Goal: Task Accomplishment & Management: Manage account settings

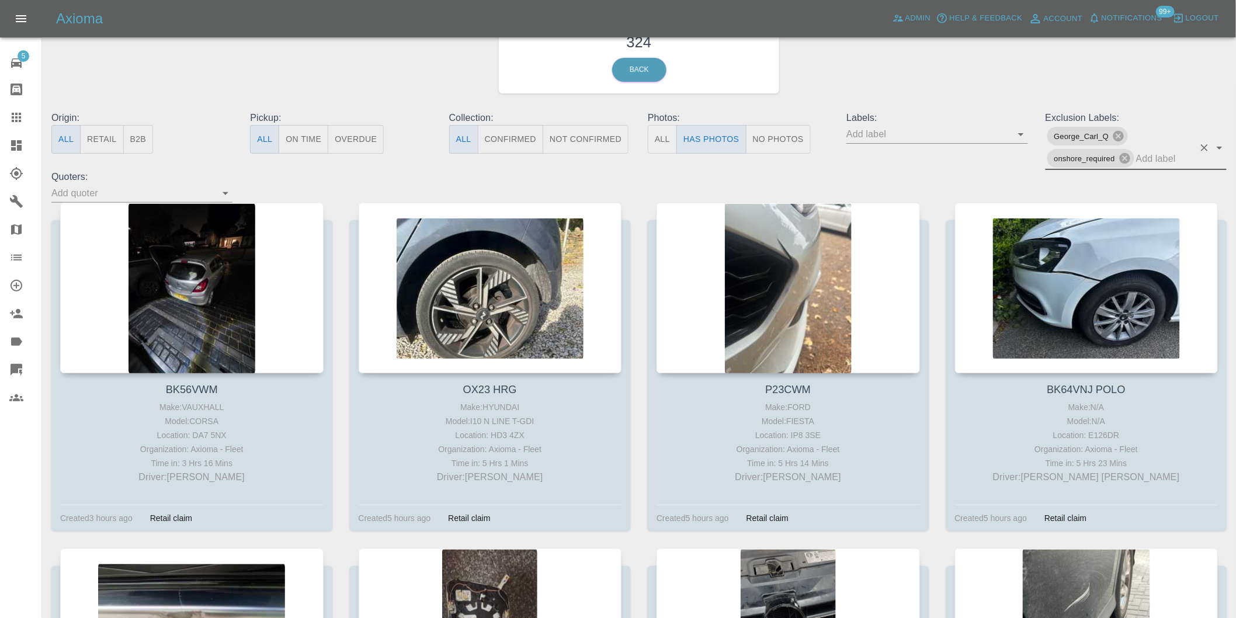
scroll to position [65, 0]
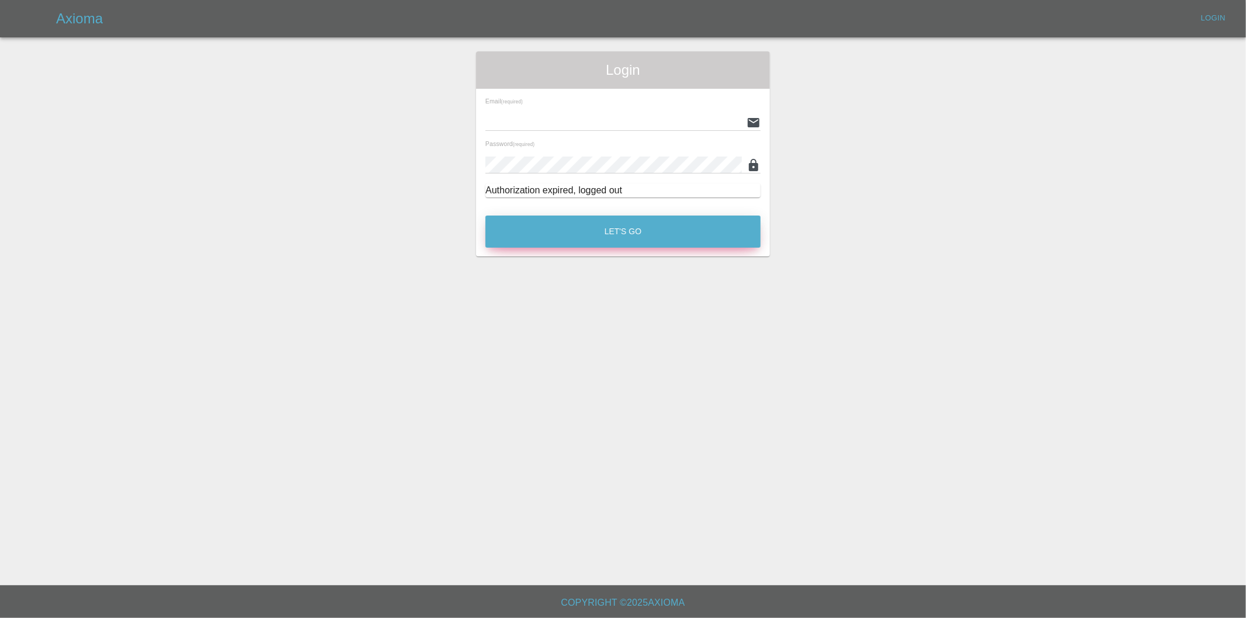
type input "[PERSON_NAME][EMAIL_ADDRESS][DOMAIN_NAME]"
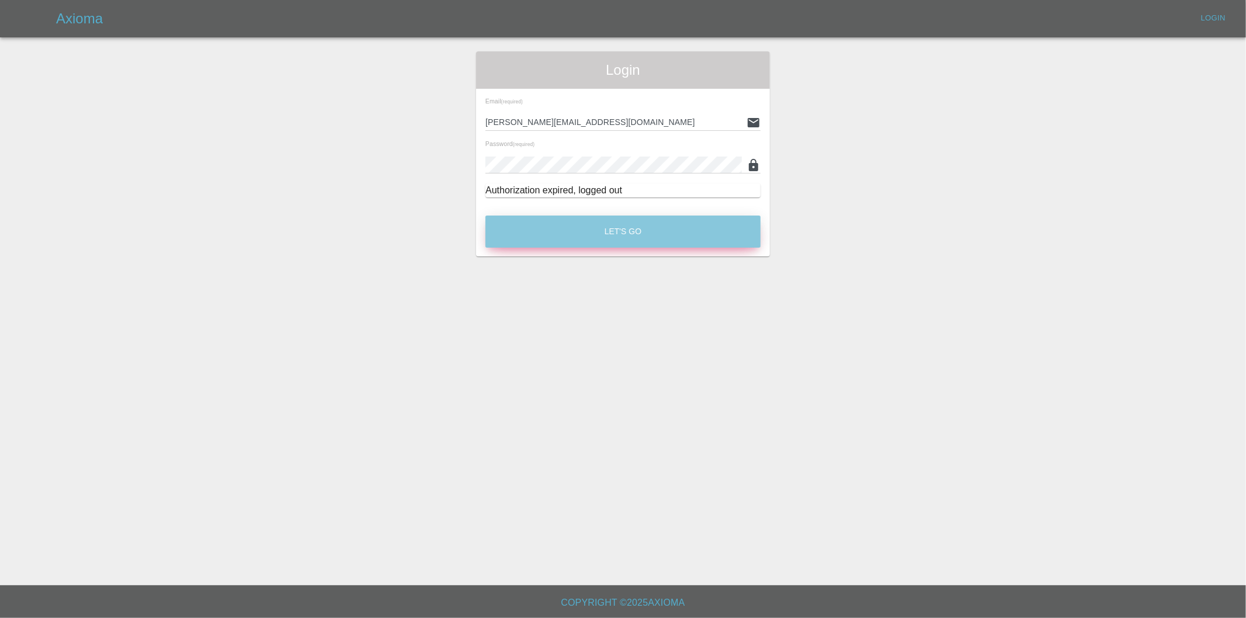
click at [643, 216] on button "Let's Go" at bounding box center [623, 232] width 275 height 32
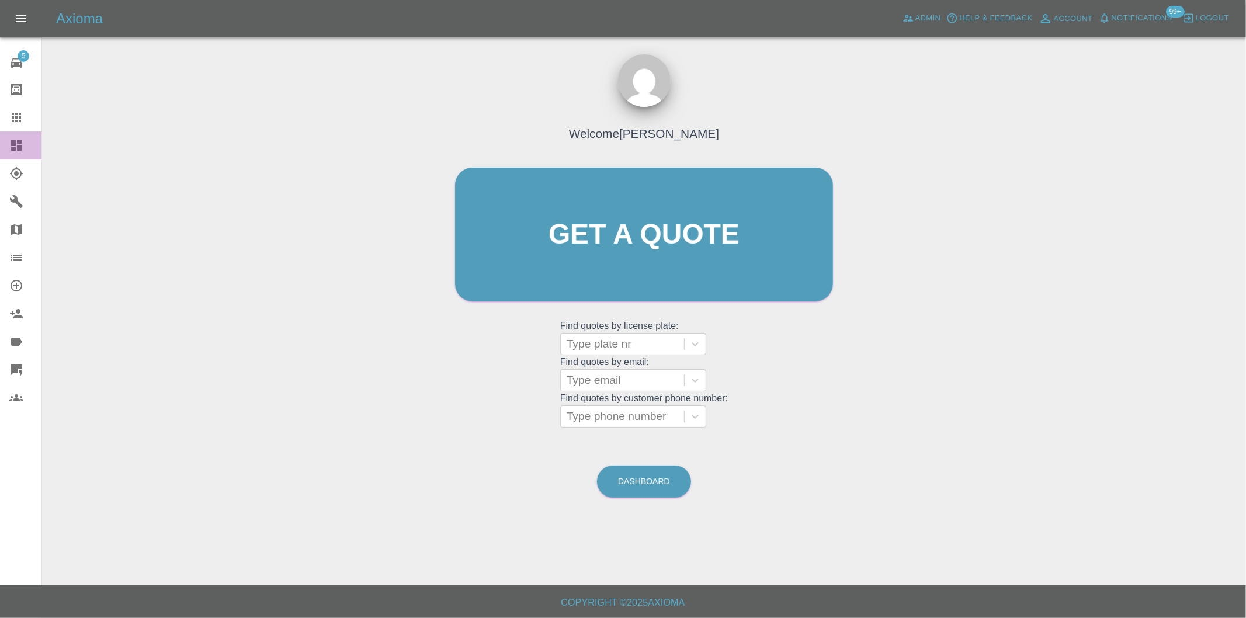
click at [15, 145] on icon at bounding box center [16, 145] width 11 height 11
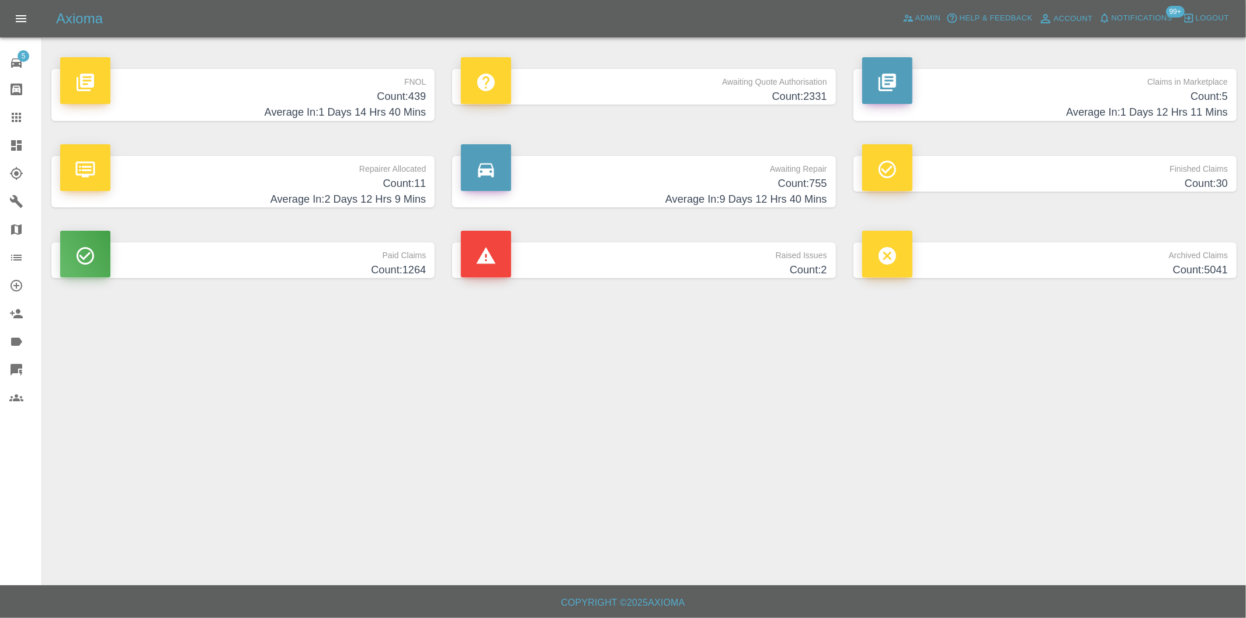
click at [418, 100] on h4 "Count: 439" at bounding box center [243, 97] width 366 height 16
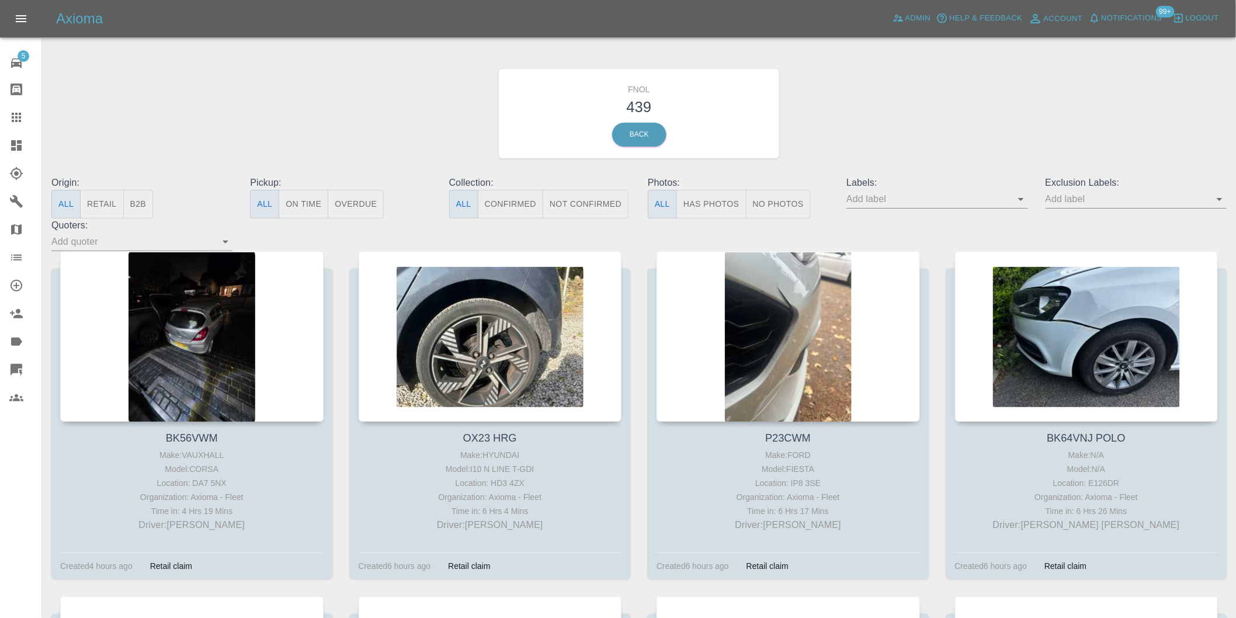
click at [714, 203] on button "Has Photos" at bounding box center [712, 204] width 70 height 29
click at [1223, 200] on icon "Open" at bounding box center [1220, 199] width 14 height 14
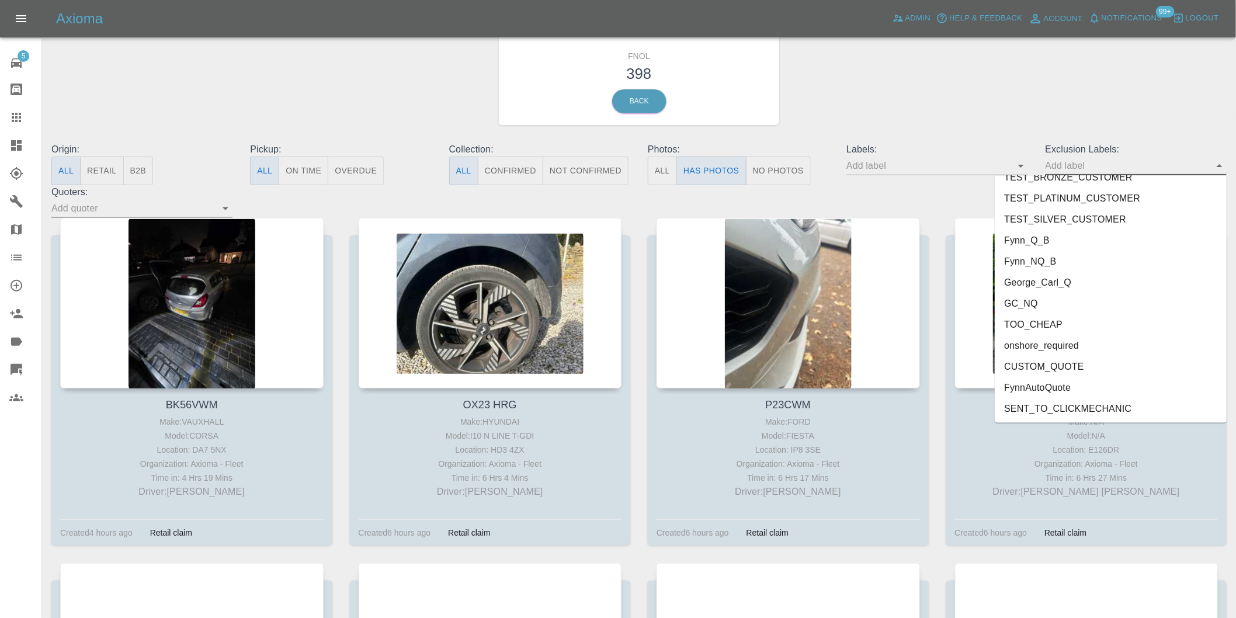
scroll to position [65, 0]
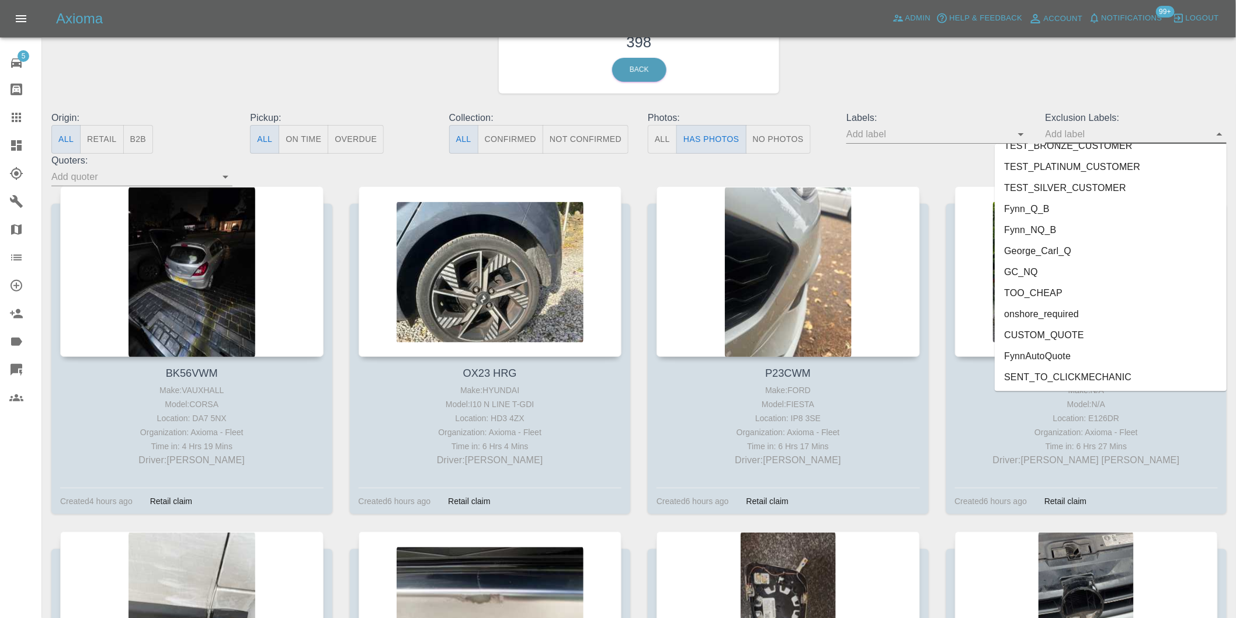
click at [1059, 311] on li "onshore_required" at bounding box center [1111, 314] width 232 height 21
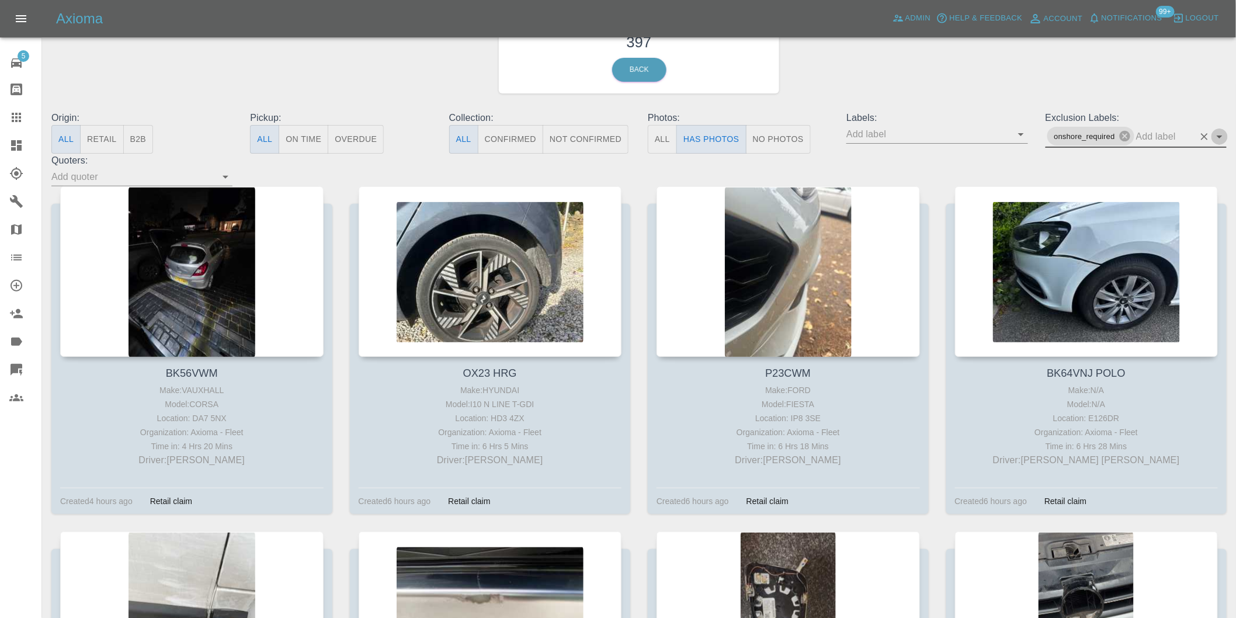
click at [1216, 130] on icon "Open" at bounding box center [1220, 137] width 14 height 14
click at [1225, 137] on icon "Open" at bounding box center [1220, 137] width 14 height 14
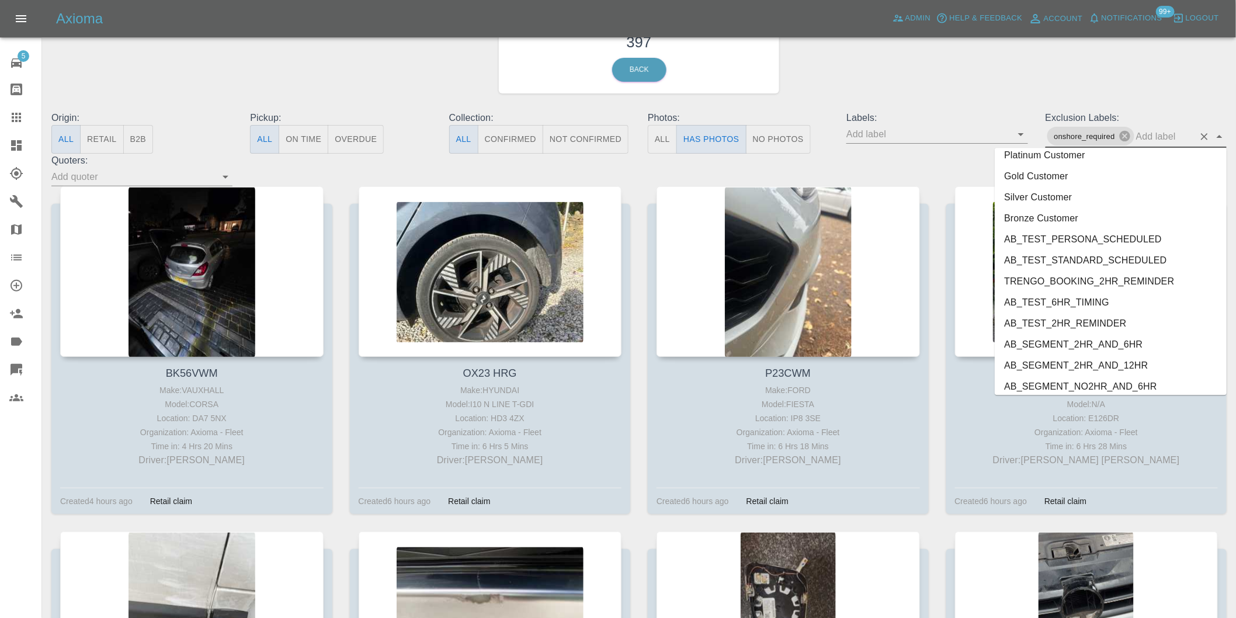
scroll to position [2516, 0]
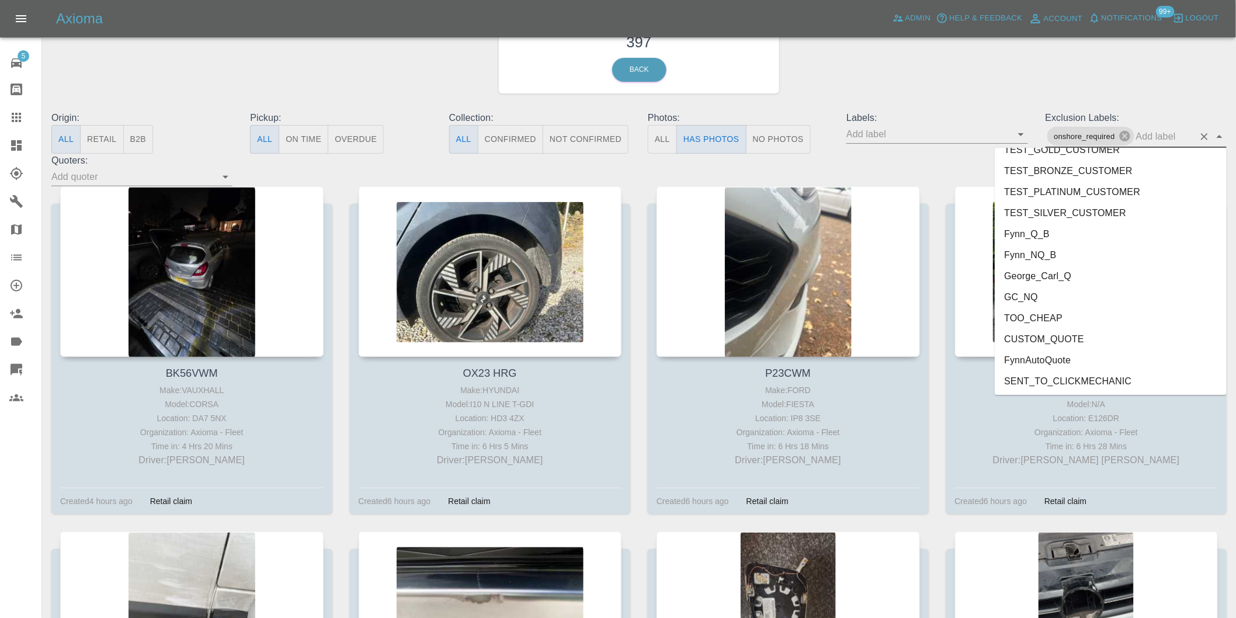
click at [1057, 273] on li "George_Carl_Q" at bounding box center [1111, 275] width 232 height 21
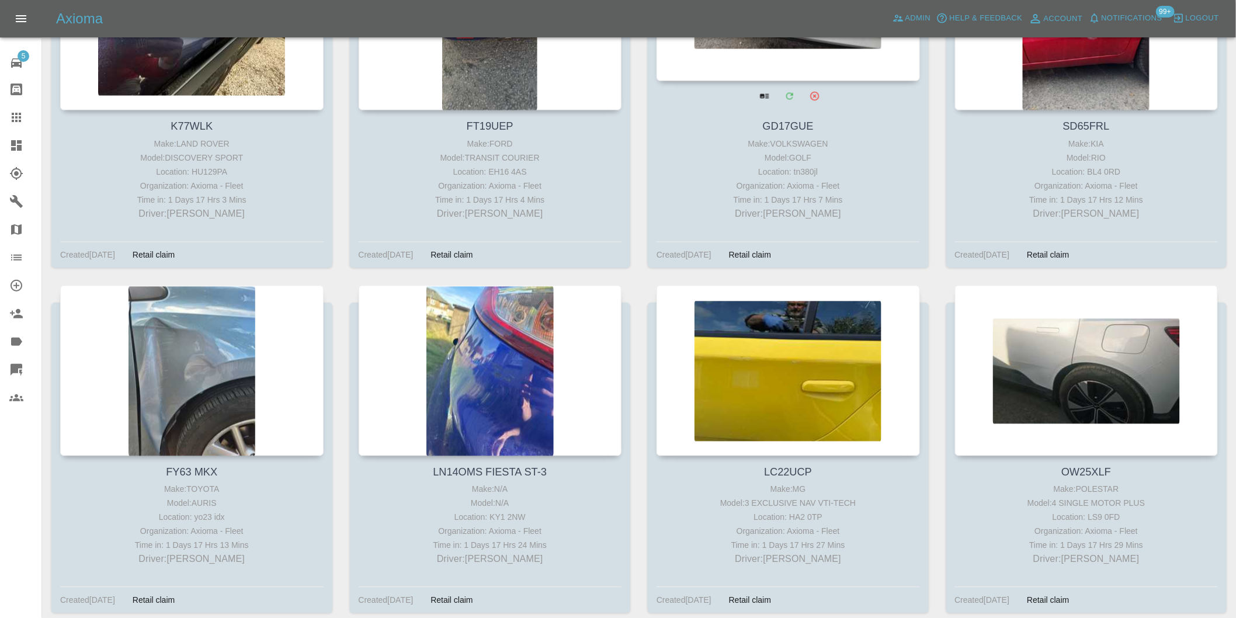
scroll to position [17484, 0]
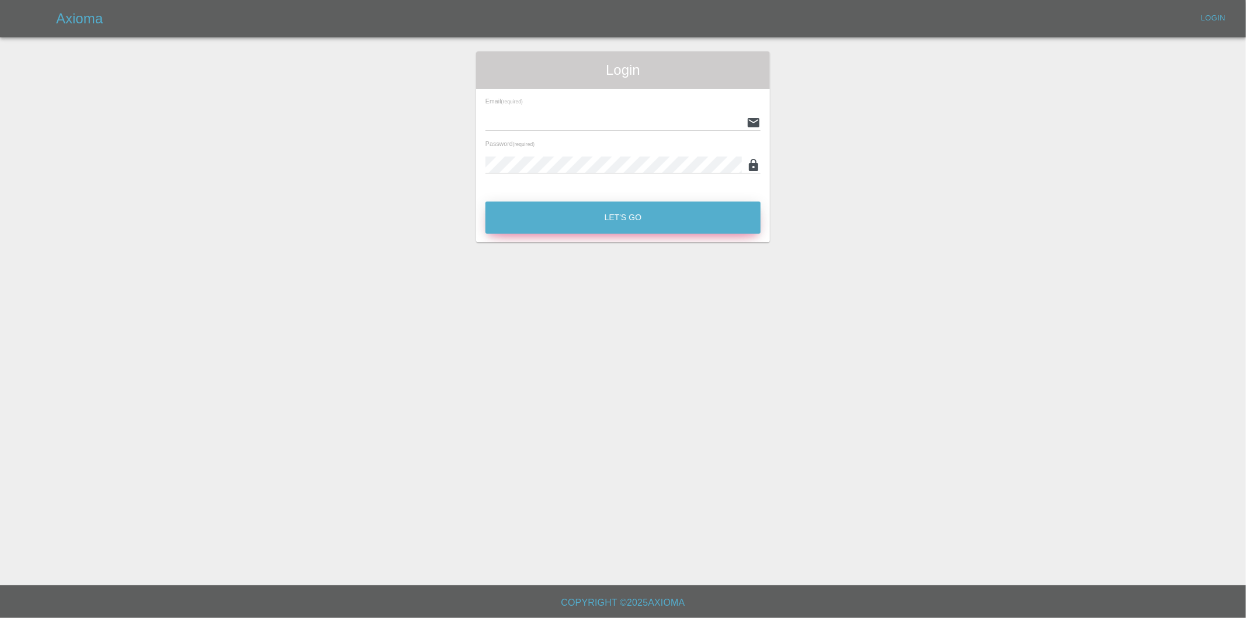
type input "[PERSON_NAME][EMAIL_ADDRESS][DOMAIN_NAME]"
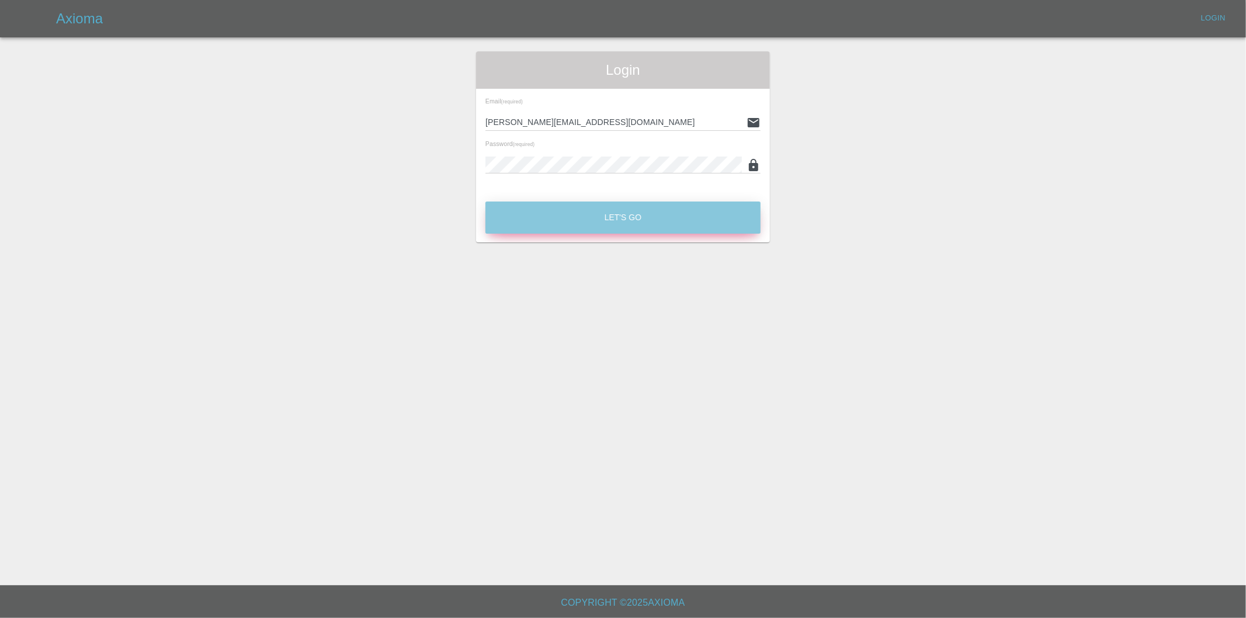
click at [598, 223] on button "Let's Go" at bounding box center [623, 218] width 275 height 32
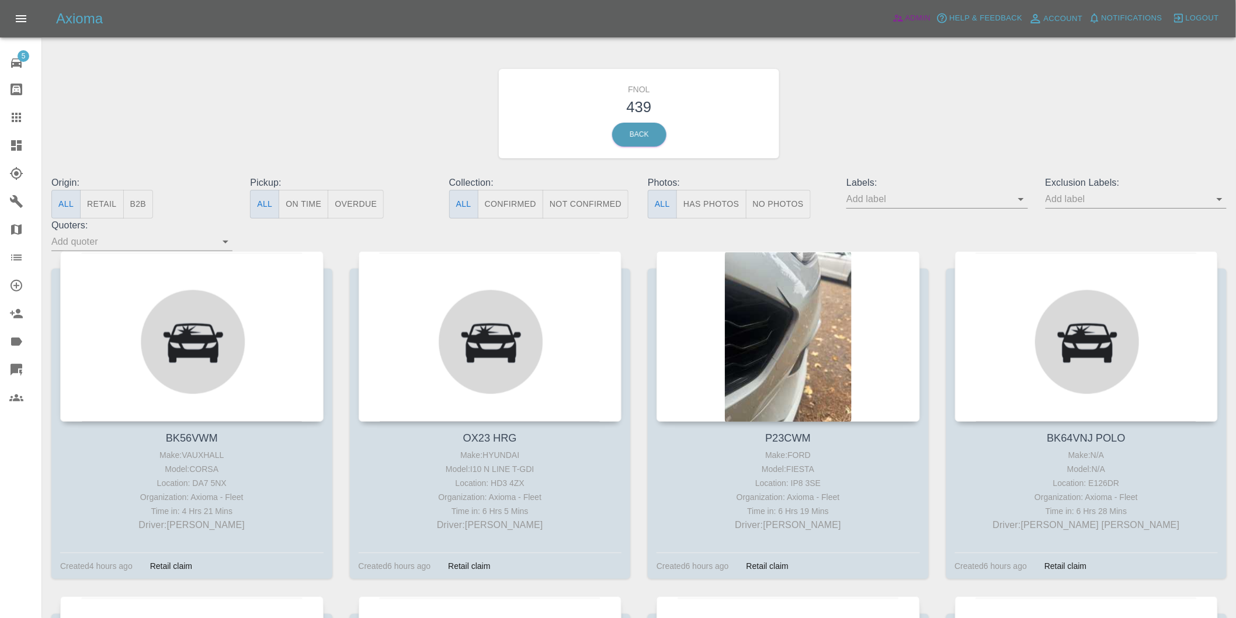
click at [910, 18] on span "Admin" at bounding box center [919, 18] width 26 height 13
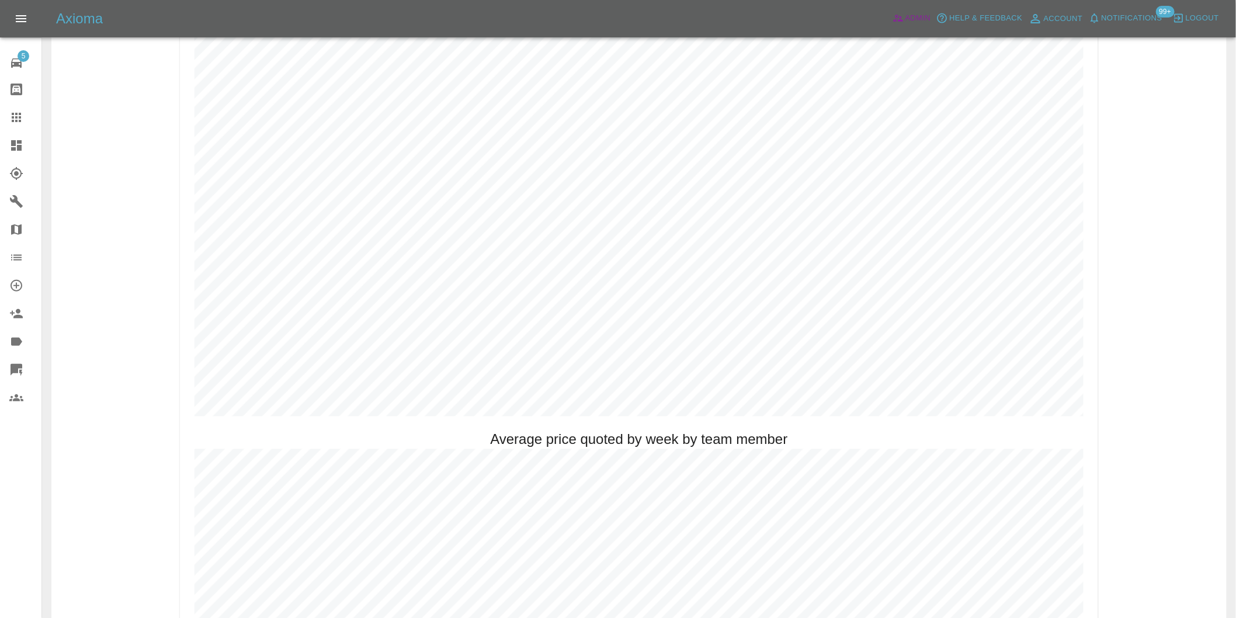
scroll to position [454, 0]
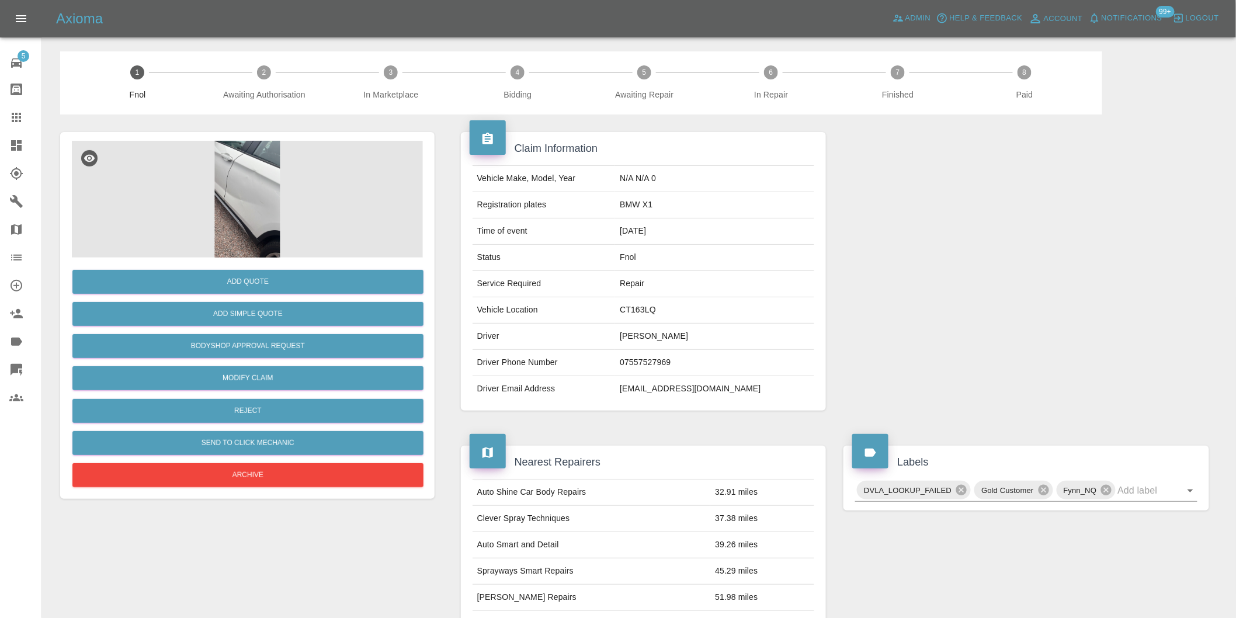
click at [252, 172] on img at bounding box center [247, 199] width 351 height 117
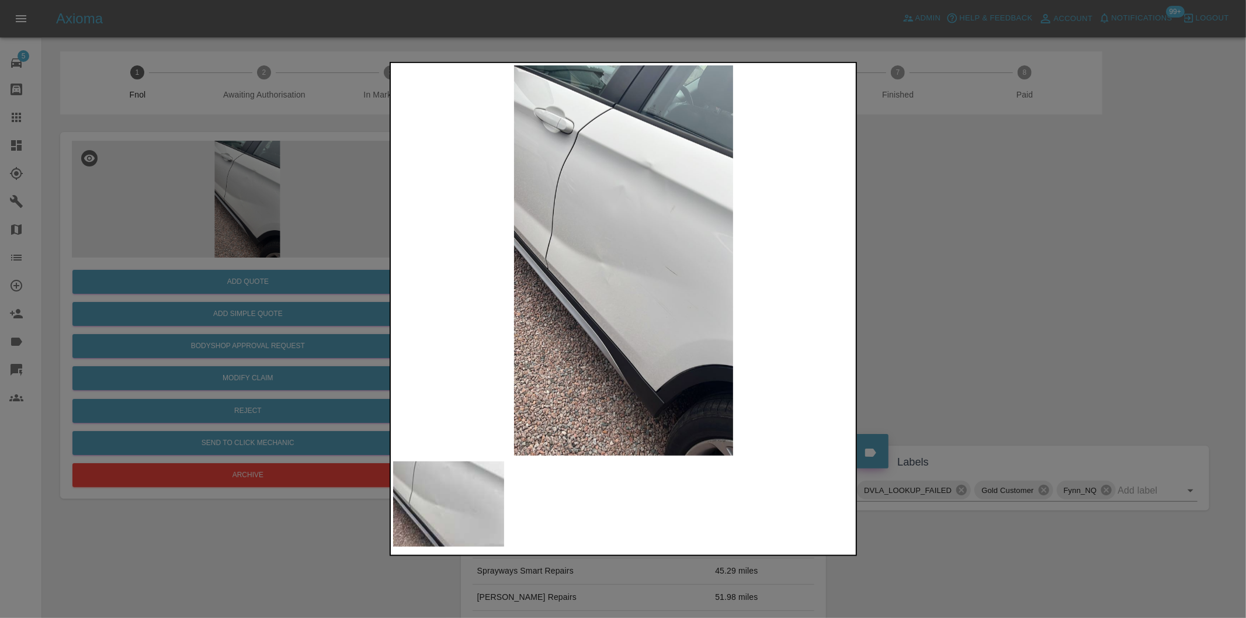
click at [613, 214] on img at bounding box center [624, 260] width 462 height 390
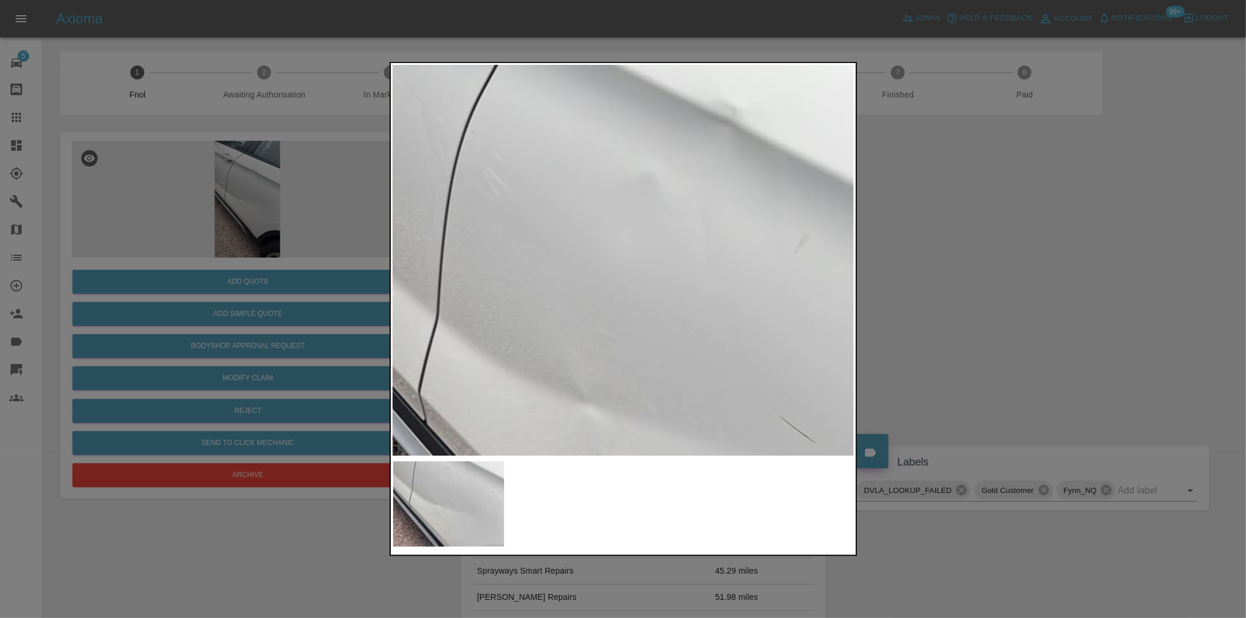
click at [613, 214] on img at bounding box center [653, 397] width 1385 height 1170
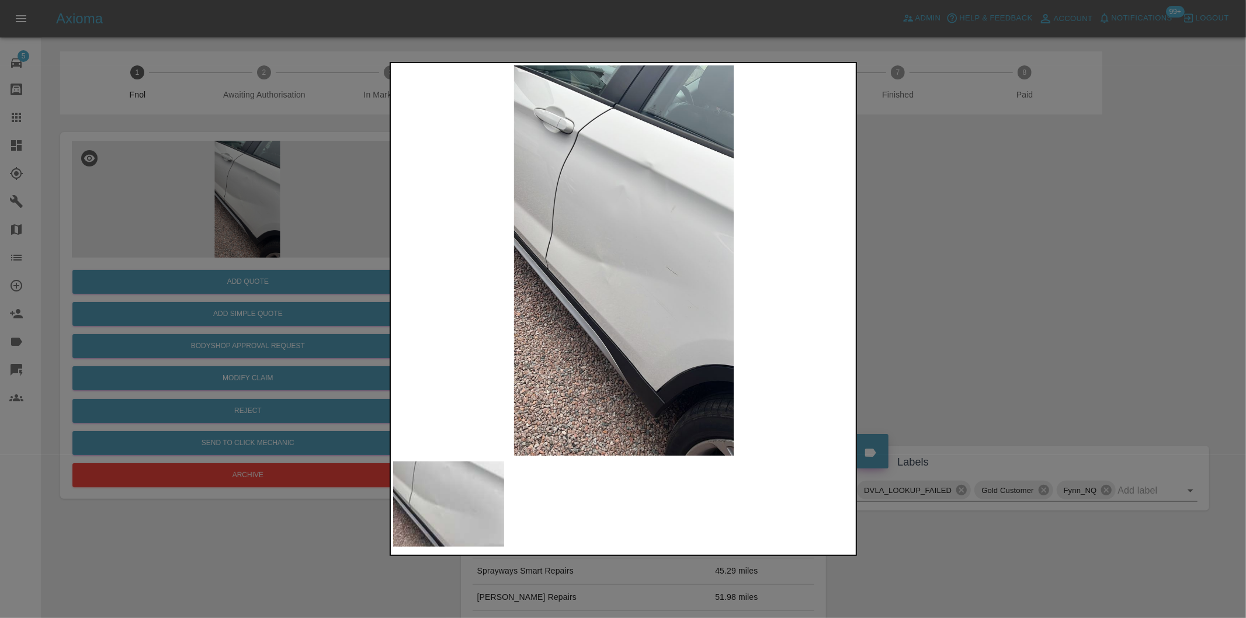
click at [979, 266] on div at bounding box center [623, 309] width 1246 height 618
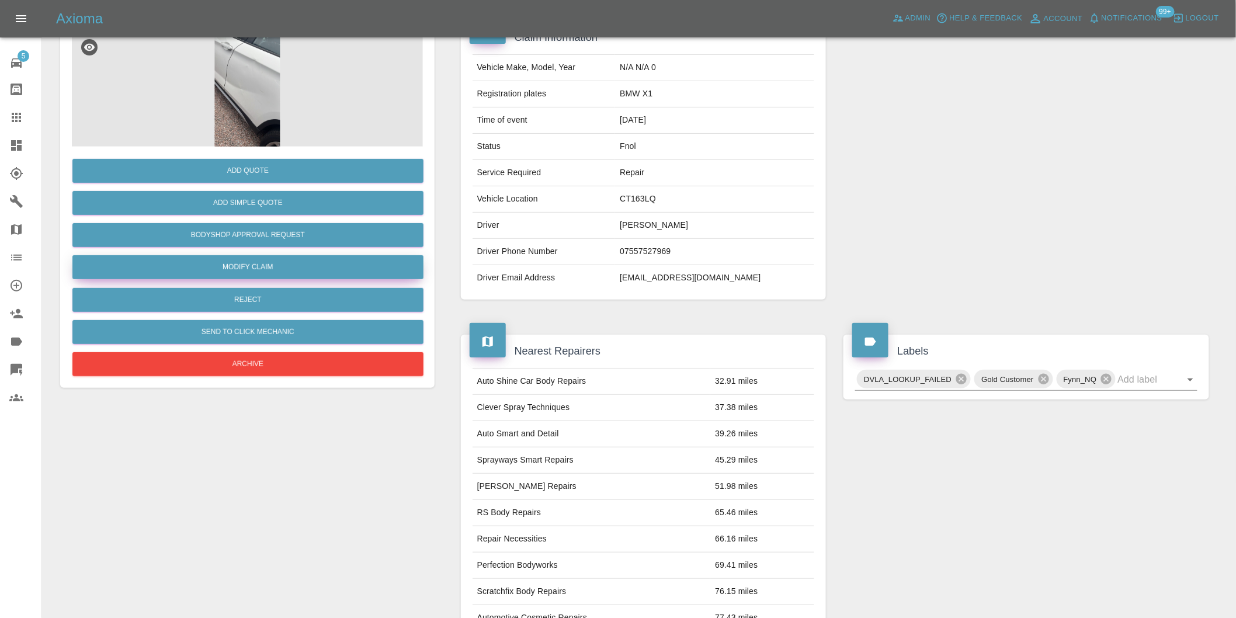
scroll to position [130, 0]
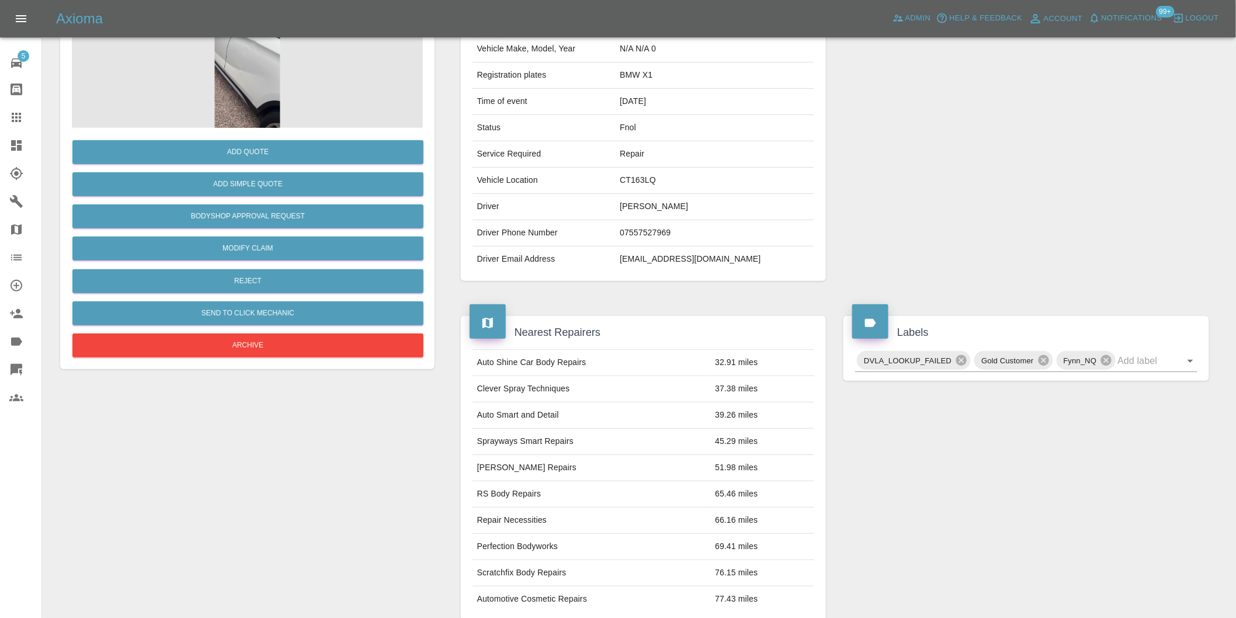
click at [242, 168] on div "Add Quote Add Simple Quote Bodyshop Approval Request Modify Claim Reject Send t…" at bounding box center [247, 244] width 351 height 233
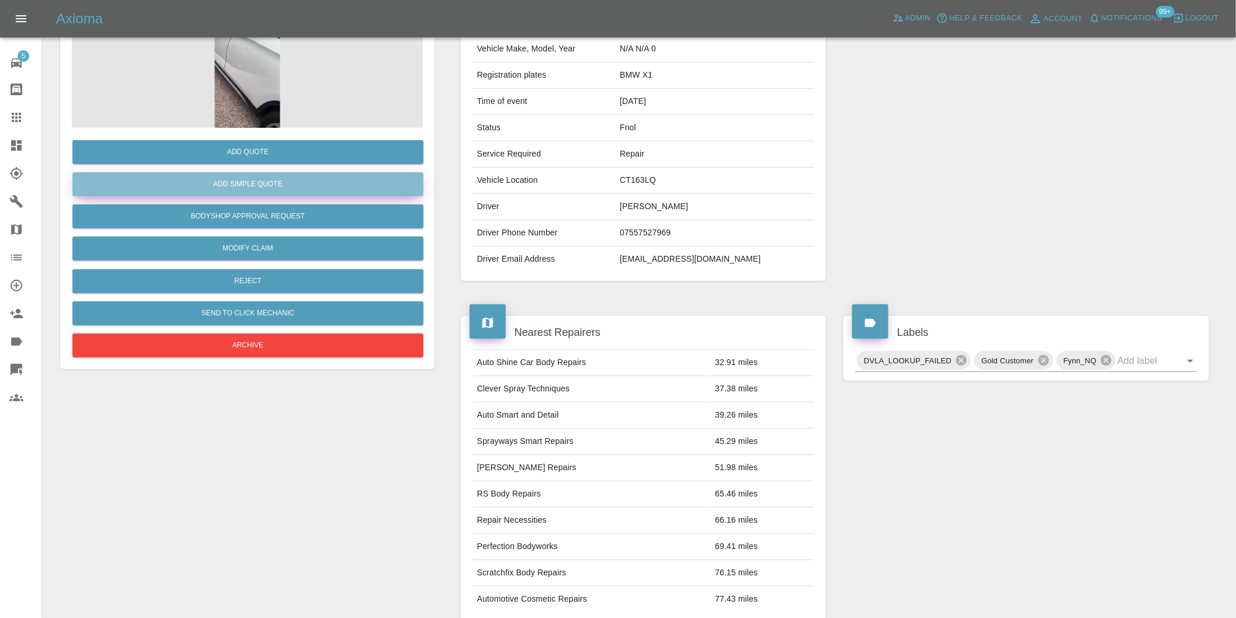
click at [241, 179] on button "Add Simple Quote" at bounding box center [247, 184] width 351 height 24
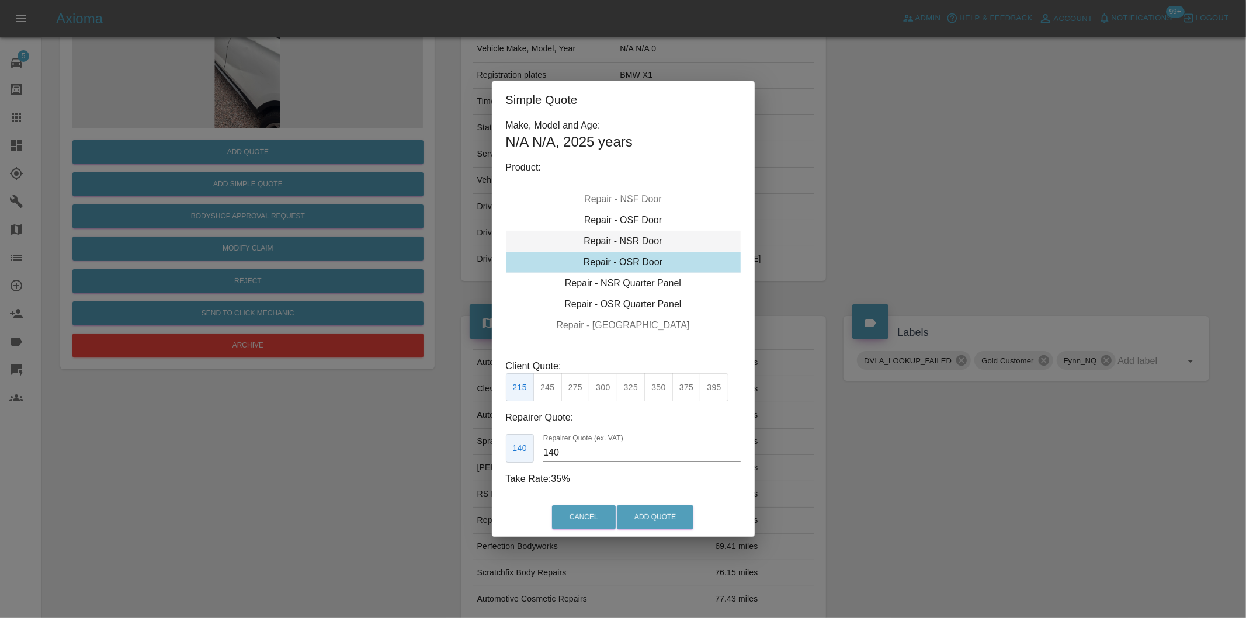
click at [637, 241] on div "Repair - NSR Door" at bounding box center [623, 241] width 235 height 21
drag, startPoint x: 658, startPoint y: 391, endPoint x: 670, endPoint y: 401, distance: 14.9
click at [660, 393] on button "350" at bounding box center [658, 387] width 29 height 29
type input "230"
click at [678, 522] on button "Add Quote" at bounding box center [655, 517] width 77 height 24
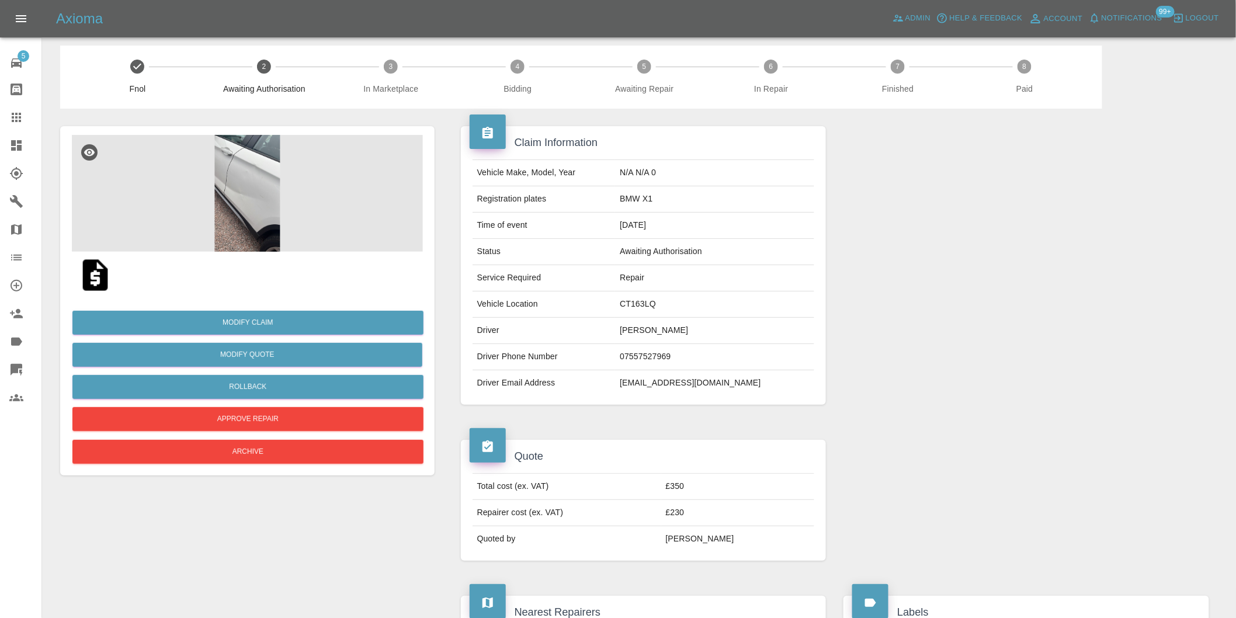
scroll to position [0, 0]
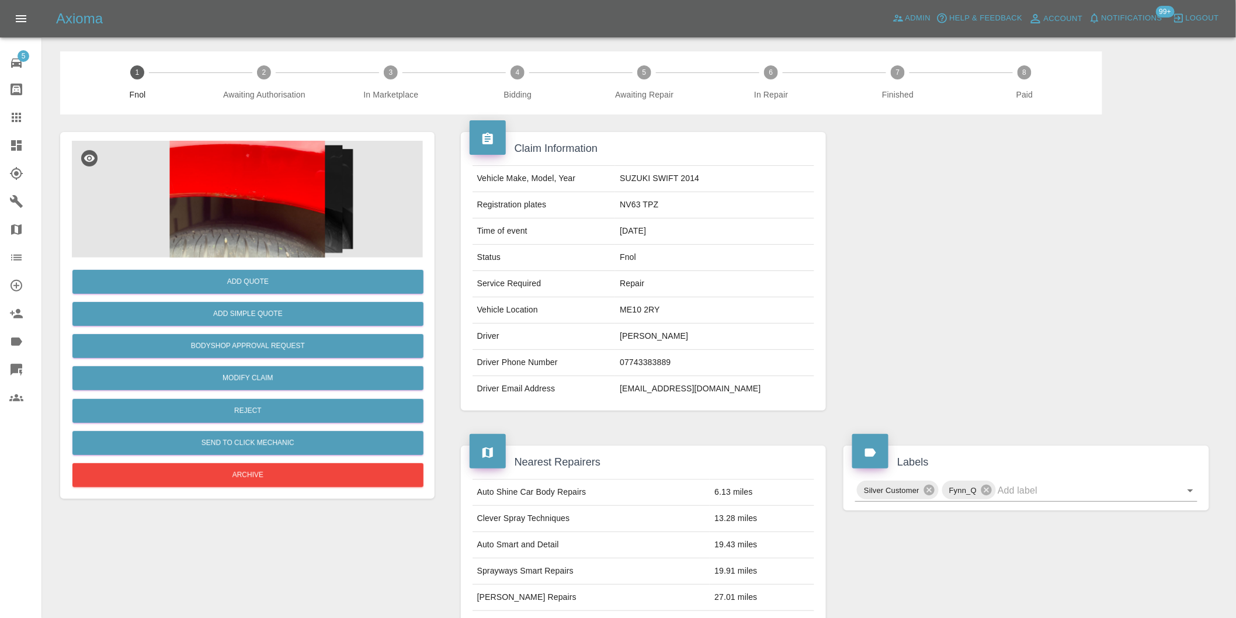
click at [237, 178] on img at bounding box center [247, 199] width 351 height 117
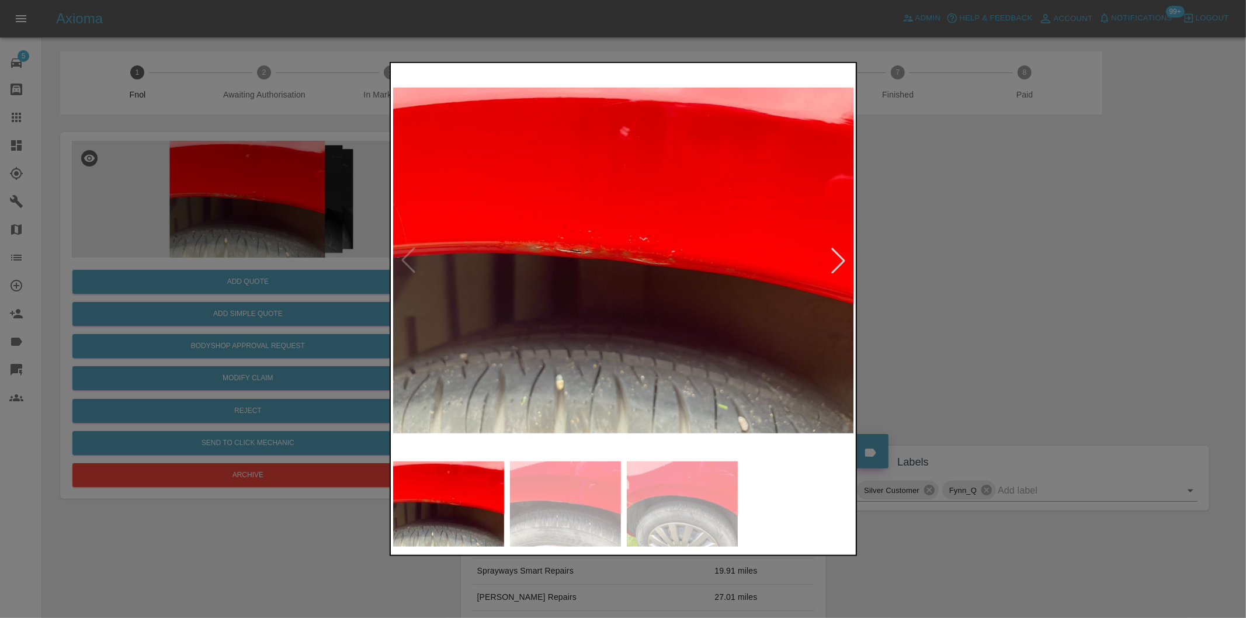
click at [838, 259] on div at bounding box center [839, 261] width 26 height 26
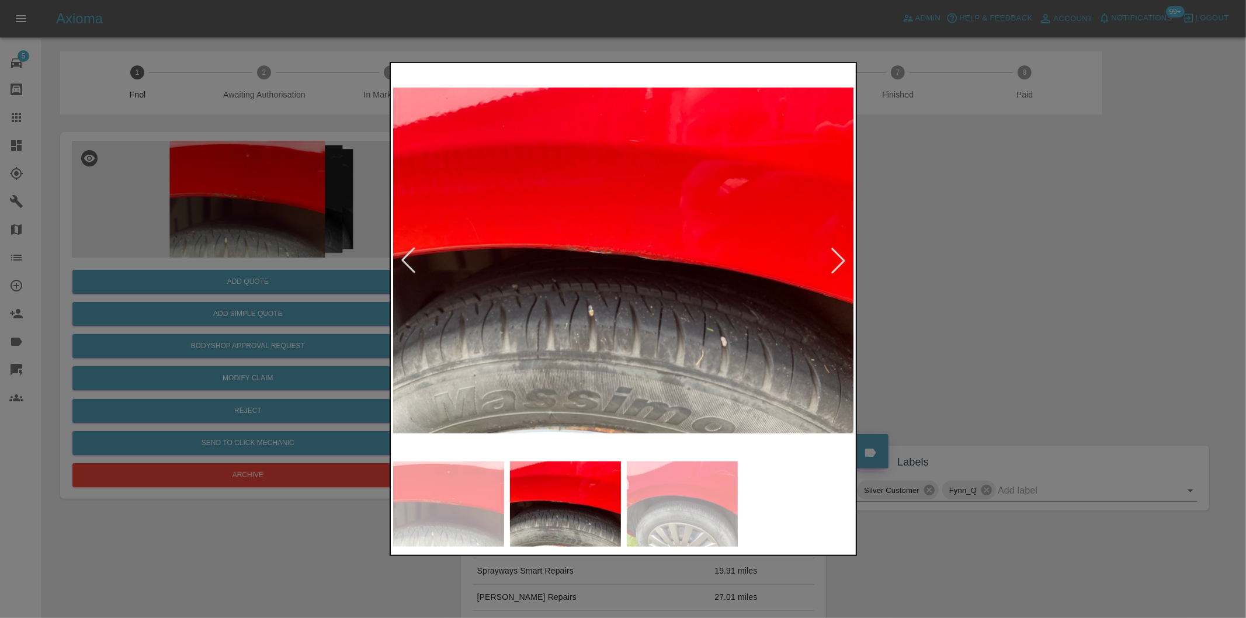
click at [838, 259] on div at bounding box center [839, 261] width 26 height 26
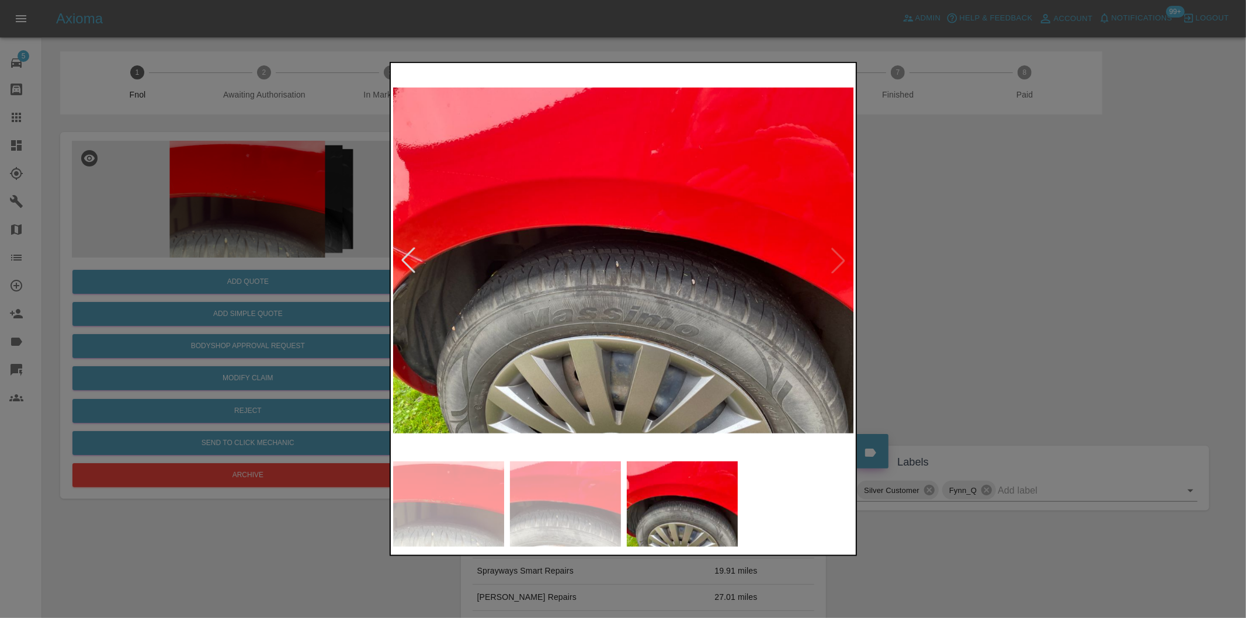
click at [838, 259] on img at bounding box center [624, 260] width 462 height 390
click at [979, 278] on div at bounding box center [623, 309] width 1246 height 618
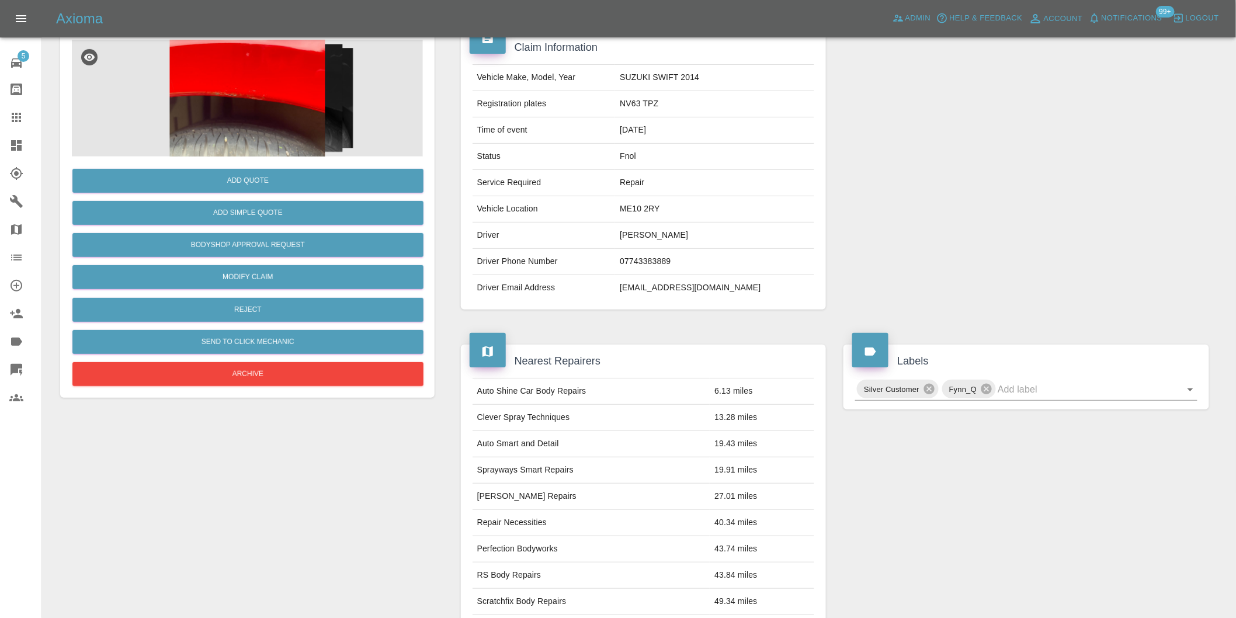
scroll to position [16, 0]
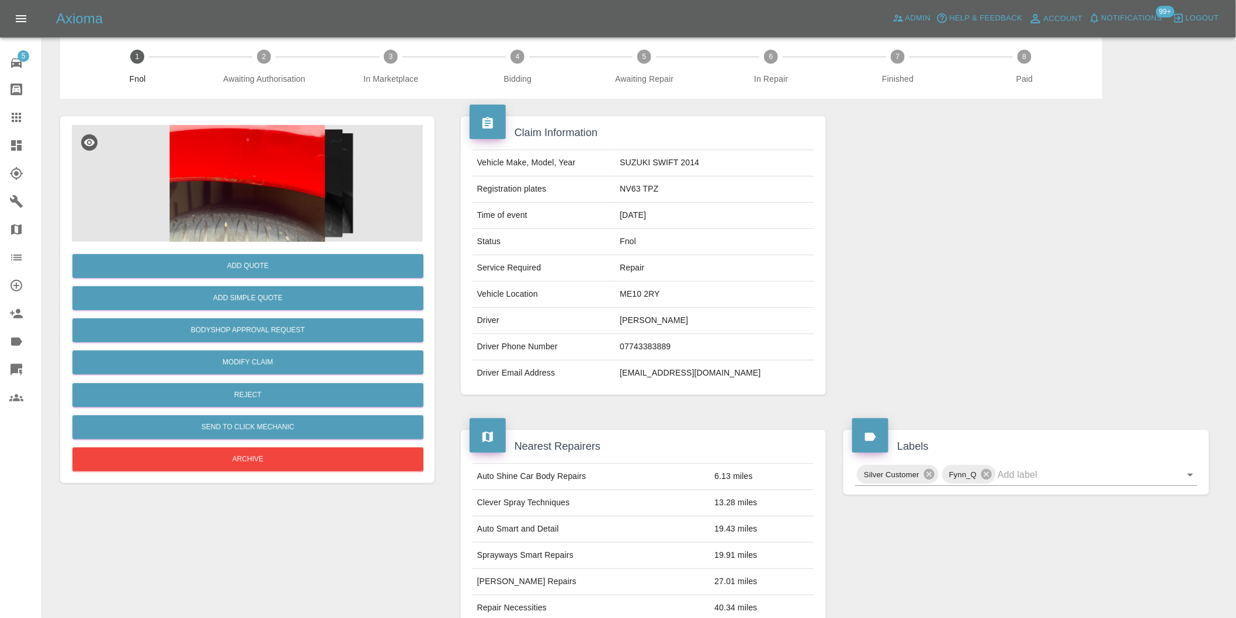
click at [272, 189] on img at bounding box center [247, 183] width 351 height 117
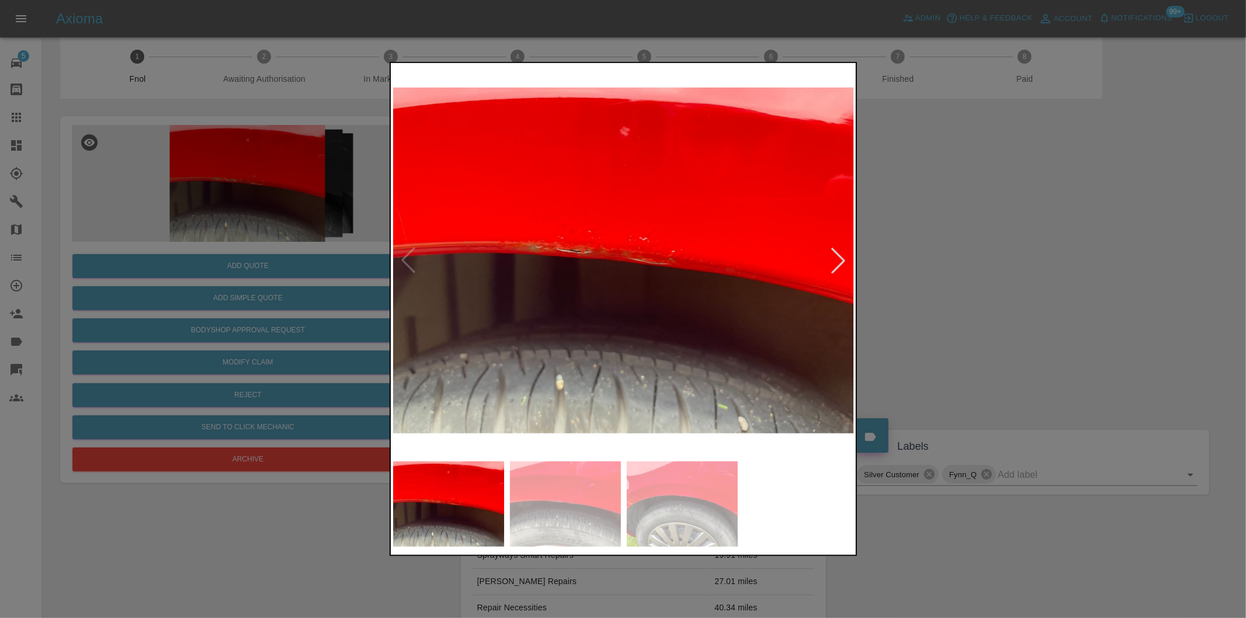
click at [848, 257] on div at bounding box center [839, 261] width 26 height 26
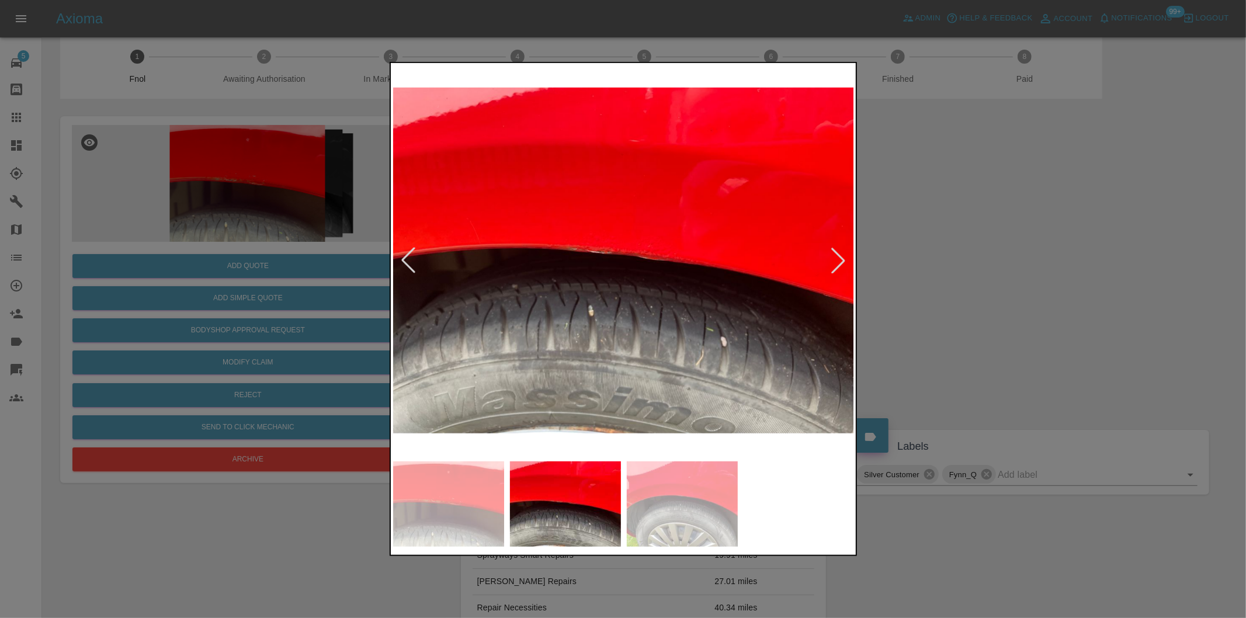
click at [907, 259] on div at bounding box center [623, 309] width 1246 height 618
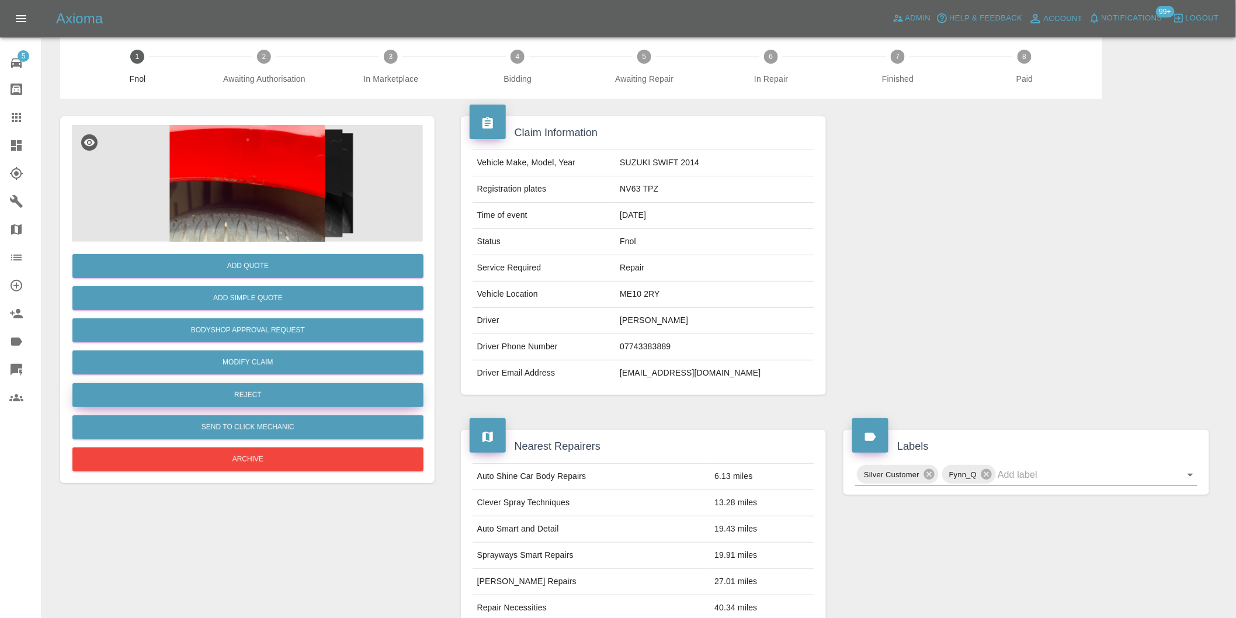
click at [282, 398] on button "Reject" at bounding box center [247, 395] width 351 height 24
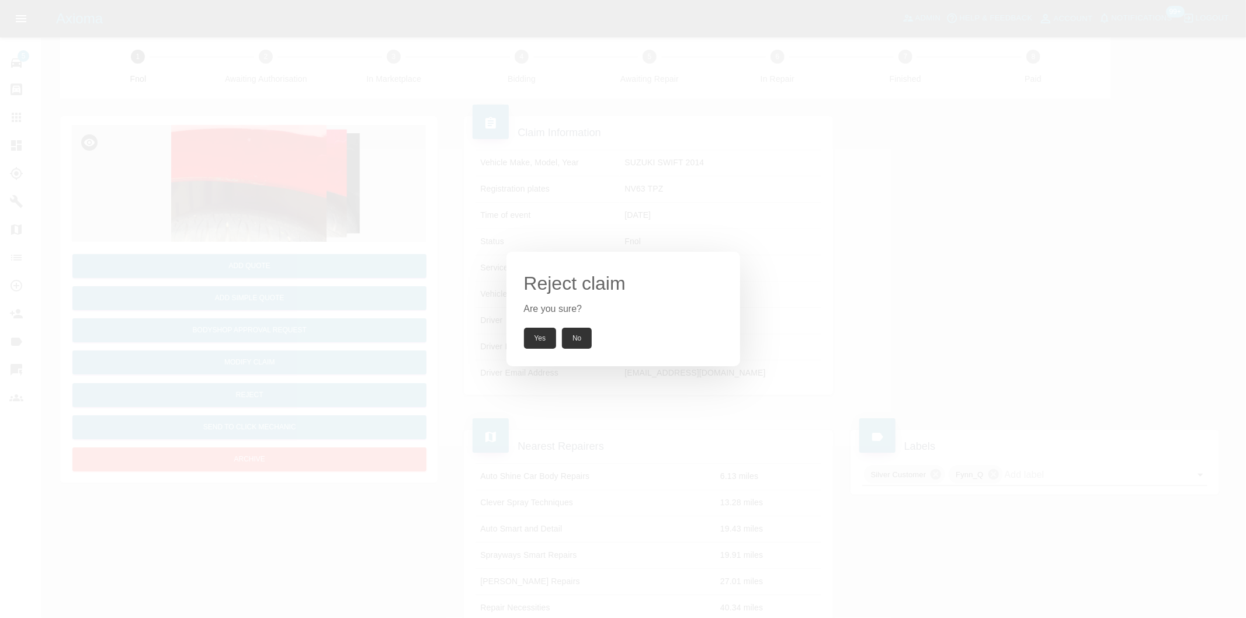
click at [528, 337] on button "Yes" at bounding box center [540, 338] width 33 height 21
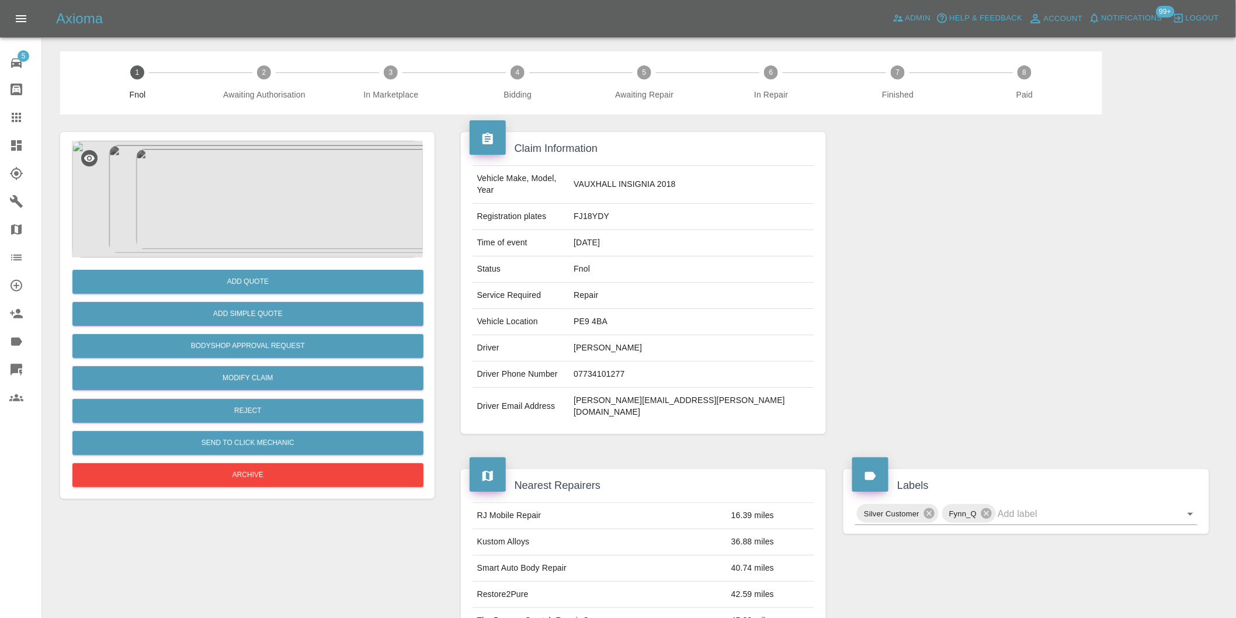
click at [275, 147] on img at bounding box center [247, 199] width 351 height 117
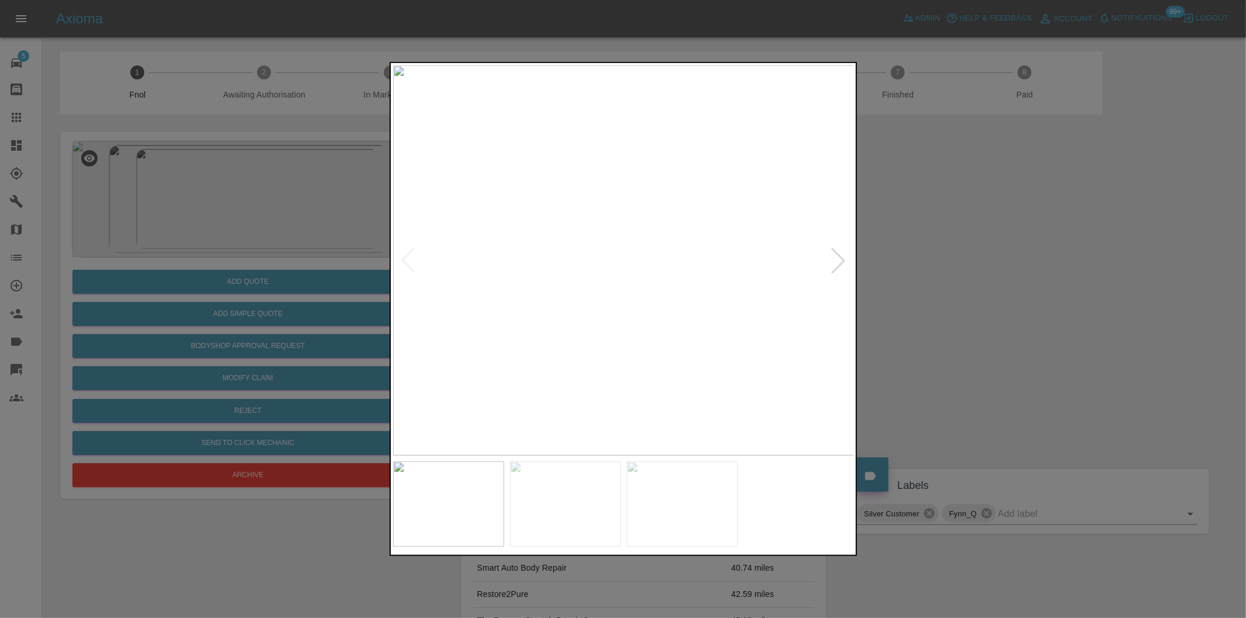
click at [843, 244] on img at bounding box center [624, 260] width 462 height 390
click at [840, 258] on div at bounding box center [839, 261] width 26 height 26
click at [840, 258] on img at bounding box center [624, 260] width 462 height 390
click at [1030, 282] on div at bounding box center [623, 309] width 1246 height 618
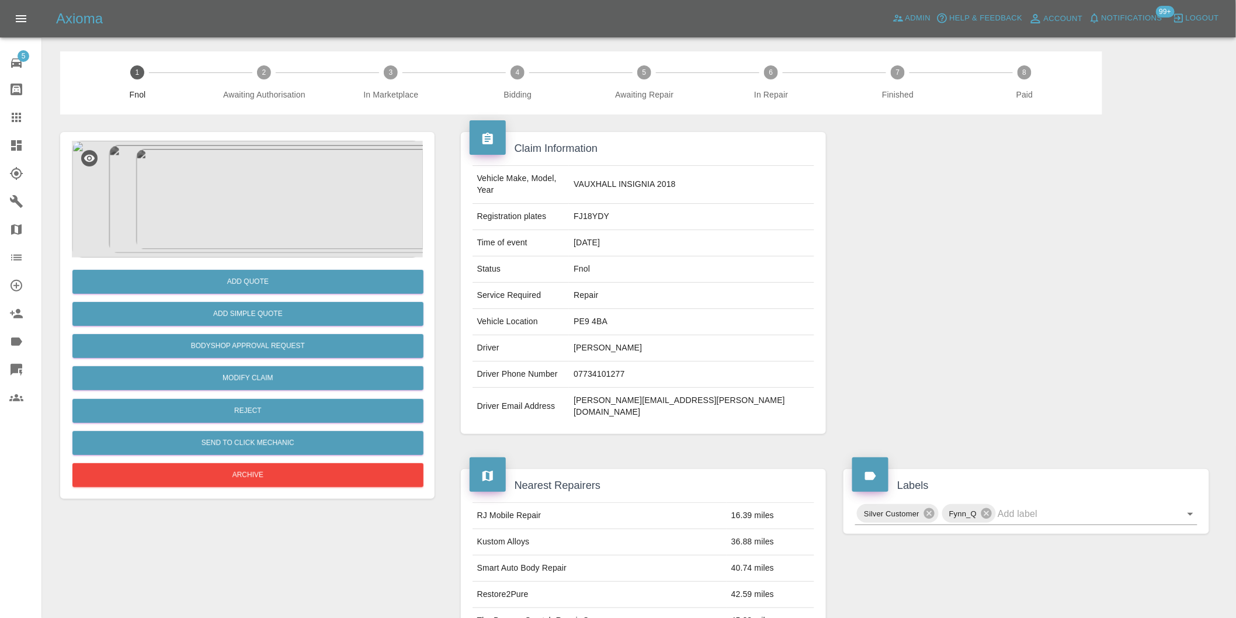
click at [232, 197] on img at bounding box center [247, 199] width 351 height 117
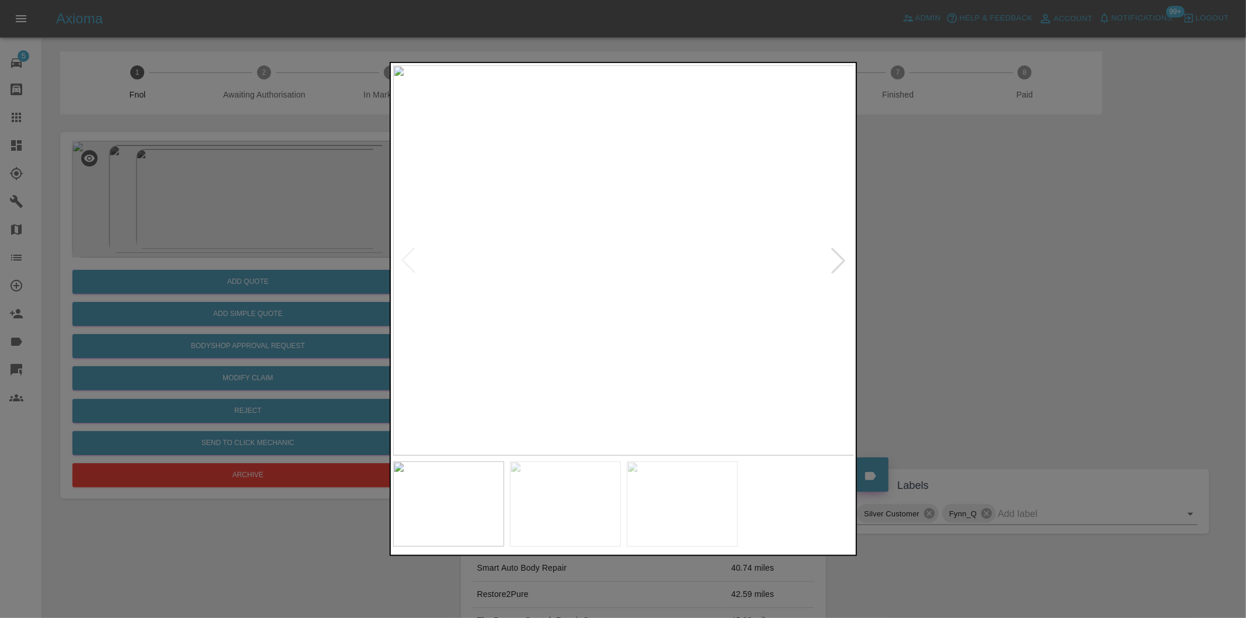
click at [977, 273] on div at bounding box center [623, 309] width 1246 height 618
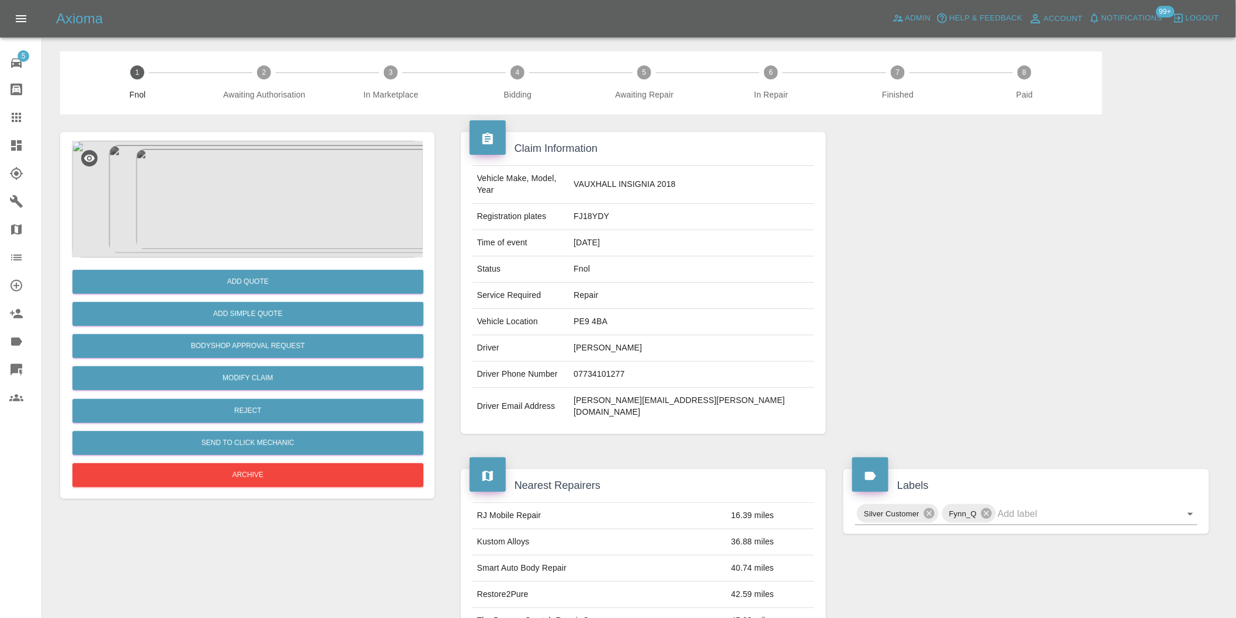
click at [237, 166] on img at bounding box center [247, 199] width 351 height 117
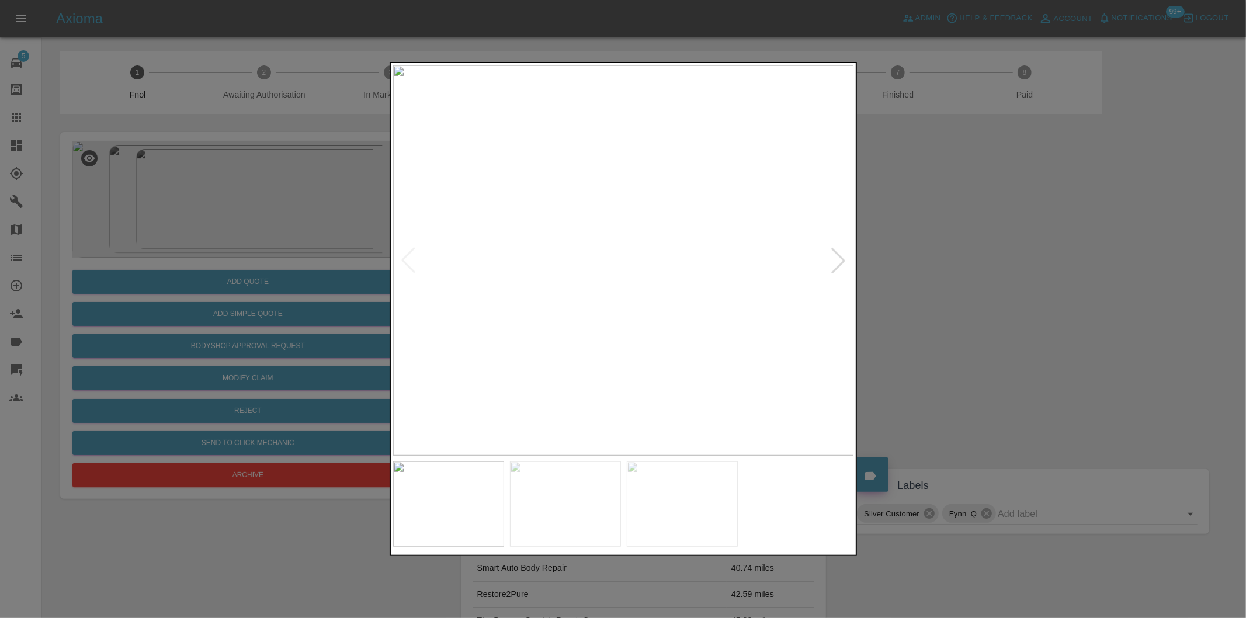
click at [837, 259] on div at bounding box center [839, 261] width 26 height 26
drag, startPoint x: 1067, startPoint y: 277, endPoint x: 612, endPoint y: 261, distance: 455.4
click at [1062, 277] on div at bounding box center [623, 309] width 1246 height 618
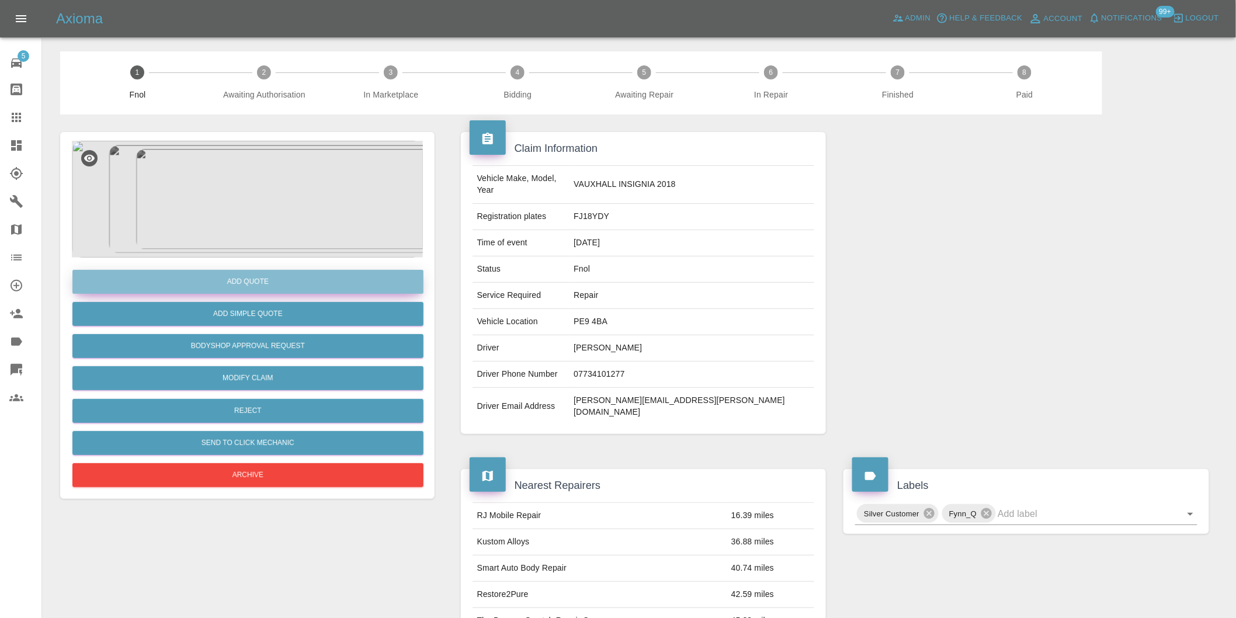
click at [285, 277] on button "Add Quote" at bounding box center [247, 282] width 351 height 24
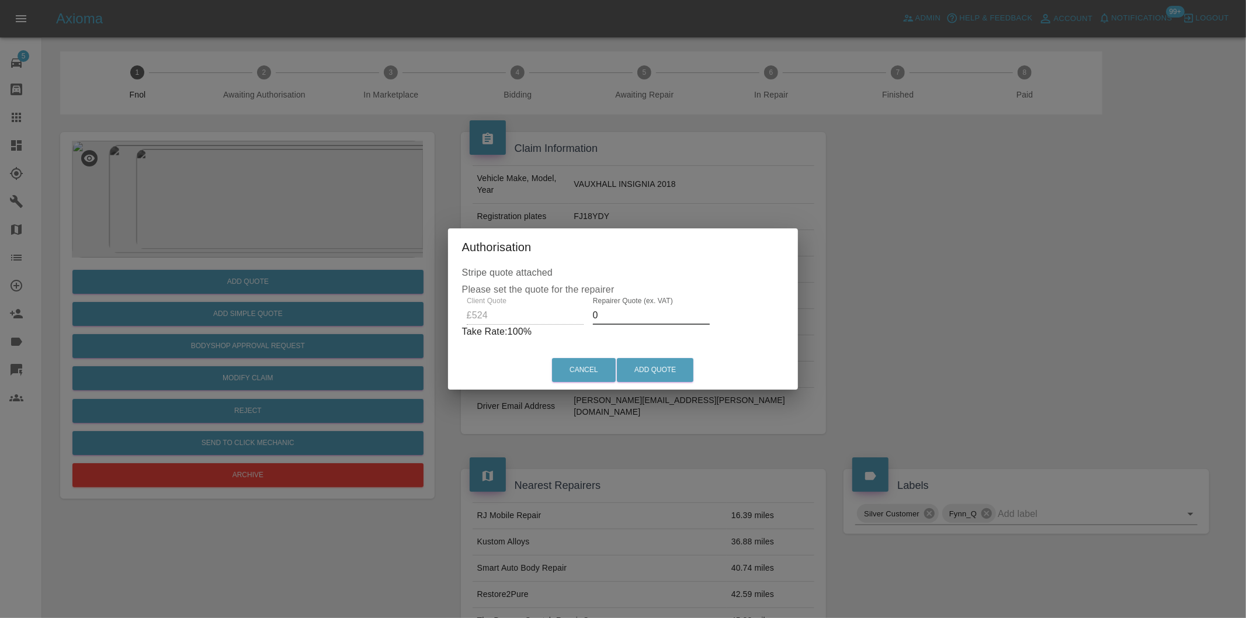
click at [605, 313] on input "0" at bounding box center [651, 315] width 117 height 19
type input "0325"
click at [666, 362] on button "Add Quote" at bounding box center [655, 370] width 77 height 24
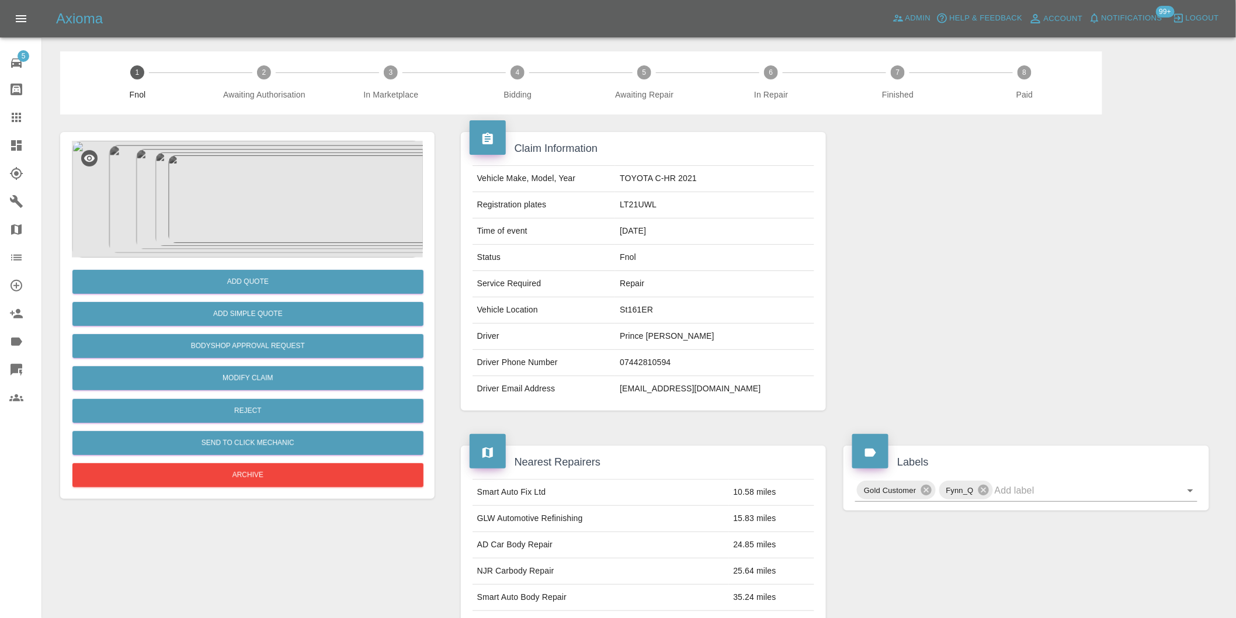
click at [253, 182] on img at bounding box center [247, 199] width 351 height 117
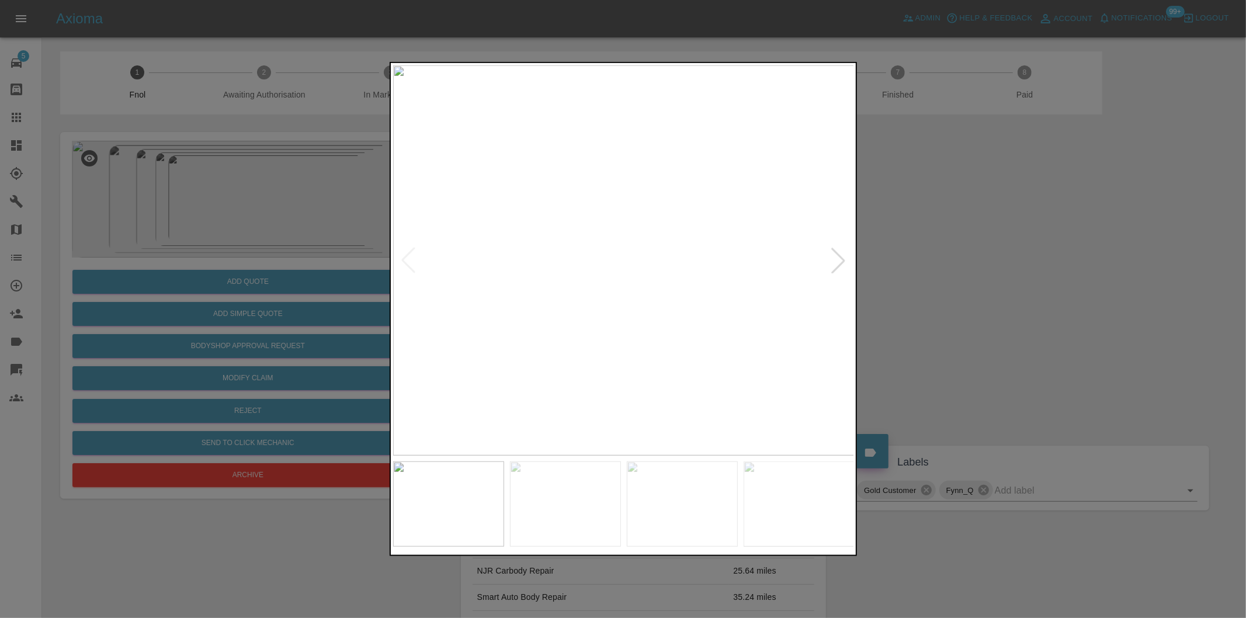
click at [837, 263] on div at bounding box center [839, 261] width 26 height 26
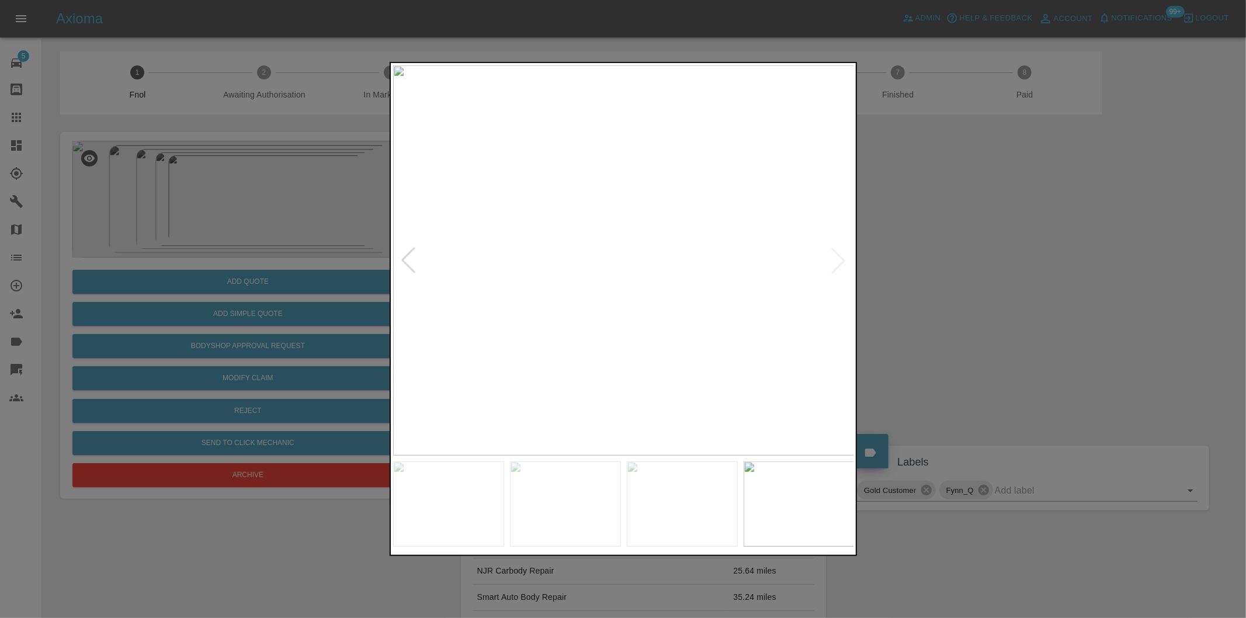
click at [837, 263] on img at bounding box center [624, 260] width 462 height 390
click at [400, 262] on div at bounding box center [409, 261] width 26 height 26
click at [612, 237] on img at bounding box center [624, 260] width 462 height 390
click at [612, 237] on img at bounding box center [655, 329] width 1385 height 1170
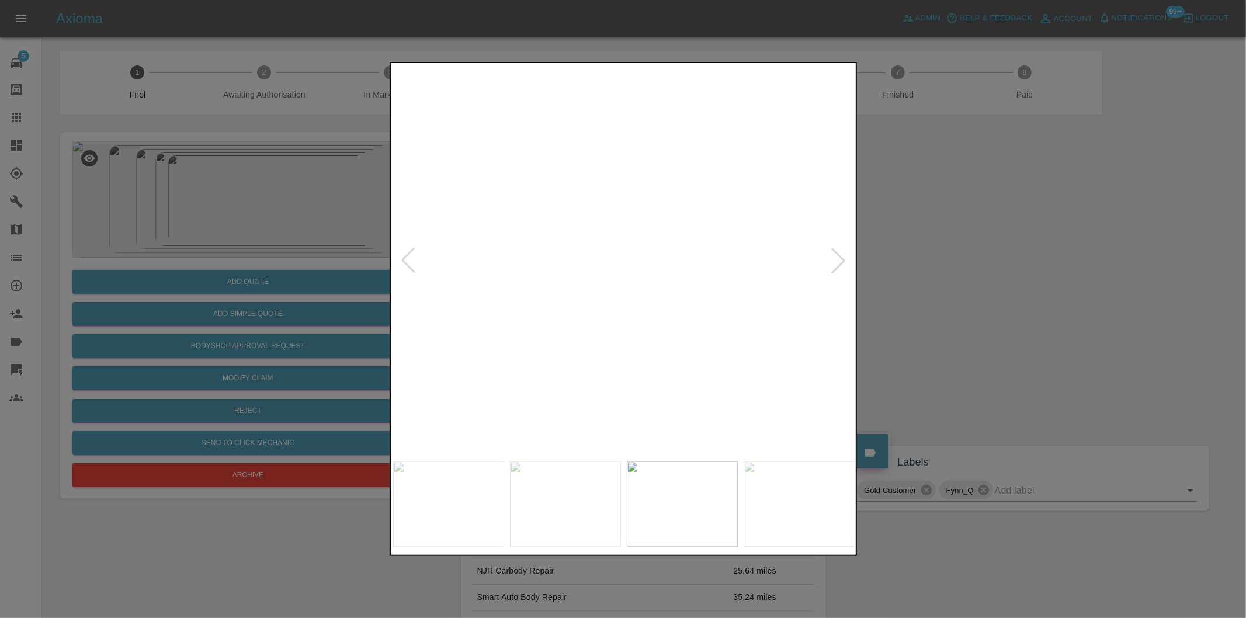
click at [612, 237] on img at bounding box center [655, 329] width 1385 height 1170
click at [700, 217] on img at bounding box center [624, 260] width 462 height 390
click at [700, 217] on img at bounding box center [392, 390] width 1385 height 1170
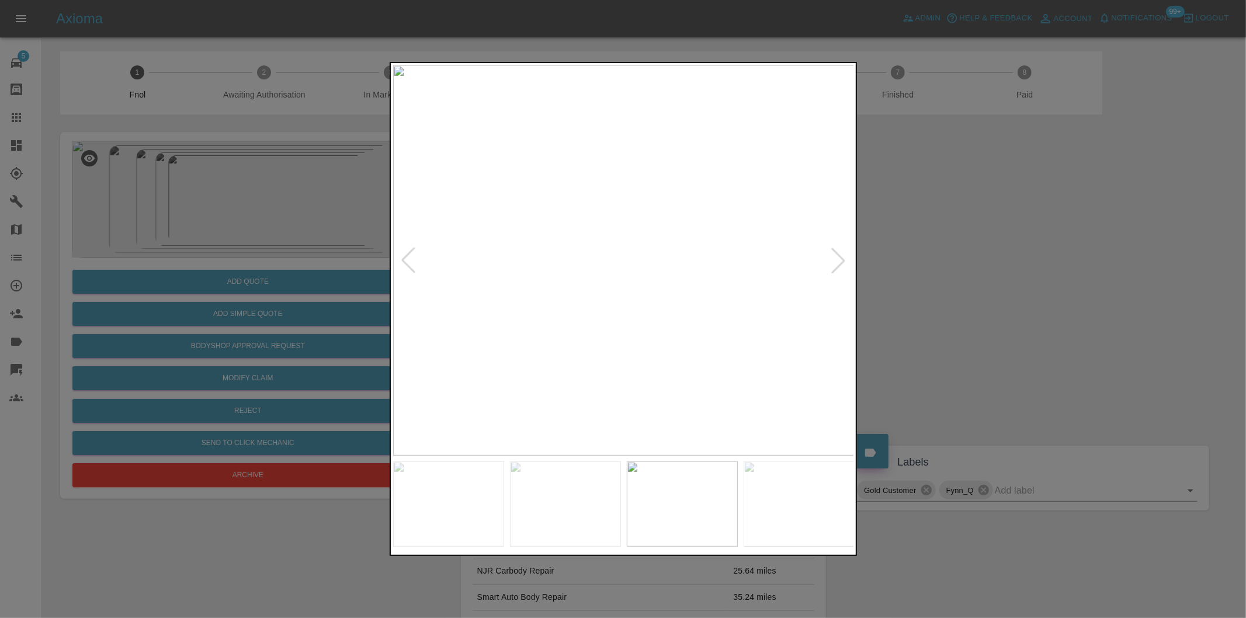
click at [1011, 249] on div at bounding box center [623, 309] width 1246 height 618
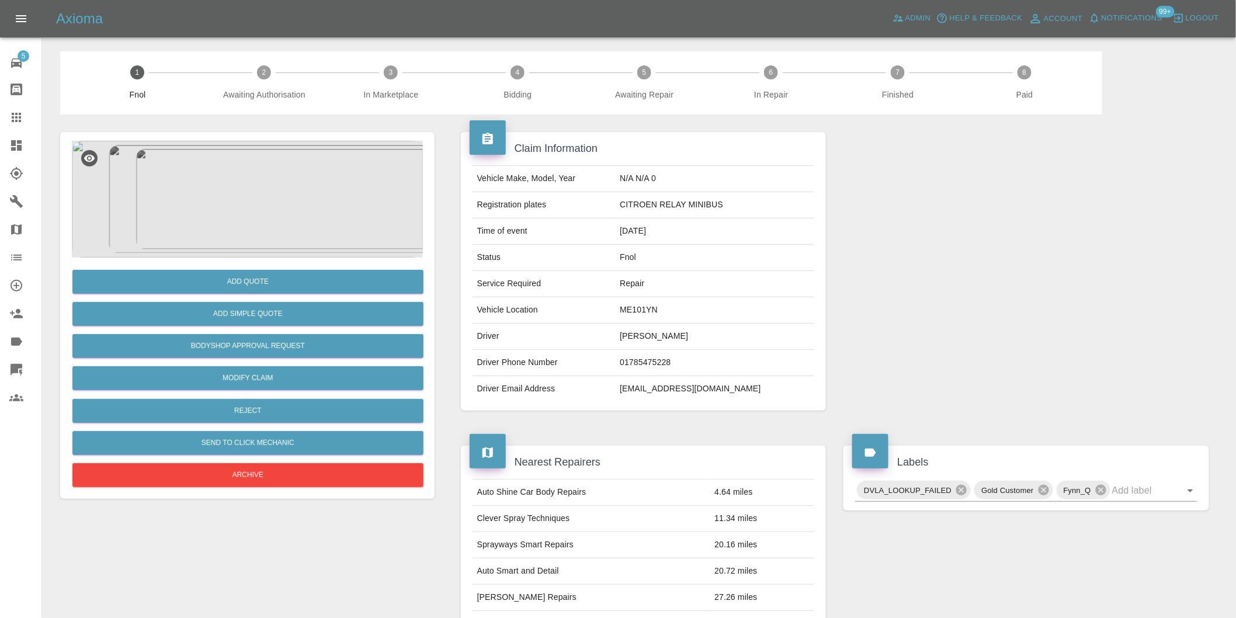
click at [250, 200] on img at bounding box center [247, 199] width 351 height 117
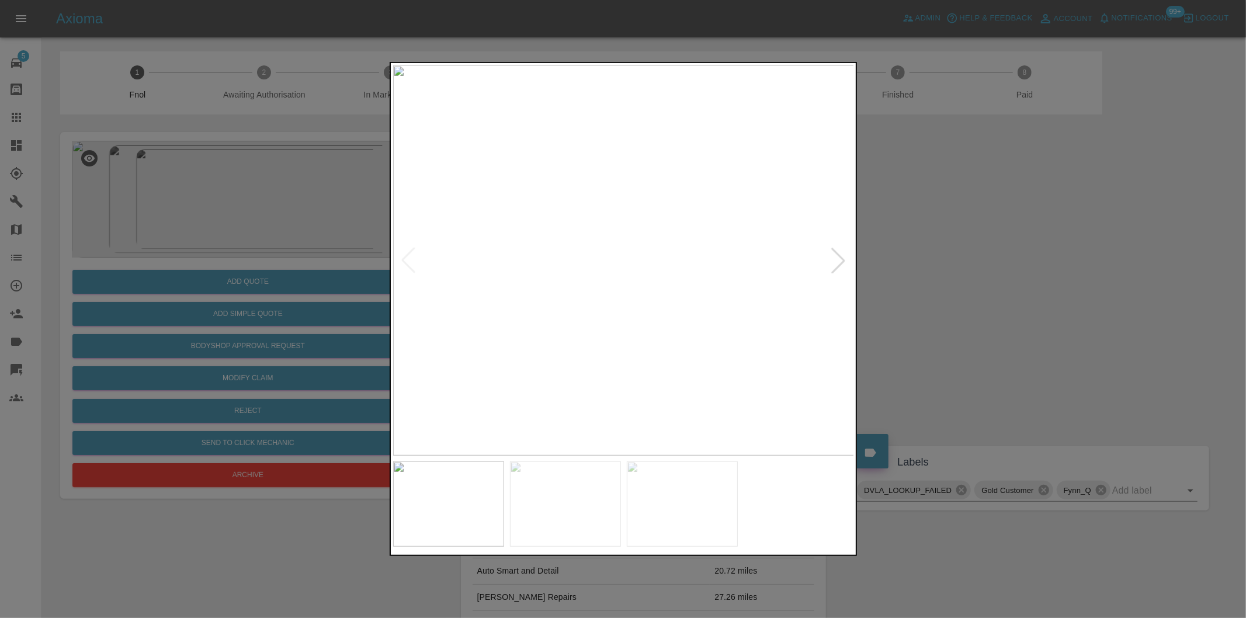
click at [837, 261] on div at bounding box center [839, 261] width 26 height 26
drag, startPoint x: 986, startPoint y: 261, endPoint x: 909, endPoint y: 191, distance: 103.4
click at [986, 261] on div at bounding box center [623, 309] width 1246 height 618
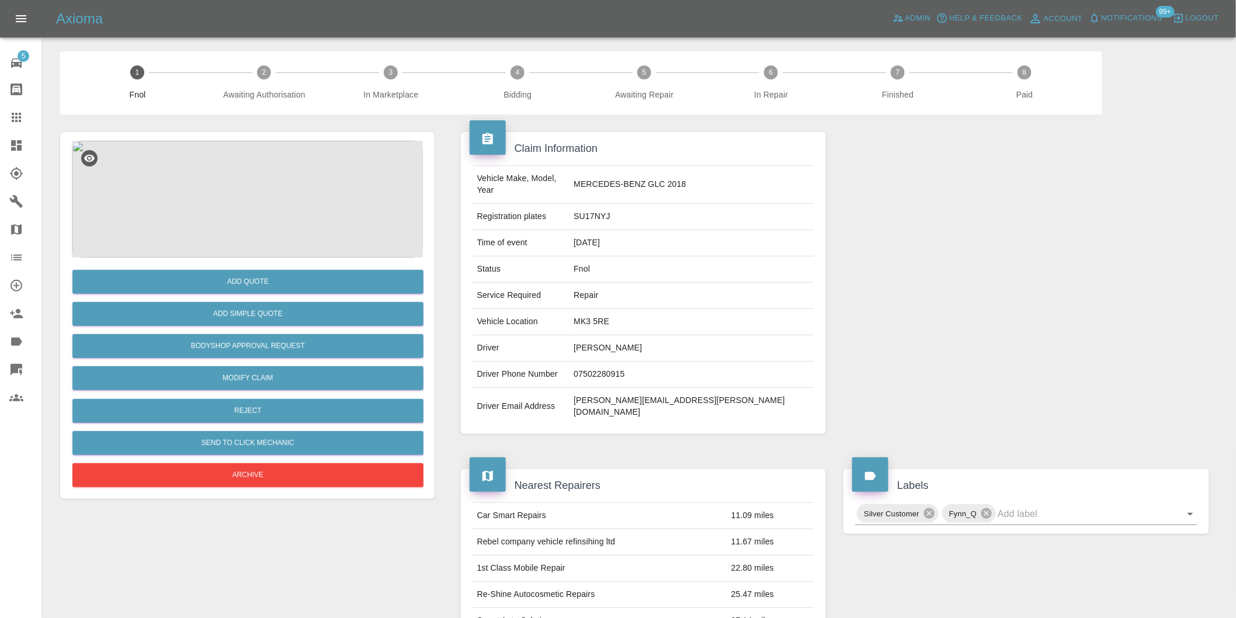
click at [250, 181] on img at bounding box center [247, 199] width 351 height 117
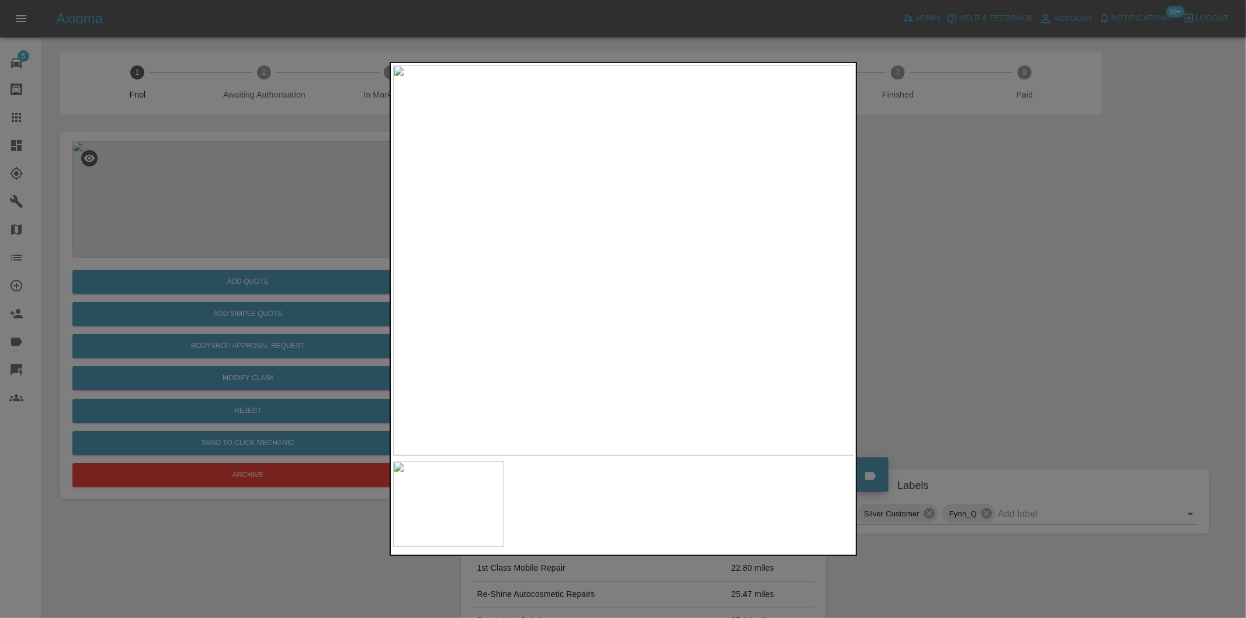
click at [920, 275] on div at bounding box center [623, 309] width 1246 height 618
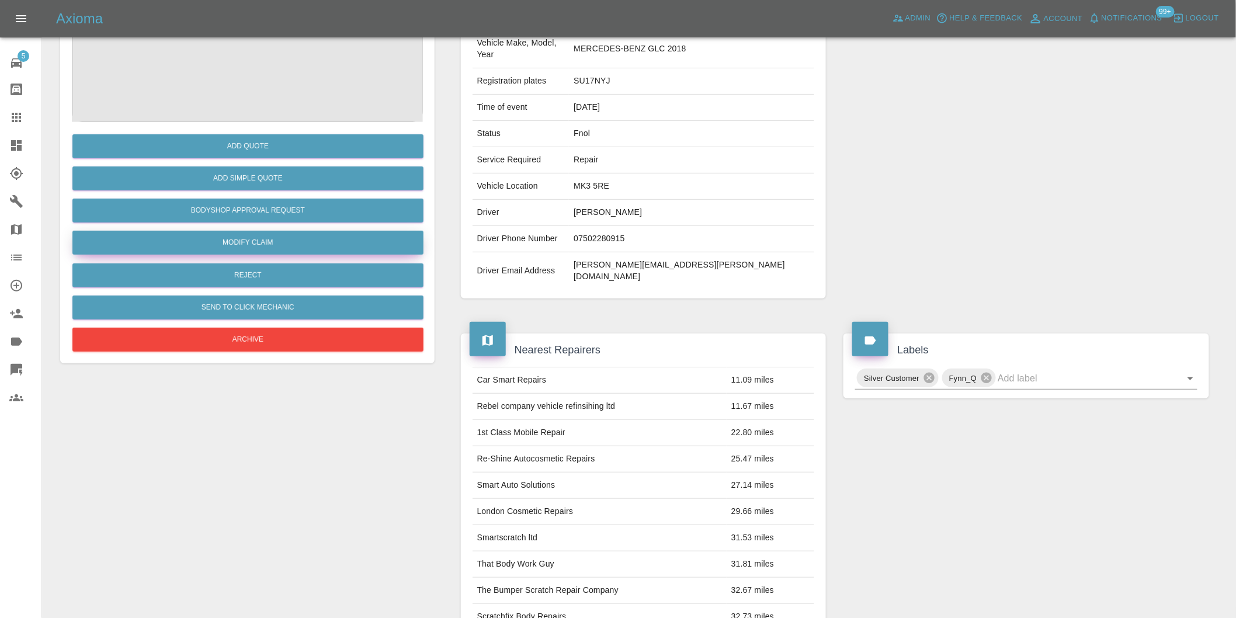
scroll to position [16, 0]
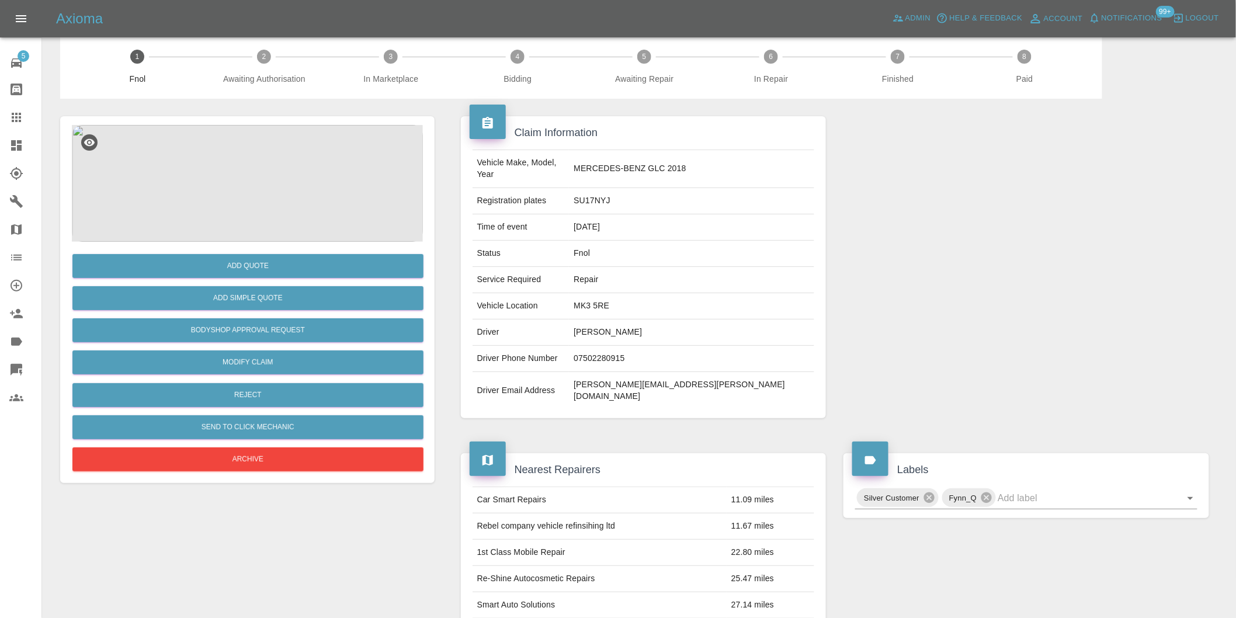
click at [271, 313] on div "Add Quote Add Simple Quote Bodyshop Approval Request Modify Claim Reject Send t…" at bounding box center [247, 358] width 351 height 233
click at [249, 301] on button "Add Simple Quote" at bounding box center [247, 298] width 351 height 24
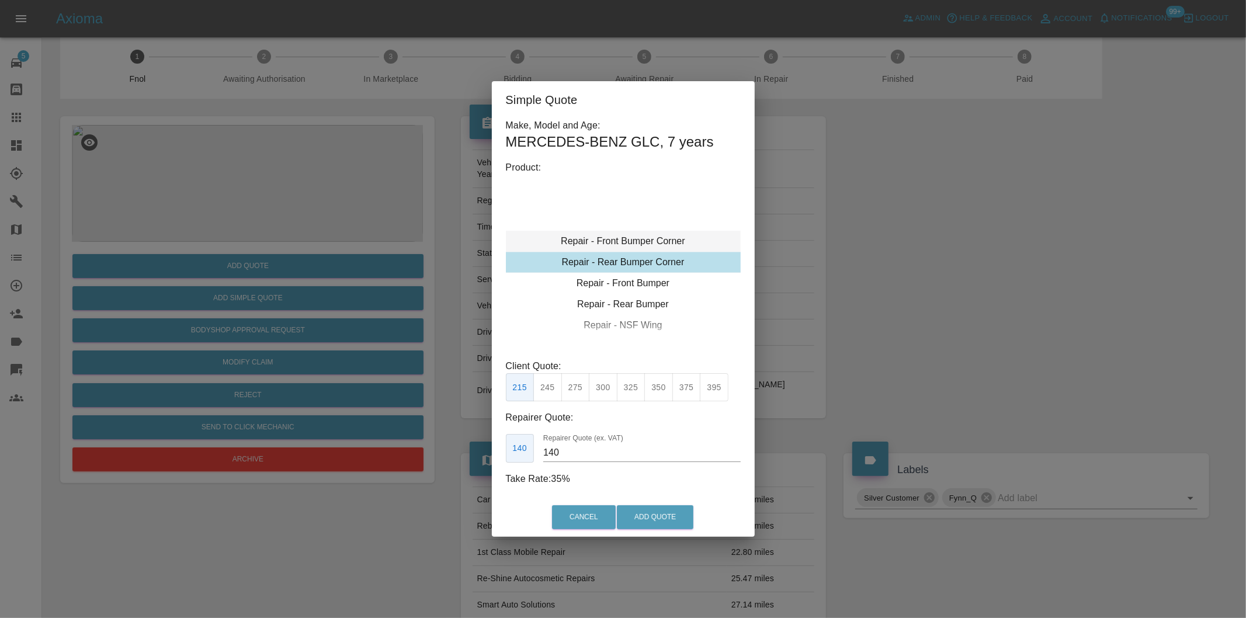
type input "120"
click at [545, 384] on button "199" at bounding box center [547, 387] width 29 height 29
click at [645, 520] on button "Add Quote" at bounding box center [655, 517] width 77 height 24
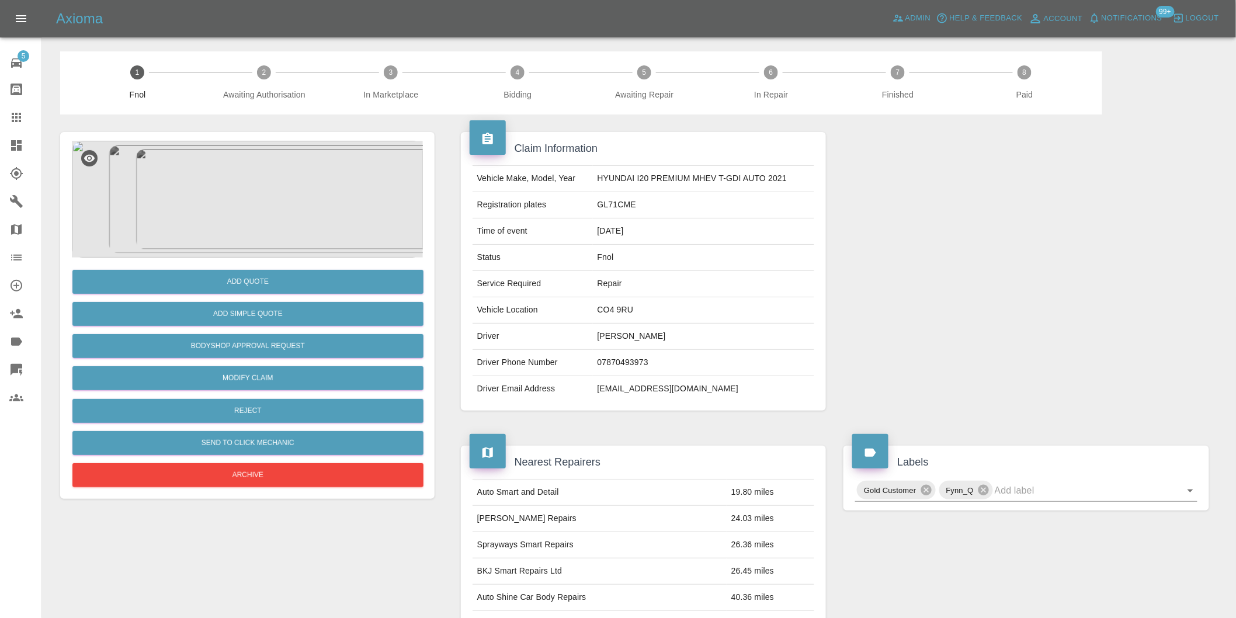
click at [255, 181] on img at bounding box center [247, 199] width 351 height 117
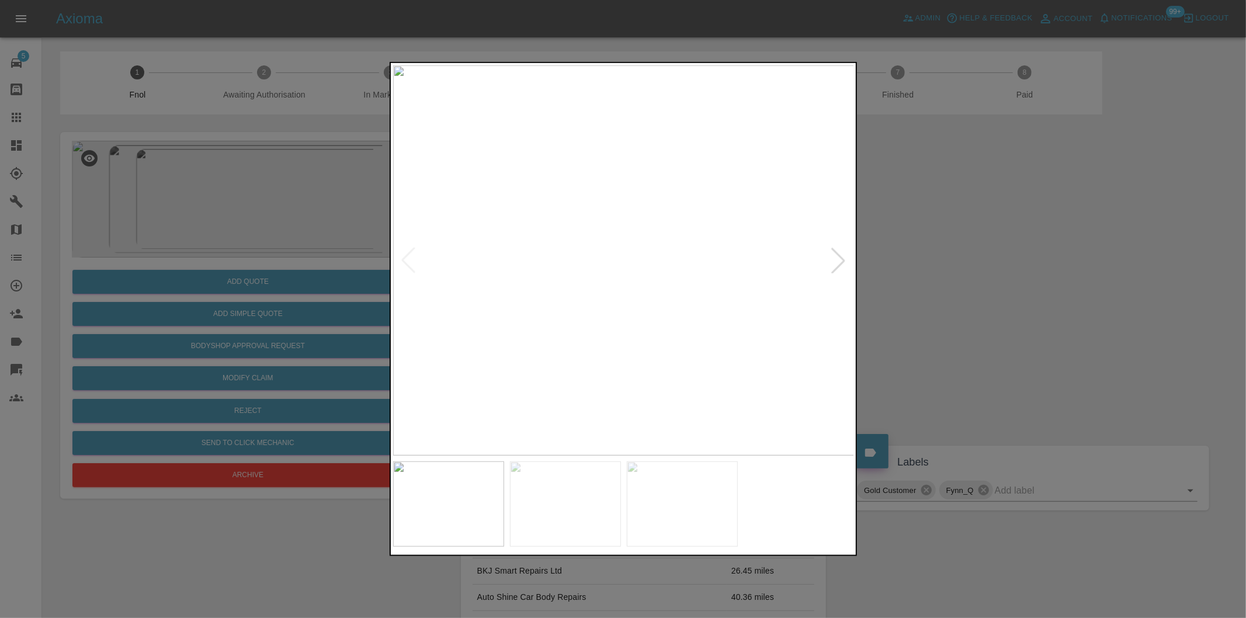
click at [833, 255] on div at bounding box center [839, 261] width 26 height 26
click at [833, 255] on img at bounding box center [624, 260] width 462 height 390
click at [1039, 261] on div at bounding box center [623, 309] width 1246 height 618
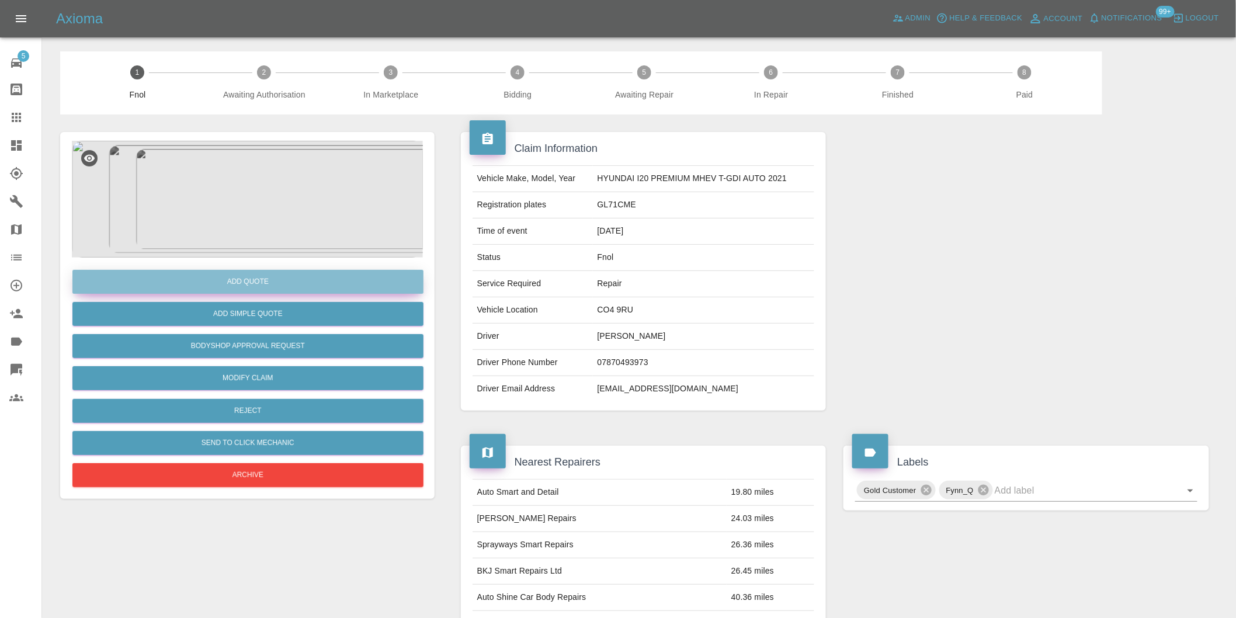
click at [240, 279] on button "Add Quote" at bounding box center [247, 282] width 351 height 24
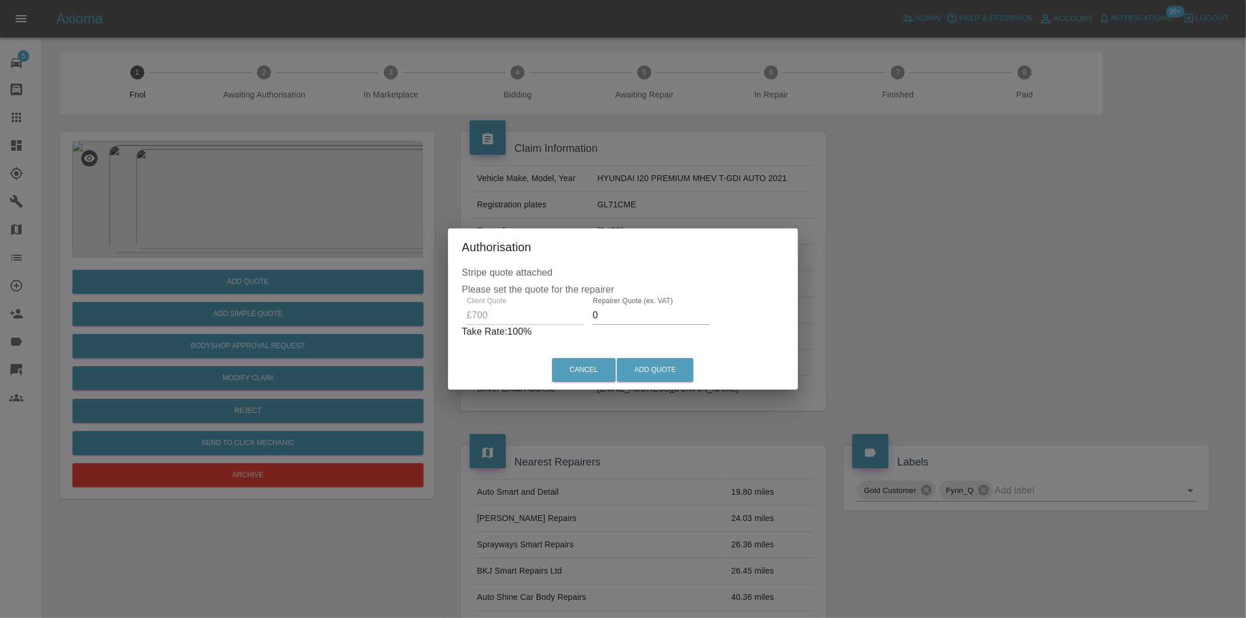
click at [618, 317] on input "0" at bounding box center [651, 315] width 117 height 19
type input "0450"
click at [657, 369] on button "Add Quote" at bounding box center [655, 370] width 77 height 24
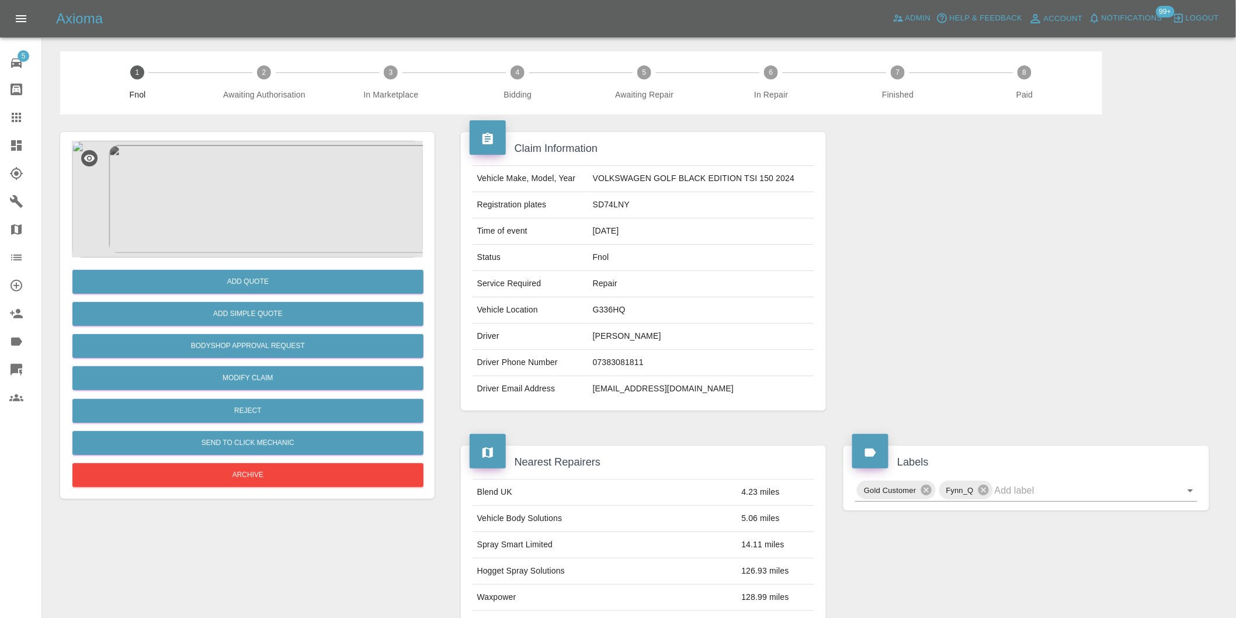
click at [276, 180] on img at bounding box center [247, 199] width 351 height 117
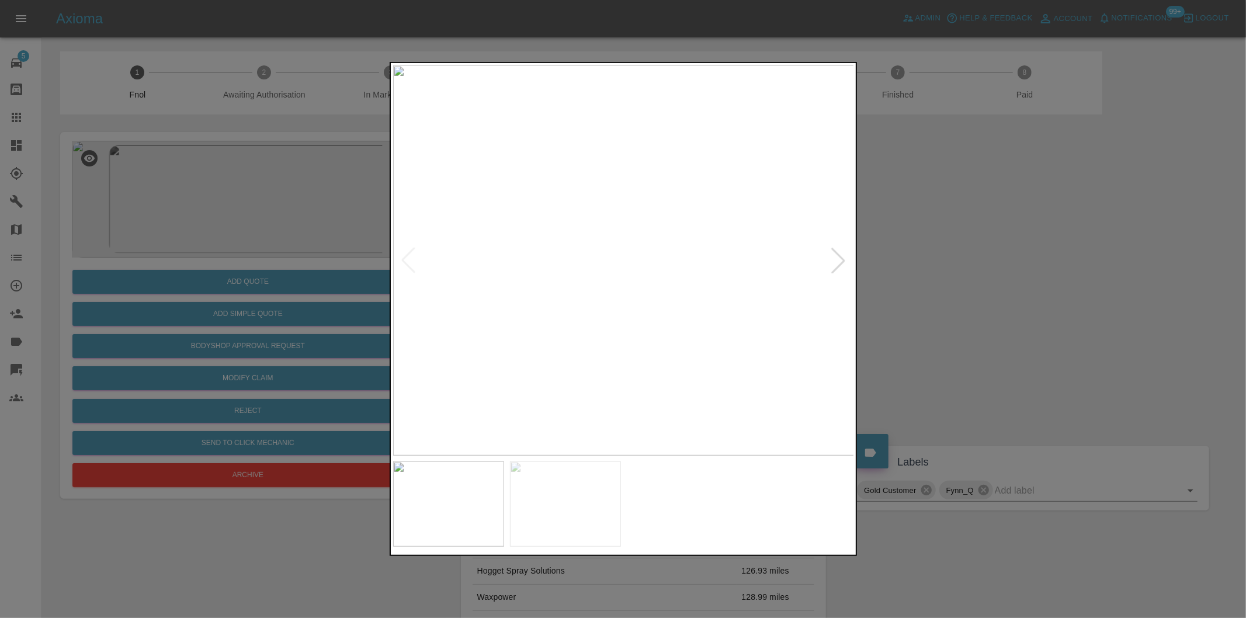
click at [843, 264] on div at bounding box center [839, 261] width 26 height 26
click at [837, 259] on img at bounding box center [624, 260] width 462 height 390
drag, startPoint x: 906, startPoint y: 260, endPoint x: 654, endPoint y: 377, distance: 277.8
click at [904, 260] on div at bounding box center [623, 309] width 1246 height 618
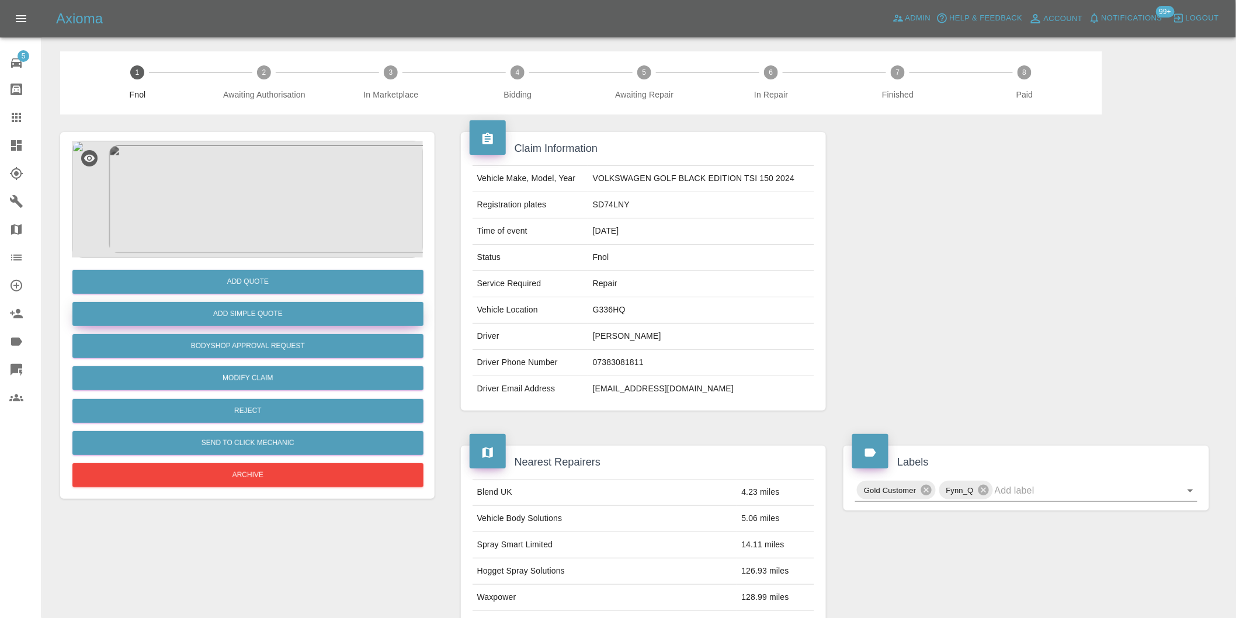
click at [311, 323] on button "Add Simple Quote" at bounding box center [247, 314] width 351 height 24
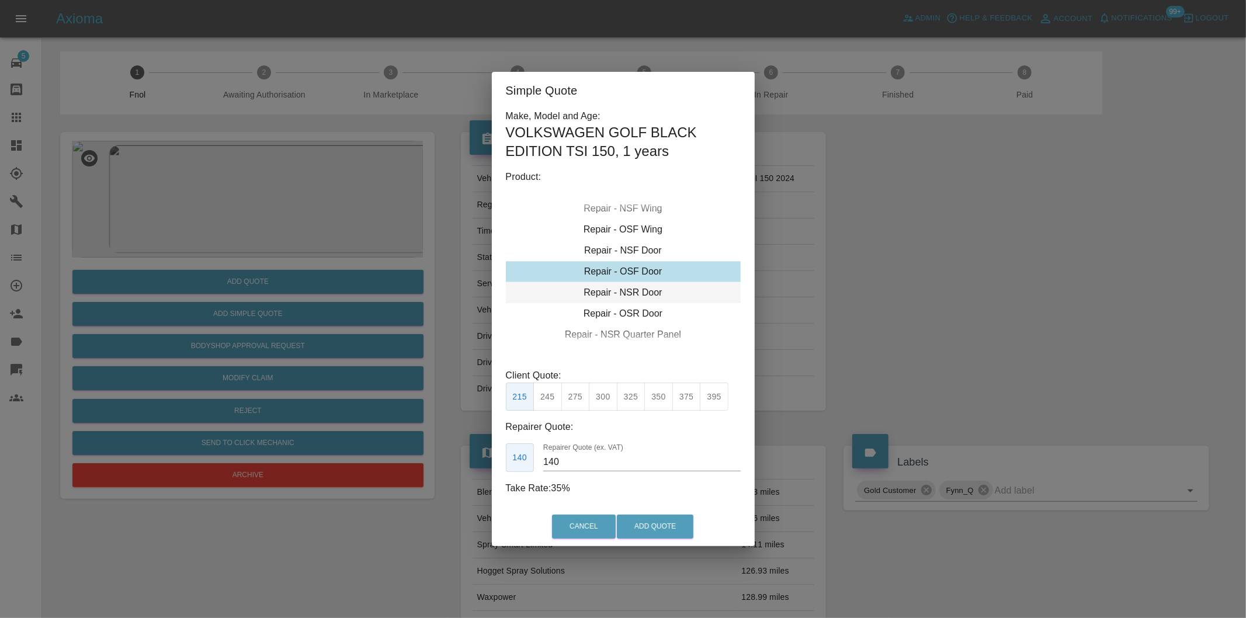
click at [637, 290] on div "Repair - NSR Door" at bounding box center [623, 292] width 235 height 21
click at [569, 401] on button "270" at bounding box center [575, 397] width 29 height 29
type input "180"
click at [633, 520] on button "Add Quote" at bounding box center [655, 527] width 77 height 24
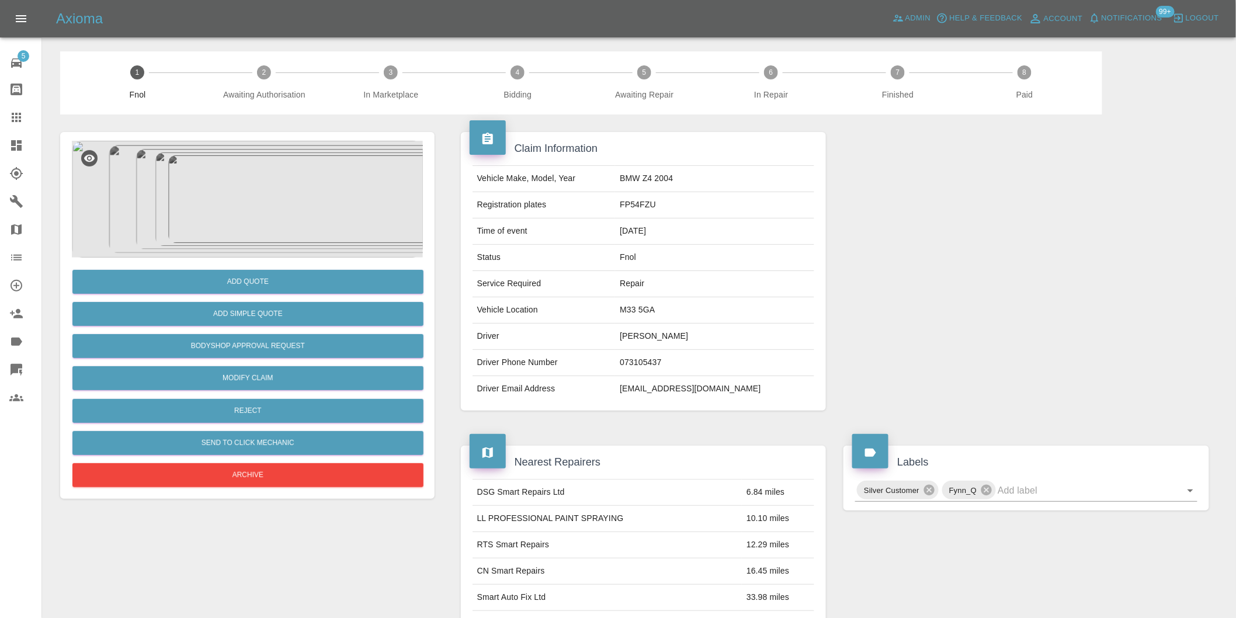
click at [259, 190] on img at bounding box center [247, 199] width 351 height 117
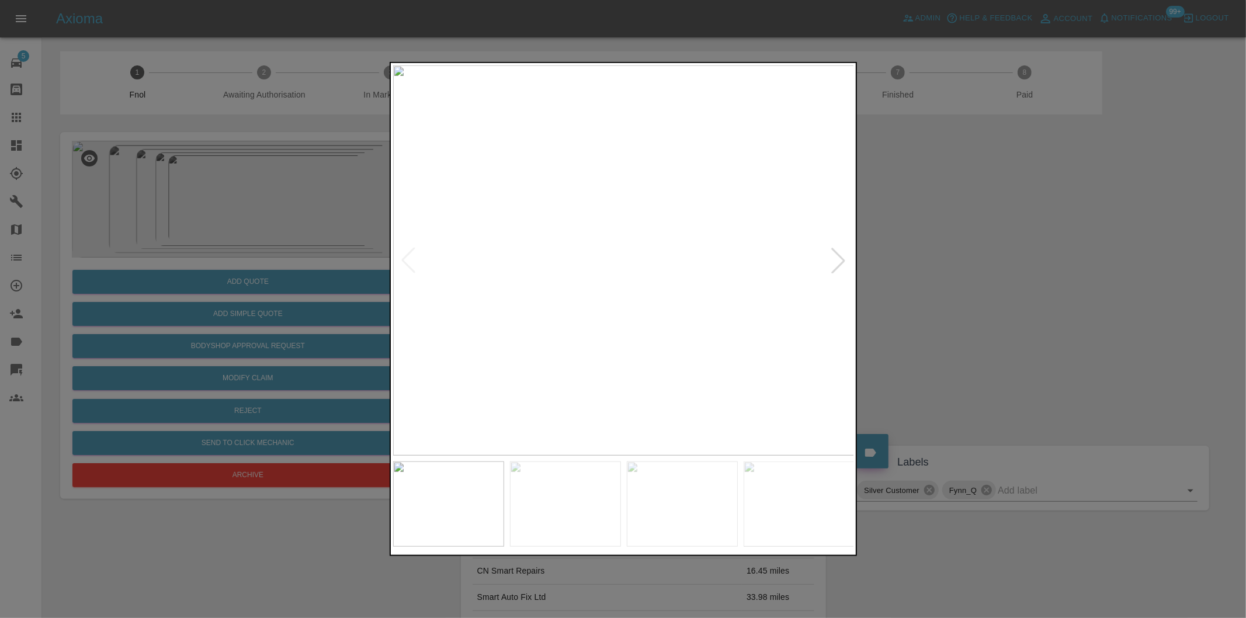
click at [842, 255] on div at bounding box center [839, 261] width 26 height 26
click at [925, 265] on div at bounding box center [623, 309] width 1246 height 618
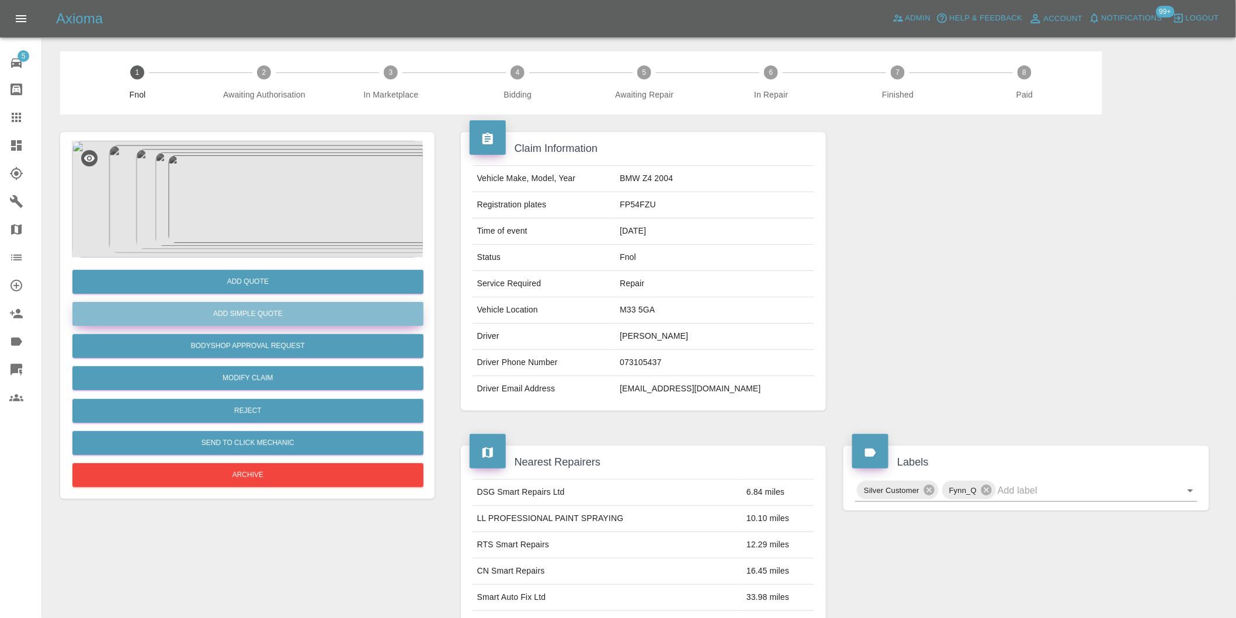
click at [272, 318] on button "Add Simple Quote" at bounding box center [247, 314] width 351 height 24
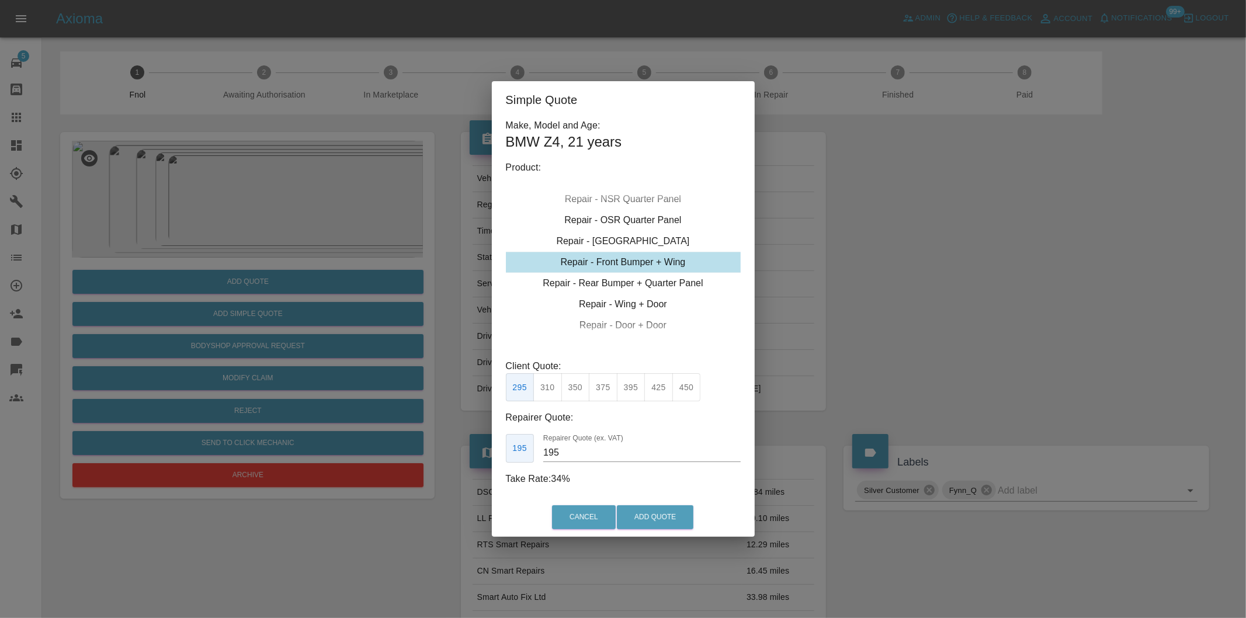
drag, startPoint x: 600, startPoint y: 382, endPoint x: 629, endPoint y: 410, distance: 40.1
click at [604, 384] on button "375" at bounding box center [603, 387] width 29 height 29
type input "230"
click at [668, 518] on button "Add Quote" at bounding box center [655, 517] width 77 height 24
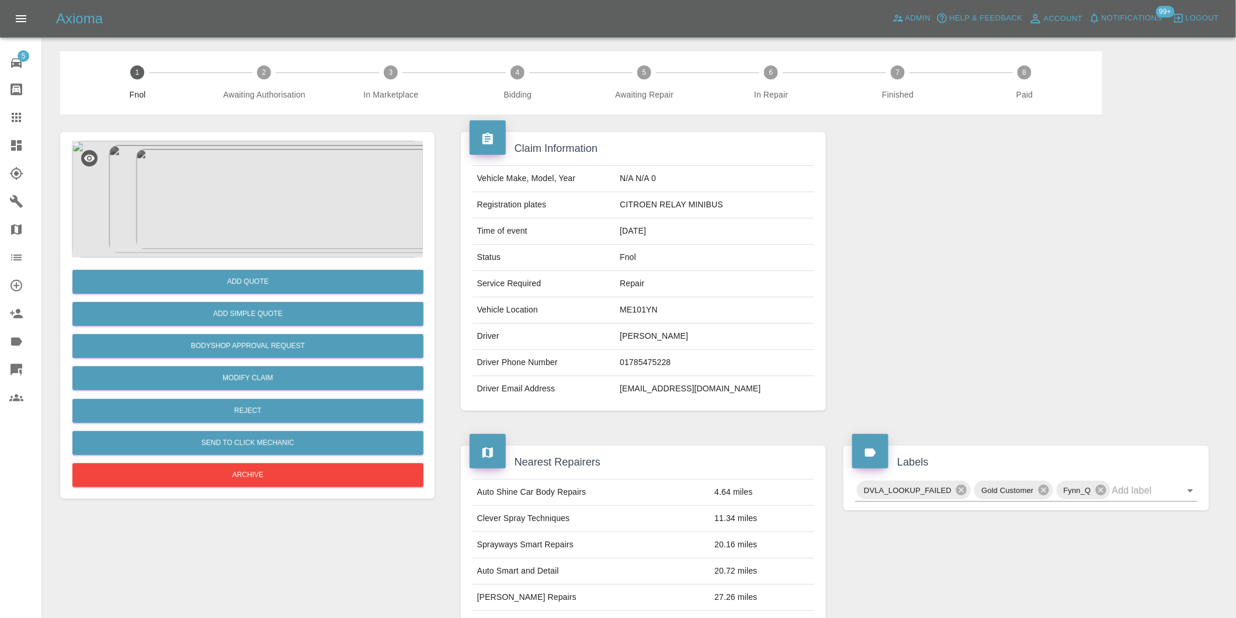
click at [254, 172] on img at bounding box center [247, 199] width 351 height 117
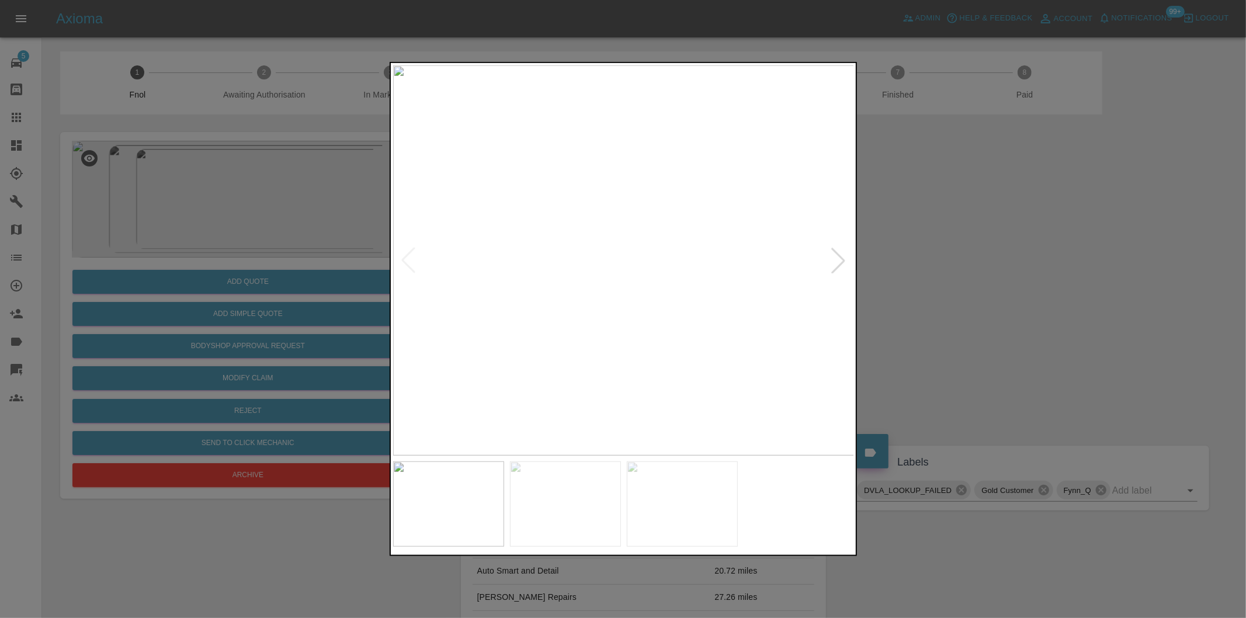
click at [836, 261] on div at bounding box center [839, 261] width 26 height 26
click at [971, 259] on div at bounding box center [623, 309] width 1246 height 618
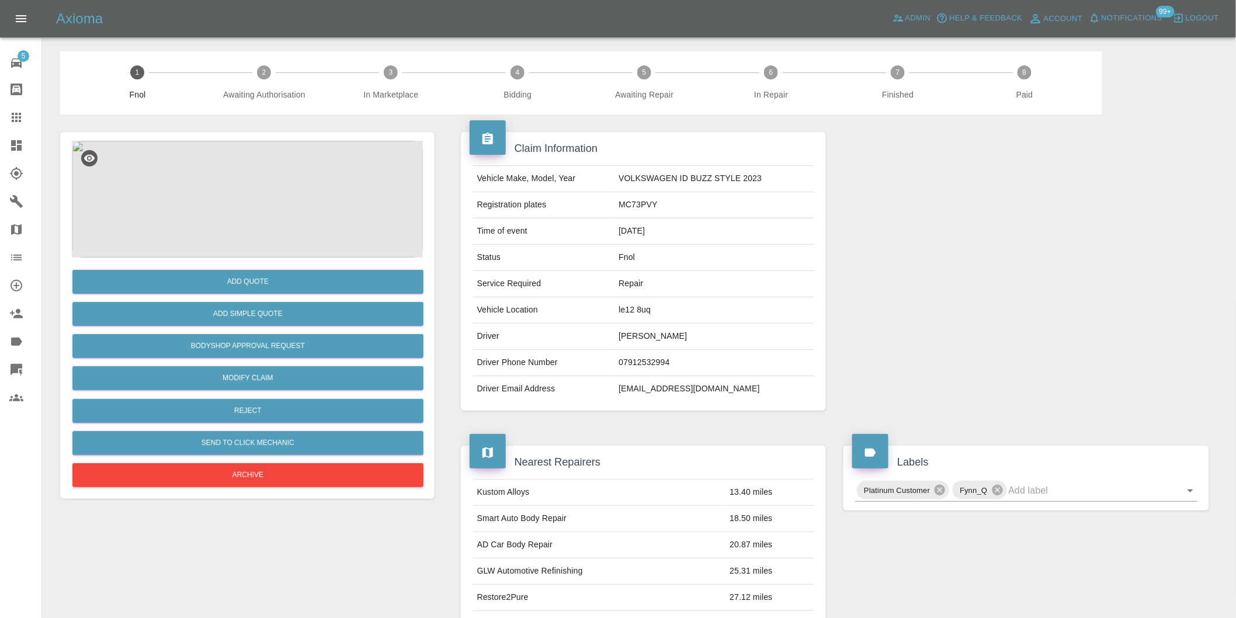
click at [247, 192] on img at bounding box center [247, 199] width 351 height 117
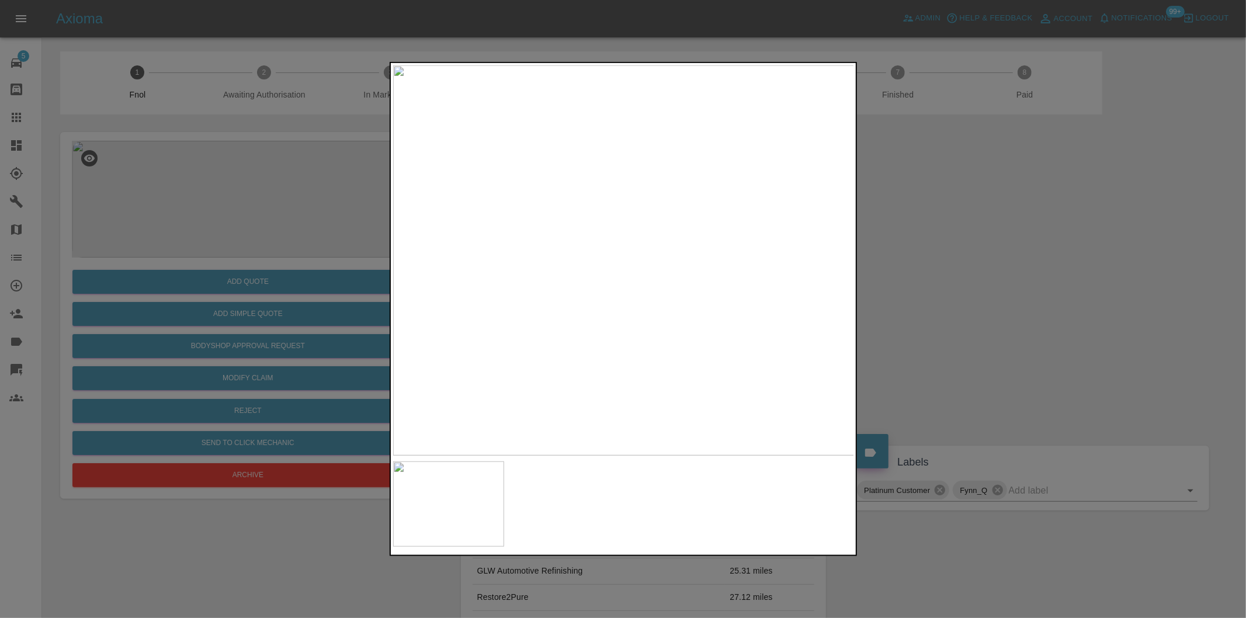
click at [1038, 352] on div at bounding box center [623, 309] width 1246 height 618
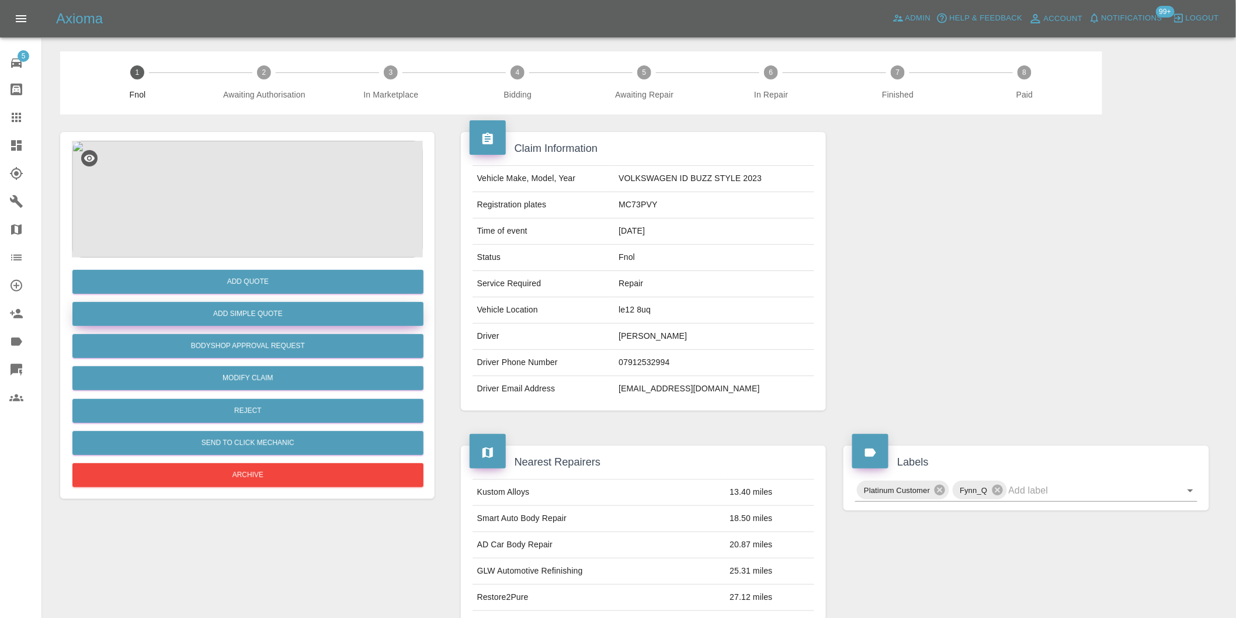
click at [259, 319] on button "Add Simple Quote" at bounding box center [247, 314] width 351 height 24
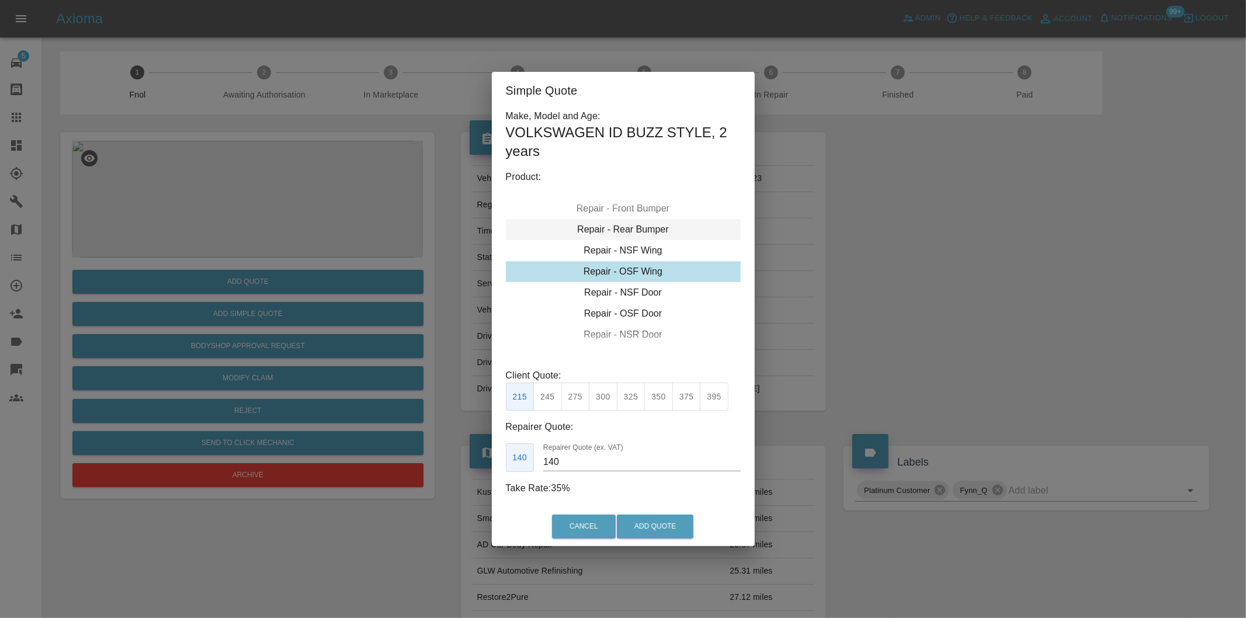
click at [646, 223] on div "Repair - Rear Bumper" at bounding box center [623, 229] width 235 height 21
click at [569, 394] on button "350" at bounding box center [575, 397] width 29 height 29
type input "210"
click at [647, 533] on button "Add Quote" at bounding box center [655, 527] width 77 height 24
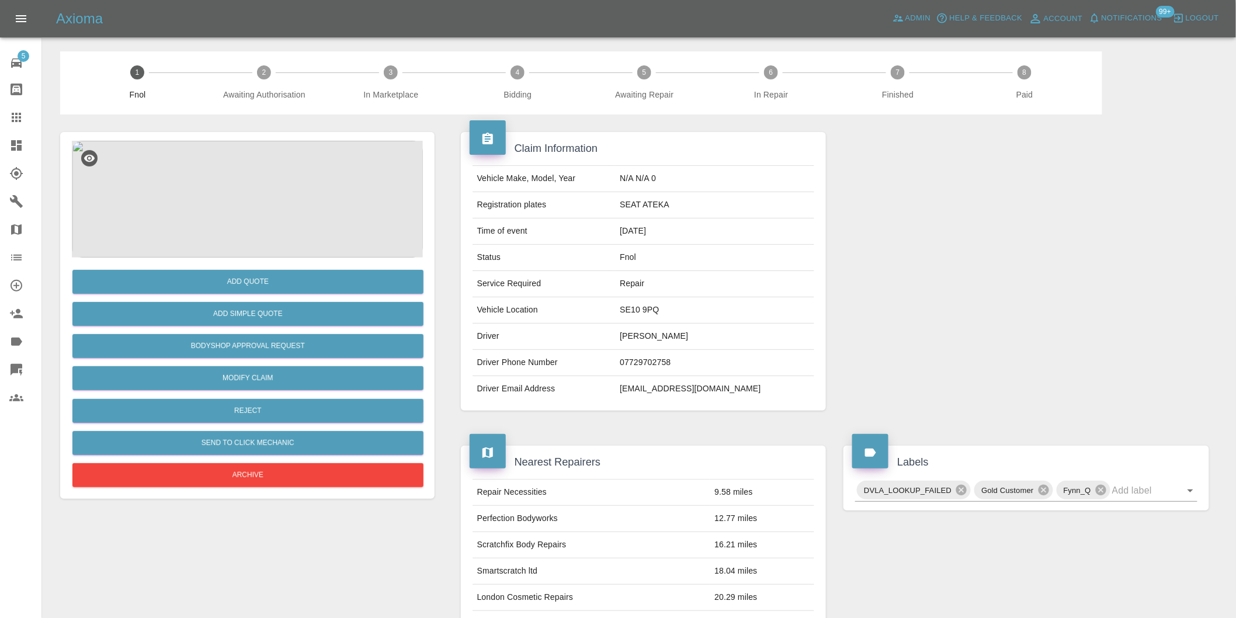
click at [292, 161] on img at bounding box center [247, 199] width 351 height 117
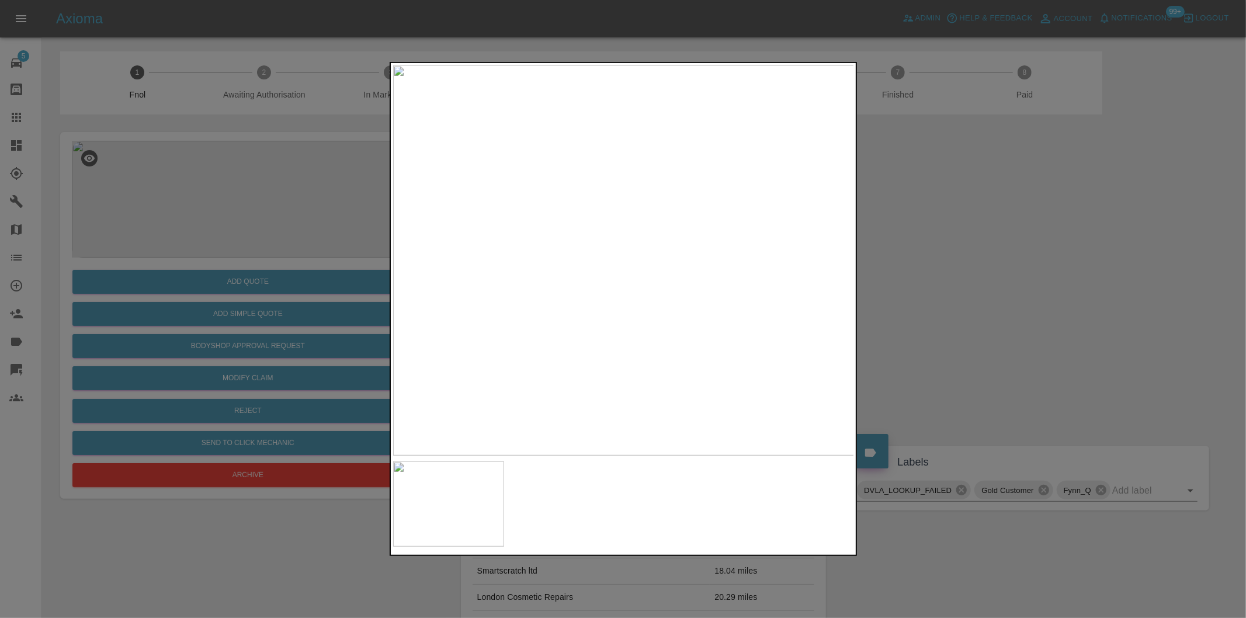
click at [612, 320] on img at bounding box center [624, 260] width 462 height 390
click at [612, 320] on img at bounding box center [656, 80] width 1385 height 1170
click at [1025, 286] on div at bounding box center [623, 309] width 1246 height 618
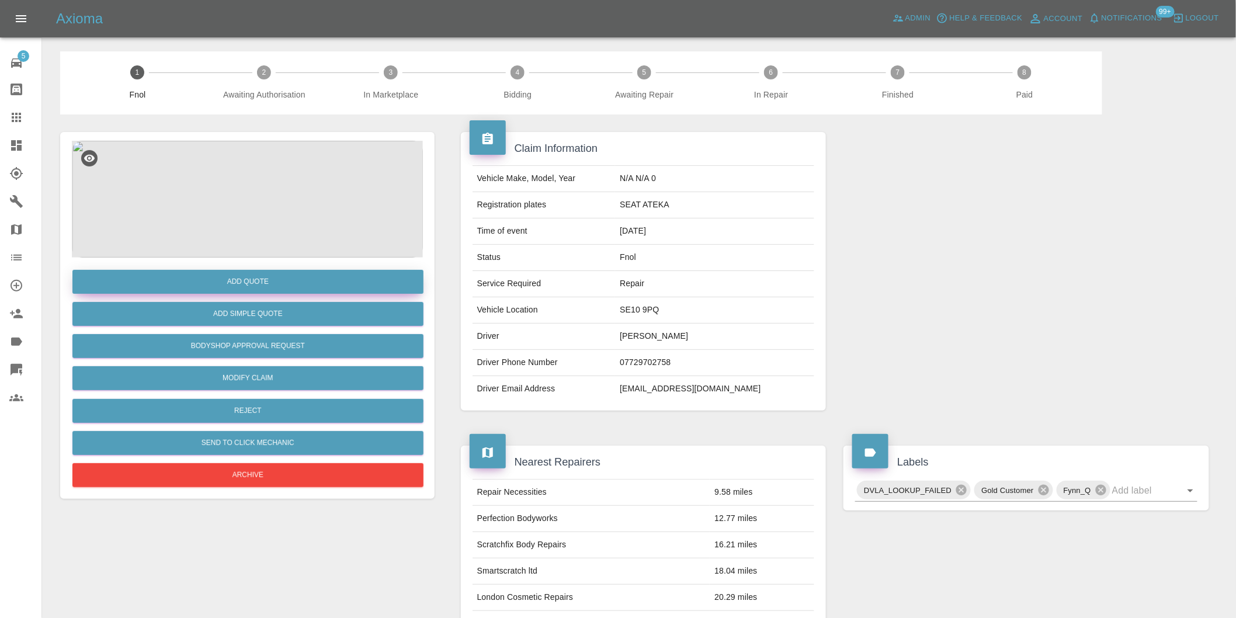
click at [260, 285] on button "Add Quote" at bounding box center [247, 282] width 351 height 24
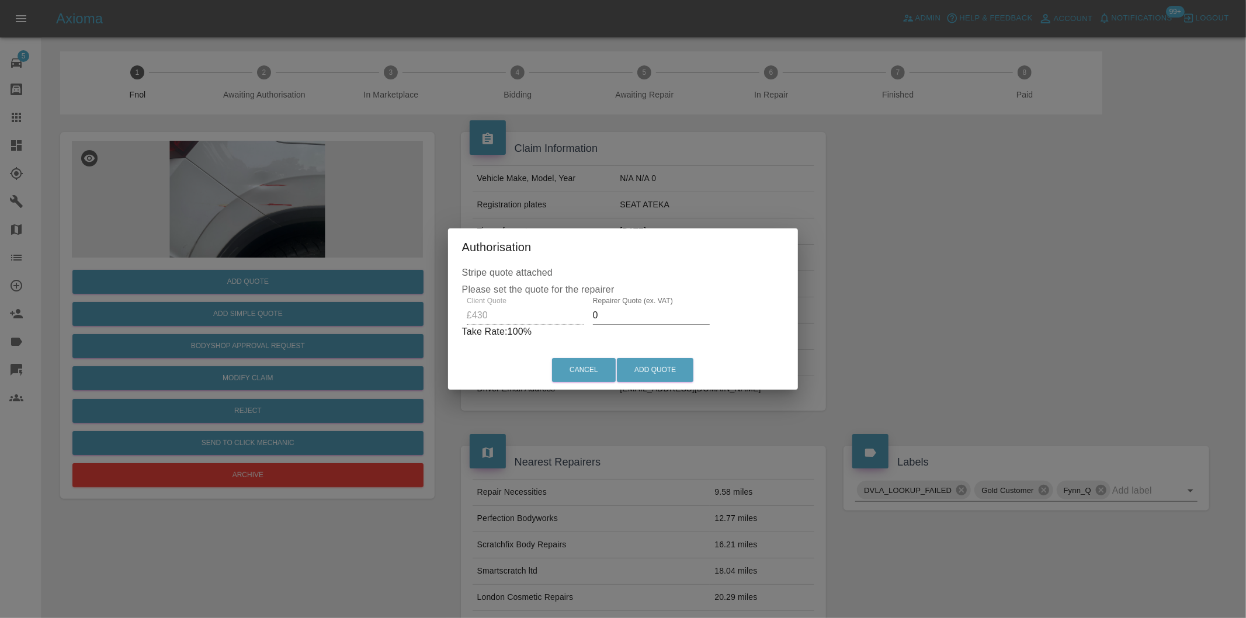
click at [641, 316] on input "0" at bounding box center [651, 315] width 117 height 19
type input "0270"
click at [682, 372] on button "Add Quote" at bounding box center [655, 370] width 77 height 24
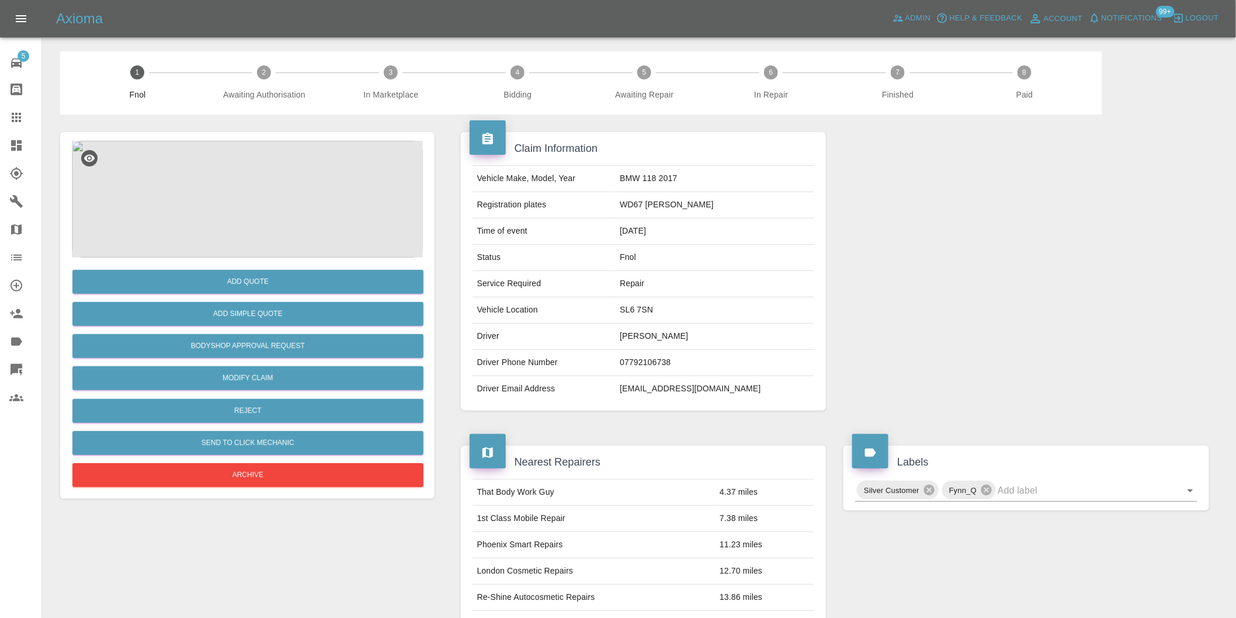
click at [232, 210] on img at bounding box center [247, 199] width 351 height 117
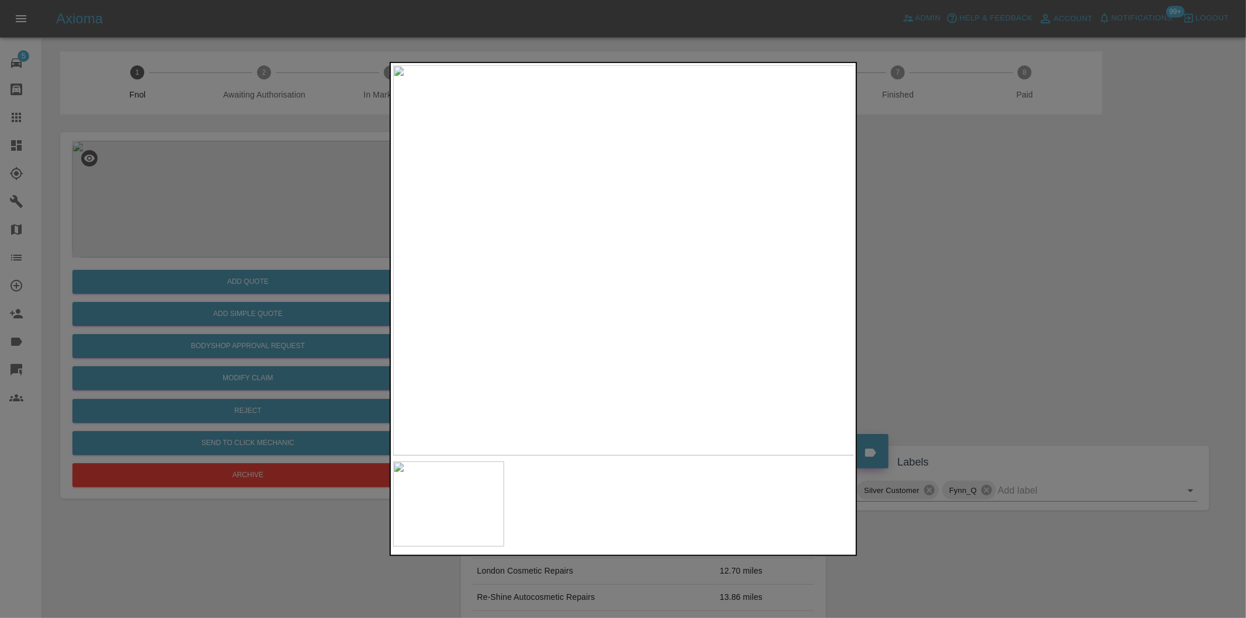
click at [628, 246] on img at bounding box center [624, 260] width 462 height 390
click at [627, 246] on img at bounding box center [608, 304] width 1385 height 1170
click at [627, 246] on img at bounding box center [607, 304] width 1385 height 1170
drag, startPoint x: 1048, startPoint y: 300, endPoint x: 699, endPoint y: 300, distance: 348.2
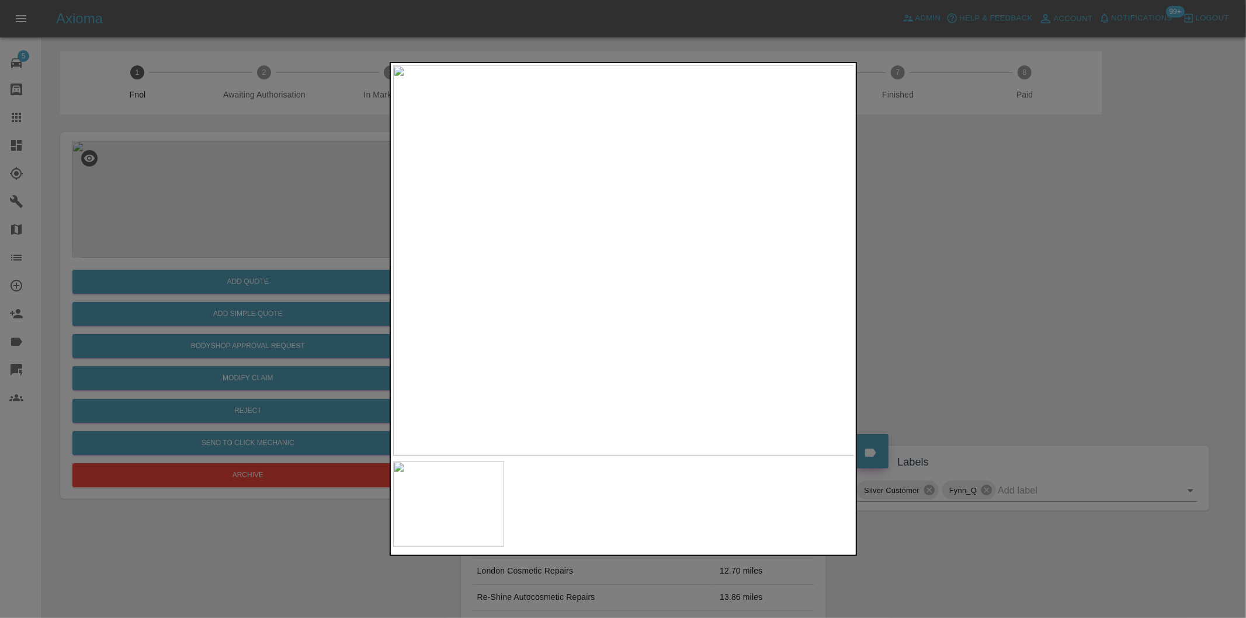
click at [1046, 300] on div at bounding box center [623, 309] width 1246 height 618
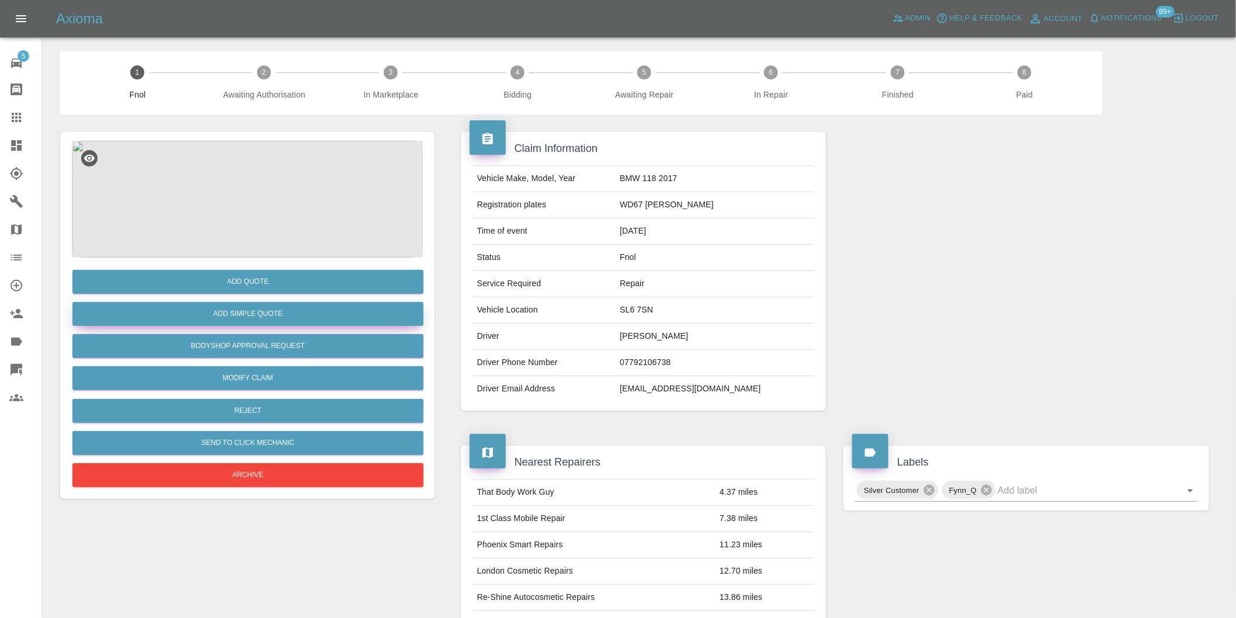
click at [323, 319] on button "Add Simple Quote" at bounding box center [247, 314] width 351 height 24
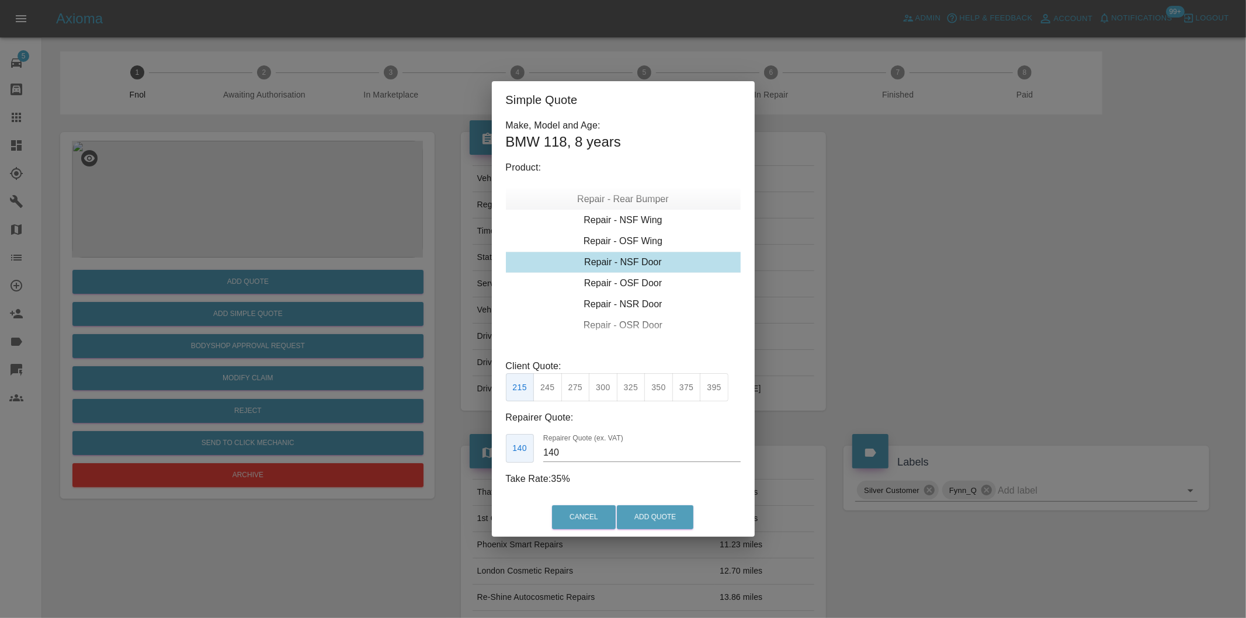
click at [646, 202] on div "Repair - Rear Bumper" at bounding box center [623, 199] width 235 height 21
drag, startPoint x: 580, startPoint y: 388, endPoint x: 643, endPoint y: 410, distance: 67.4
click at [581, 388] on button "350" at bounding box center [575, 387] width 29 height 29
type input "210"
click at [655, 512] on button "Add Quote" at bounding box center [655, 517] width 77 height 24
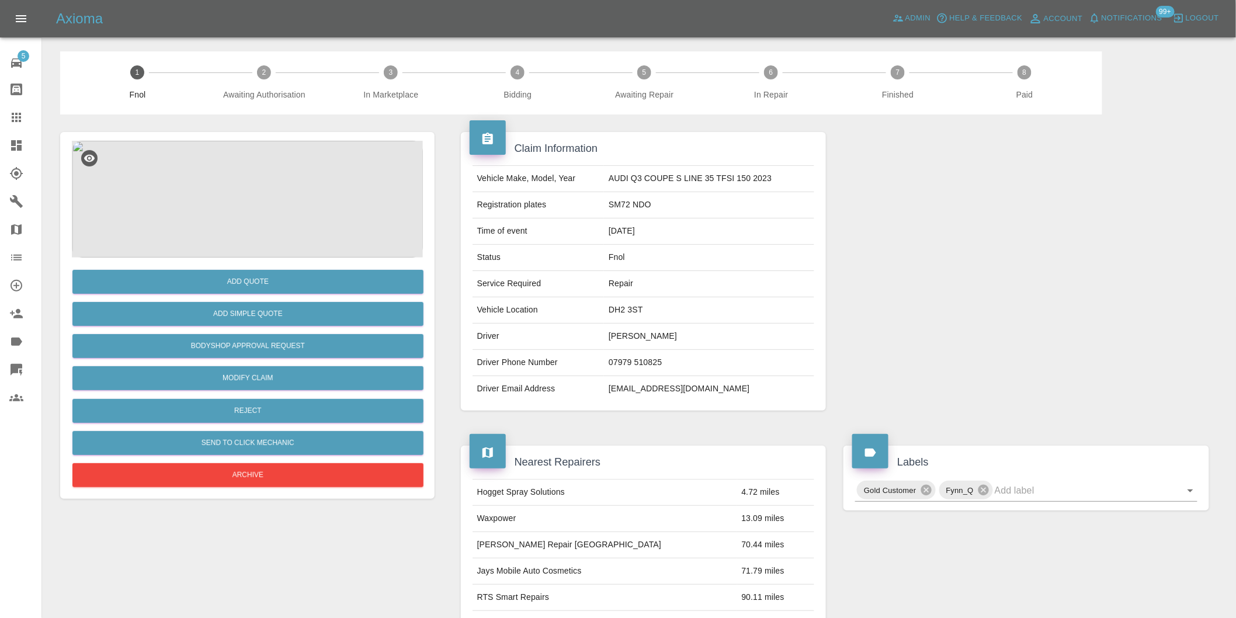
click at [266, 152] on img at bounding box center [247, 199] width 351 height 117
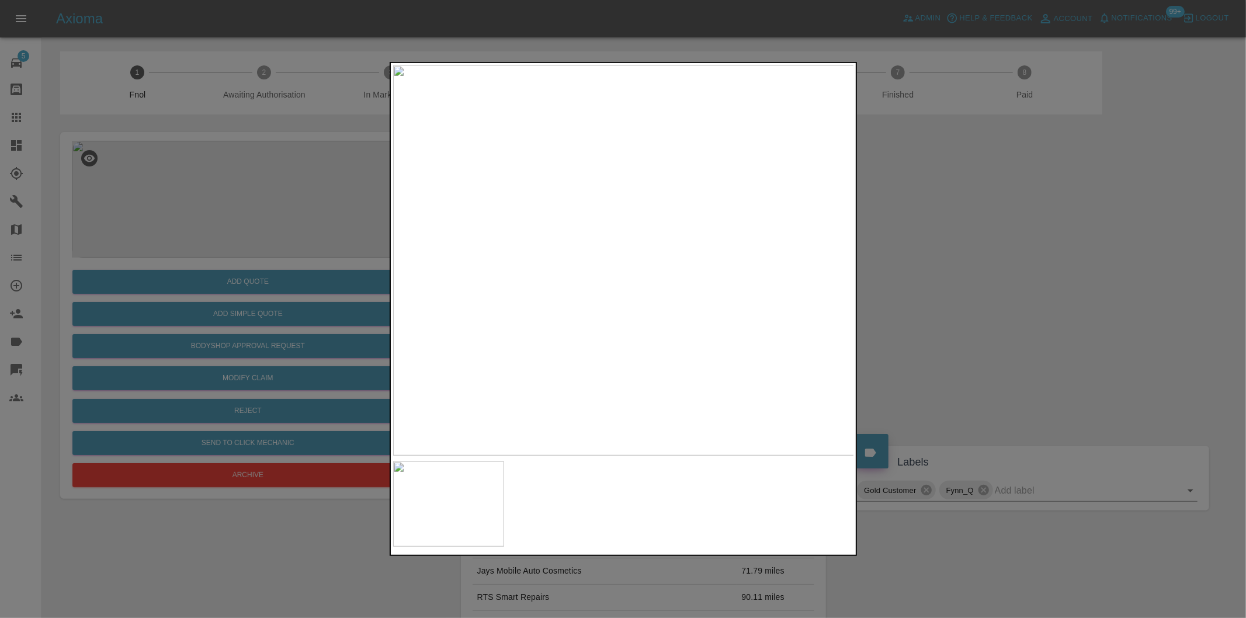
click at [555, 179] on img at bounding box center [624, 260] width 462 height 390
click at [555, 179] on img at bounding box center [828, 503] width 1385 height 1170
click at [1042, 258] on div at bounding box center [623, 309] width 1246 height 618
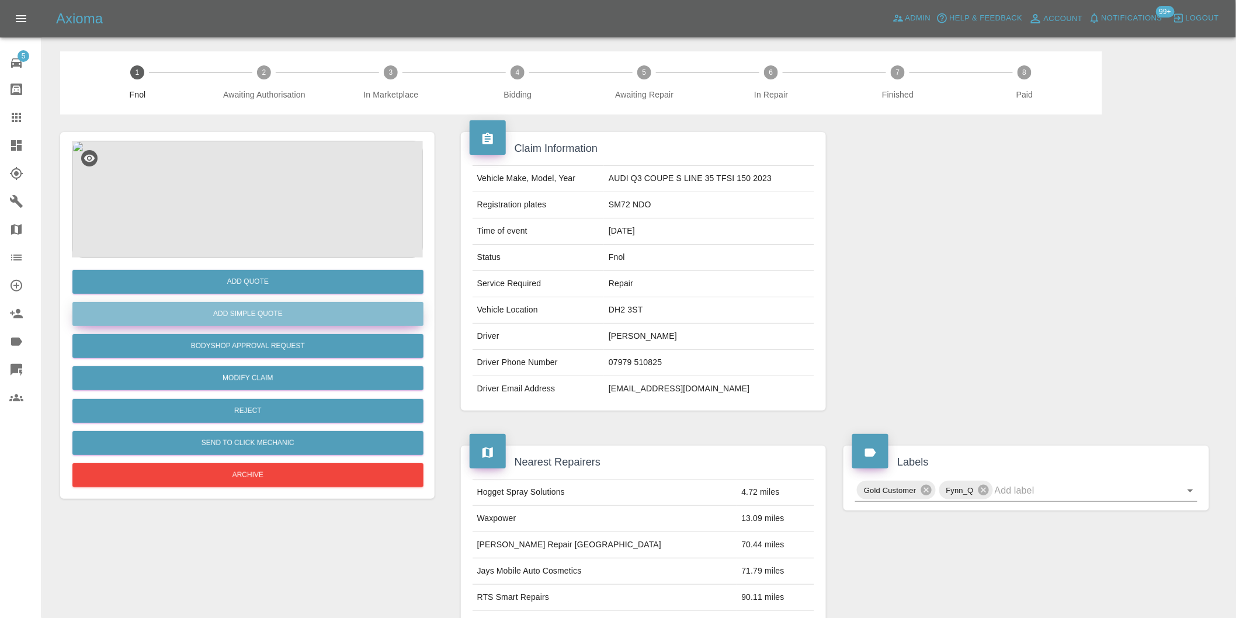
click at [288, 317] on button "Add Simple Quote" at bounding box center [247, 314] width 351 height 24
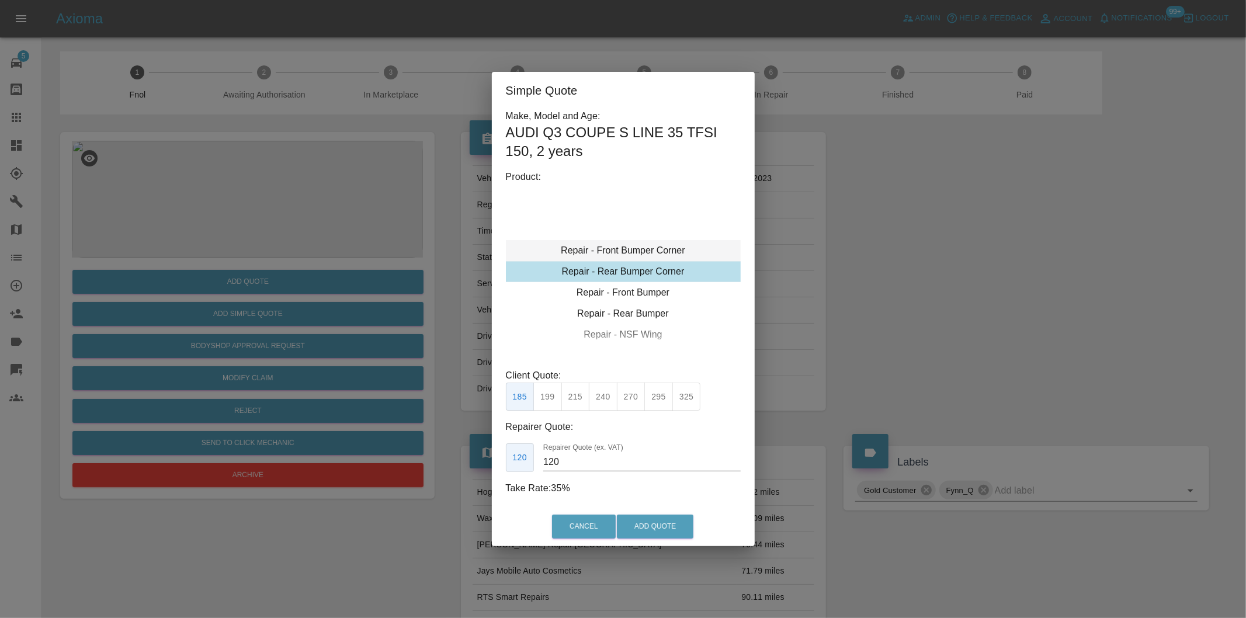
click at [656, 250] on div "Repair - Front Bumper Corner" at bounding box center [623, 250] width 235 height 21
click at [610, 400] on button "240" at bounding box center [603, 397] width 29 height 29
click at [653, 248] on div "Repair - Front Bumper Corner" at bounding box center [623, 250] width 235 height 21
click at [612, 404] on button "240" at bounding box center [603, 397] width 29 height 29
type input "150"
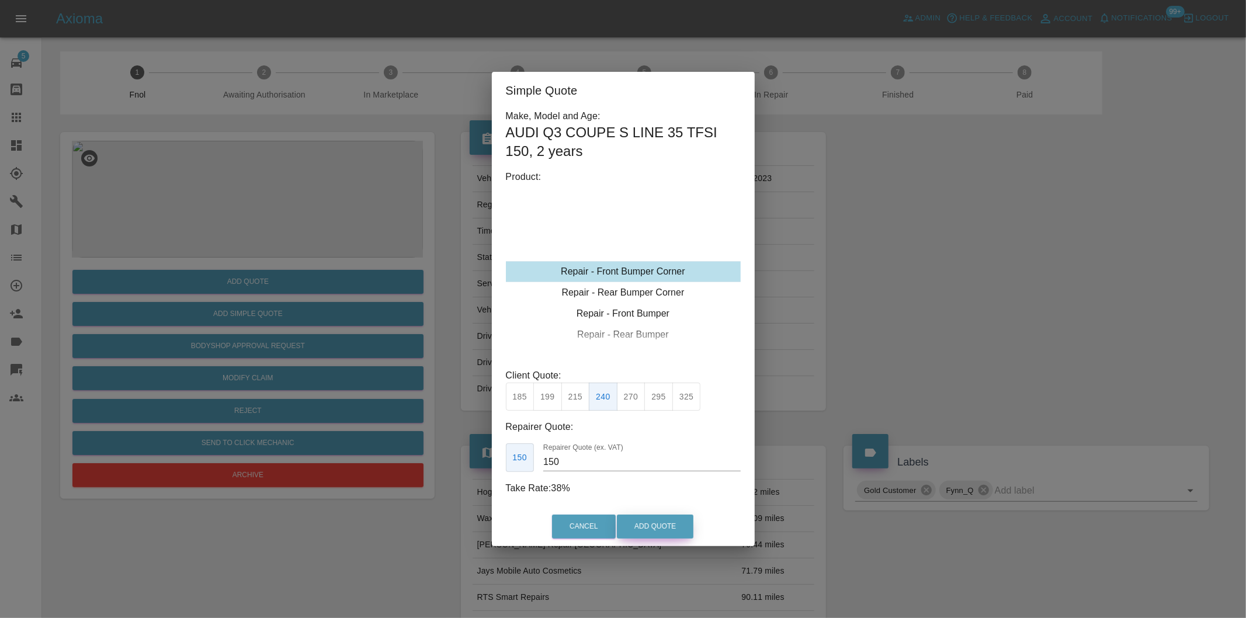
click at [638, 526] on button "Add Quote" at bounding box center [655, 527] width 77 height 24
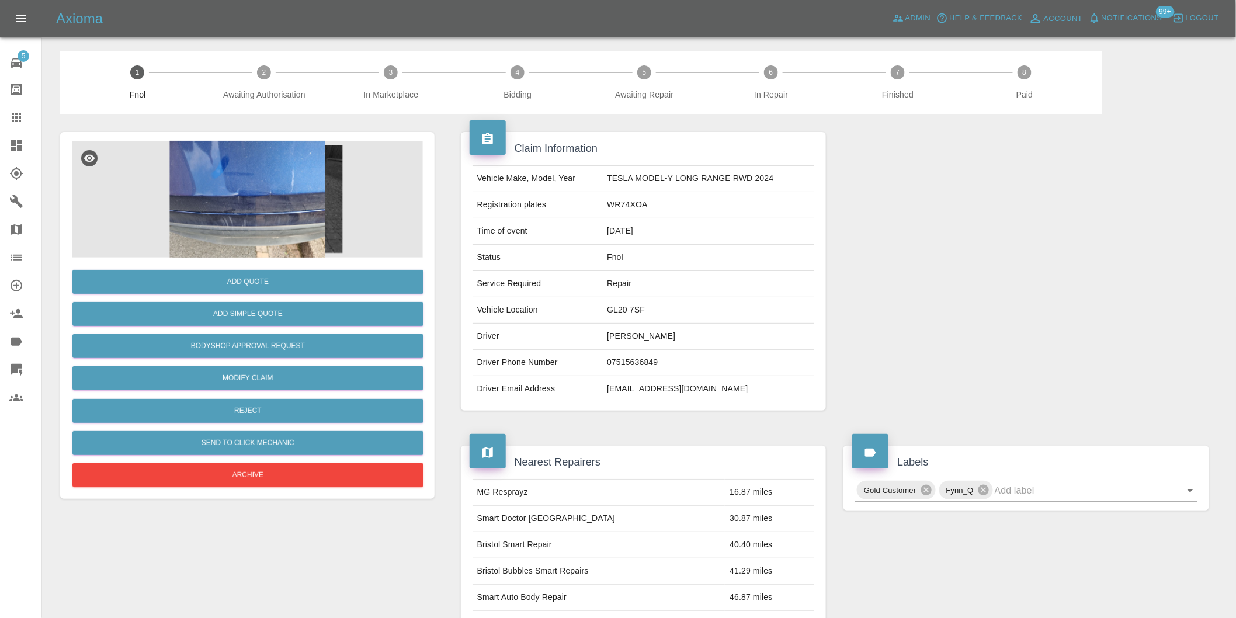
click at [221, 176] on img at bounding box center [247, 199] width 351 height 117
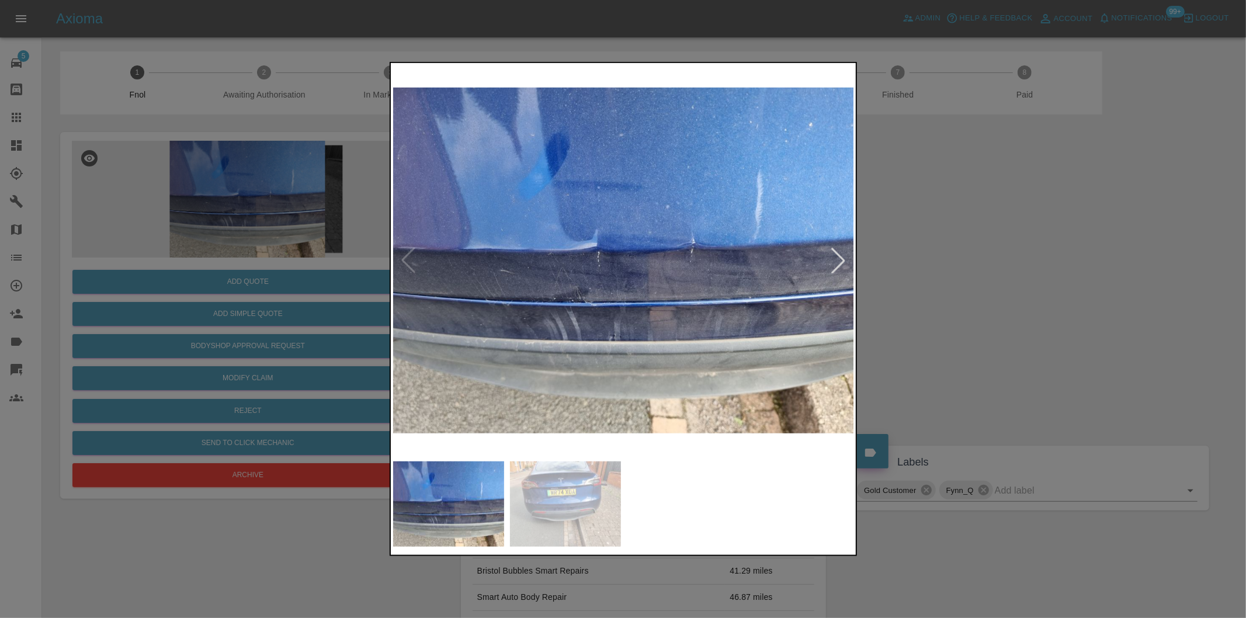
click at [833, 261] on div at bounding box center [839, 261] width 26 height 26
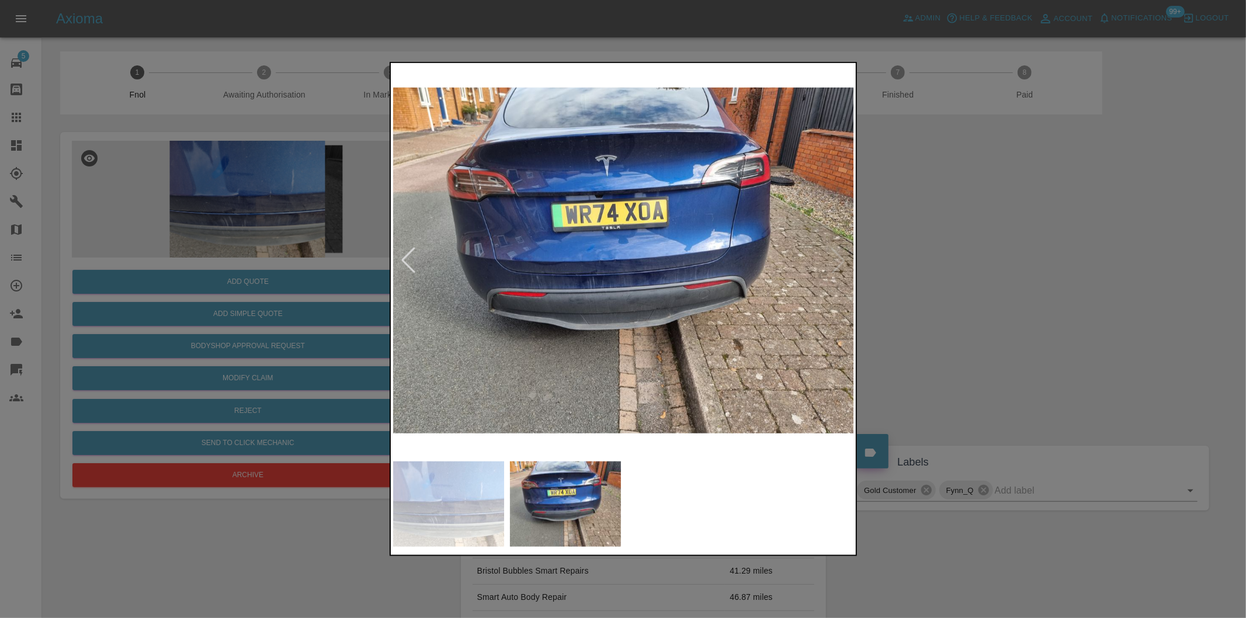
click at [833, 260] on img at bounding box center [624, 260] width 462 height 390
click at [1011, 283] on div at bounding box center [623, 309] width 1246 height 618
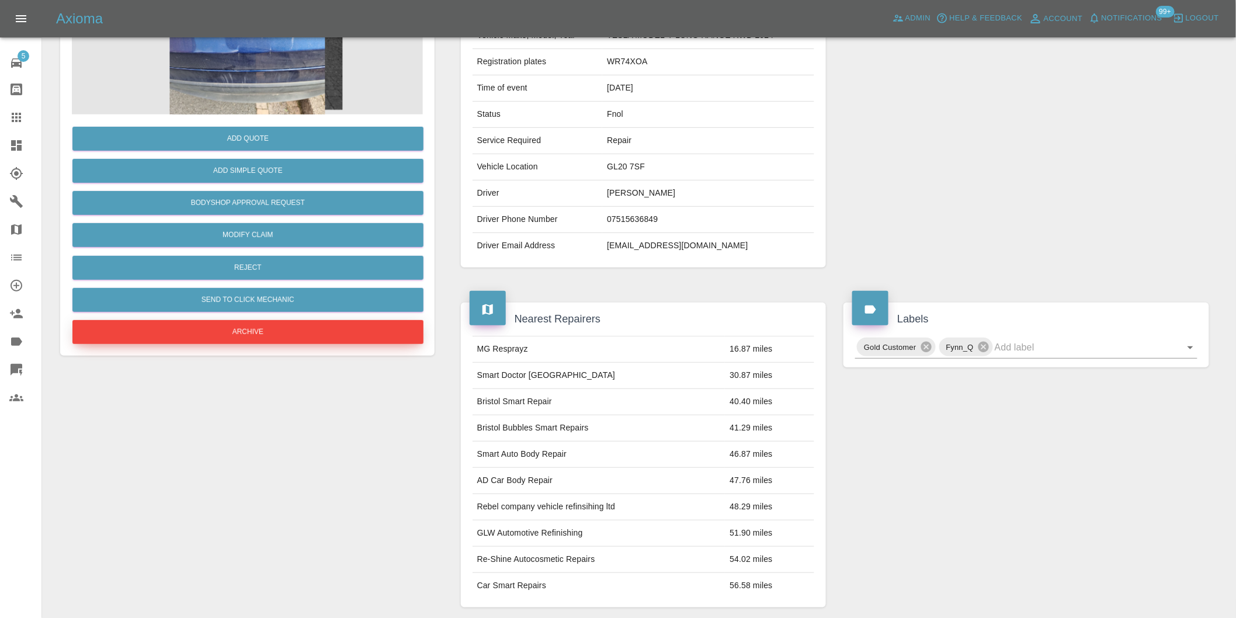
scroll to position [16, 0]
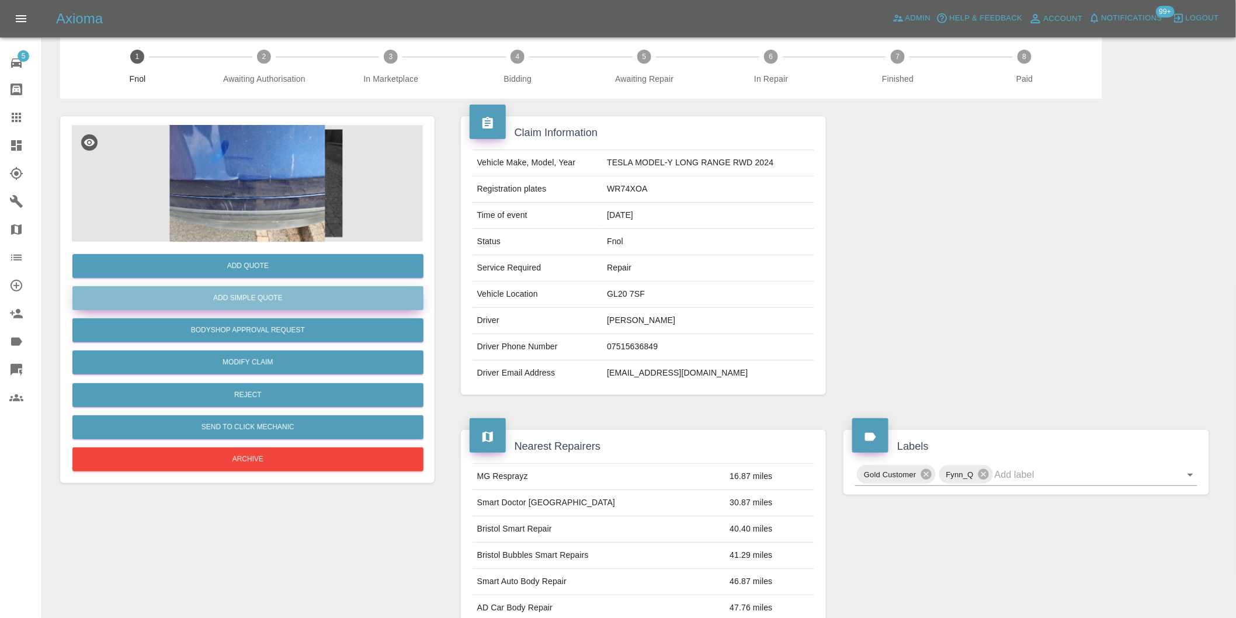
click at [265, 301] on button "Add Simple Quote" at bounding box center [247, 298] width 351 height 24
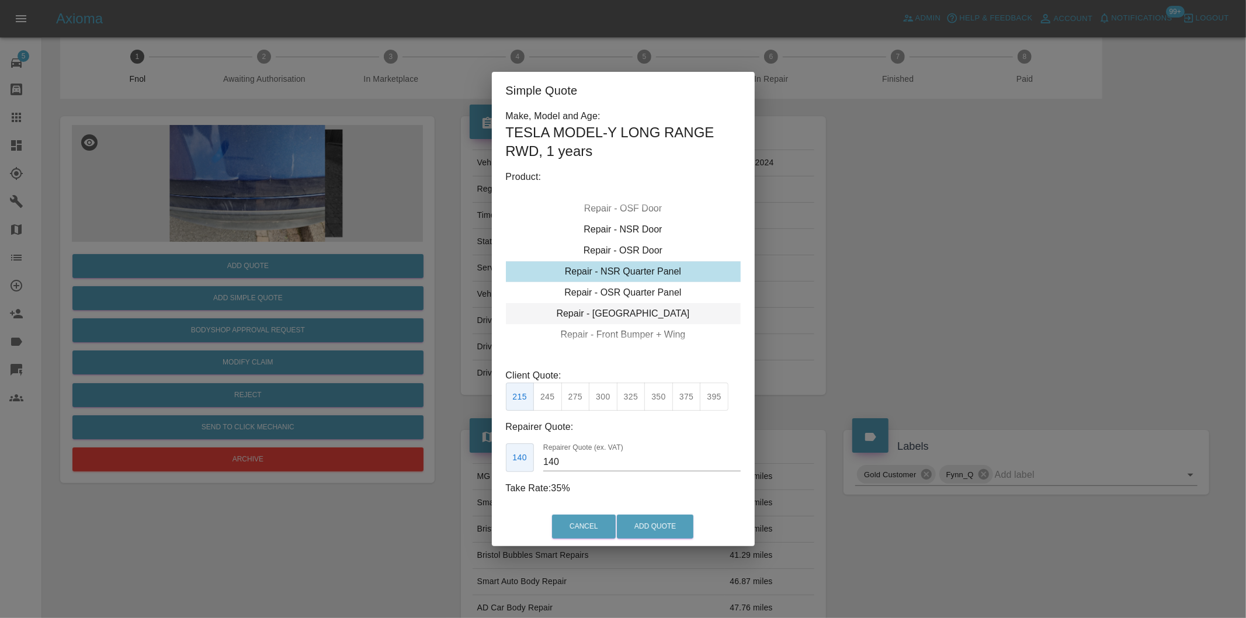
click at [651, 316] on div "Repair - [GEOGRAPHIC_DATA]" at bounding box center [623, 313] width 235 height 21
click at [667, 398] on button "350" at bounding box center [658, 397] width 29 height 29
type input "230"
click at [657, 529] on button "Add Quote" at bounding box center [655, 527] width 77 height 24
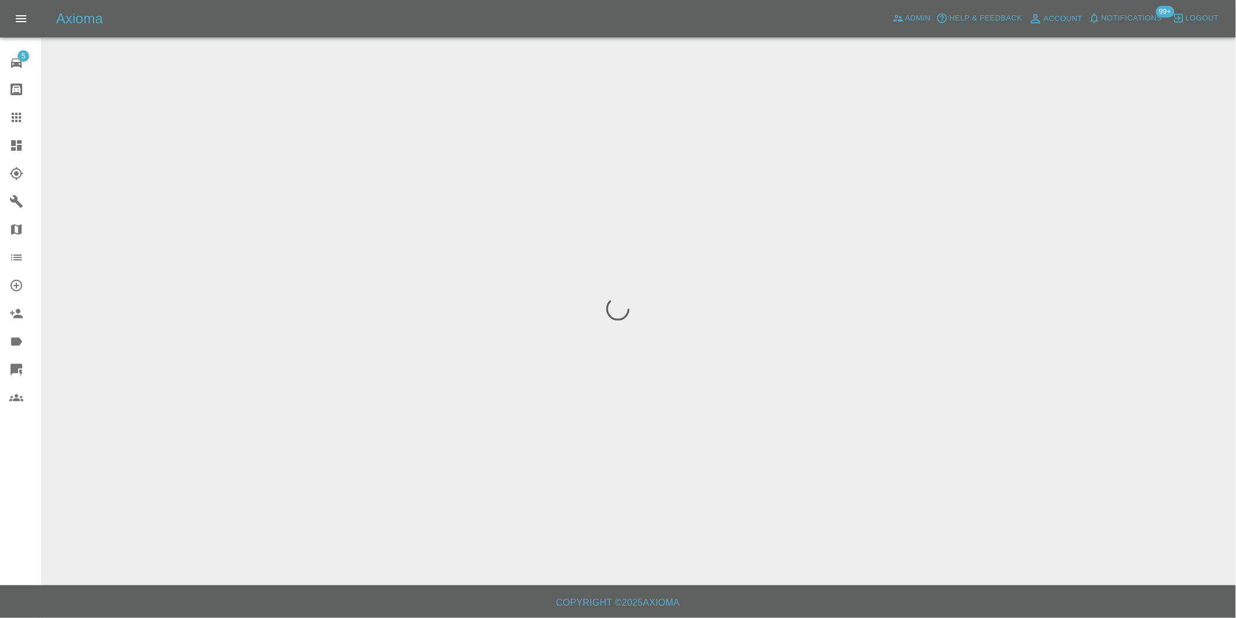
scroll to position [0, 0]
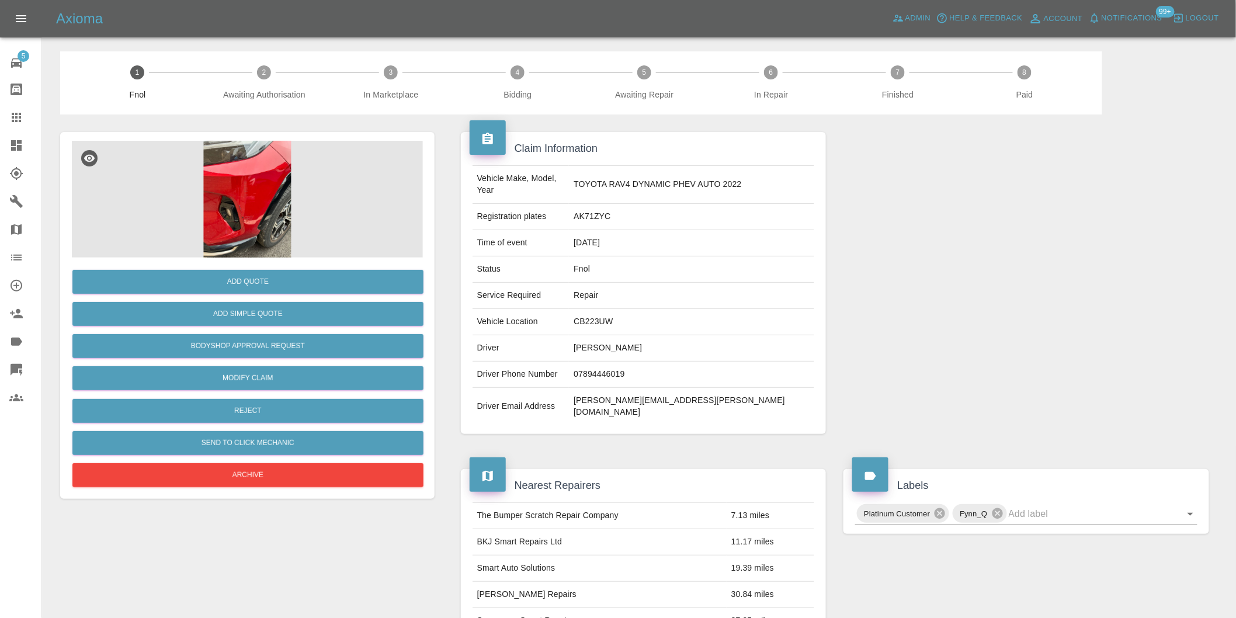
click at [265, 164] on img at bounding box center [247, 199] width 351 height 117
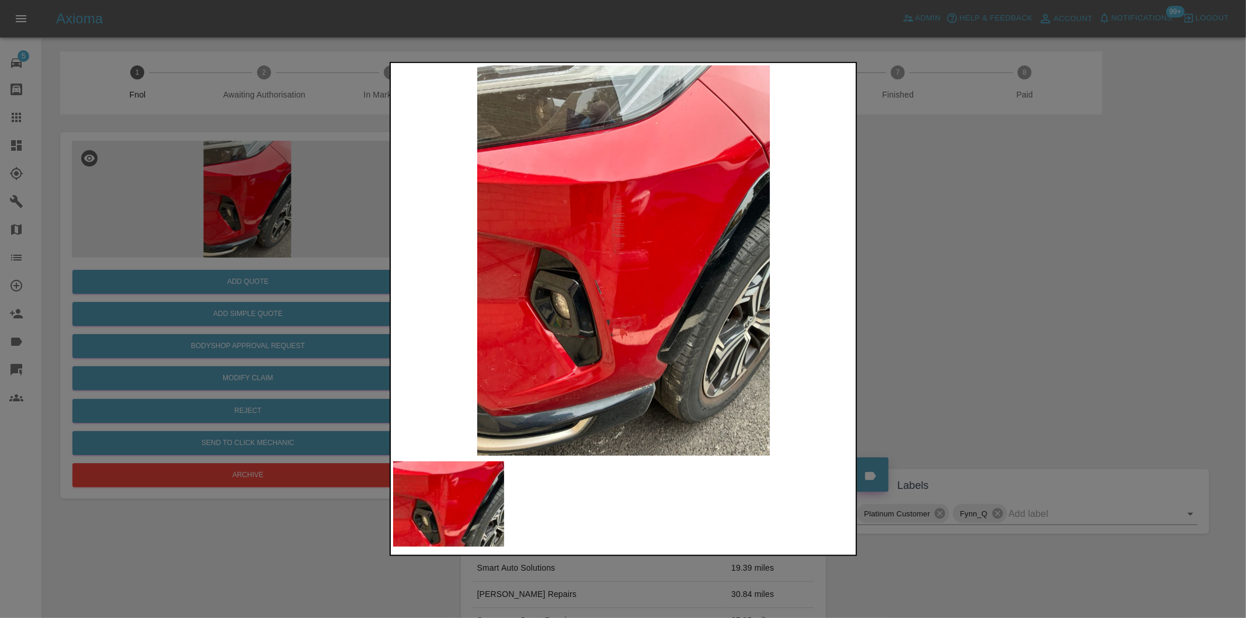
click at [892, 333] on div at bounding box center [623, 309] width 1246 height 618
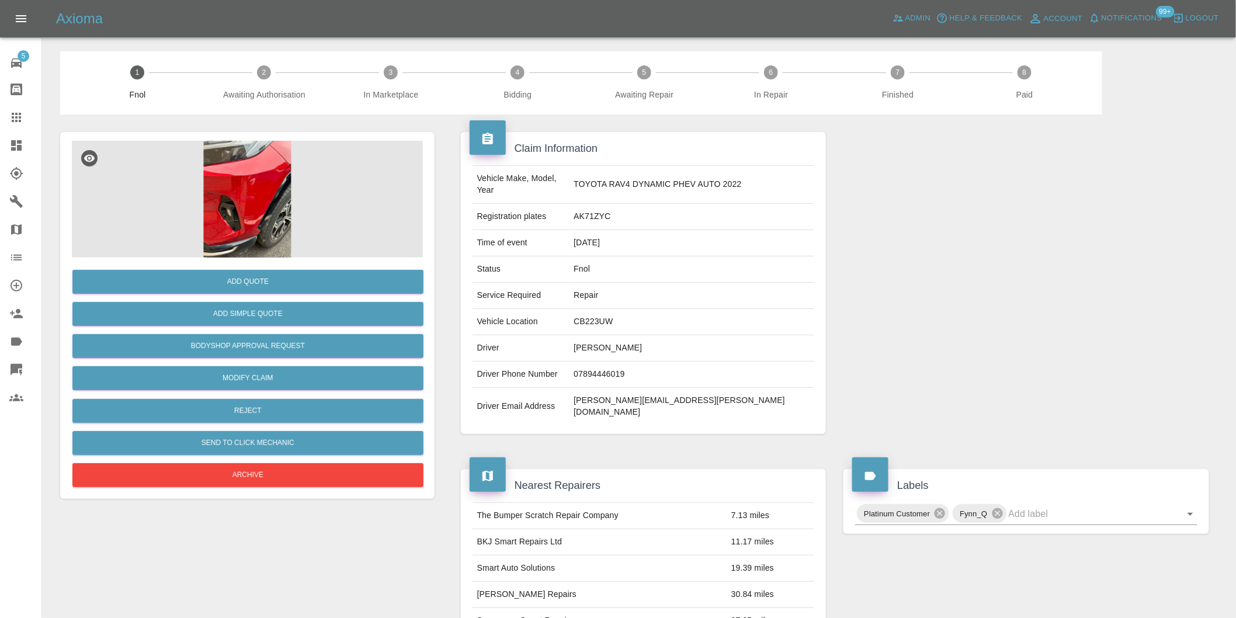
click at [243, 174] on img at bounding box center [247, 199] width 351 height 117
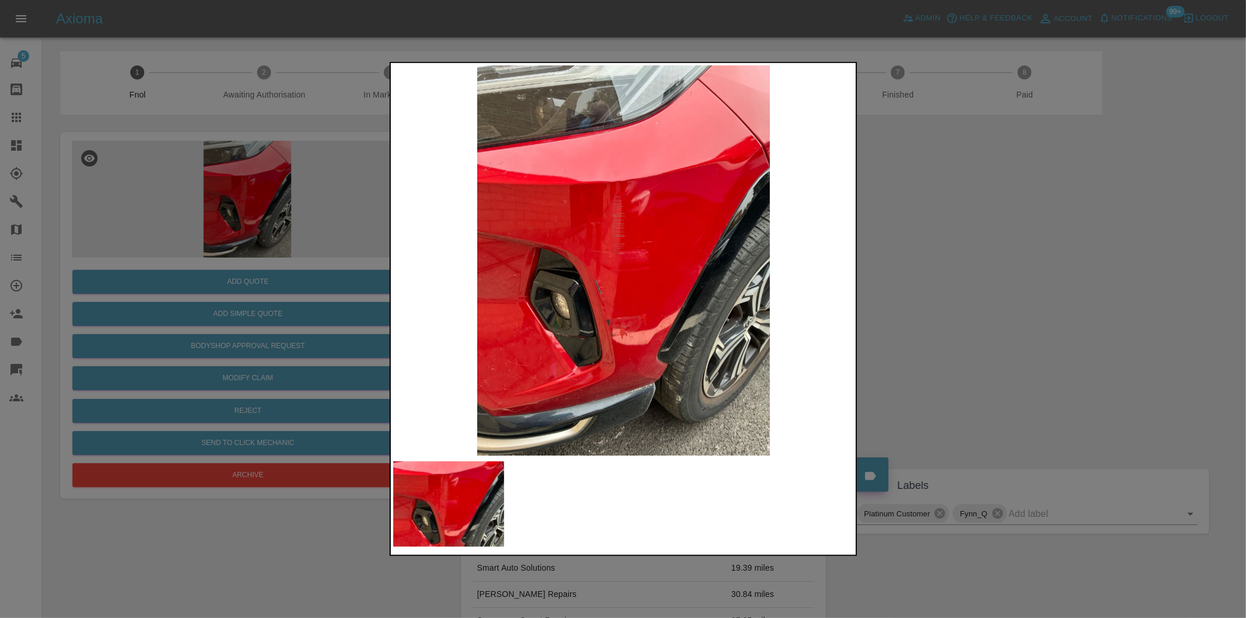
click at [611, 294] on img at bounding box center [624, 260] width 462 height 390
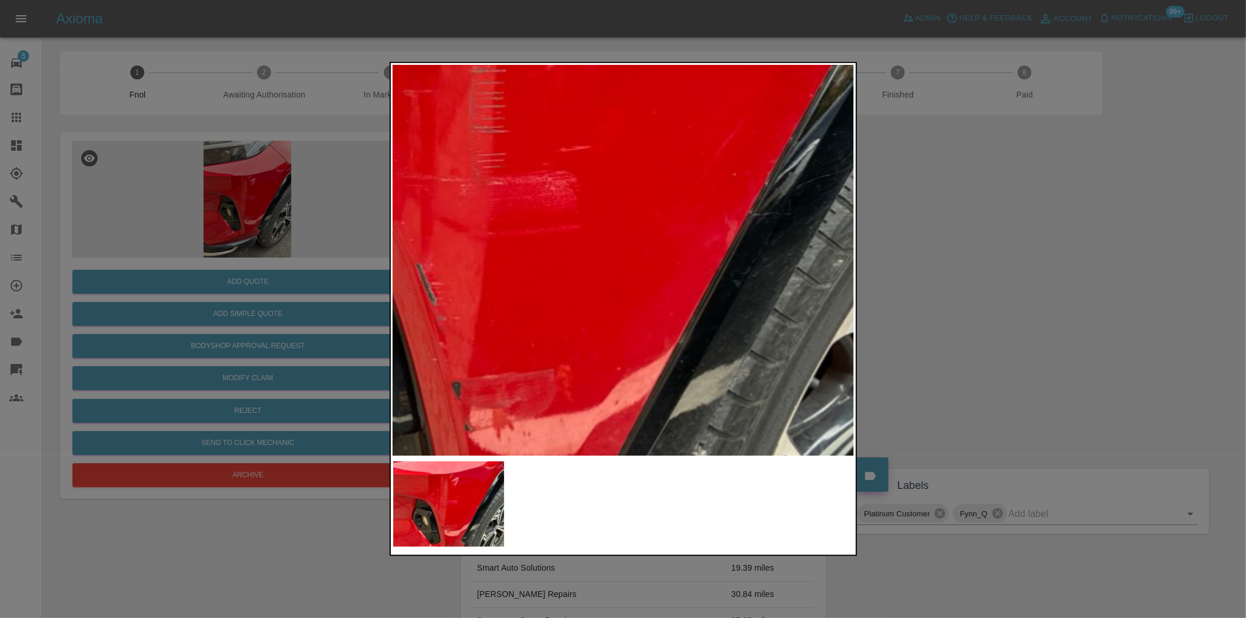
click at [614, 333] on img at bounding box center [502, 203] width 1385 height 1170
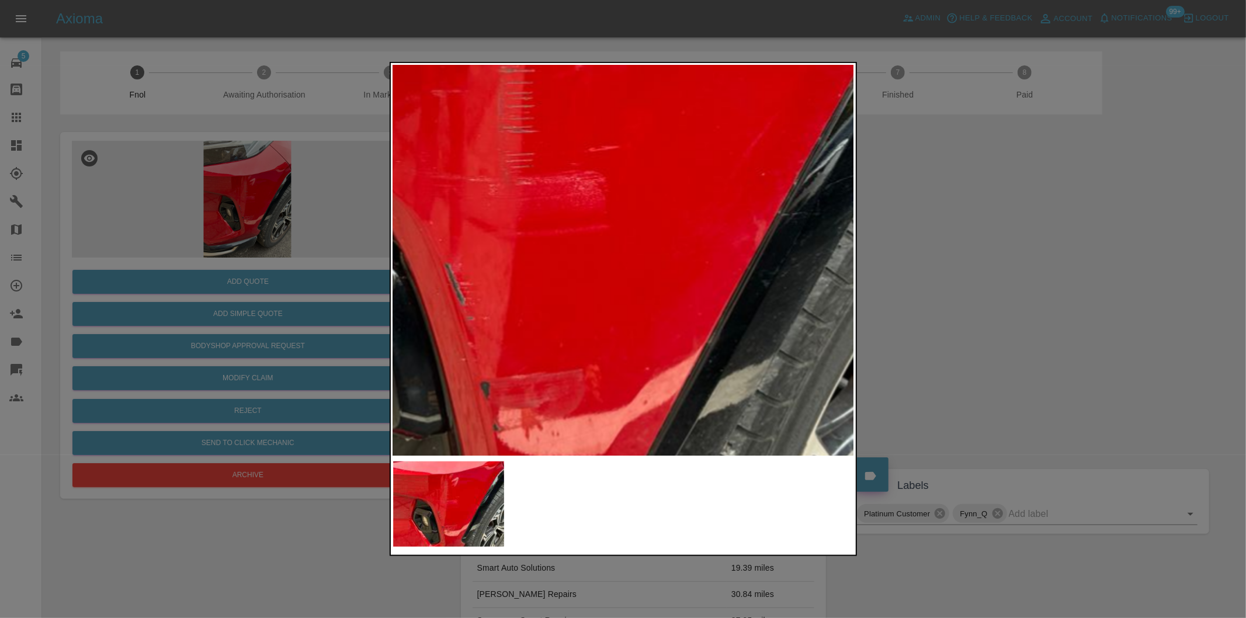
click at [404, 245] on img at bounding box center [531, 203] width 1385 height 1170
click at [406, 244] on img at bounding box center [531, 203] width 1385 height 1170
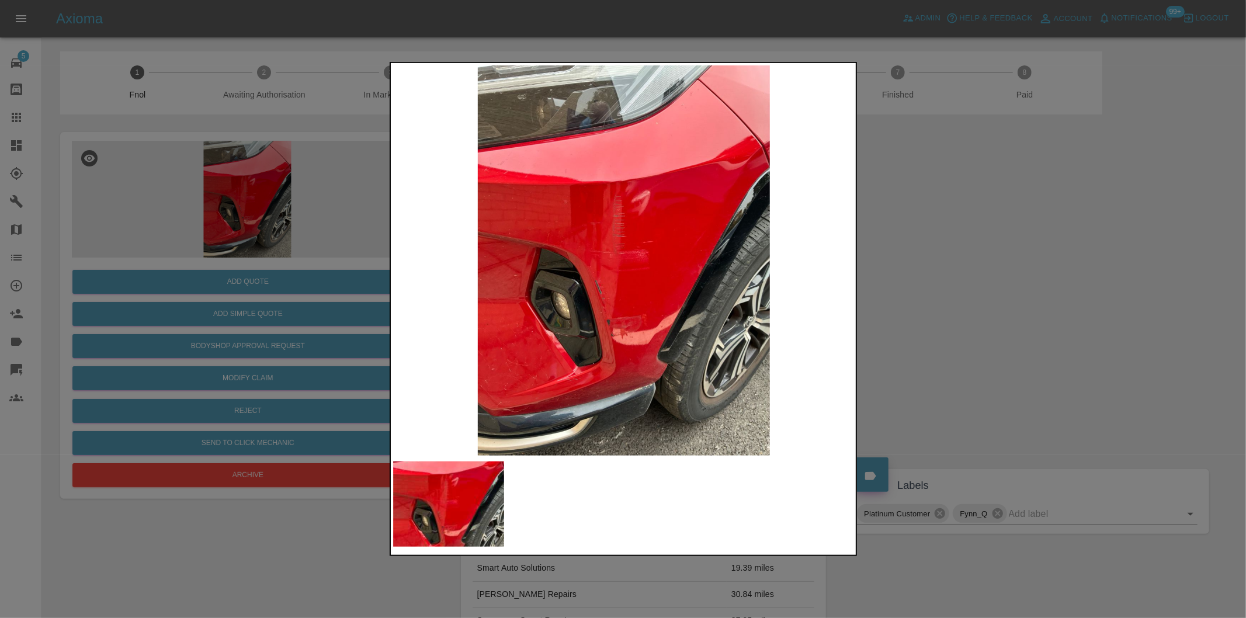
click at [1060, 311] on div at bounding box center [623, 309] width 1246 height 618
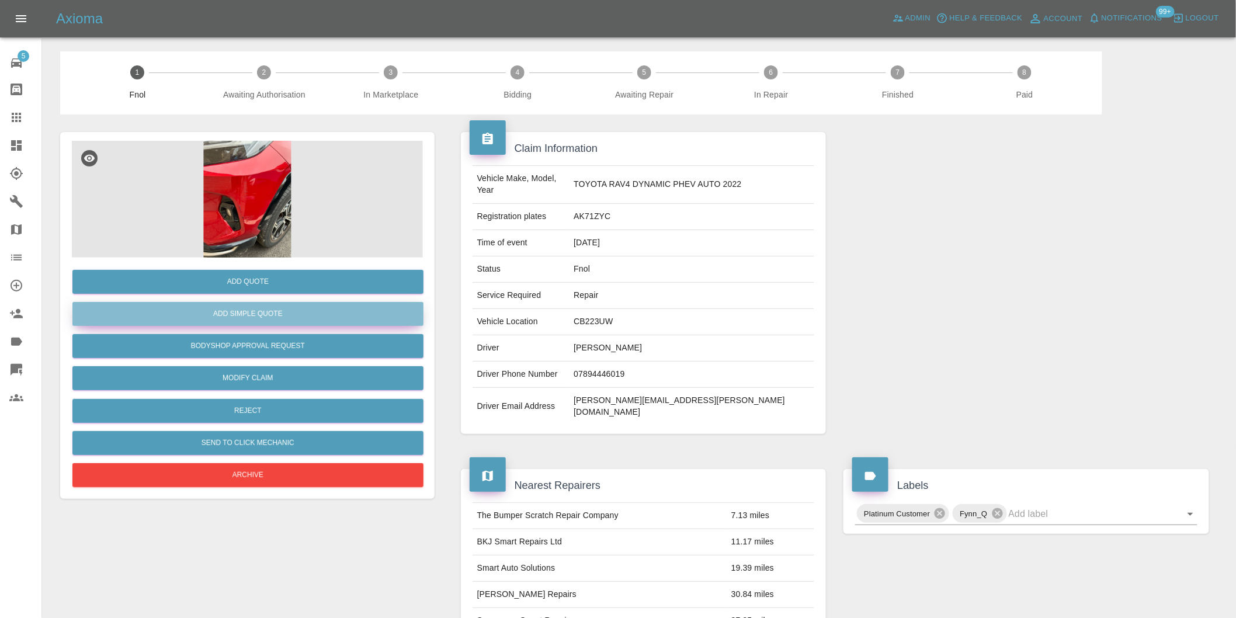
click at [267, 312] on button "Add Simple Quote" at bounding box center [247, 314] width 351 height 24
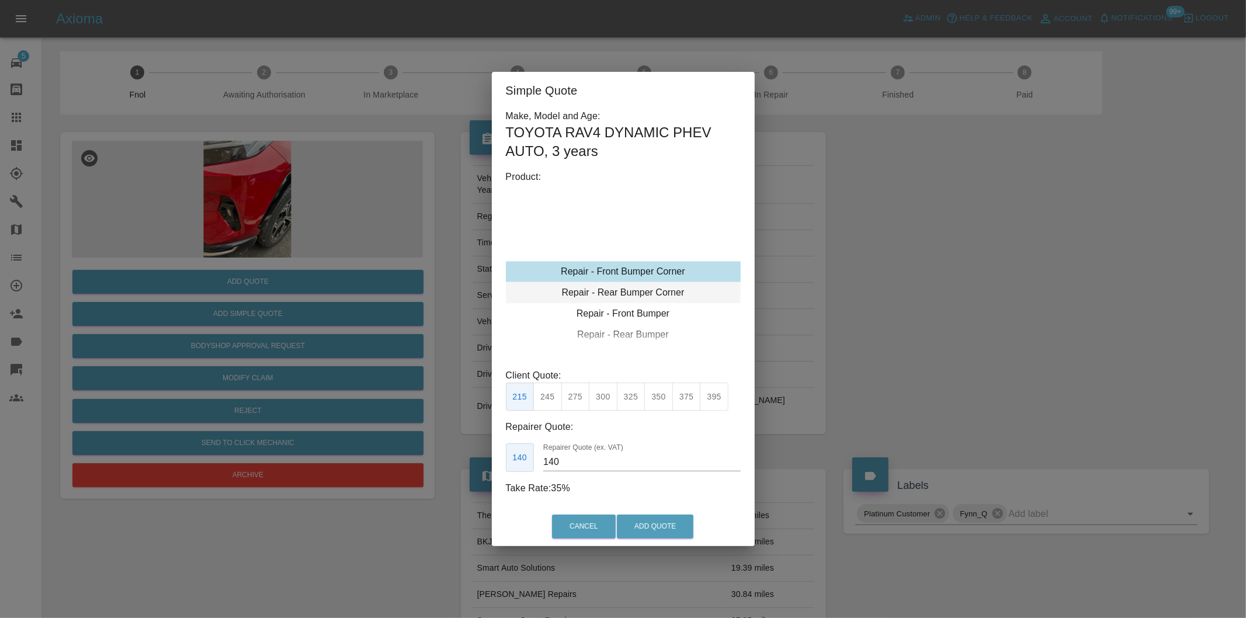
type input "120"
drag, startPoint x: 551, startPoint y: 399, endPoint x: 574, endPoint y: 414, distance: 27.1
click at [552, 399] on button "199" at bounding box center [547, 397] width 29 height 29
click at [643, 521] on button "Add Quote" at bounding box center [655, 527] width 77 height 24
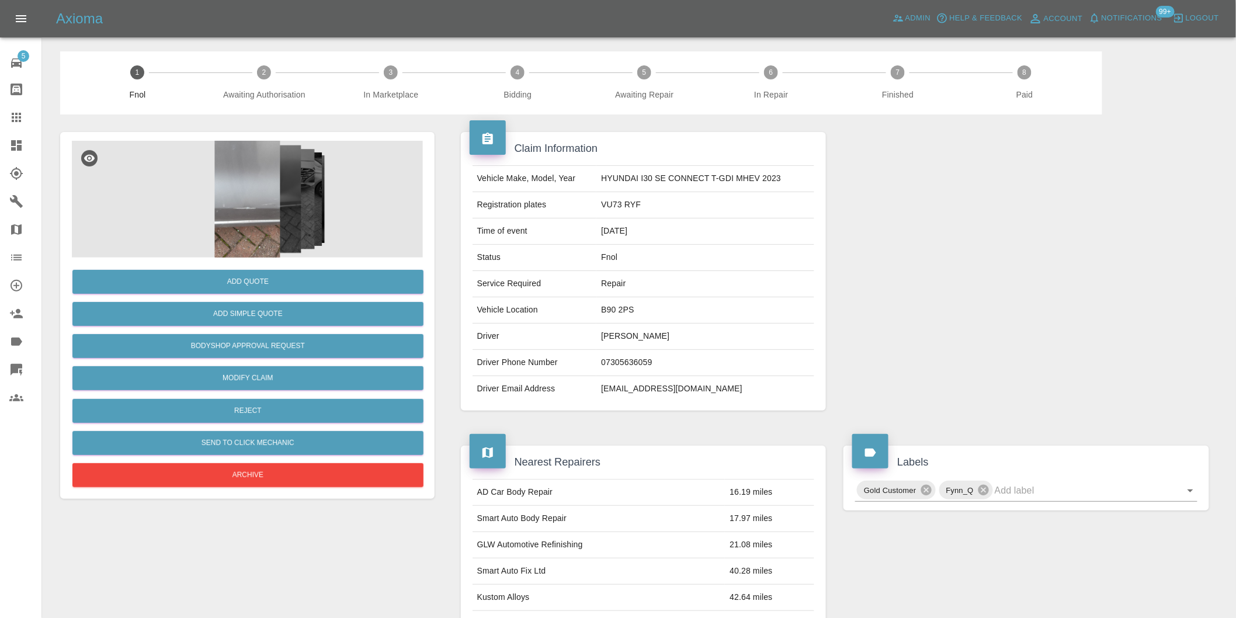
click at [234, 164] on img at bounding box center [247, 199] width 351 height 117
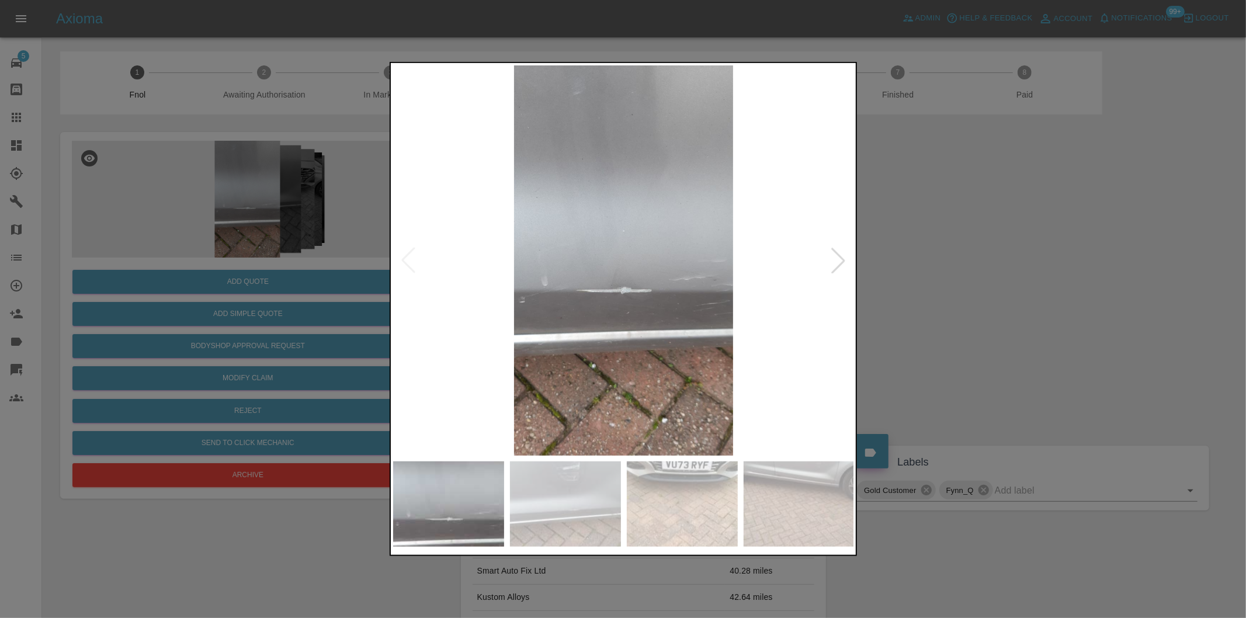
click at [823, 256] on img at bounding box center [624, 260] width 462 height 390
click at [838, 263] on div at bounding box center [839, 261] width 26 height 26
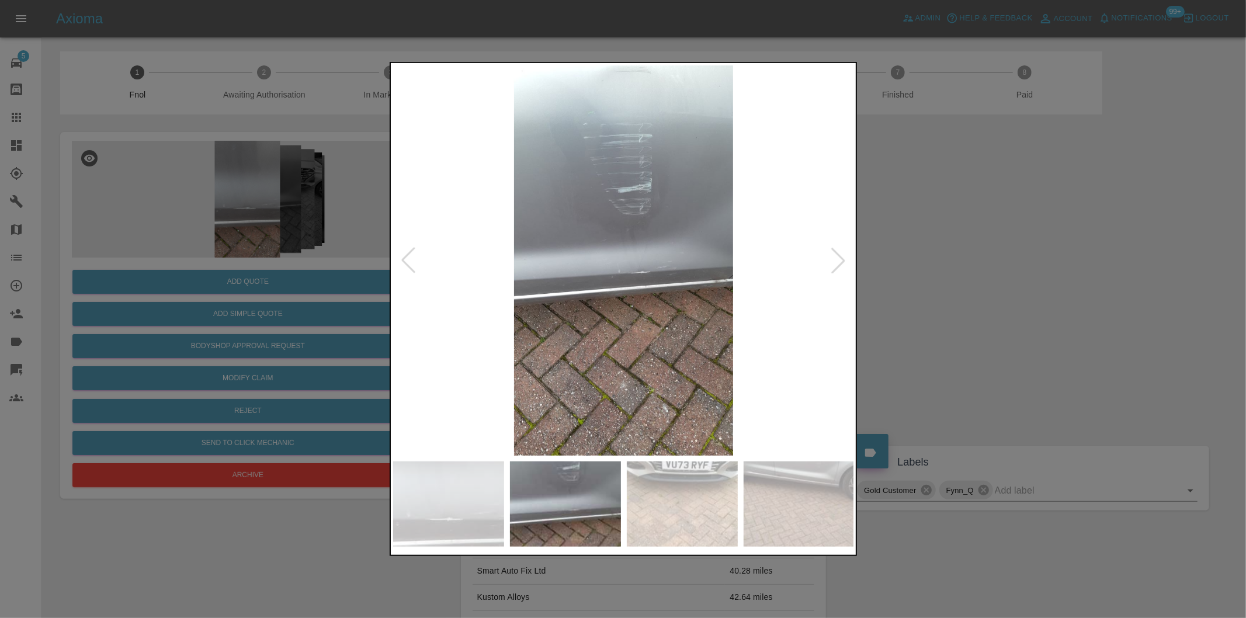
click at [840, 258] on div at bounding box center [839, 261] width 26 height 26
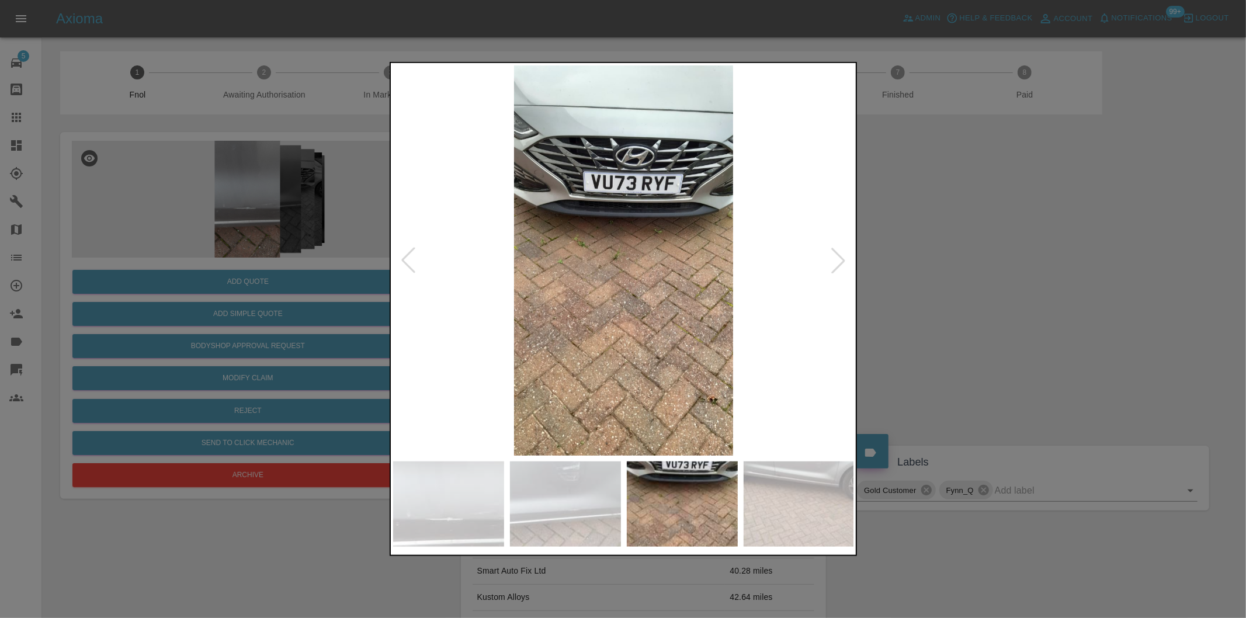
click at [840, 258] on div at bounding box center [839, 261] width 26 height 26
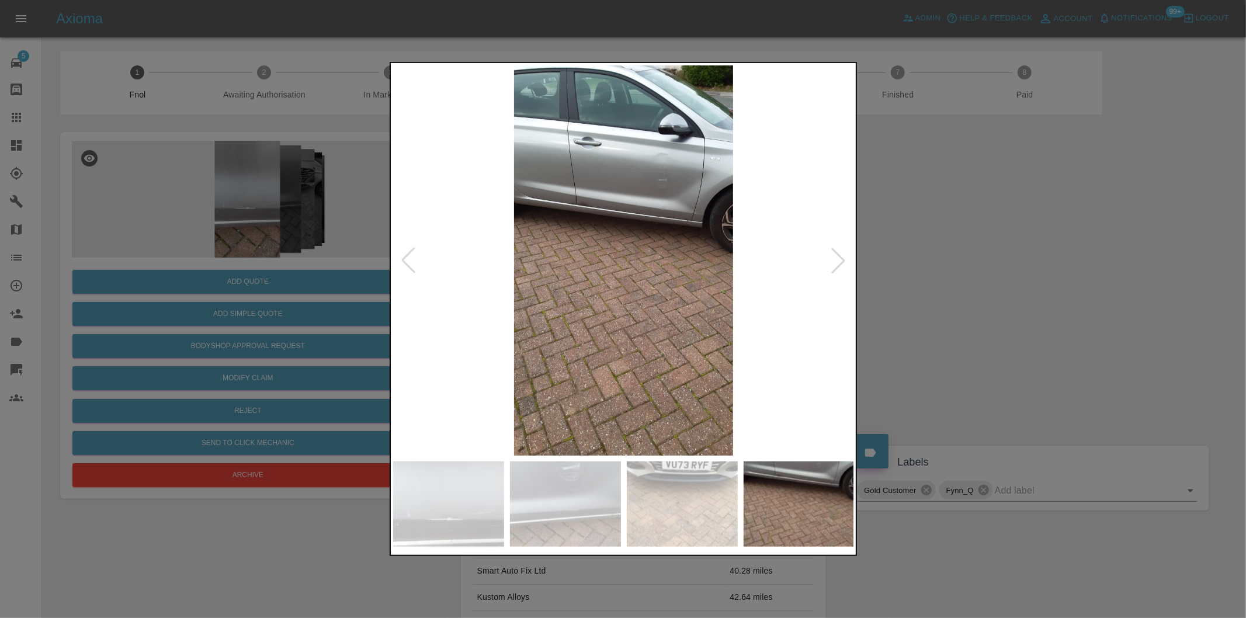
click at [842, 252] on div at bounding box center [839, 261] width 26 height 26
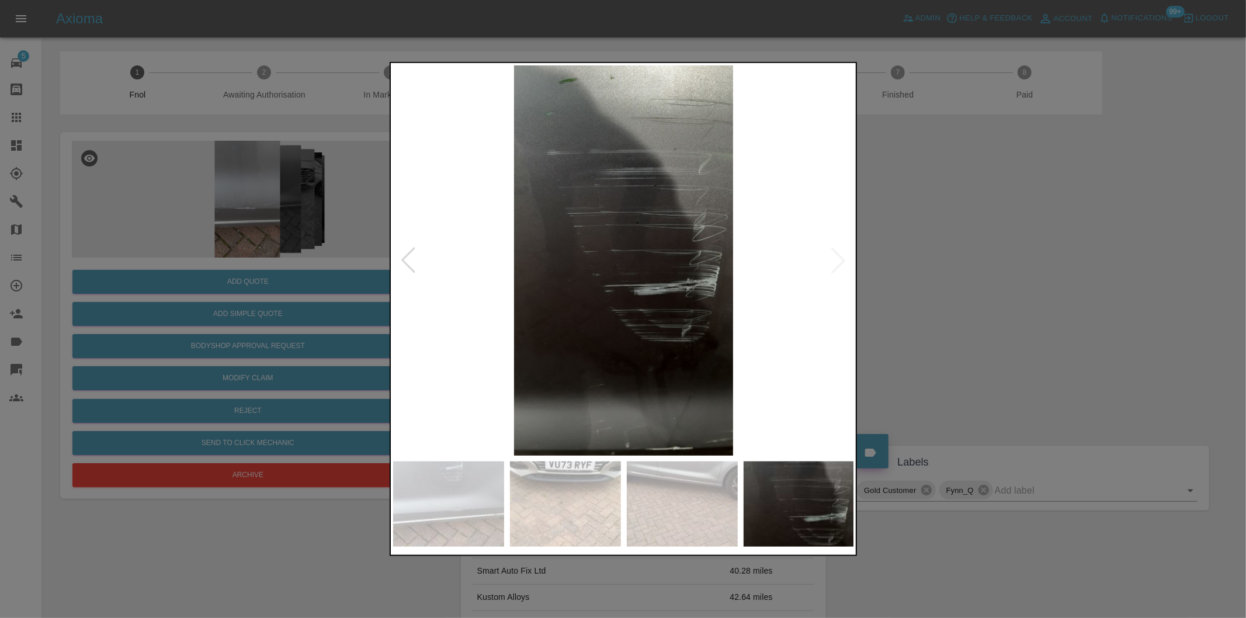
click at [842, 251] on img at bounding box center [624, 260] width 462 height 390
click at [839, 275] on img at bounding box center [624, 260] width 462 height 390
drag, startPoint x: 939, startPoint y: 270, endPoint x: 721, endPoint y: 361, distance: 236.2
click at [939, 269] on div at bounding box center [623, 309] width 1246 height 618
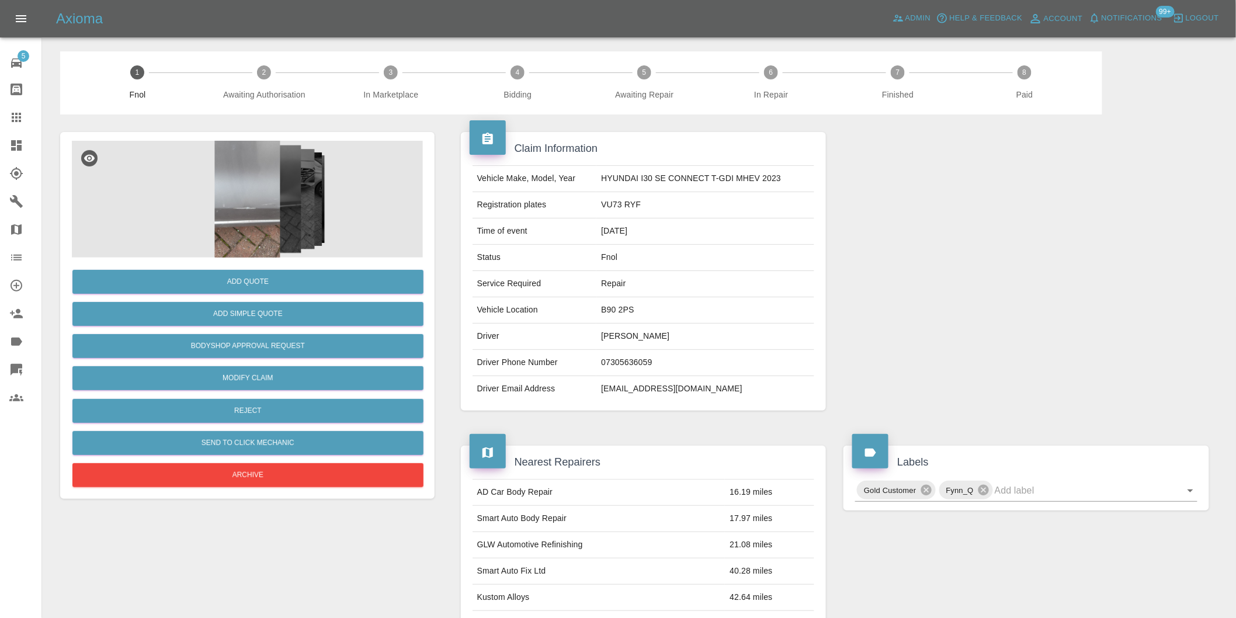
click at [248, 214] on img at bounding box center [247, 199] width 351 height 117
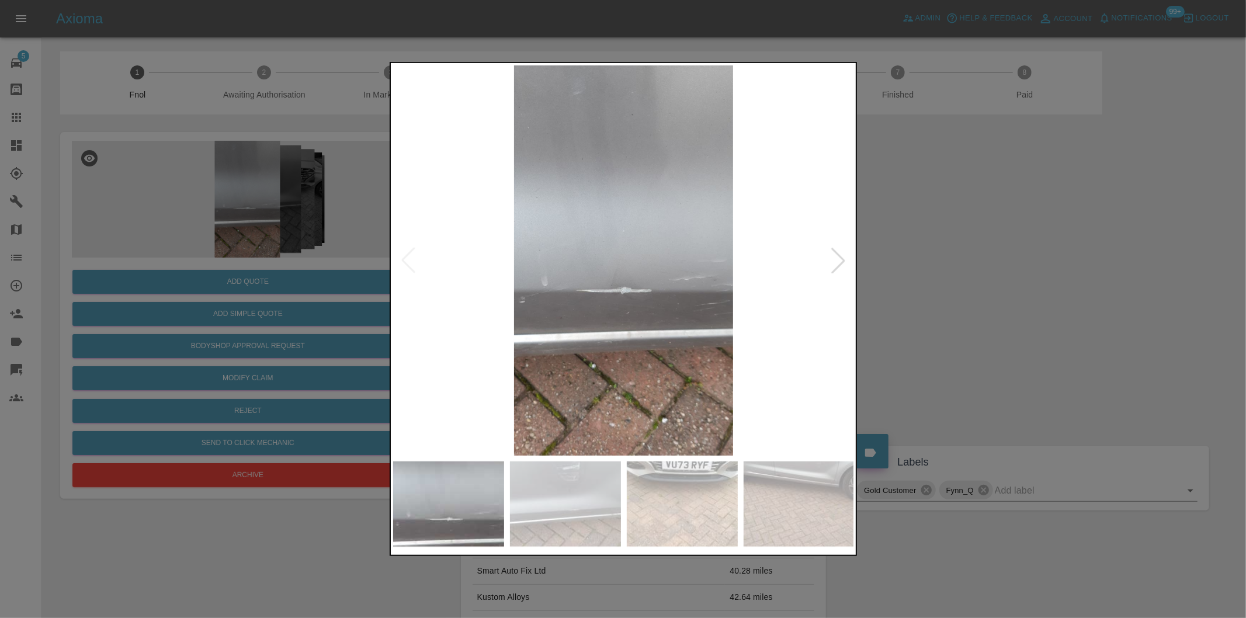
click at [831, 264] on div at bounding box center [839, 261] width 26 height 26
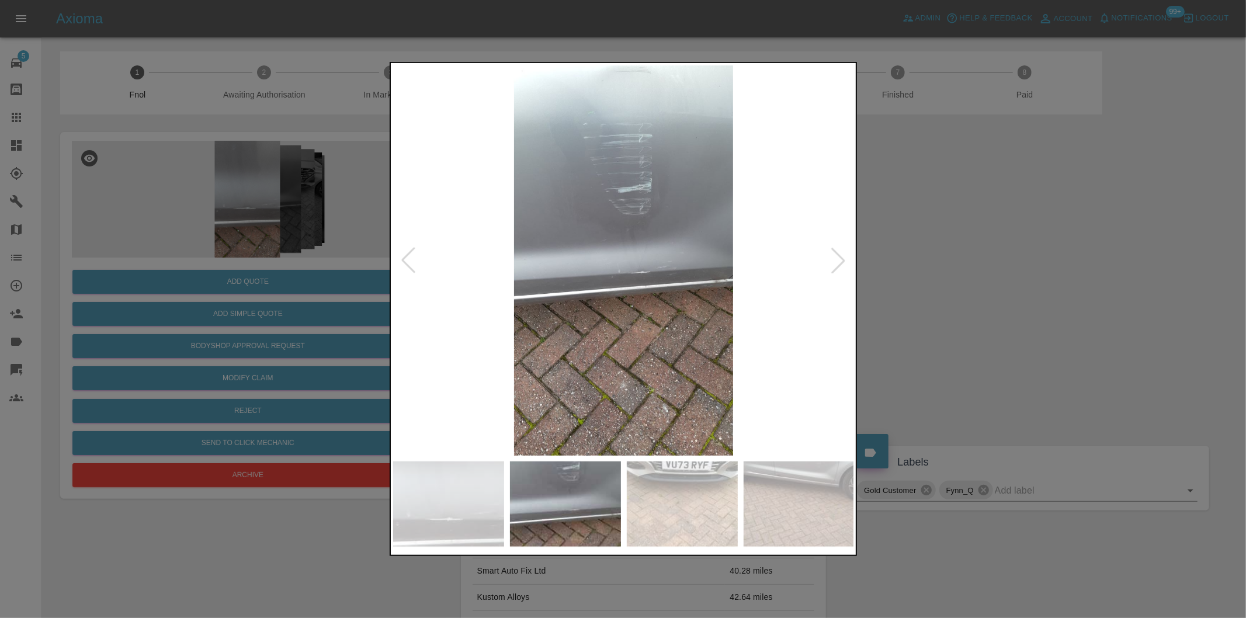
drag, startPoint x: 997, startPoint y: 283, endPoint x: 536, endPoint y: 284, distance: 461.0
click at [996, 283] on div at bounding box center [623, 309] width 1246 height 618
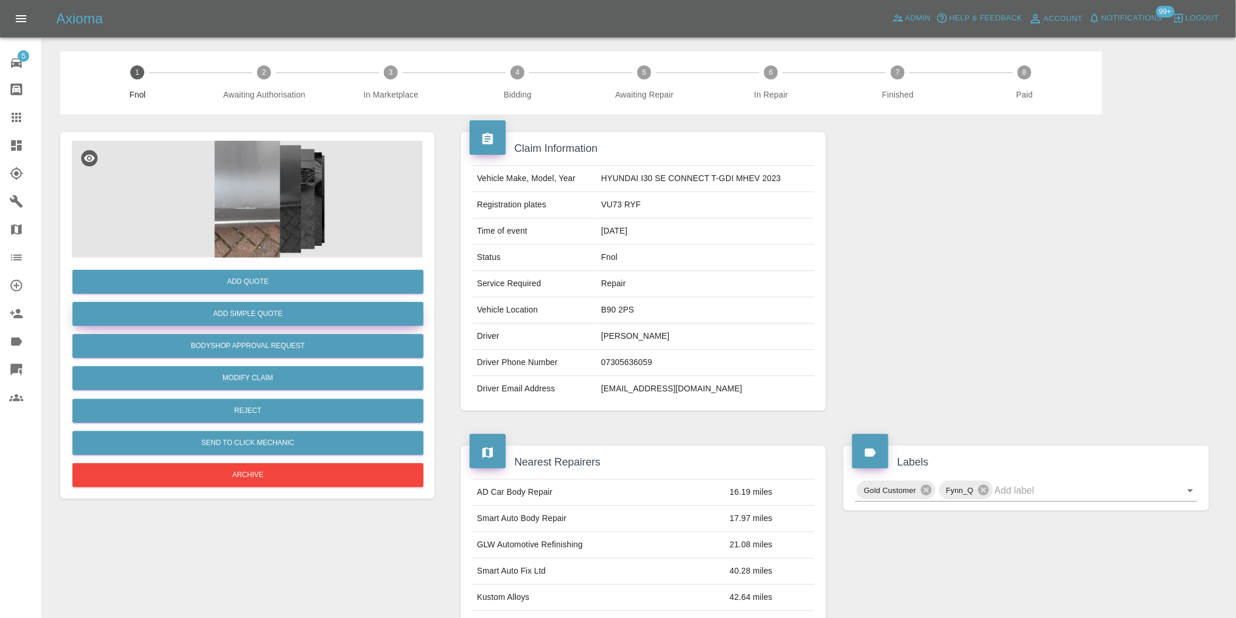
click at [272, 308] on button "Add Simple Quote" at bounding box center [247, 314] width 351 height 24
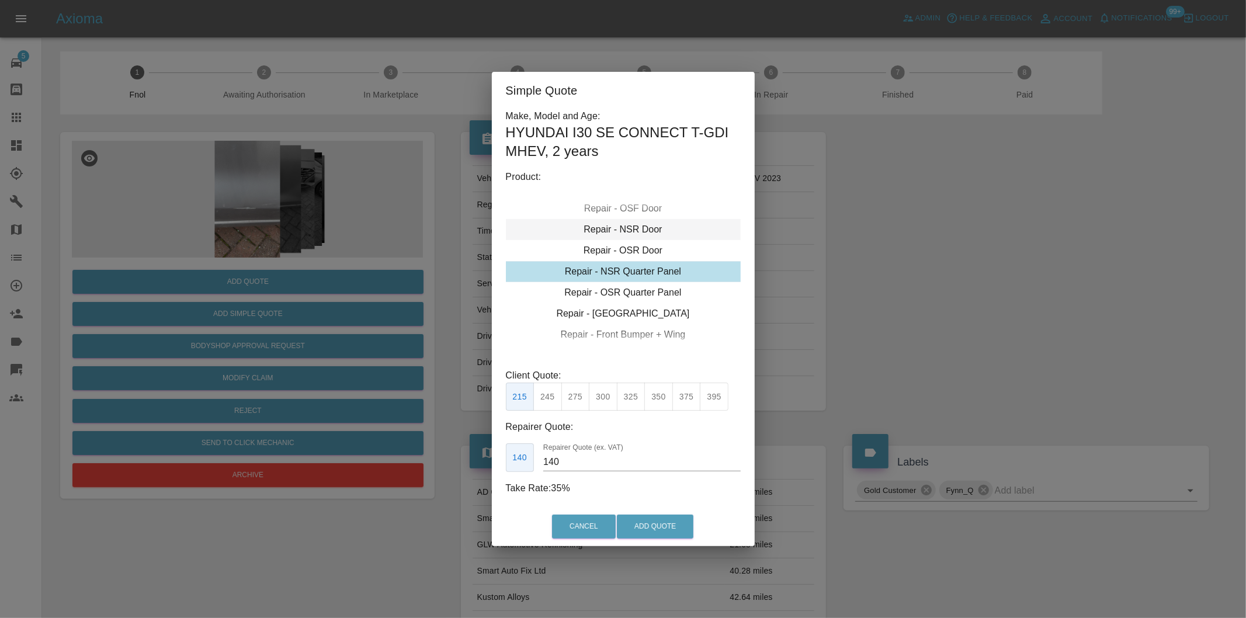
drag, startPoint x: 638, startPoint y: 209, endPoint x: 658, endPoint y: 230, distance: 28.9
click at [637, 213] on div "Repair - OSF Door" at bounding box center [623, 208] width 235 height 21
click at [602, 398] on button "300" at bounding box center [603, 397] width 29 height 29
drag, startPoint x: 634, startPoint y: 396, endPoint x: 646, endPoint y: 424, distance: 30.6
click at [634, 400] on button "325" at bounding box center [631, 397] width 29 height 29
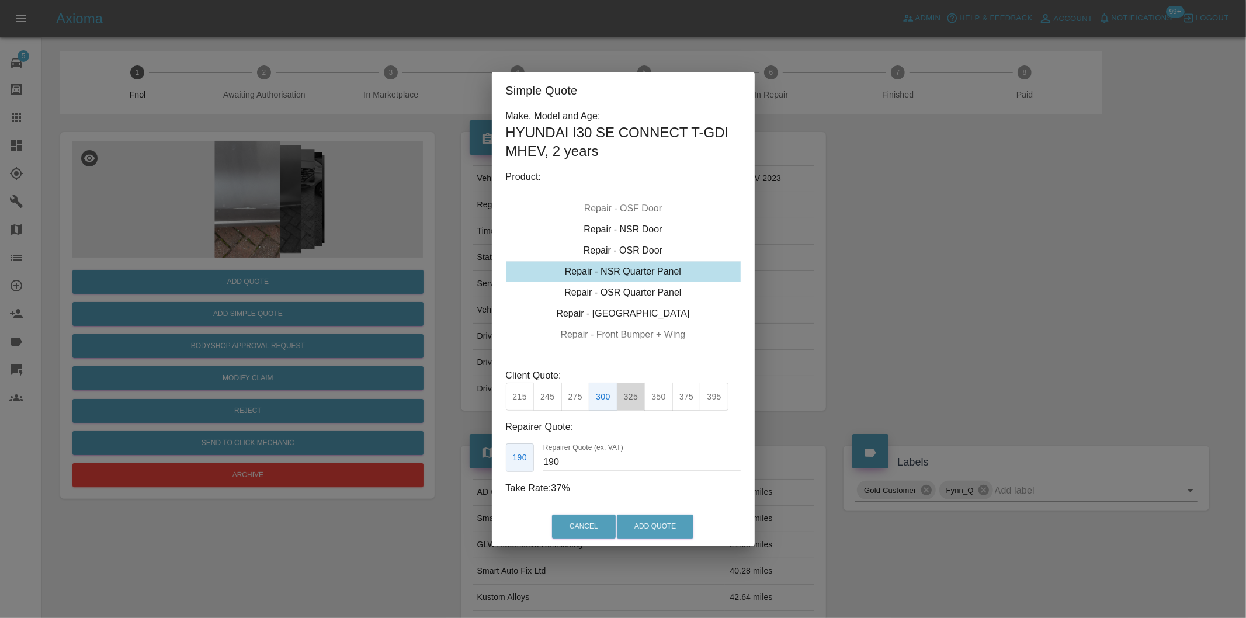
type input "210"
click at [655, 517] on button "Add Quote" at bounding box center [655, 527] width 77 height 24
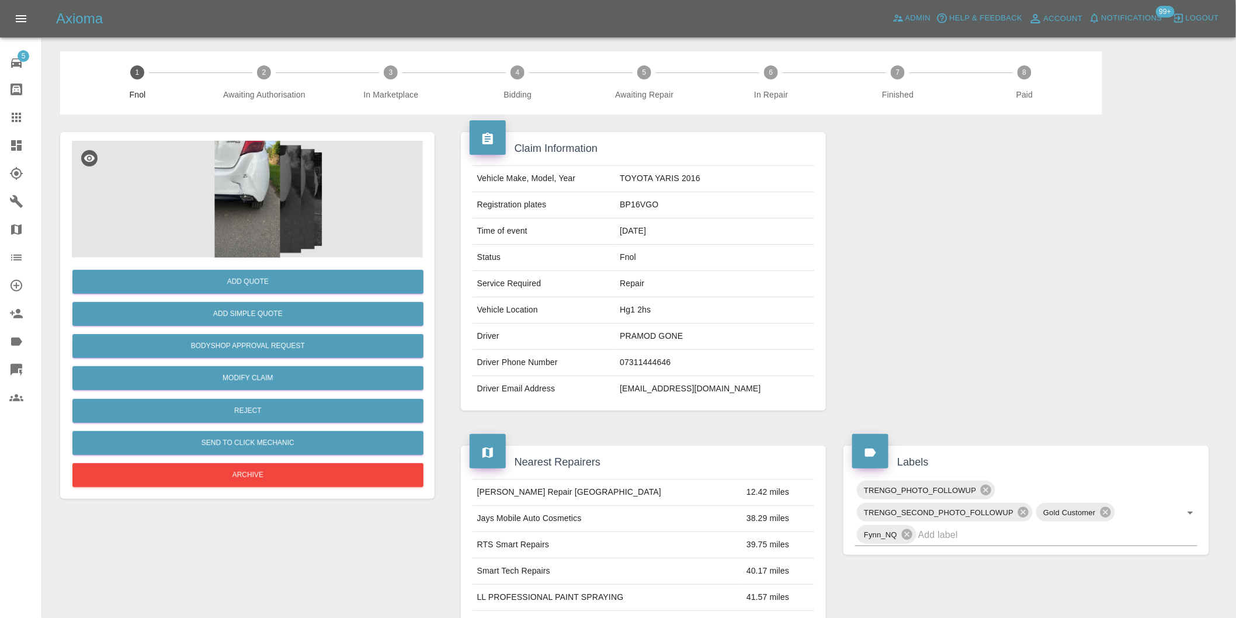
click at [247, 195] on img at bounding box center [247, 199] width 351 height 117
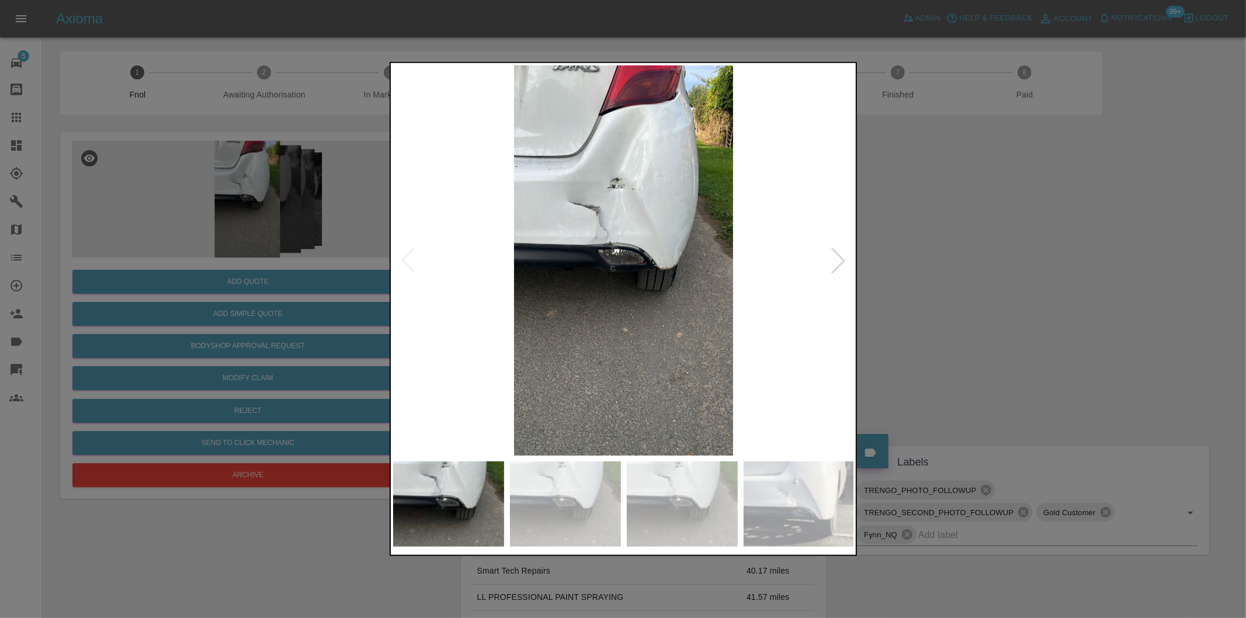
click at [835, 263] on div at bounding box center [839, 261] width 26 height 26
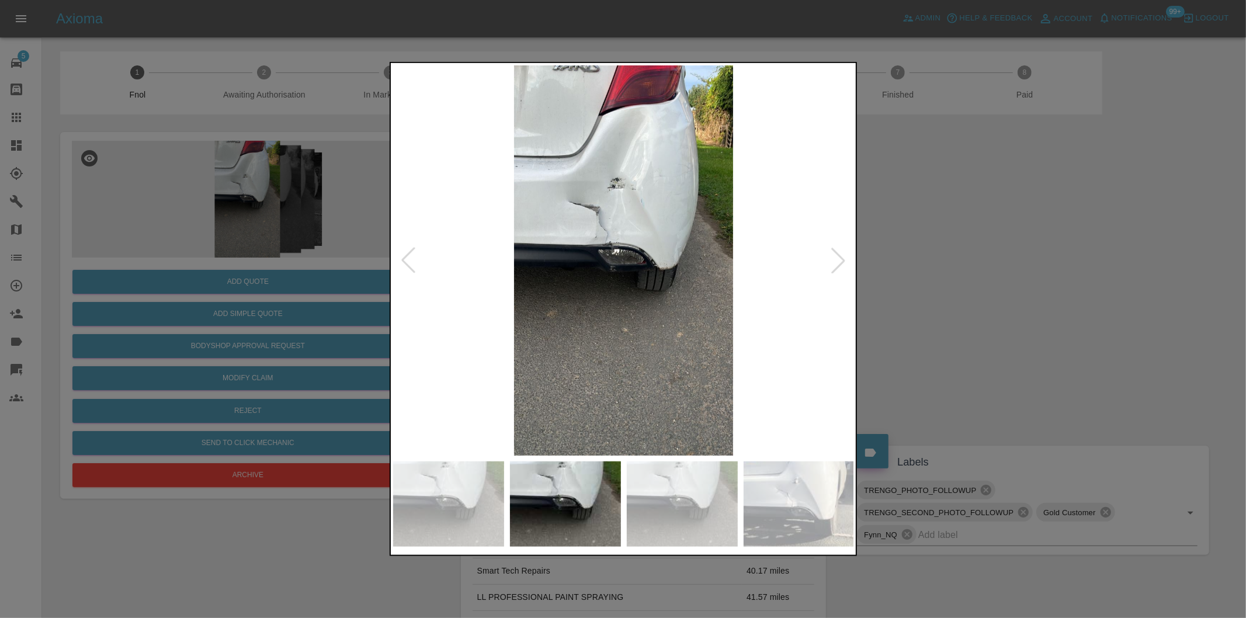
click at [835, 263] on div at bounding box center [839, 261] width 26 height 26
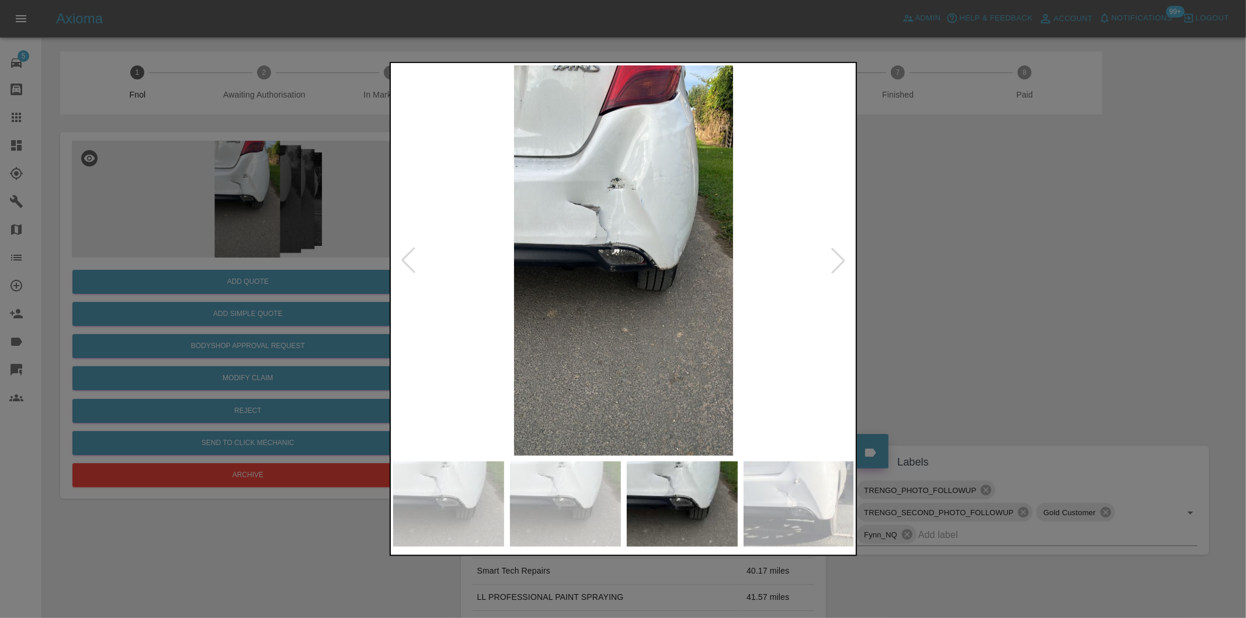
drag, startPoint x: 1002, startPoint y: 296, endPoint x: 644, endPoint y: 364, distance: 364.0
click at [991, 300] on div at bounding box center [623, 309] width 1246 height 618
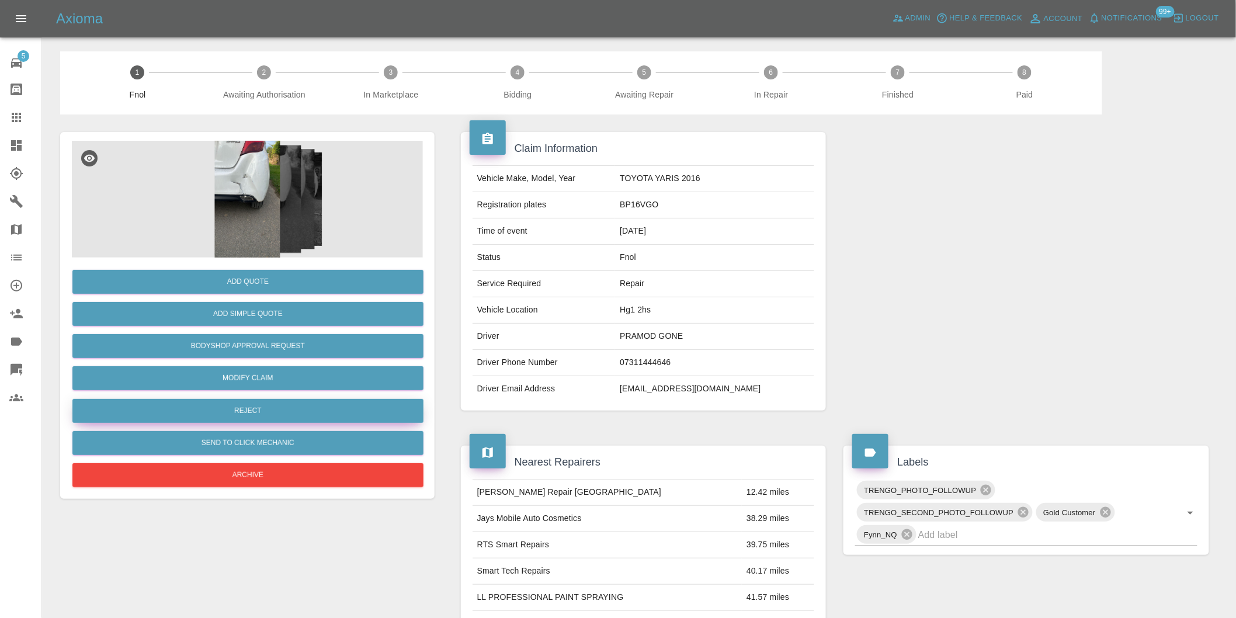
click at [240, 416] on button "Reject" at bounding box center [247, 411] width 351 height 24
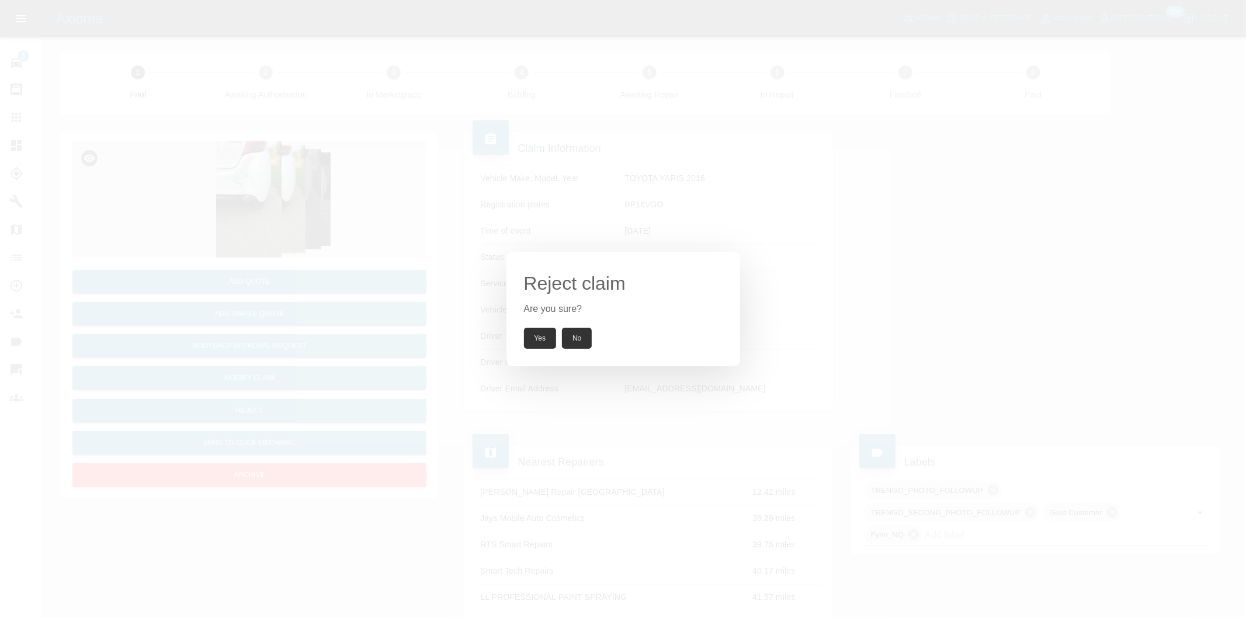
click at [535, 338] on button "Yes" at bounding box center [540, 338] width 33 height 21
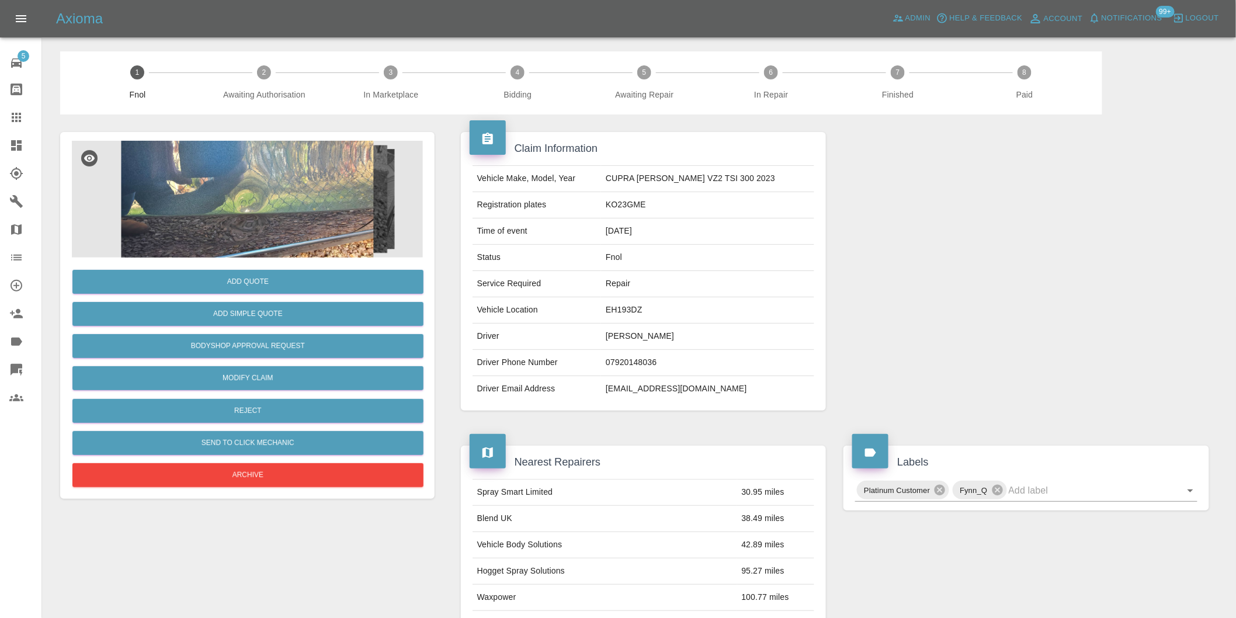
click at [201, 178] on img at bounding box center [247, 199] width 351 height 117
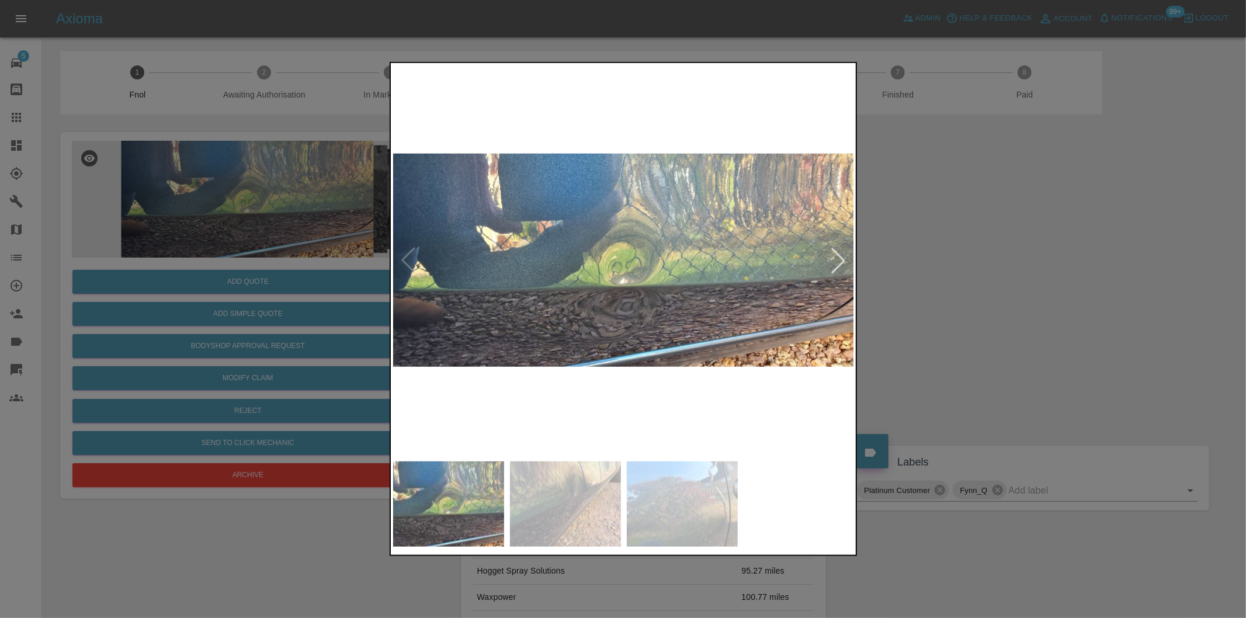
click at [833, 261] on div at bounding box center [839, 261] width 26 height 26
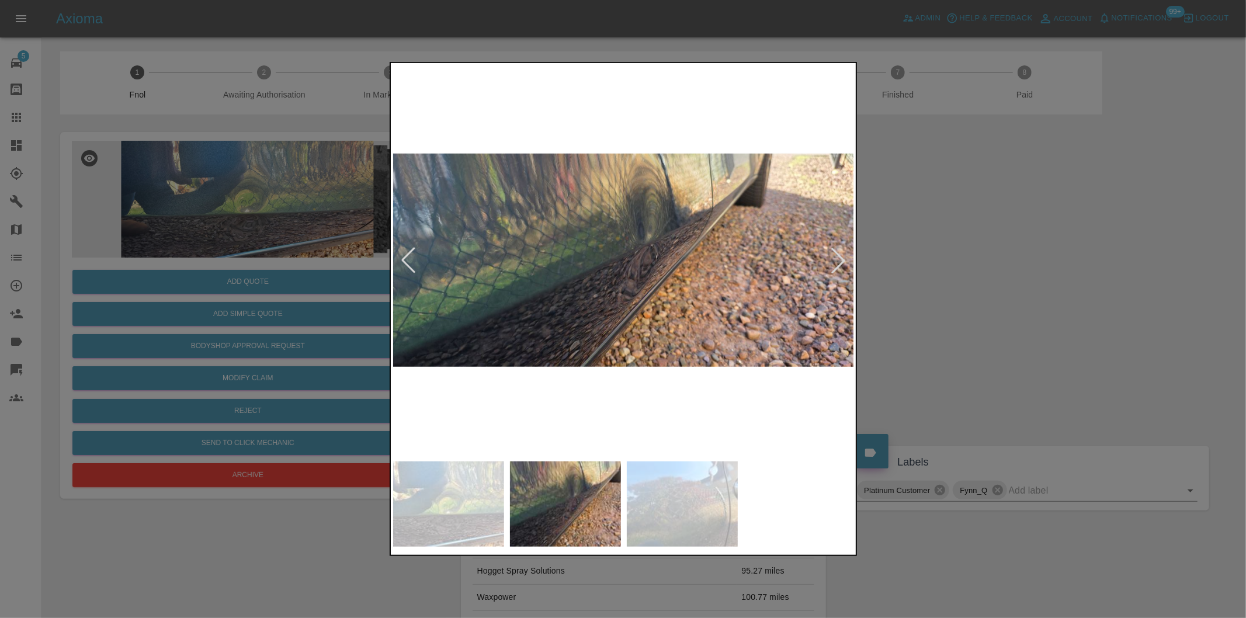
click at [839, 261] on div at bounding box center [839, 261] width 26 height 26
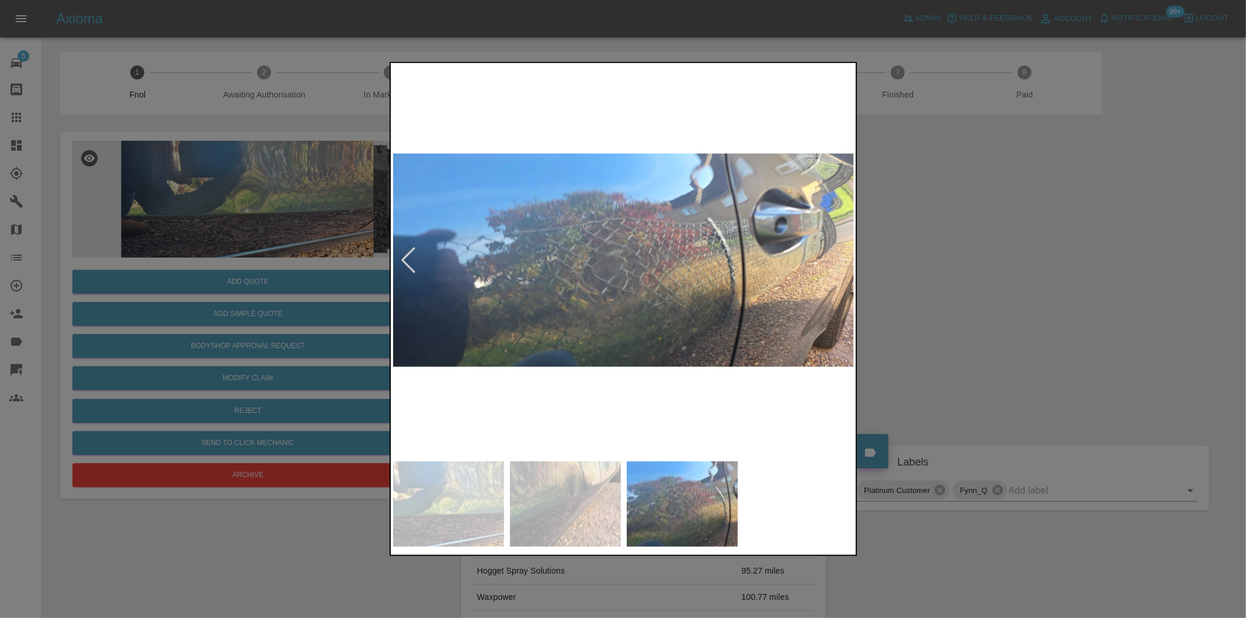
click at [840, 259] on img at bounding box center [624, 260] width 462 height 390
click at [1008, 262] on div at bounding box center [623, 309] width 1246 height 618
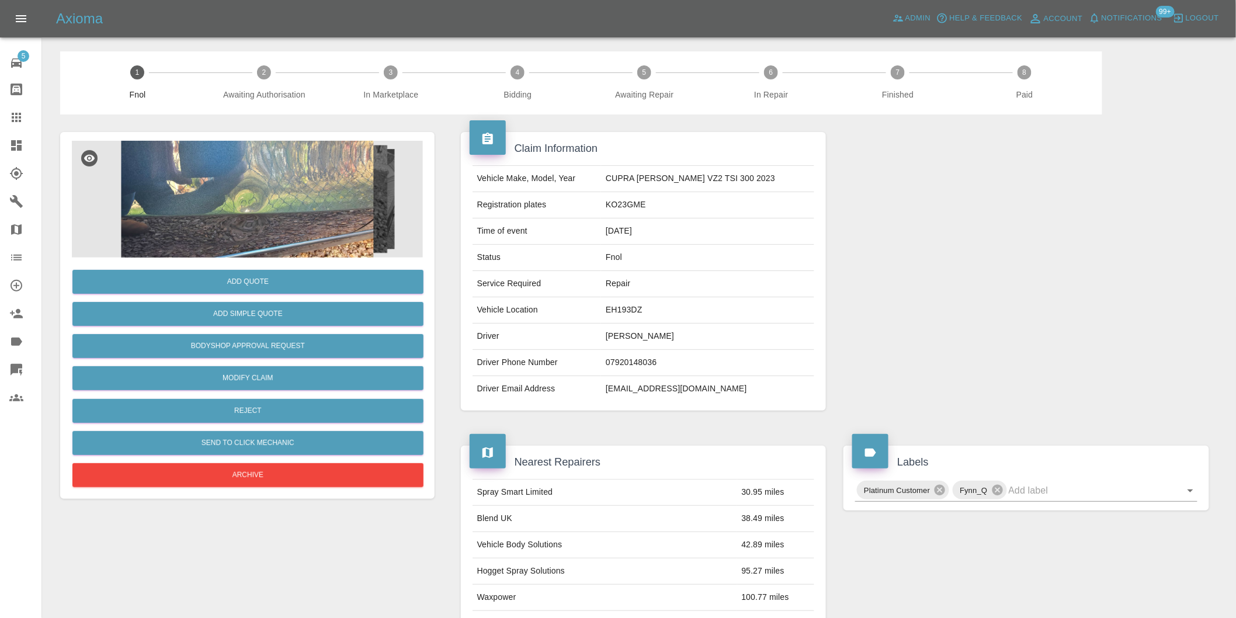
click at [244, 220] on img at bounding box center [247, 199] width 351 height 117
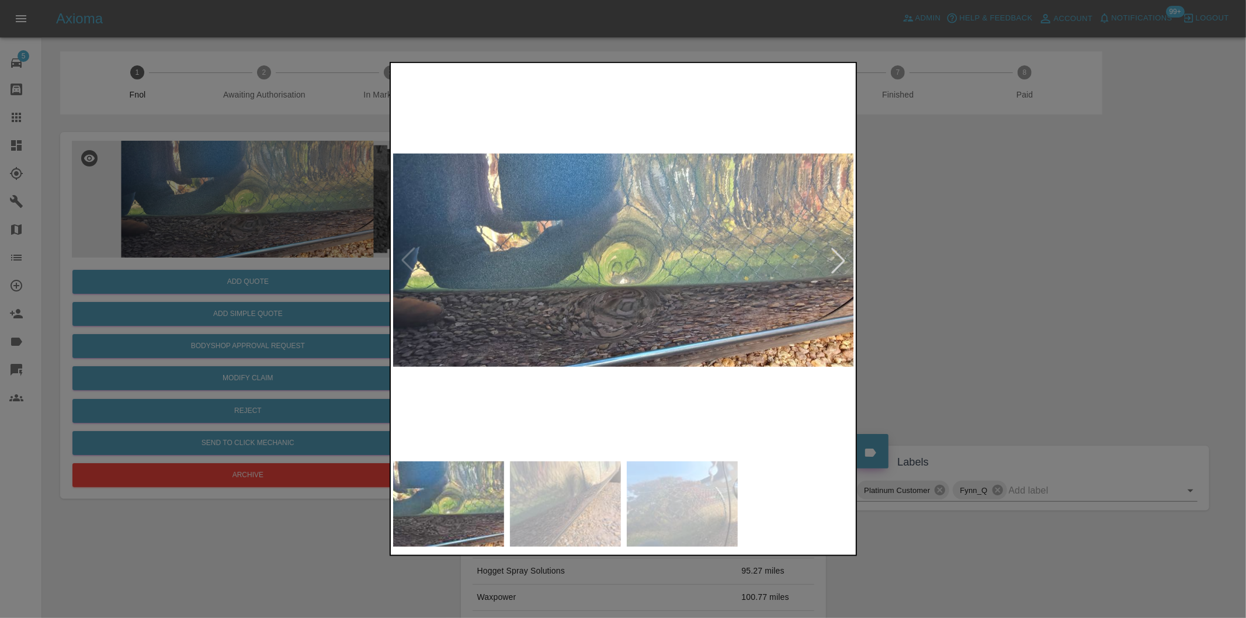
click at [834, 263] on div at bounding box center [839, 261] width 26 height 26
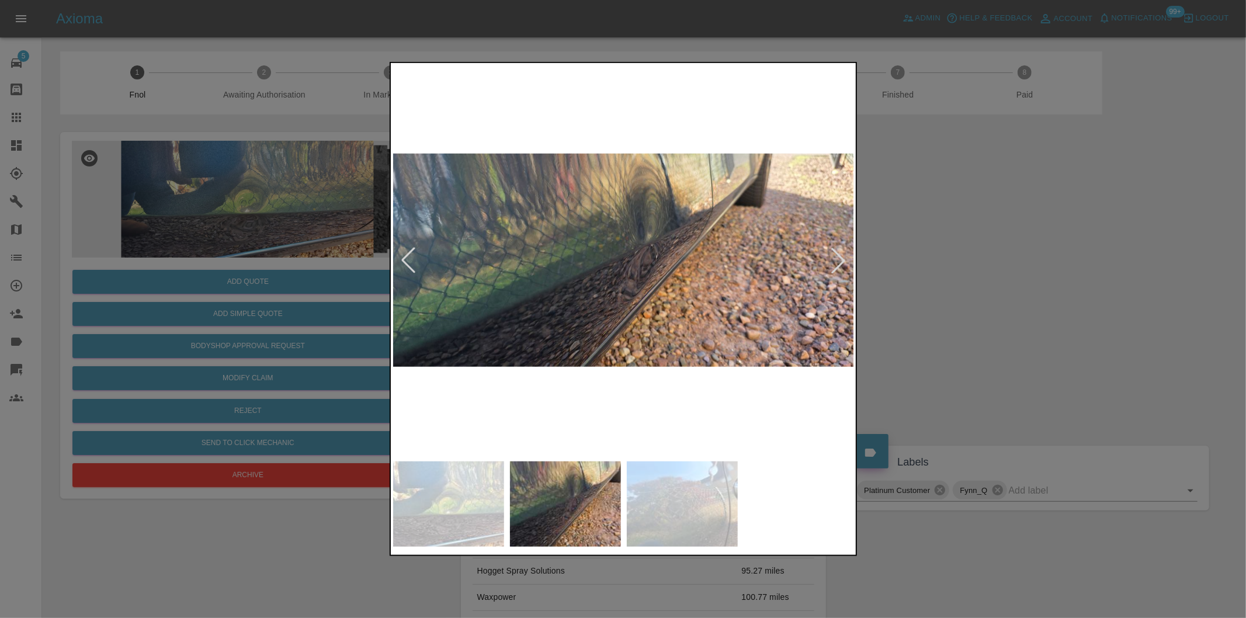
click at [837, 263] on div at bounding box center [839, 261] width 26 height 26
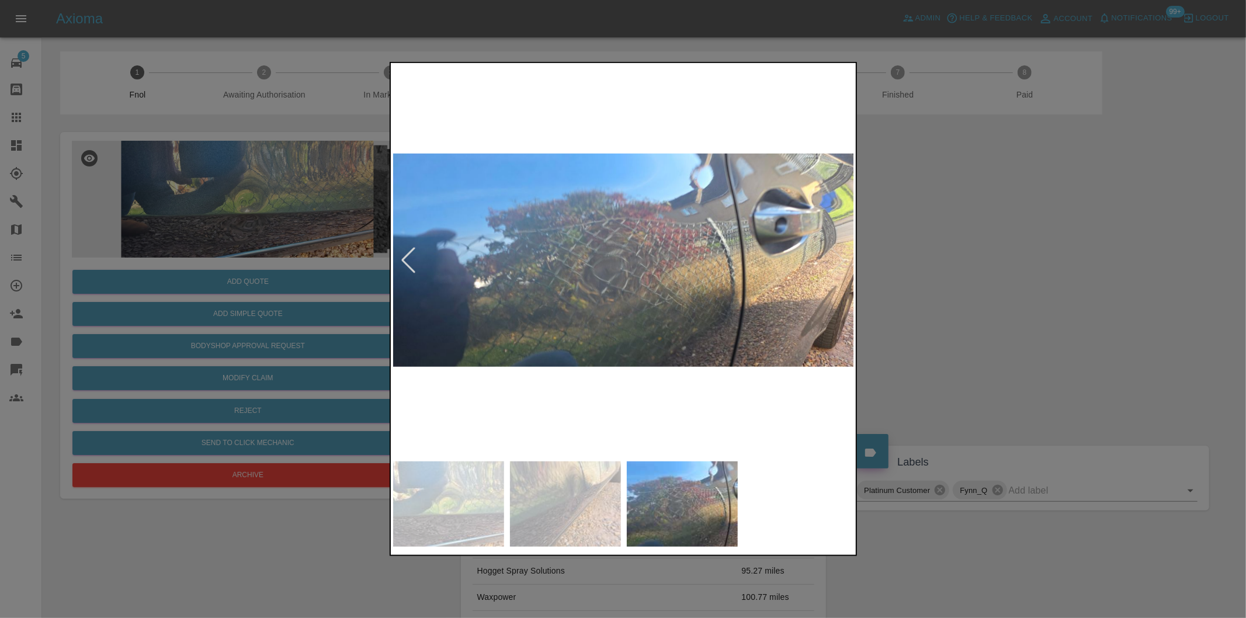
drag, startPoint x: 942, startPoint y: 369, endPoint x: 792, endPoint y: 380, distance: 150.6
click at [930, 370] on div at bounding box center [623, 309] width 1246 height 618
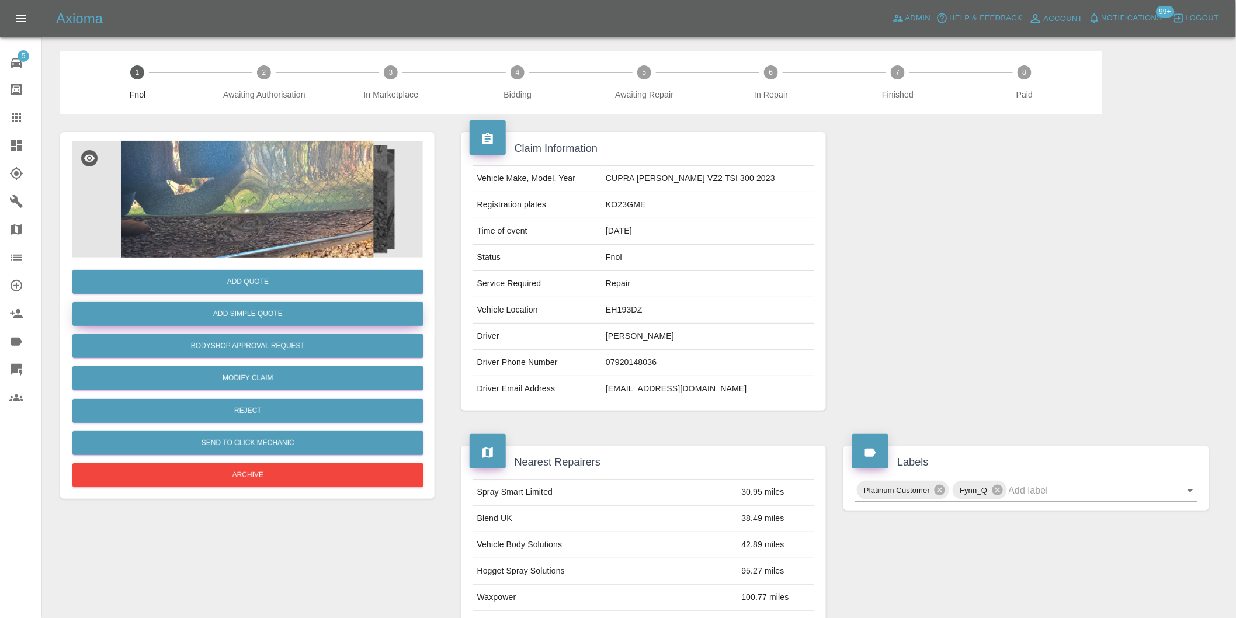
click at [271, 314] on button "Add Simple Quote" at bounding box center [247, 314] width 351 height 24
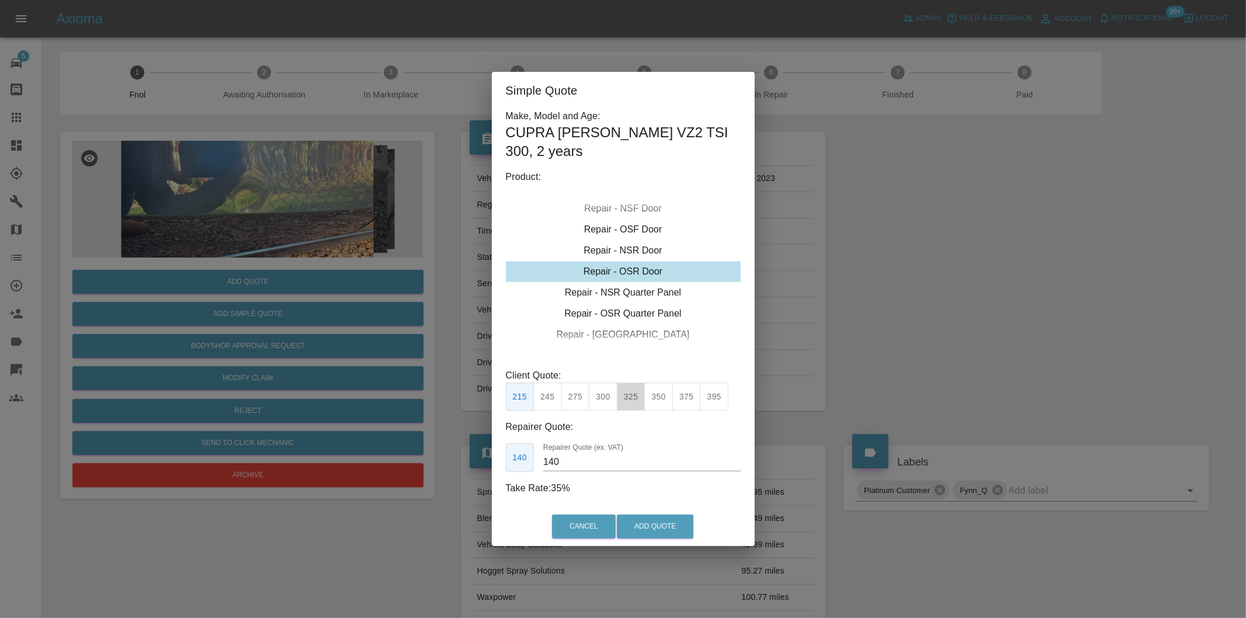
click at [634, 389] on button "325" at bounding box center [631, 397] width 29 height 29
type input "210"
click at [658, 515] on button "Add Quote" at bounding box center [655, 527] width 77 height 24
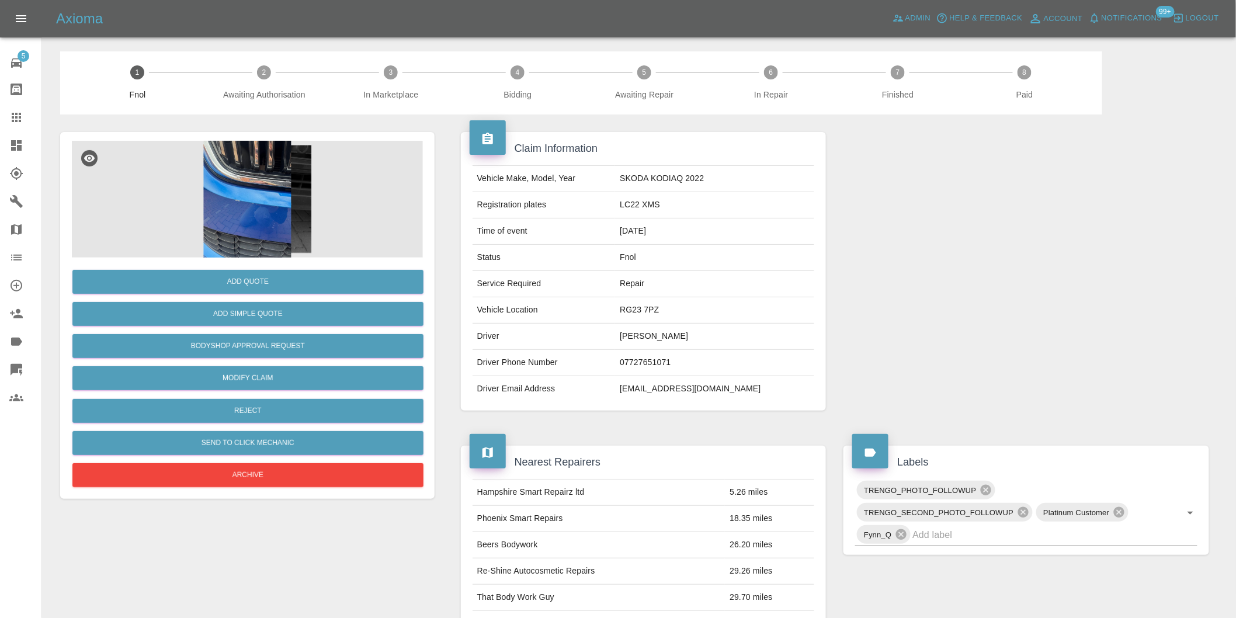
click at [260, 182] on img at bounding box center [247, 199] width 351 height 117
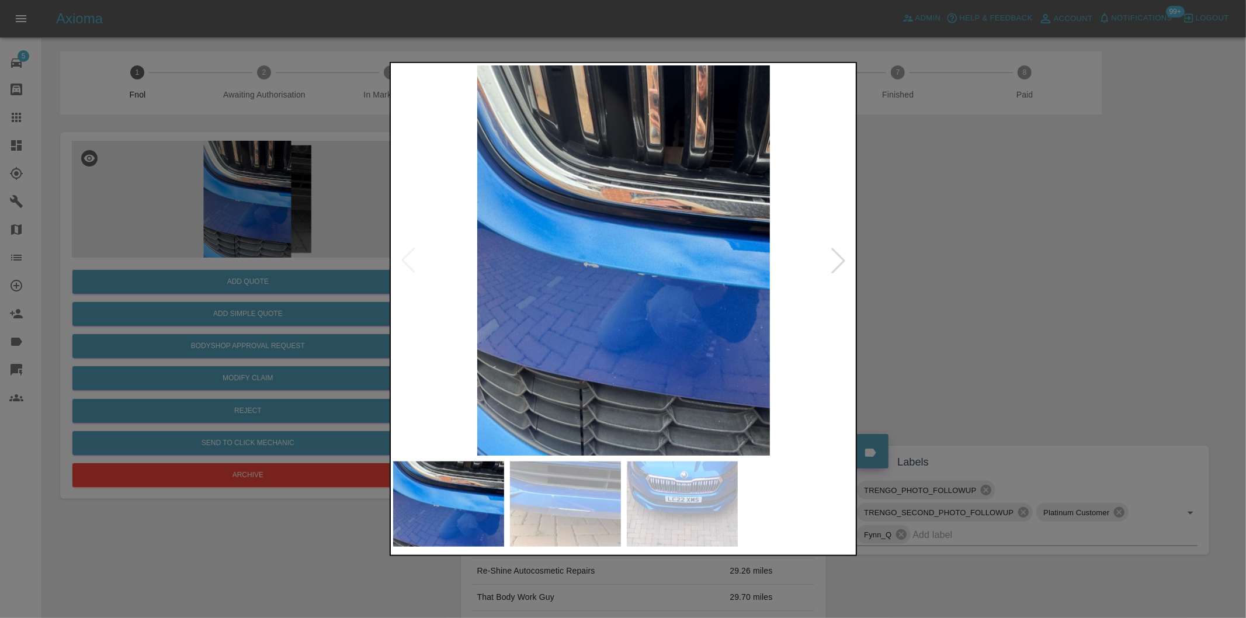
click at [841, 261] on div at bounding box center [839, 261] width 26 height 26
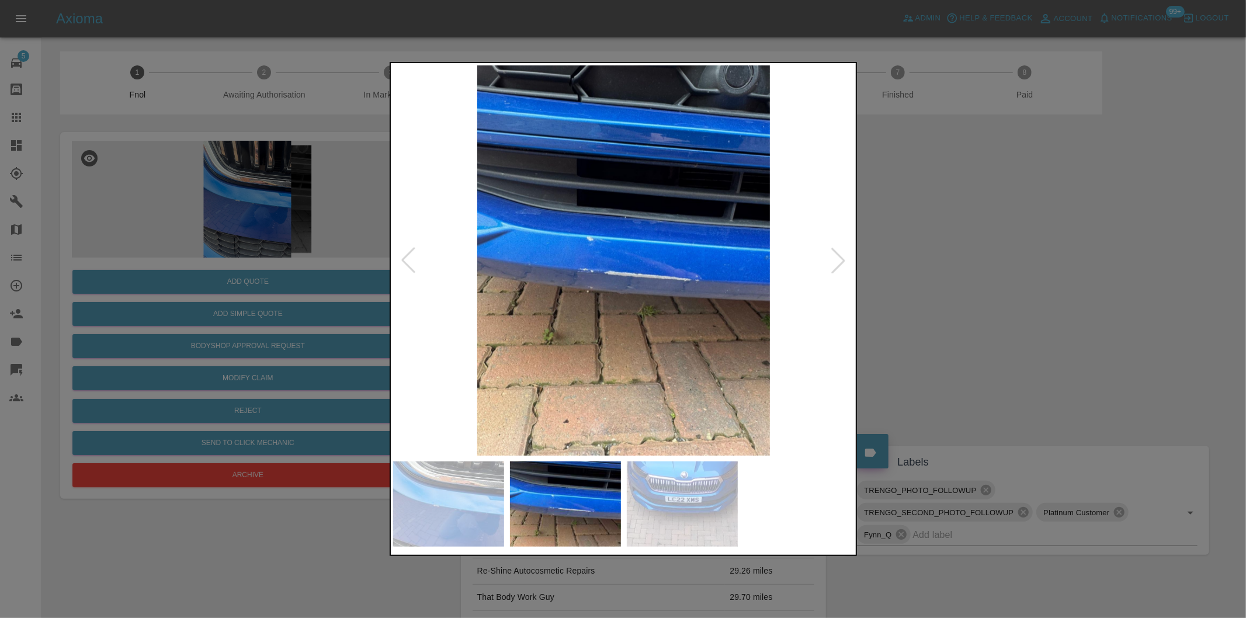
click at [841, 261] on div at bounding box center [839, 261] width 26 height 26
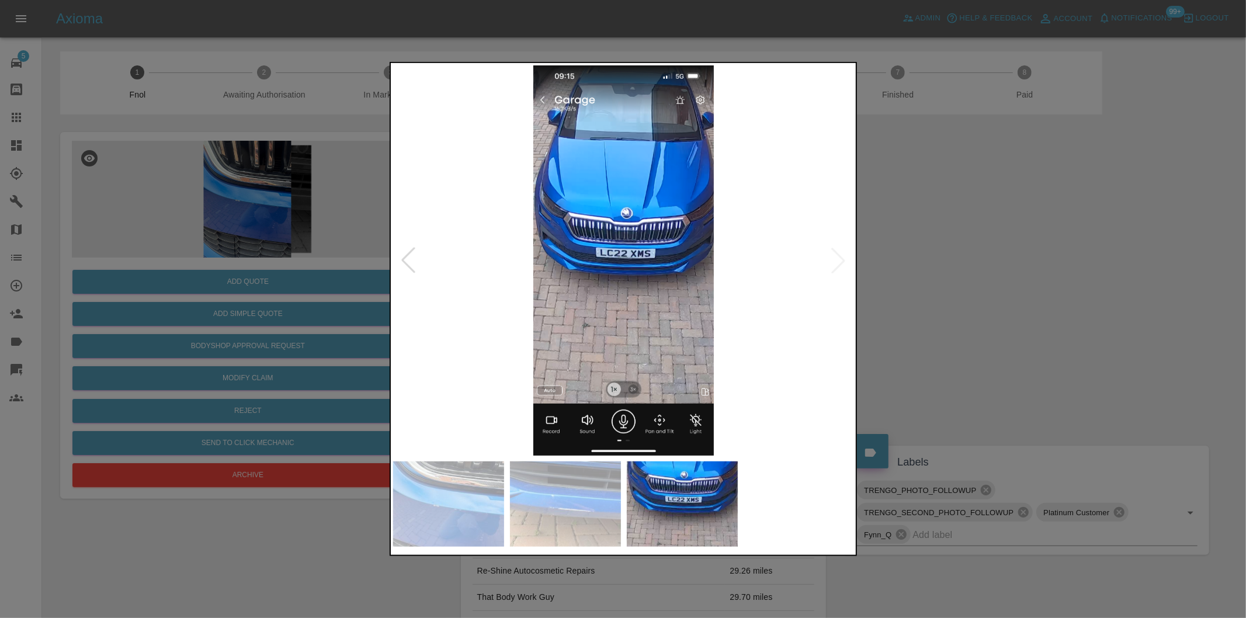
click at [841, 261] on img at bounding box center [624, 260] width 462 height 390
click at [410, 266] on div at bounding box center [409, 261] width 26 height 26
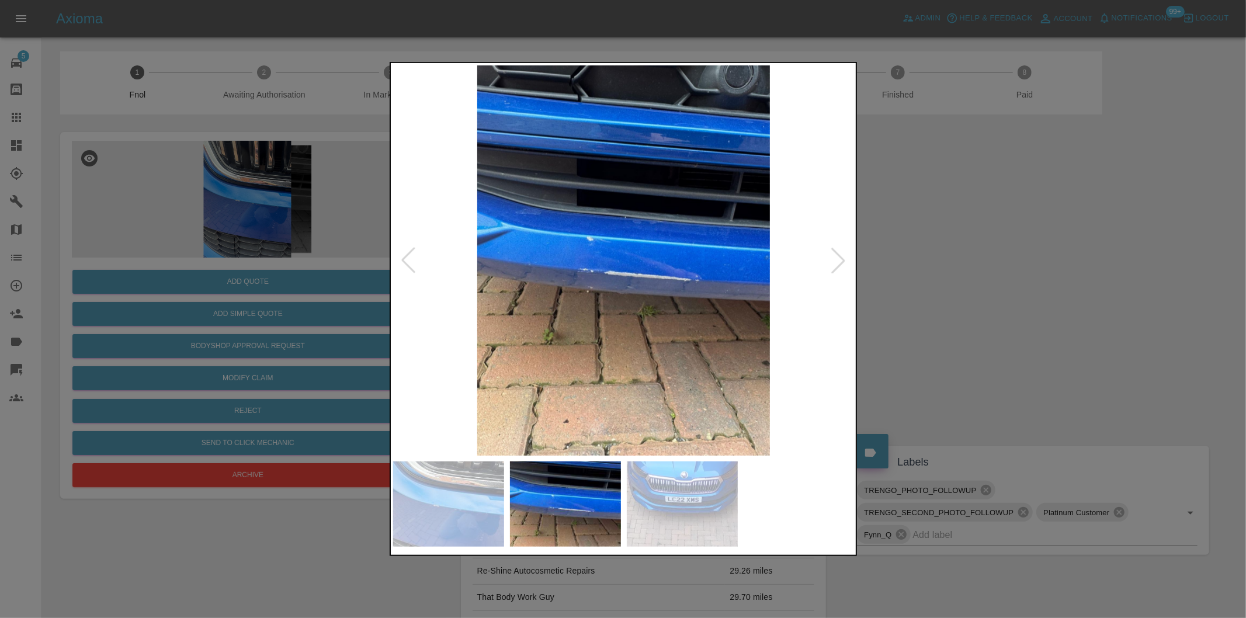
click at [410, 264] on div at bounding box center [409, 261] width 26 height 26
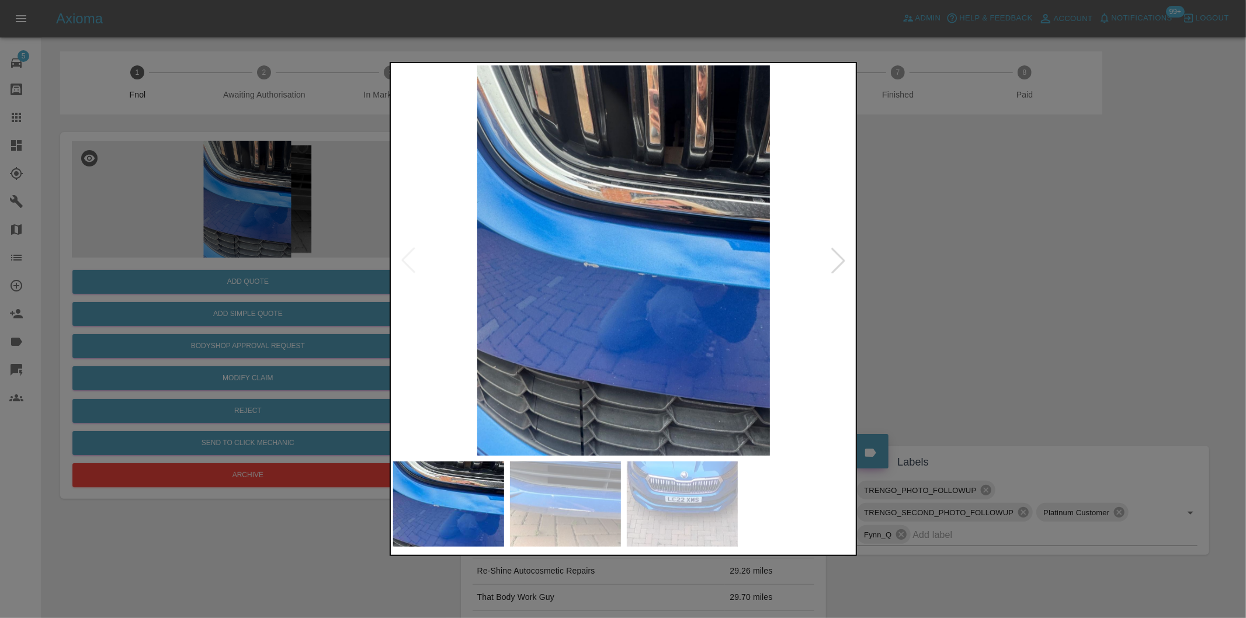
click at [1080, 273] on div at bounding box center [623, 309] width 1246 height 618
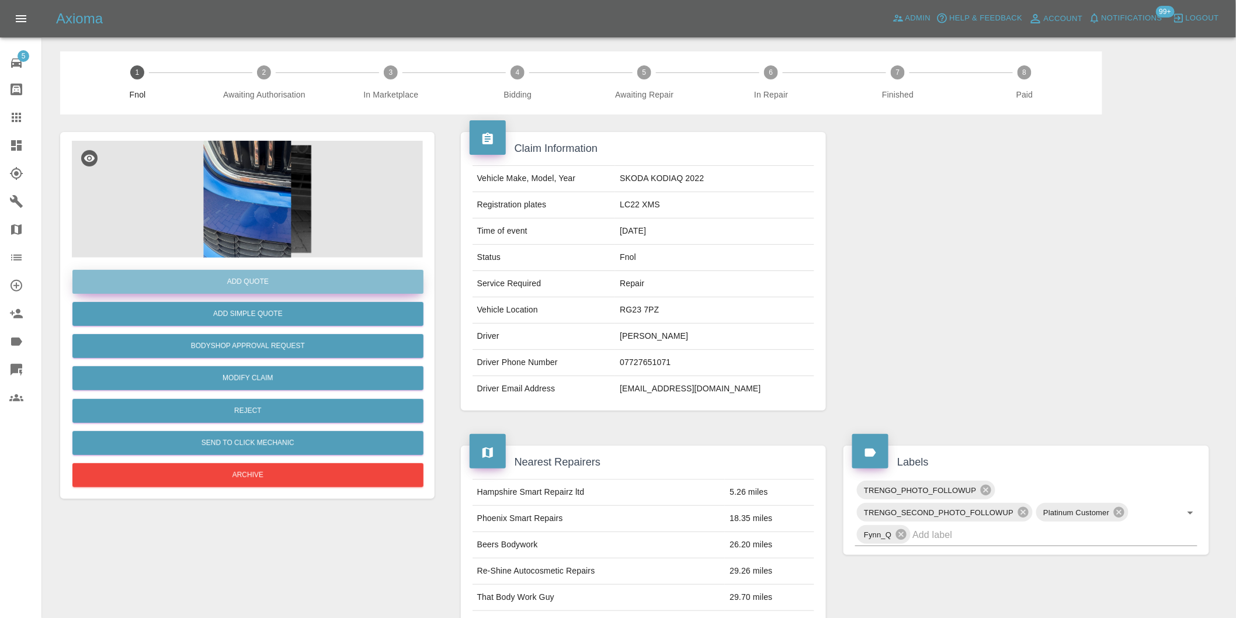
click at [249, 285] on button "Add Quote" at bounding box center [247, 282] width 351 height 24
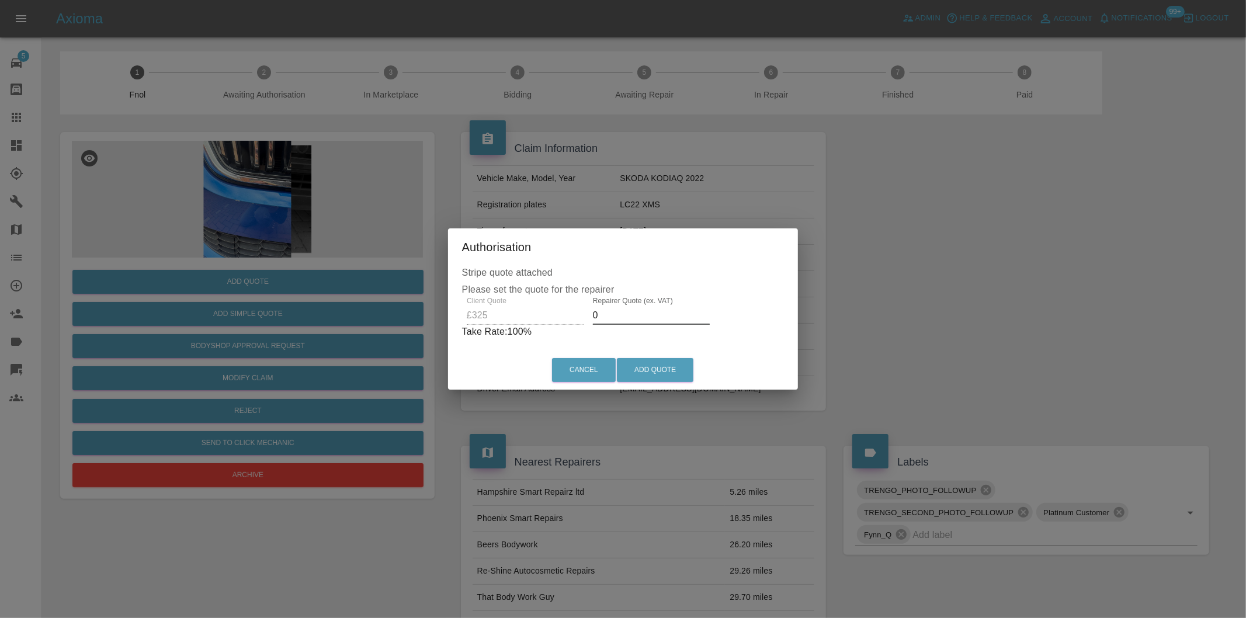
click at [627, 317] on input "0" at bounding box center [651, 315] width 117 height 19
type input "0210"
click at [661, 380] on button "Add Quote" at bounding box center [655, 370] width 77 height 24
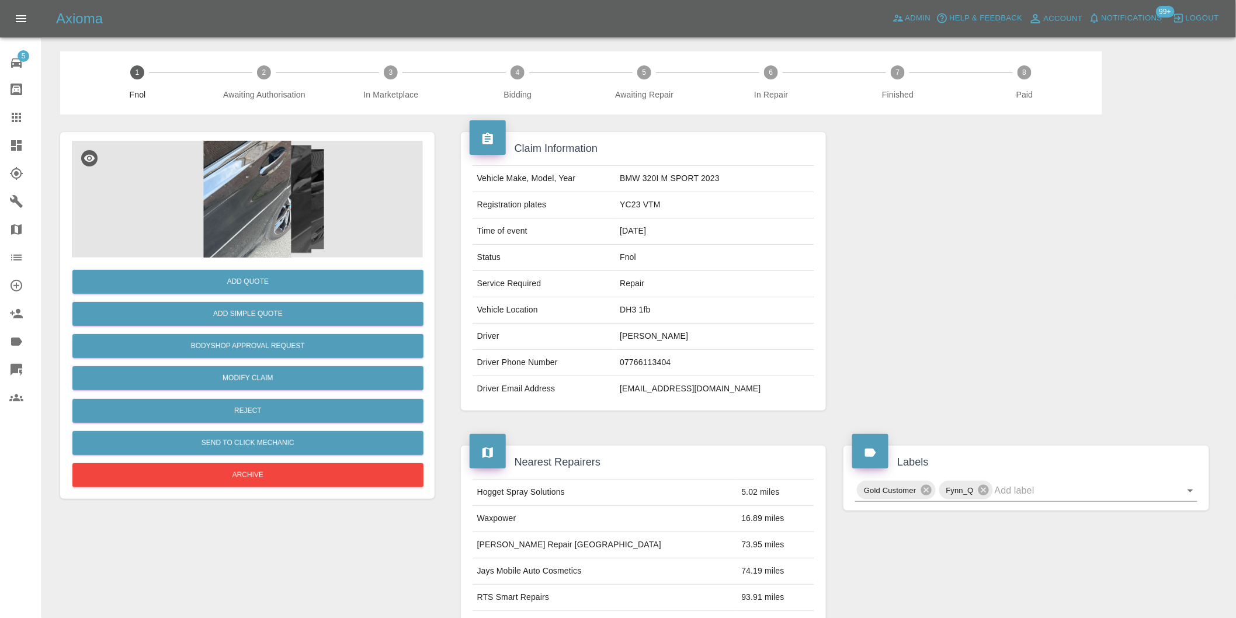
click at [259, 150] on img at bounding box center [247, 199] width 351 height 117
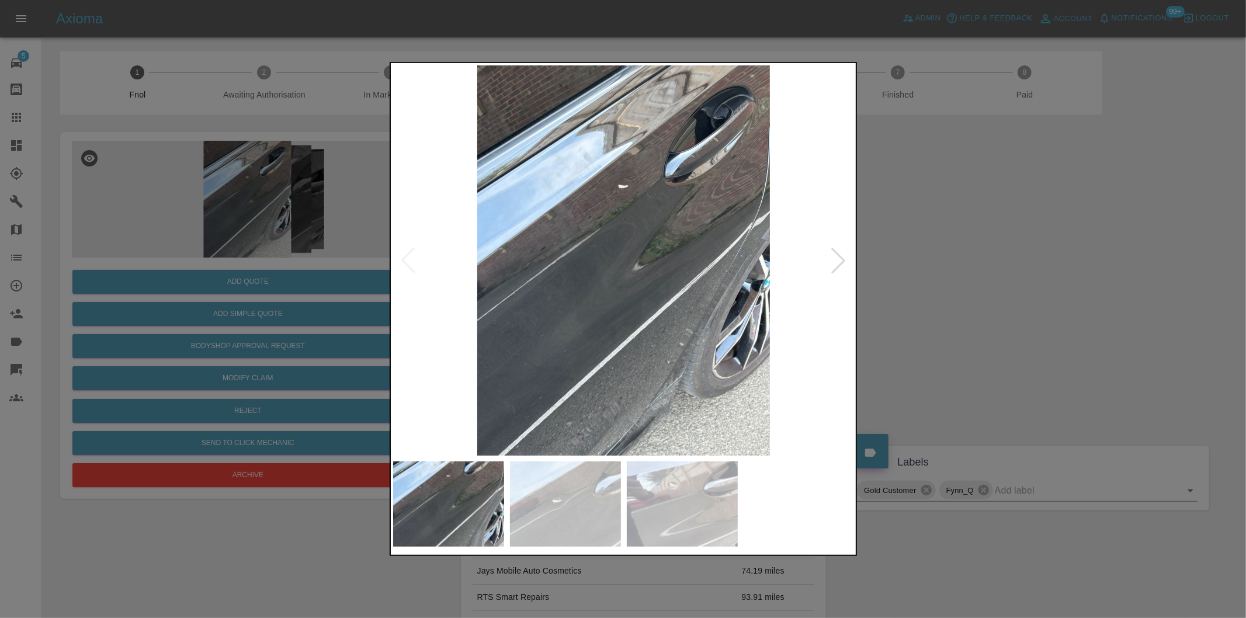
click at [835, 259] on div at bounding box center [839, 261] width 26 height 26
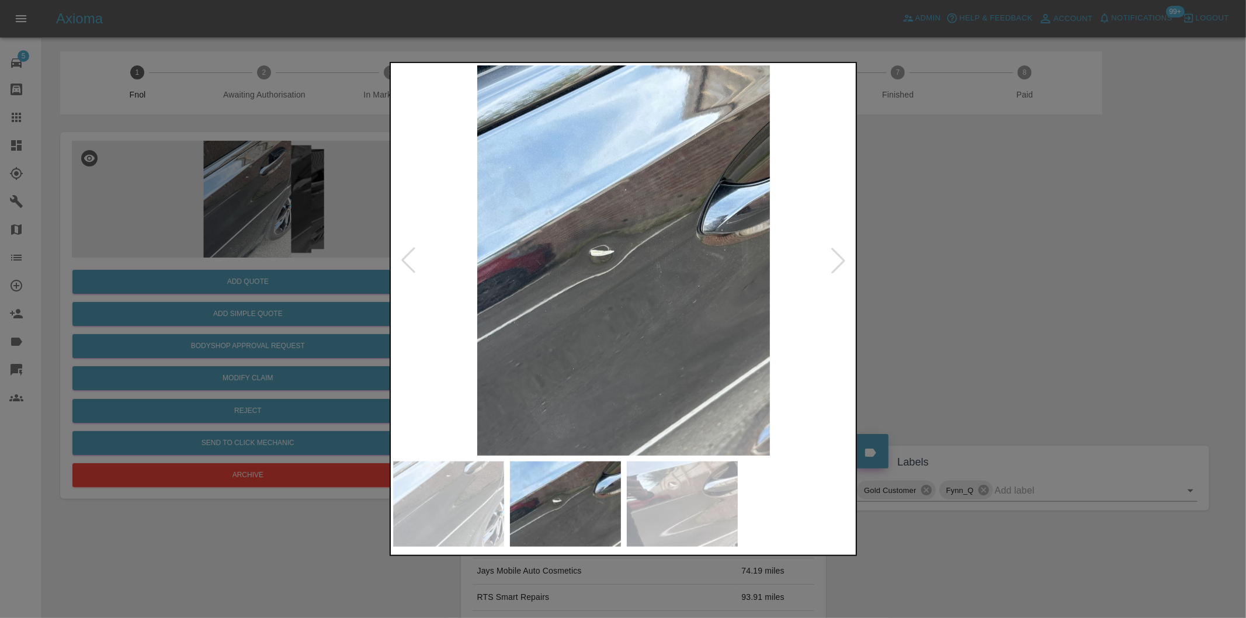
click at [835, 259] on div at bounding box center [839, 261] width 26 height 26
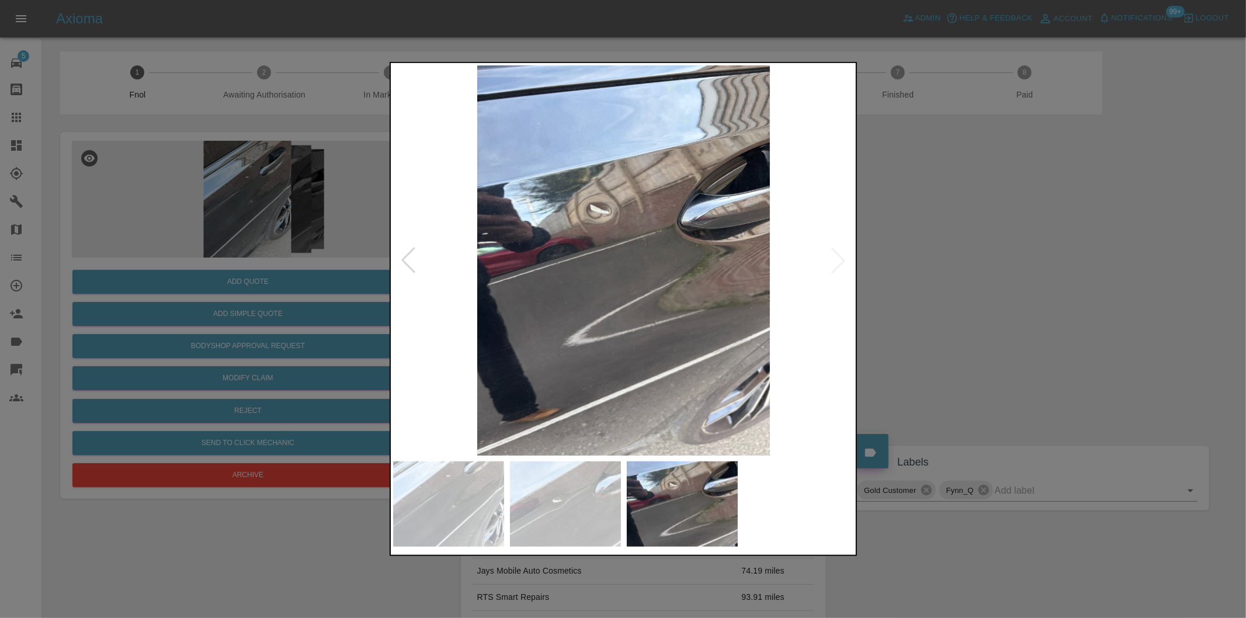
click at [835, 259] on img at bounding box center [624, 260] width 462 height 390
click at [955, 273] on div at bounding box center [623, 309] width 1246 height 618
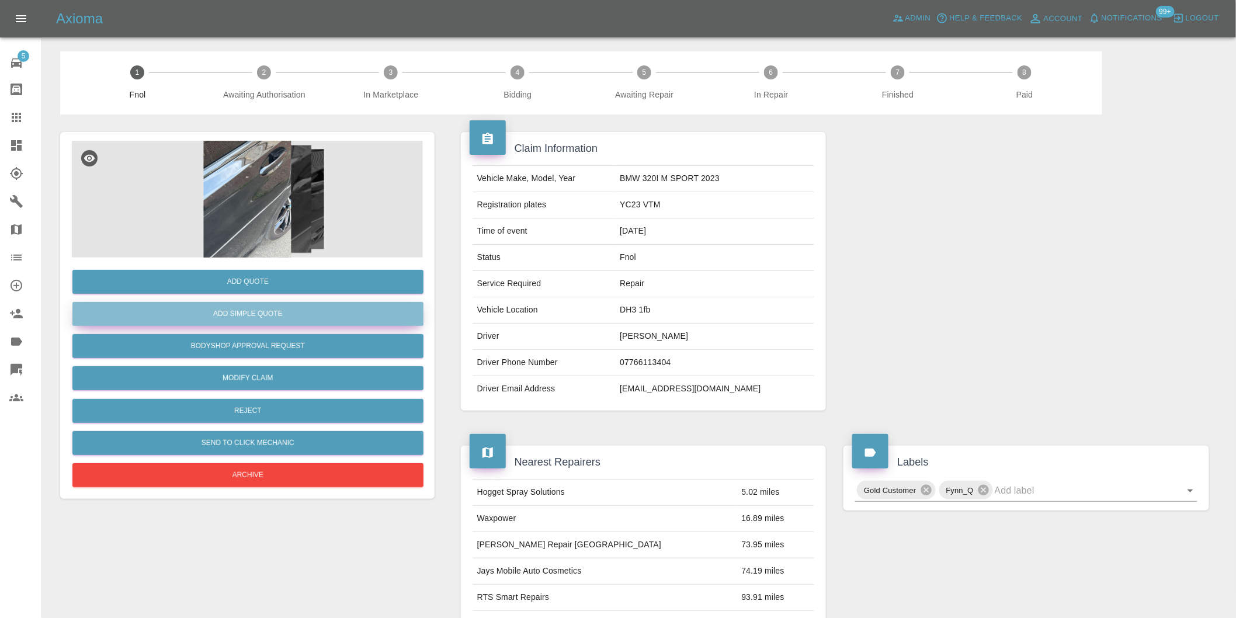
click at [279, 307] on button "Add Simple Quote" at bounding box center [247, 314] width 351 height 24
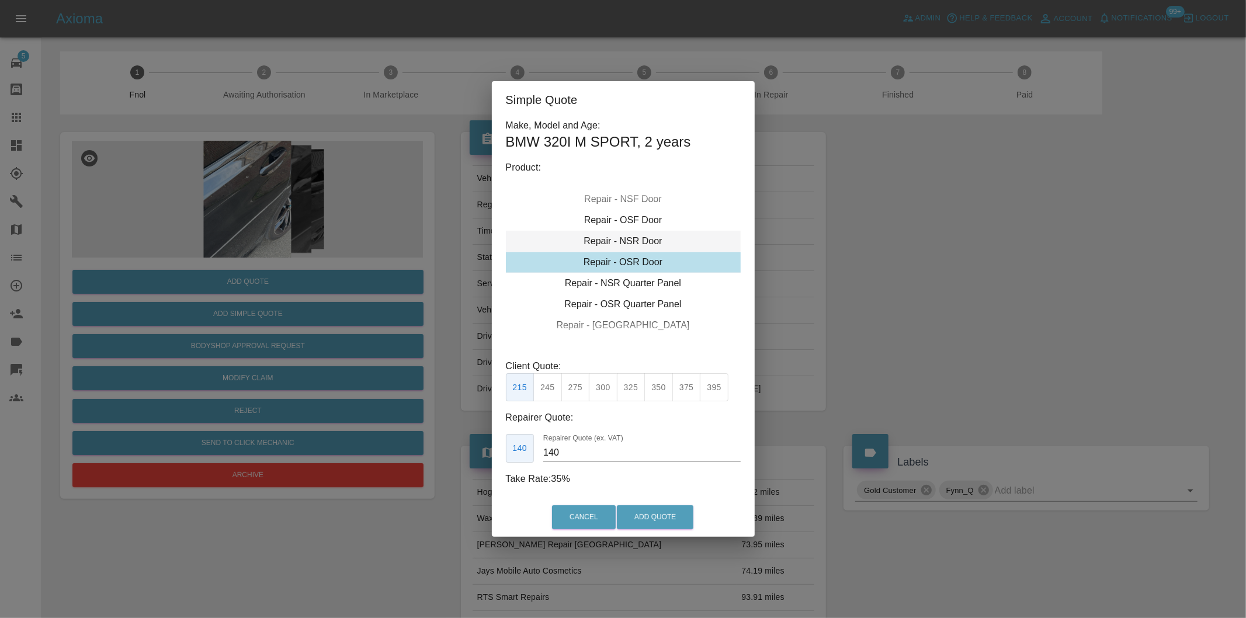
click at [639, 240] on div "Repair - NSR Door" at bounding box center [623, 241] width 235 height 21
drag, startPoint x: 578, startPoint y: 389, endPoint x: 588, endPoint y: 401, distance: 15.8
click at [583, 395] on button "270" at bounding box center [575, 387] width 29 height 29
type input "180"
click at [639, 513] on button "Add Quote" at bounding box center [655, 517] width 77 height 24
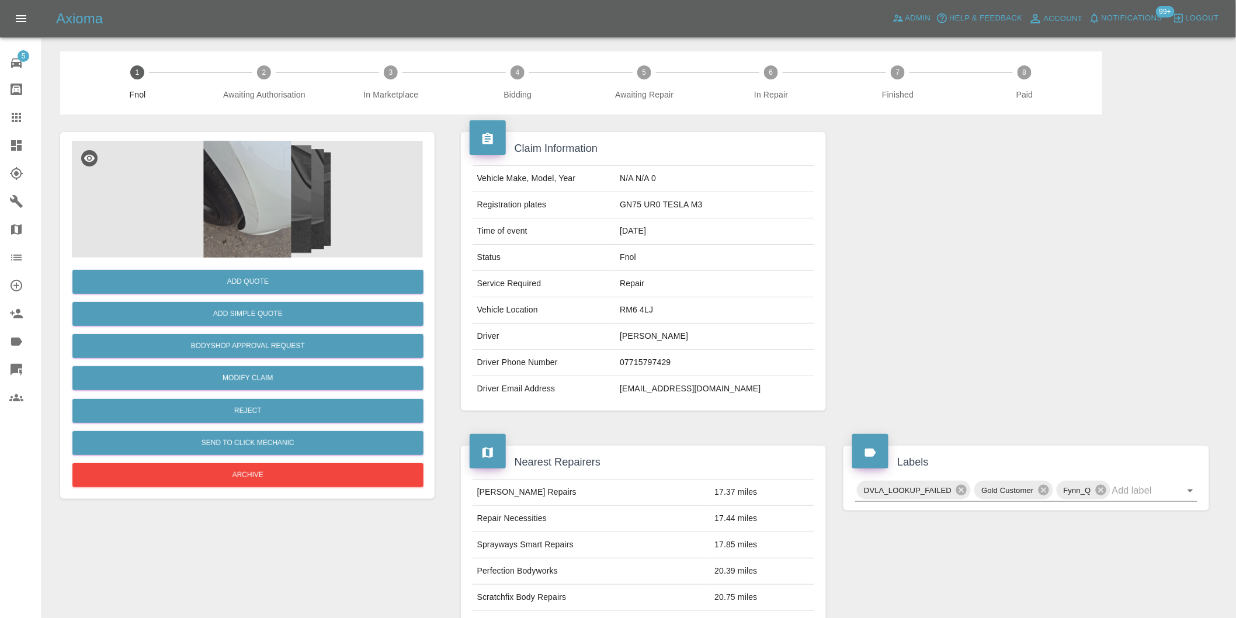
click at [276, 178] on img at bounding box center [247, 199] width 351 height 117
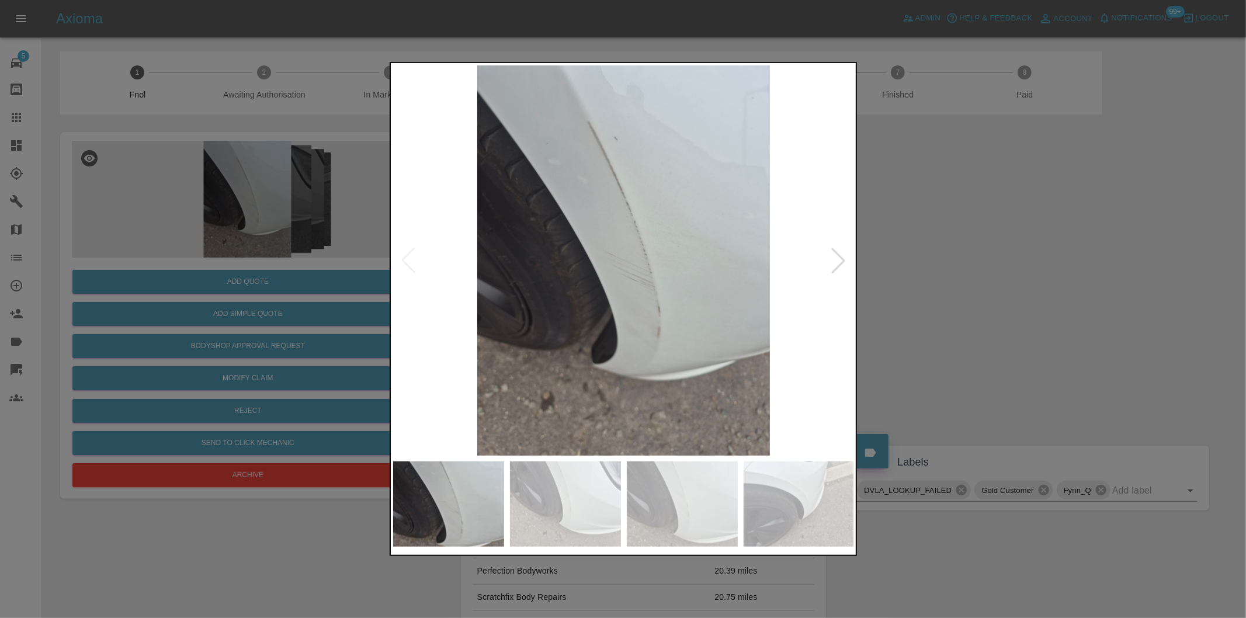
click at [838, 261] on div at bounding box center [839, 261] width 26 height 26
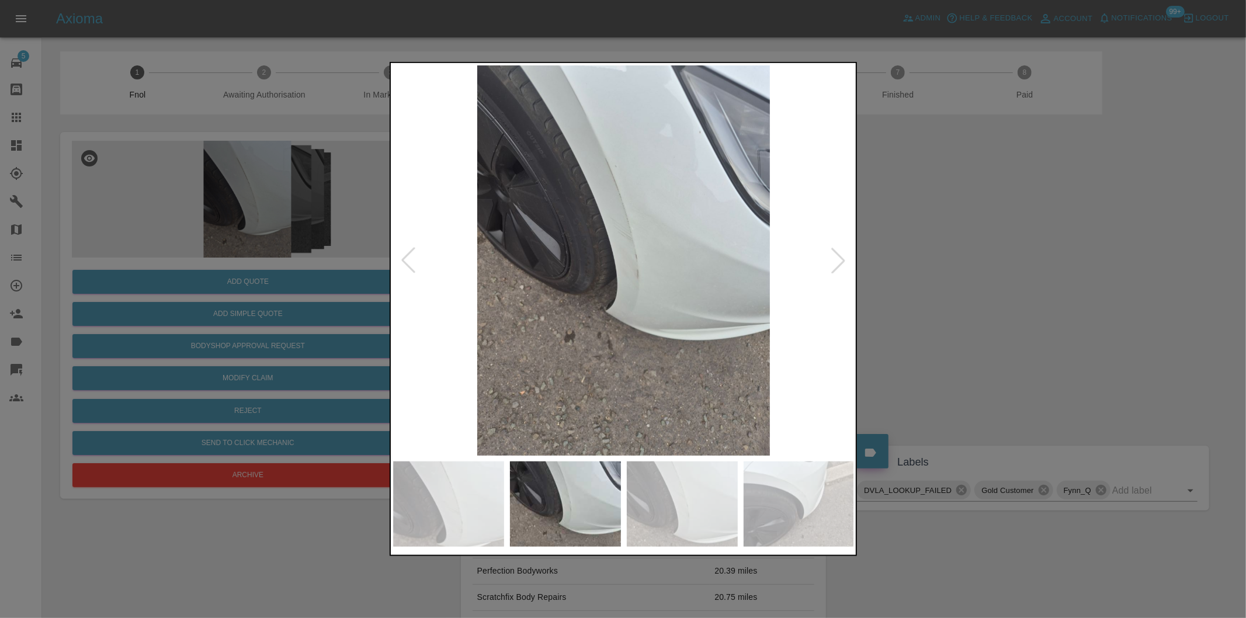
click at [838, 261] on div at bounding box center [839, 261] width 26 height 26
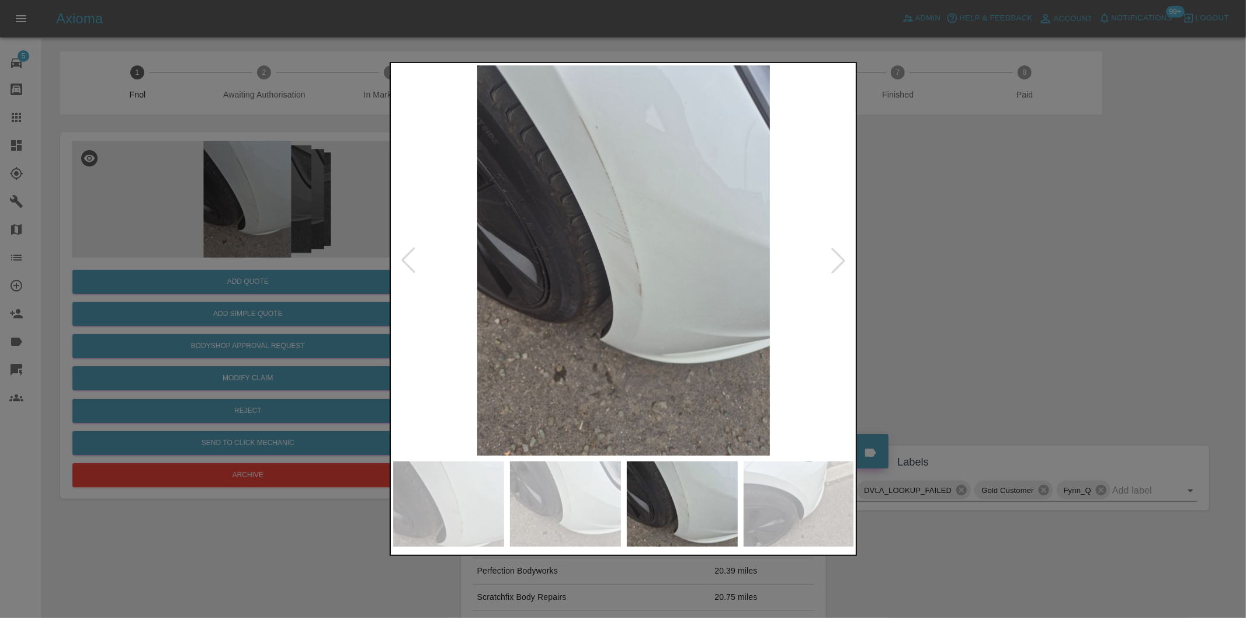
click at [838, 261] on div at bounding box center [839, 261] width 26 height 26
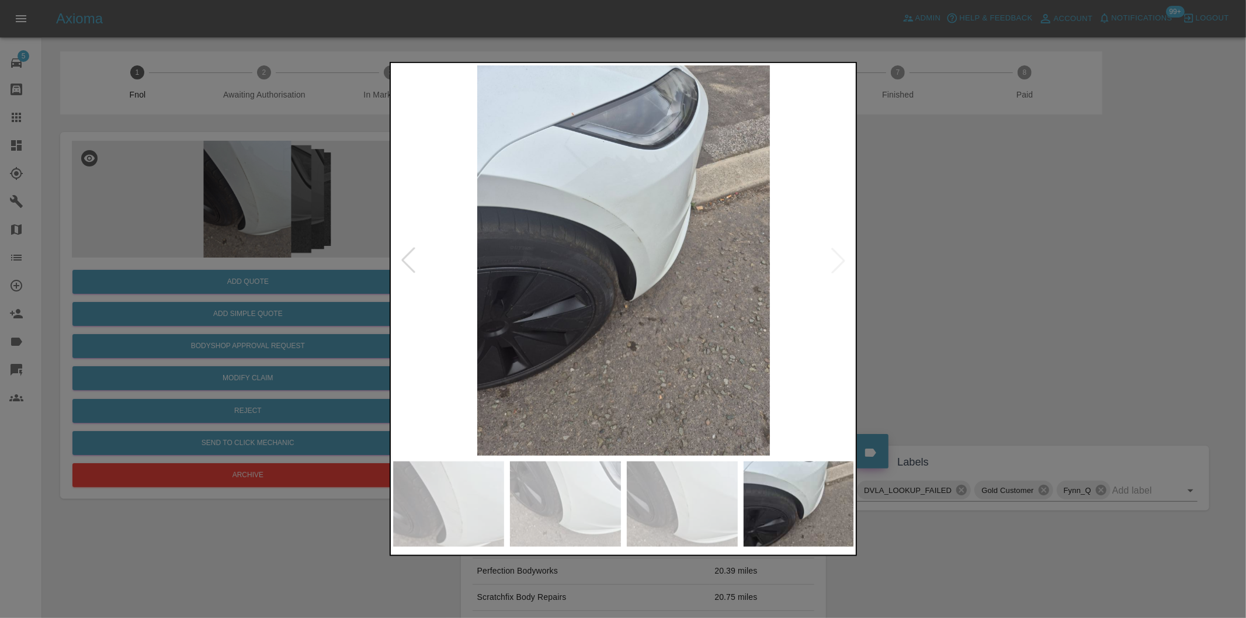
click at [844, 259] on img at bounding box center [624, 260] width 462 height 390
drag, startPoint x: 1020, startPoint y: 290, endPoint x: 924, endPoint y: 292, distance: 95.2
click at [1015, 292] on div at bounding box center [623, 309] width 1246 height 618
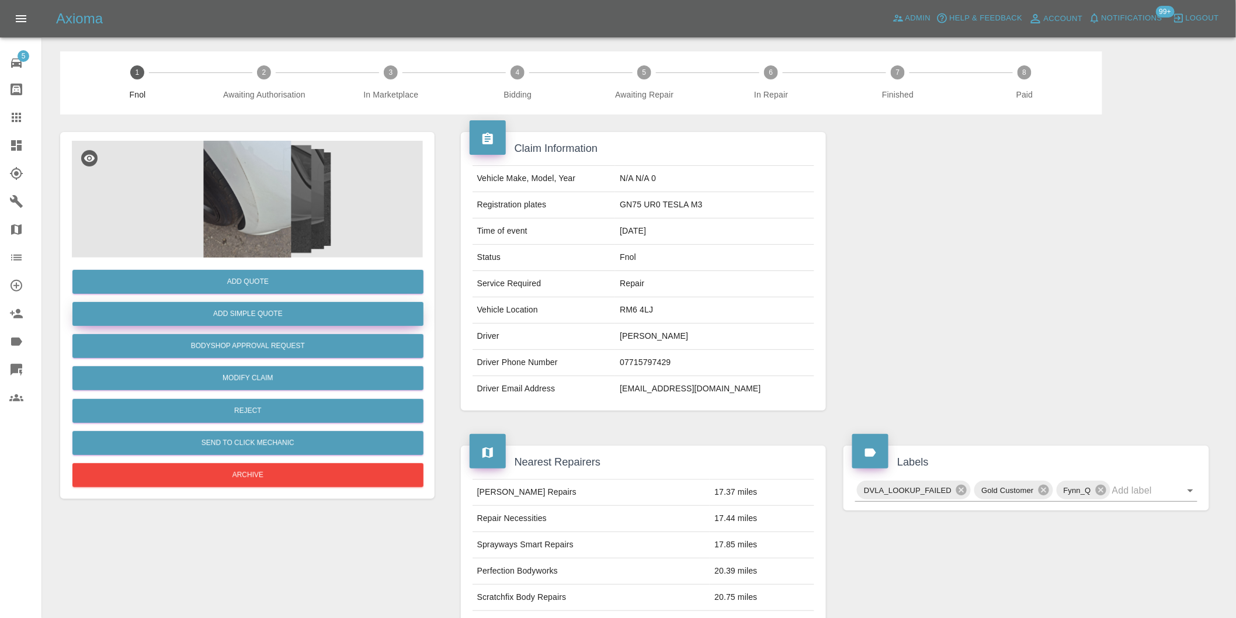
click at [303, 320] on button "Add Simple Quote" at bounding box center [247, 314] width 351 height 24
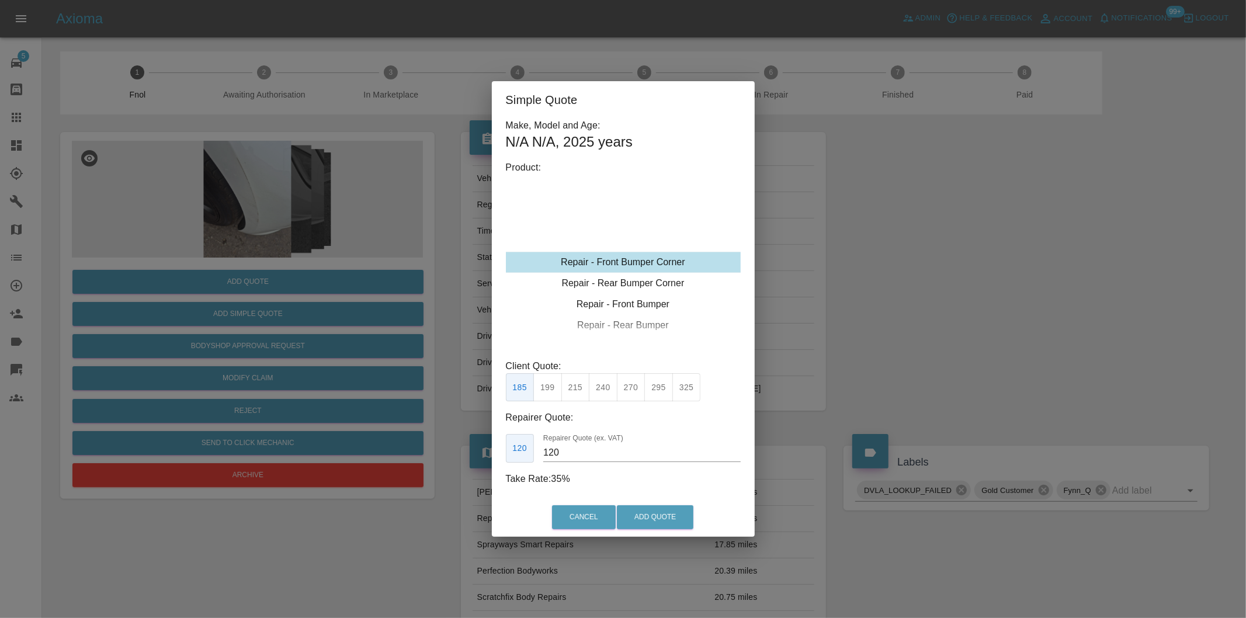
click at [573, 386] on button "215" at bounding box center [575, 387] width 29 height 29
type input "135"
click at [661, 517] on button "Add Quote" at bounding box center [655, 517] width 77 height 24
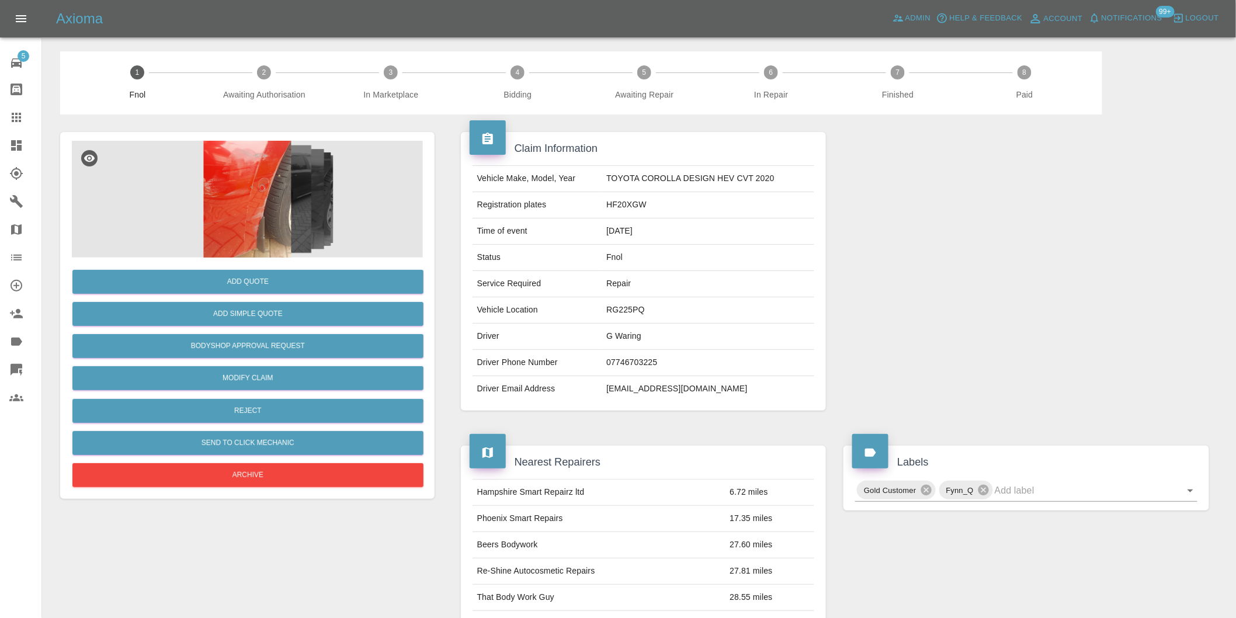
click at [189, 206] on img at bounding box center [247, 199] width 351 height 117
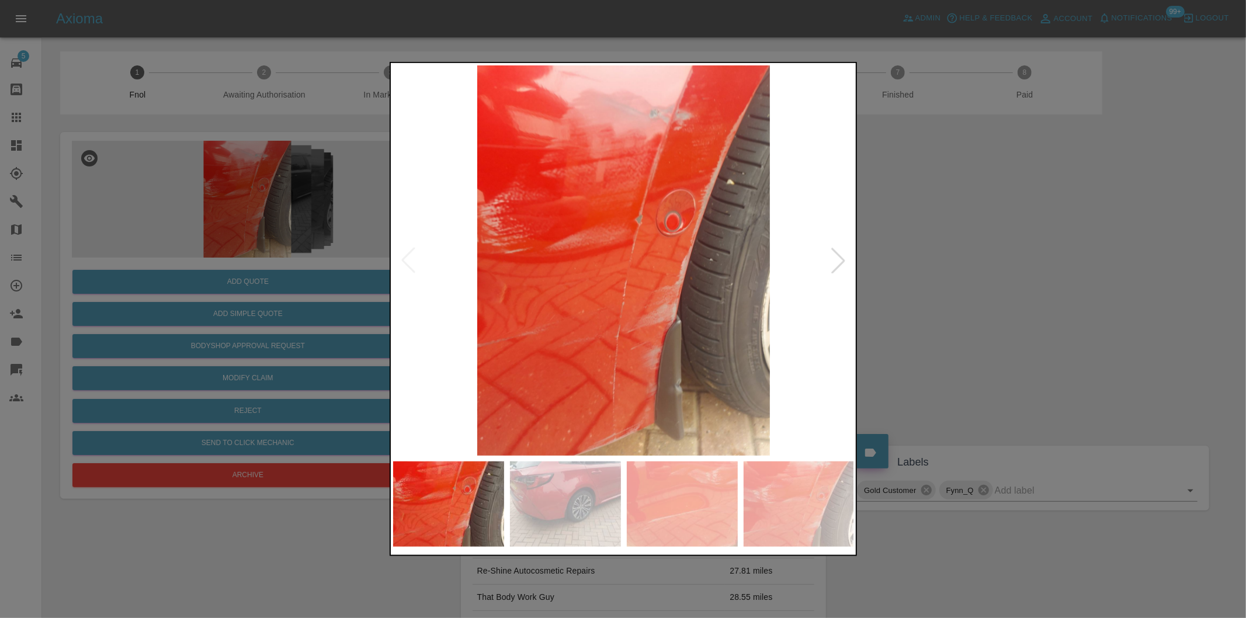
click at [849, 260] on div at bounding box center [839, 261] width 26 height 26
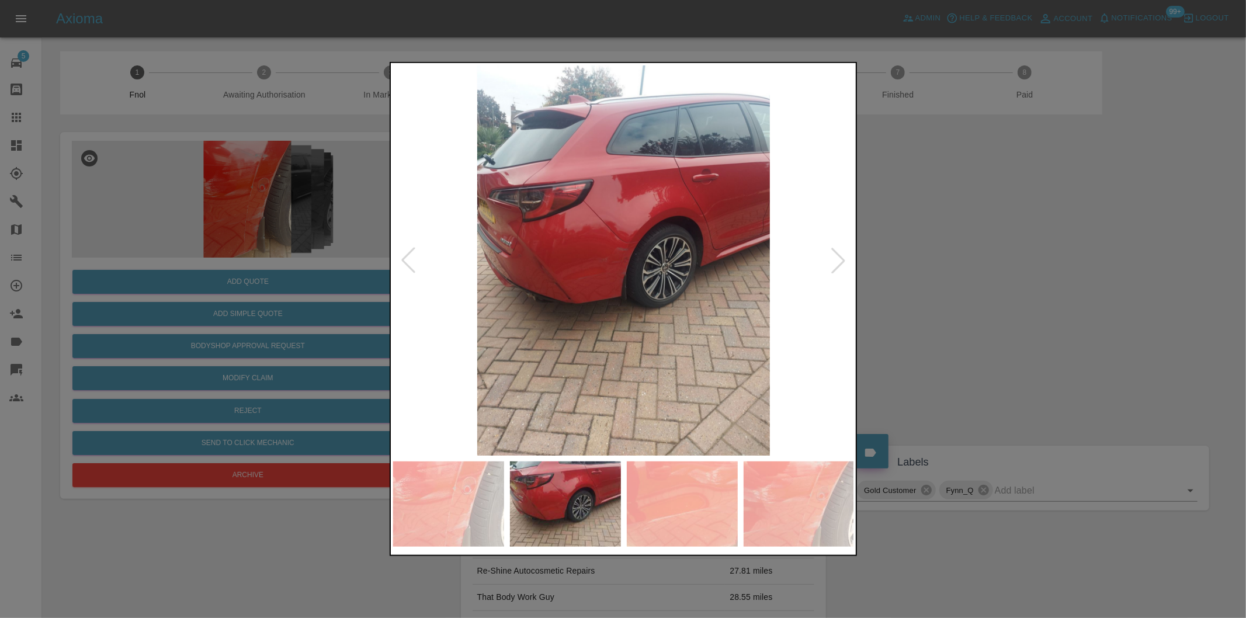
click at [849, 260] on div at bounding box center [839, 261] width 26 height 26
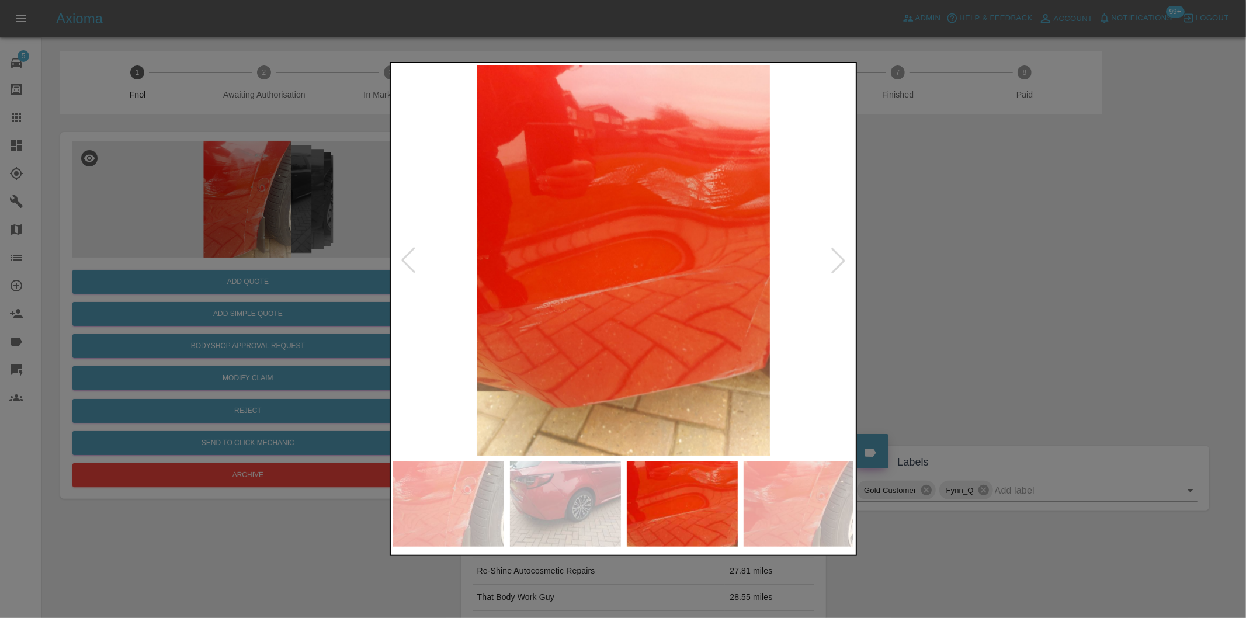
click at [849, 260] on div at bounding box center [839, 261] width 26 height 26
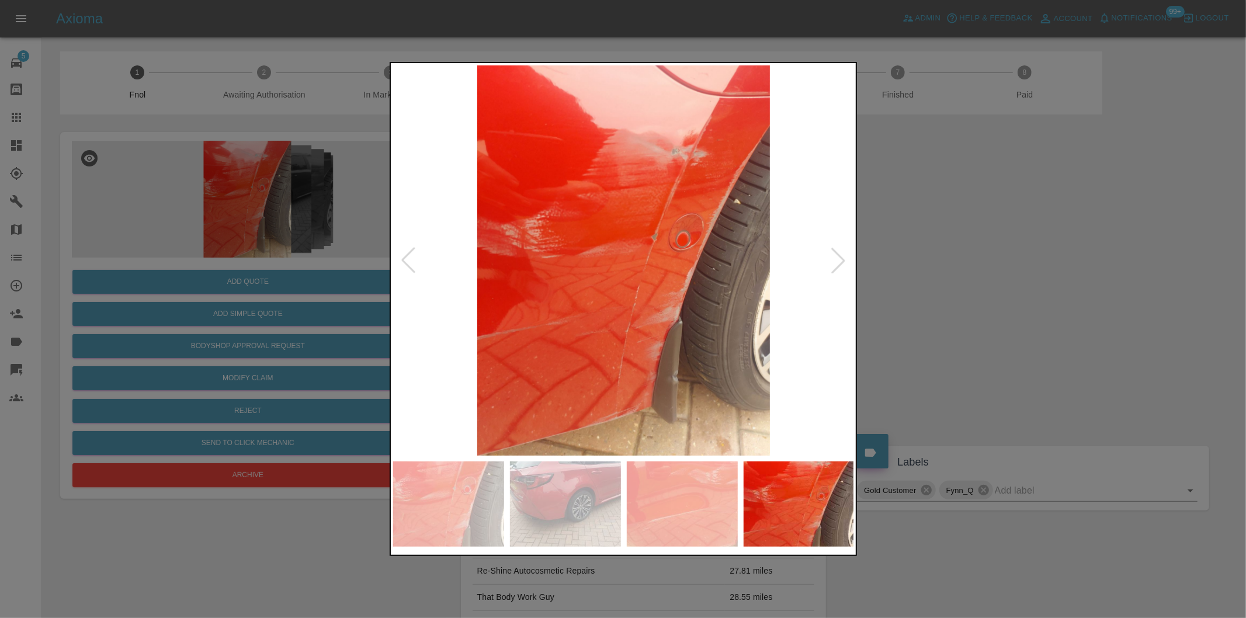
click at [849, 260] on div at bounding box center [839, 261] width 26 height 26
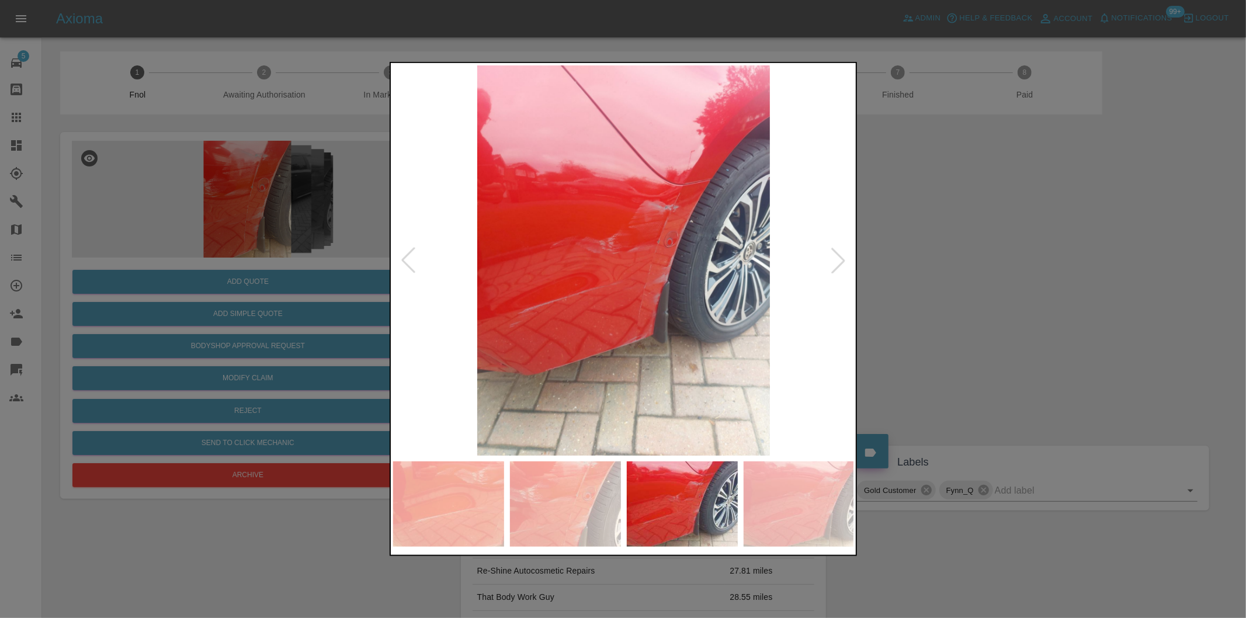
click at [849, 260] on div at bounding box center [839, 261] width 26 height 26
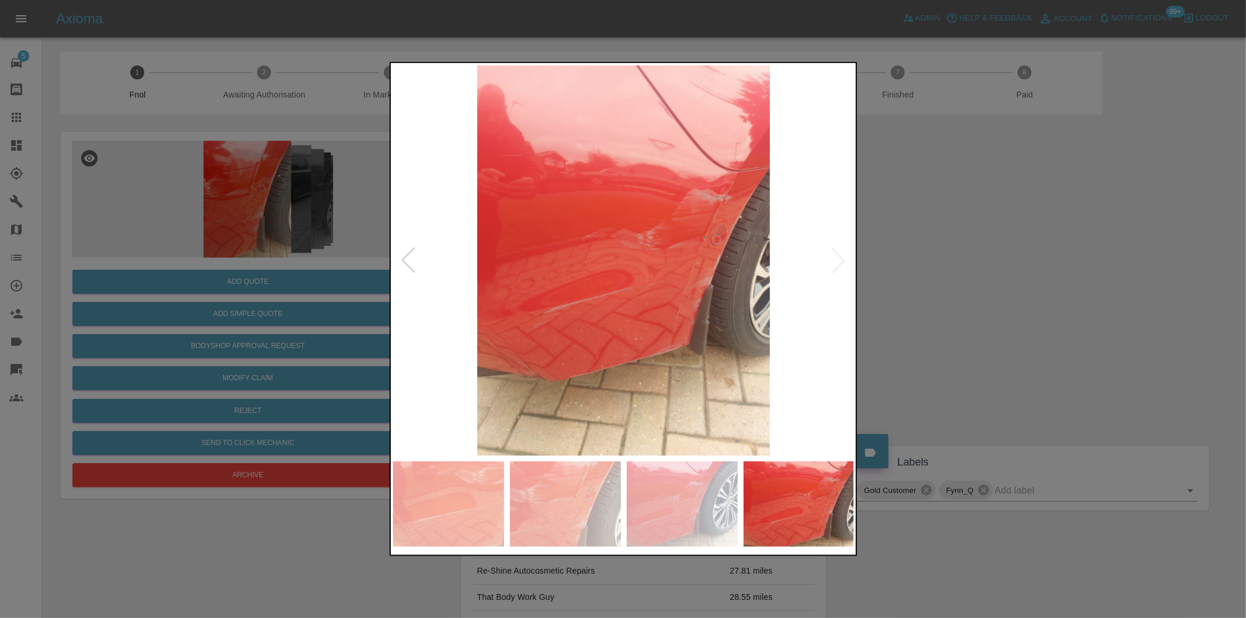
click at [973, 260] on div at bounding box center [623, 309] width 1246 height 618
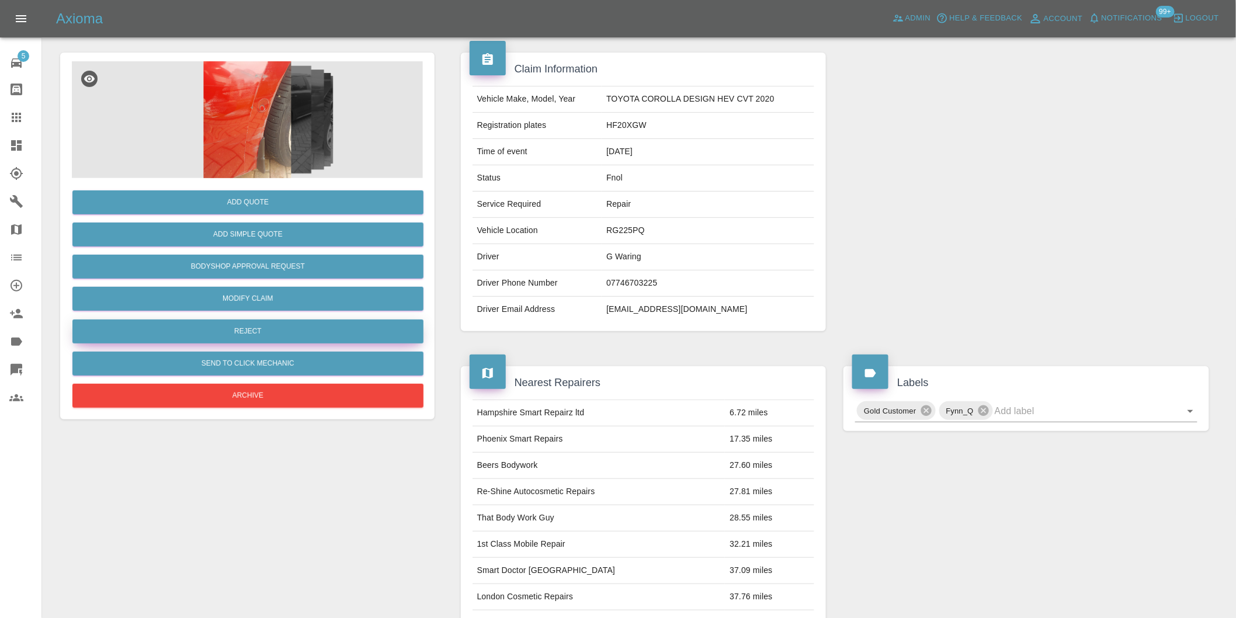
scroll to position [16, 0]
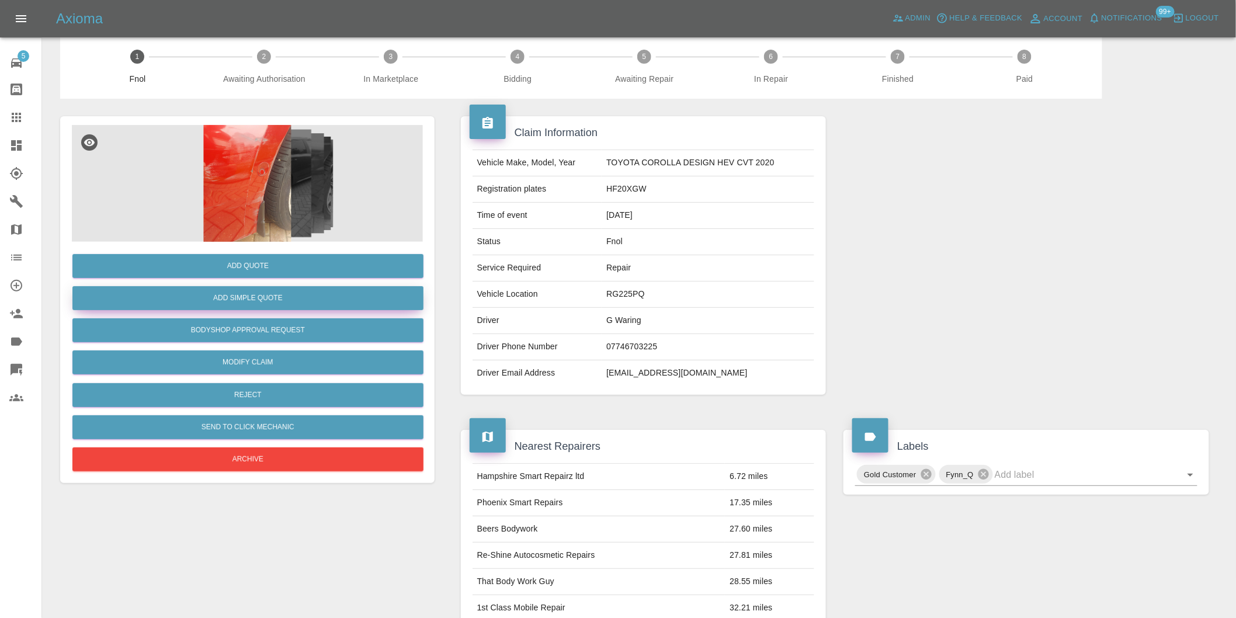
click at [255, 306] on button "Add Simple Quote" at bounding box center [247, 298] width 351 height 24
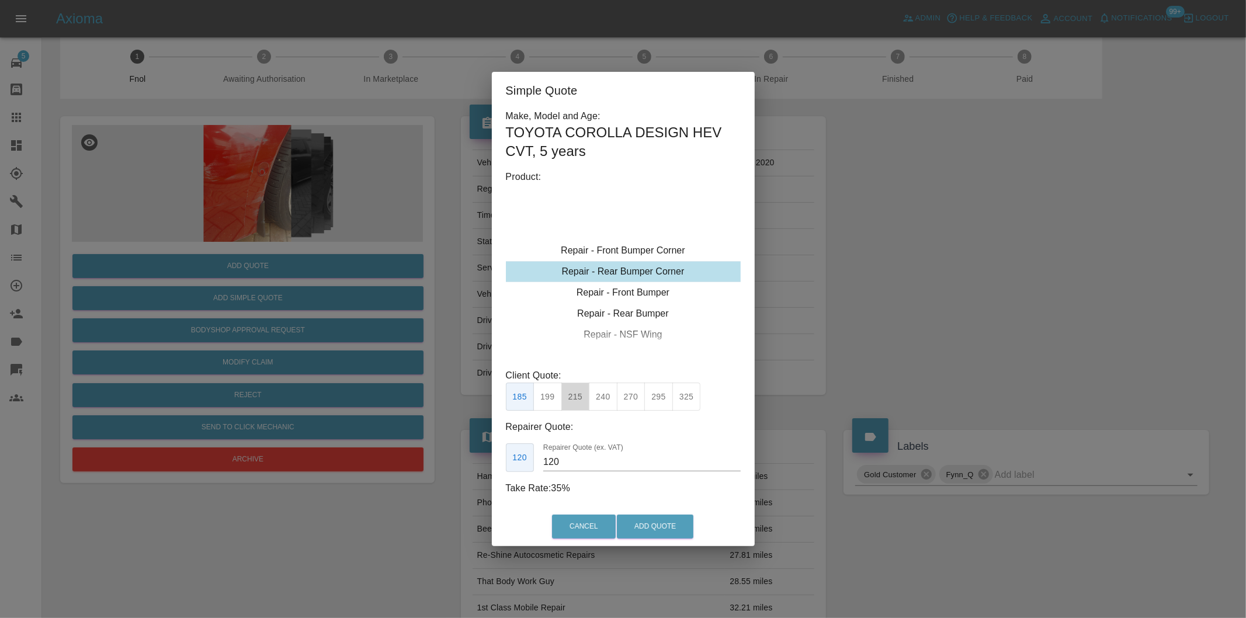
drag, startPoint x: 571, startPoint y: 397, endPoint x: 611, endPoint y: 464, distance: 78.1
click at [573, 398] on button "215" at bounding box center [575, 397] width 29 height 29
type input "135"
click at [635, 530] on button "Add Quote" at bounding box center [655, 527] width 77 height 24
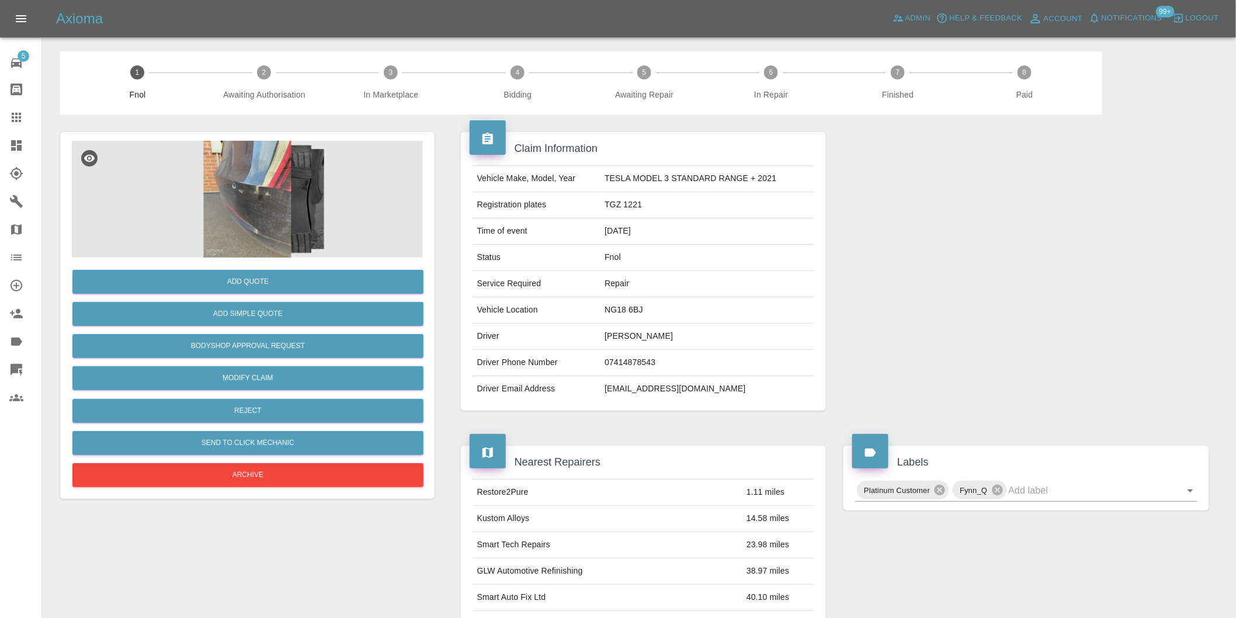
click at [243, 172] on img at bounding box center [247, 199] width 351 height 117
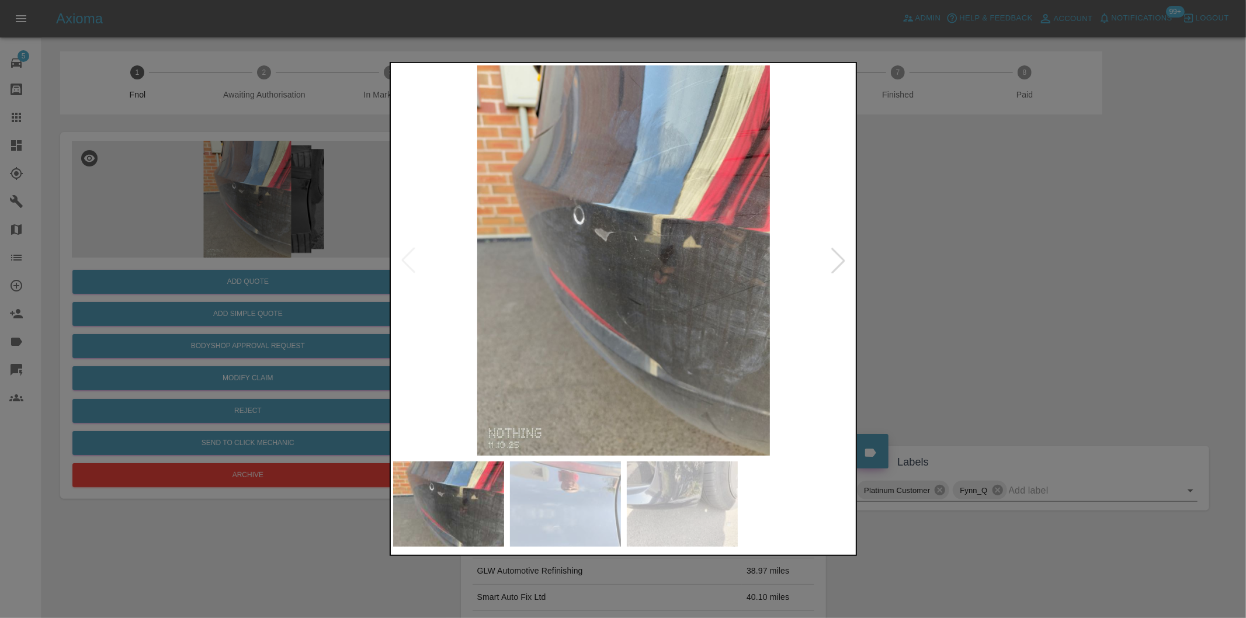
click at [849, 264] on div at bounding box center [839, 261] width 26 height 26
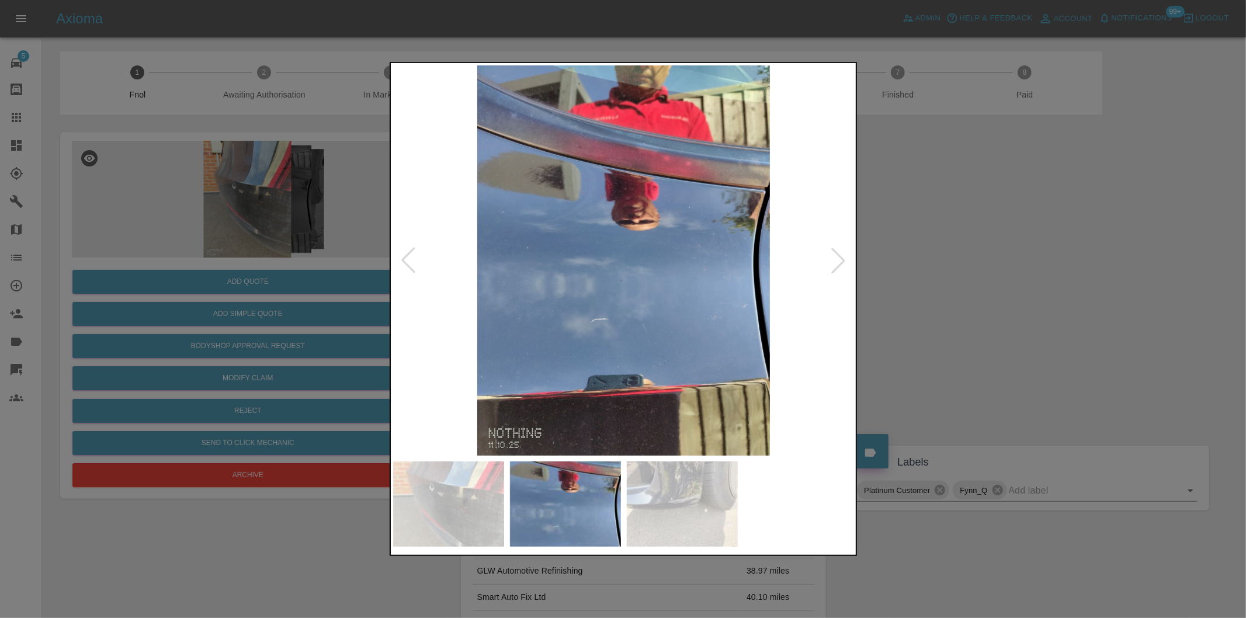
click at [848, 264] on div at bounding box center [839, 261] width 26 height 26
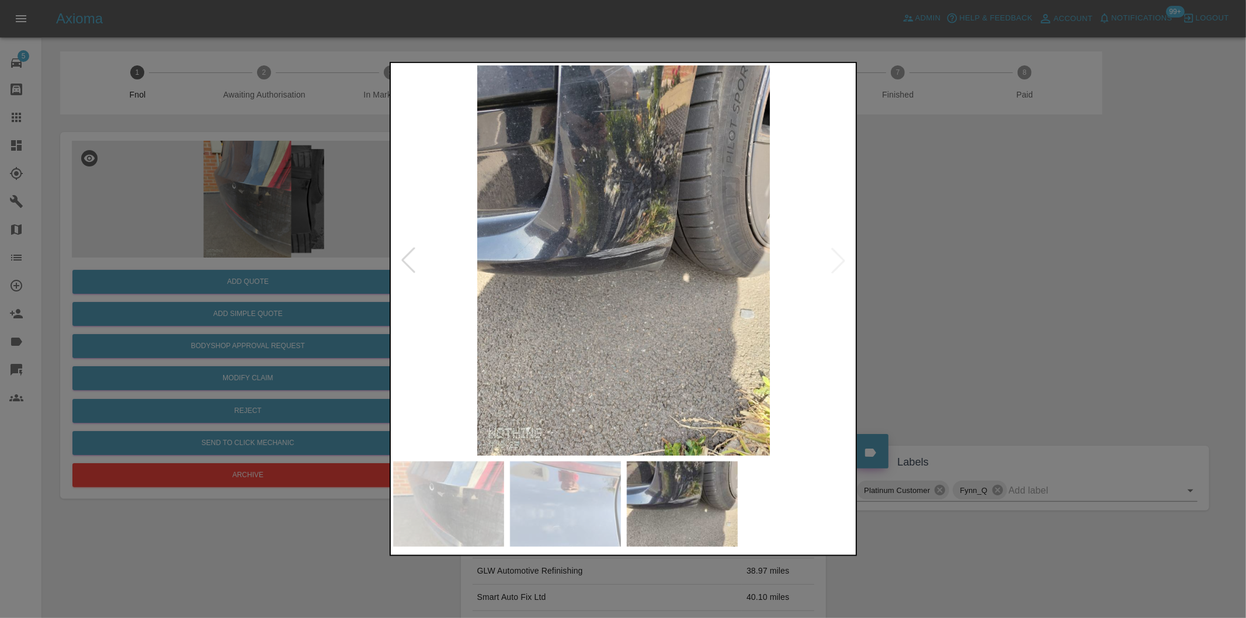
click at [848, 264] on img at bounding box center [624, 260] width 462 height 390
click at [943, 270] on div at bounding box center [623, 309] width 1246 height 618
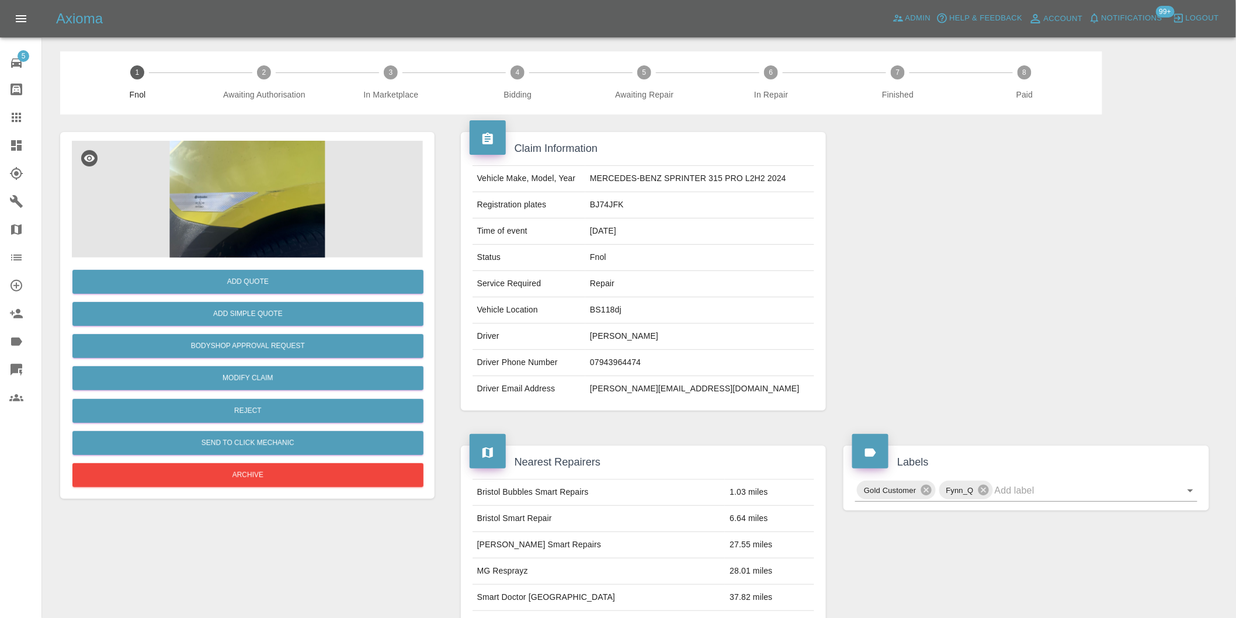
click at [286, 161] on img at bounding box center [247, 199] width 351 height 117
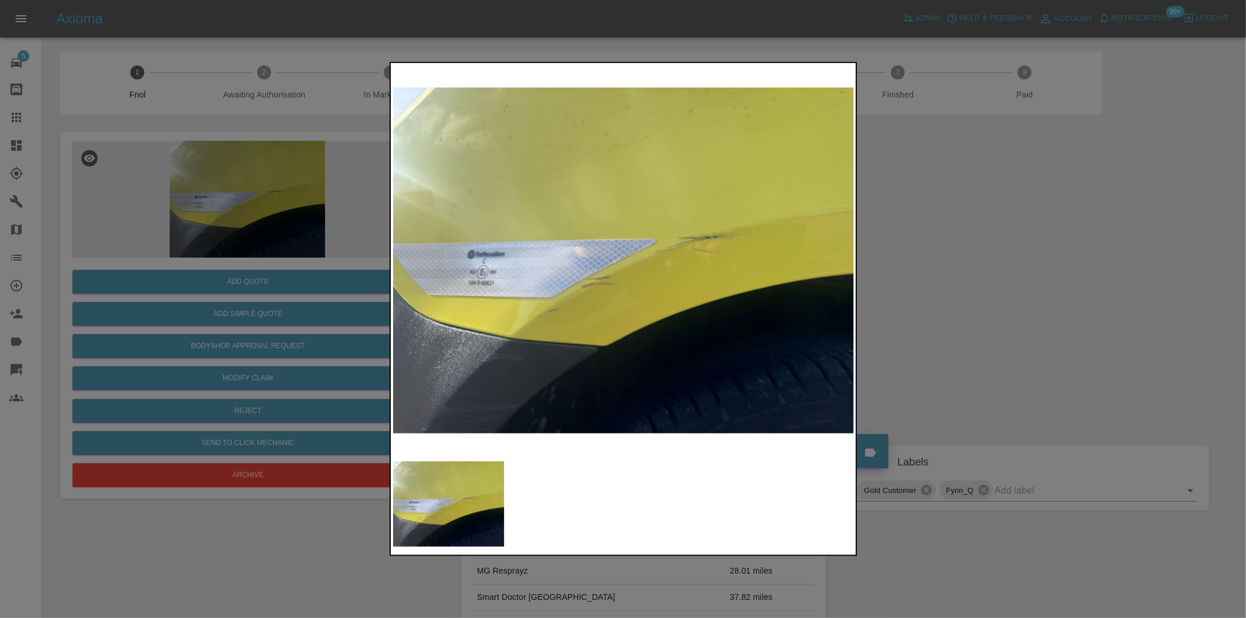
click at [971, 283] on div at bounding box center [623, 309] width 1246 height 618
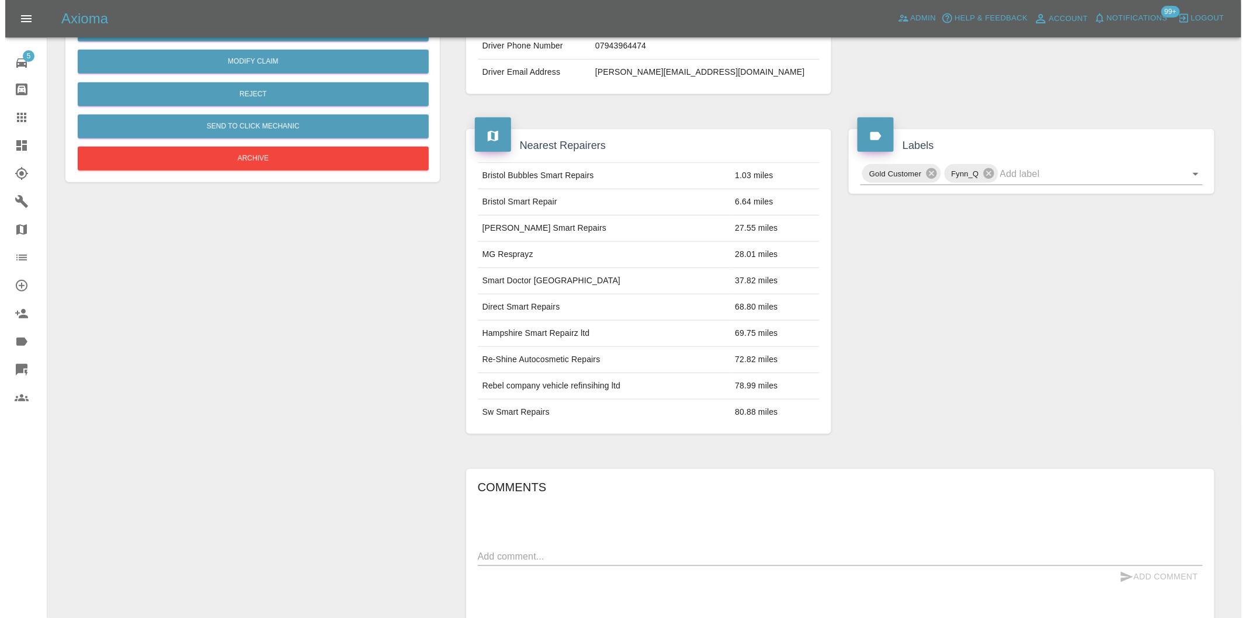
scroll to position [211, 0]
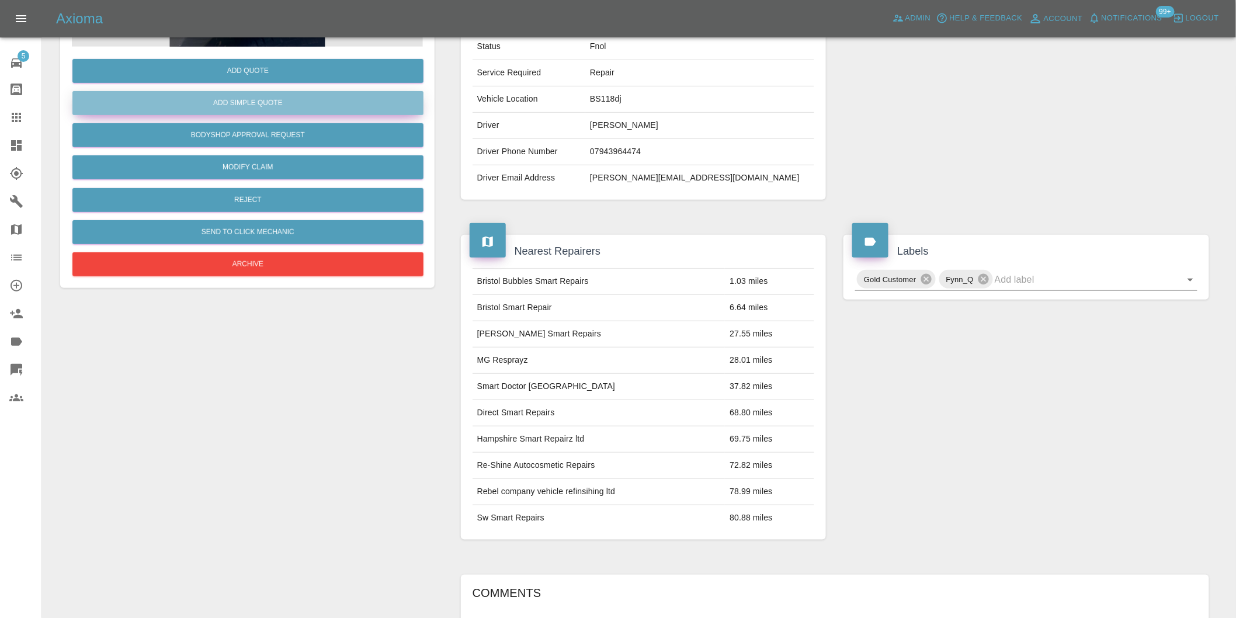
click at [258, 97] on button "Add Simple Quote" at bounding box center [247, 103] width 351 height 24
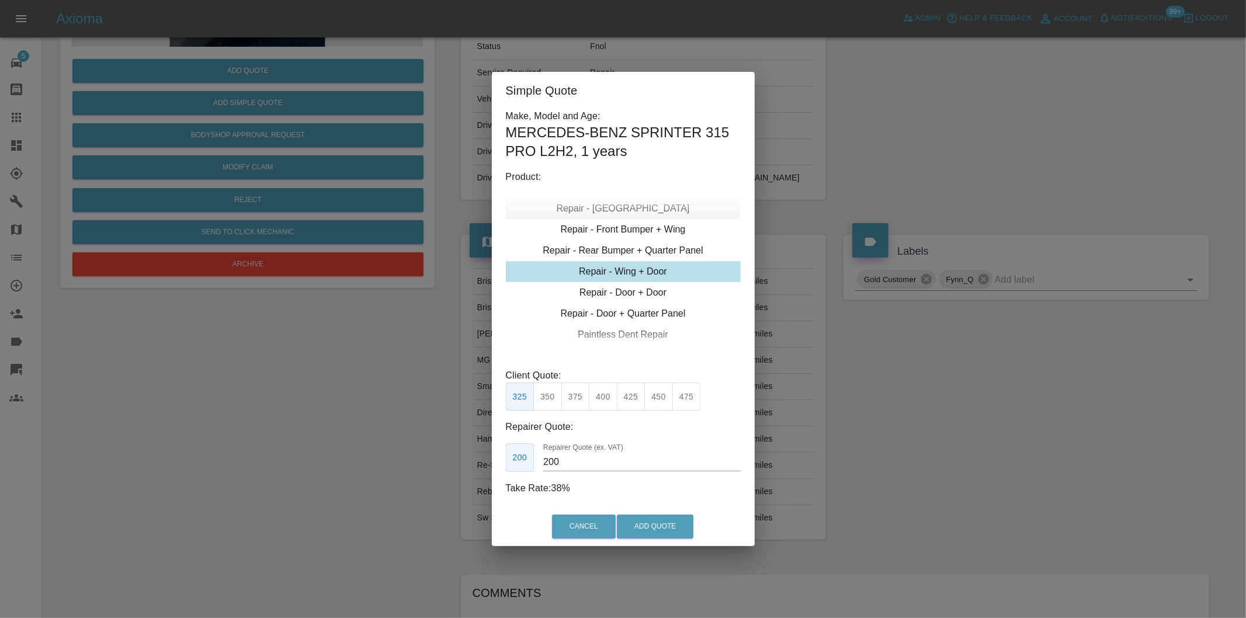
click at [656, 217] on div "Repair - [GEOGRAPHIC_DATA]" at bounding box center [623, 208] width 235 height 21
click at [653, 290] on div "Repair - Front Bumper + Wing" at bounding box center [623, 292] width 235 height 21
drag, startPoint x: 579, startPoint y: 400, endPoint x: 620, endPoint y: 438, distance: 56.2
click at [580, 404] on button "350" at bounding box center [575, 397] width 29 height 29
type input "210"
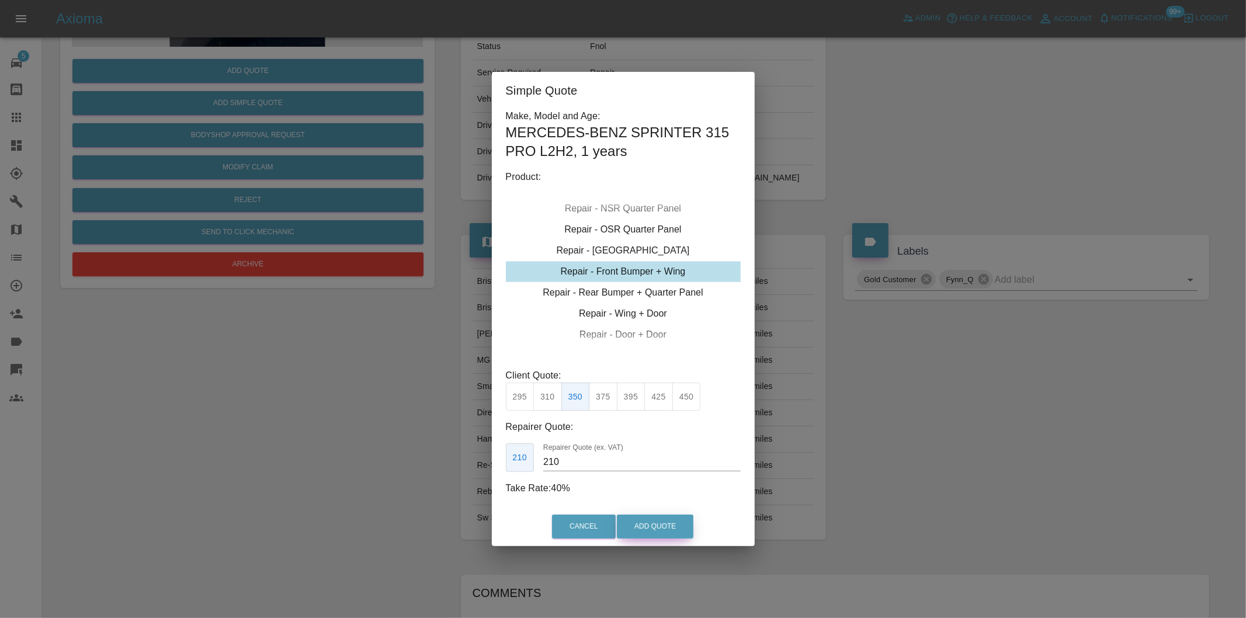
click at [646, 523] on button "Add Quote" at bounding box center [655, 527] width 77 height 24
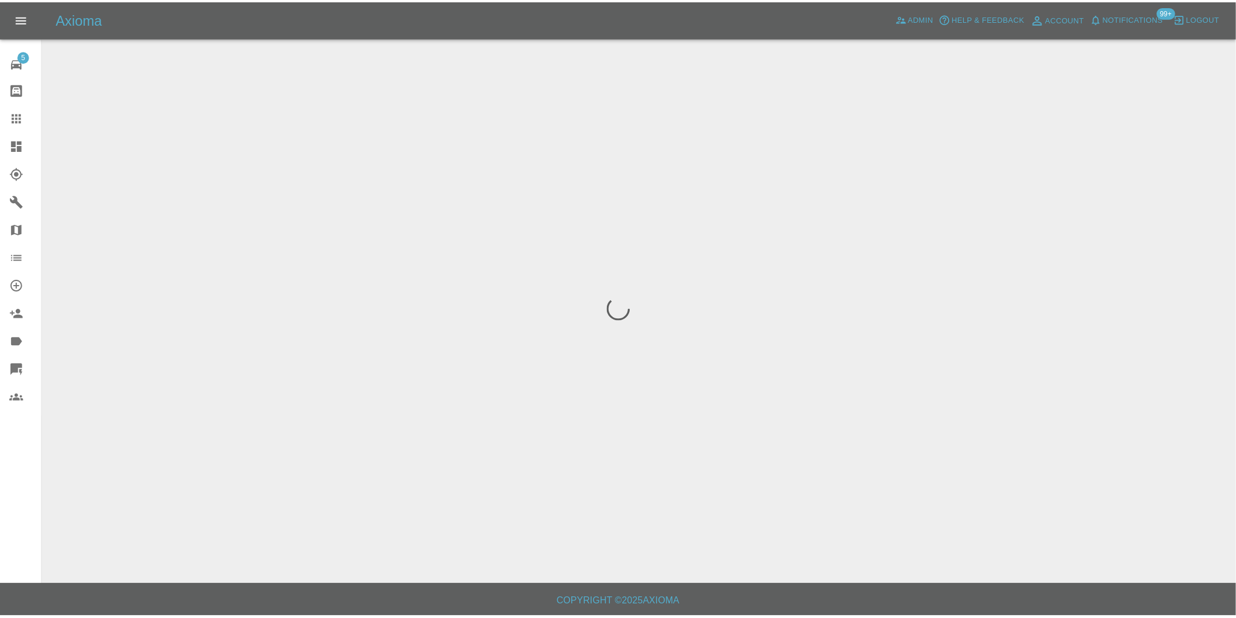
scroll to position [0, 0]
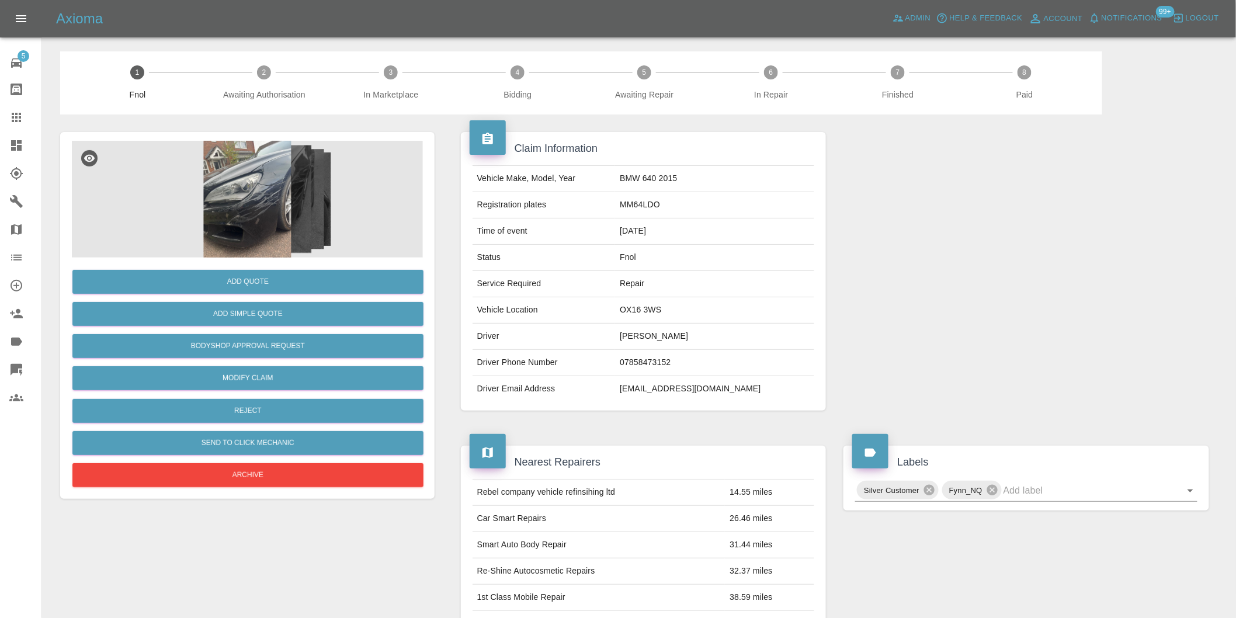
click at [249, 190] on img at bounding box center [247, 199] width 351 height 117
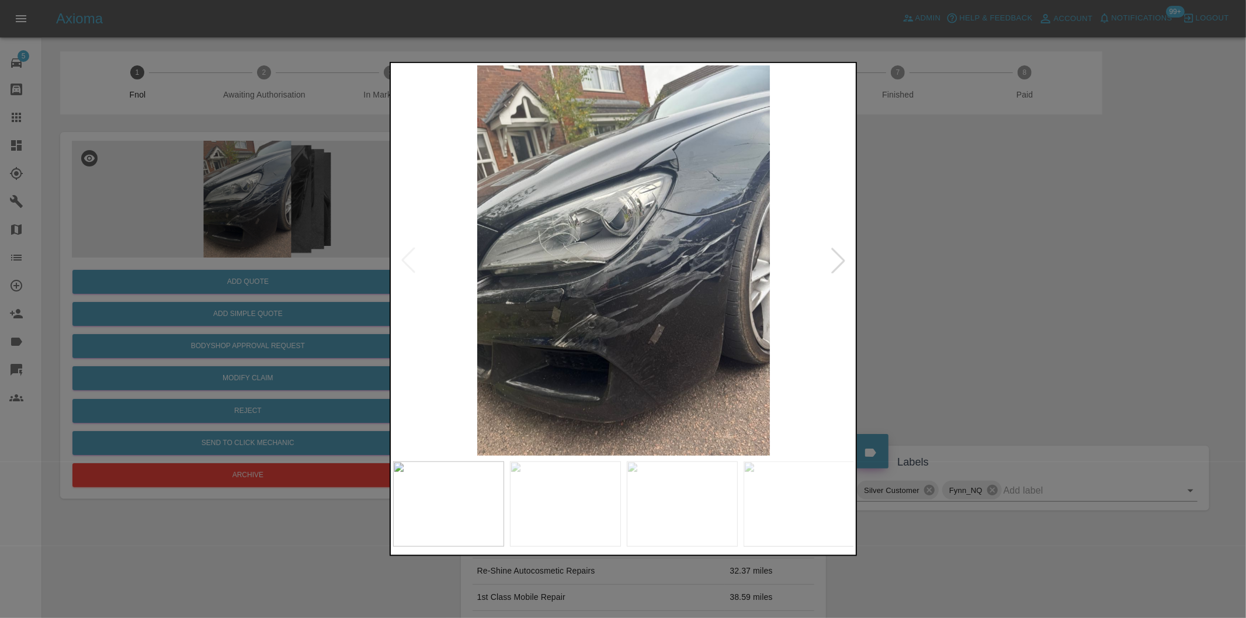
click at [833, 263] on div at bounding box center [839, 261] width 26 height 26
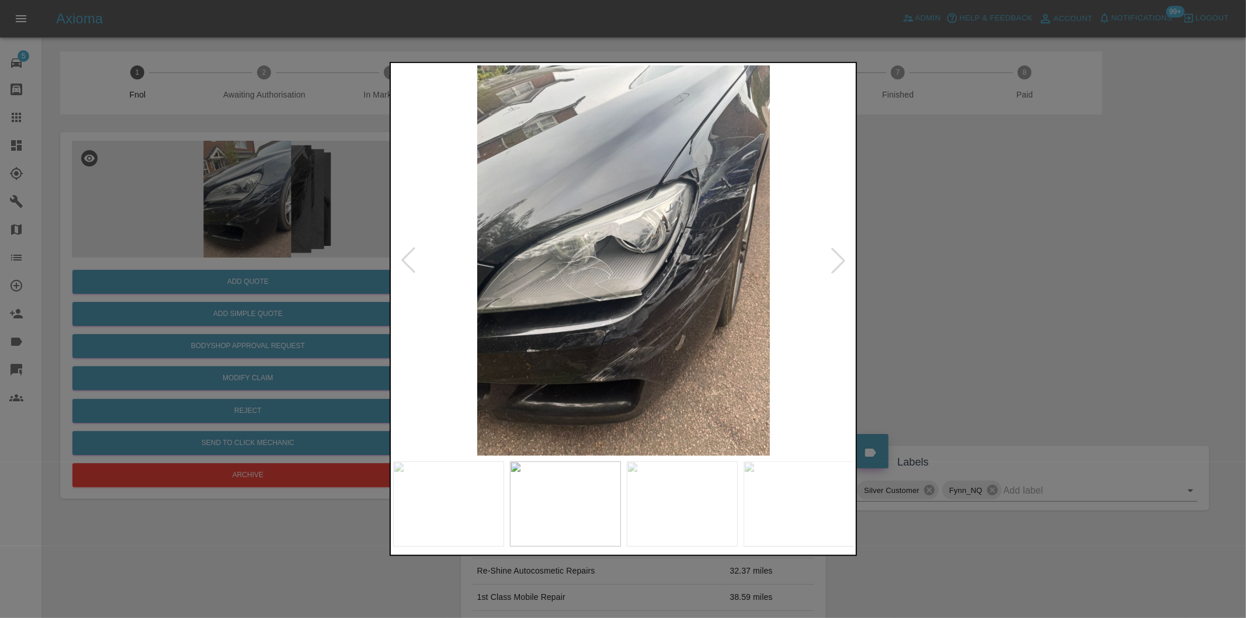
click at [893, 263] on div at bounding box center [623, 309] width 1246 height 618
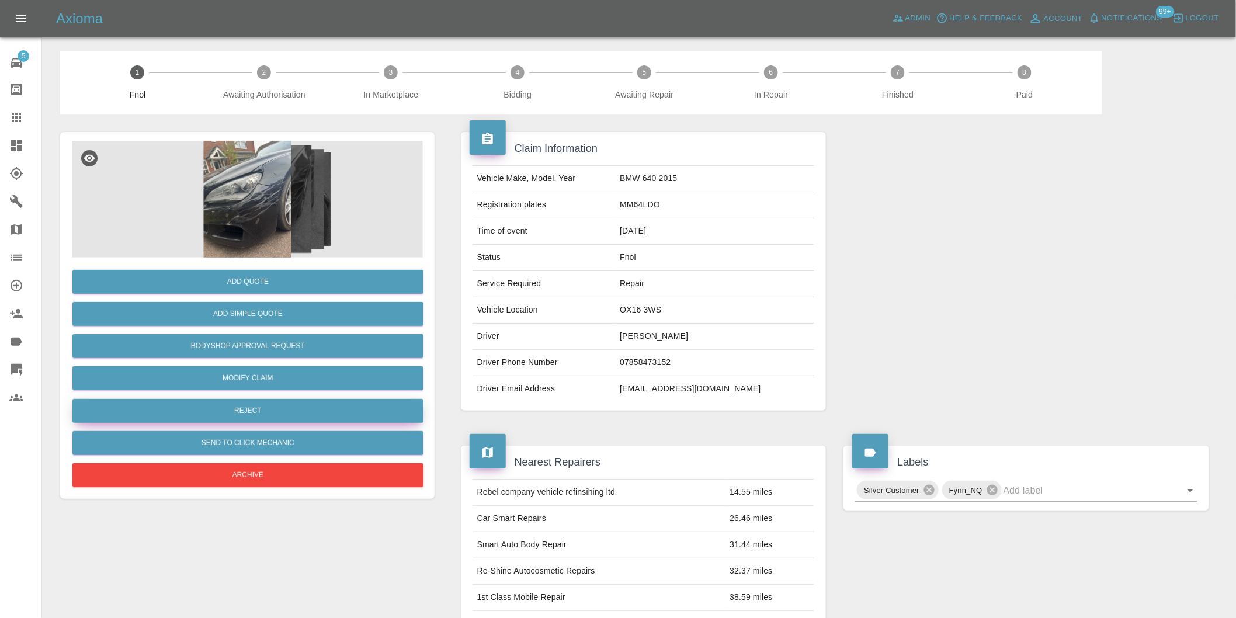
click at [306, 410] on button "Reject" at bounding box center [247, 411] width 351 height 24
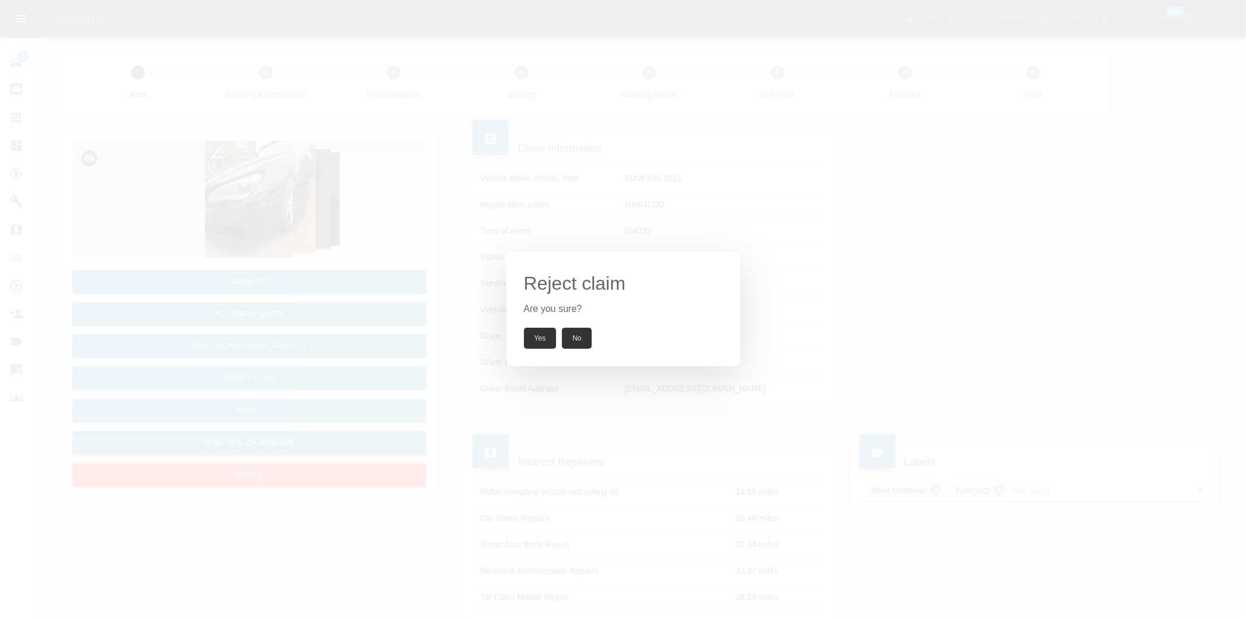
click at [541, 343] on button "Yes" at bounding box center [540, 338] width 33 height 21
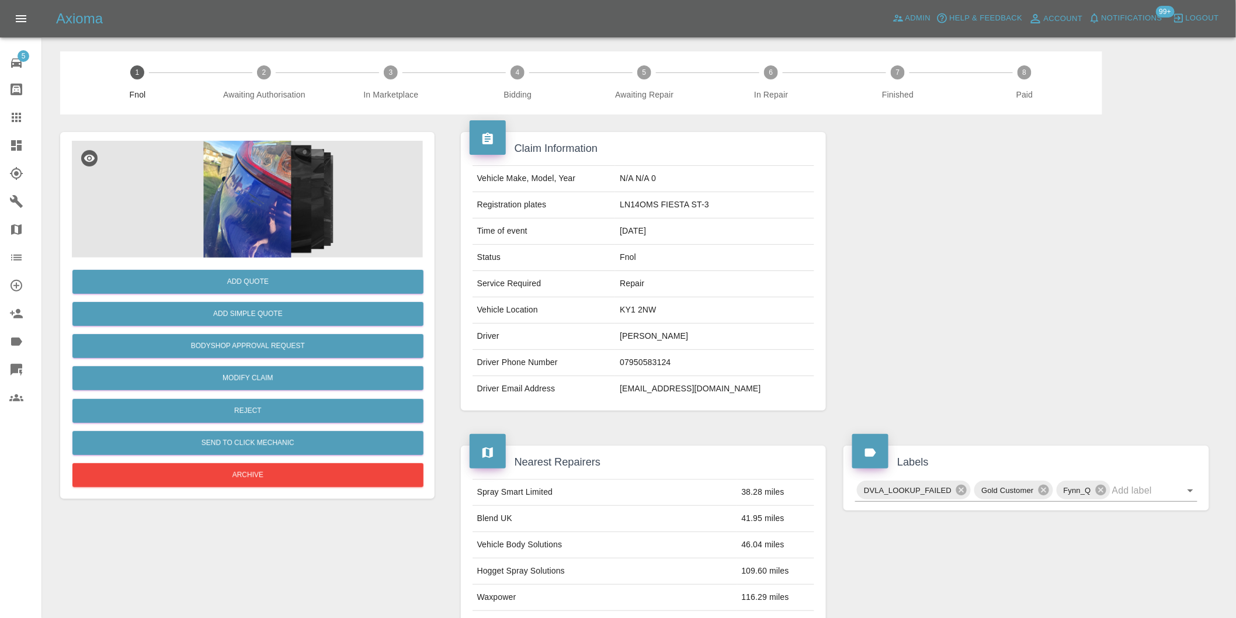
click at [261, 185] on img at bounding box center [247, 199] width 351 height 117
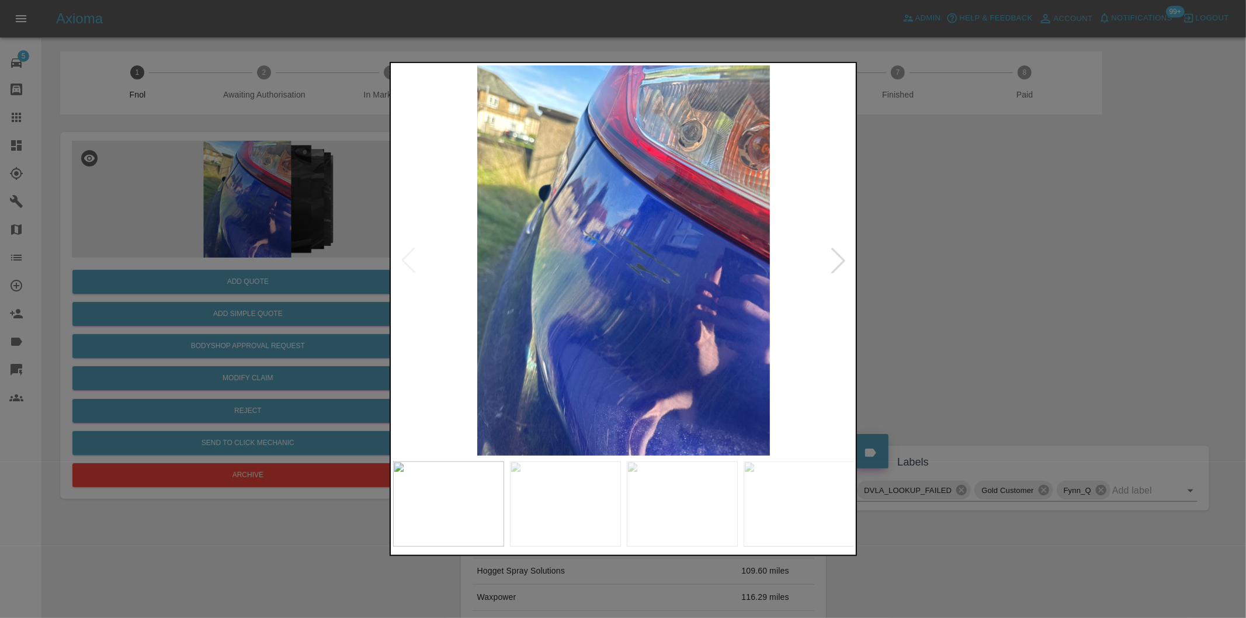
click at [842, 255] on div at bounding box center [839, 261] width 26 height 26
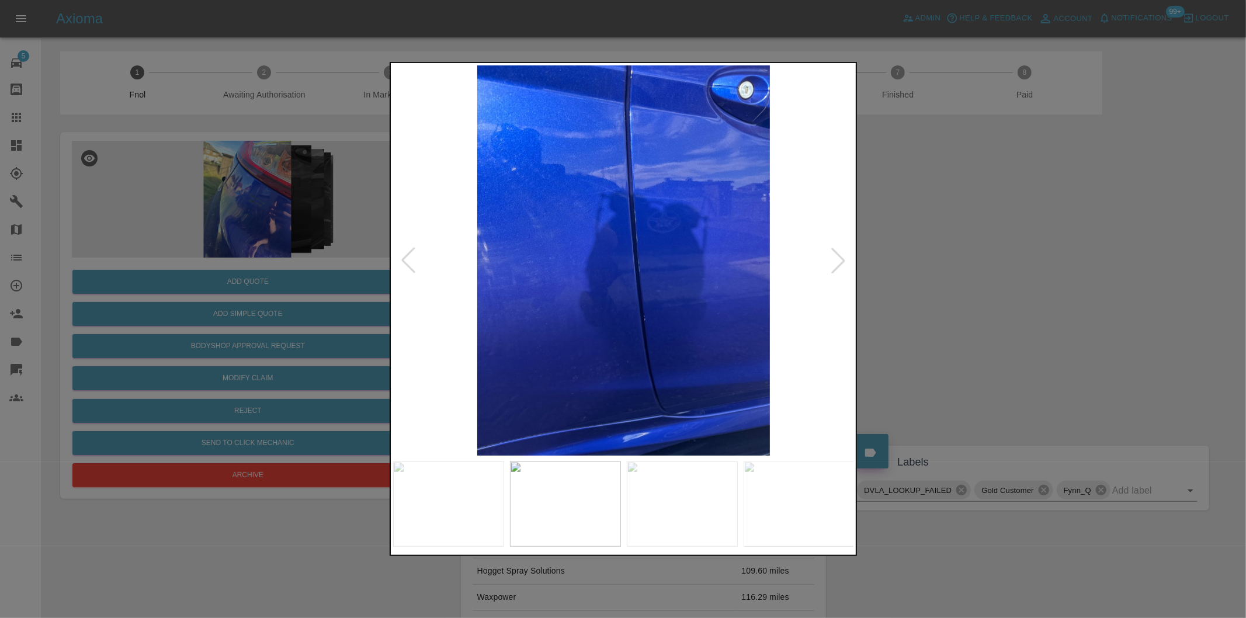
click at [842, 255] on div at bounding box center [839, 261] width 26 height 26
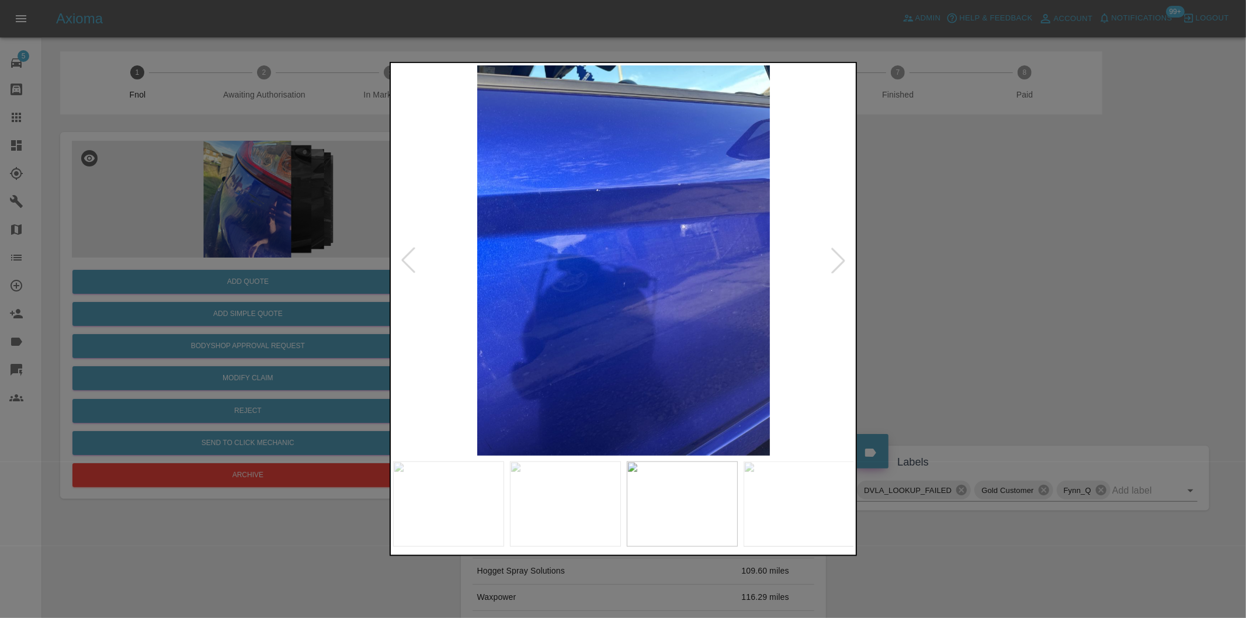
click at [842, 255] on div at bounding box center [839, 261] width 26 height 26
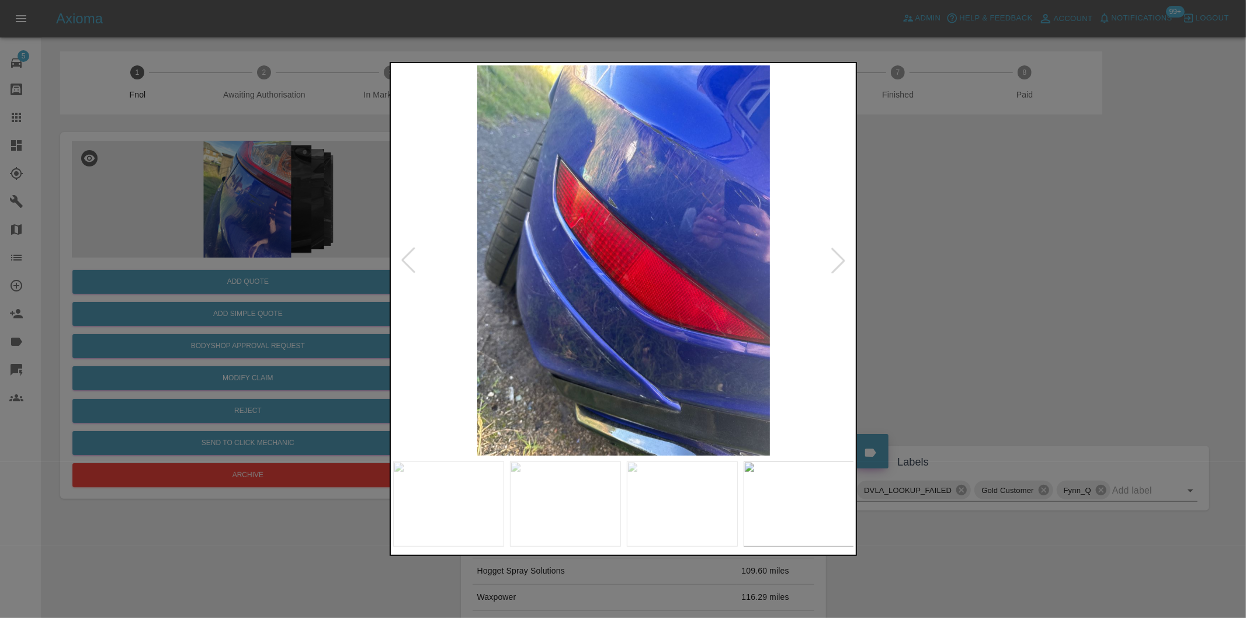
click at [842, 255] on div at bounding box center [839, 261] width 26 height 26
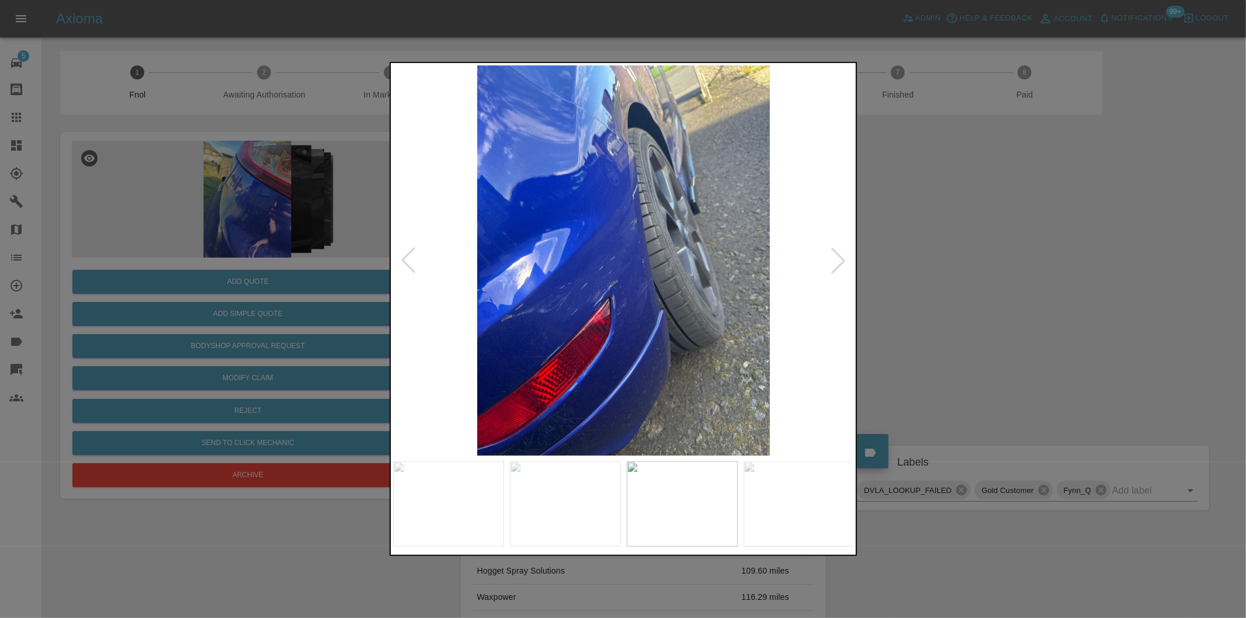
click at [842, 254] on div at bounding box center [839, 261] width 26 height 26
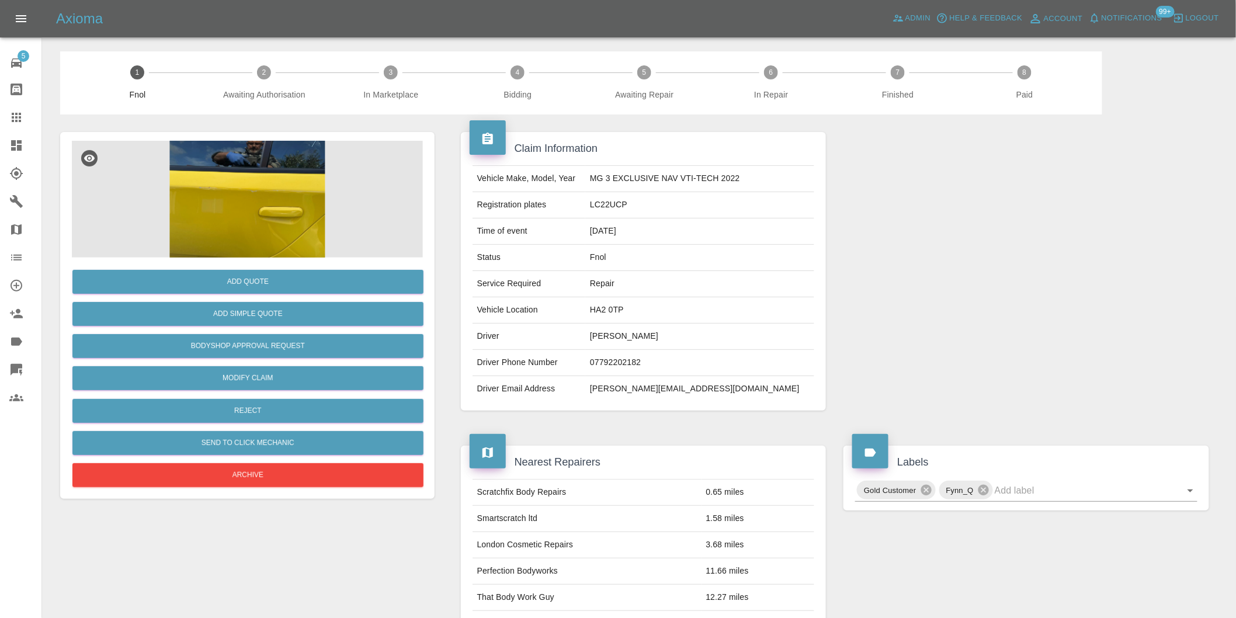
click at [290, 214] on img at bounding box center [247, 199] width 351 height 117
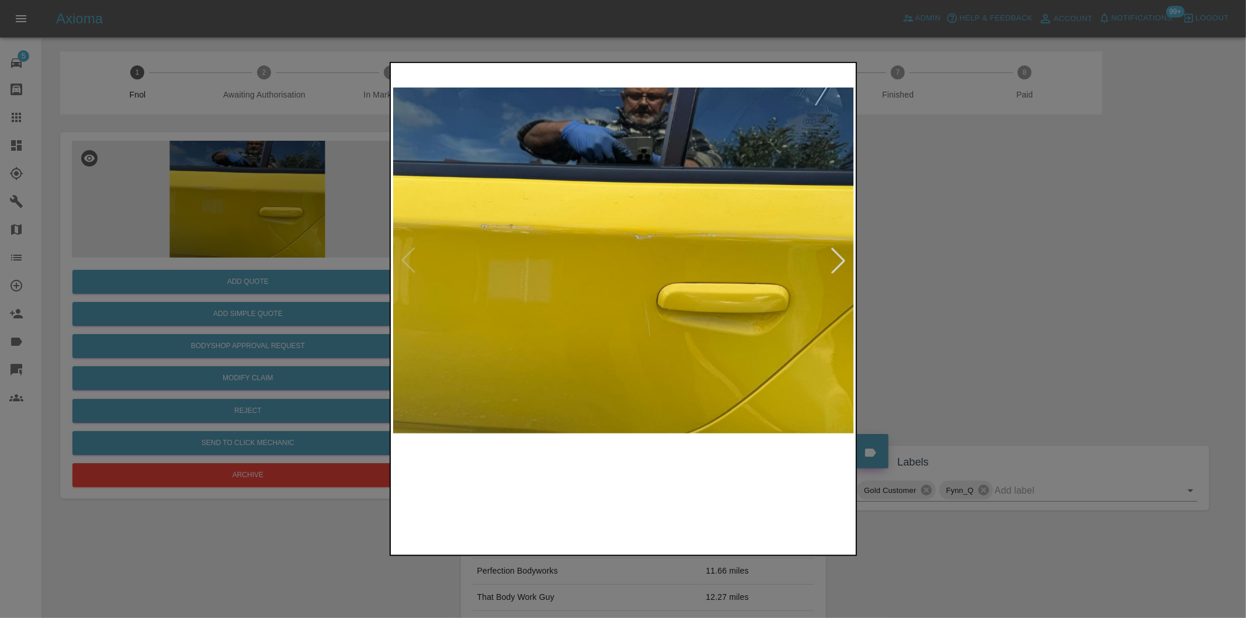
click at [844, 256] on div at bounding box center [839, 261] width 26 height 26
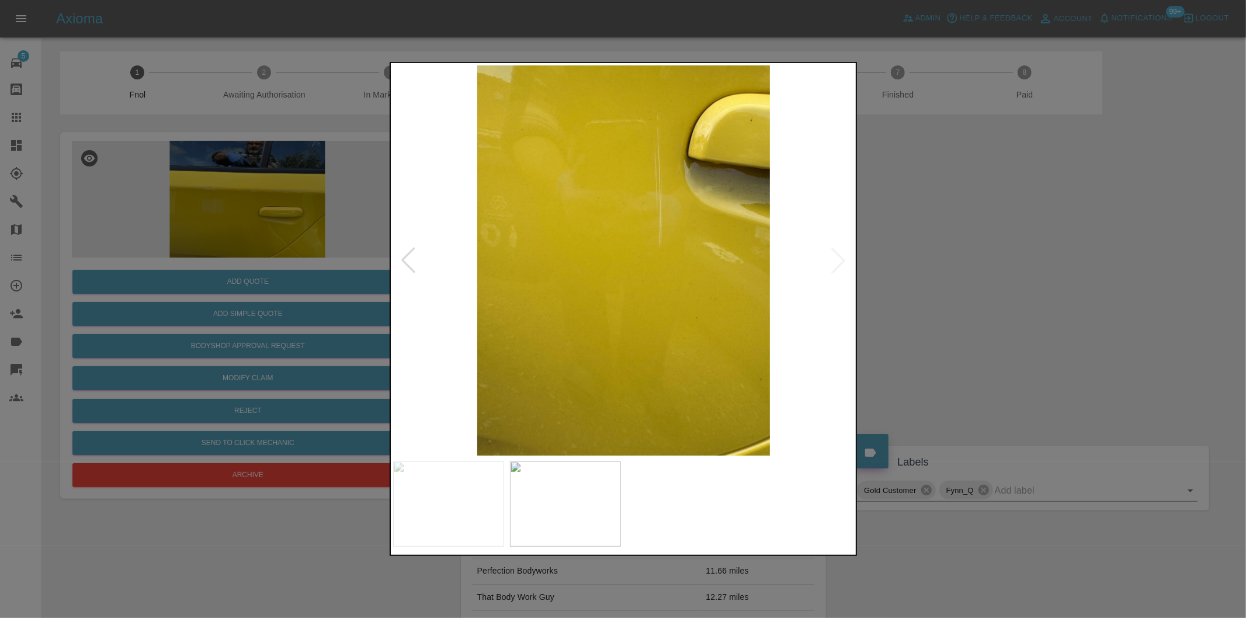
click at [844, 256] on img at bounding box center [624, 260] width 462 height 390
click at [404, 257] on div at bounding box center [409, 261] width 26 height 26
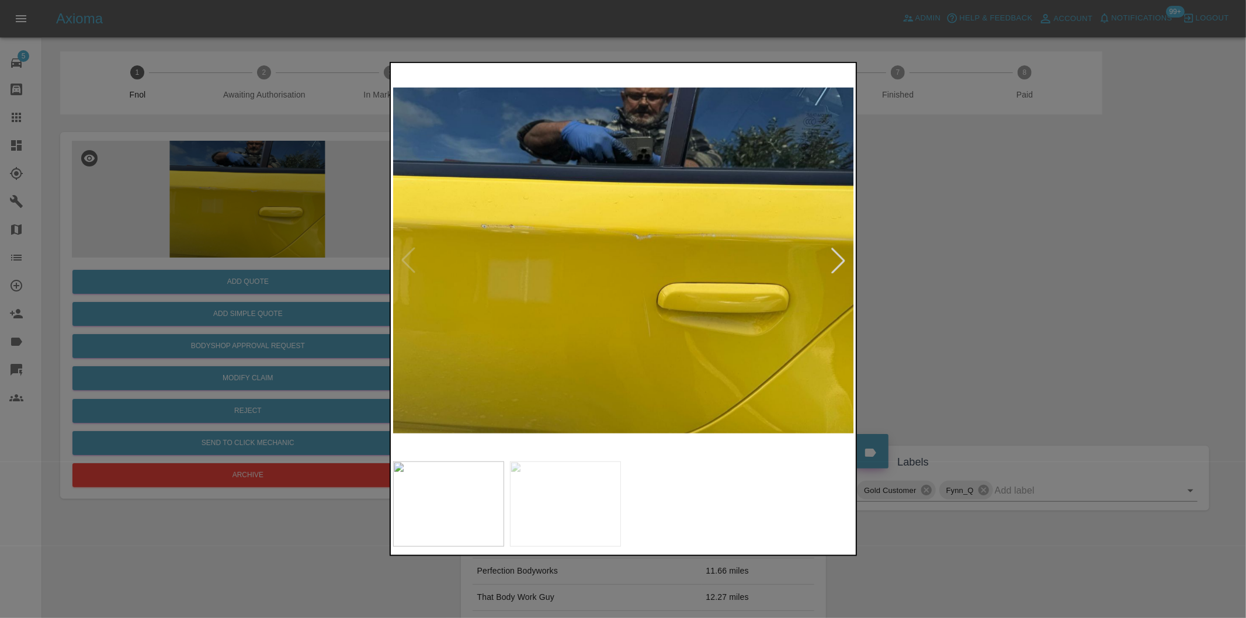
click at [1079, 271] on div at bounding box center [623, 309] width 1246 height 618
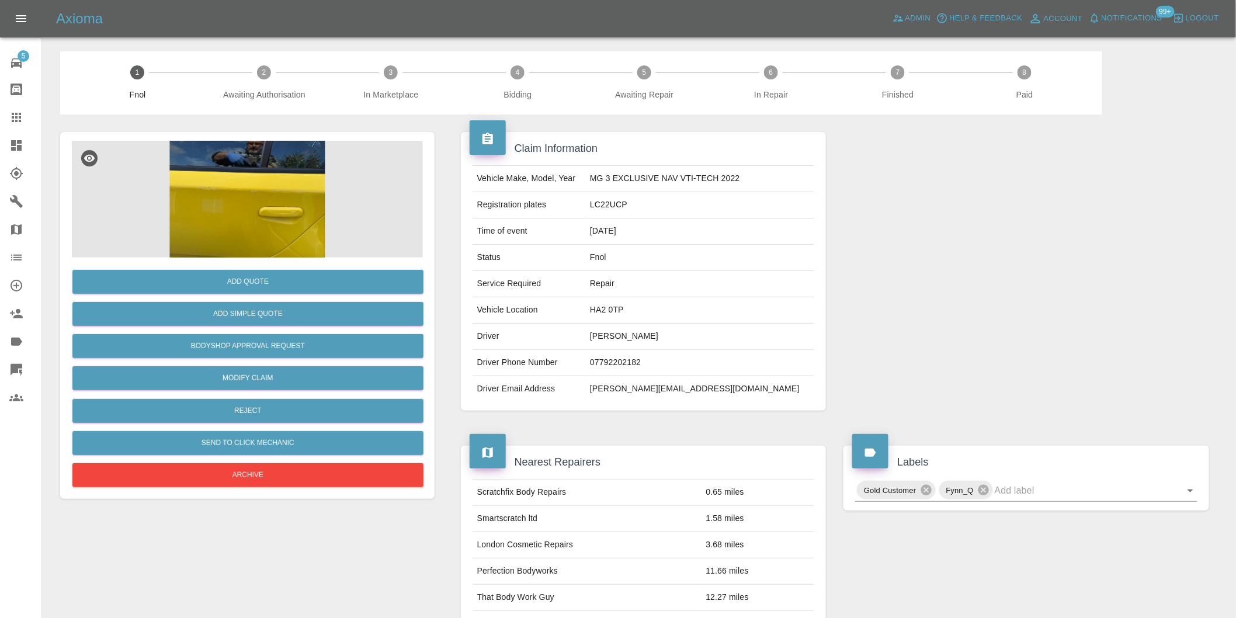
click at [313, 231] on img at bounding box center [247, 199] width 351 height 117
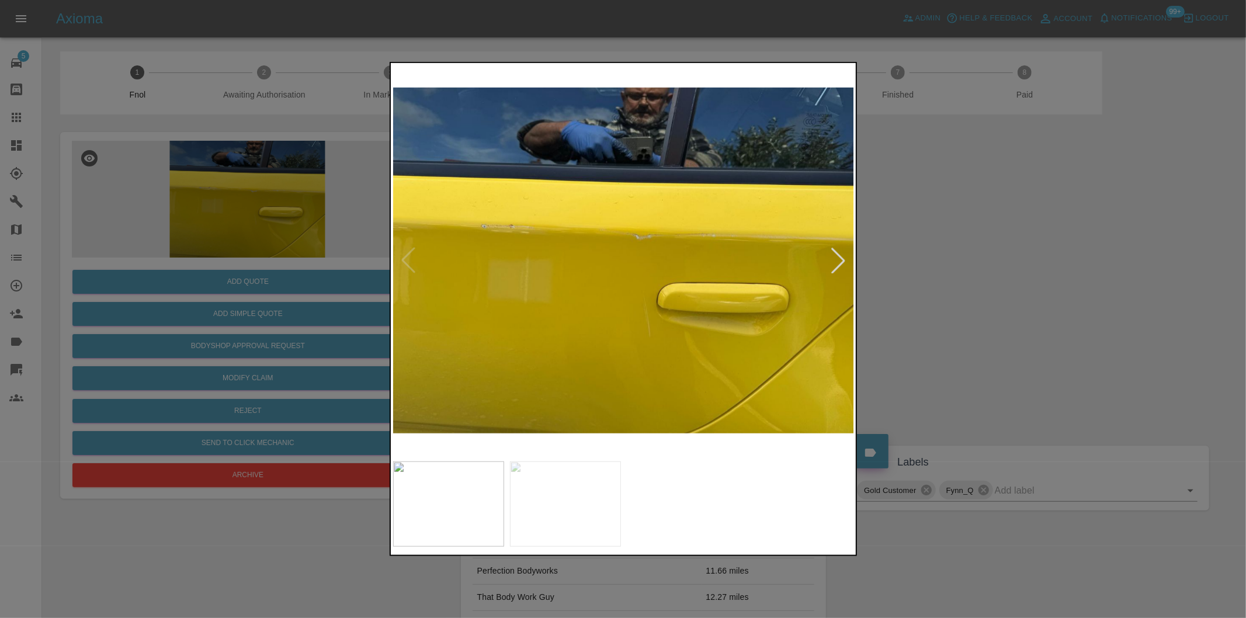
click at [845, 261] on div at bounding box center [839, 261] width 26 height 26
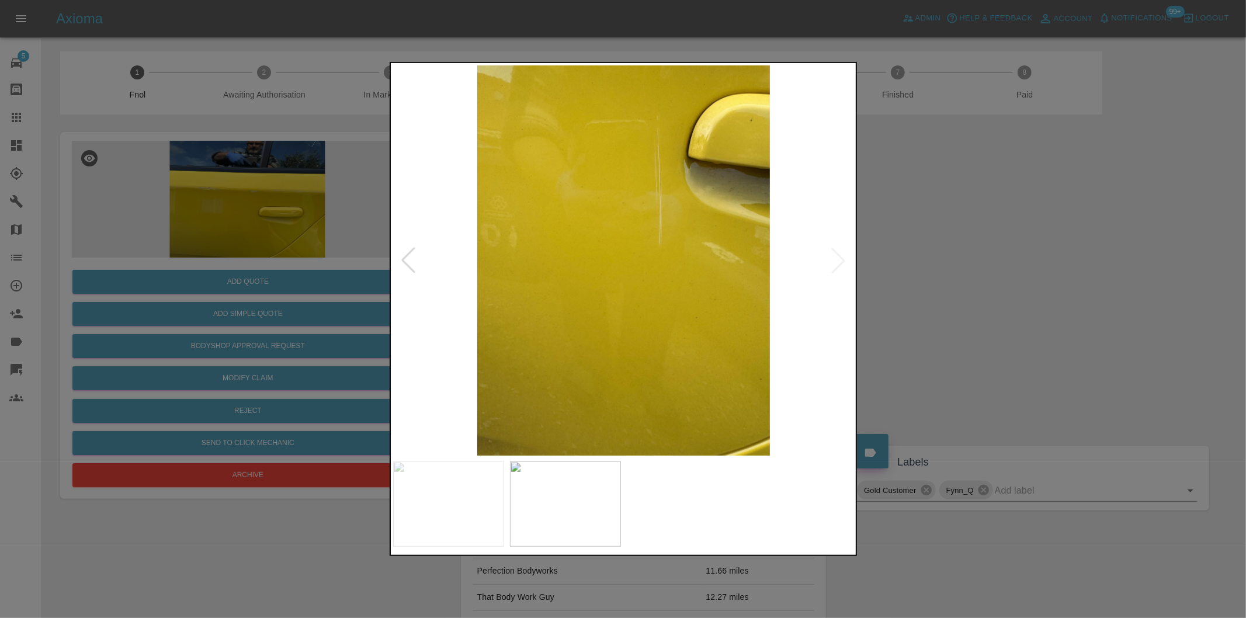
click at [845, 261] on img at bounding box center [624, 260] width 462 height 390
drag, startPoint x: 937, startPoint y: 270, endPoint x: 634, endPoint y: 362, distance: 315.8
click at [937, 271] on div at bounding box center [623, 309] width 1246 height 618
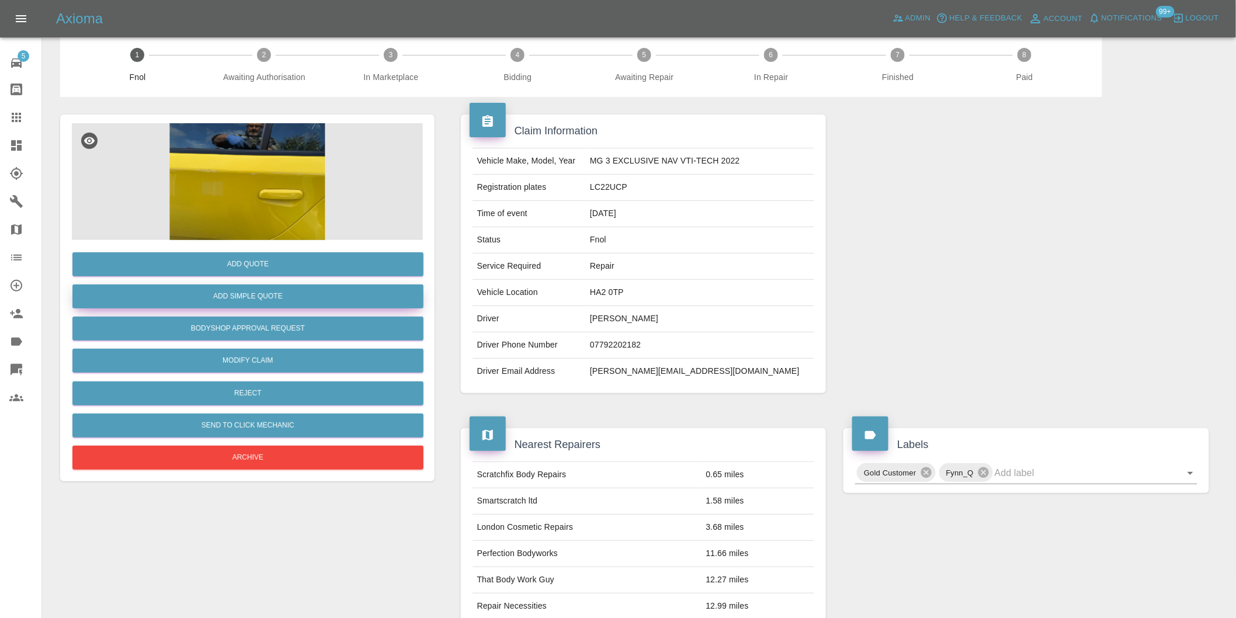
scroll to position [16, 0]
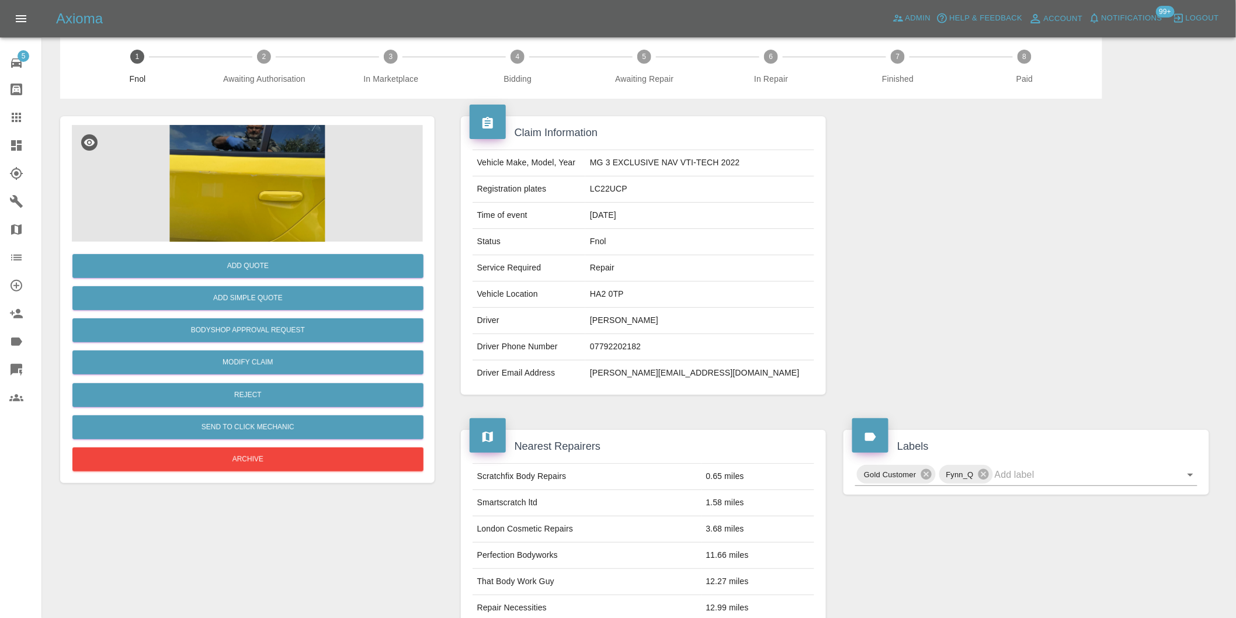
click at [272, 224] on img at bounding box center [247, 183] width 351 height 117
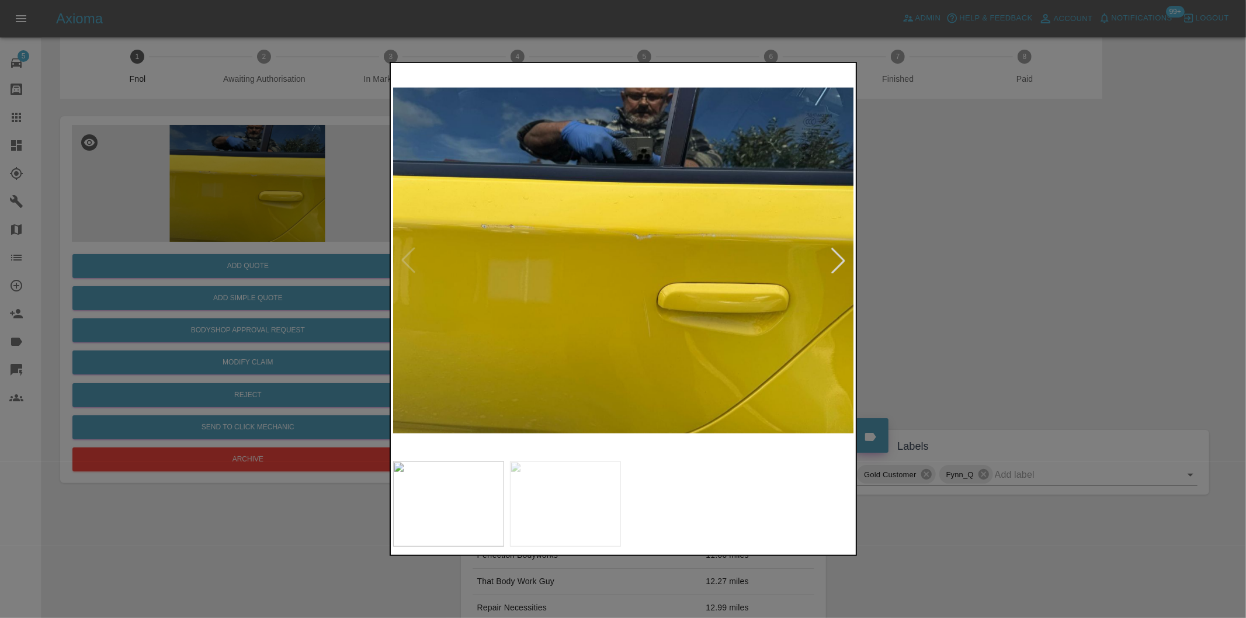
click at [723, 278] on img at bounding box center [624, 260] width 462 height 390
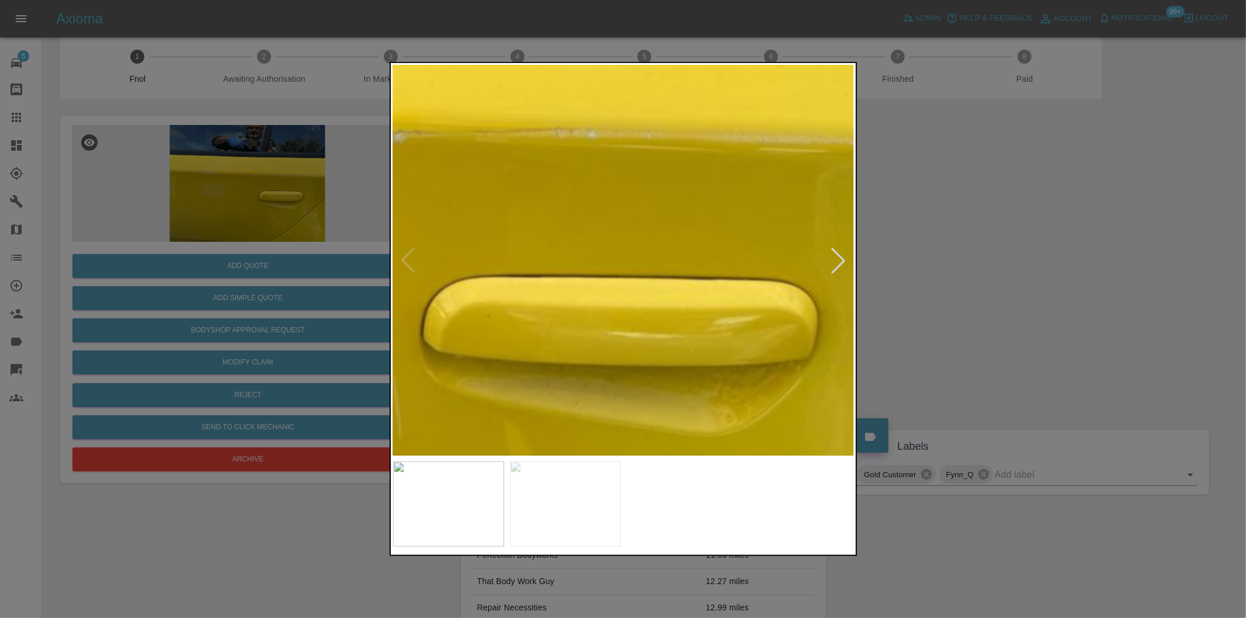
click at [723, 273] on img at bounding box center [322, 209] width 1385 height 1170
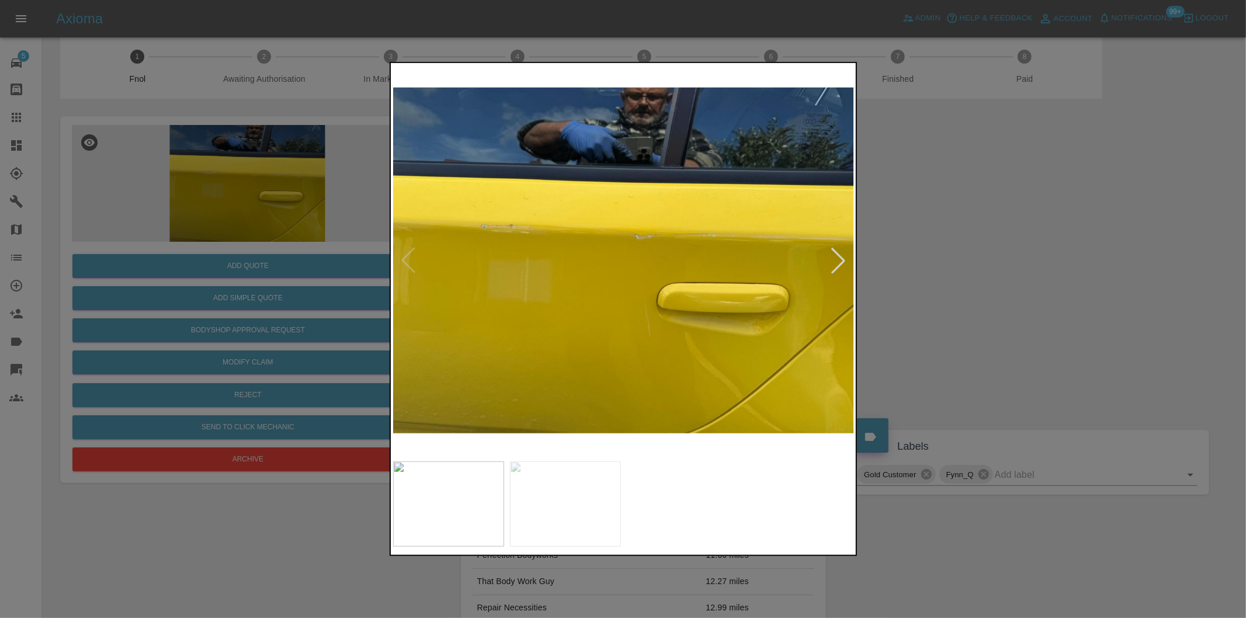
click at [954, 273] on div at bounding box center [623, 309] width 1246 height 618
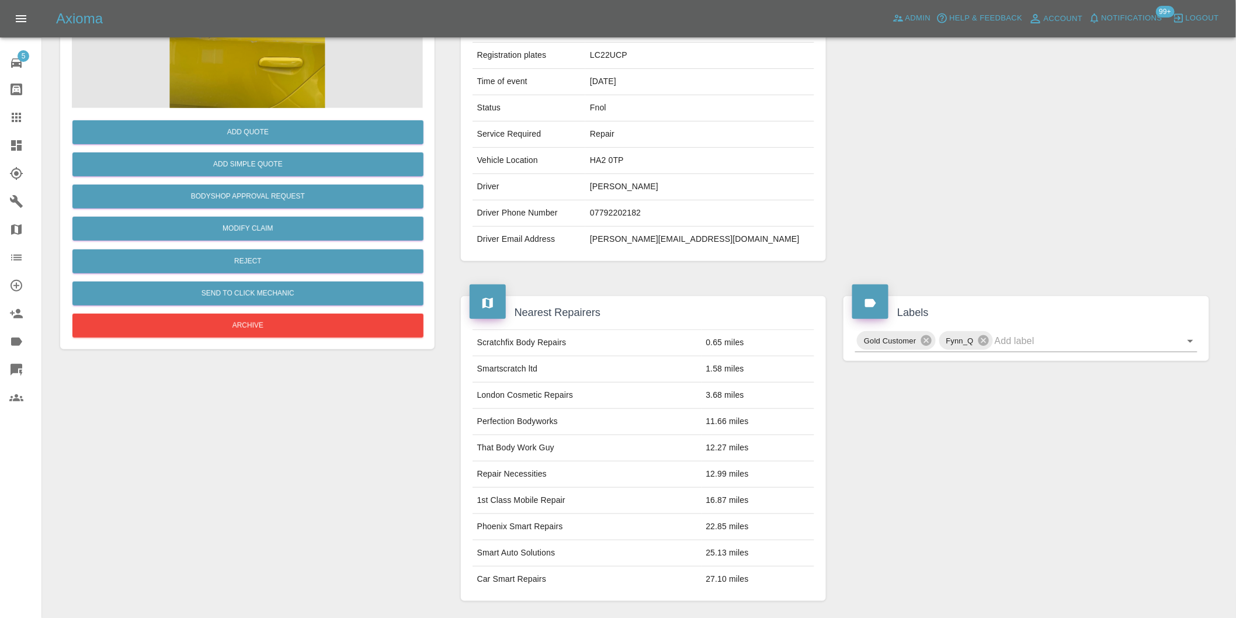
scroll to position [0, 0]
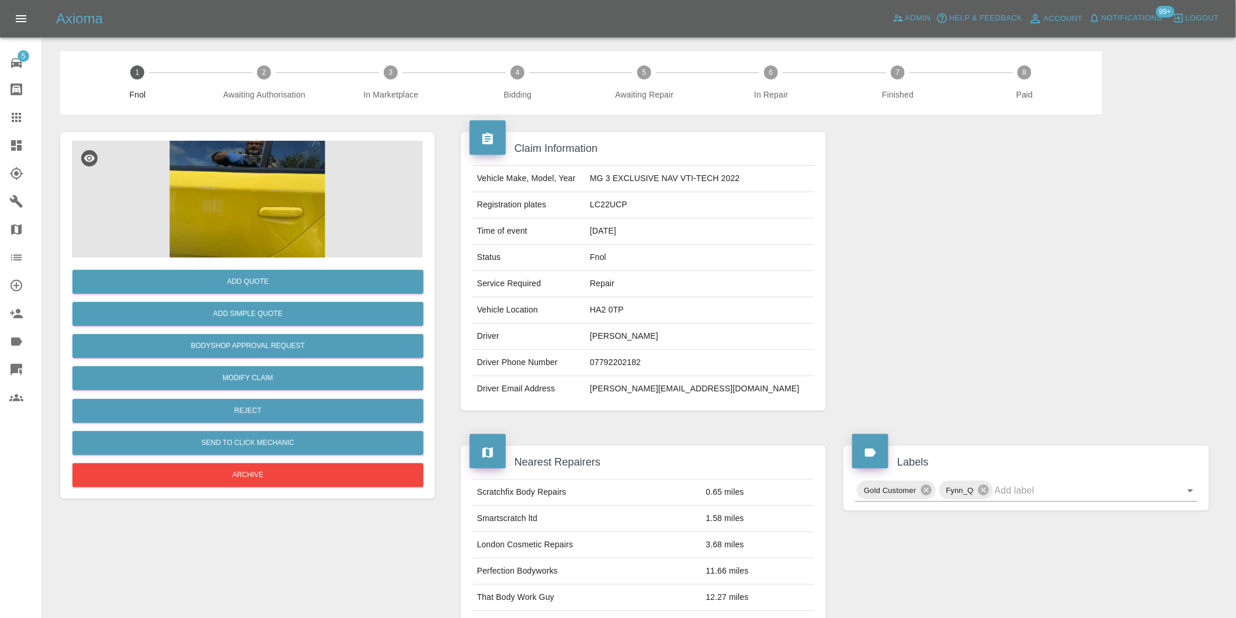
click at [276, 189] on img at bounding box center [247, 199] width 351 height 117
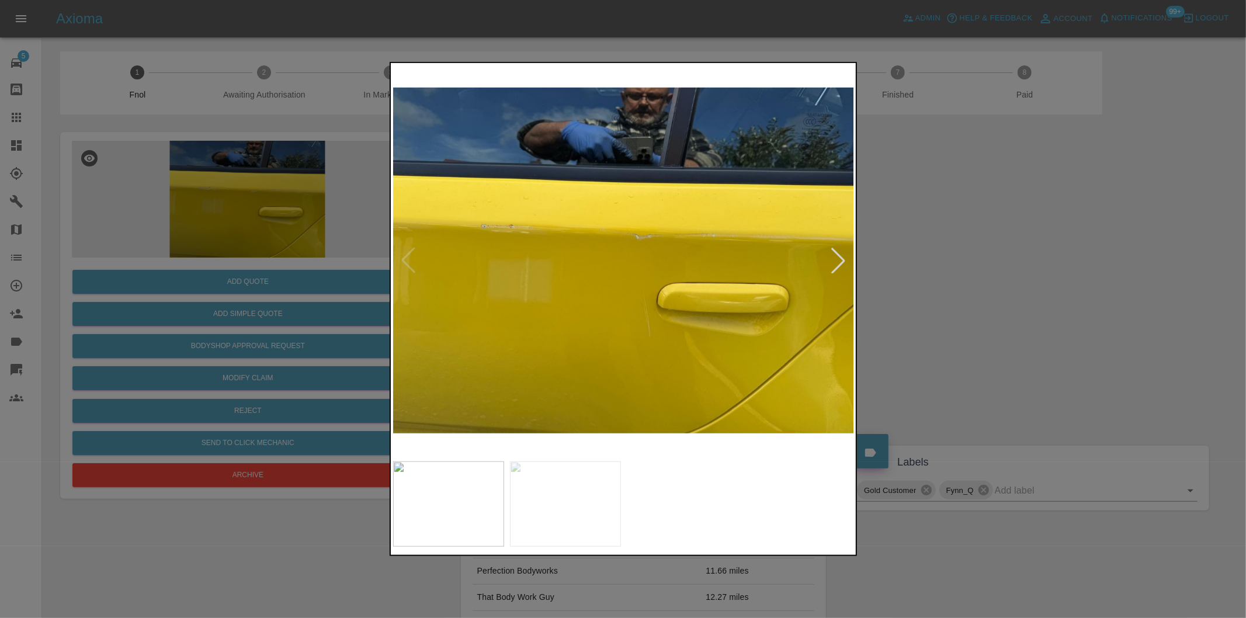
click at [838, 259] on div at bounding box center [839, 261] width 26 height 26
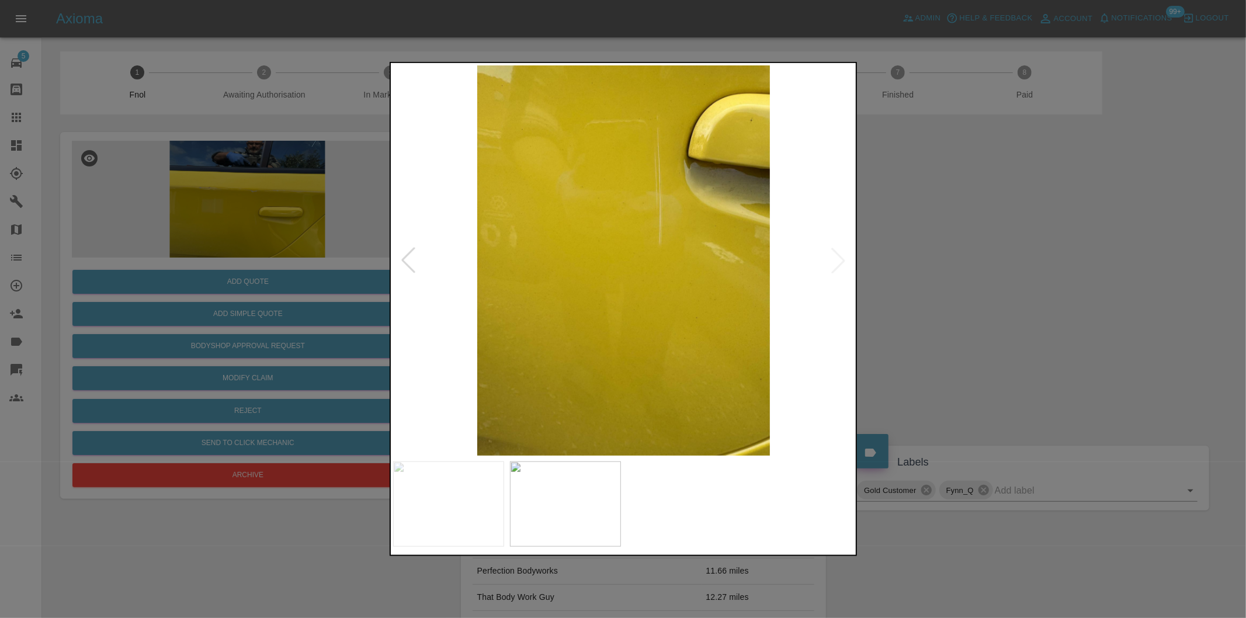
click at [812, 240] on img at bounding box center [624, 260] width 462 height 390
drag, startPoint x: 942, startPoint y: 263, endPoint x: 894, endPoint y: 263, distance: 47.9
click at [941, 263] on div at bounding box center [623, 309] width 1246 height 618
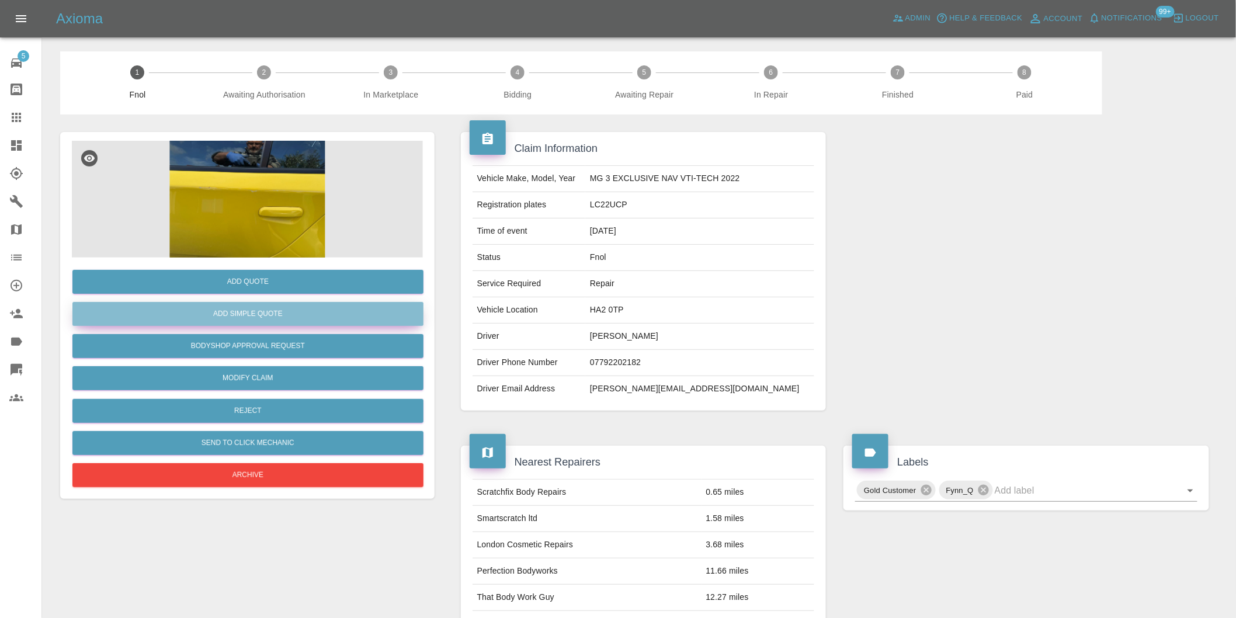
click at [308, 311] on button "Add Simple Quote" at bounding box center [247, 314] width 351 height 24
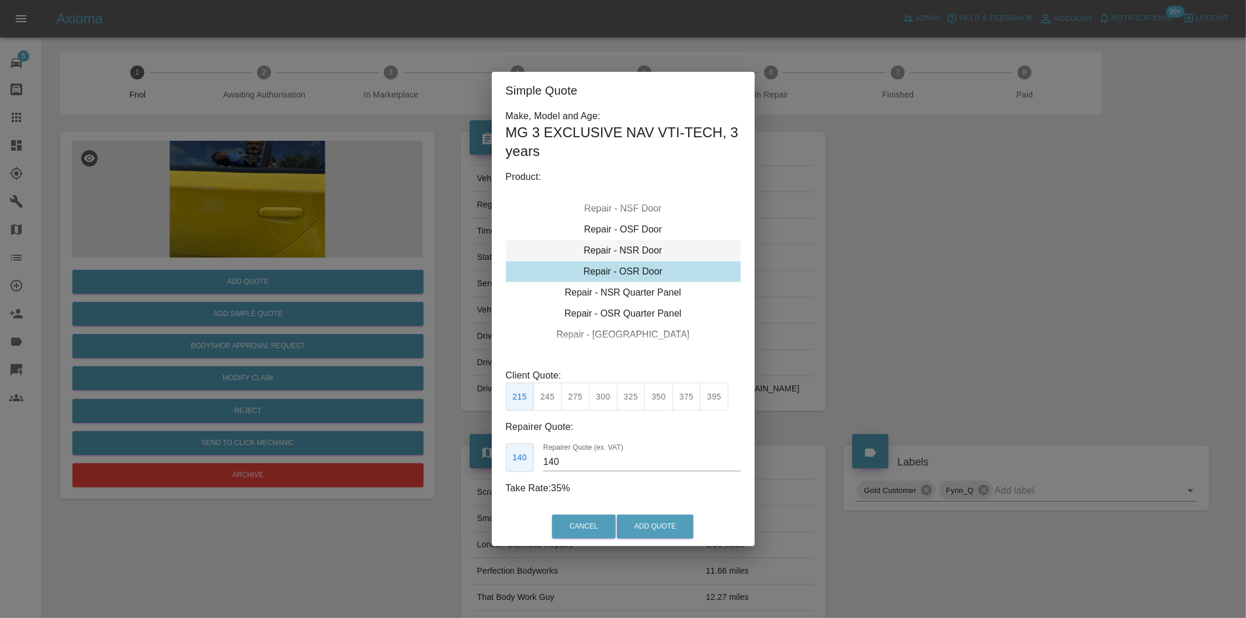
click at [645, 249] on div "Repair - NSR Door" at bounding box center [623, 250] width 235 height 21
drag, startPoint x: 579, startPoint y: 388, endPoint x: 636, endPoint y: 453, distance: 86.6
click at [580, 389] on button "270" at bounding box center [575, 397] width 29 height 29
type input "180"
click at [669, 530] on button "Add Quote" at bounding box center [655, 527] width 77 height 24
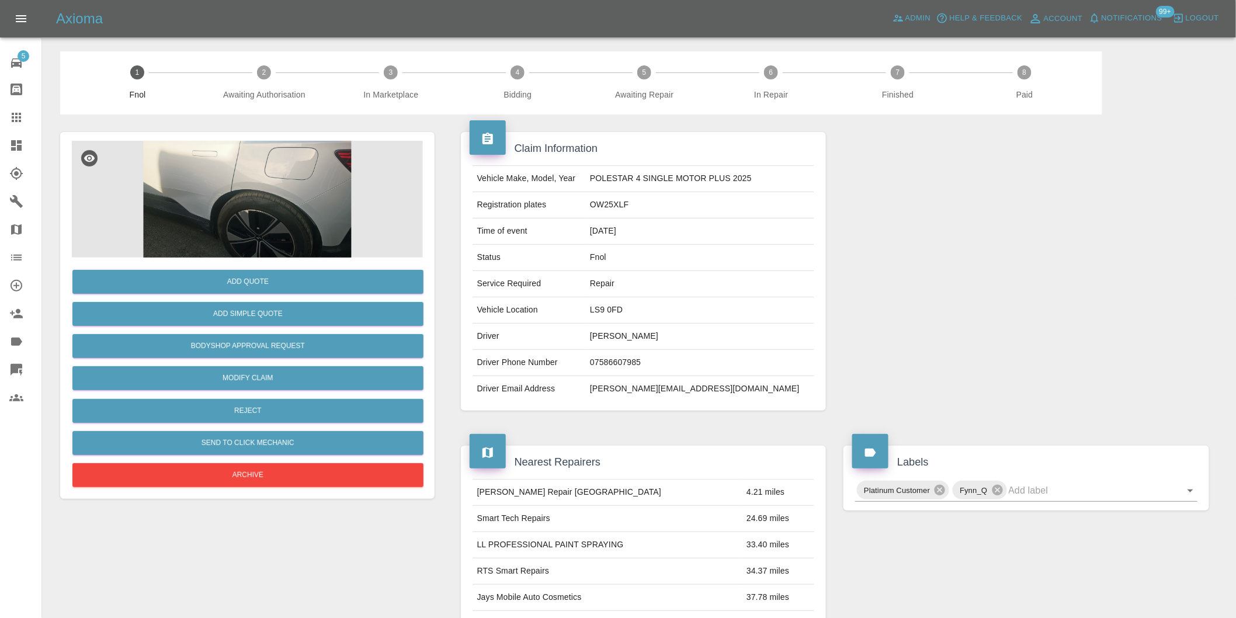
click at [233, 176] on img at bounding box center [247, 199] width 351 height 117
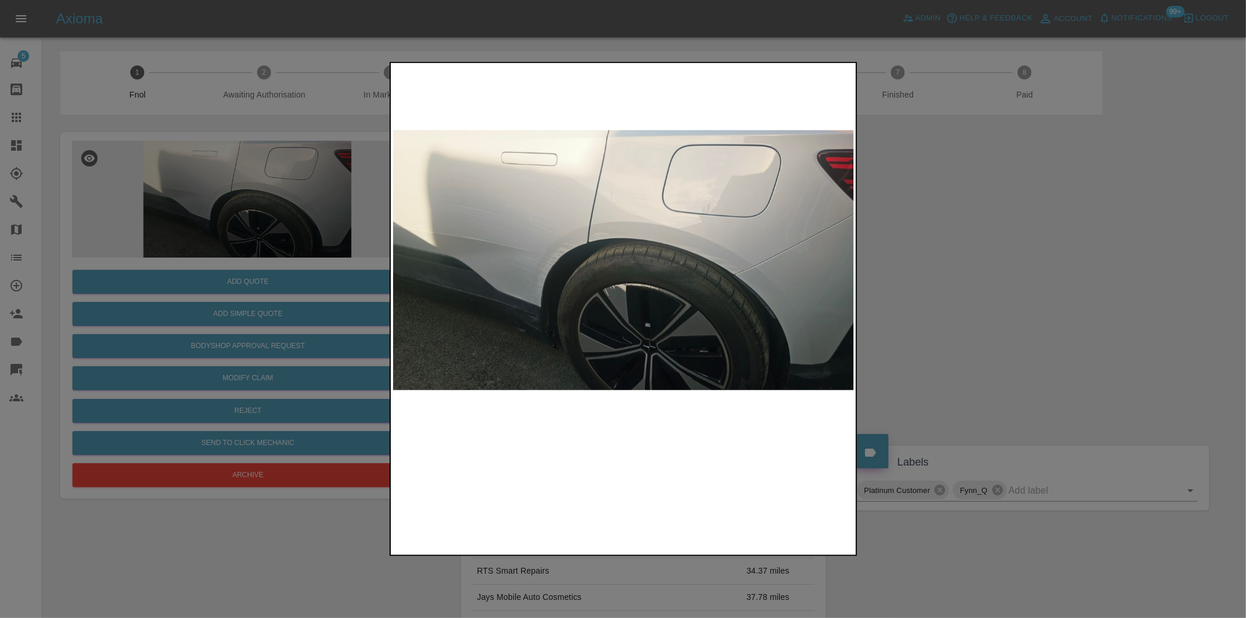
click at [595, 252] on img at bounding box center [624, 260] width 462 height 390
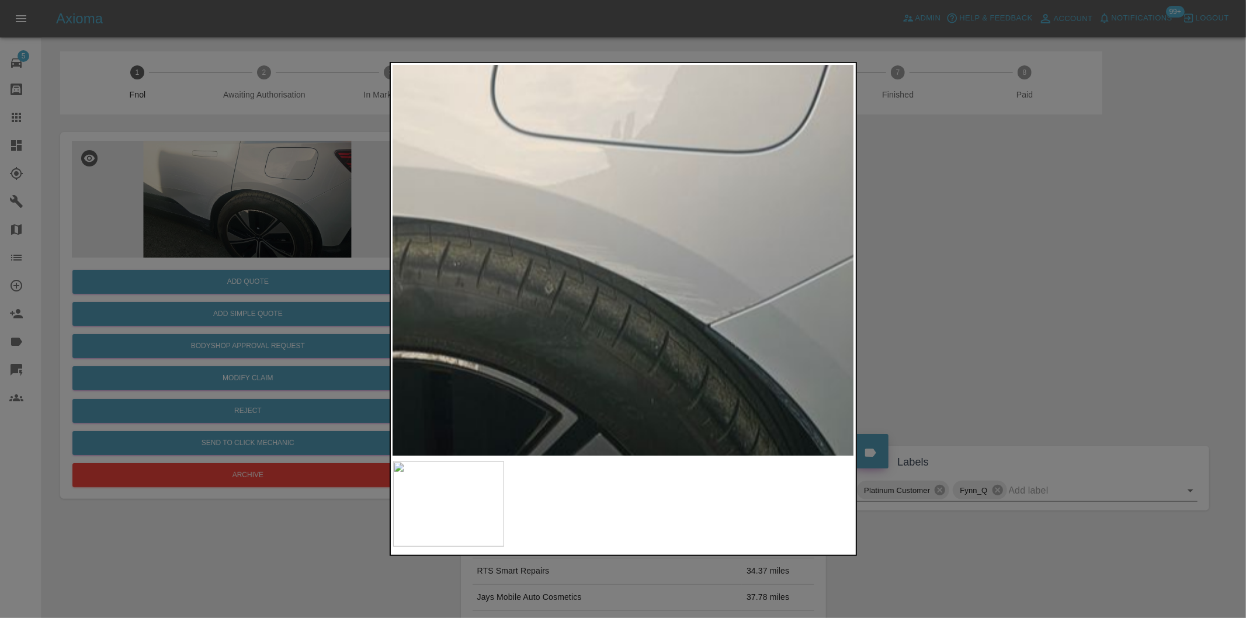
click at [383, 257] on div at bounding box center [623, 309] width 1246 height 618
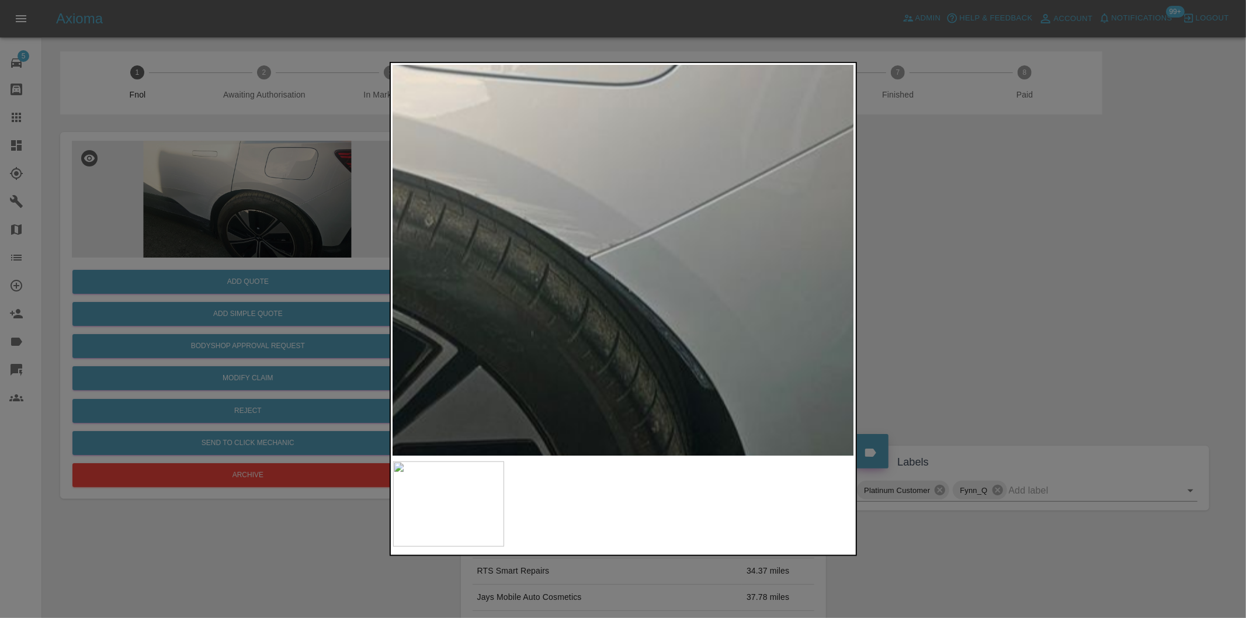
click at [573, 275] on img at bounding box center [256, 215] width 1385 height 1170
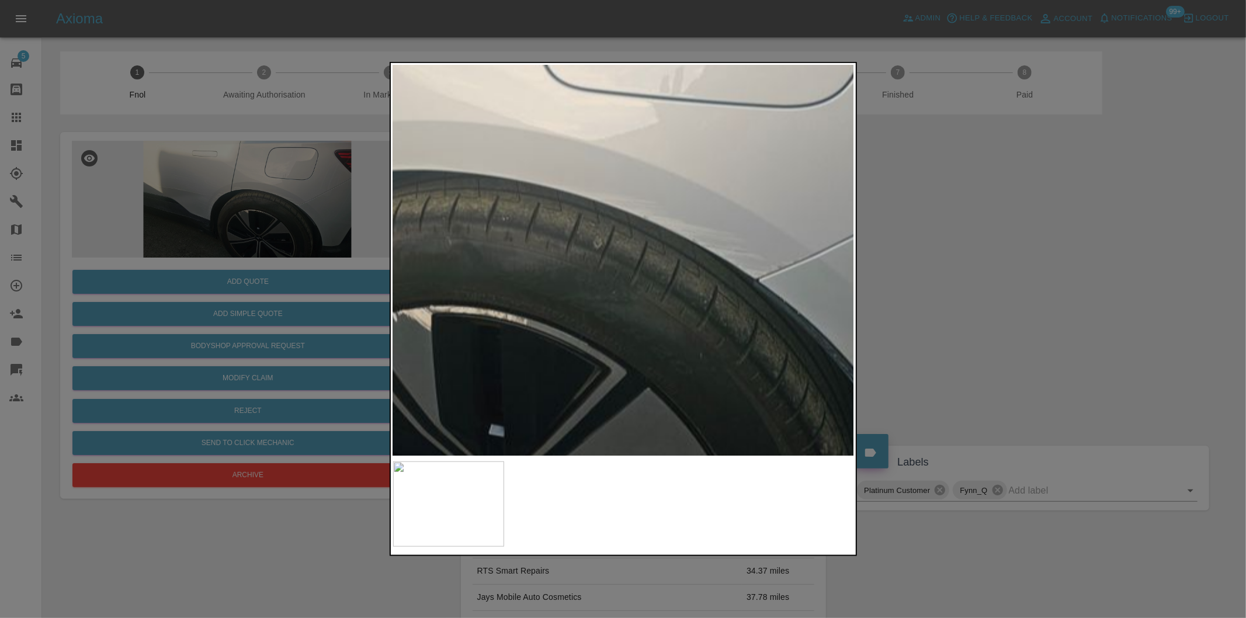
click at [811, 306] on img at bounding box center [424, 236] width 1385 height 1170
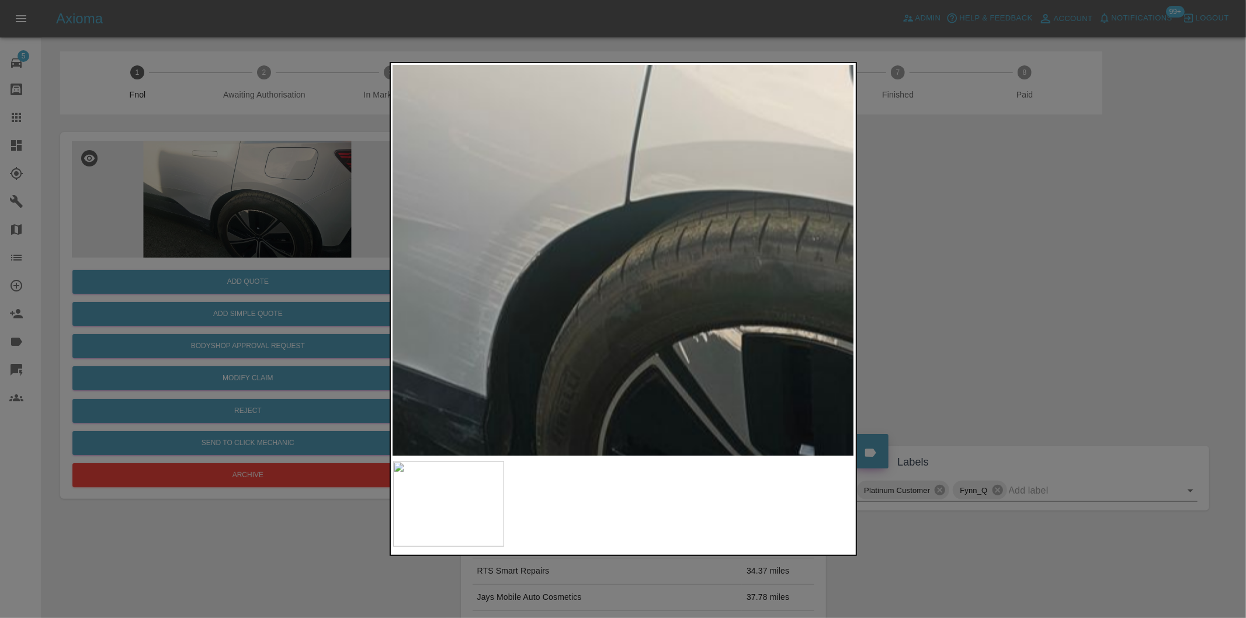
click at [658, 232] on img at bounding box center [735, 257] width 1385 height 1170
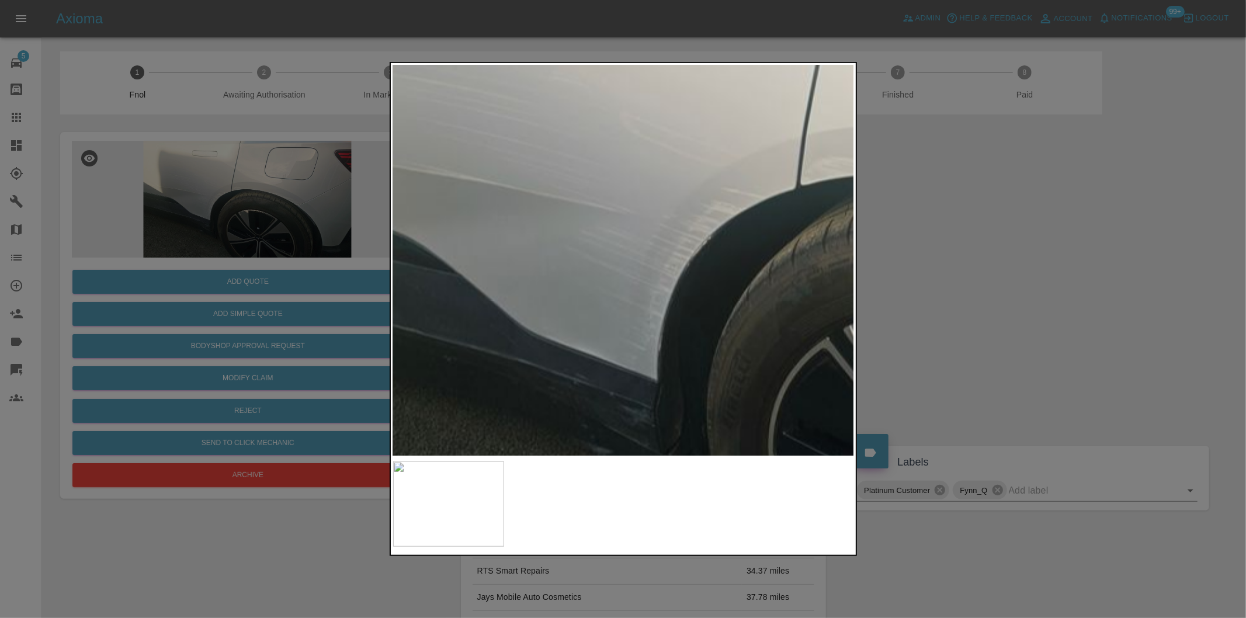
click at [984, 252] on div at bounding box center [623, 309] width 1246 height 618
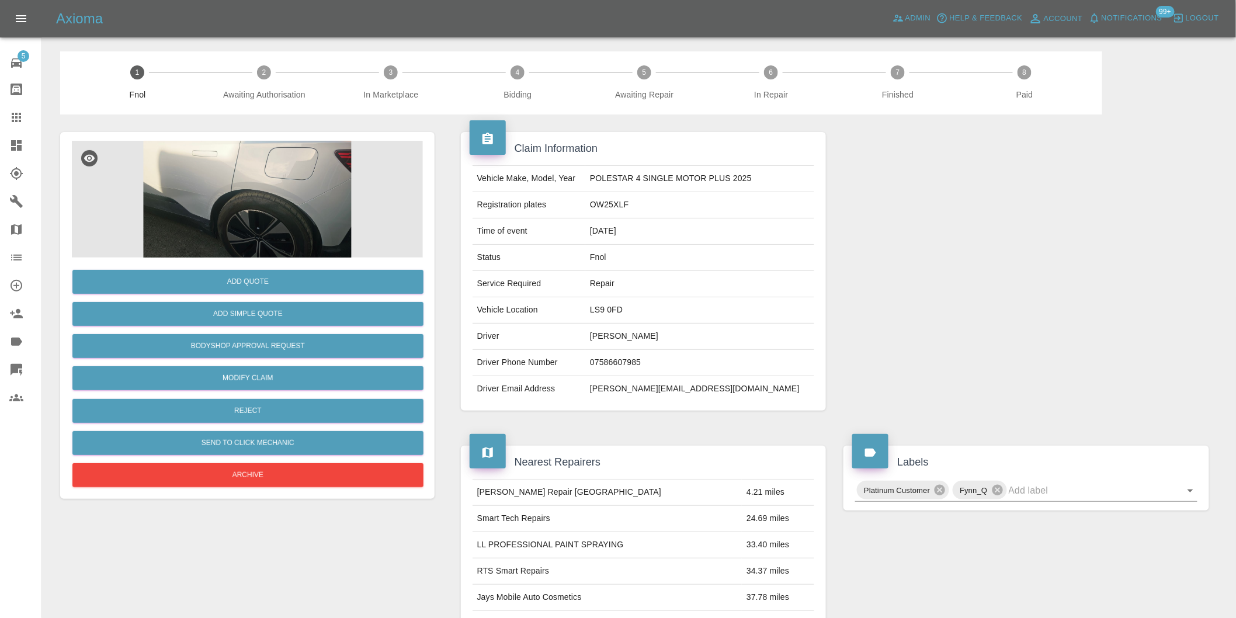
click at [289, 203] on img at bounding box center [247, 199] width 351 height 117
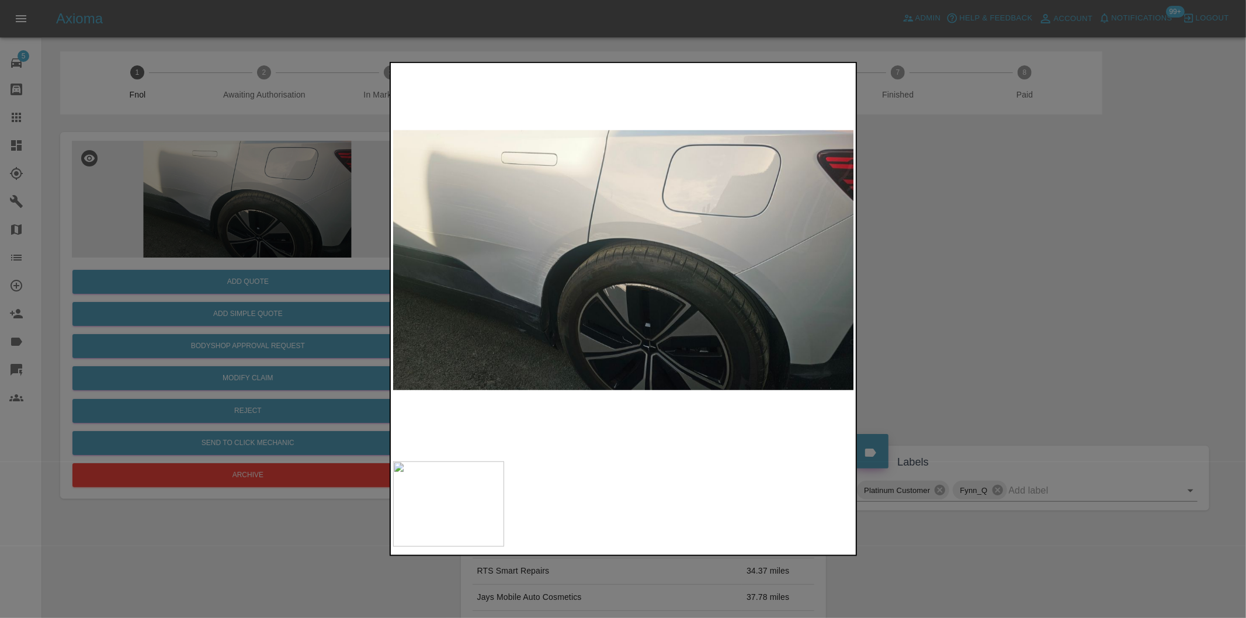
click at [542, 253] on img at bounding box center [624, 260] width 462 height 390
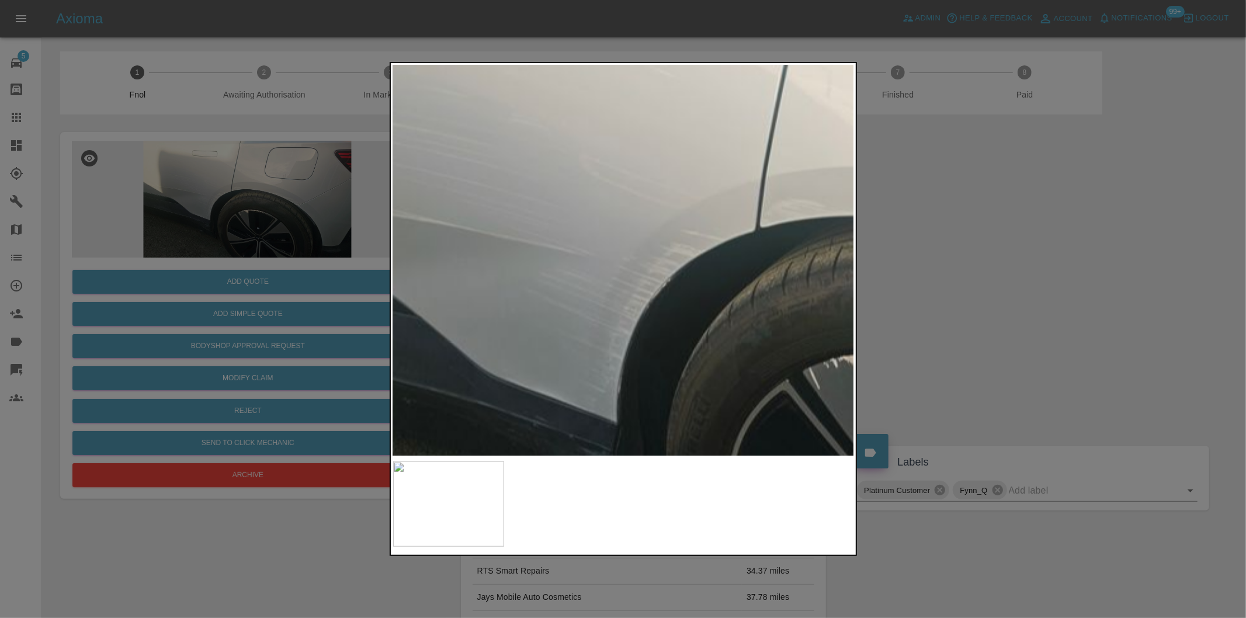
click at [542, 253] on img at bounding box center [865, 282] width 1385 height 1170
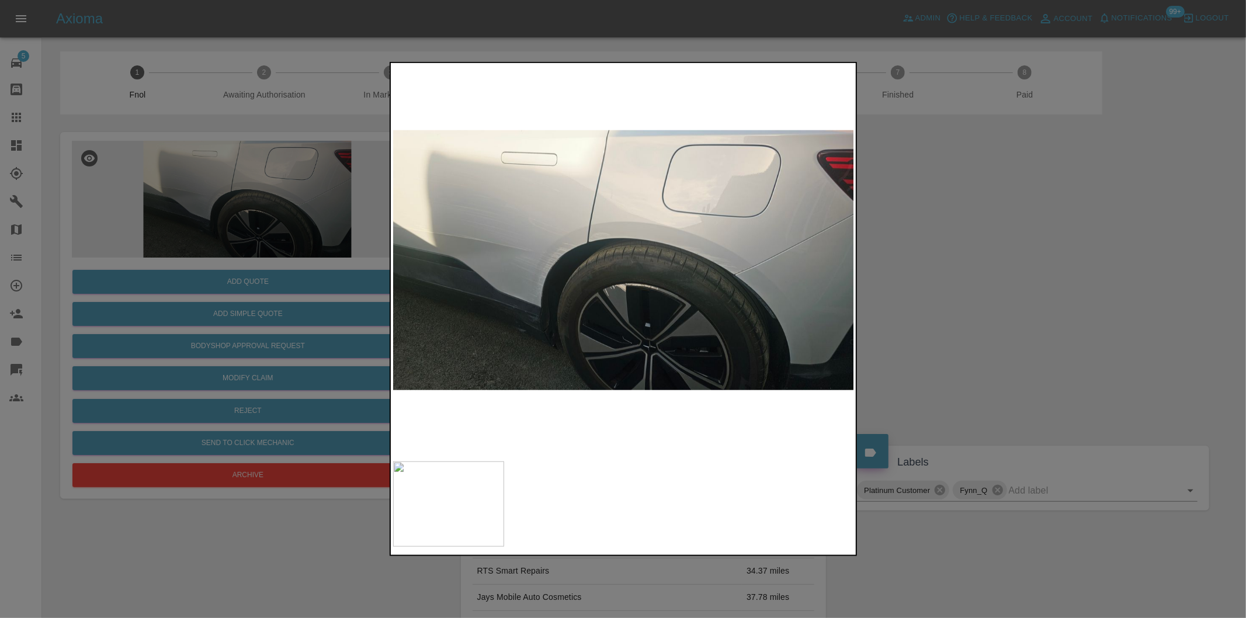
click at [740, 259] on img at bounding box center [624, 260] width 462 height 390
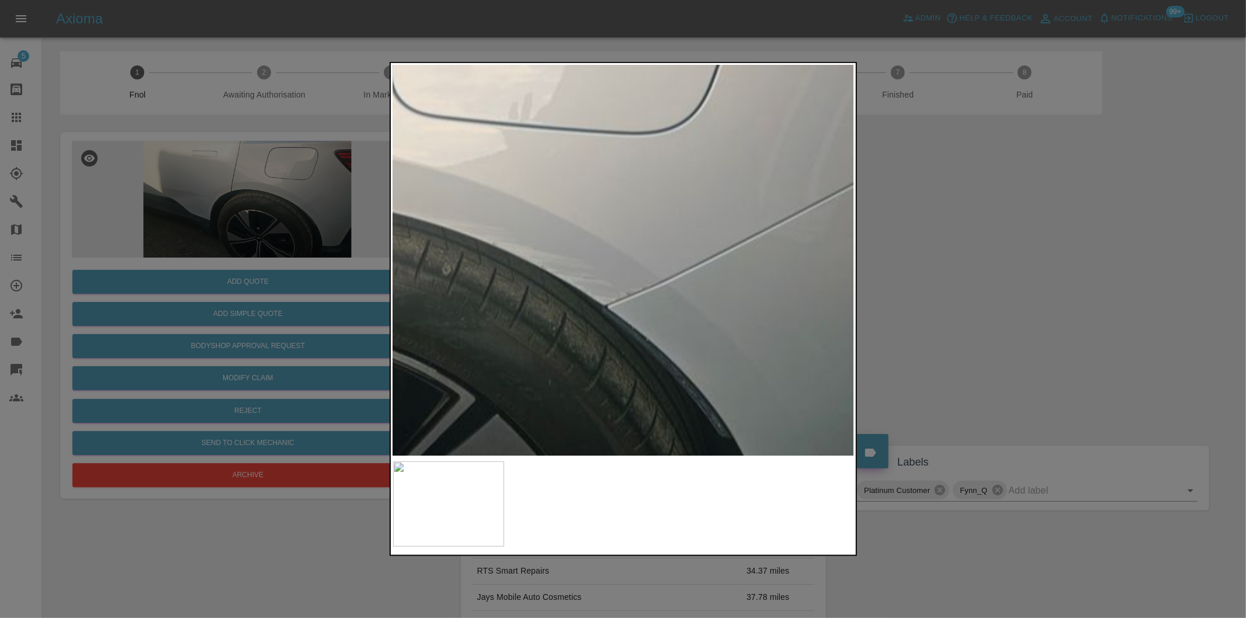
click at [639, 234] on img at bounding box center [273, 263] width 1385 height 1170
click at [639, 233] on img at bounding box center [273, 263] width 1385 height 1170
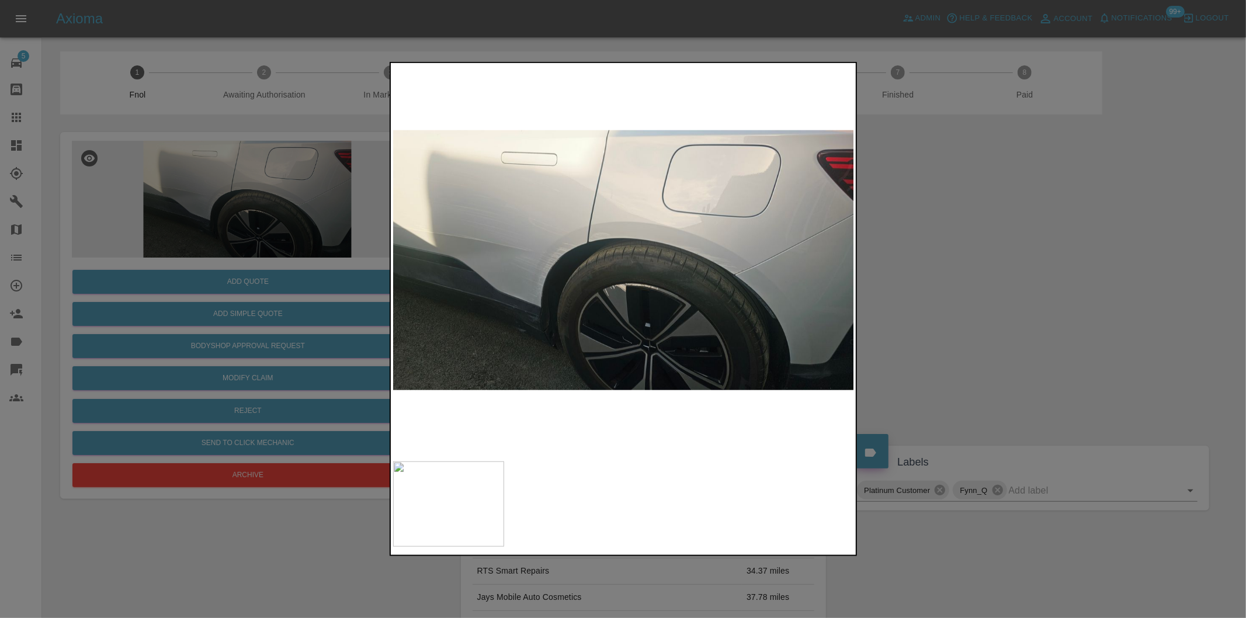
click at [972, 248] on div at bounding box center [623, 309] width 1246 height 618
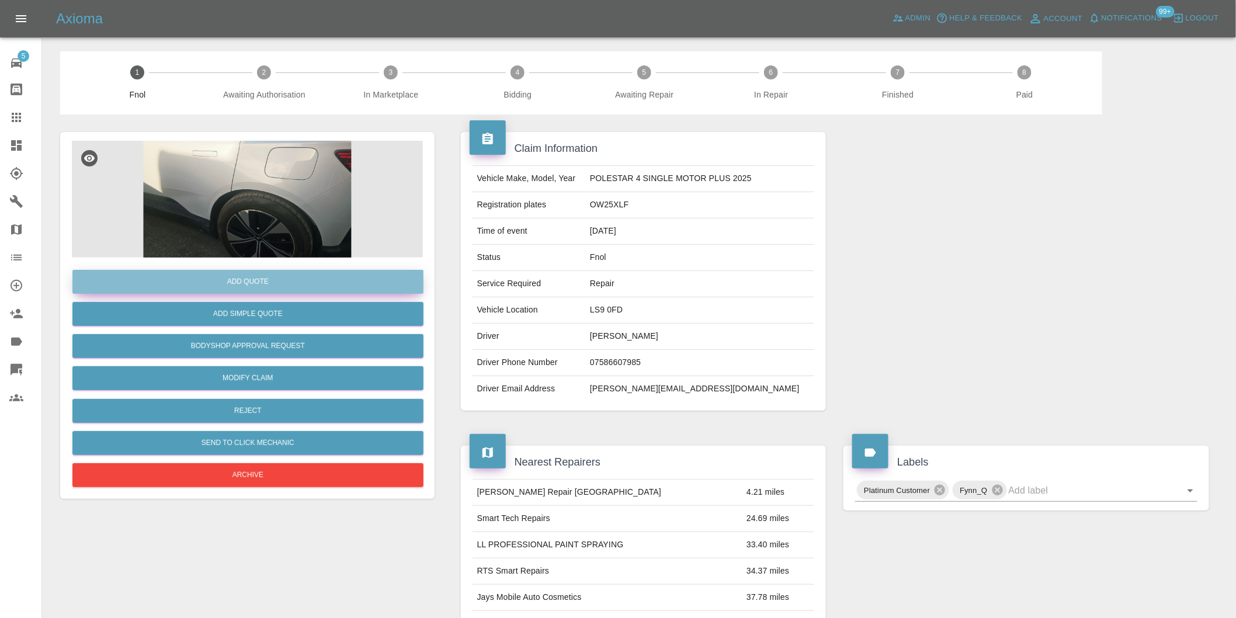
click at [278, 287] on button "Add Quote" at bounding box center [247, 282] width 351 height 24
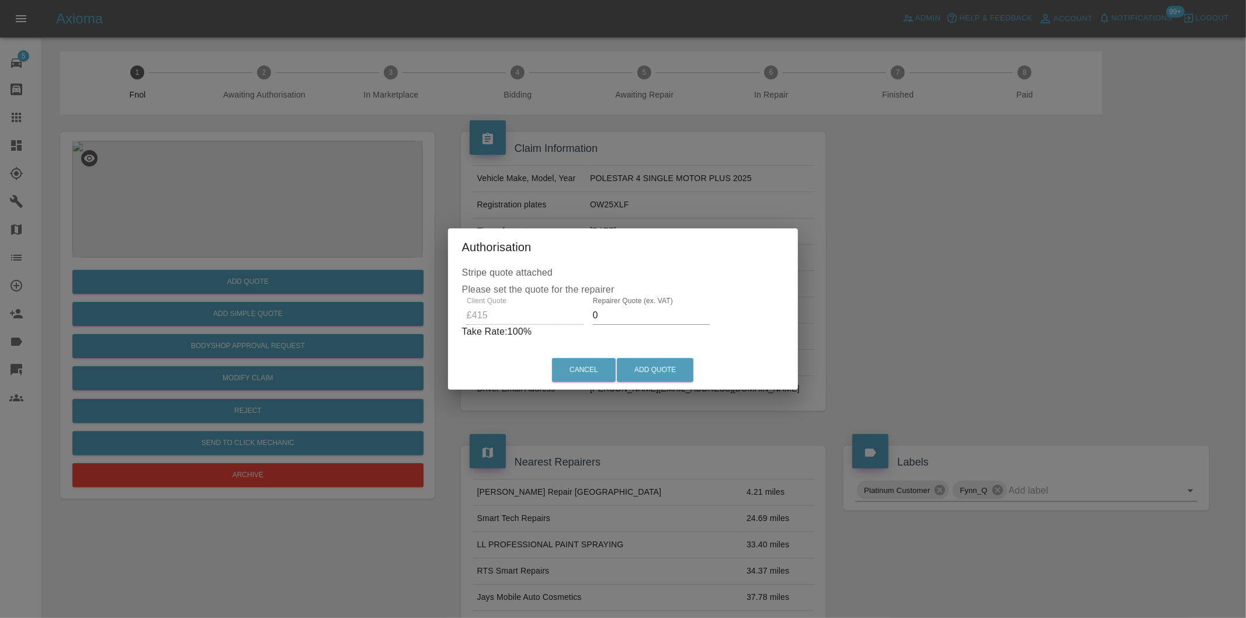
click at [622, 313] on input "0" at bounding box center [651, 315] width 117 height 19
type input "0260"
click at [653, 359] on button "Add Quote" at bounding box center [655, 370] width 77 height 24
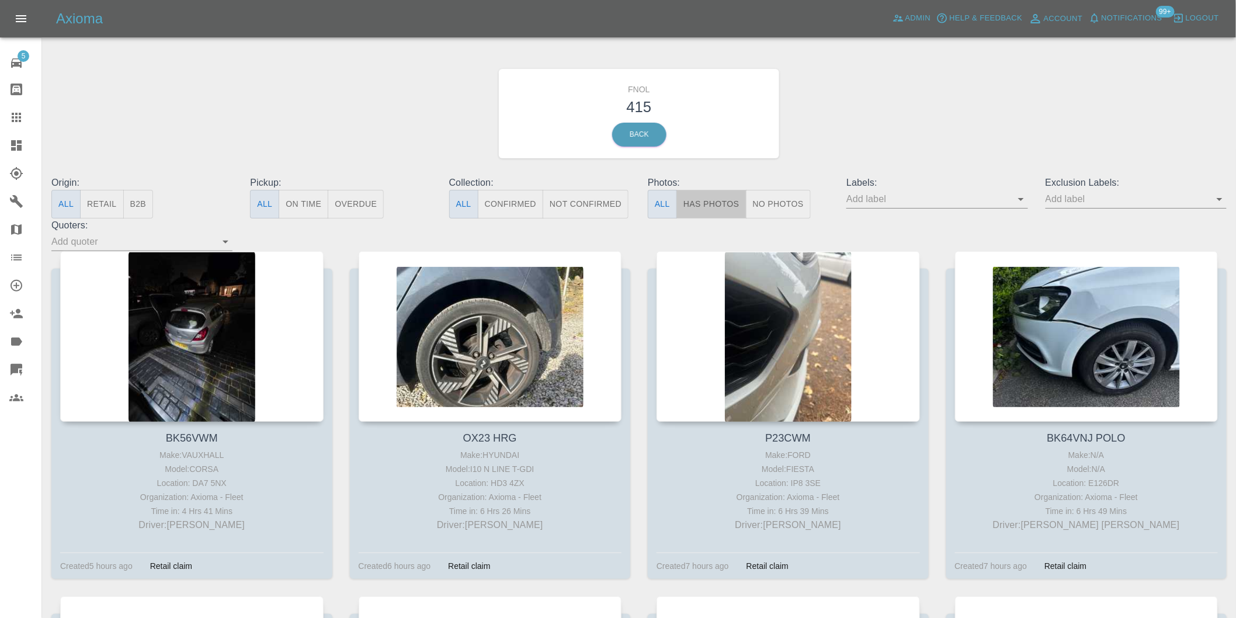
click at [699, 201] on button "Has Photos" at bounding box center [712, 204] width 70 height 29
click at [732, 211] on button "Has Photos" at bounding box center [712, 204] width 70 height 29
click at [1219, 202] on icon "Open" at bounding box center [1220, 199] width 14 height 14
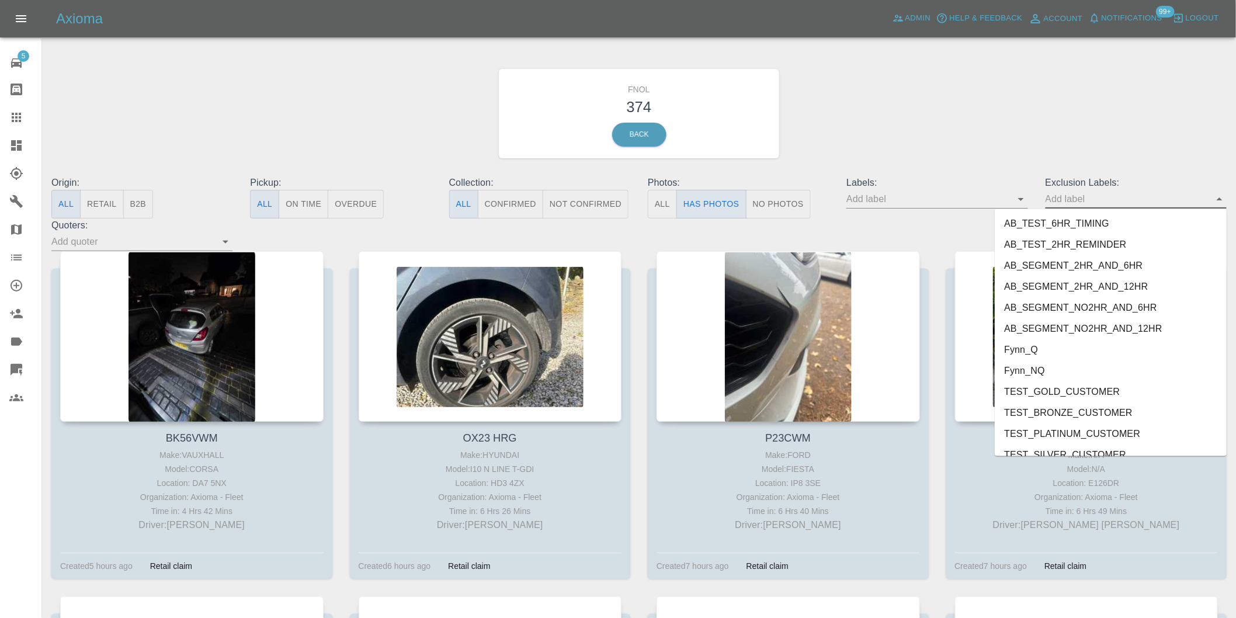
scroll to position [2537, 0]
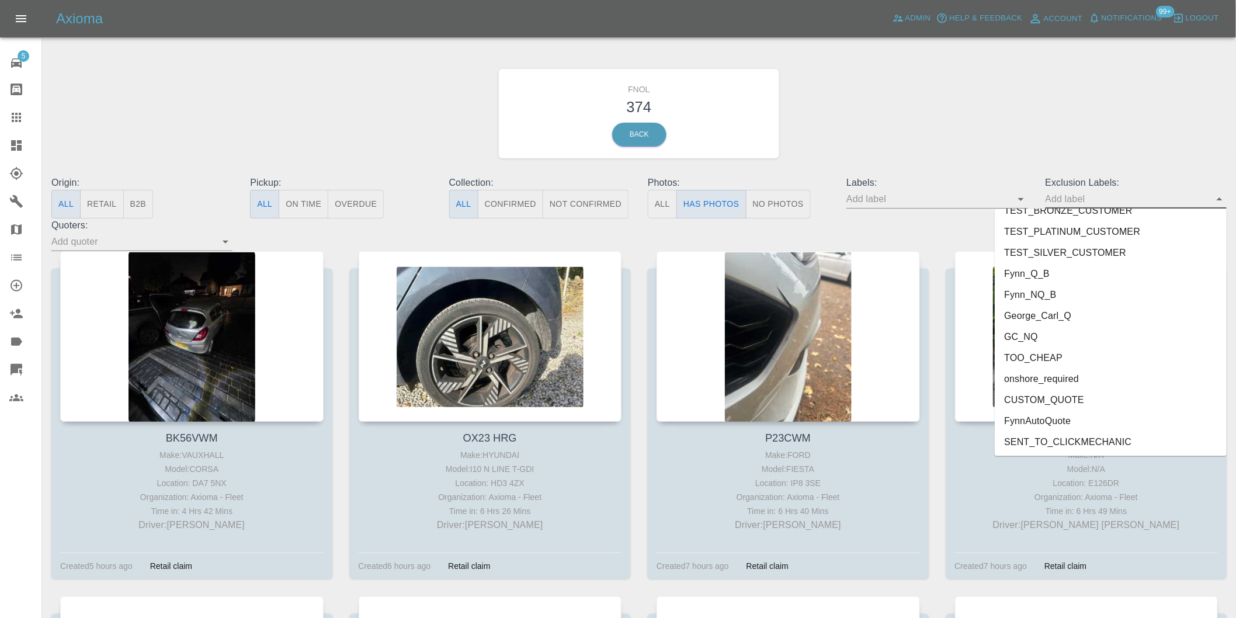
drag, startPoint x: 1075, startPoint y: 370, endPoint x: 1216, endPoint y: 210, distance: 213.1
click at [1073, 370] on li "onshore_required" at bounding box center [1111, 379] width 232 height 21
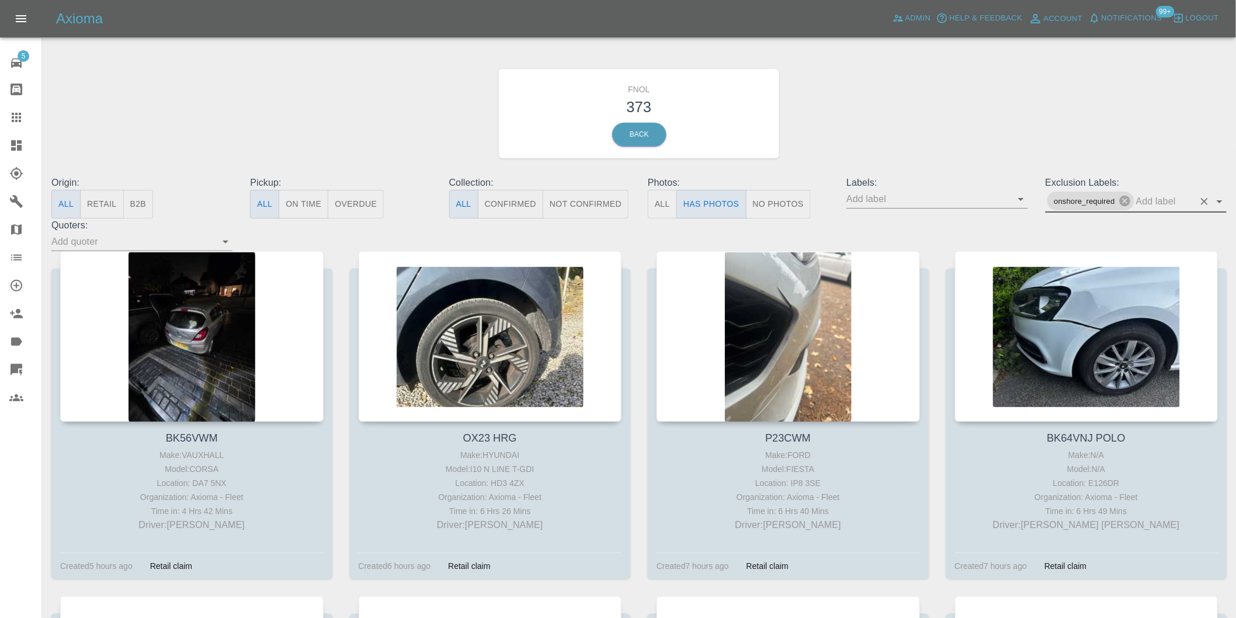
click at [1224, 205] on icon "Open" at bounding box center [1220, 202] width 14 height 14
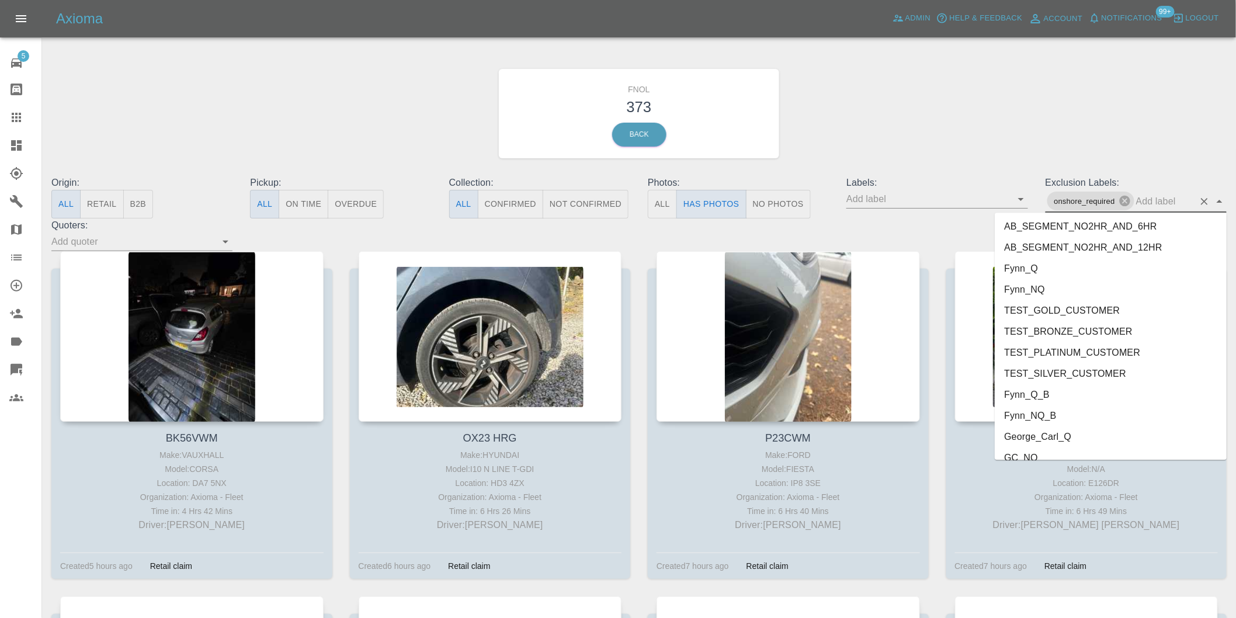
scroll to position [2516, 0]
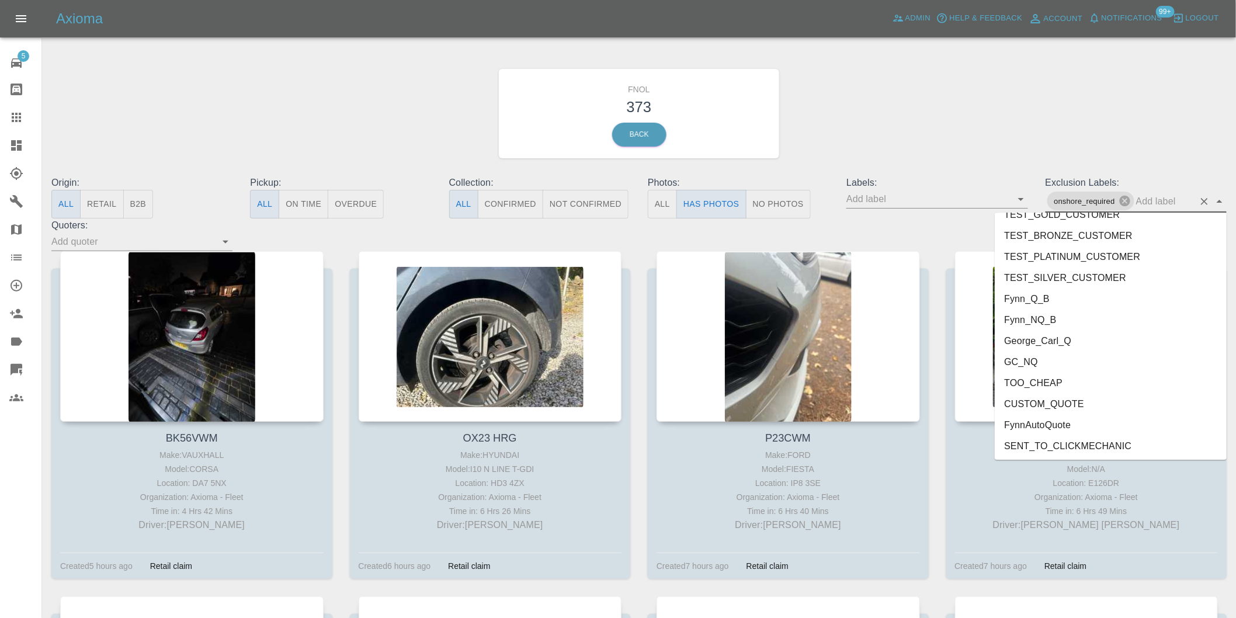
click at [1056, 335] on li "George_Carl_Q" at bounding box center [1111, 340] width 232 height 21
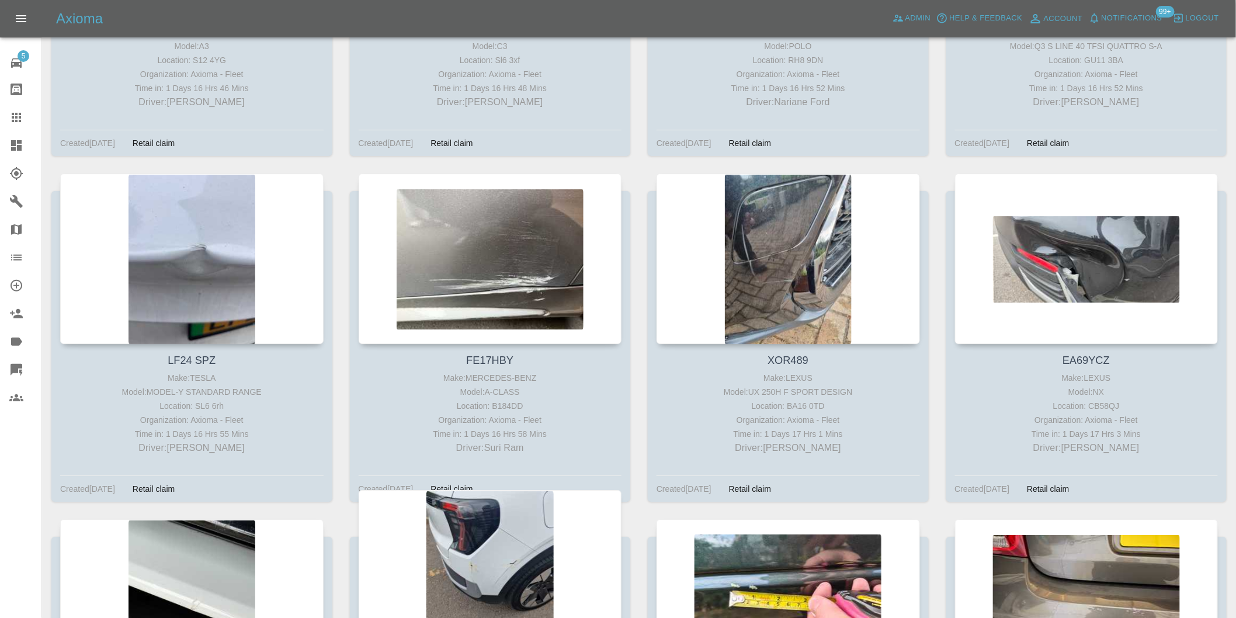
scroll to position [16509, 0]
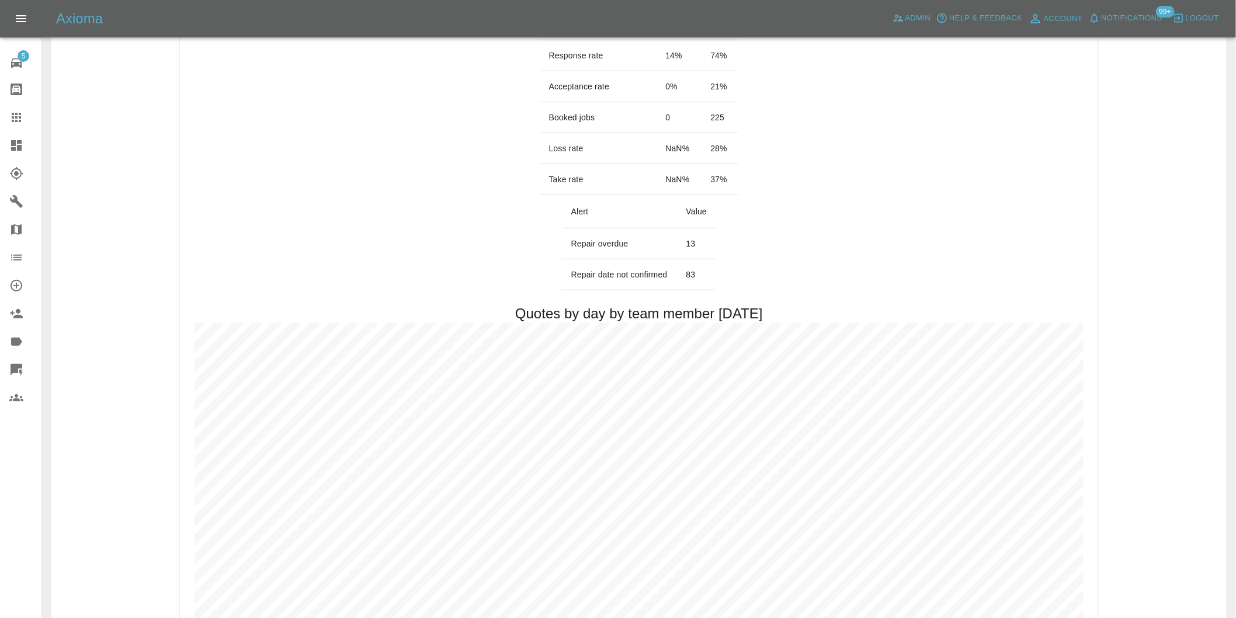
scroll to position [454, 0]
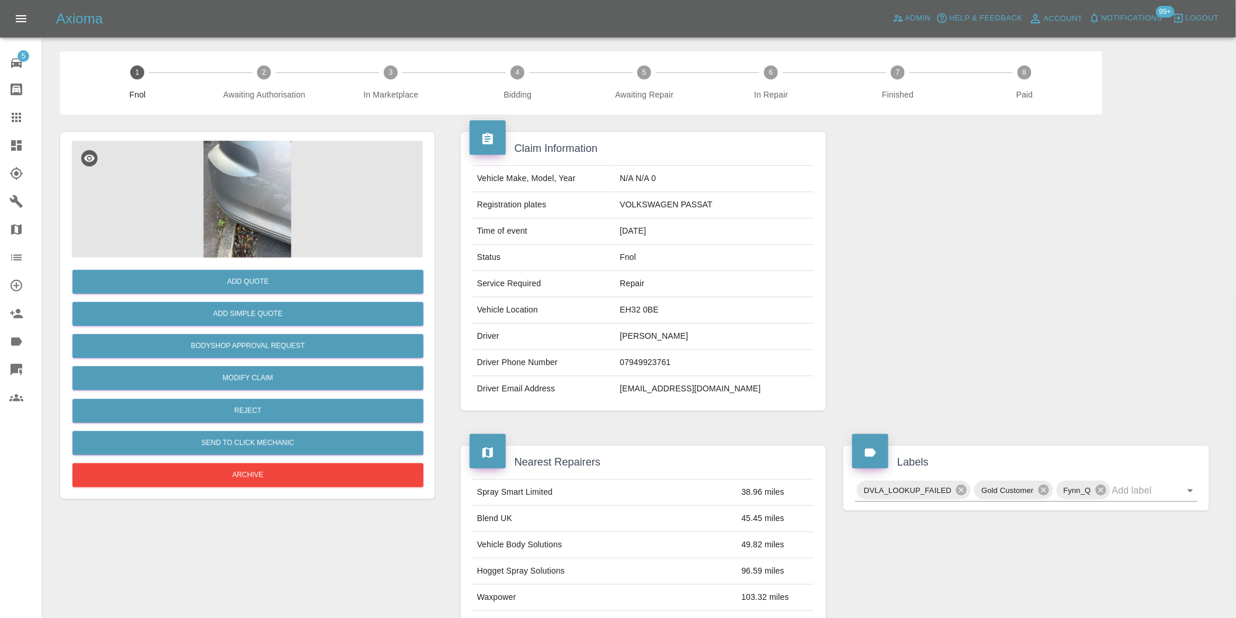
click at [237, 204] on img at bounding box center [247, 199] width 351 height 117
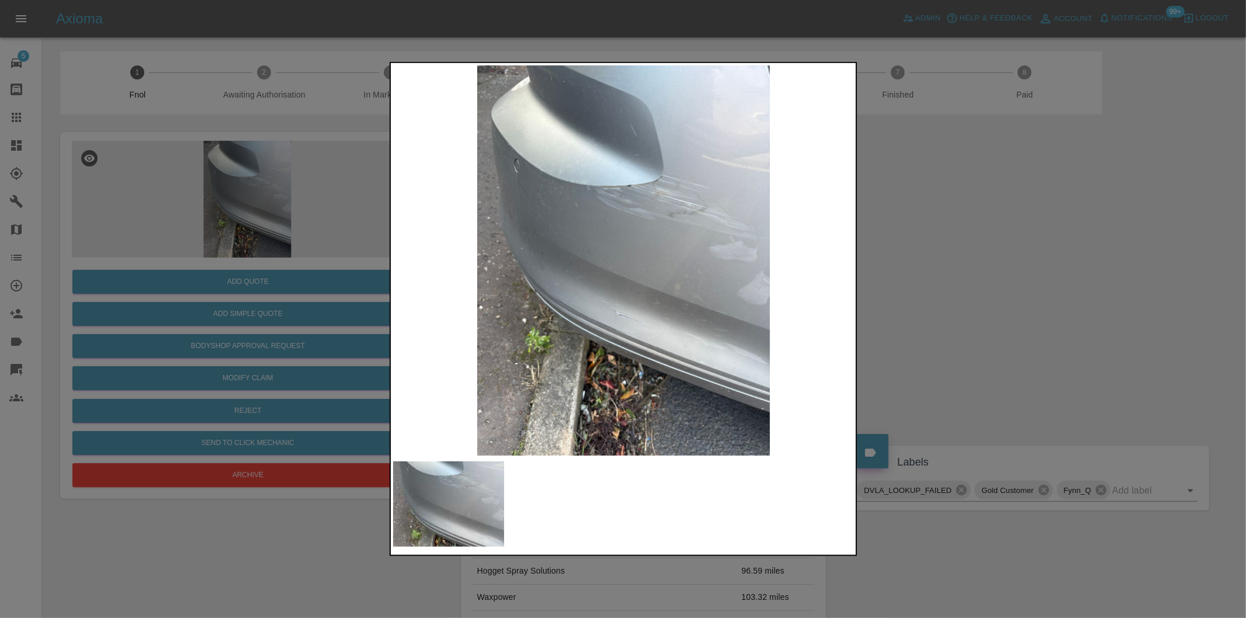
click at [944, 264] on div at bounding box center [623, 309] width 1246 height 618
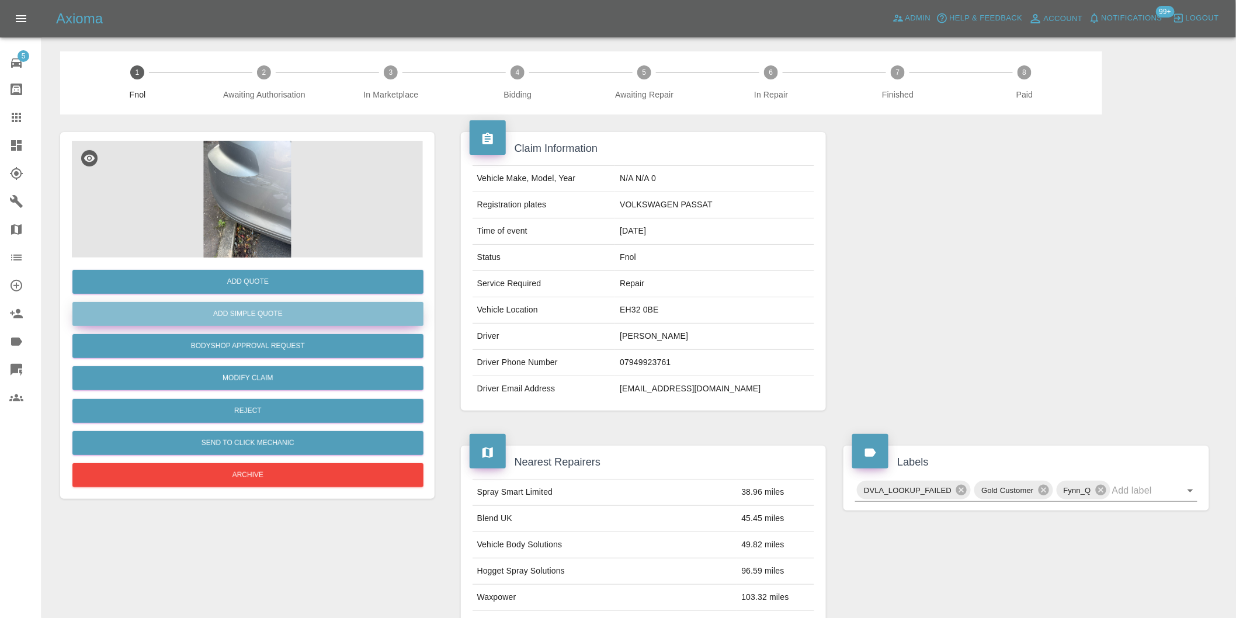
click at [266, 317] on button "Add Simple Quote" at bounding box center [247, 314] width 351 height 24
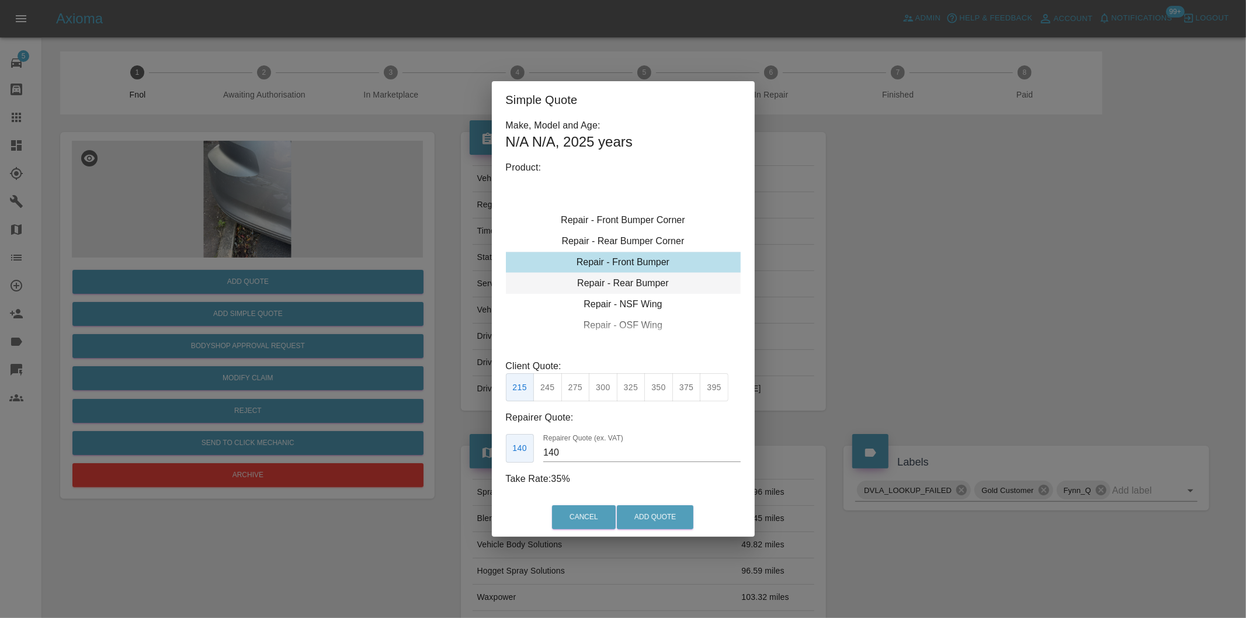
type input "120"
drag, startPoint x: 552, startPoint y: 387, endPoint x: 610, endPoint y: 441, distance: 79.4
click at [556, 389] on button "199" at bounding box center [547, 387] width 29 height 29
click at [647, 521] on button "Add Quote" at bounding box center [655, 517] width 77 height 24
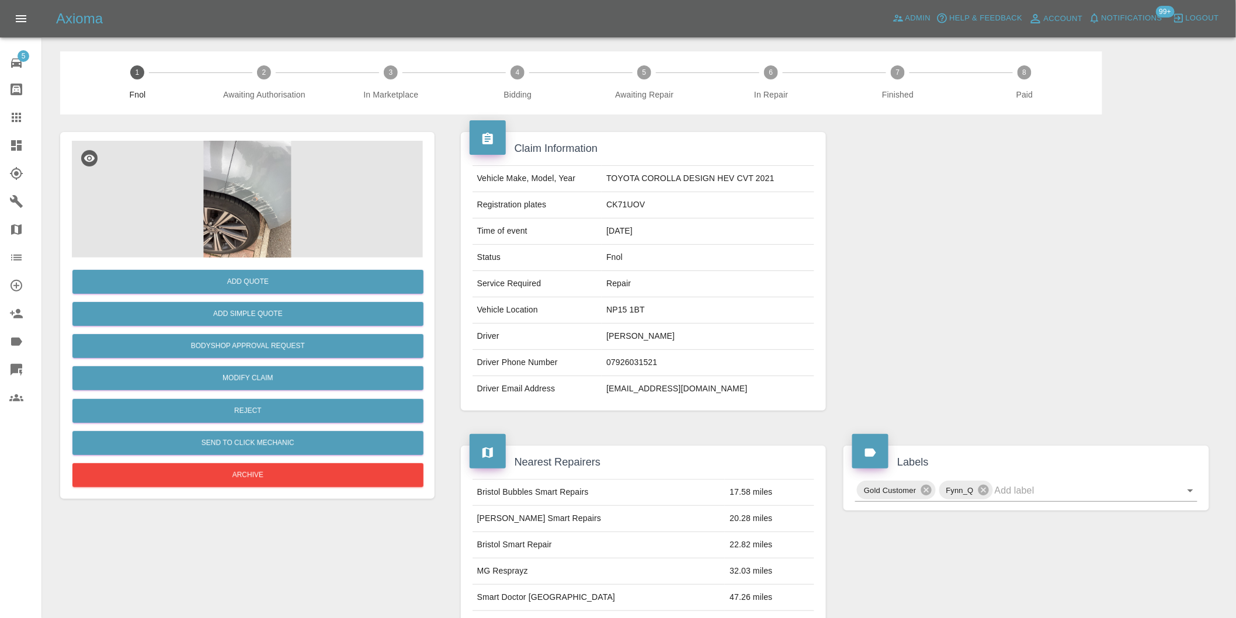
click at [234, 165] on img at bounding box center [247, 199] width 351 height 117
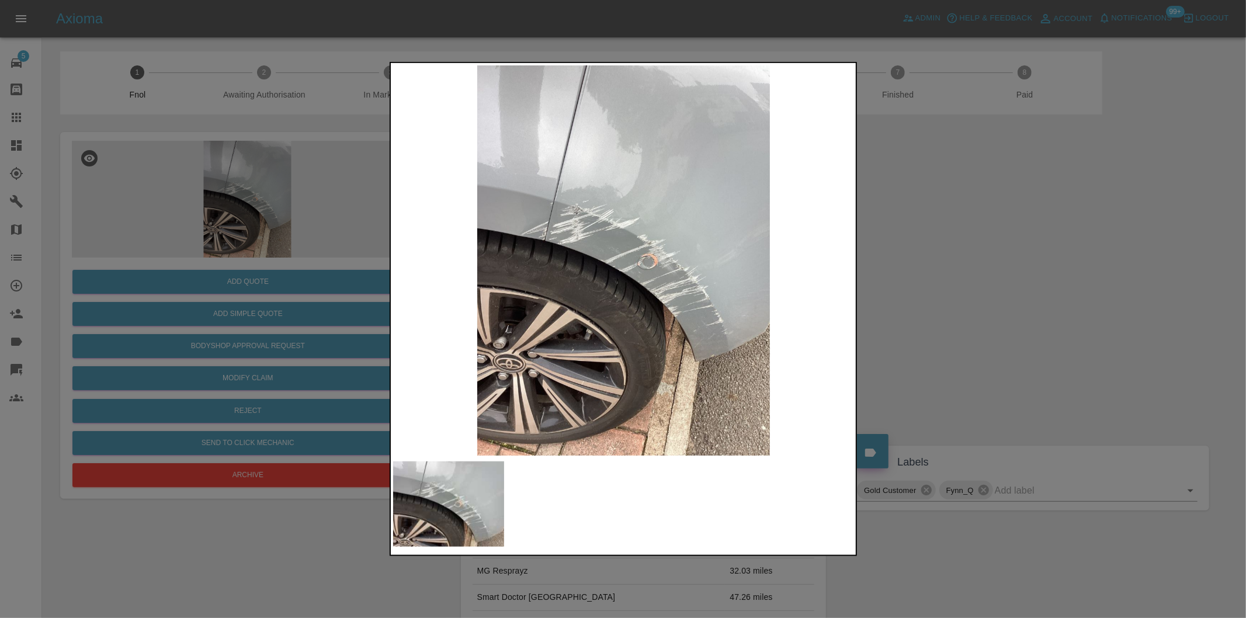
click at [999, 311] on div at bounding box center [623, 309] width 1246 height 618
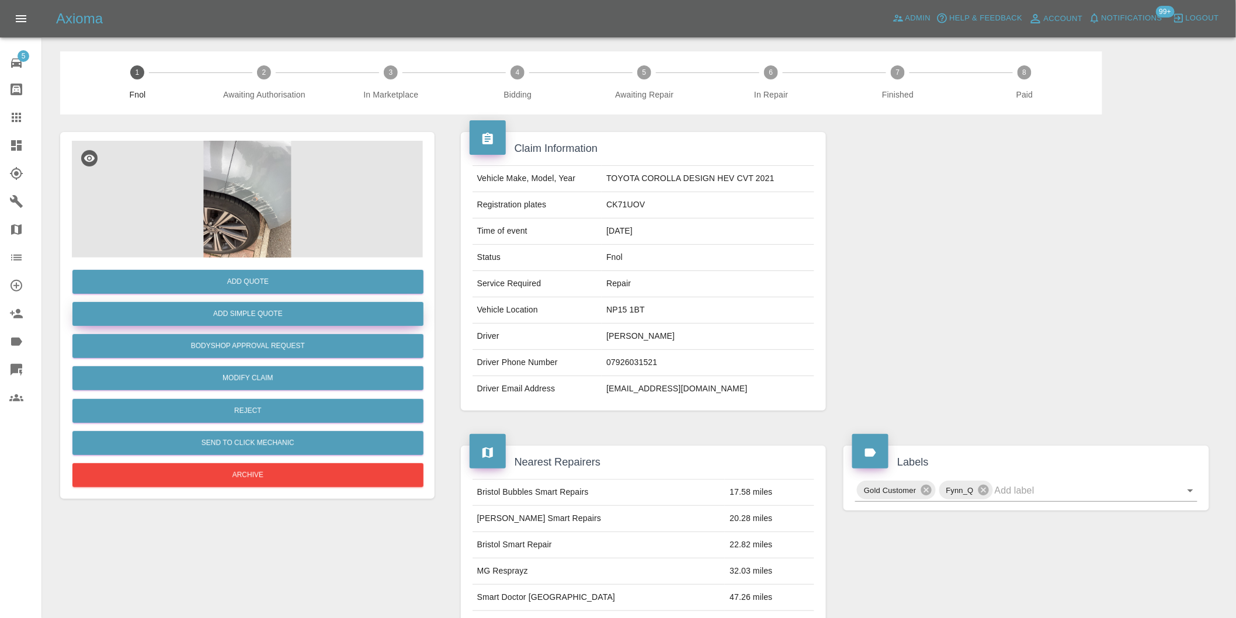
click at [273, 310] on button "Add Simple Quote" at bounding box center [247, 314] width 351 height 24
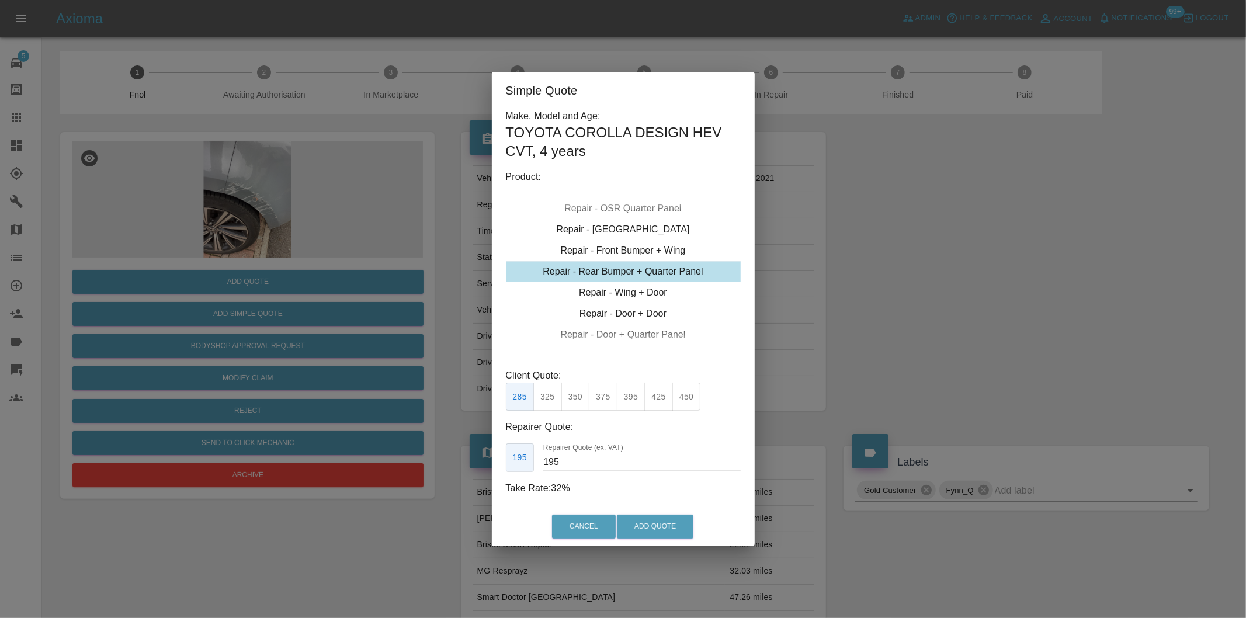
click at [663, 272] on div "Repair - Rear Bumper + Quarter Panel" at bounding box center [623, 271] width 235 height 21
drag, startPoint x: 574, startPoint y: 401, endPoint x: 622, endPoint y: 476, distance: 88.8
click at [577, 401] on button "350" at bounding box center [575, 397] width 29 height 29
type input "210"
click at [632, 535] on button "Add Quote" at bounding box center [655, 527] width 77 height 24
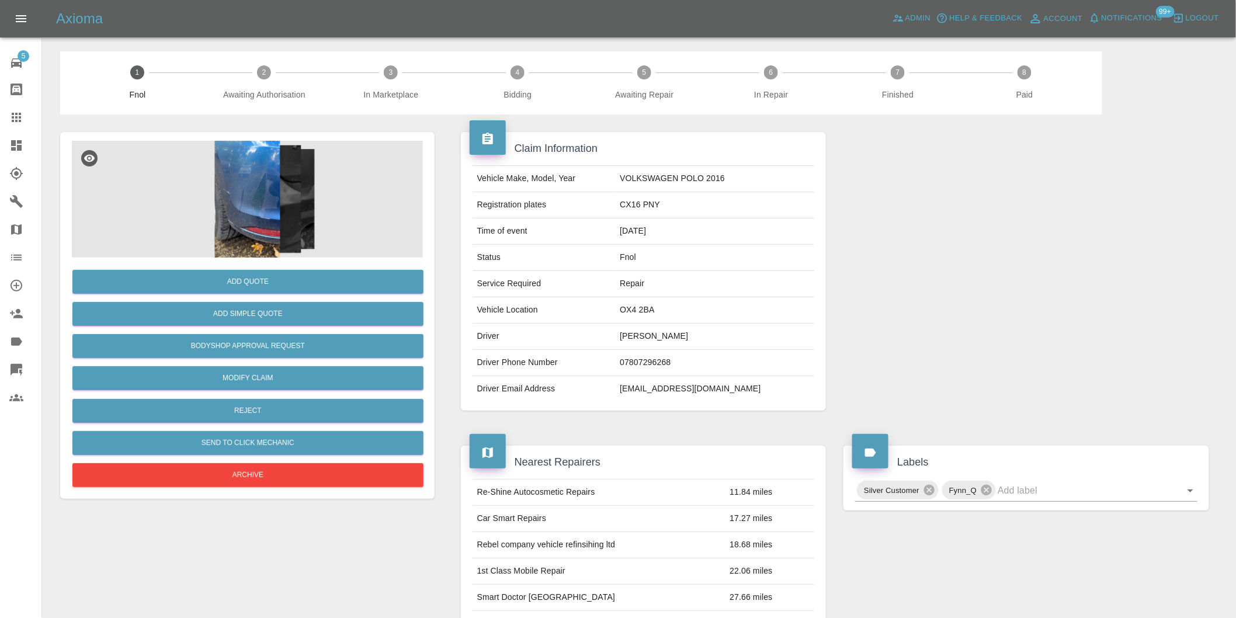
click at [265, 178] on img at bounding box center [247, 199] width 351 height 117
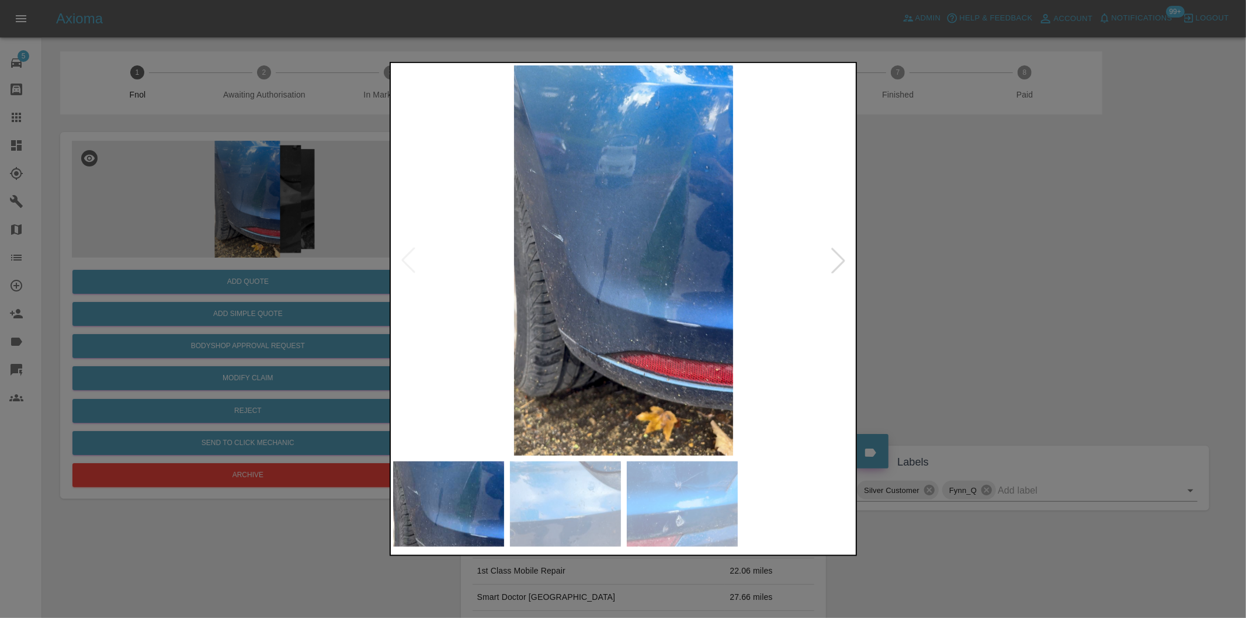
click at [838, 261] on div at bounding box center [839, 261] width 26 height 26
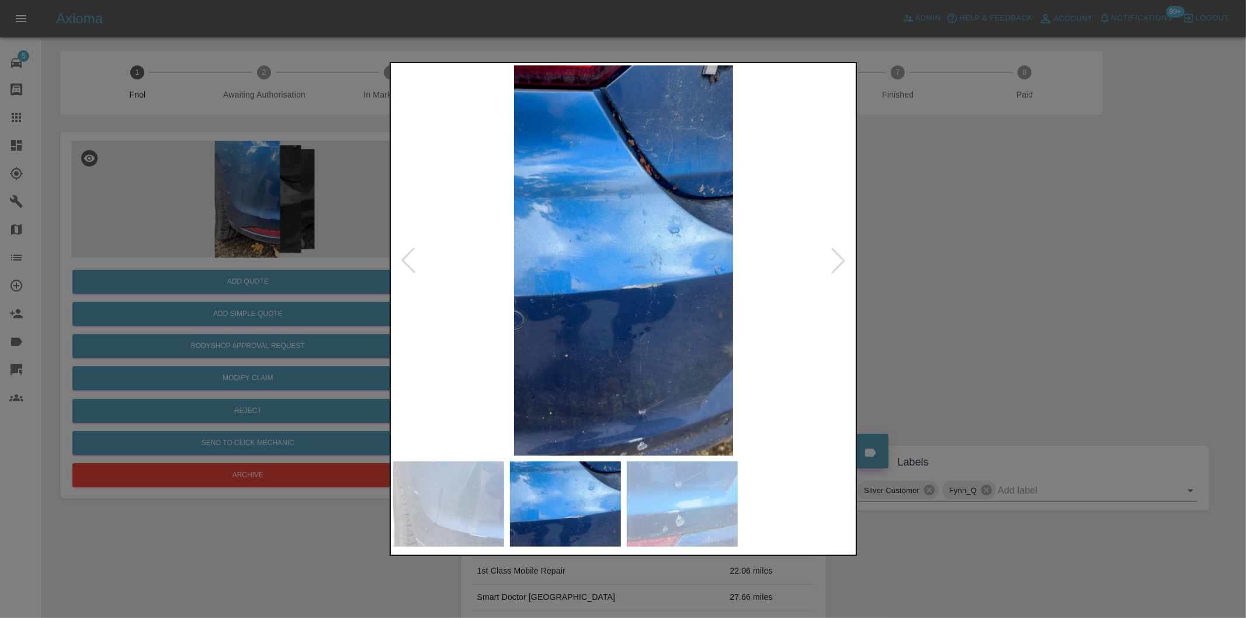
click at [834, 263] on div at bounding box center [839, 261] width 26 height 26
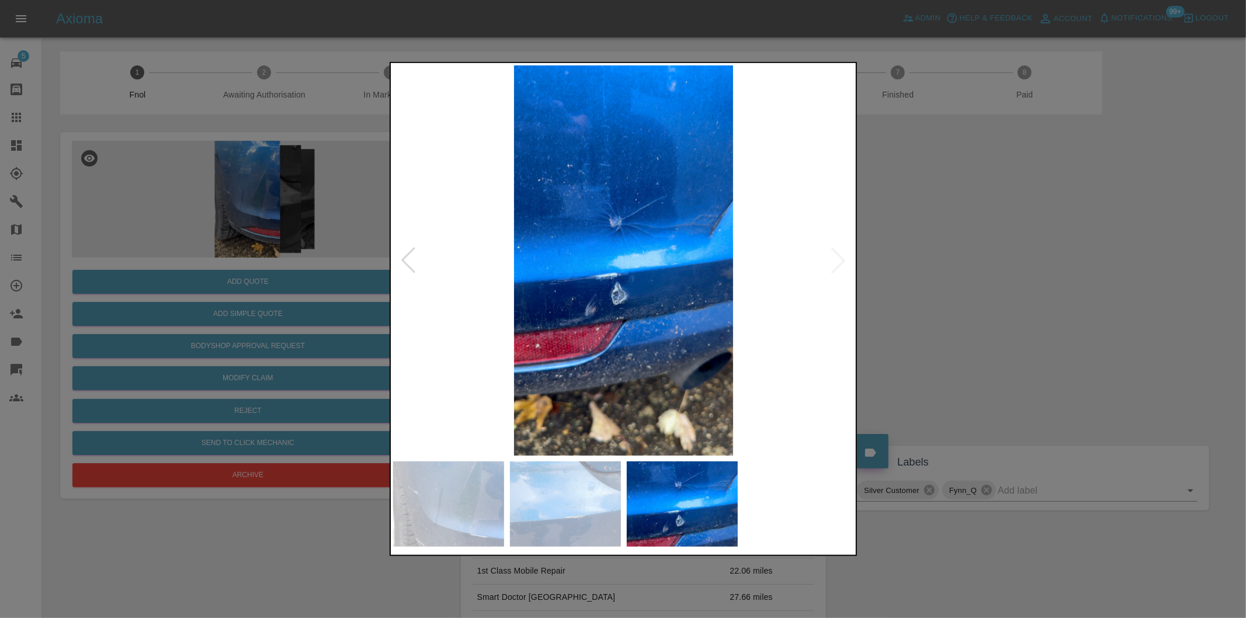
click at [834, 263] on img at bounding box center [624, 260] width 462 height 390
click at [1044, 307] on div at bounding box center [623, 309] width 1246 height 618
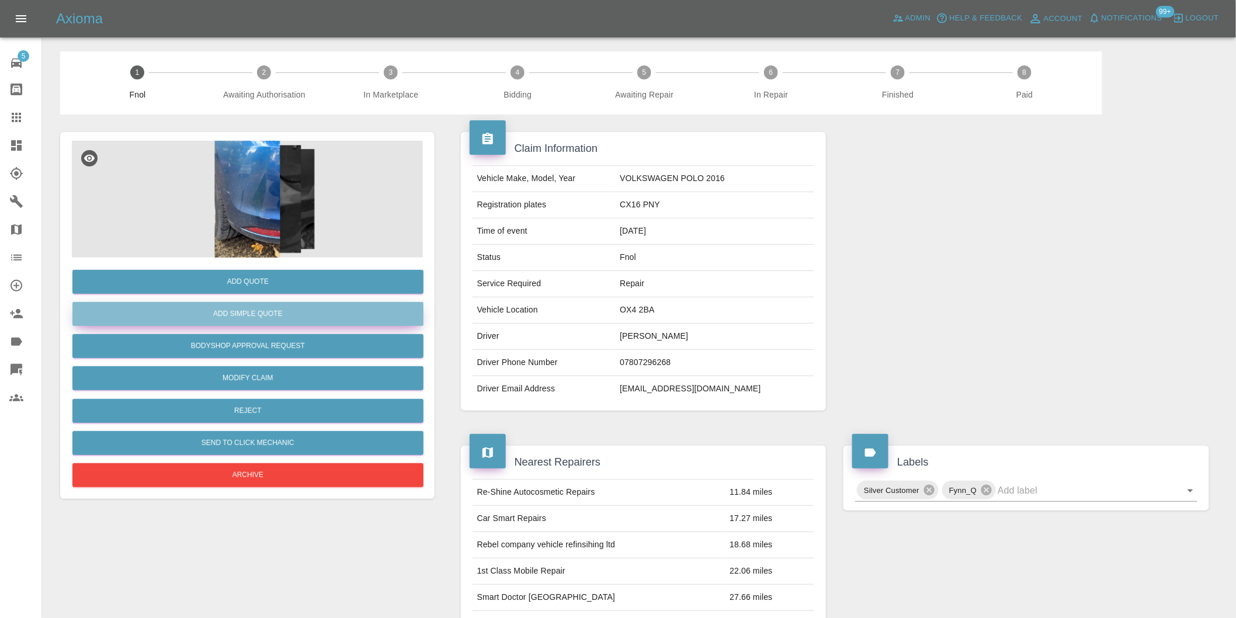
click at [287, 306] on button "Add Simple Quote" at bounding box center [247, 314] width 351 height 24
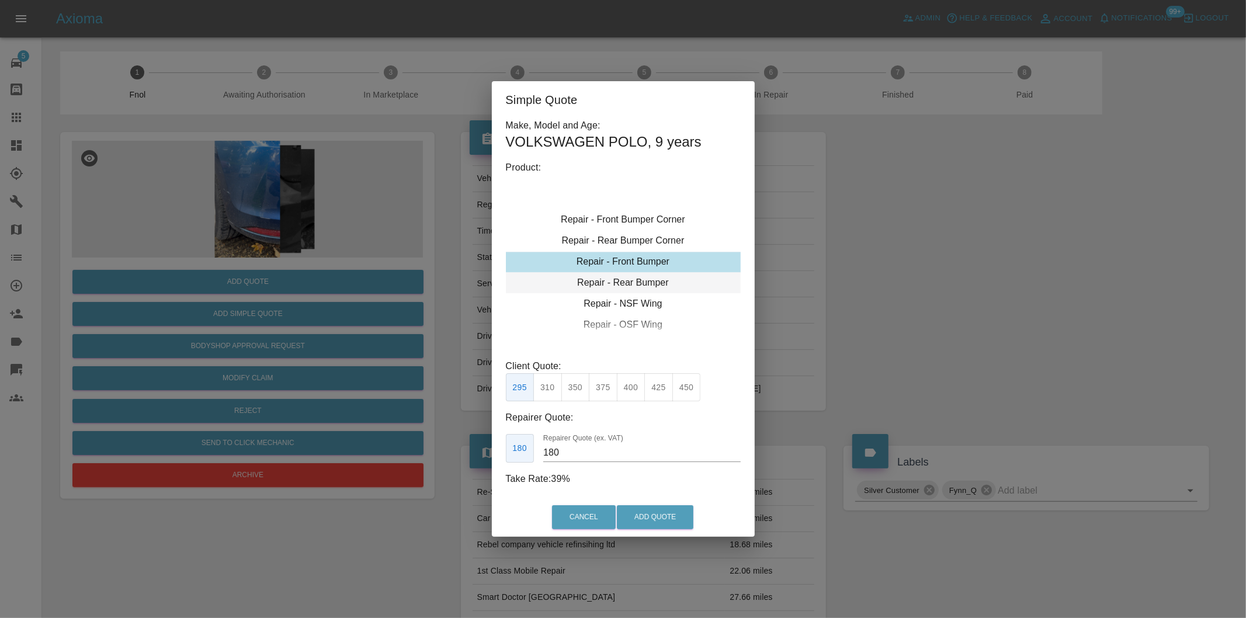
click at [639, 279] on div "Repair - Rear Bumper" at bounding box center [623, 282] width 235 height 21
click at [650, 286] on div "Repair - Rear Bumper" at bounding box center [623, 283] width 235 height 21
click at [578, 389] on button "350" at bounding box center [575, 387] width 29 height 29
type input "210"
click at [645, 521] on button "Add Quote" at bounding box center [655, 517] width 77 height 24
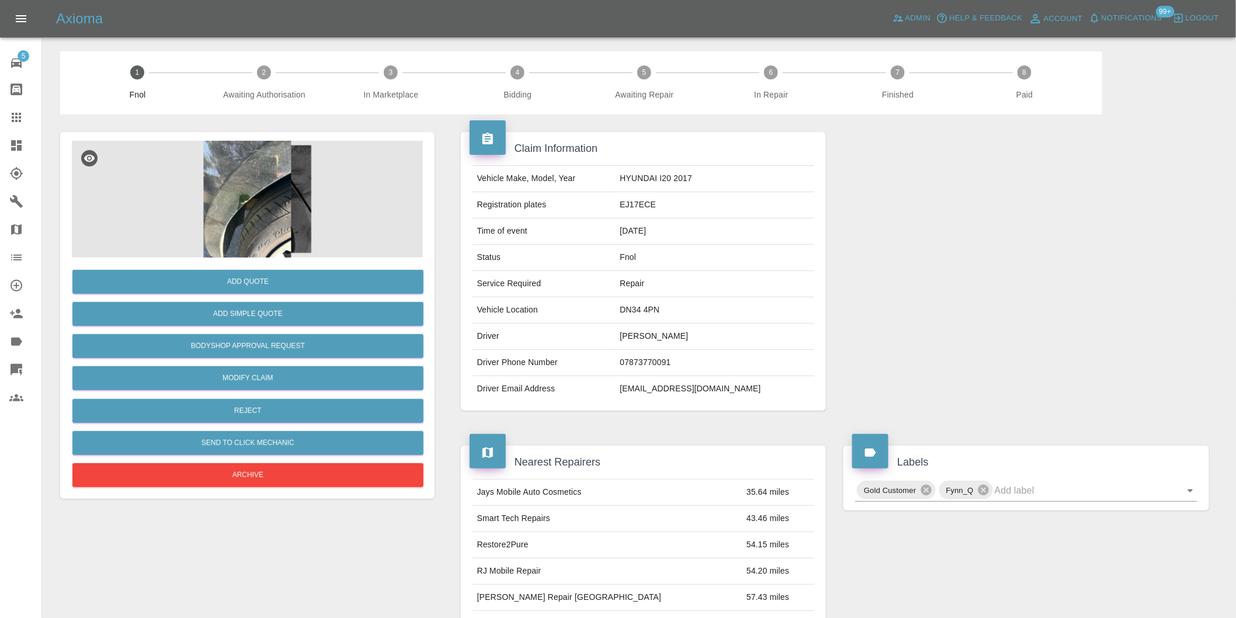
click at [265, 177] on img at bounding box center [247, 199] width 351 height 117
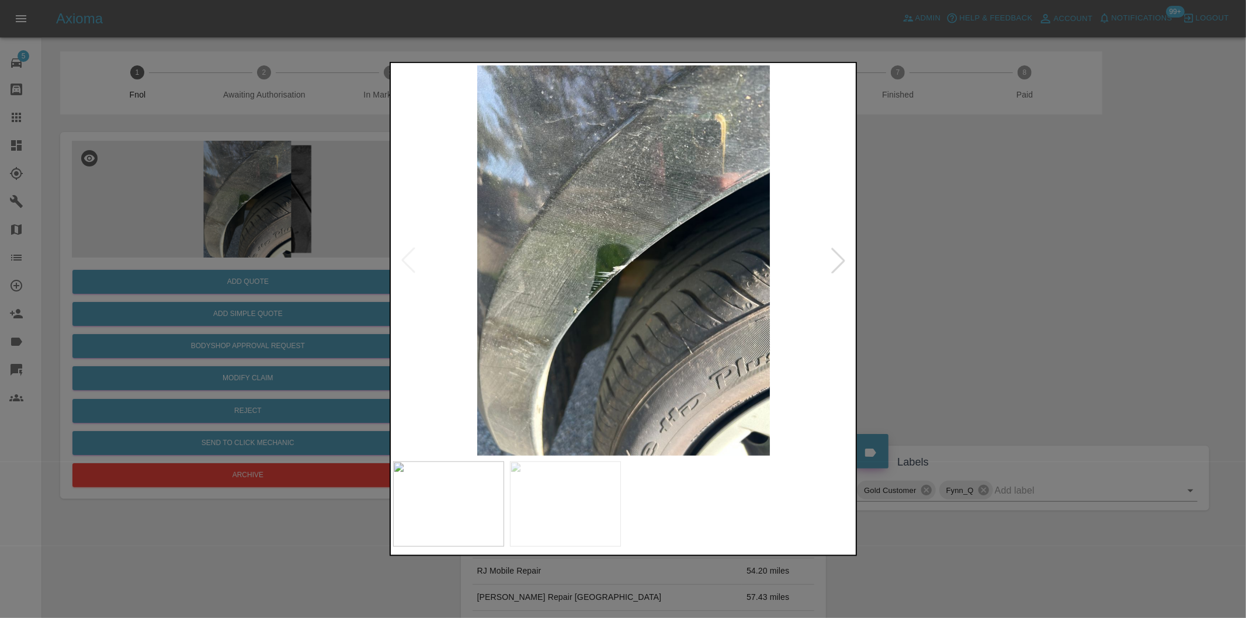
click at [840, 261] on div at bounding box center [839, 261] width 26 height 26
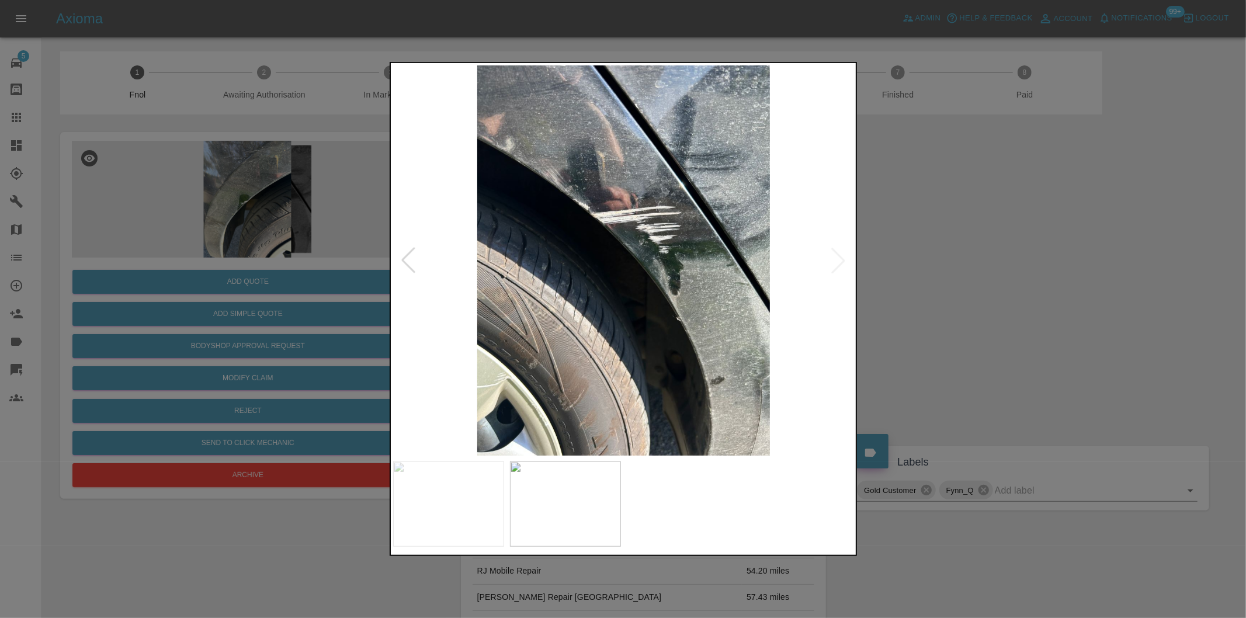
click at [840, 261] on img at bounding box center [624, 260] width 462 height 390
click at [973, 284] on div at bounding box center [623, 309] width 1246 height 618
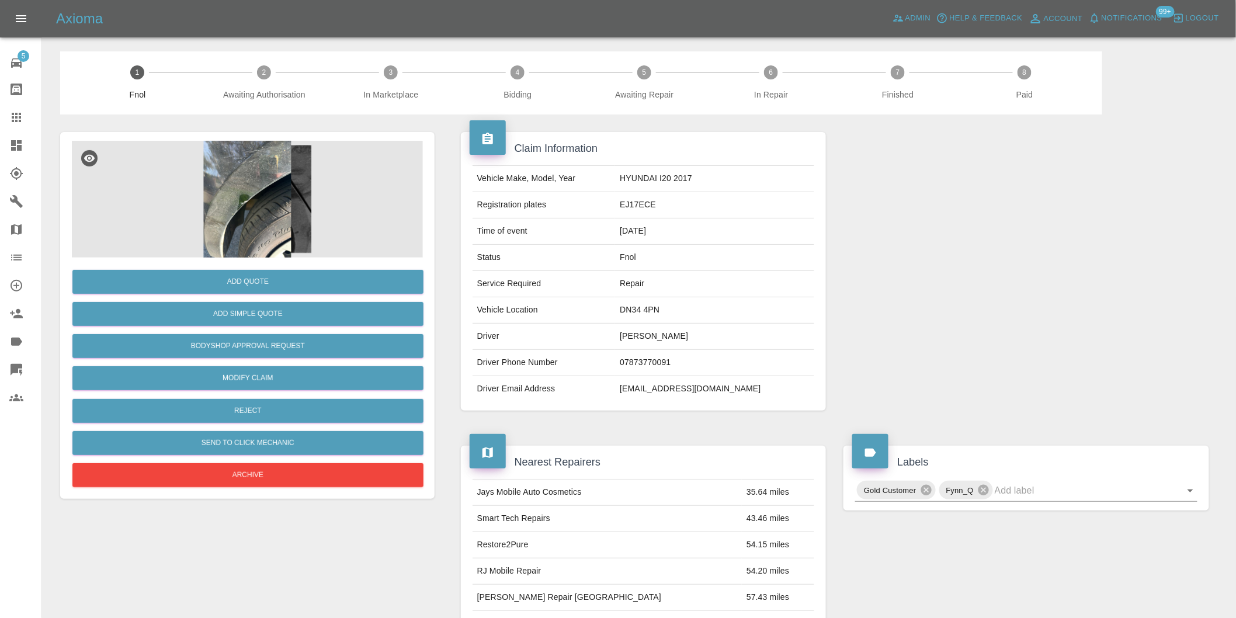
click at [259, 188] on img at bounding box center [247, 199] width 351 height 117
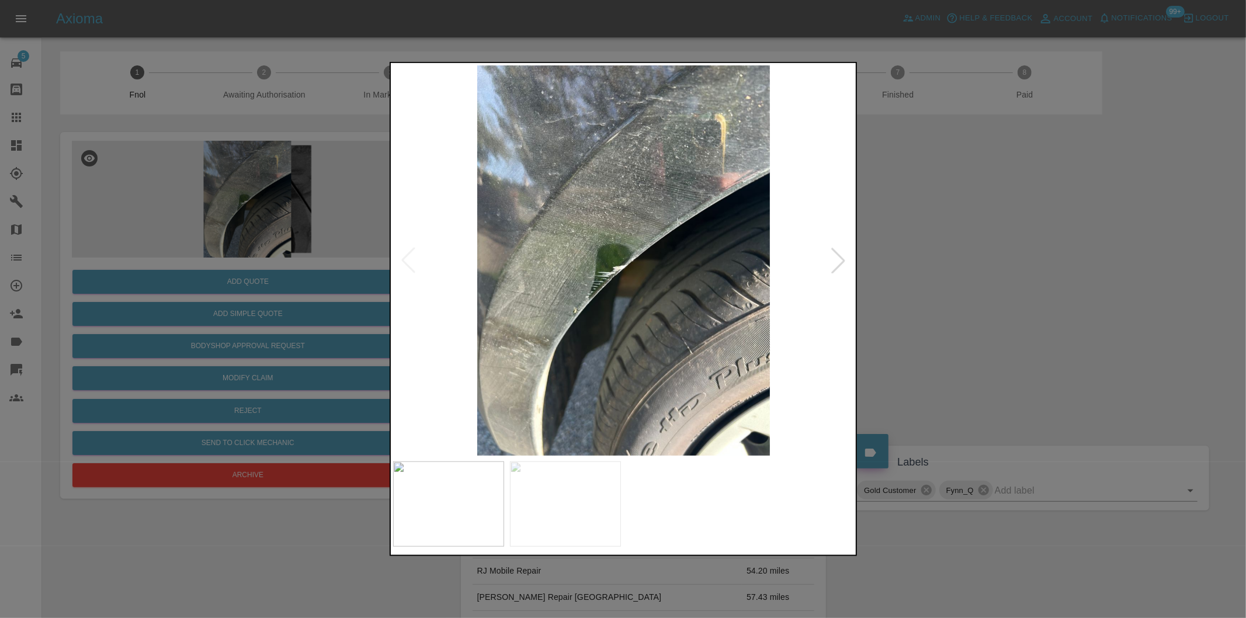
click at [845, 263] on div at bounding box center [839, 261] width 26 height 26
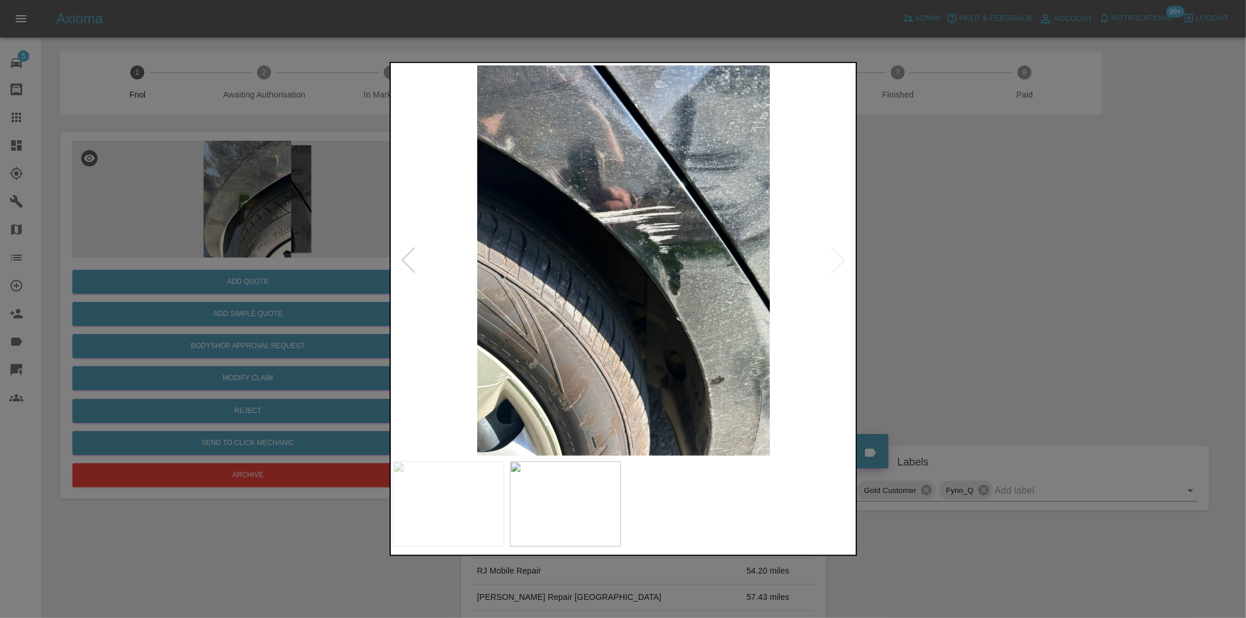
click at [953, 285] on div at bounding box center [623, 309] width 1246 height 618
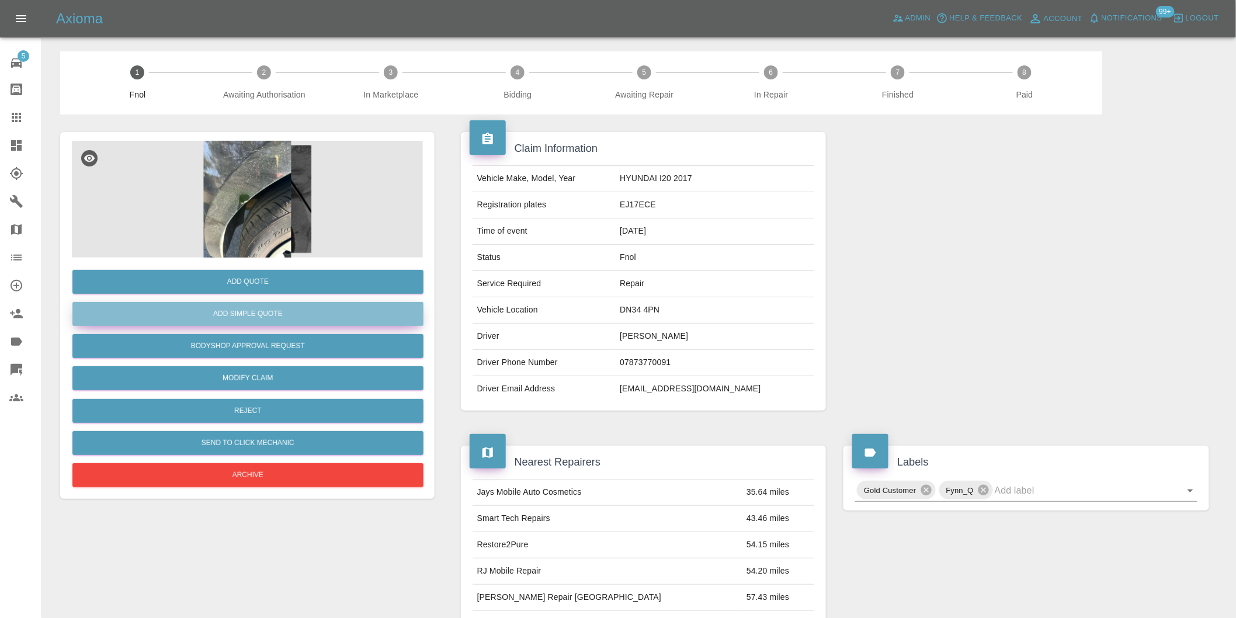
click at [247, 319] on button "Add Simple Quote" at bounding box center [247, 314] width 351 height 24
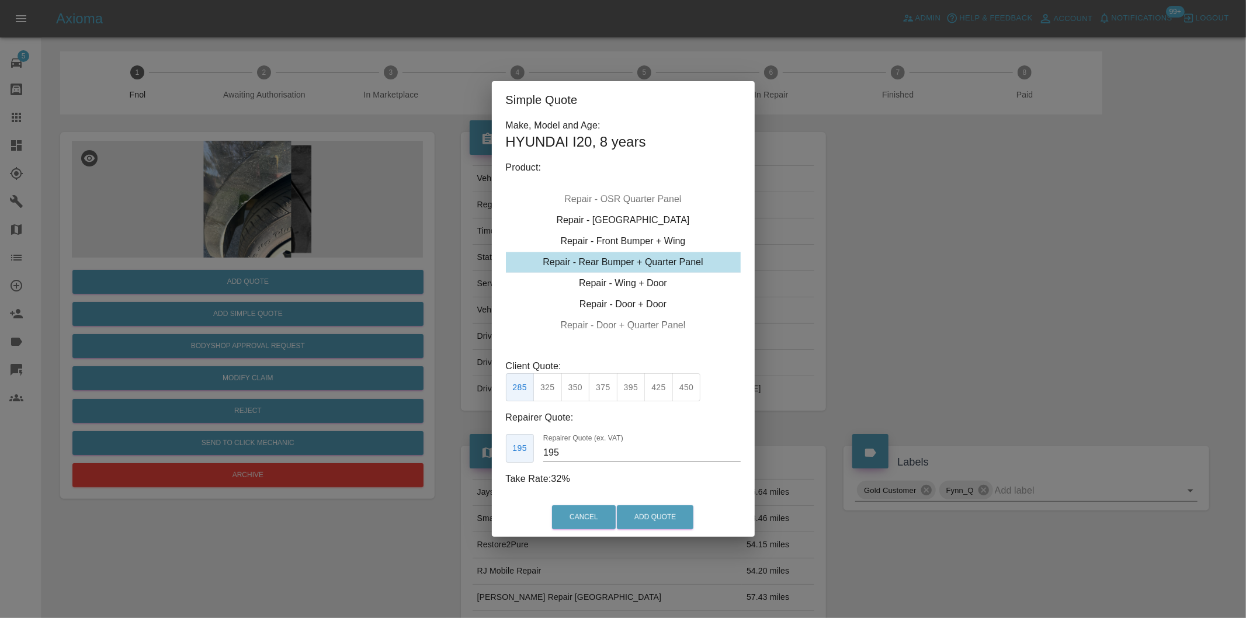
click at [581, 384] on button "350" at bounding box center [575, 387] width 29 height 29
type input "210"
drag, startPoint x: 646, startPoint y: 518, endPoint x: 658, endPoint y: 518, distance: 11.7
click at [647, 518] on button "Add Quote" at bounding box center [655, 517] width 77 height 24
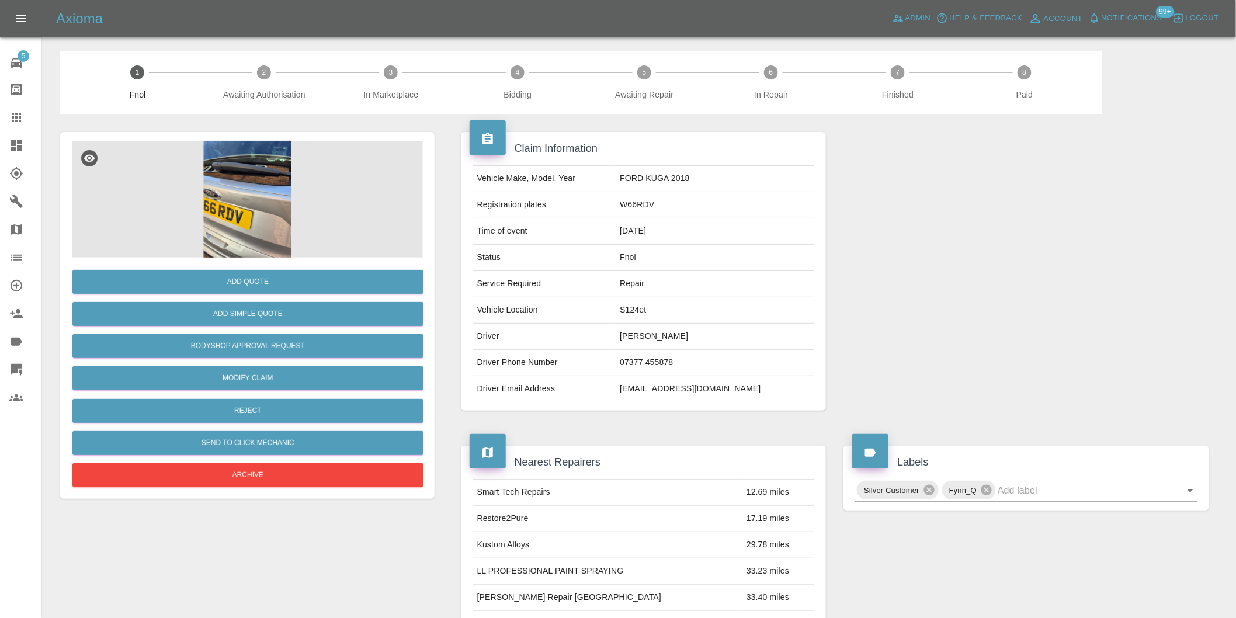
click at [259, 209] on img at bounding box center [247, 199] width 351 height 117
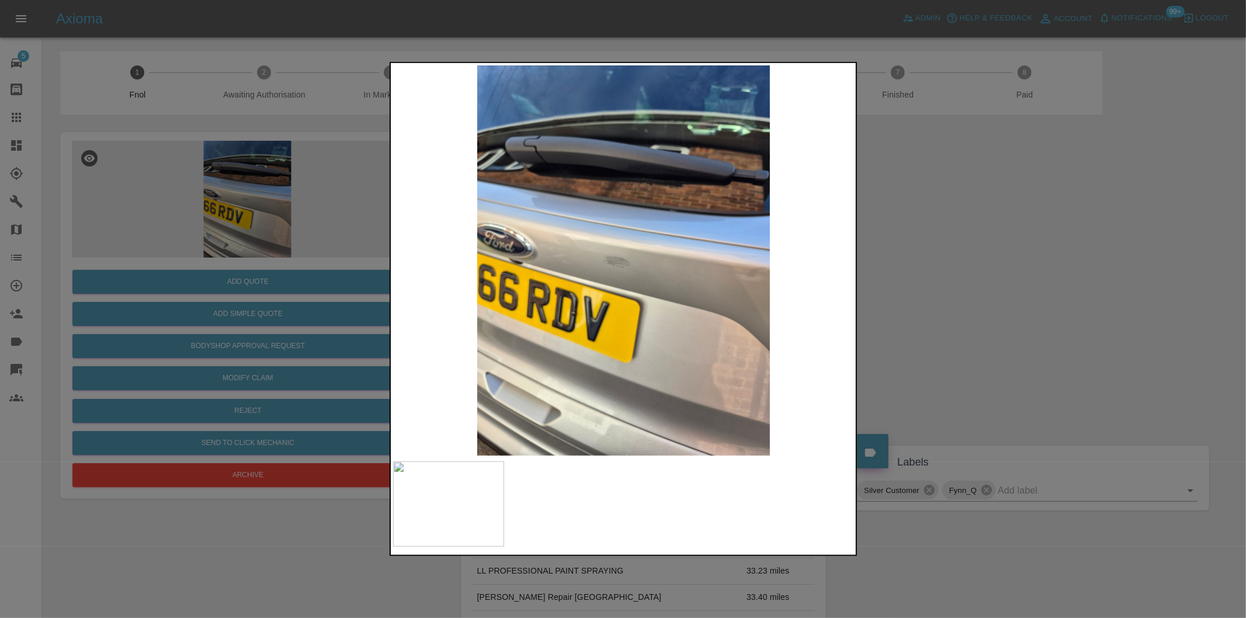
click at [642, 269] on img at bounding box center [624, 260] width 462 height 390
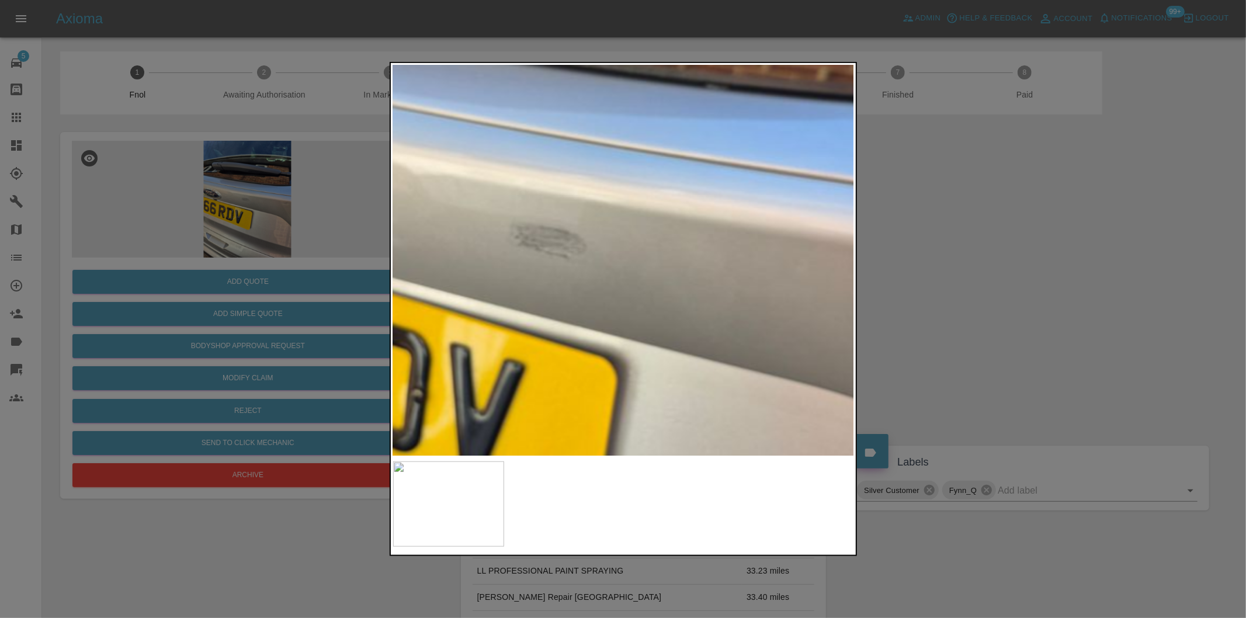
click at [642, 269] on img at bounding box center [567, 236] width 1385 height 1170
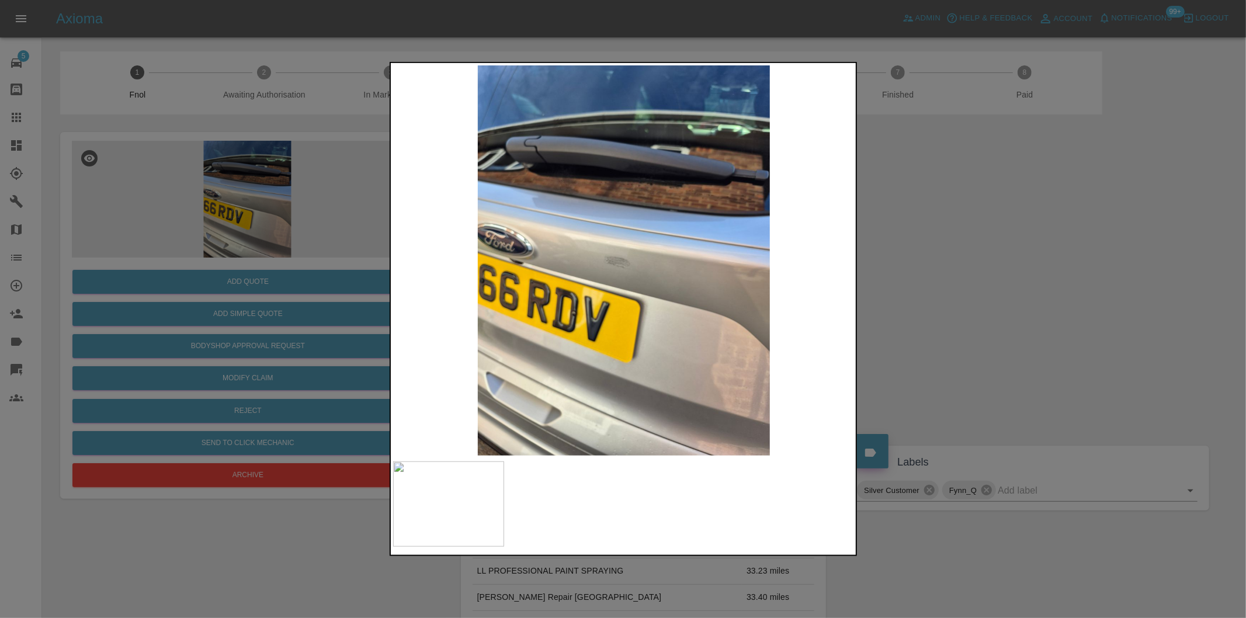
click at [1044, 283] on div at bounding box center [623, 309] width 1246 height 618
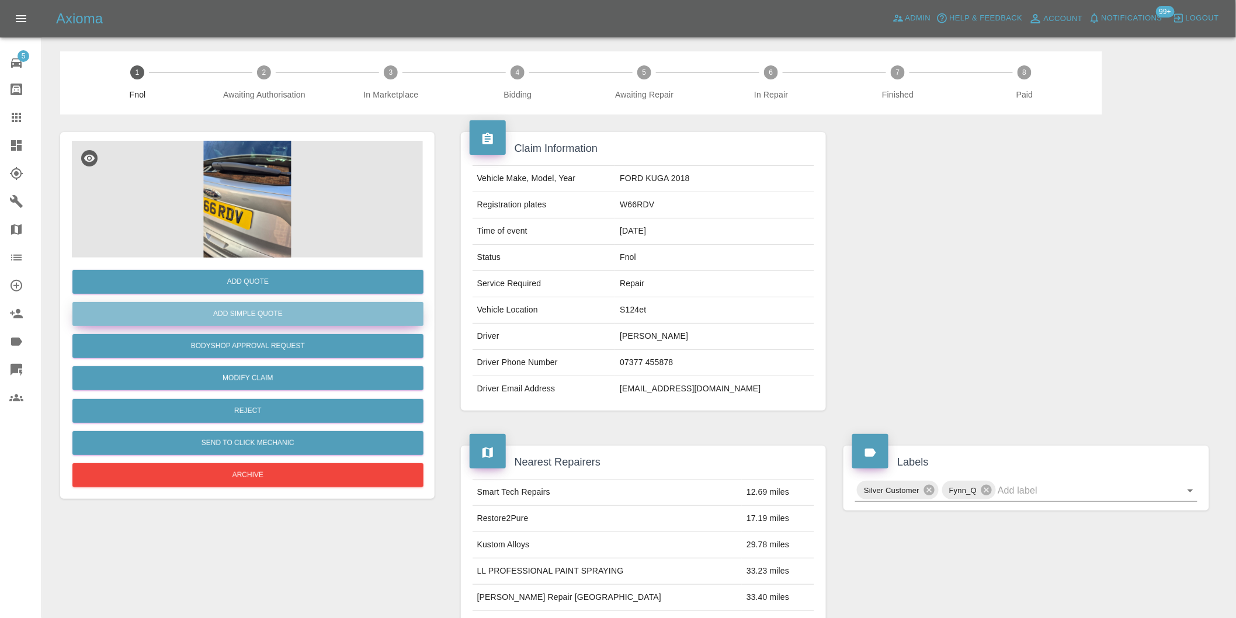
click at [314, 308] on button "Add Simple Quote" at bounding box center [247, 314] width 351 height 24
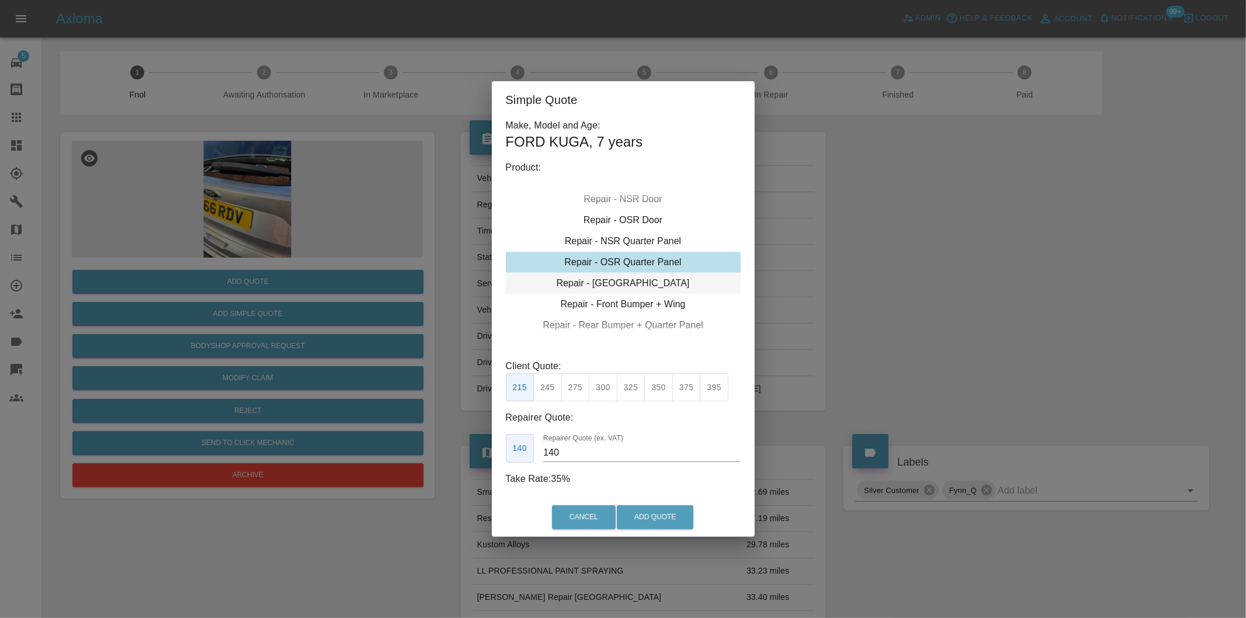
click at [660, 285] on div "Repair - [GEOGRAPHIC_DATA]" at bounding box center [623, 283] width 235 height 21
drag, startPoint x: 581, startPoint y: 387, endPoint x: 596, endPoint y: 400, distance: 19.9
click at [581, 387] on button "275" at bounding box center [575, 387] width 29 height 29
type input "180"
click at [663, 524] on button "Add Quote" at bounding box center [655, 517] width 77 height 24
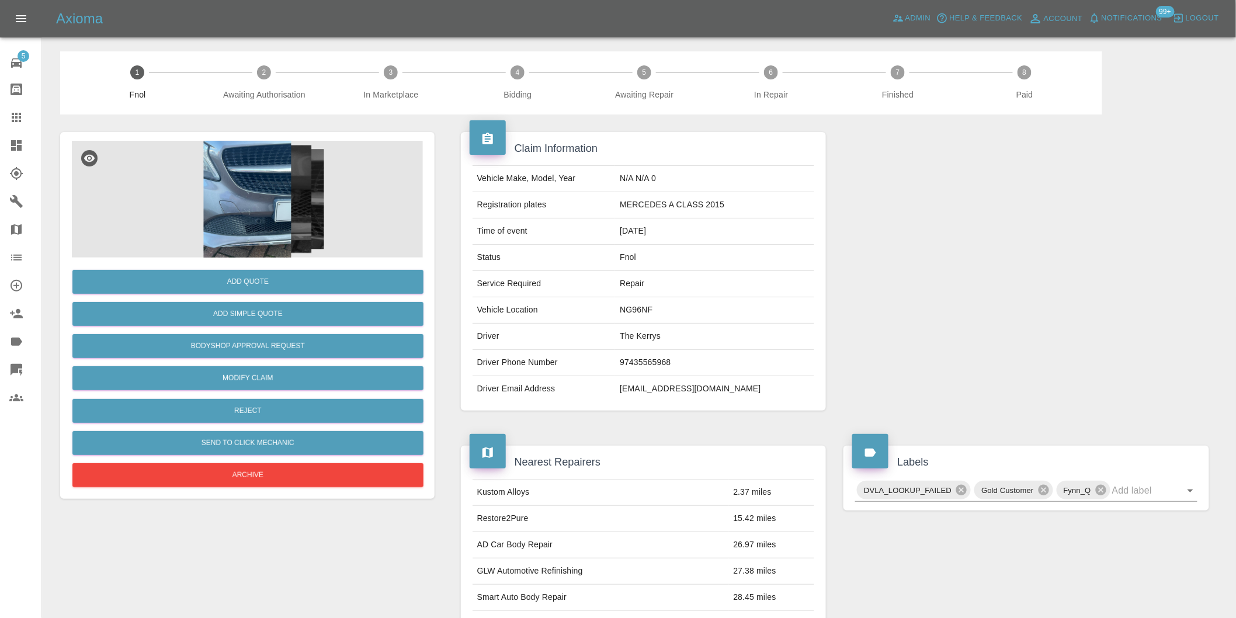
click at [249, 183] on img at bounding box center [247, 199] width 351 height 117
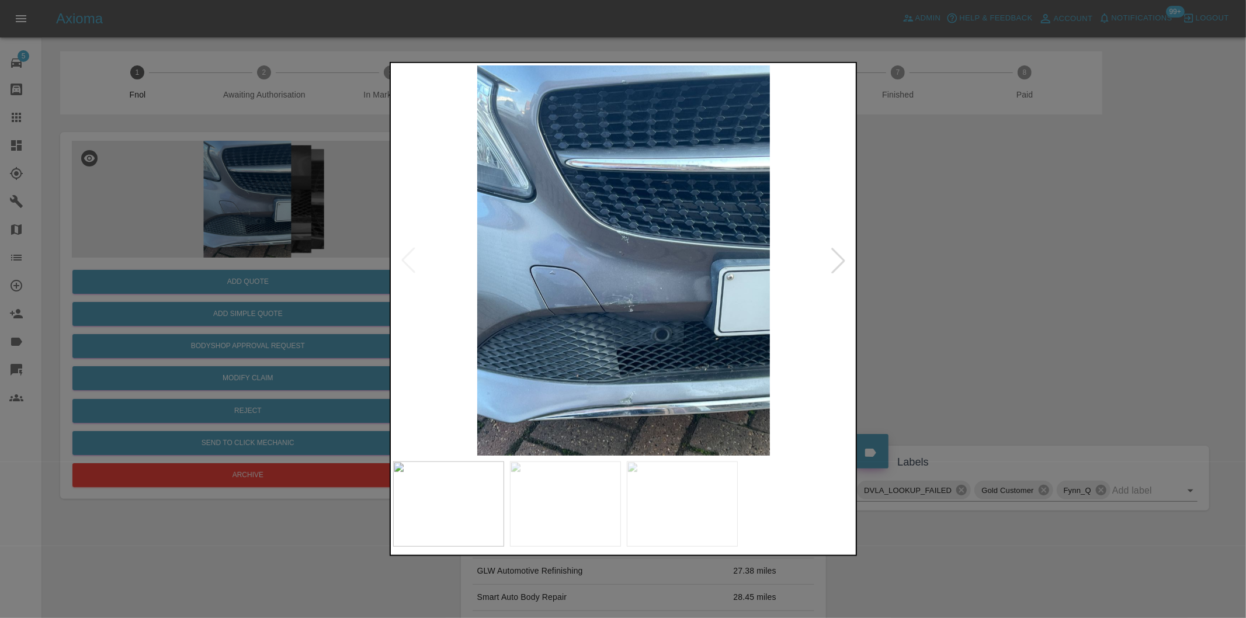
click at [839, 265] on div at bounding box center [839, 261] width 26 height 26
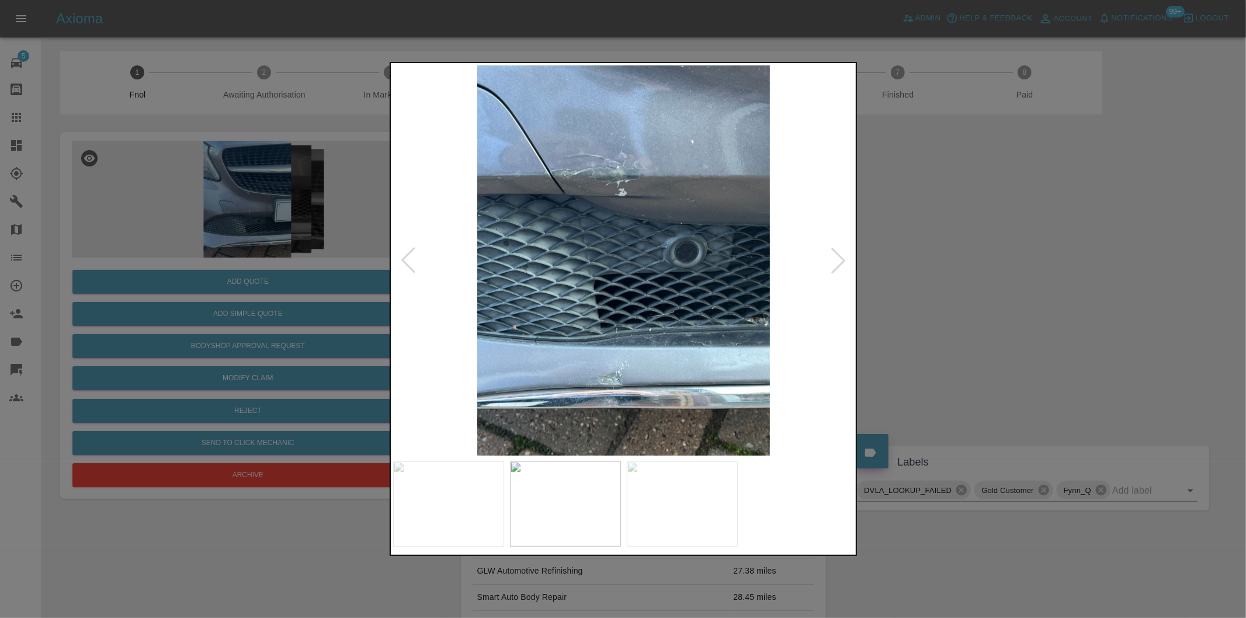
click at [839, 265] on div at bounding box center [839, 261] width 26 height 26
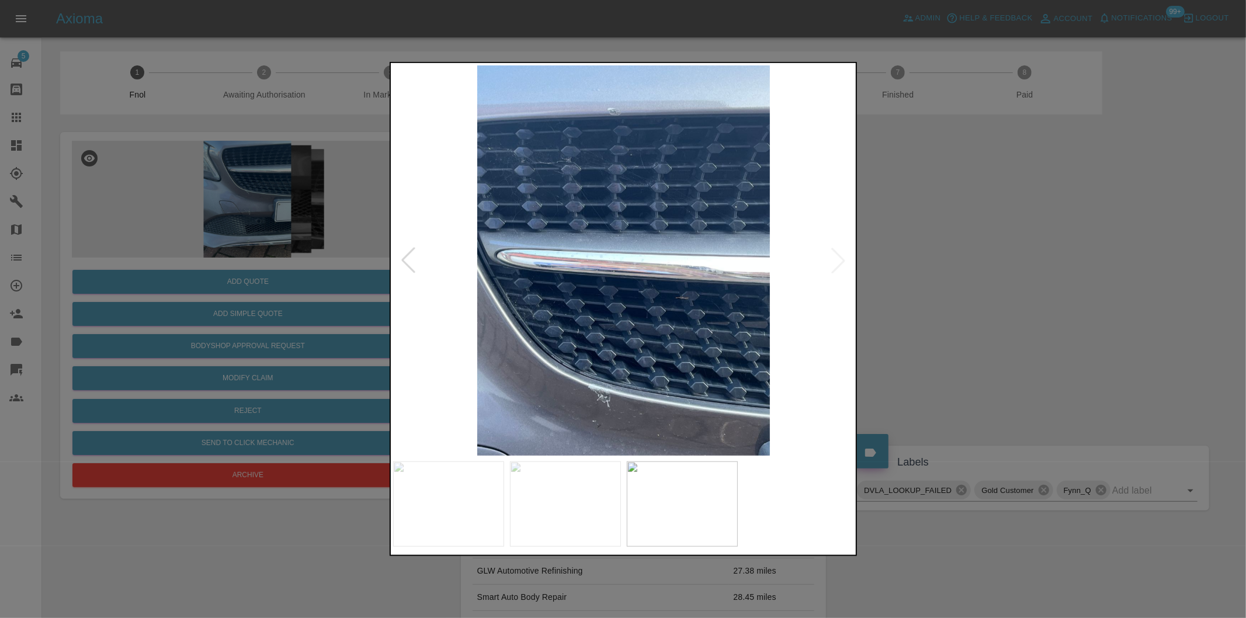
click at [840, 259] on img at bounding box center [624, 260] width 462 height 390
click at [409, 259] on div at bounding box center [409, 261] width 26 height 26
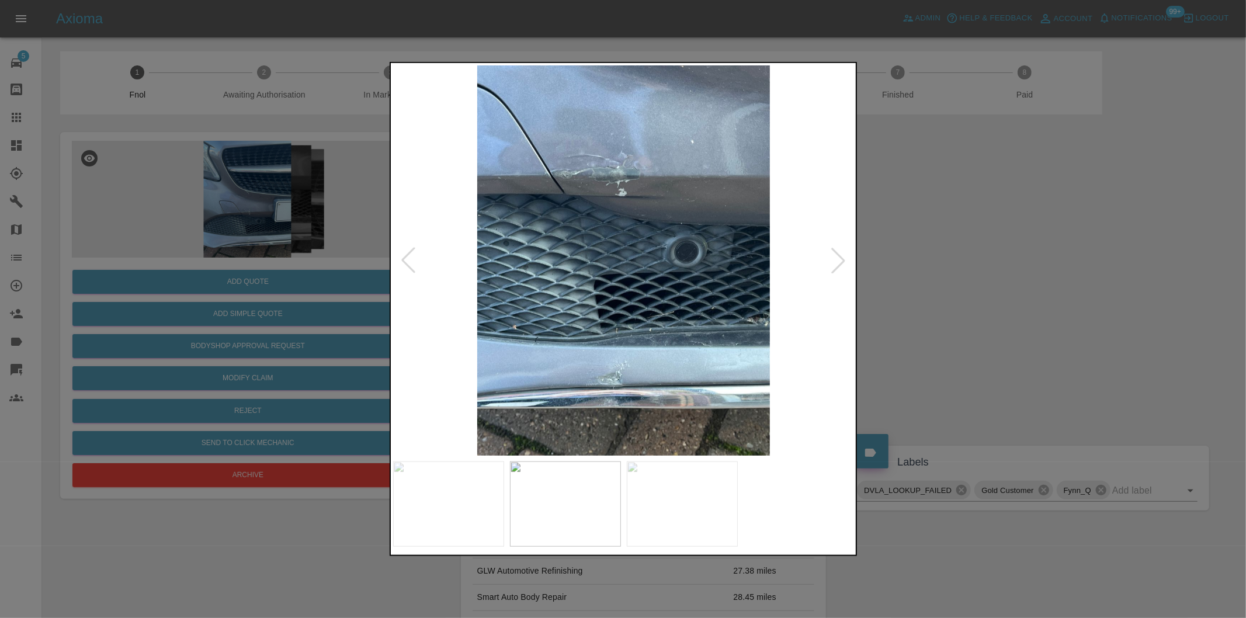
click at [618, 366] on img at bounding box center [624, 260] width 462 height 390
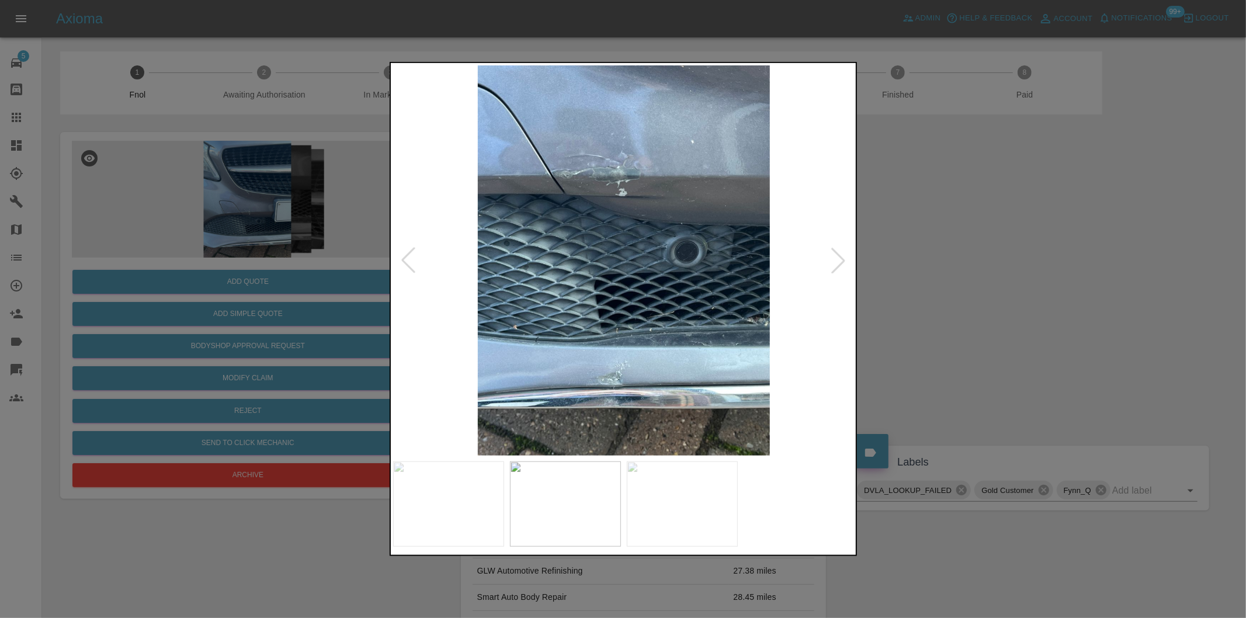
click at [955, 341] on div at bounding box center [623, 309] width 1246 height 618
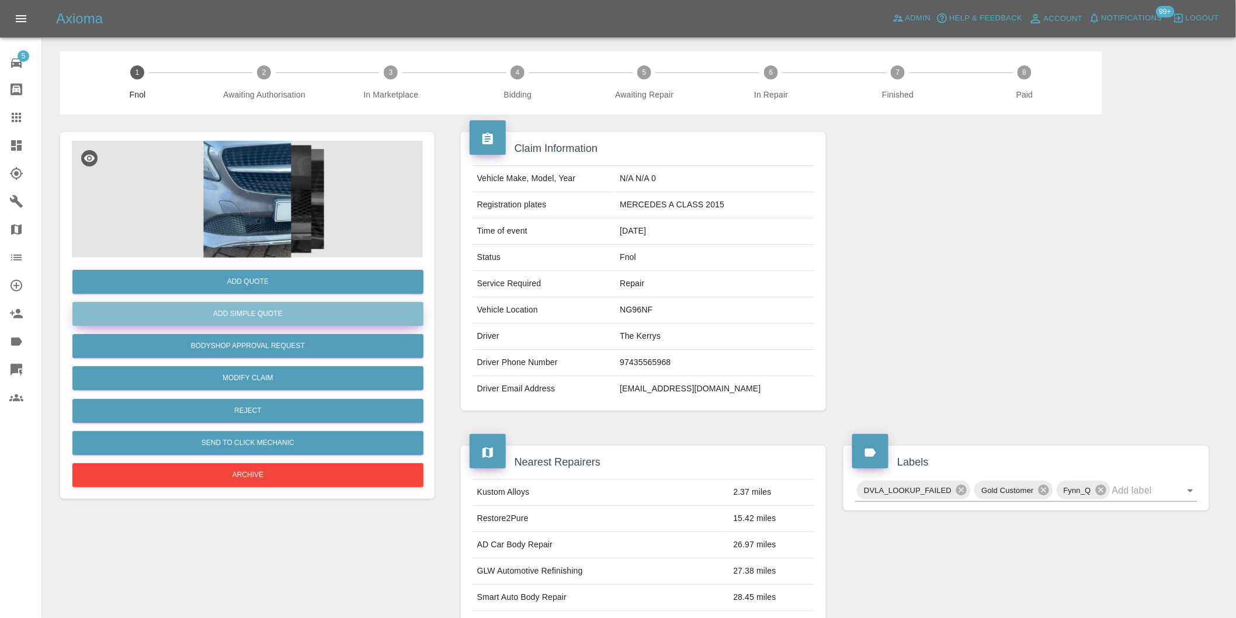
click at [279, 311] on button "Add Simple Quote" at bounding box center [247, 314] width 351 height 24
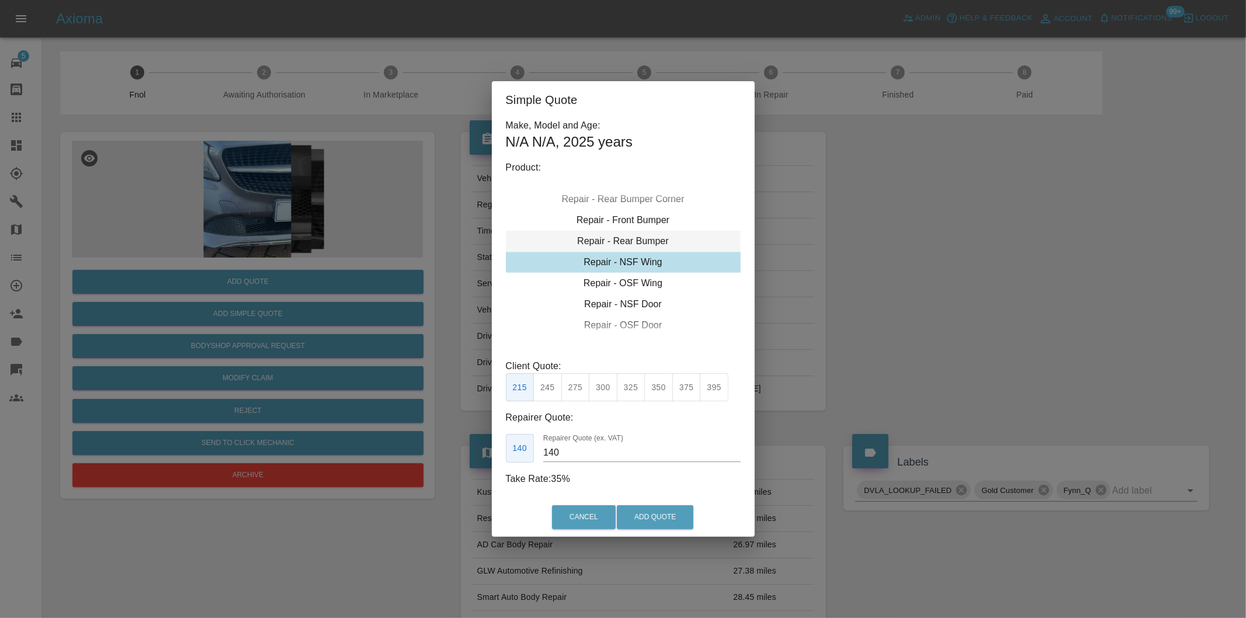
click at [650, 237] on div "Repair - Rear Bumper" at bounding box center [623, 241] width 235 height 21
drag, startPoint x: 576, startPoint y: 384, endPoint x: 629, endPoint y: 460, distance: 91.9
click at [578, 386] on button "350" at bounding box center [575, 387] width 29 height 29
type input "210"
click at [654, 516] on button "Add Quote" at bounding box center [655, 517] width 77 height 24
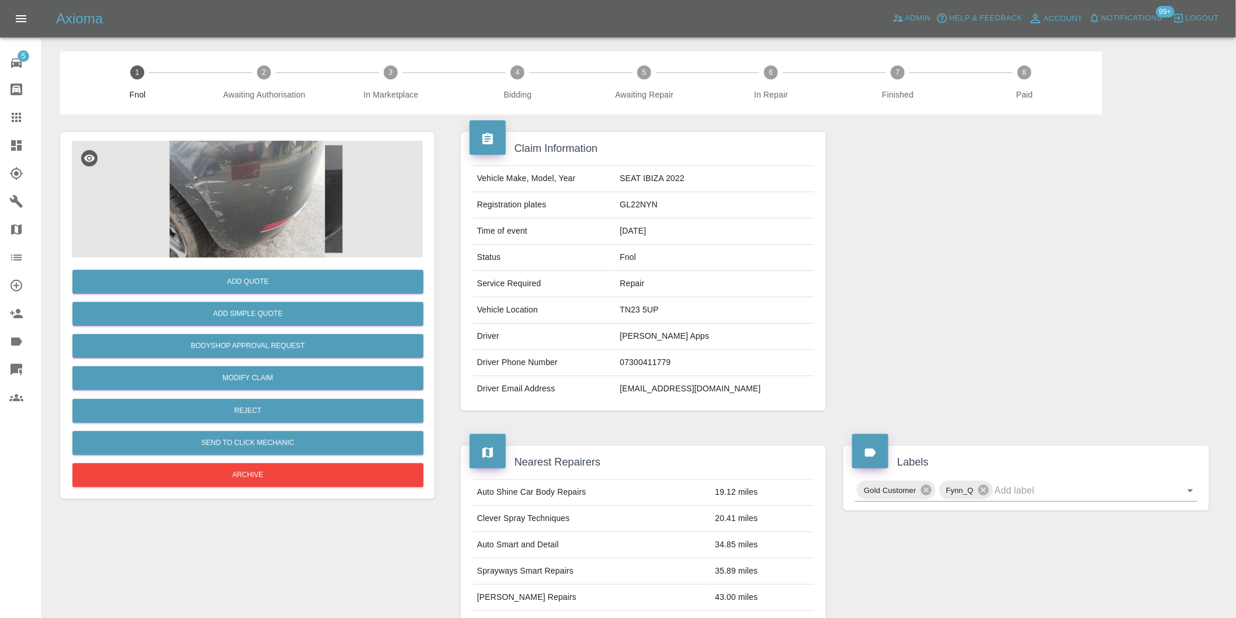
click at [295, 207] on img at bounding box center [247, 199] width 351 height 117
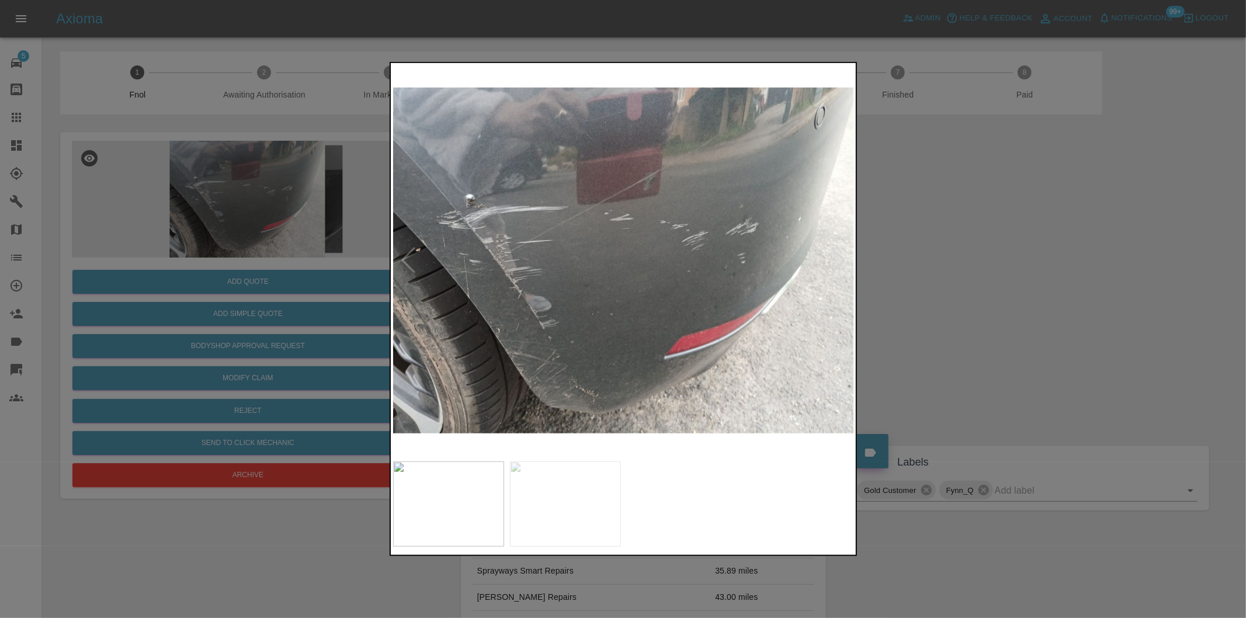
click at [970, 271] on div at bounding box center [623, 309] width 1246 height 618
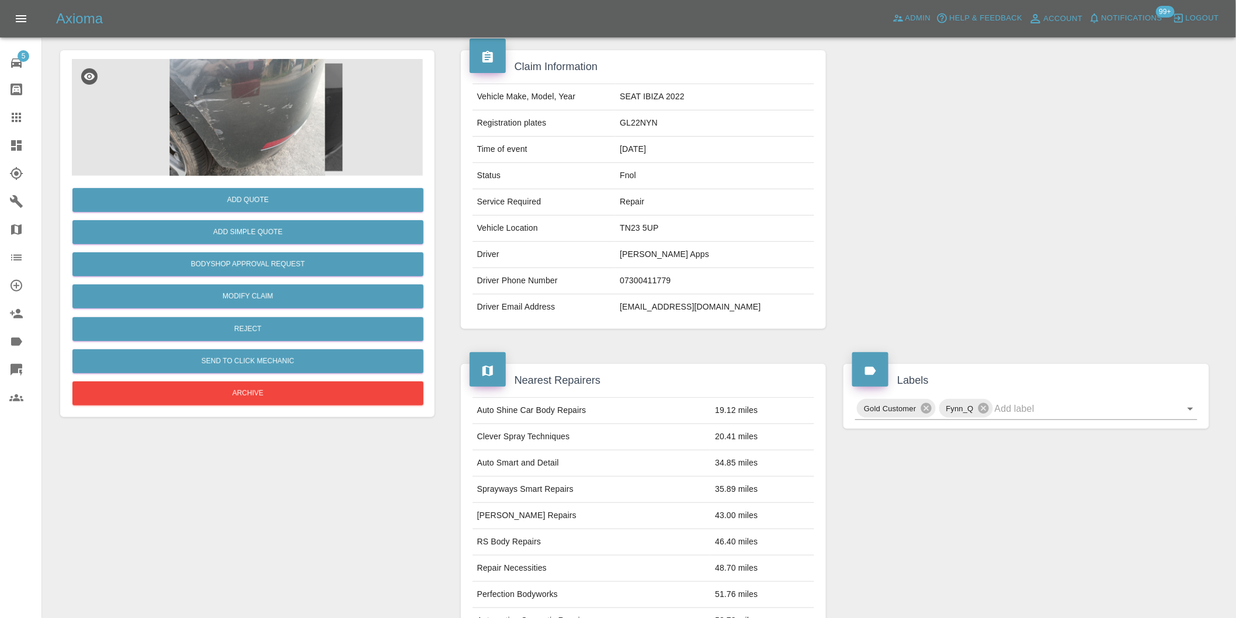
scroll to position [81, 0]
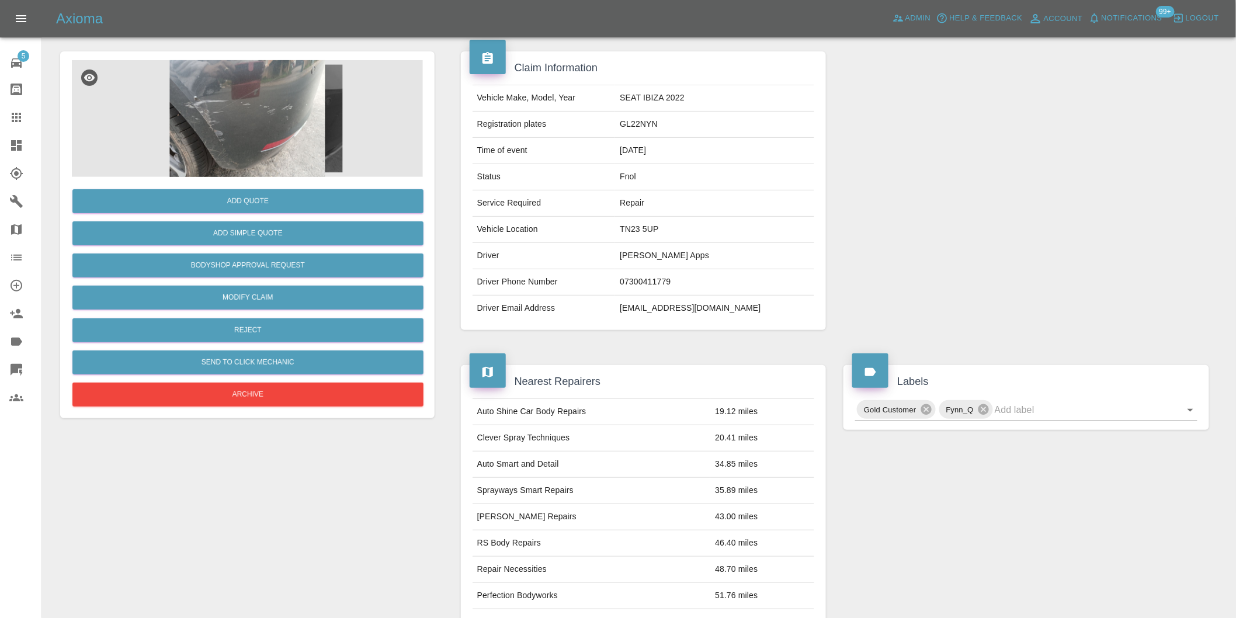
click at [253, 122] on img at bounding box center [247, 118] width 351 height 117
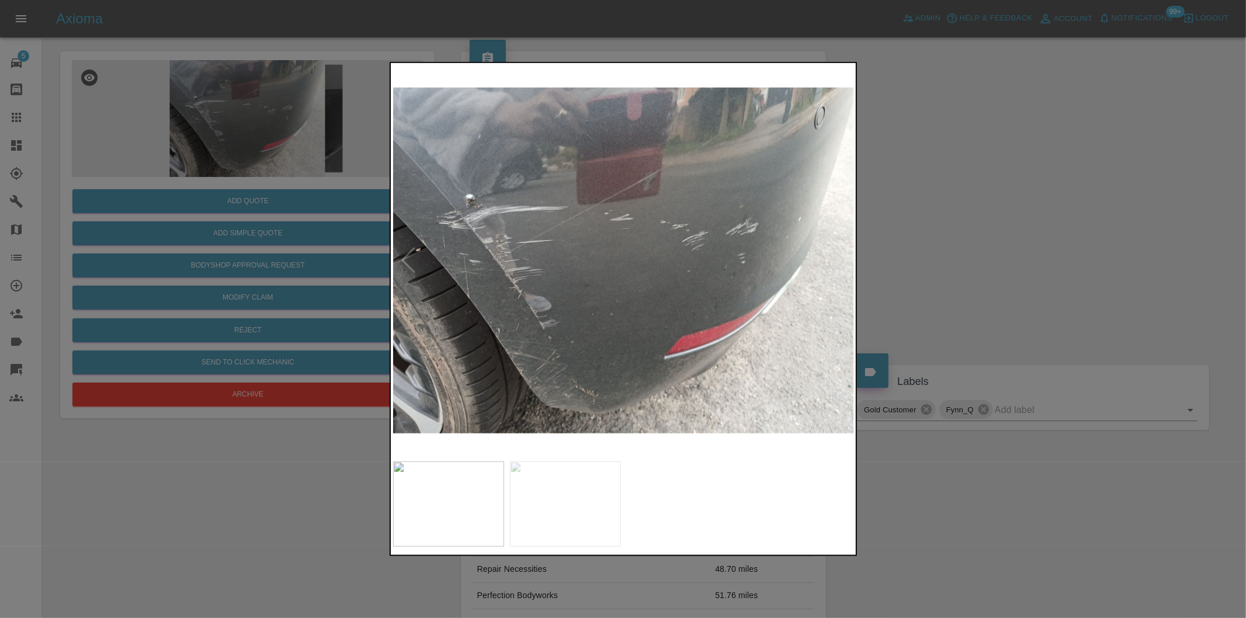
drag, startPoint x: 982, startPoint y: 287, endPoint x: 865, endPoint y: 279, distance: 117.1
click at [868, 285] on div at bounding box center [623, 309] width 1246 height 618
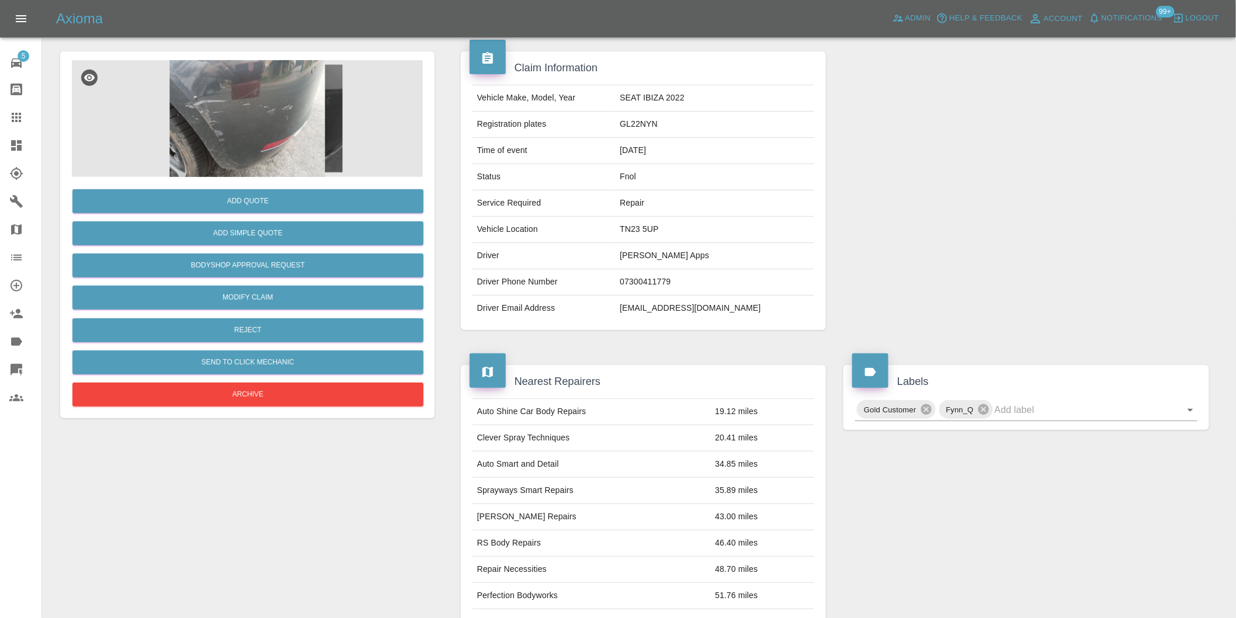
click at [300, 132] on img at bounding box center [247, 118] width 351 height 117
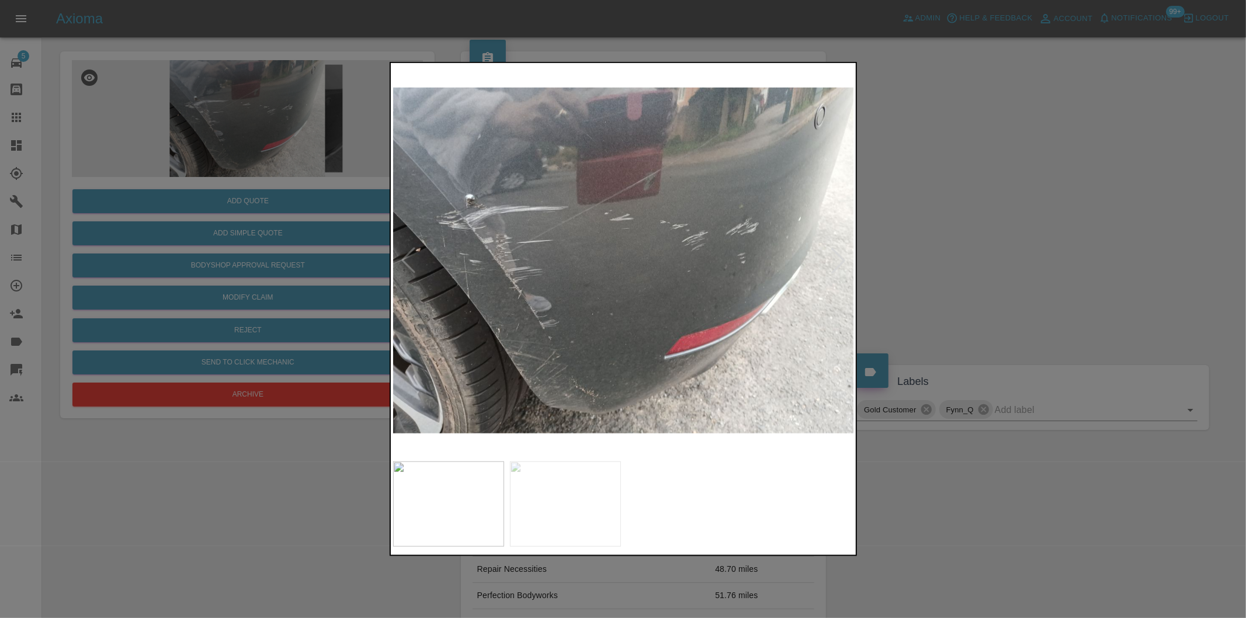
click at [838, 260] on div at bounding box center [839, 261] width 26 height 26
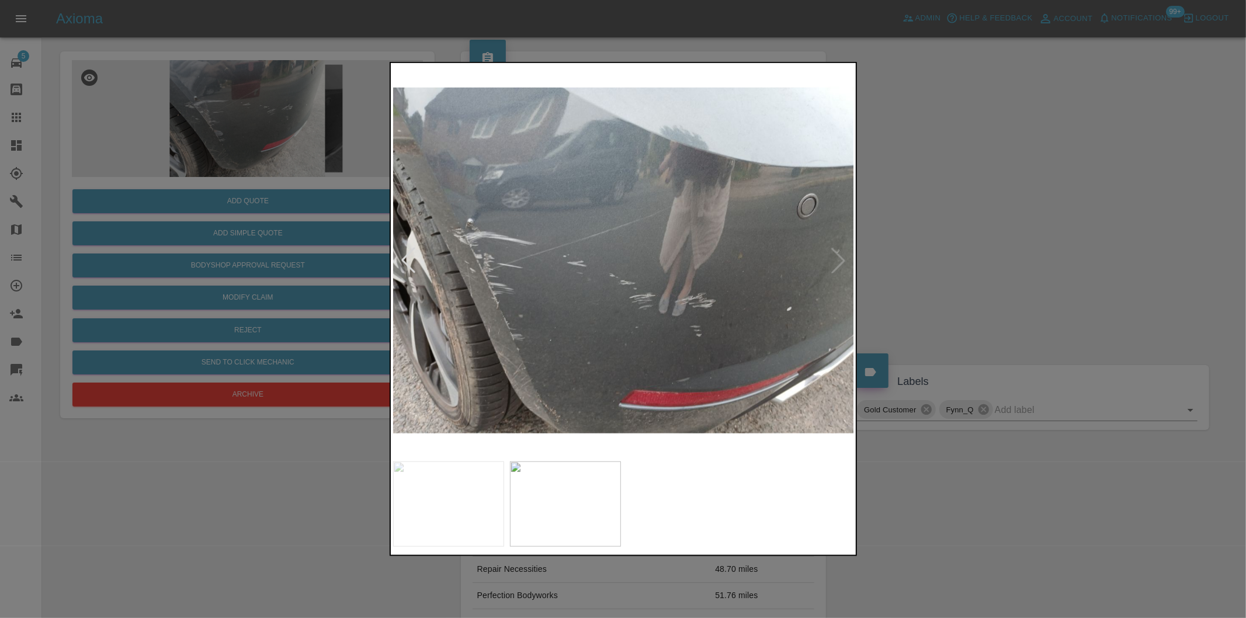
drag, startPoint x: 983, startPoint y: 263, endPoint x: 749, endPoint y: 252, distance: 234.0
click at [979, 264] on div at bounding box center [623, 309] width 1246 height 618
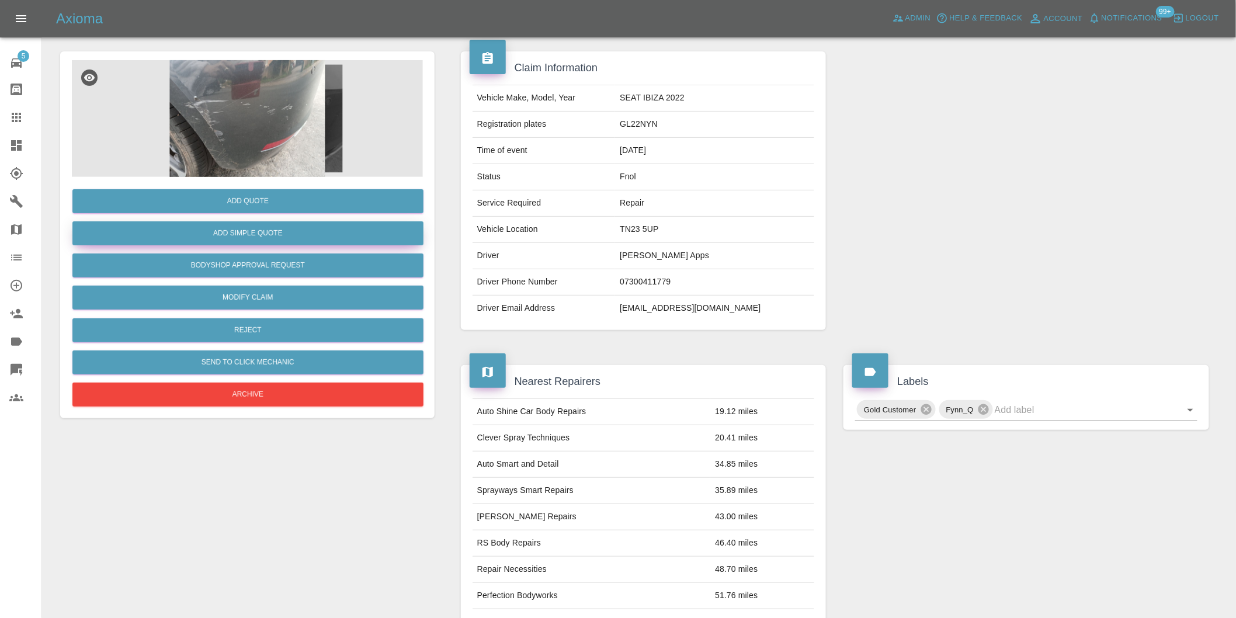
click at [205, 237] on button "Add Simple Quote" at bounding box center [247, 233] width 351 height 24
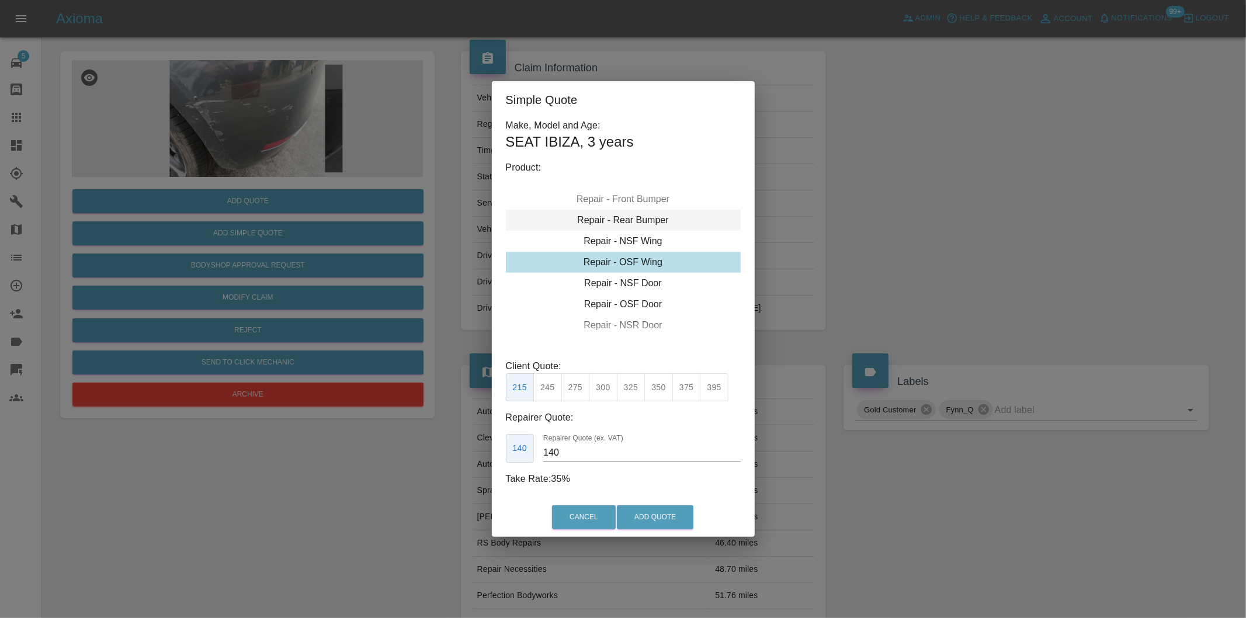
click at [644, 216] on div "Repair - Rear Bumper" at bounding box center [623, 220] width 235 height 21
click at [649, 223] on div "Repair - Rear Bumper Corner" at bounding box center [623, 220] width 235 height 21
click at [639, 224] on div "Repair - Rear Bumper Corner" at bounding box center [623, 220] width 235 height 21
click at [608, 390] on button "240" at bounding box center [603, 387] width 29 height 29
type input "150"
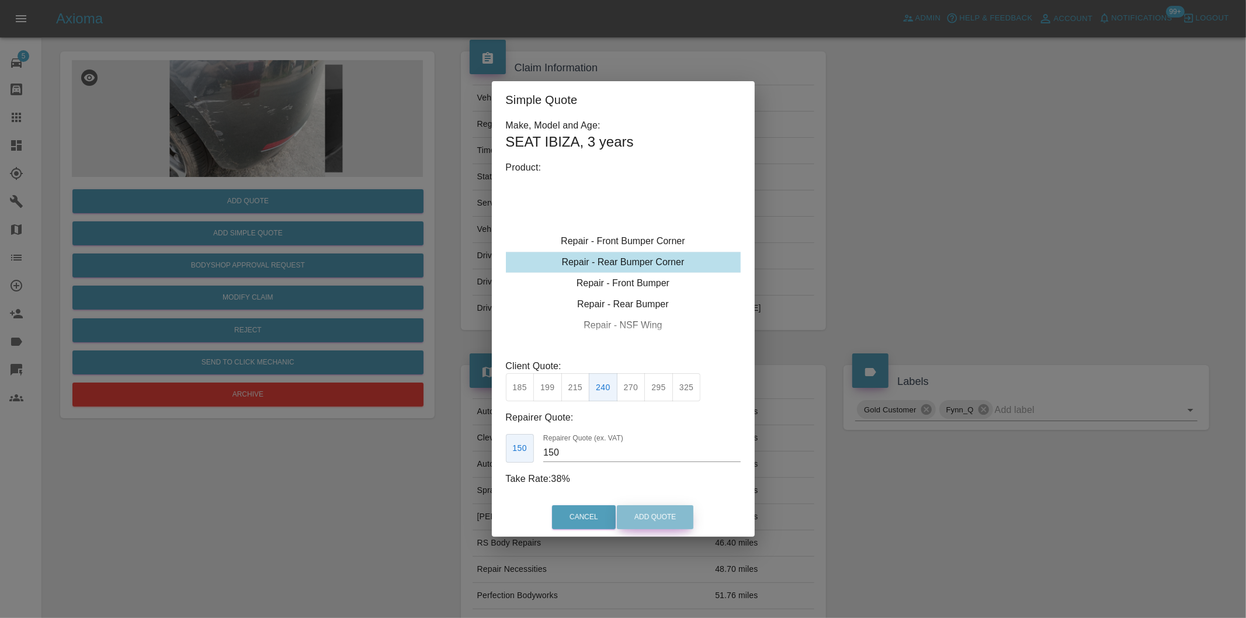
click at [672, 515] on button "Add Quote" at bounding box center [655, 517] width 77 height 24
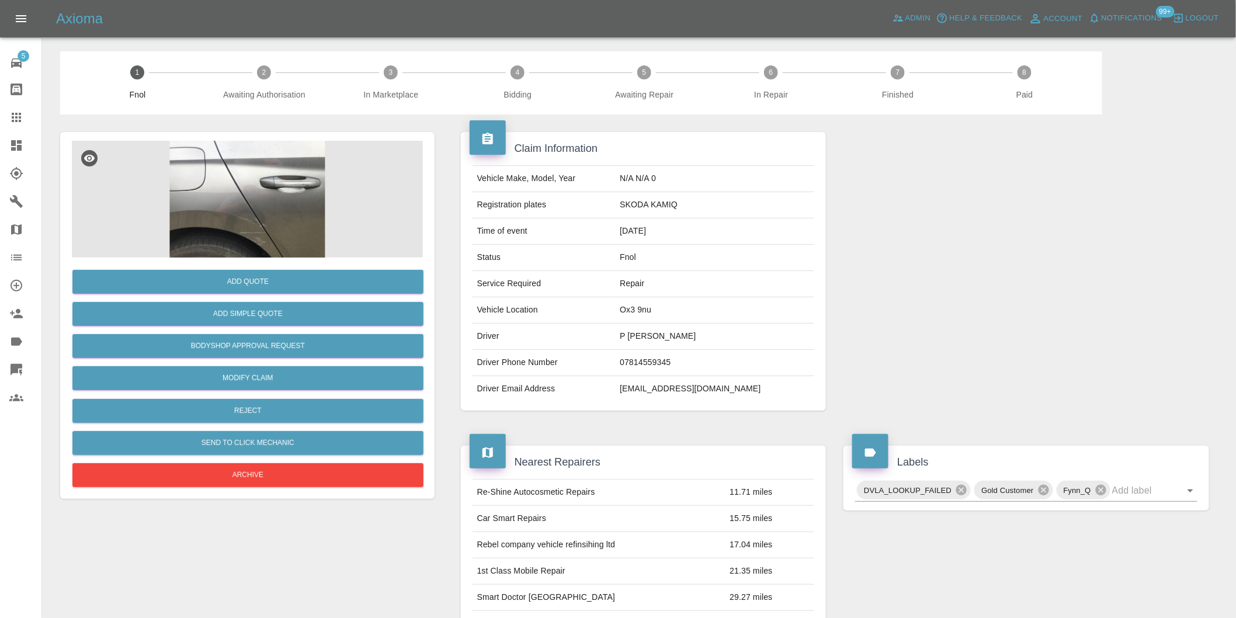
click at [253, 215] on img at bounding box center [247, 199] width 351 height 117
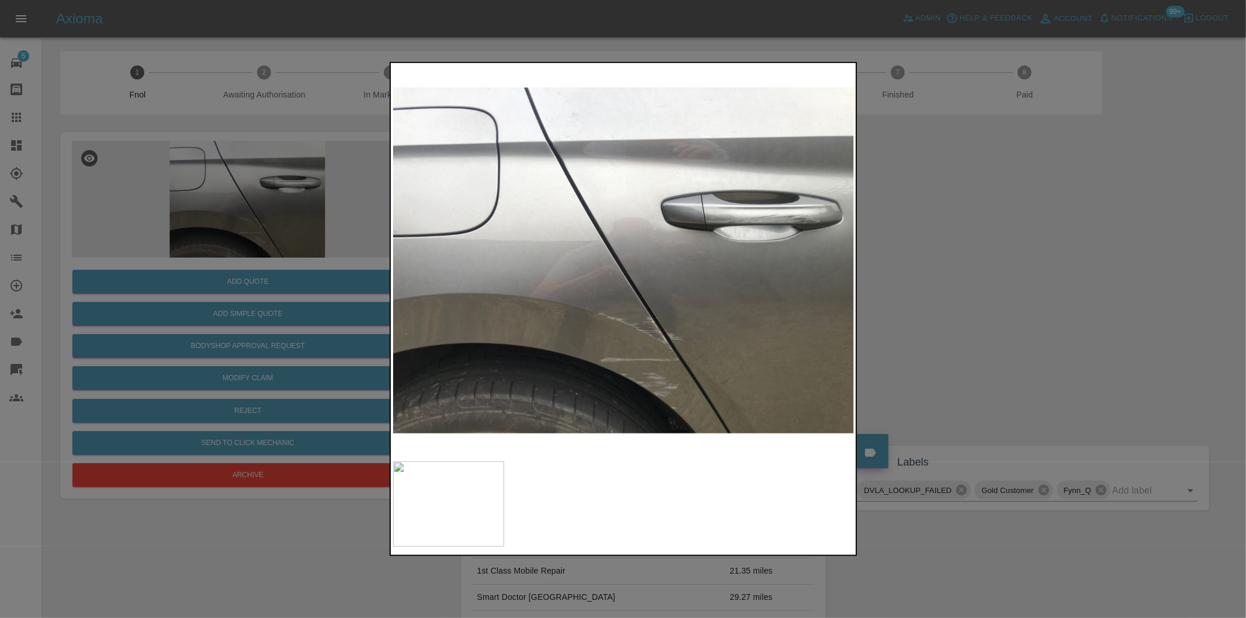
click at [743, 203] on img at bounding box center [624, 260] width 462 height 390
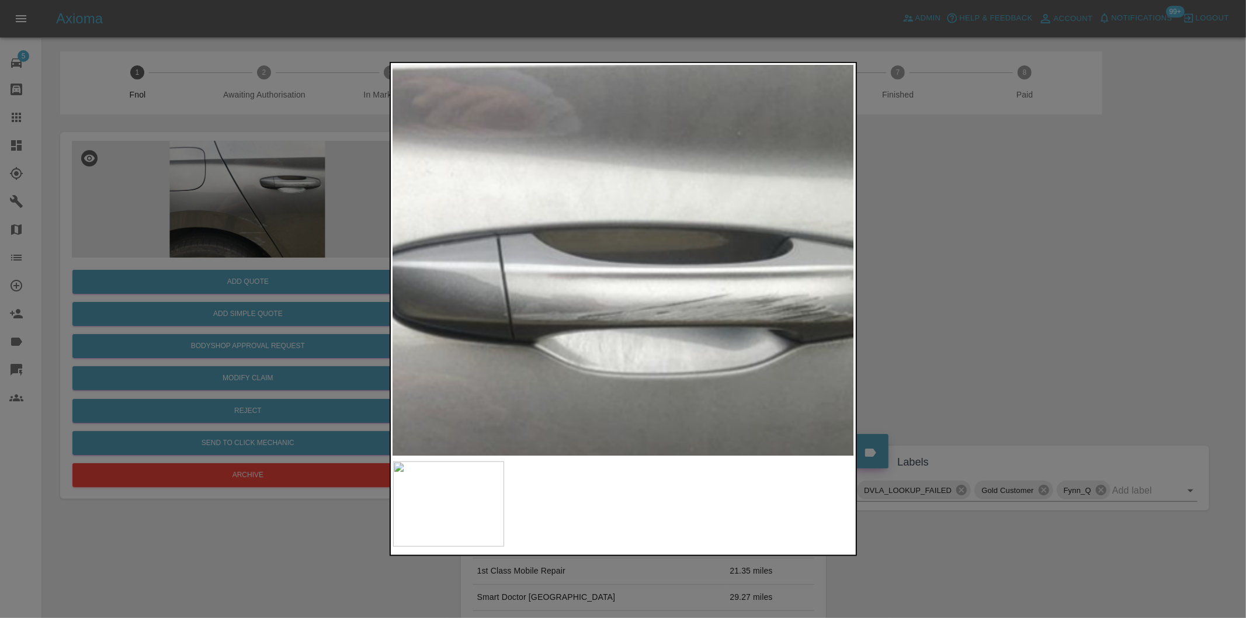
click at [742, 203] on img at bounding box center [265, 433] width 1385 height 1170
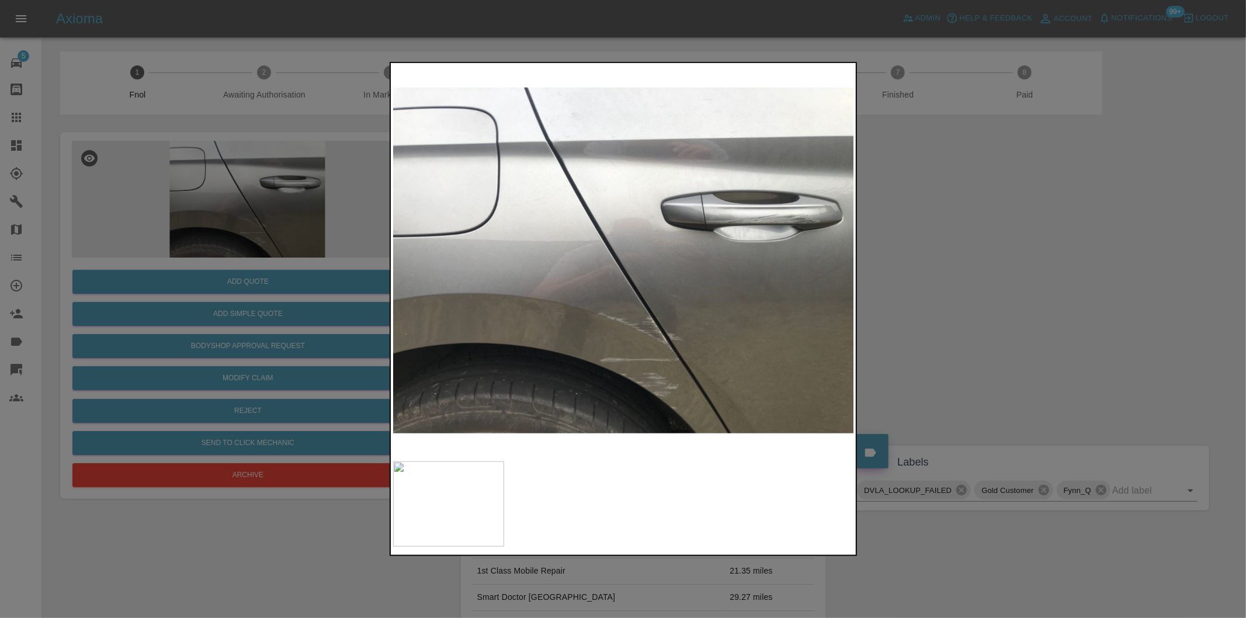
click at [1019, 258] on div at bounding box center [623, 309] width 1246 height 618
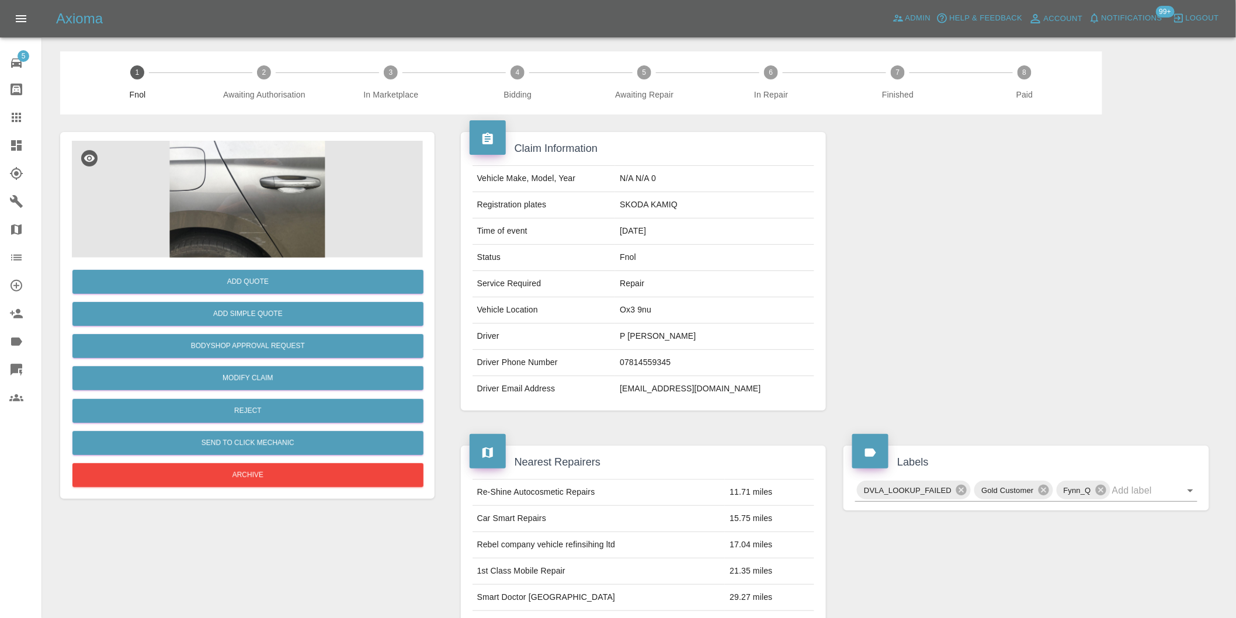
click at [294, 202] on img at bounding box center [247, 199] width 351 height 117
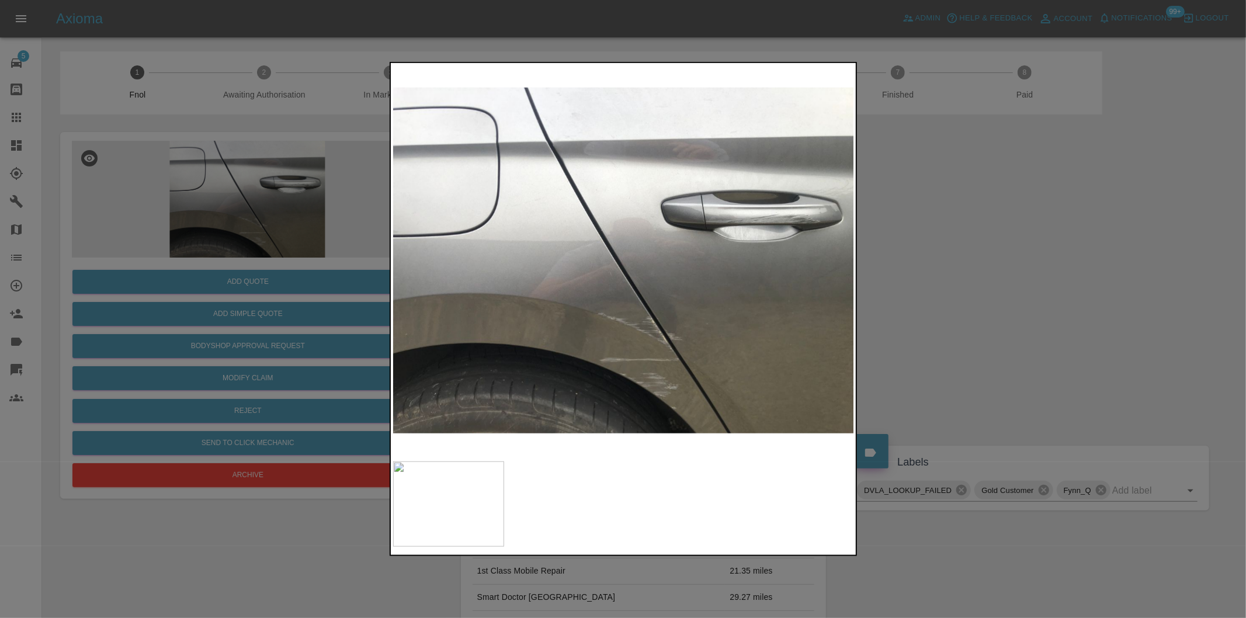
drag, startPoint x: 968, startPoint y: 325, endPoint x: 936, endPoint y: 322, distance: 31.7
click at [968, 324] on div at bounding box center [623, 309] width 1246 height 618
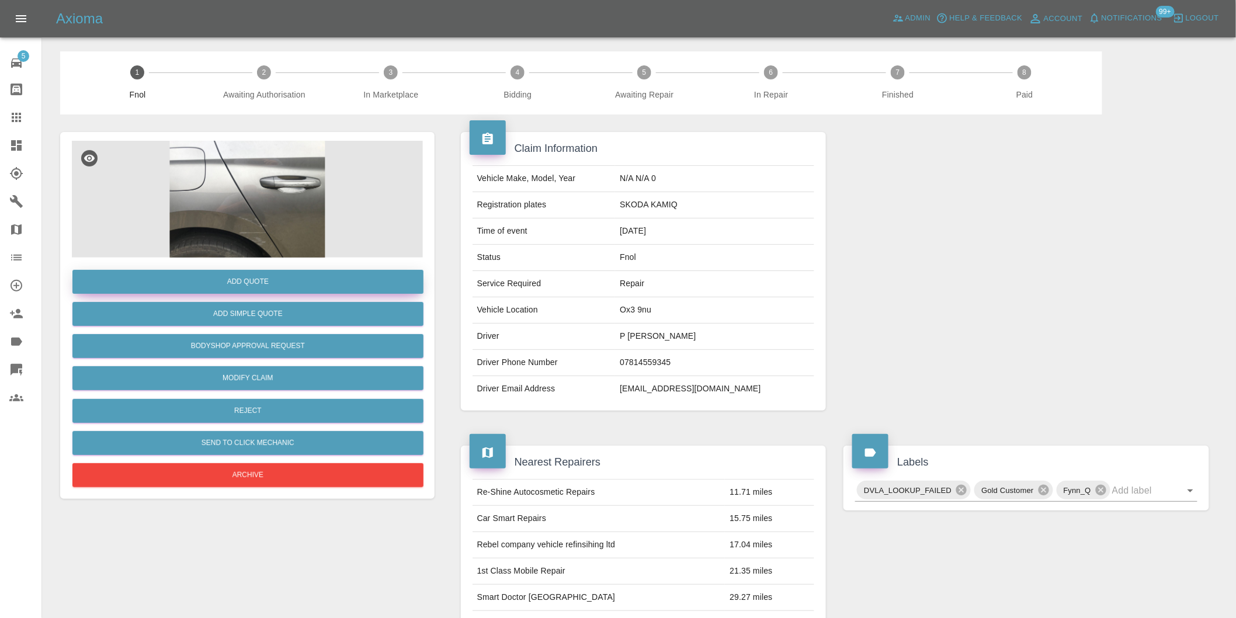
click at [259, 279] on button "Add Quote" at bounding box center [247, 282] width 351 height 24
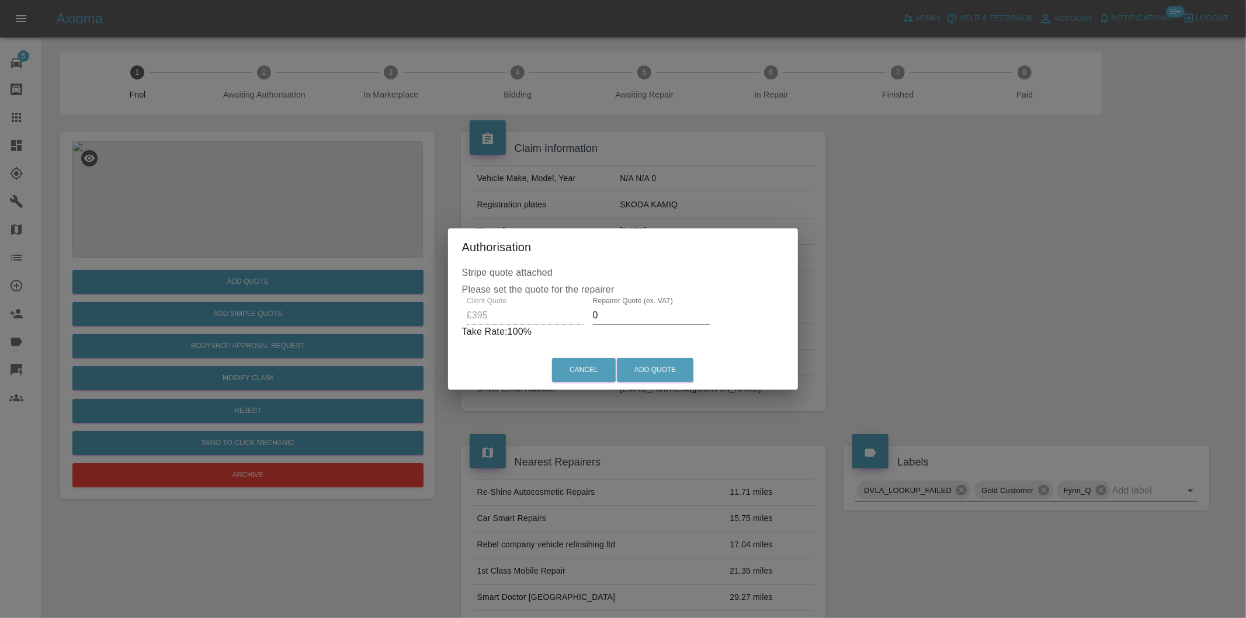
drag, startPoint x: 610, startPoint y: 319, endPoint x: 604, endPoint y: 314, distance: 7.5
click at [610, 317] on input "0" at bounding box center [651, 315] width 117 height 19
type input "0250"
click at [678, 364] on button "Add Quote" at bounding box center [655, 370] width 77 height 24
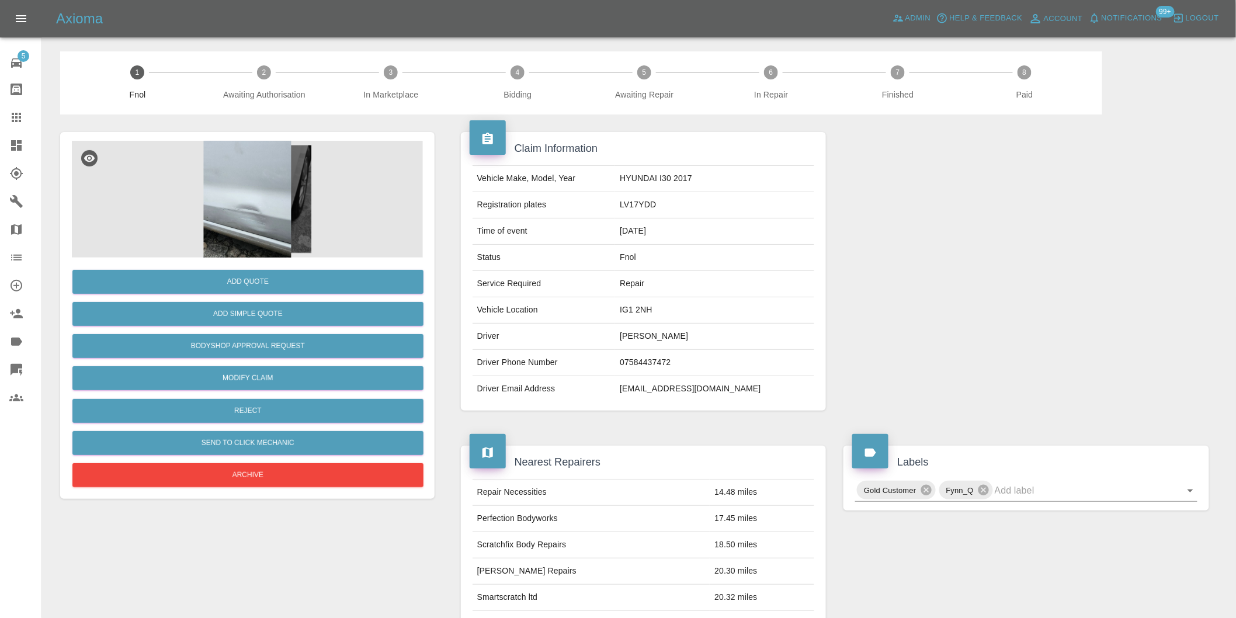
click at [249, 196] on img at bounding box center [247, 199] width 351 height 117
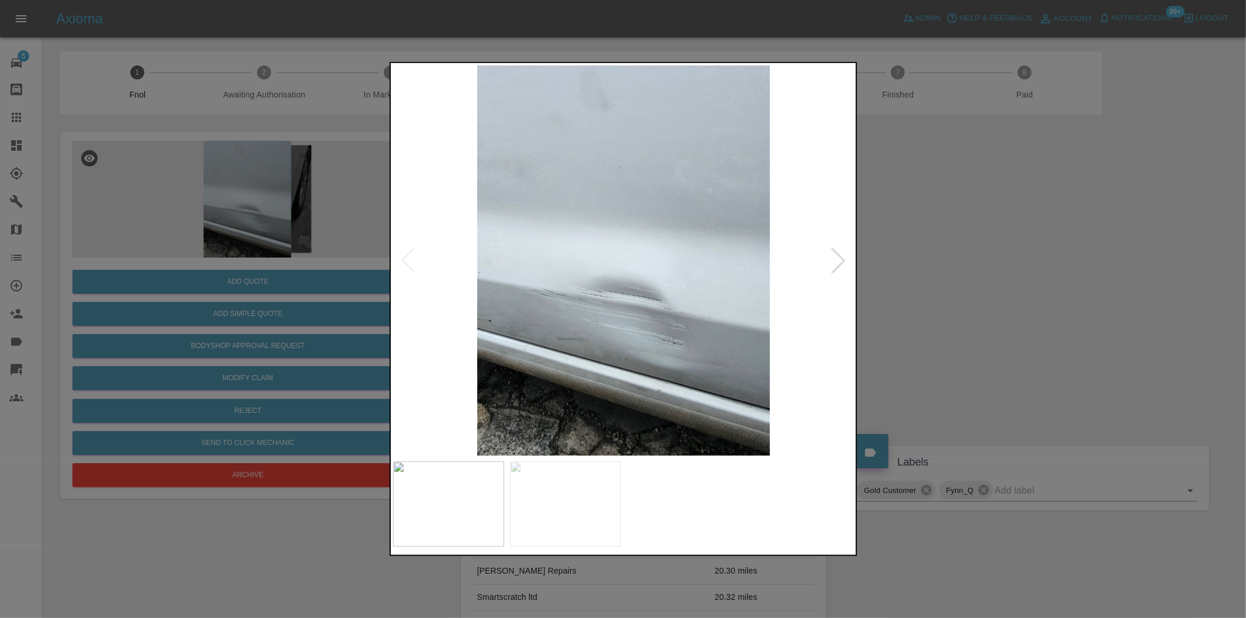
click at [837, 263] on div at bounding box center [839, 261] width 26 height 26
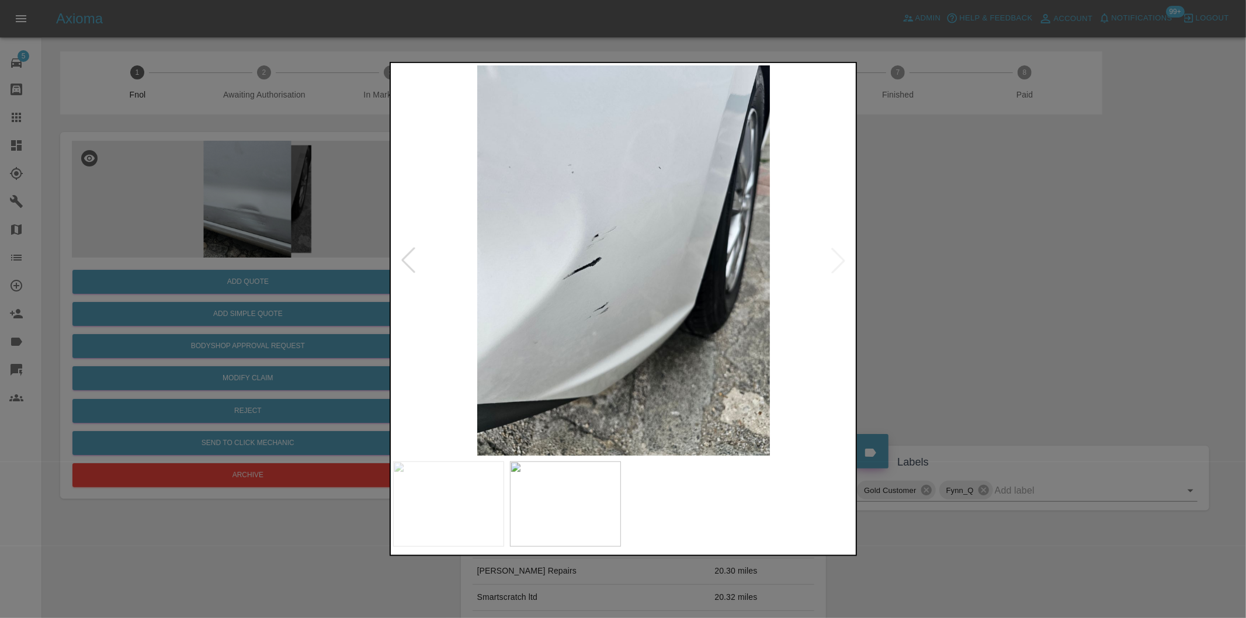
click at [838, 263] on img at bounding box center [624, 260] width 462 height 390
click at [409, 255] on div at bounding box center [409, 261] width 26 height 26
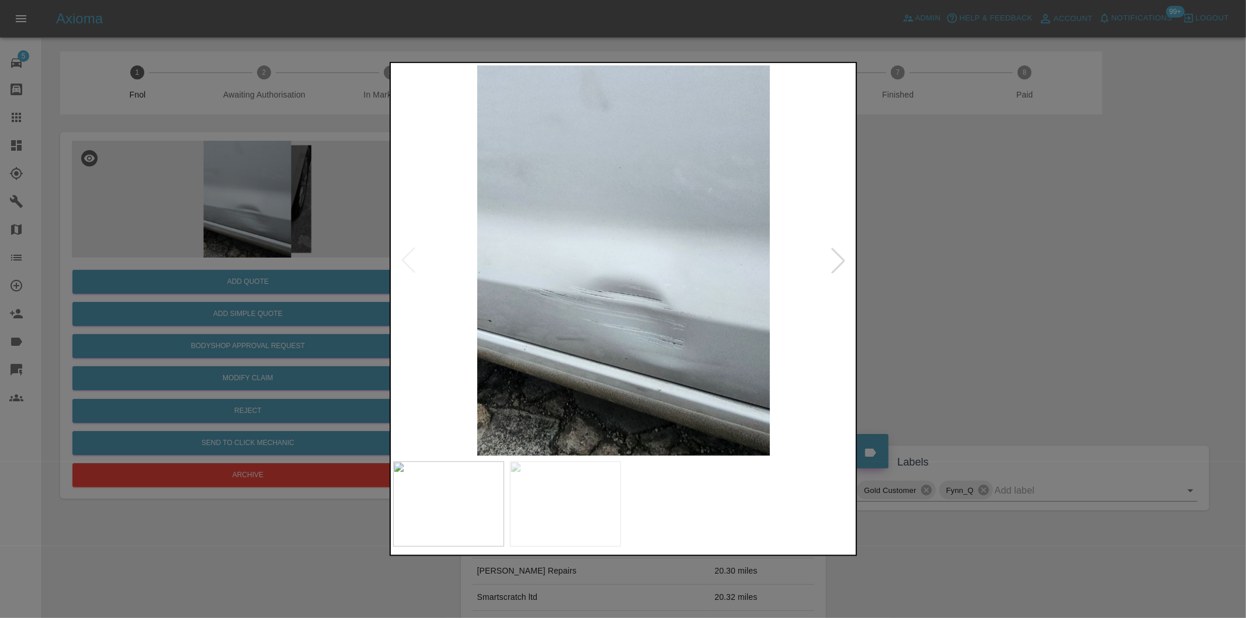
click at [840, 261] on div at bounding box center [839, 261] width 26 height 26
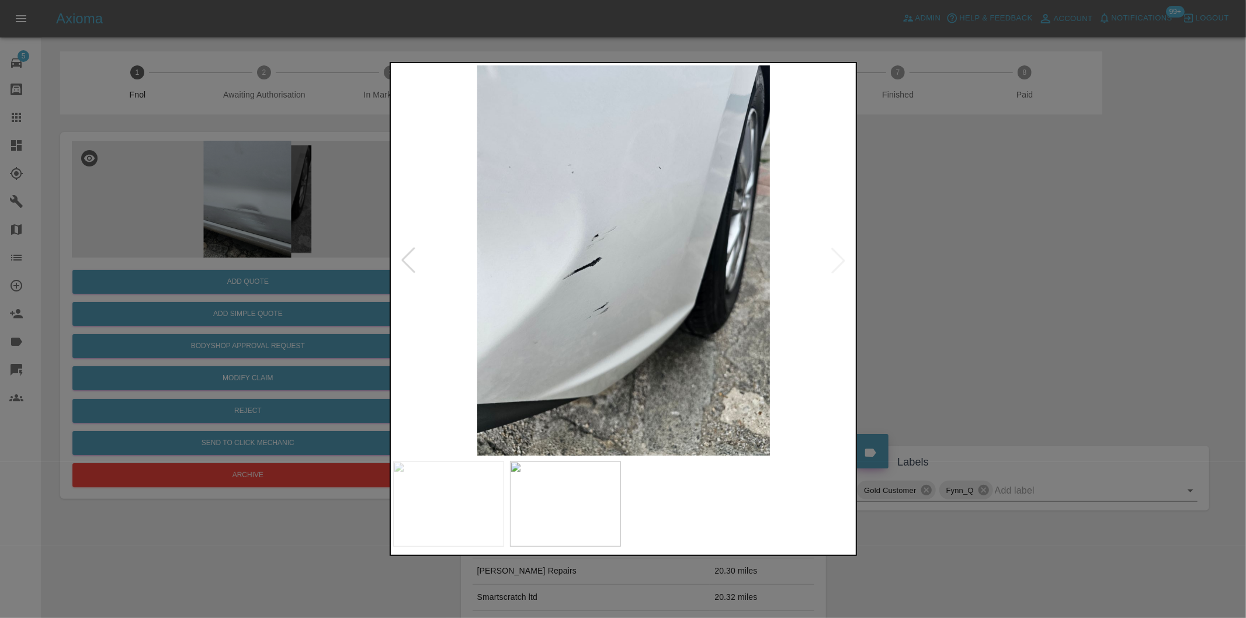
click at [959, 255] on div at bounding box center [623, 309] width 1246 height 618
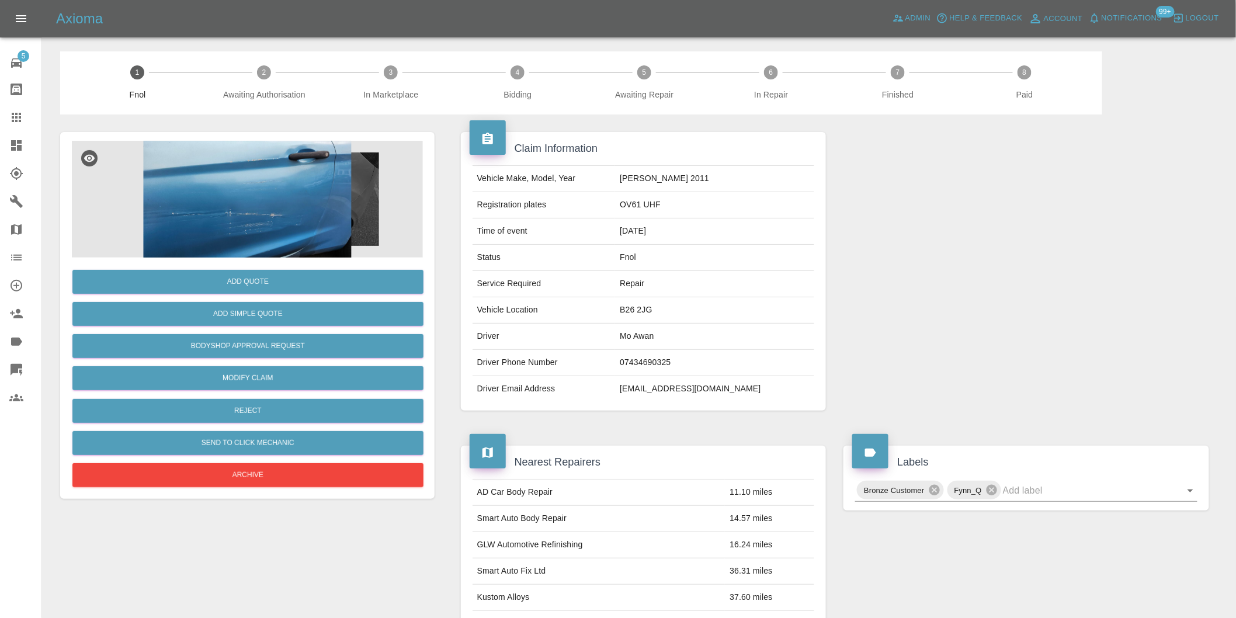
click at [287, 170] on img at bounding box center [247, 199] width 351 height 117
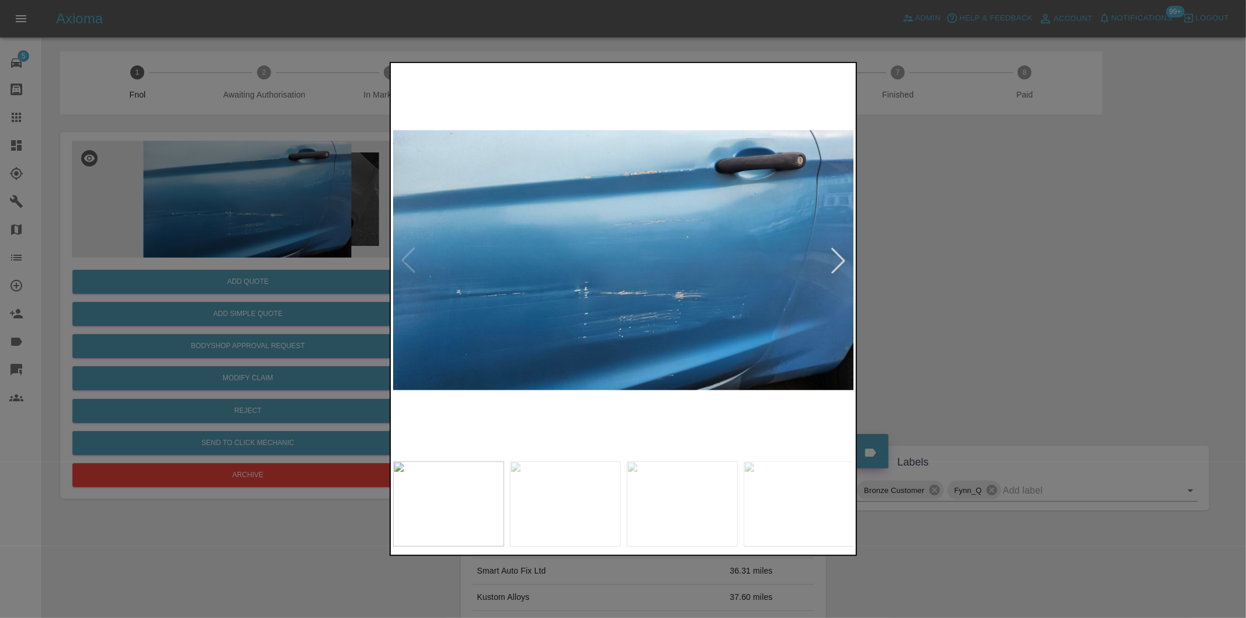
click at [843, 261] on div at bounding box center [839, 261] width 26 height 26
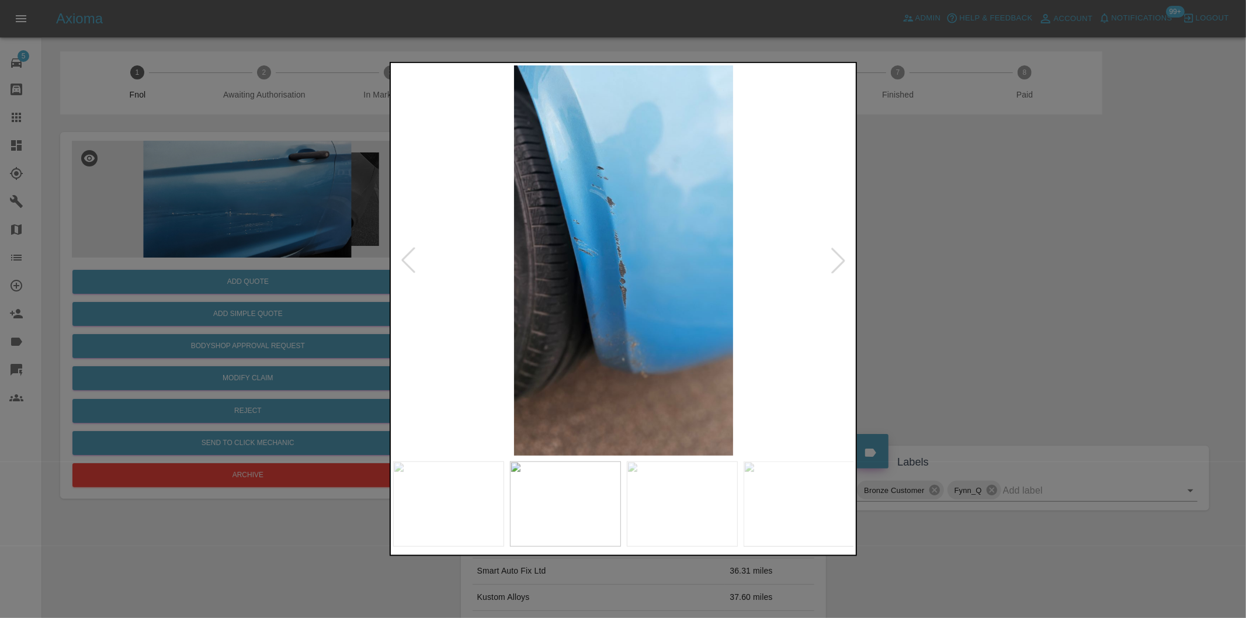
click at [843, 261] on div at bounding box center [839, 261] width 26 height 26
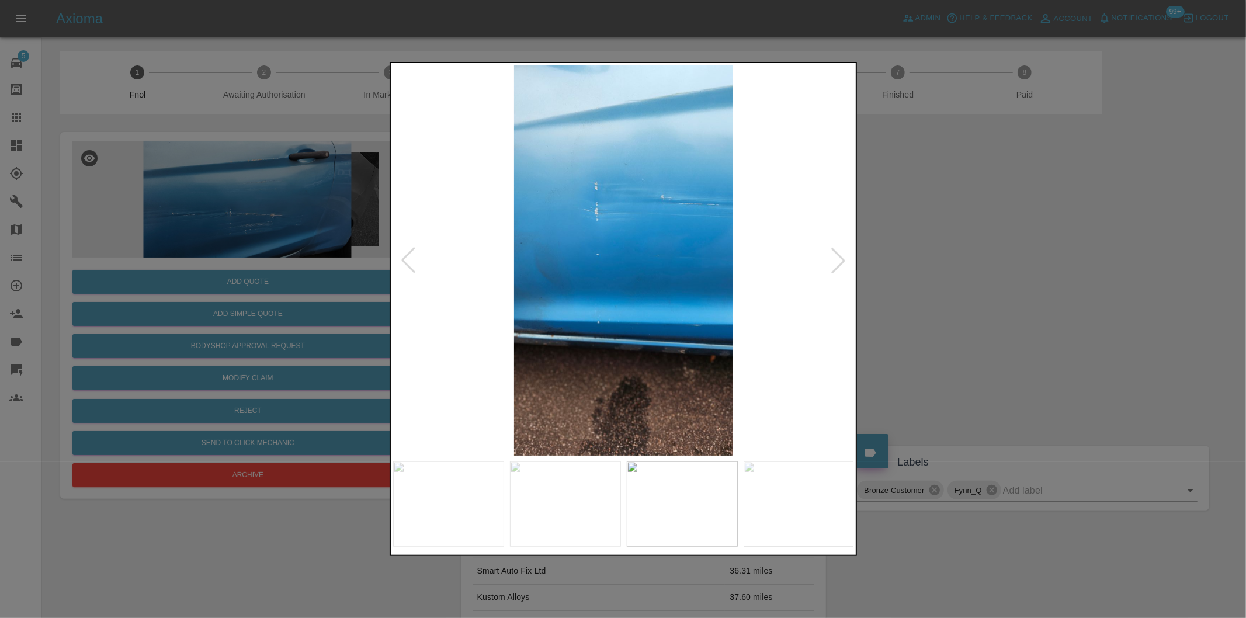
click at [836, 258] on div at bounding box center [839, 261] width 26 height 26
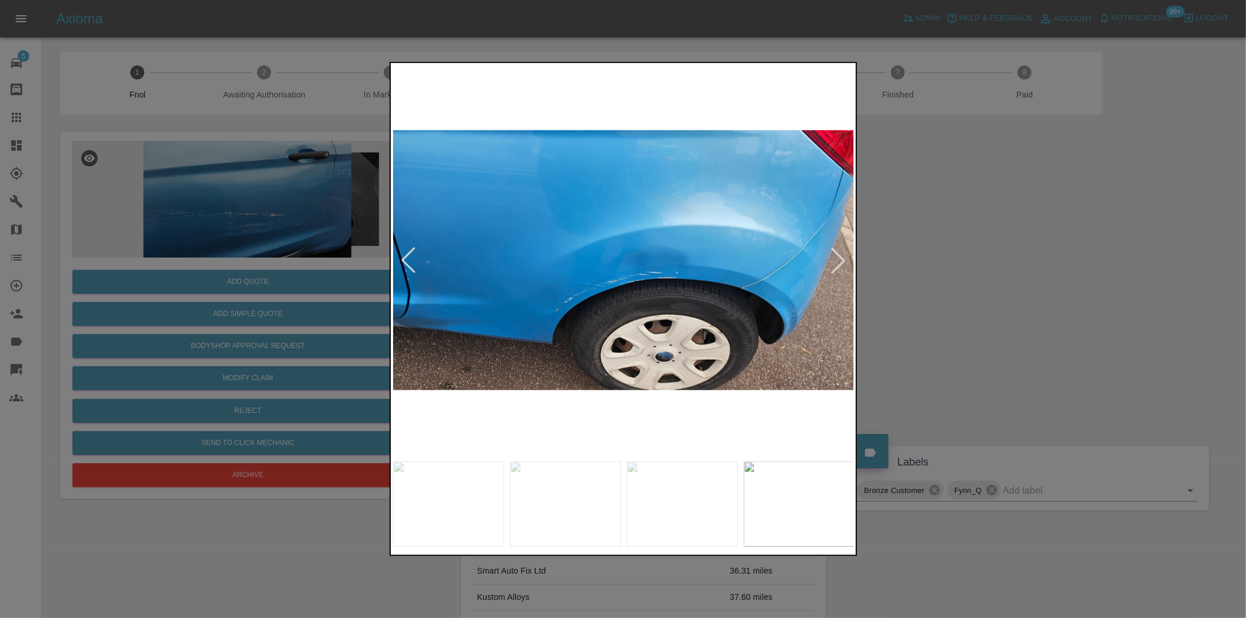
click at [1084, 292] on div at bounding box center [623, 309] width 1246 height 618
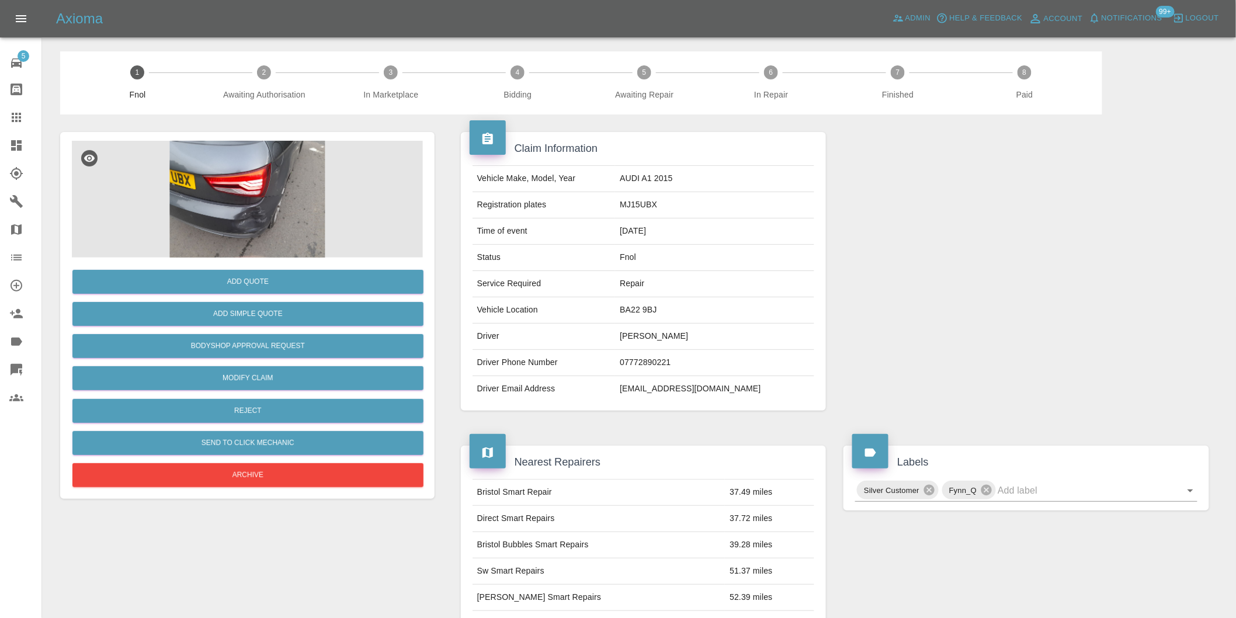
click at [272, 200] on img at bounding box center [247, 199] width 351 height 117
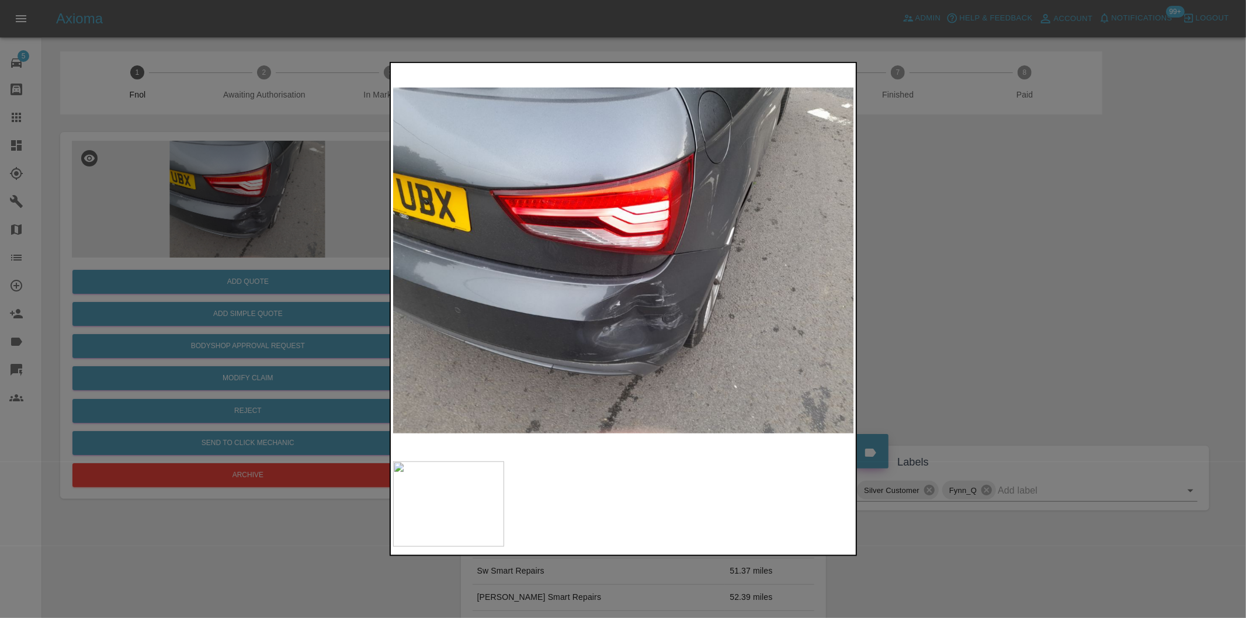
click at [986, 335] on div at bounding box center [623, 309] width 1246 height 618
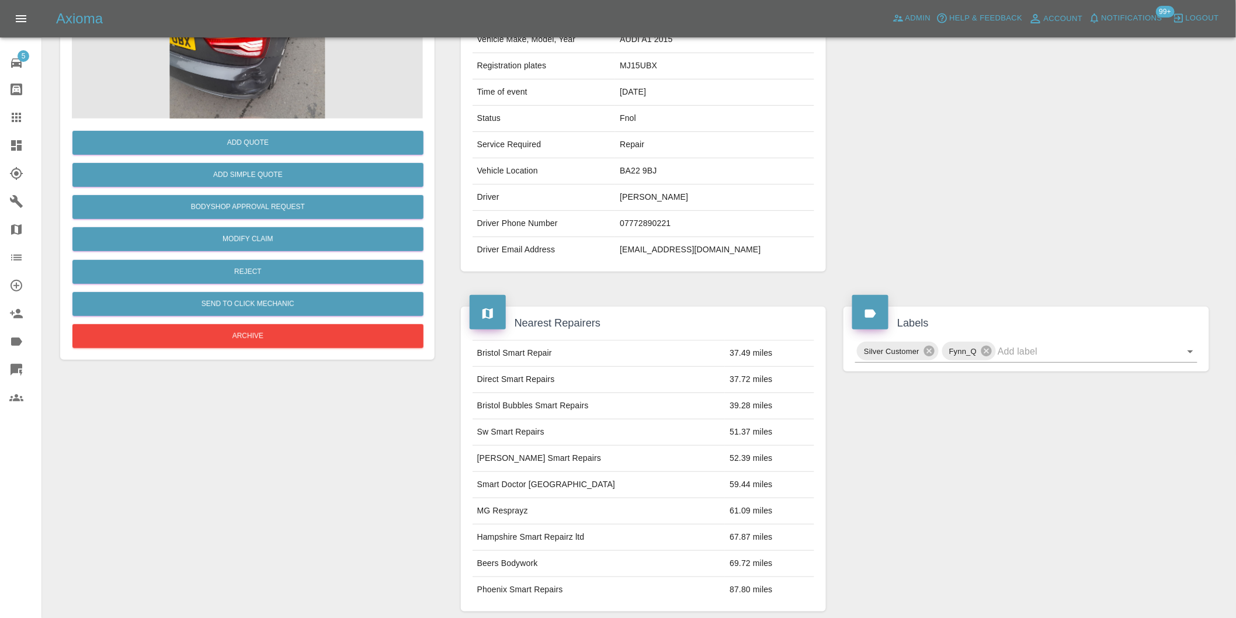
scroll to position [16, 0]
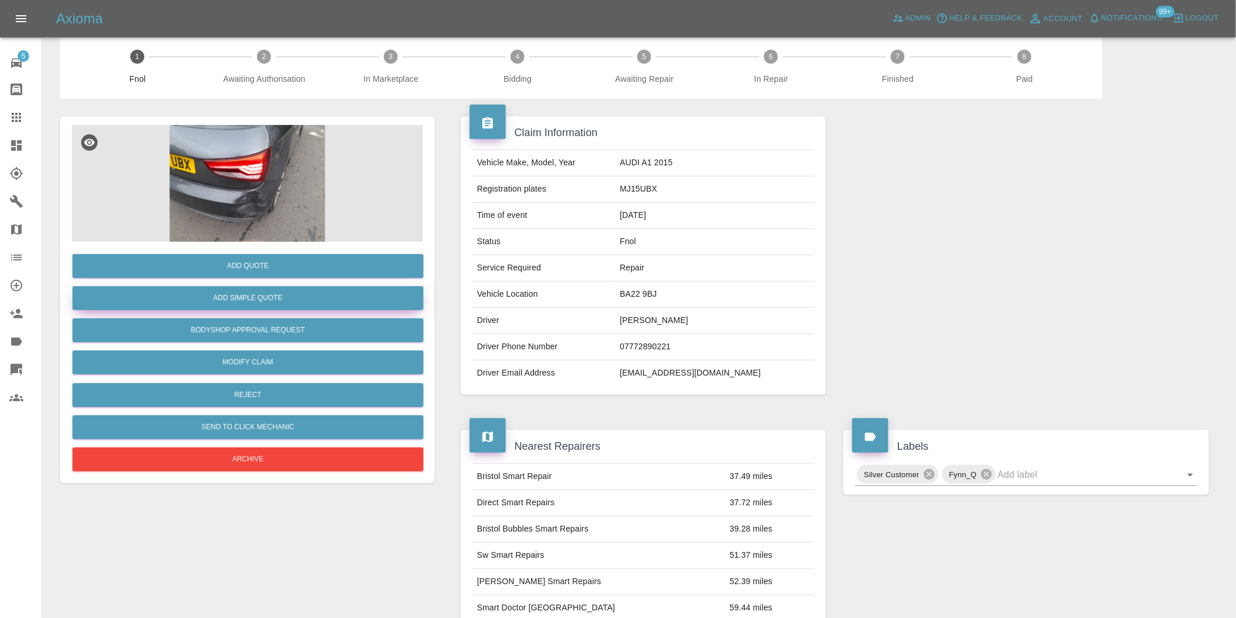
click at [278, 298] on button "Add Simple Quote" at bounding box center [247, 298] width 351 height 24
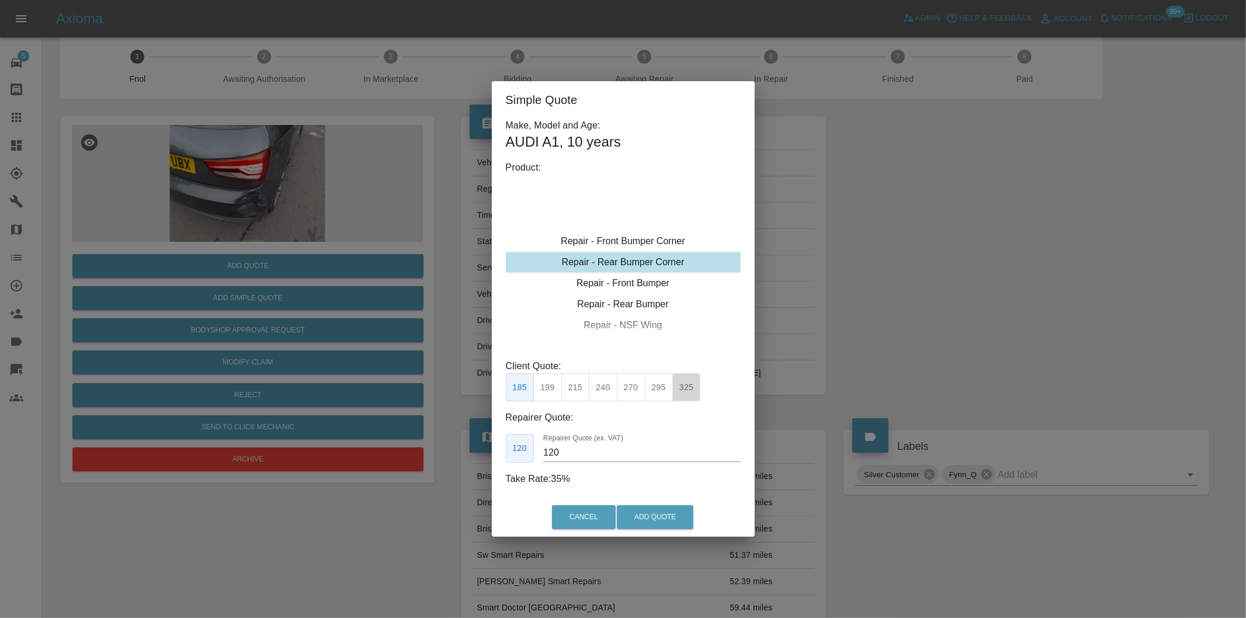
click at [687, 384] on button "325" at bounding box center [686, 387] width 29 height 29
type input "200"
click at [657, 518] on button "Add Quote" at bounding box center [655, 517] width 77 height 24
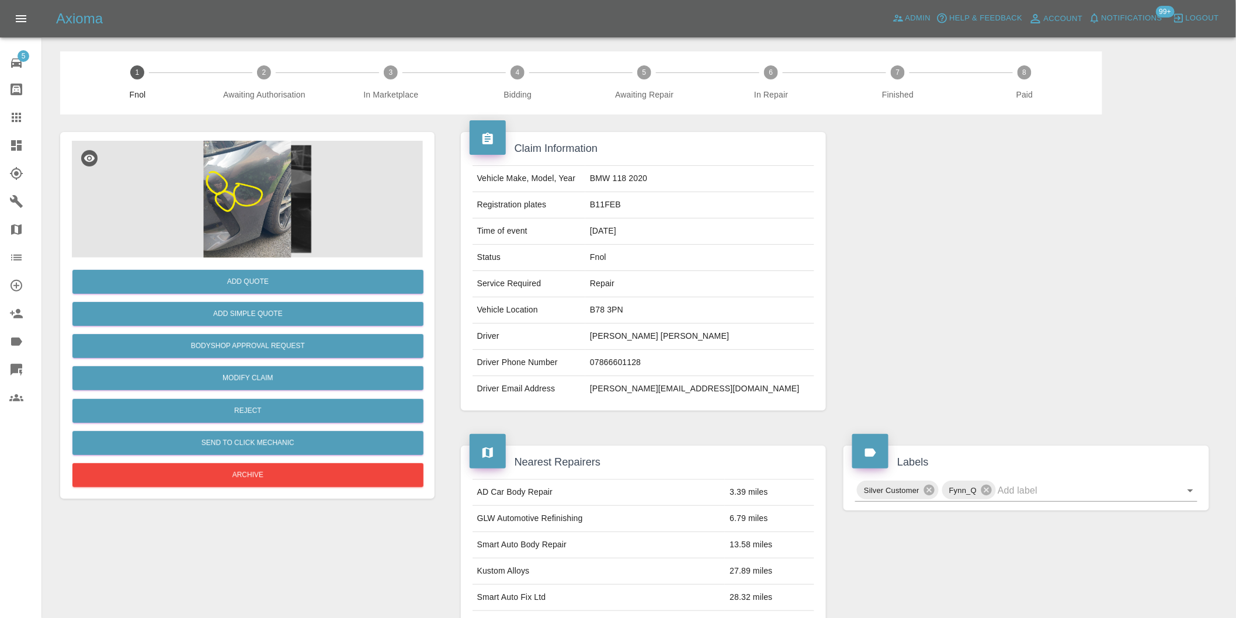
click at [256, 193] on img at bounding box center [247, 199] width 351 height 117
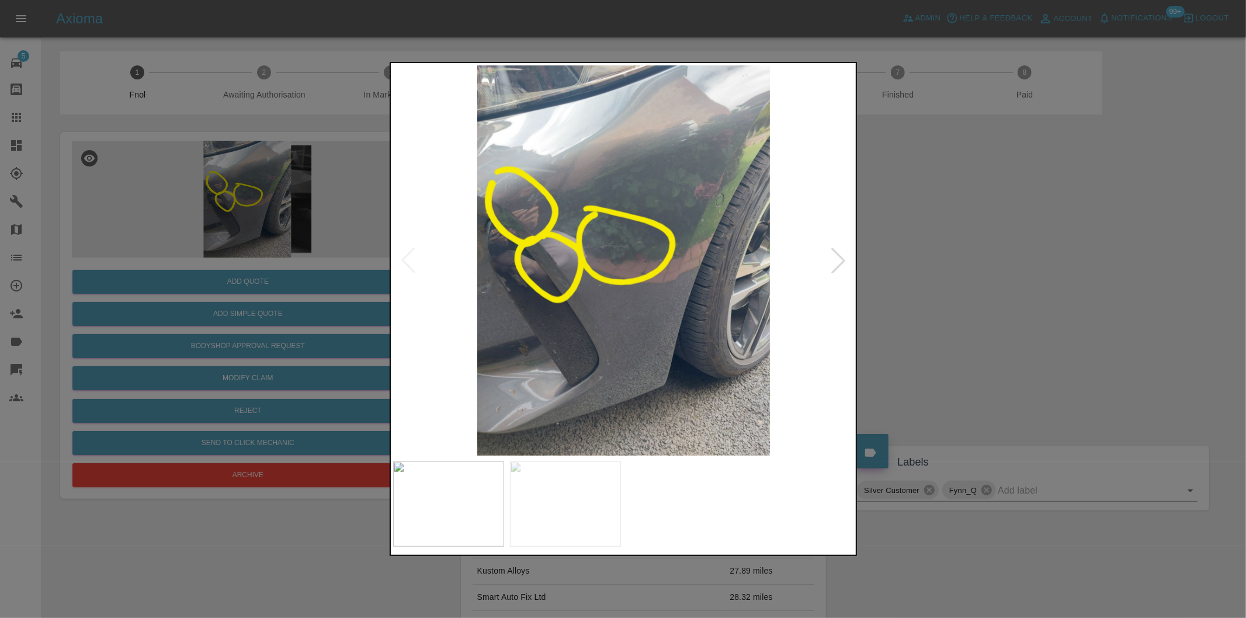
click at [834, 262] on div at bounding box center [839, 261] width 26 height 26
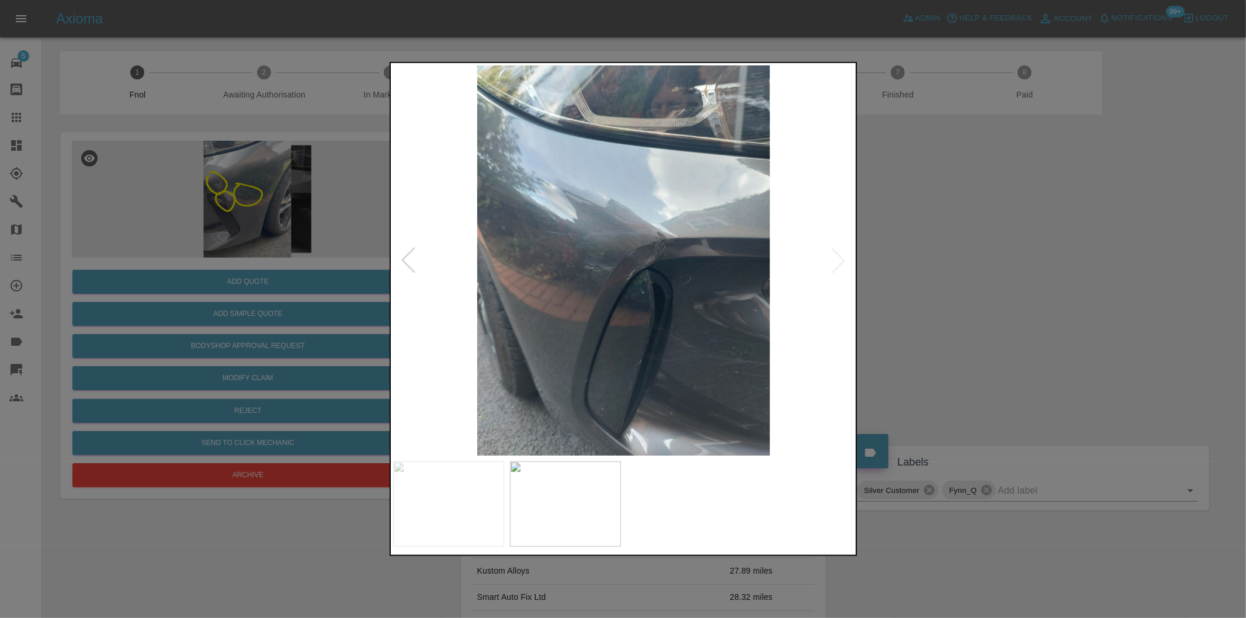
click at [834, 262] on img at bounding box center [624, 260] width 462 height 390
click at [1035, 304] on div at bounding box center [623, 309] width 1246 height 618
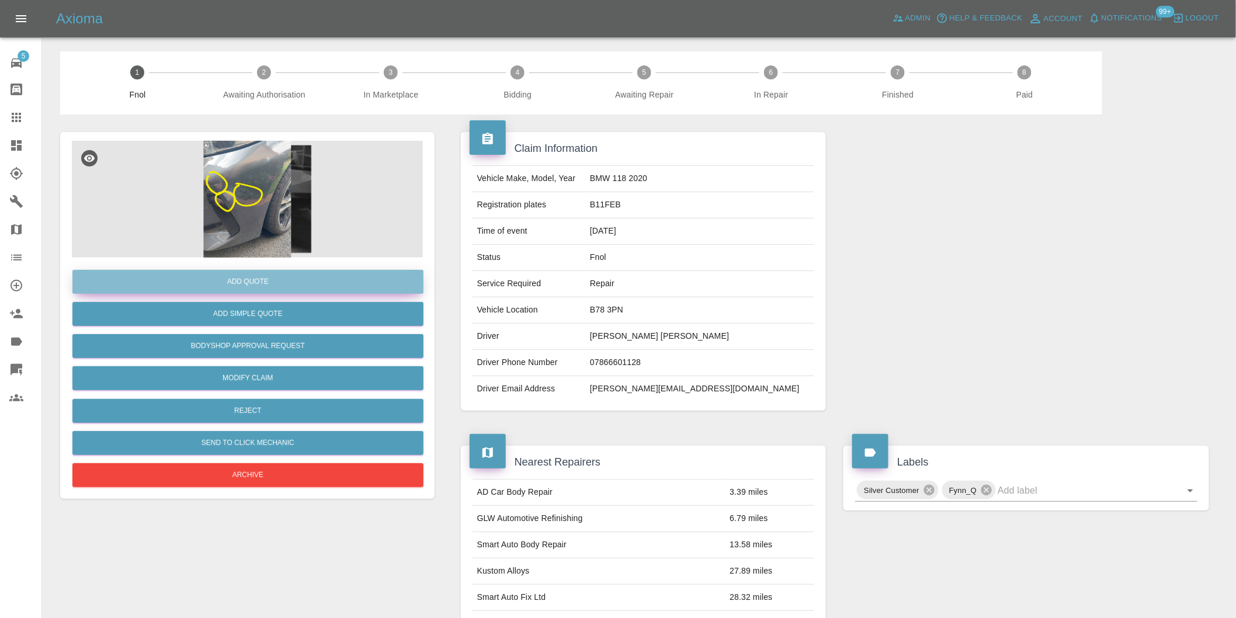
click at [288, 282] on button "Add Quote" at bounding box center [247, 282] width 351 height 24
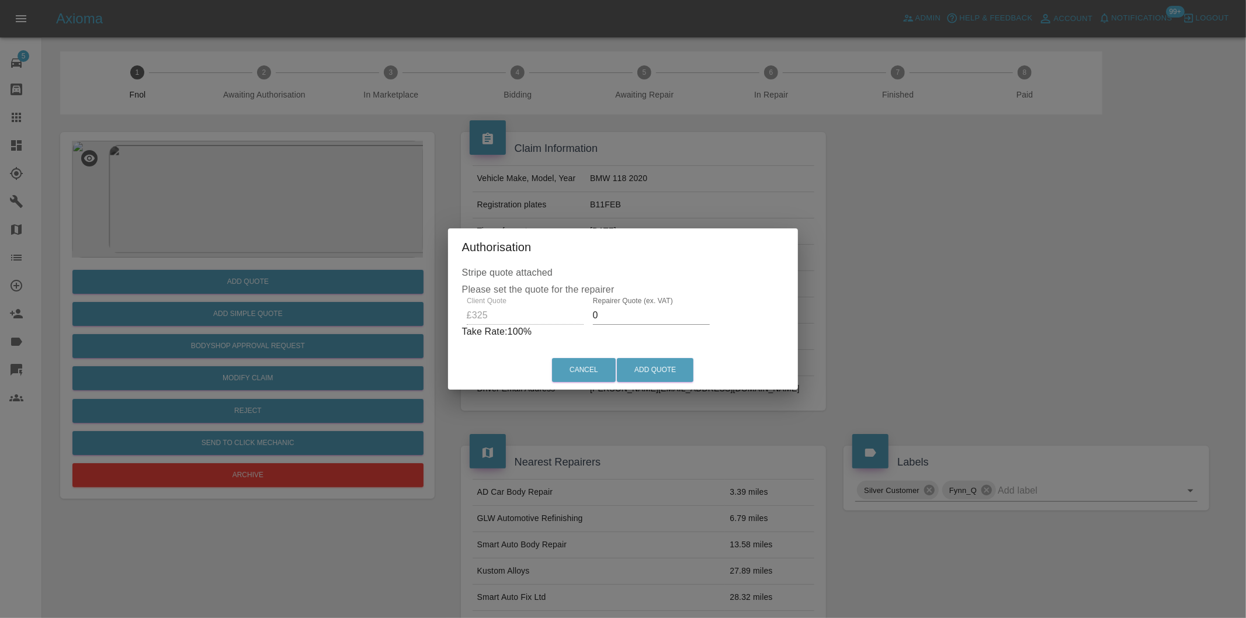
click at [622, 323] on input "0" at bounding box center [651, 315] width 117 height 19
type input "0210"
click at [661, 366] on button "Add Quote" at bounding box center [655, 370] width 77 height 24
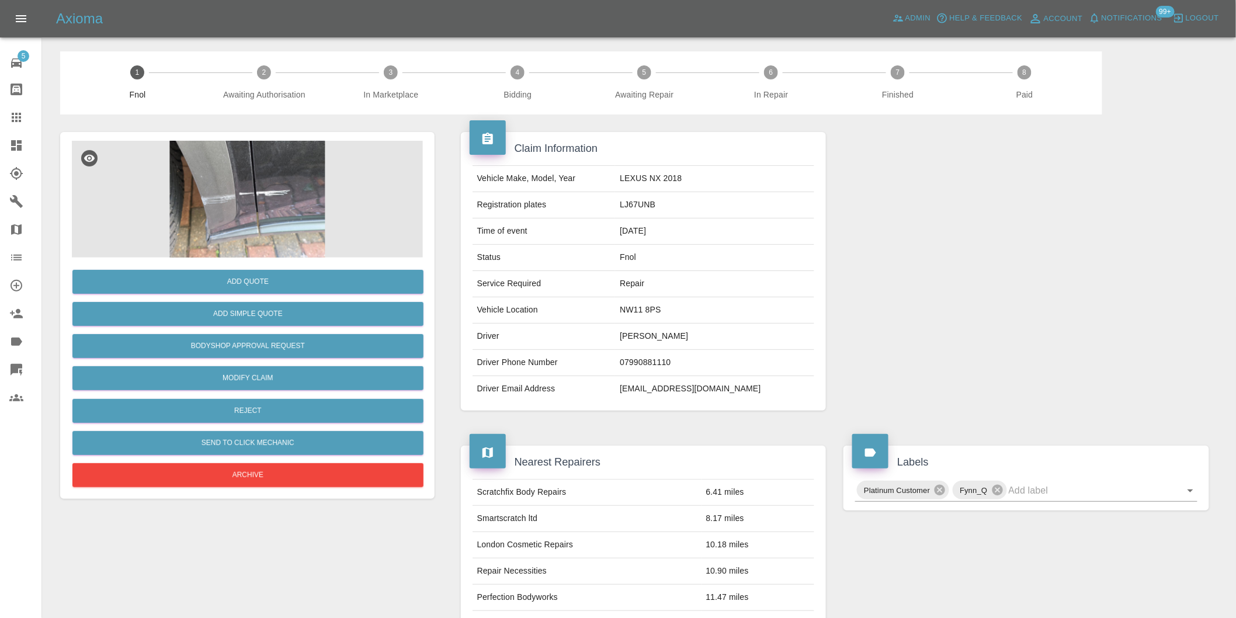
click at [271, 168] on img at bounding box center [247, 199] width 351 height 117
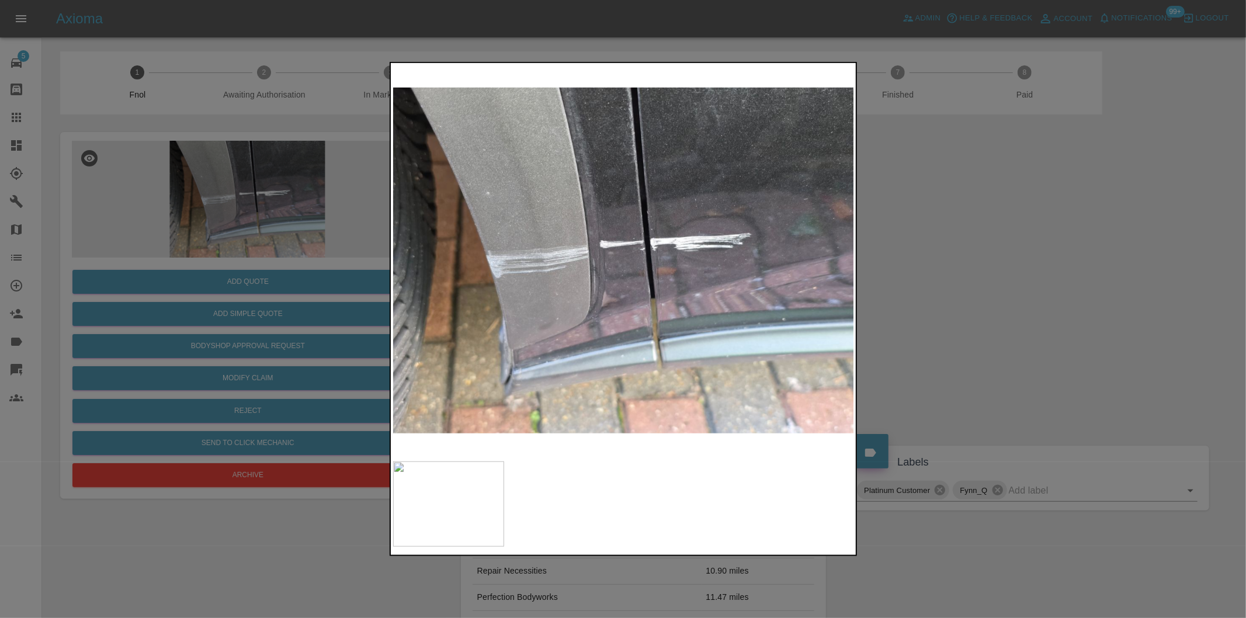
click at [993, 296] on div at bounding box center [623, 309] width 1246 height 618
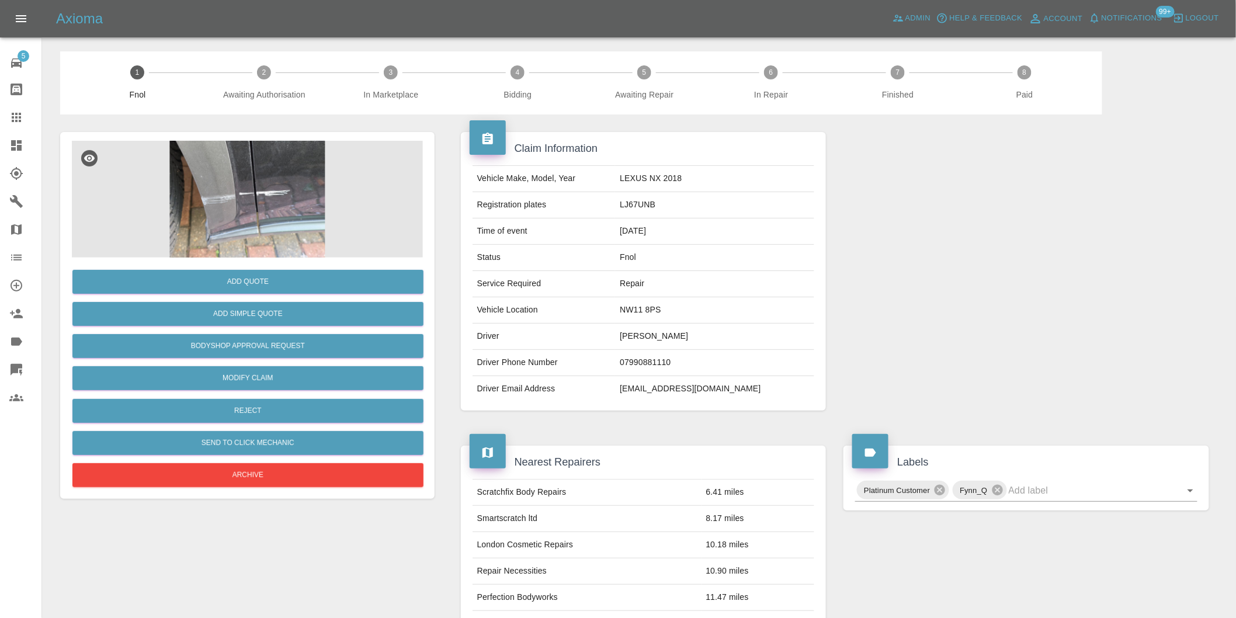
click at [249, 195] on img at bounding box center [247, 199] width 351 height 117
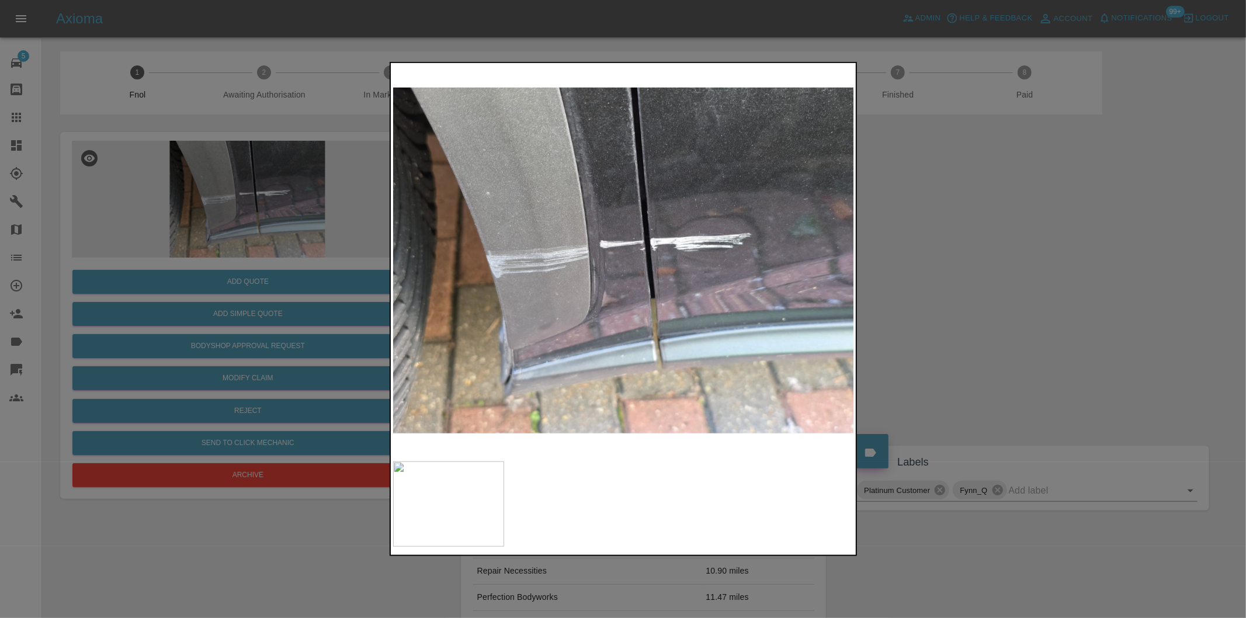
click at [931, 292] on div at bounding box center [623, 309] width 1246 height 618
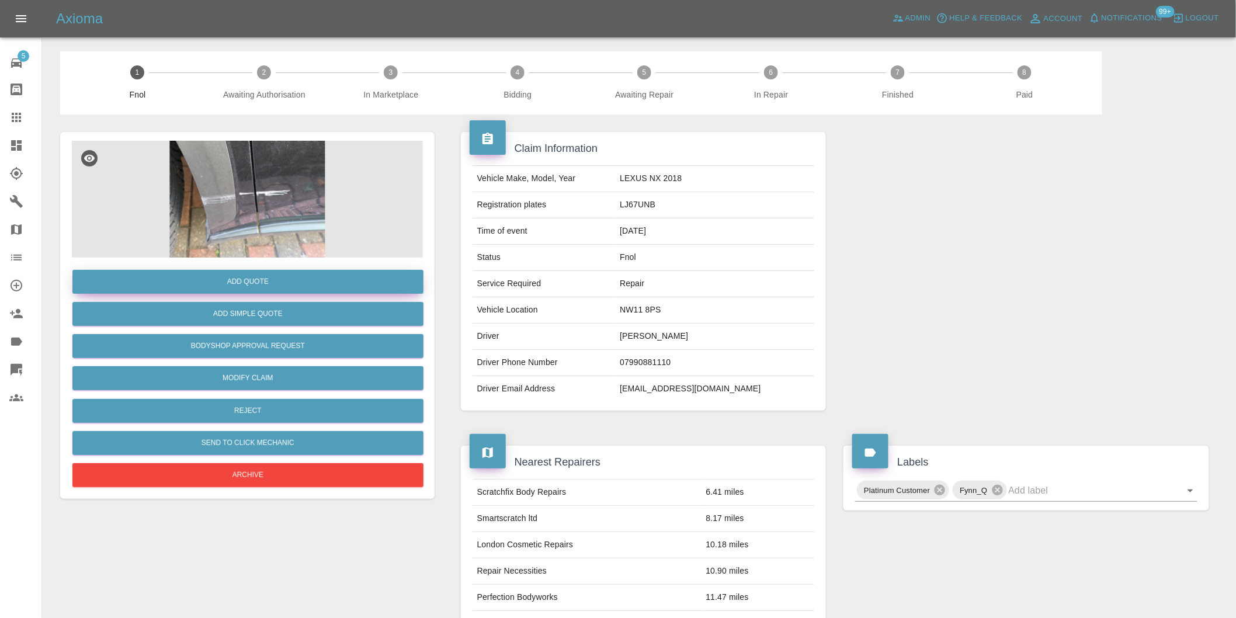
click at [250, 290] on button "Add Quote" at bounding box center [247, 282] width 351 height 24
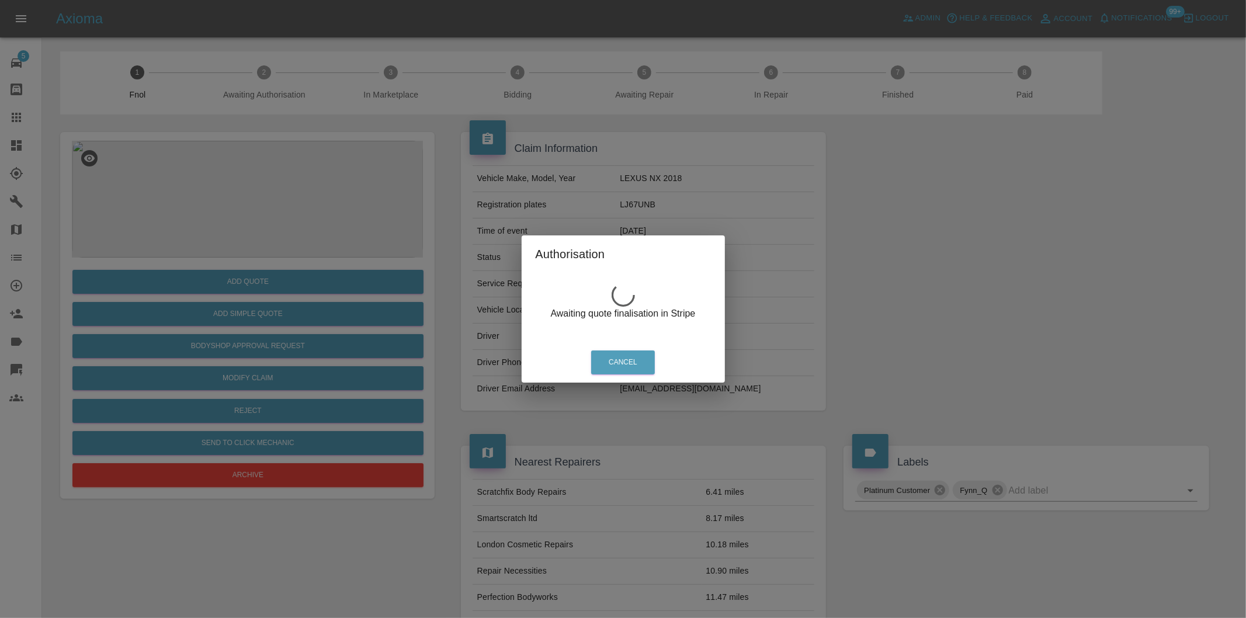
drag, startPoint x: 915, startPoint y: 282, endPoint x: 466, endPoint y: 355, distance: 455.2
click at [914, 282] on div "Authorisation Awaiting quote finalisation in Stripe Cancel" at bounding box center [623, 309] width 1246 height 618
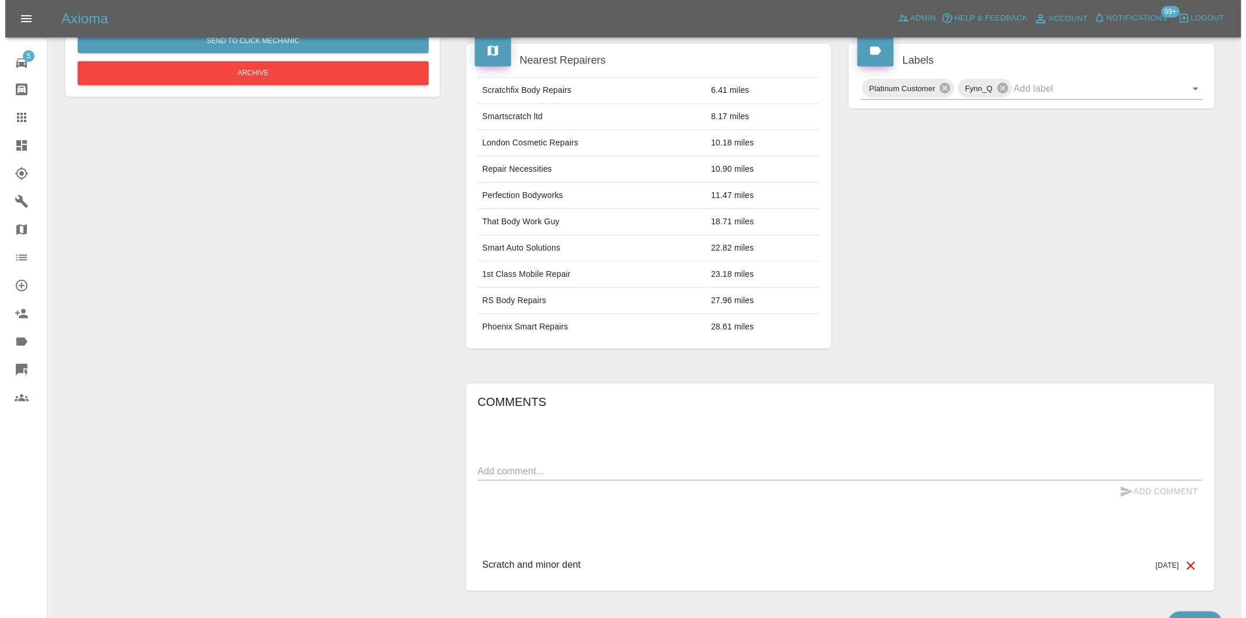
scroll to position [146, 0]
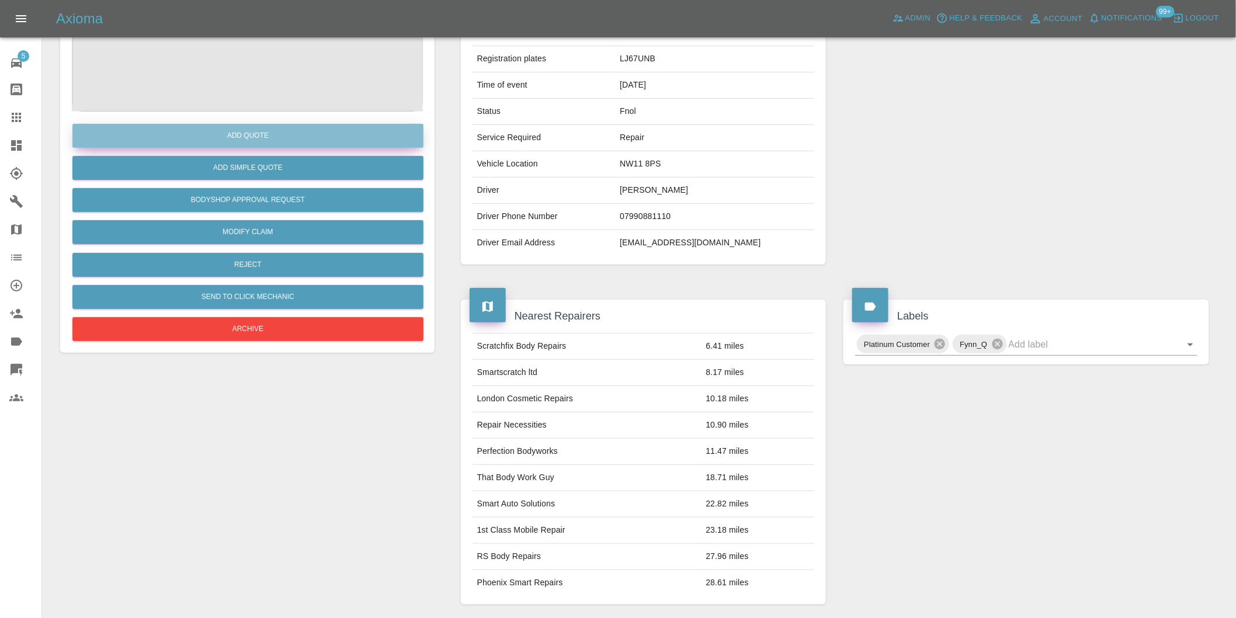
click at [275, 130] on button "Add Quote" at bounding box center [247, 136] width 351 height 24
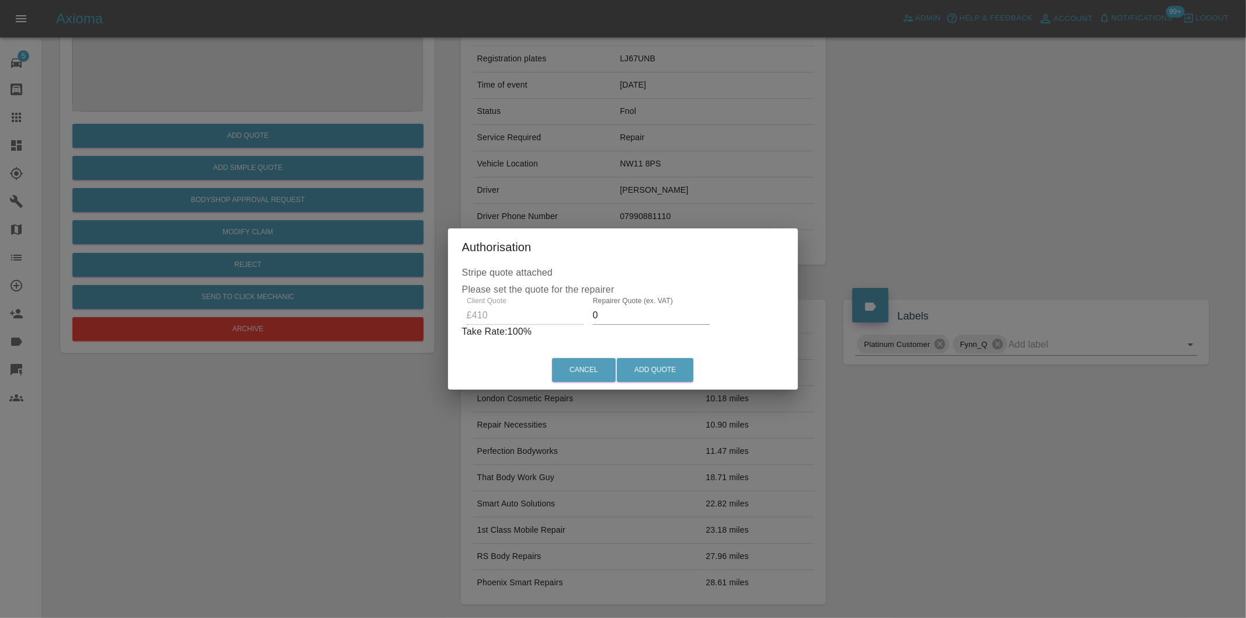
click at [613, 320] on input "0" at bounding box center [651, 315] width 117 height 19
type input "0255"
click at [663, 374] on button "Add Quote" at bounding box center [655, 370] width 77 height 24
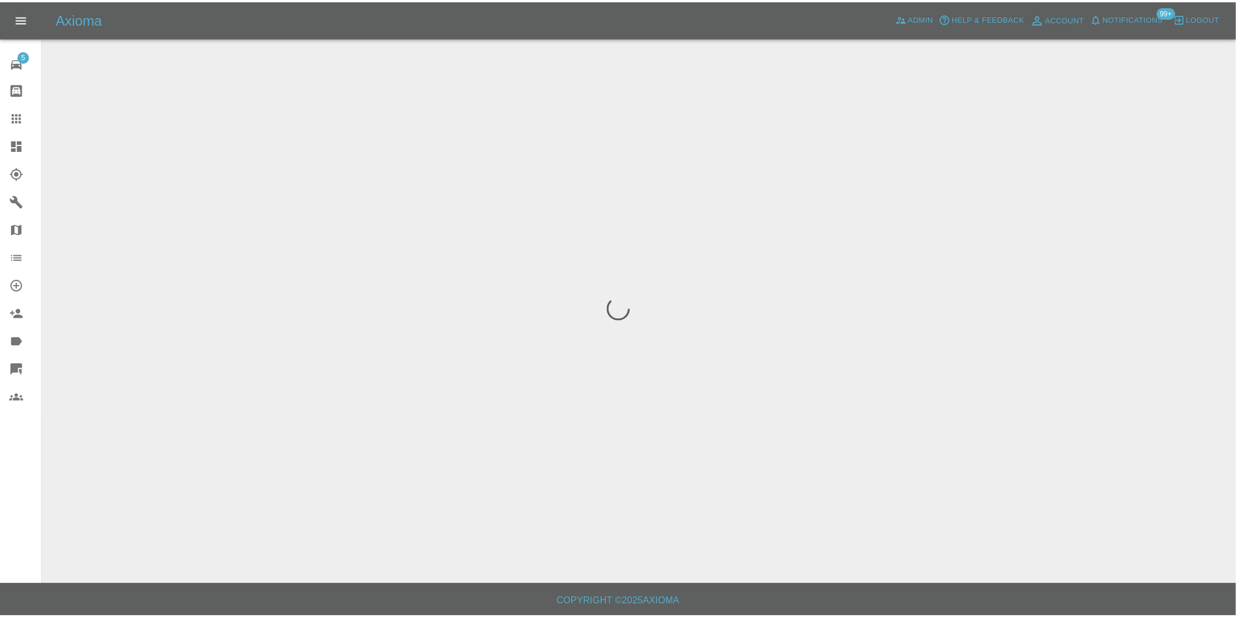
scroll to position [0, 0]
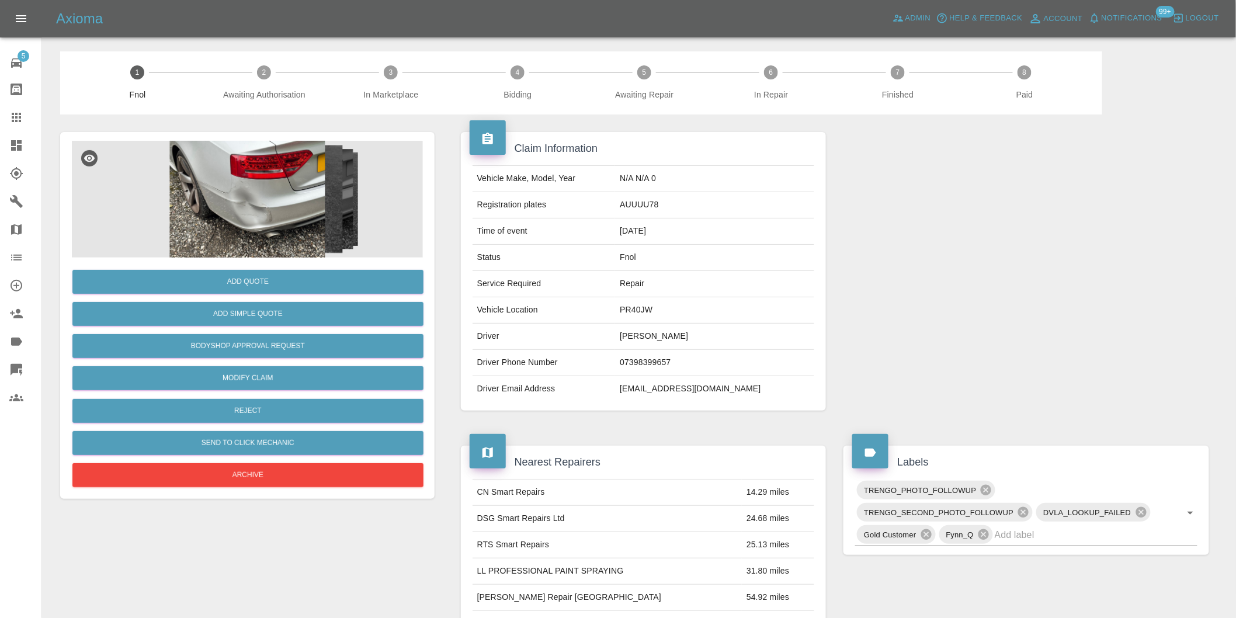
click at [259, 176] on img at bounding box center [247, 199] width 351 height 117
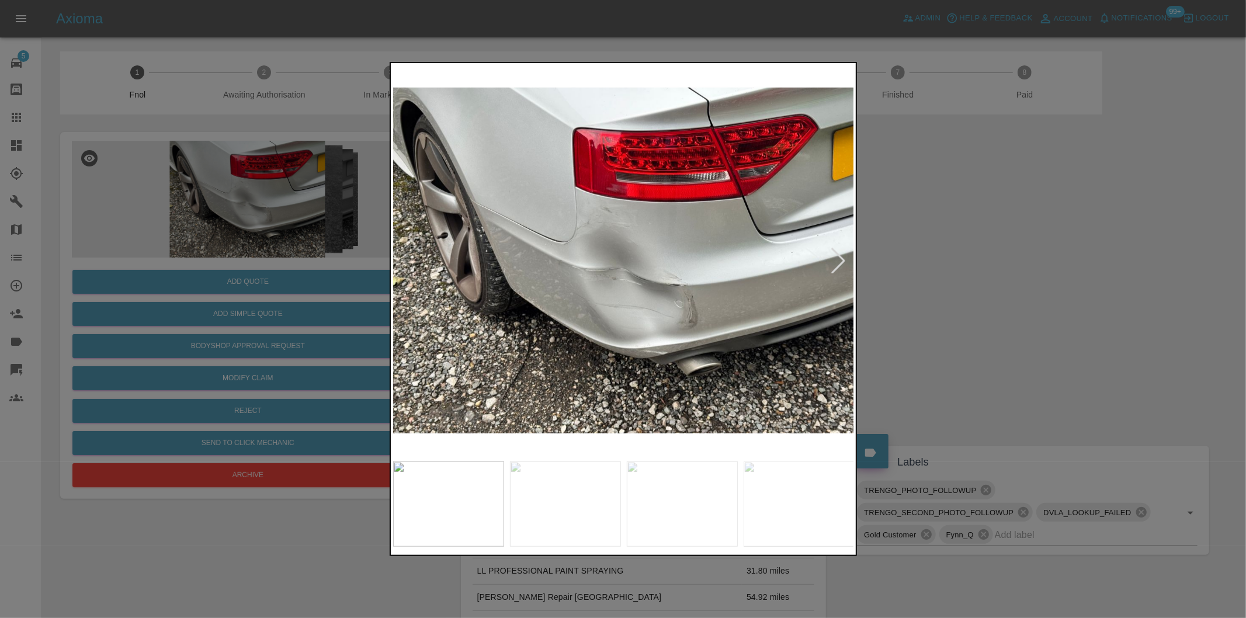
click at [837, 263] on div at bounding box center [839, 261] width 26 height 26
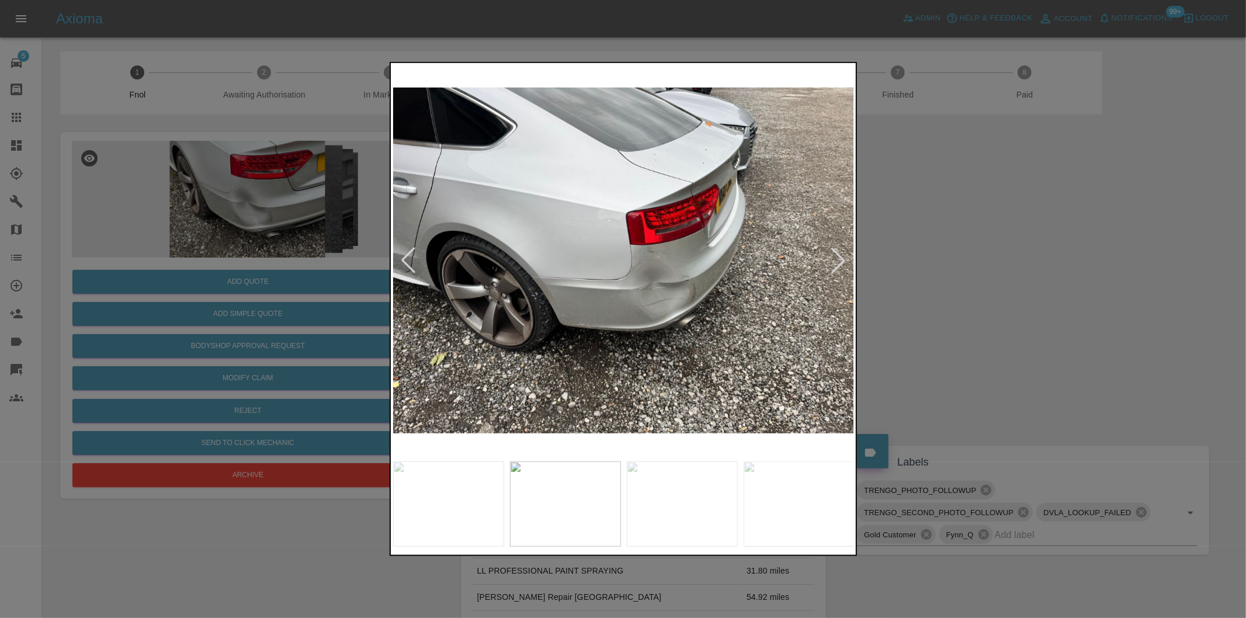
click at [837, 263] on div at bounding box center [839, 261] width 26 height 26
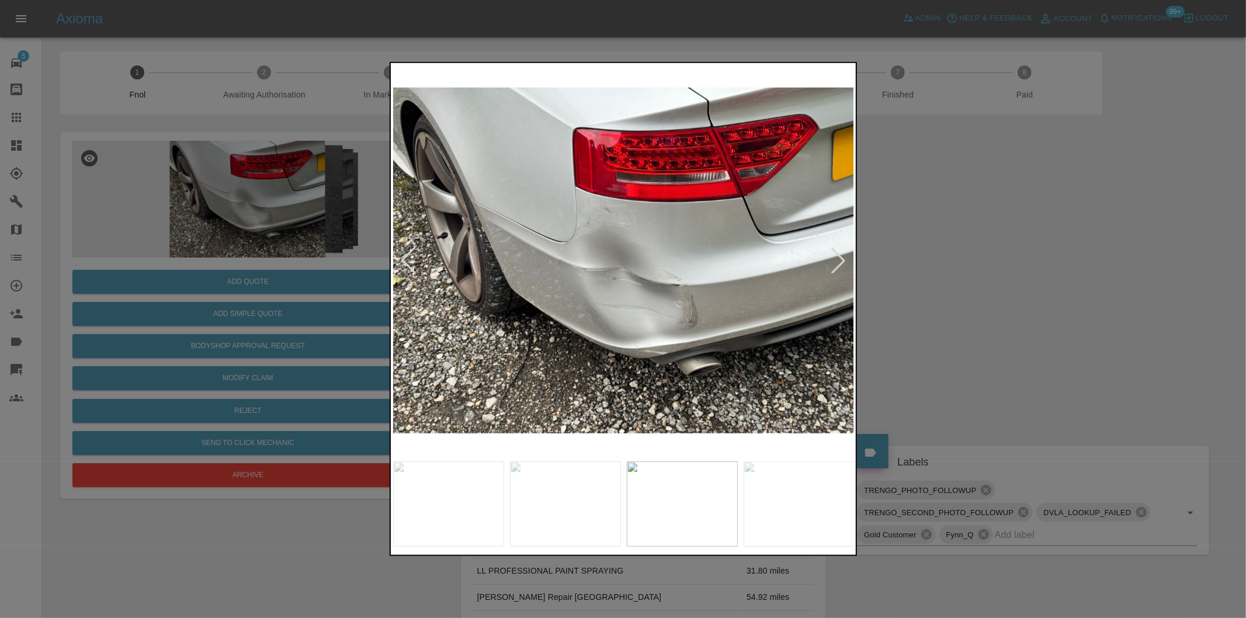
click at [837, 263] on div at bounding box center [839, 261] width 26 height 26
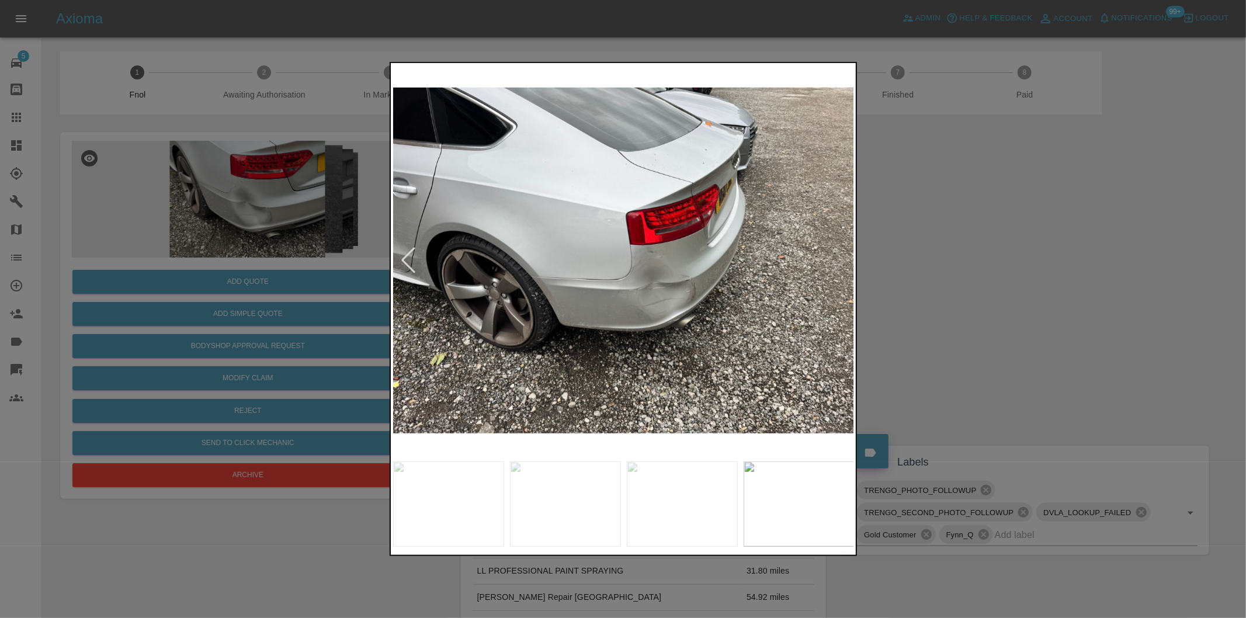
drag, startPoint x: 993, startPoint y: 294, endPoint x: 684, endPoint y: 306, distance: 309.3
click at [987, 294] on div at bounding box center [623, 309] width 1246 height 618
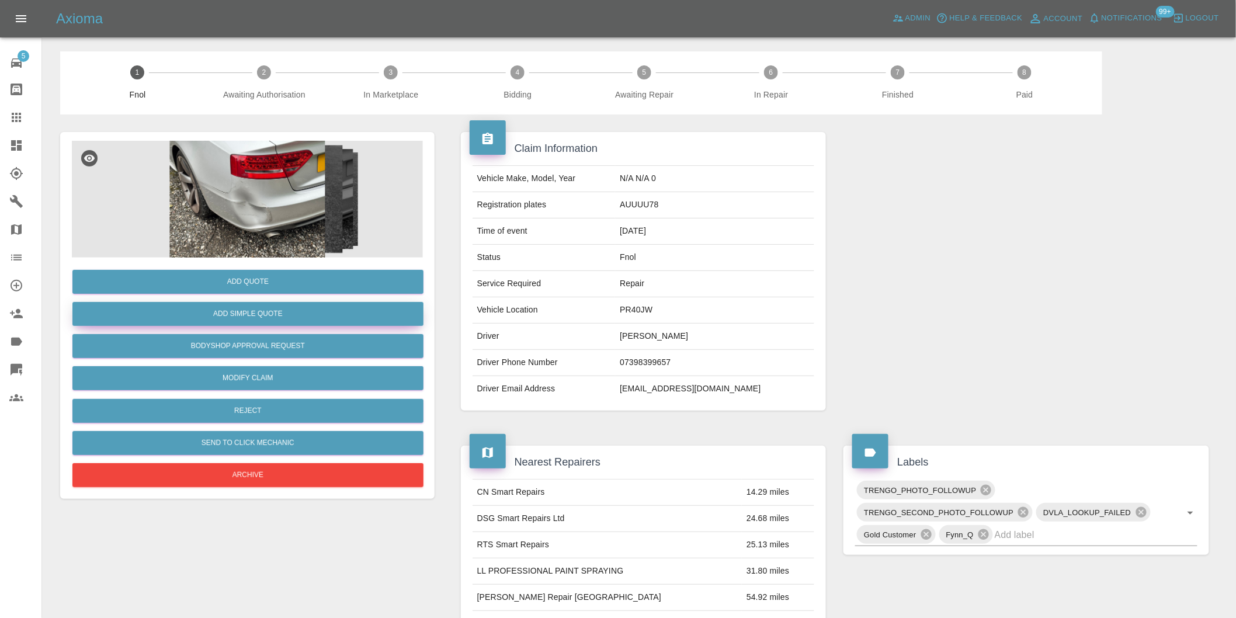
click at [285, 313] on button "Add Simple Quote" at bounding box center [247, 314] width 351 height 24
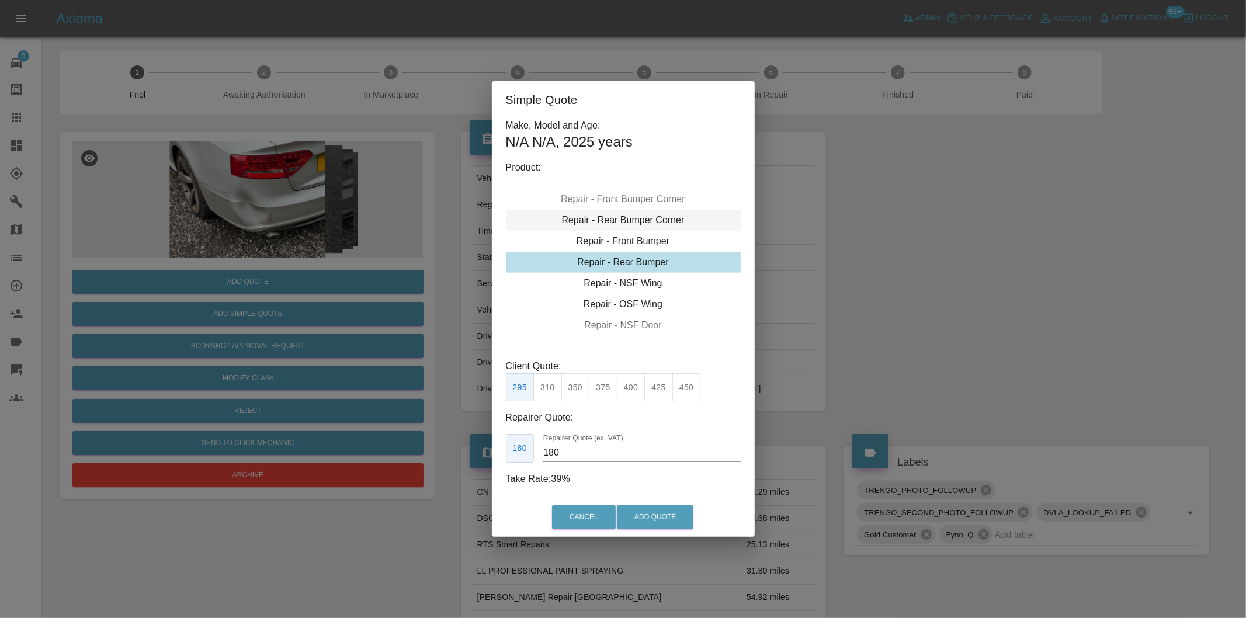
click at [650, 217] on div "Repair - Rear Bumper Corner" at bounding box center [623, 220] width 235 height 21
click at [692, 383] on button "325" at bounding box center [686, 387] width 29 height 29
type input "200"
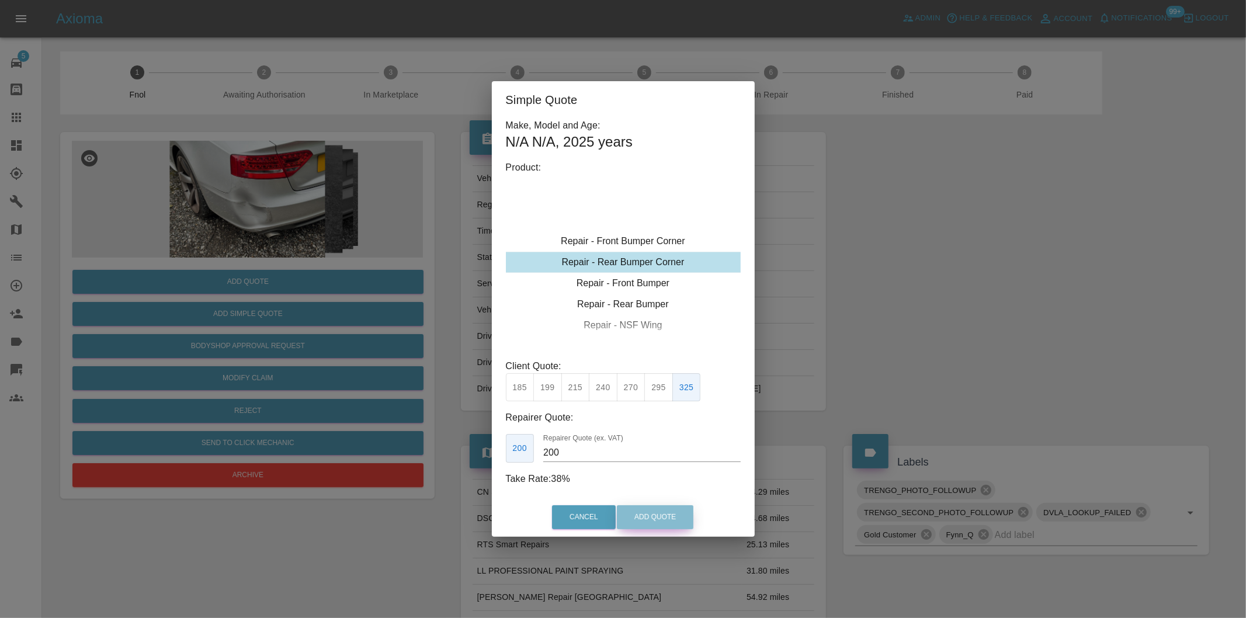
drag, startPoint x: 664, startPoint y: 523, endPoint x: 662, endPoint y: 511, distance: 12.5
click at [664, 523] on button "Add Quote" at bounding box center [655, 517] width 77 height 24
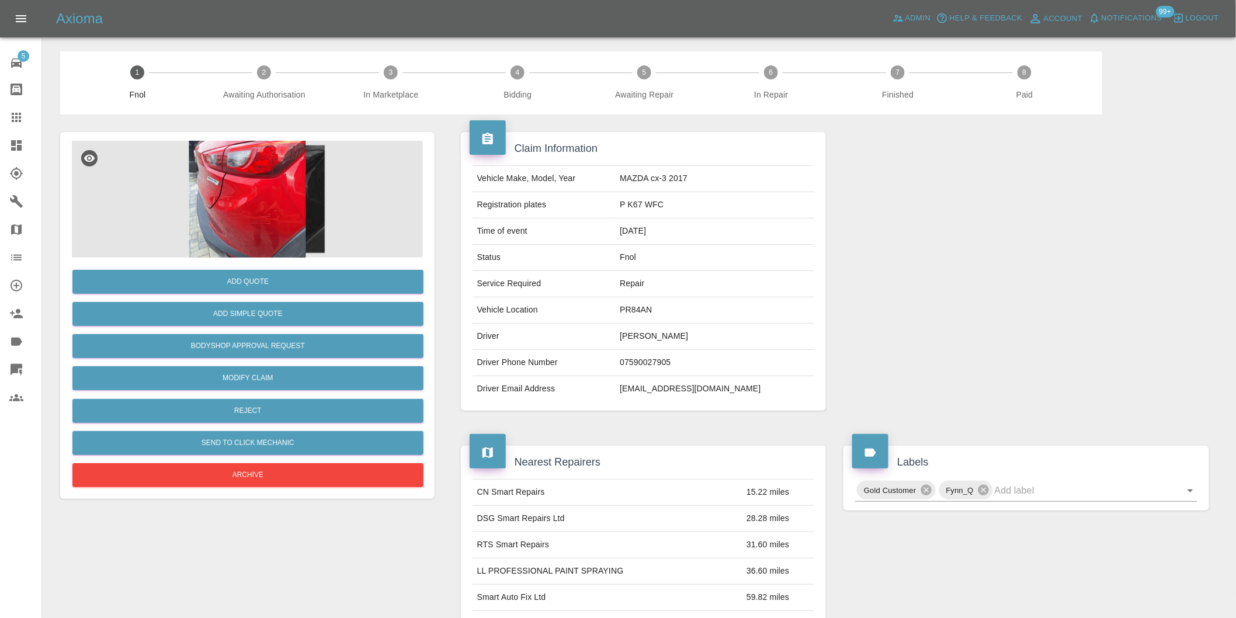
click at [248, 220] on img at bounding box center [247, 199] width 351 height 117
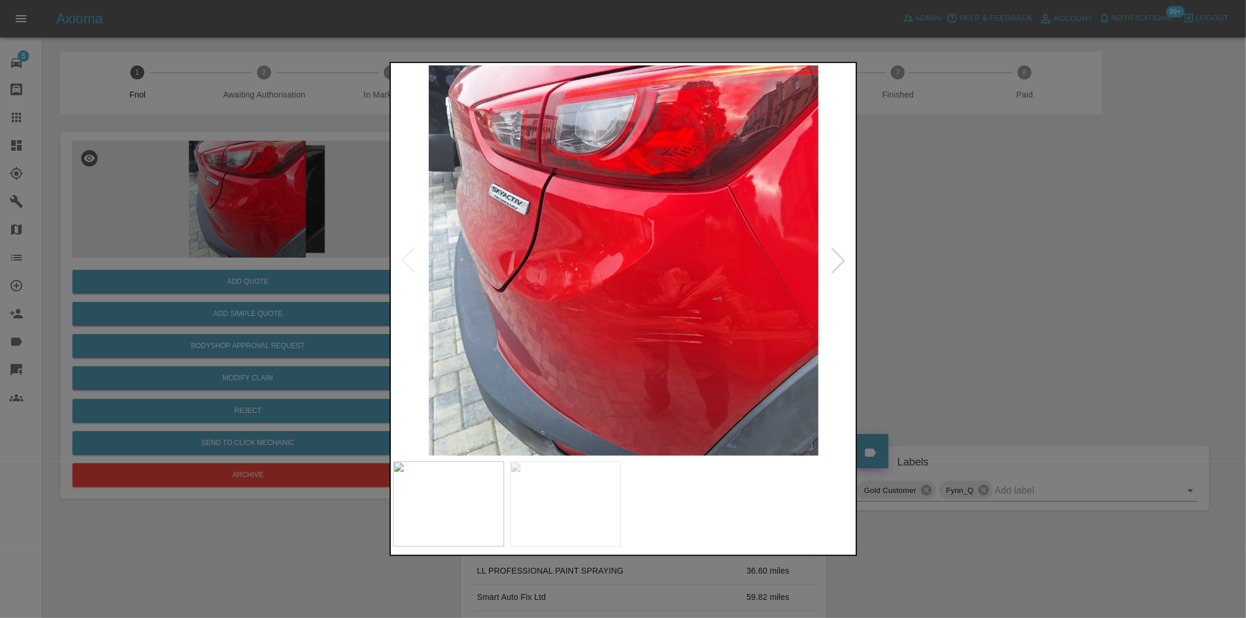
click at [845, 263] on div at bounding box center [839, 261] width 26 height 26
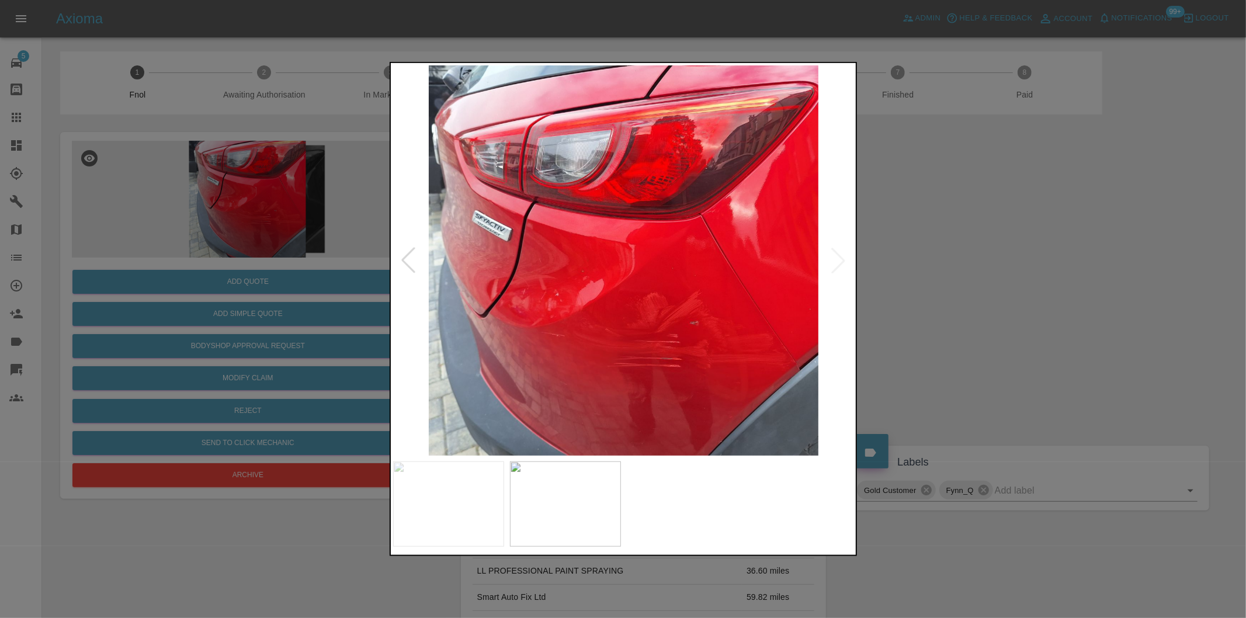
click at [842, 260] on img at bounding box center [624, 260] width 462 height 390
drag, startPoint x: 968, startPoint y: 272, endPoint x: 817, endPoint y: 275, distance: 150.8
click at [953, 273] on div at bounding box center [623, 309] width 1246 height 618
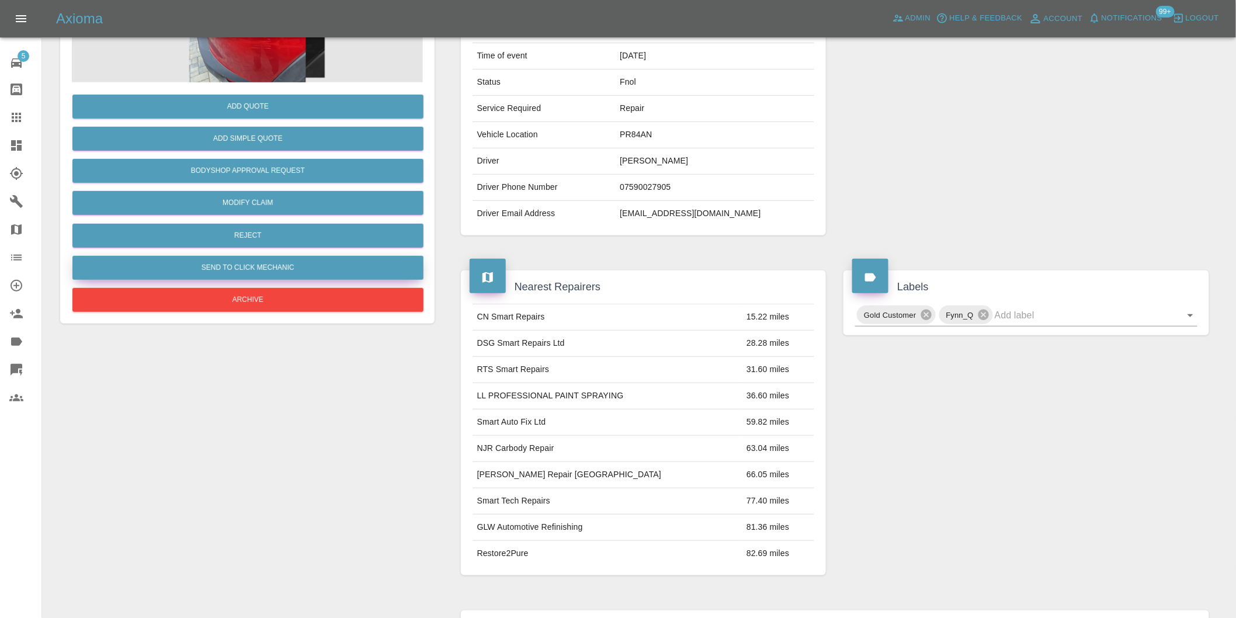
scroll to position [81, 0]
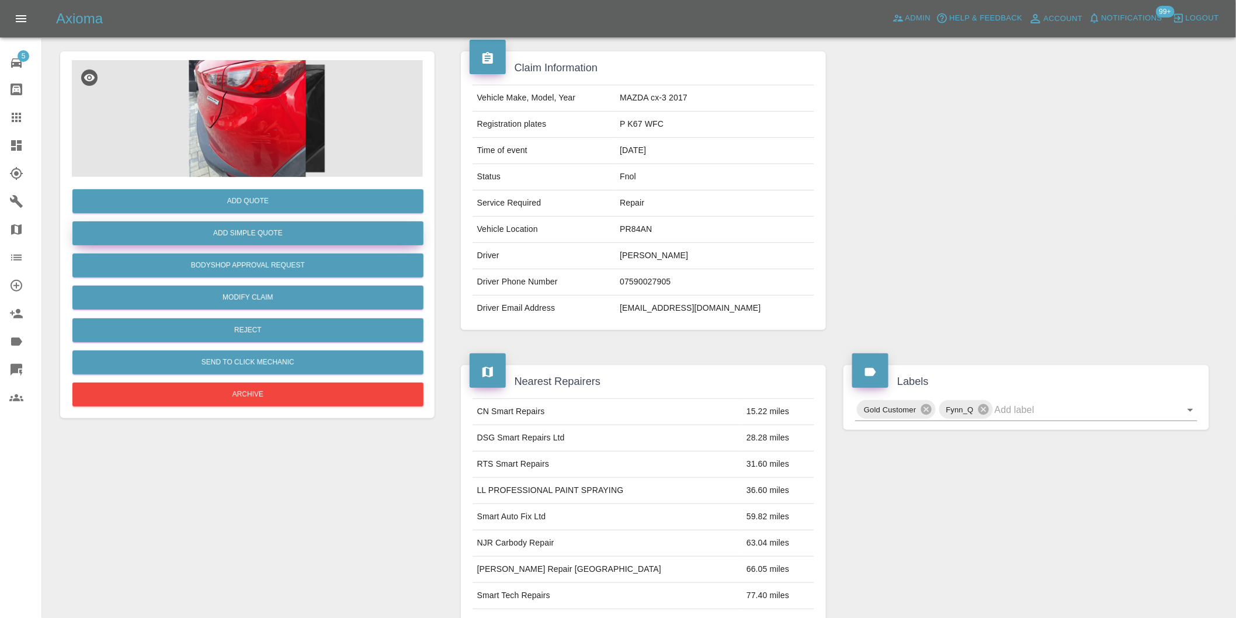
click at [261, 236] on button "Add Simple Quote" at bounding box center [247, 233] width 351 height 24
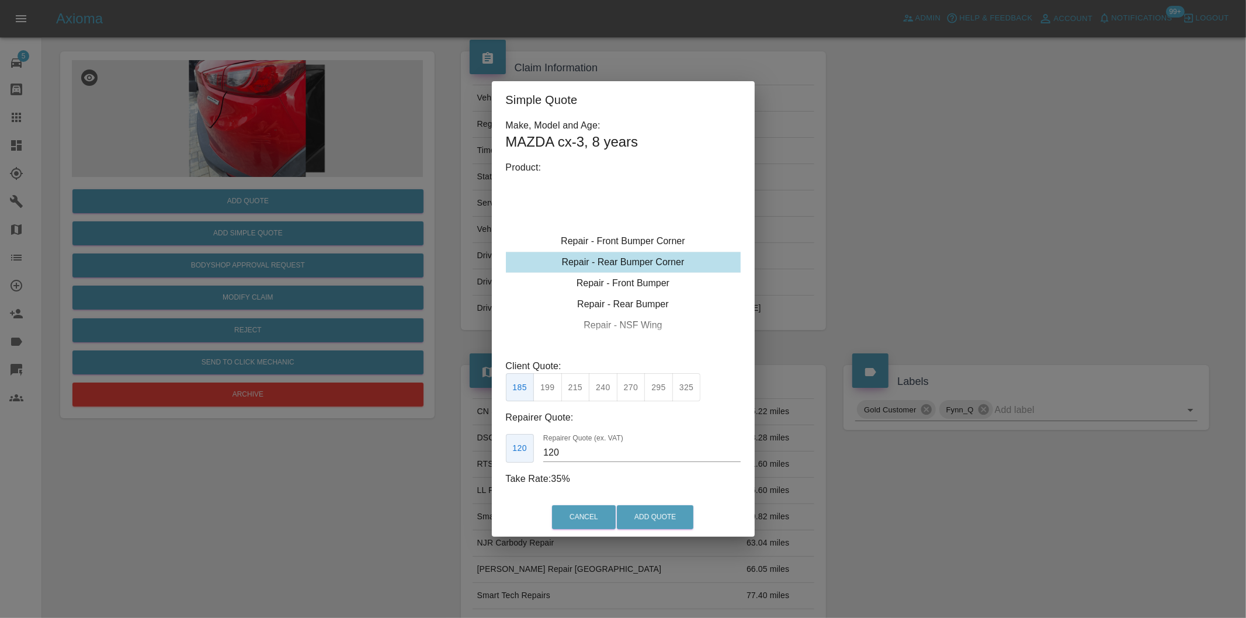
click at [573, 388] on button "215" at bounding box center [575, 387] width 29 height 29
type input "135"
click at [627, 514] on button "Add Quote" at bounding box center [655, 517] width 77 height 24
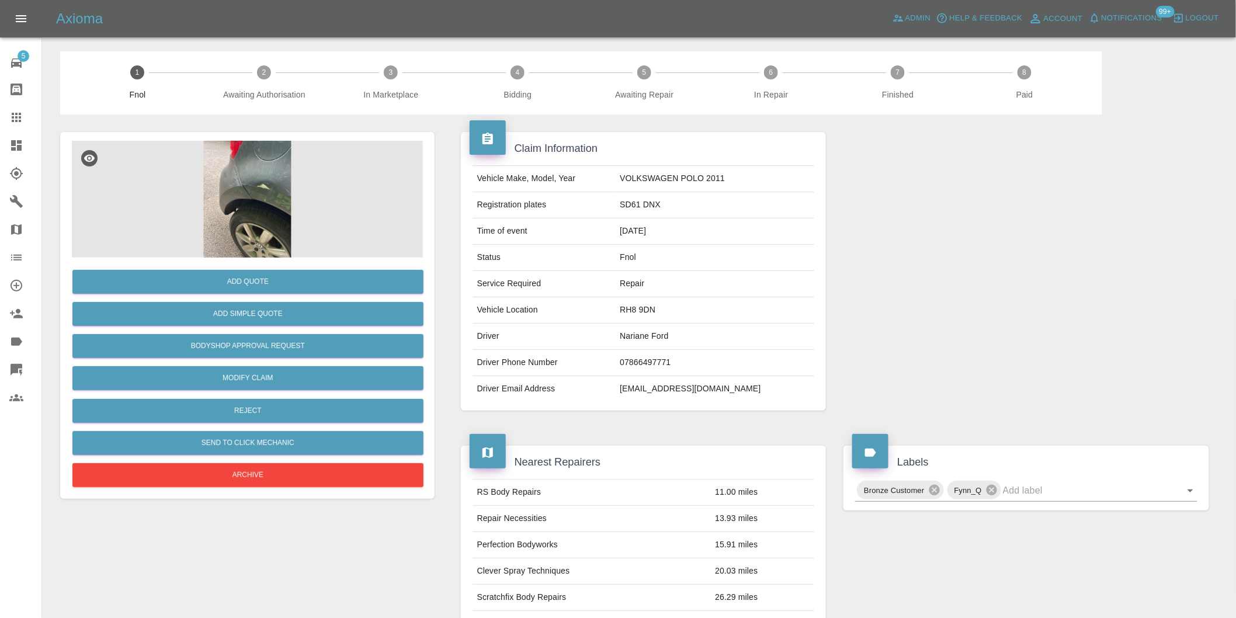
click at [248, 205] on img at bounding box center [247, 199] width 351 height 117
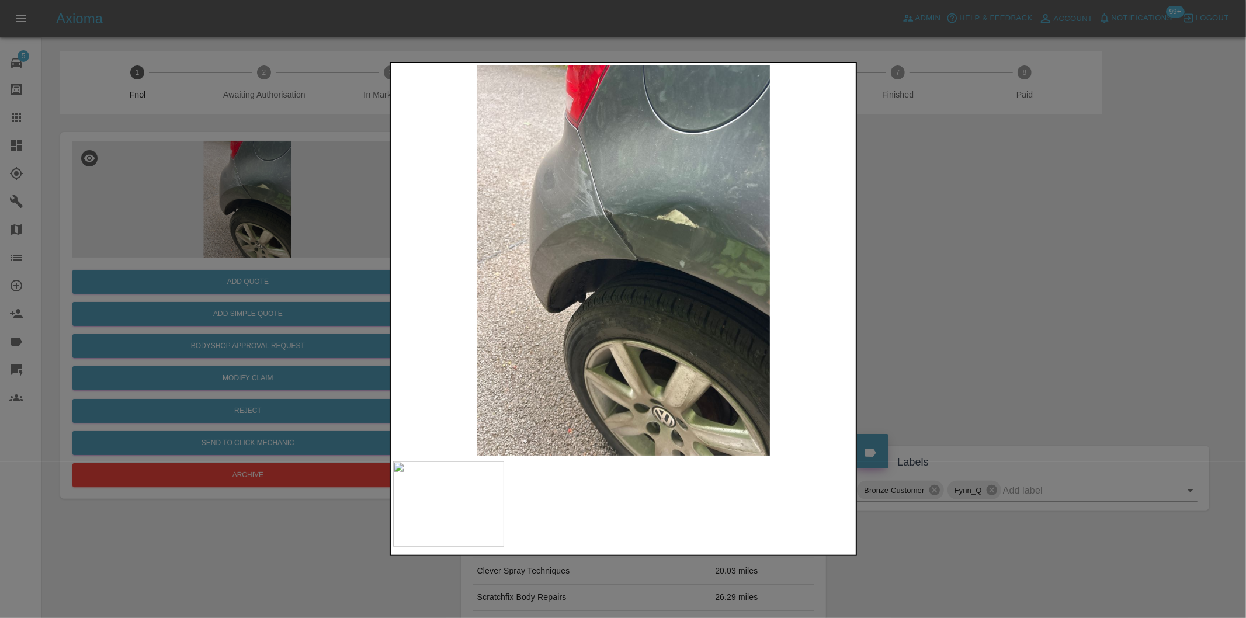
drag, startPoint x: 991, startPoint y: 282, endPoint x: 866, endPoint y: 301, distance: 127.0
click at [991, 283] on div at bounding box center [623, 309] width 1246 height 618
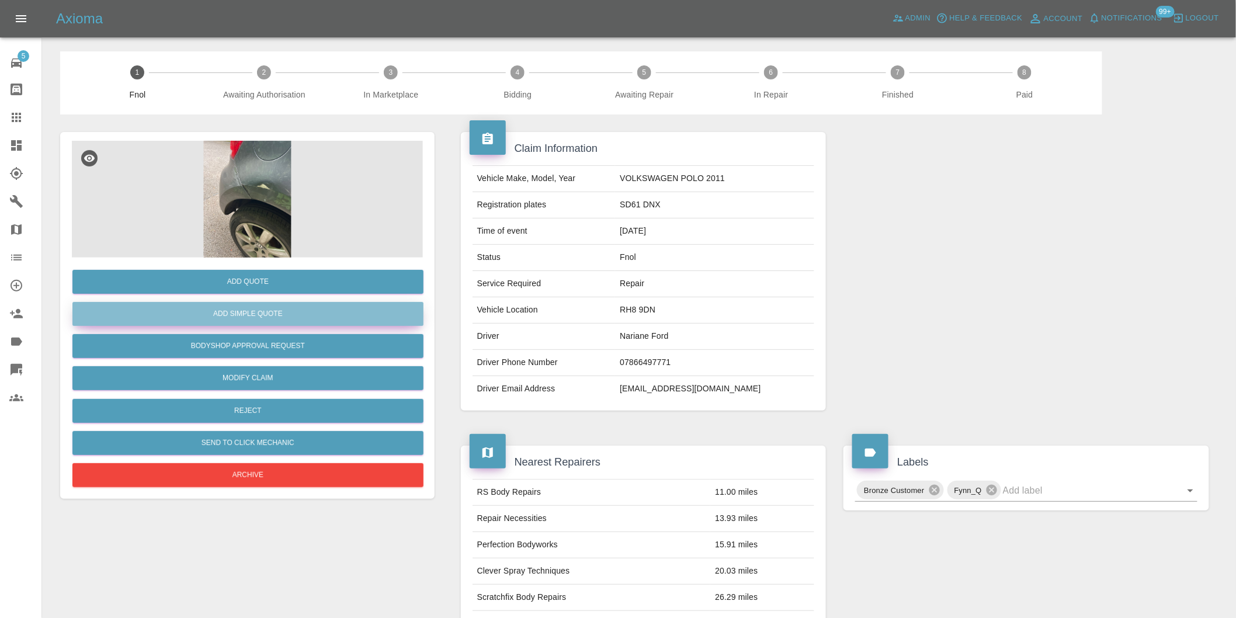
click at [280, 318] on button "Add Simple Quote" at bounding box center [247, 314] width 351 height 24
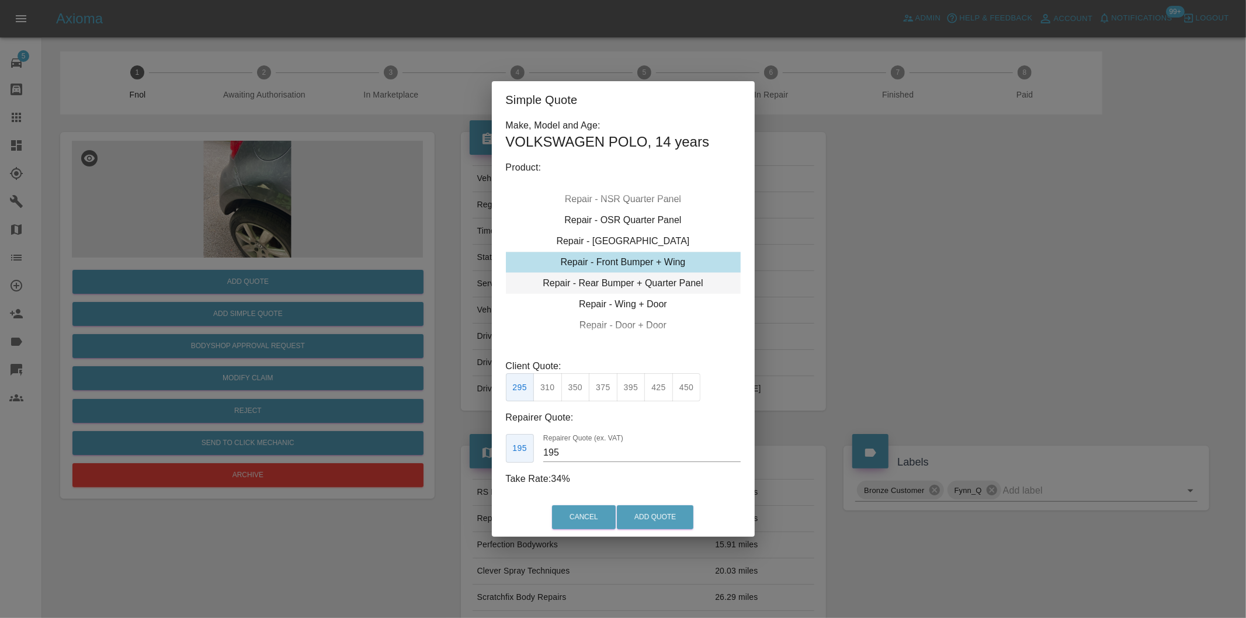
click at [665, 285] on div "Repair - Rear Bumper + Quarter Panel" at bounding box center [623, 283] width 235 height 21
click at [600, 386] on button "375" at bounding box center [603, 387] width 29 height 29
type input "230"
click at [646, 507] on button "Add Quote" at bounding box center [655, 517] width 77 height 24
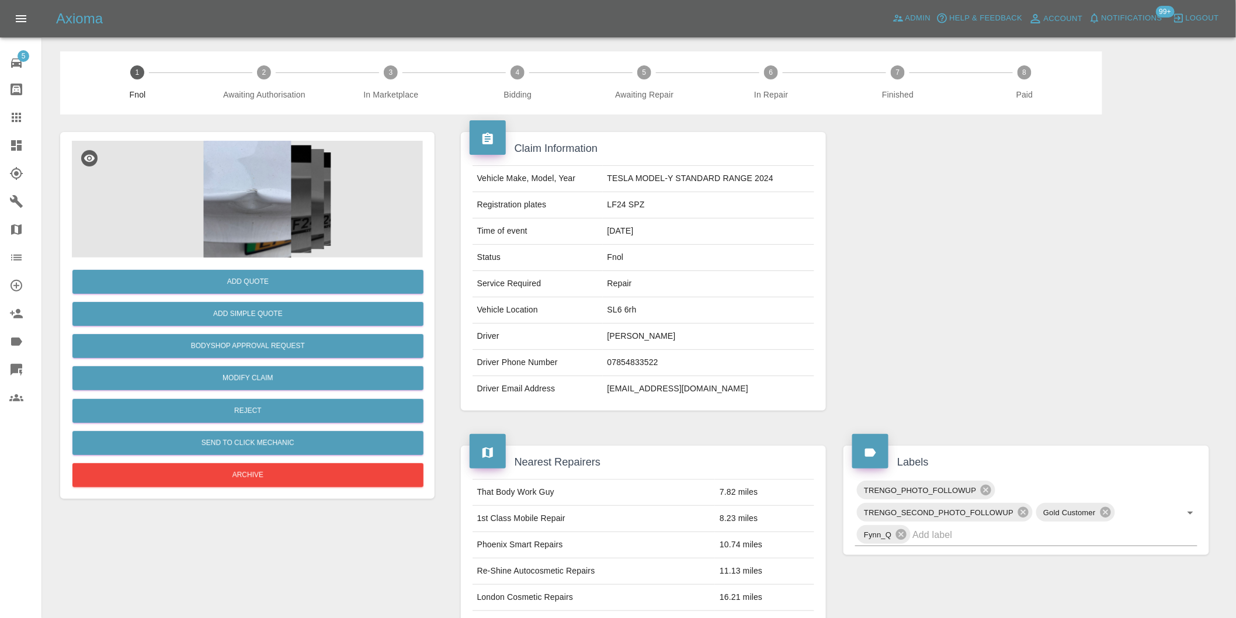
click at [244, 182] on img at bounding box center [247, 199] width 351 height 117
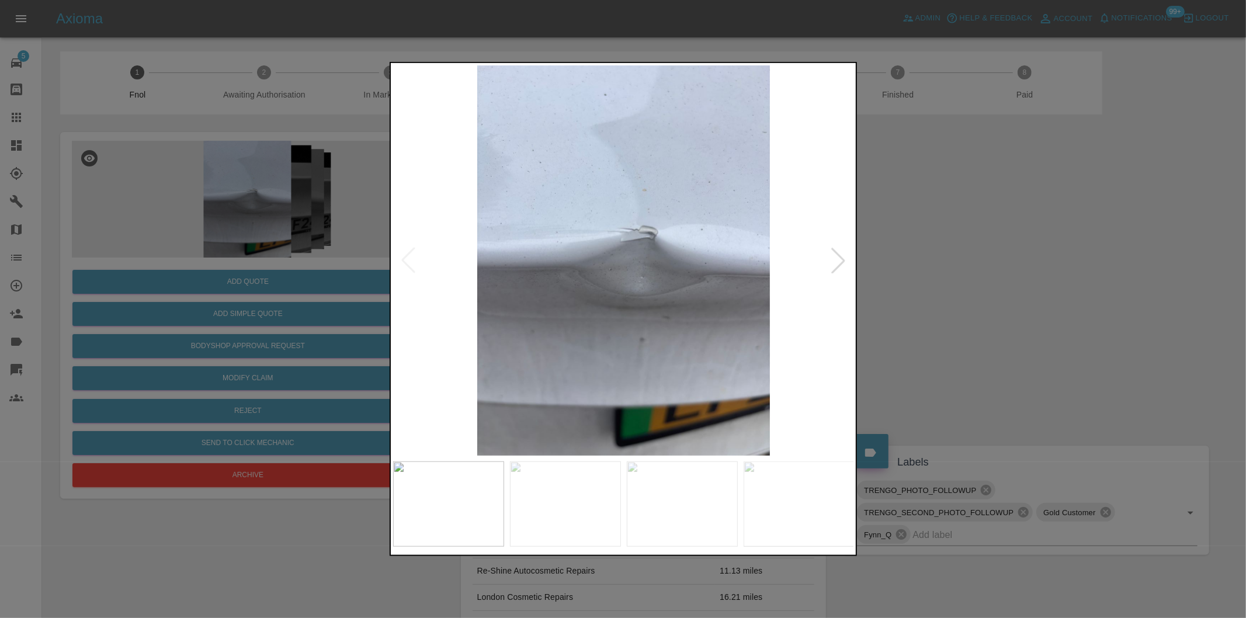
click at [840, 261] on div at bounding box center [839, 261] width 26 height 26
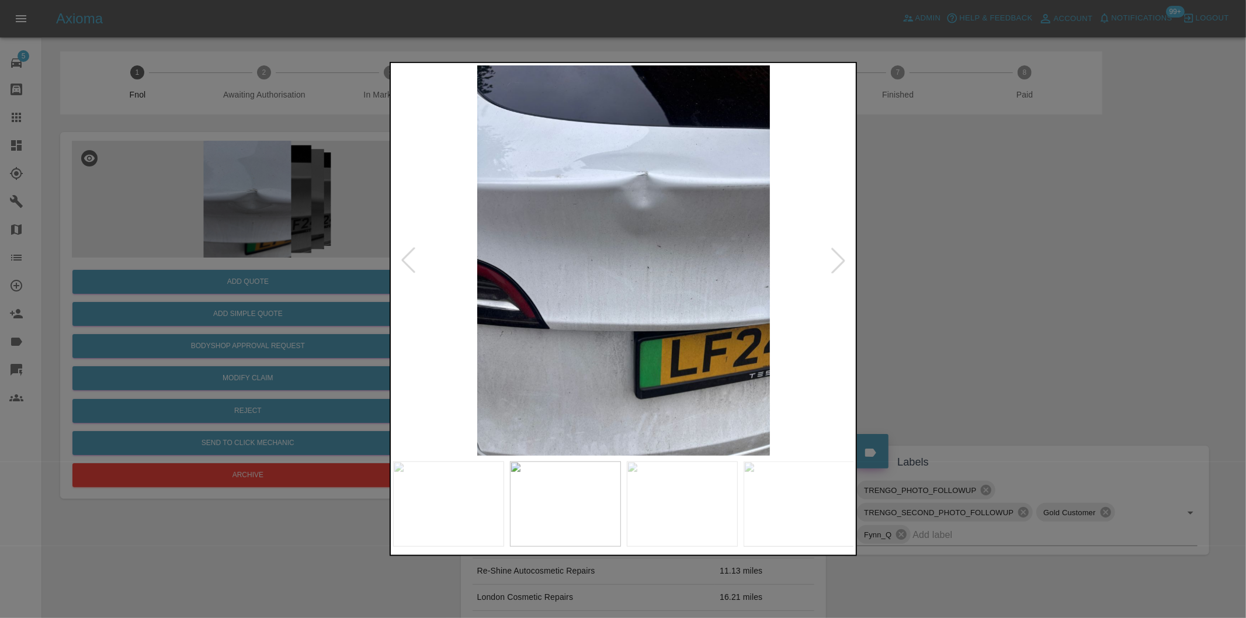
click at [840, 261] on div at bounding box center [839, 261] width 26 height 26
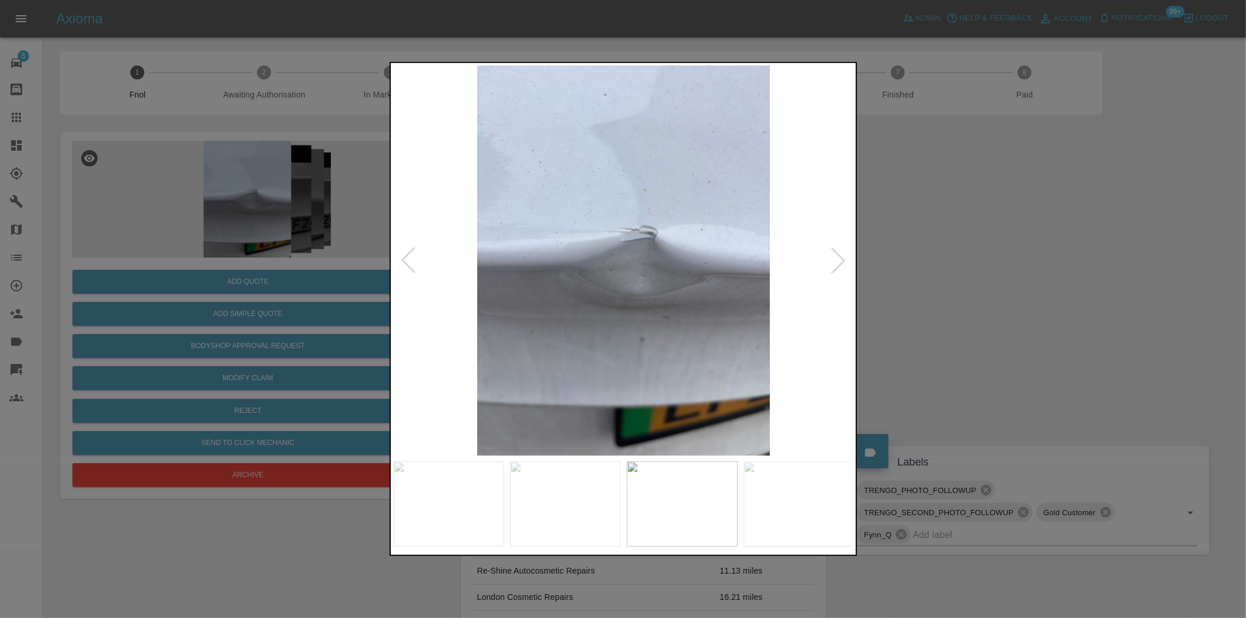
click at [822, 256] on img at bounding box center [624, 260] width 462 height 390
click at [835, 259] on div at bounding box center [839, 261] width 26 height 26
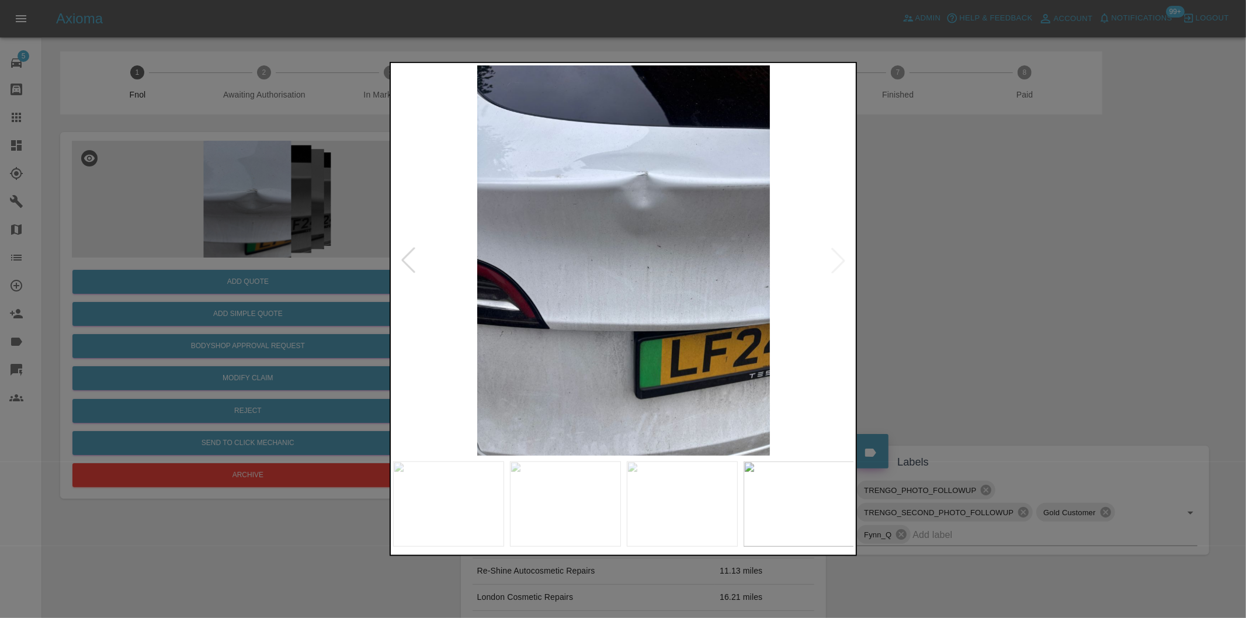
click at [835, 259] on img at bounding box center [624, 260] width 462 height 390
drag, startPoint x: 921, startPoint y: 272, endPoint x: 887, endPoint y: 272, distance: 34.5
click at [920, 272] on div at bounding box center [623, 309] width 1246 height 618
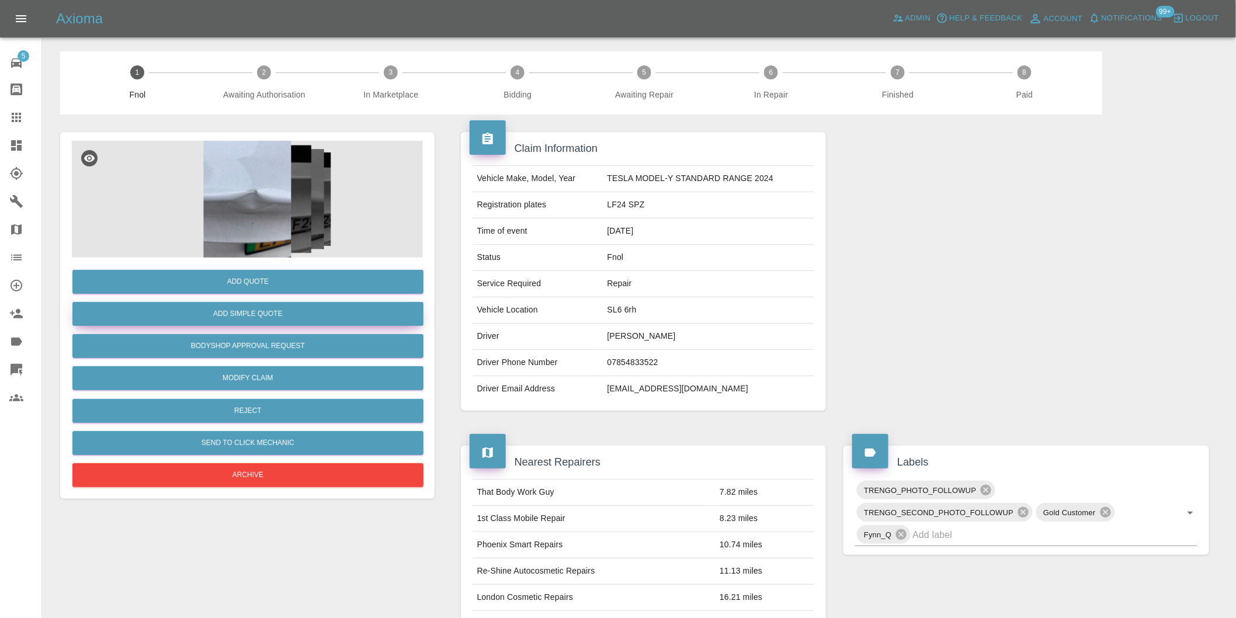
click at [314, 312] on button "Add Simple Quote" at bounding box center [247, 314] width 351 height 24
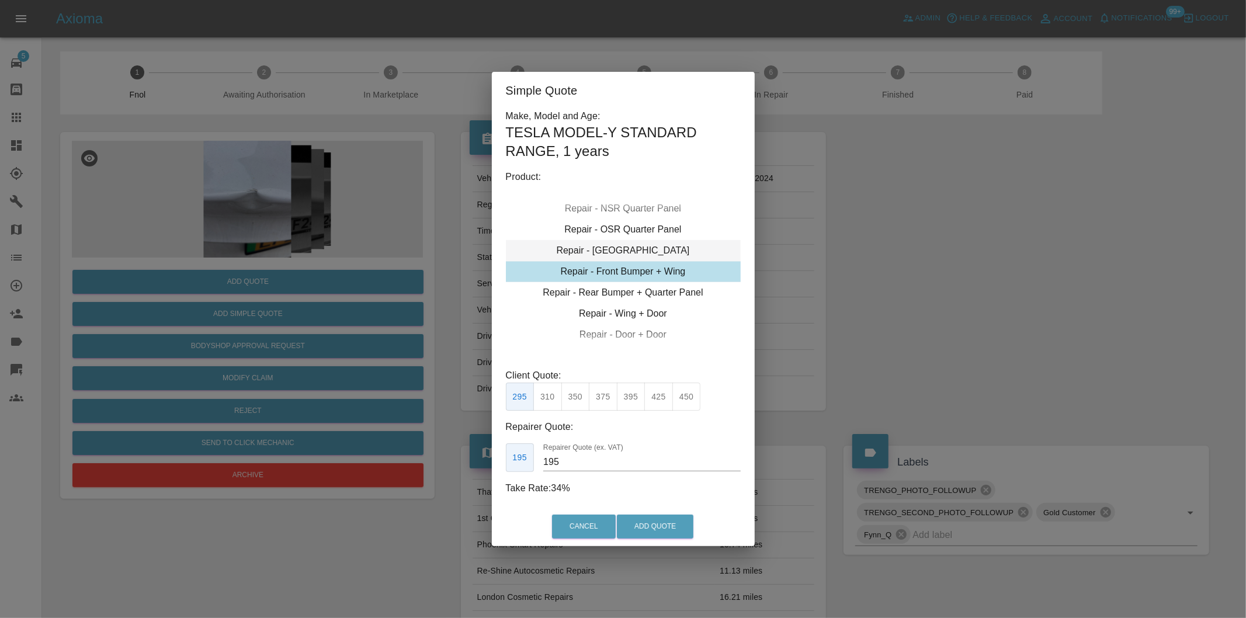
click at [647, 255] on div "Repair - Tailgate" at bounding box center [623, 250] width 235 height 21
click at [635, 401] on button "325" at bounding box center [631, 397] width 29 height 29
click at [664, 402] on button "350" at bounding box center [658, 397] width 29 height 29
type input "230"
drag, startPoint x: 646, startPoint y: 523, endPoint x: 713, endPoint y: 382, distance: 156.8
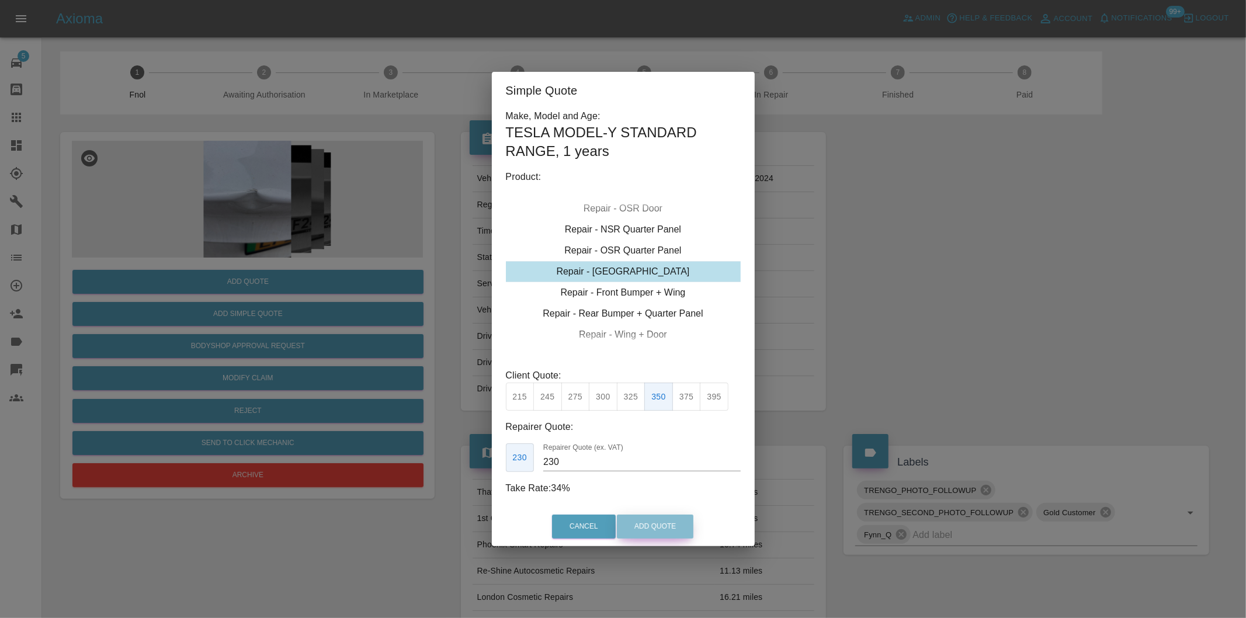
click at [646, 523] on button "Add Quote" at bounding box center [655, 527] width 77 height 24
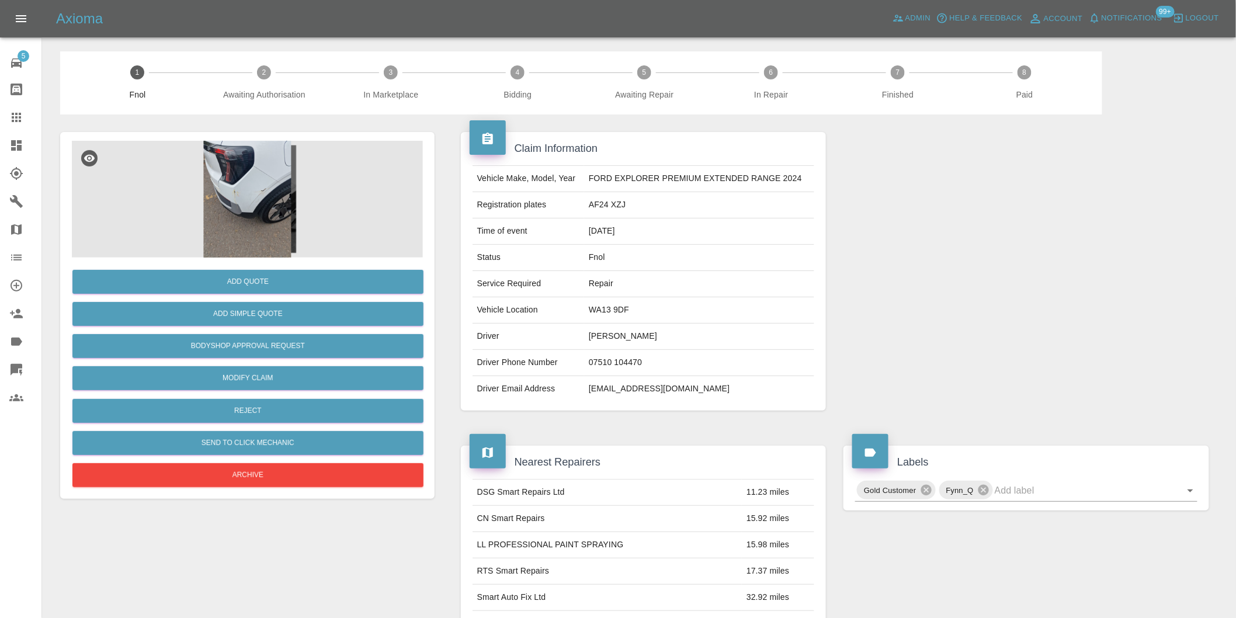
click at [235, 205] on img at bounding box center [247, 199] width 351 height 117
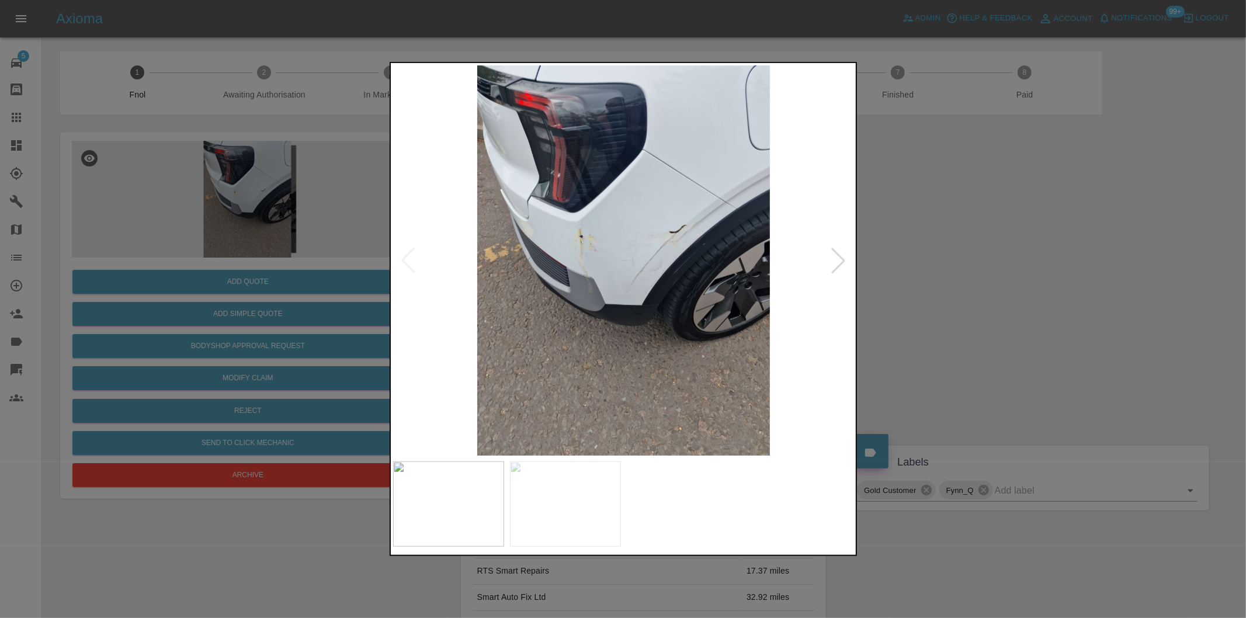
click at [846, 266] on div at bounding box center [839, 261] width 26 height 26
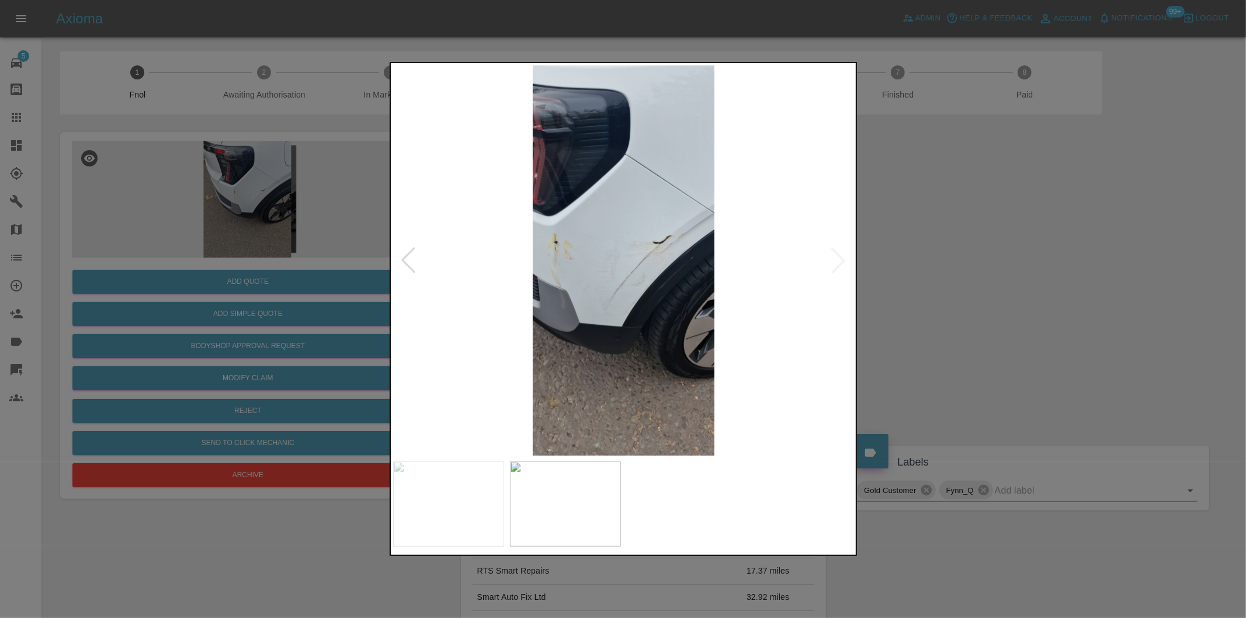
click at [840, 260] on img at bounding box center [624, 260] width 462 height 390
click at [540, 293] on img at bounding box center [624, 260] width 462 height 390
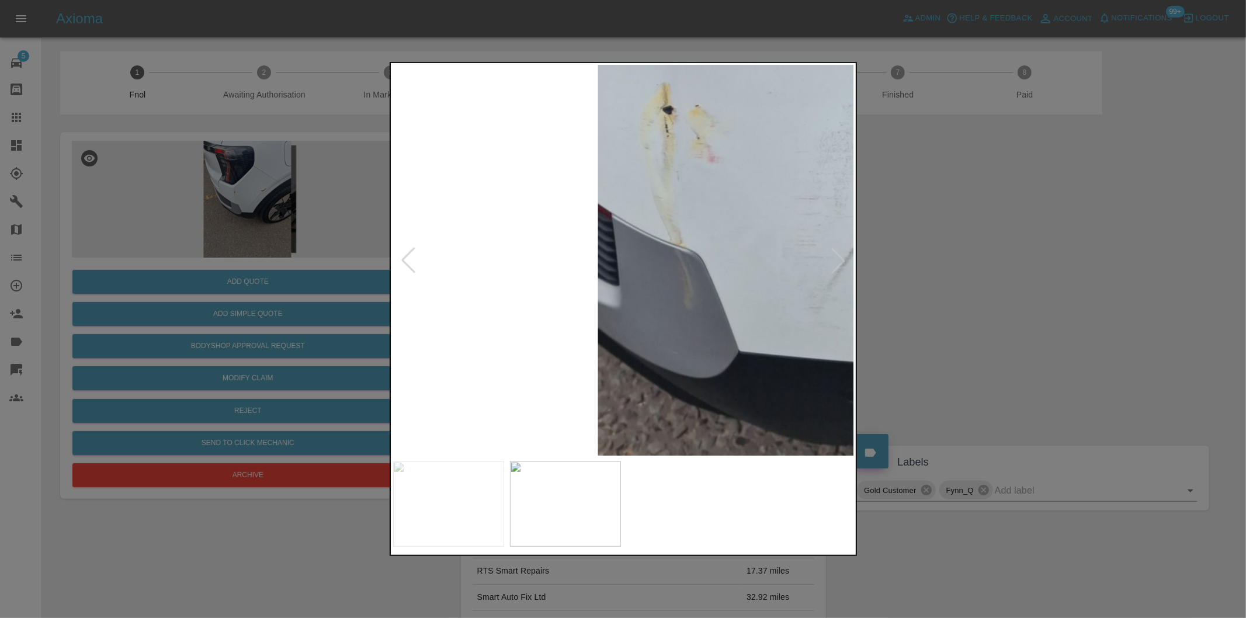
click at [651, 276] on img at bounding box center [871, 164] width 1385 height 1170
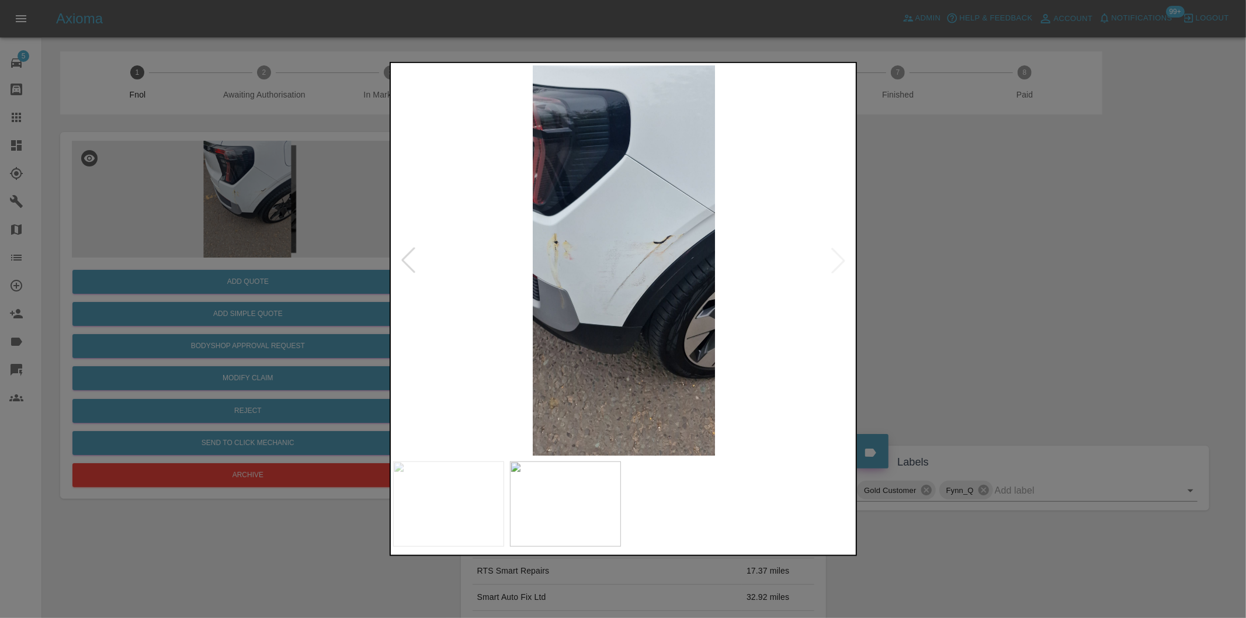
click at [983, 257] on div at bounding box center [623, 309] width 1246 height 618
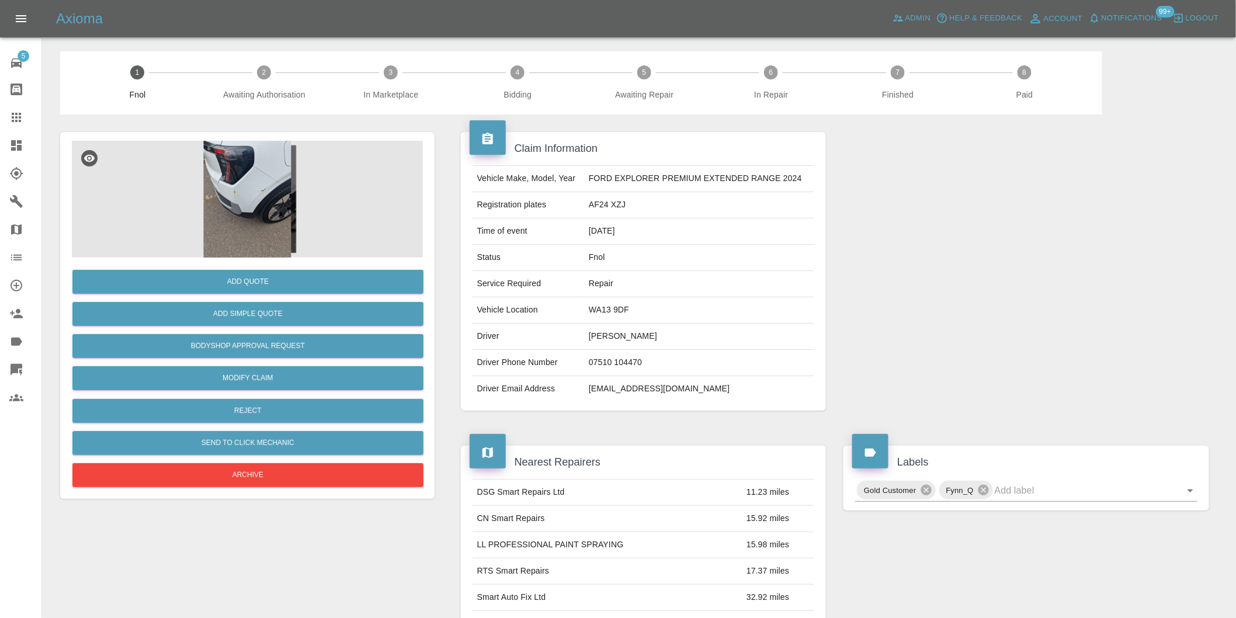
click at [289, 205] on img at bounding box center [247, 199] width 351 height 117
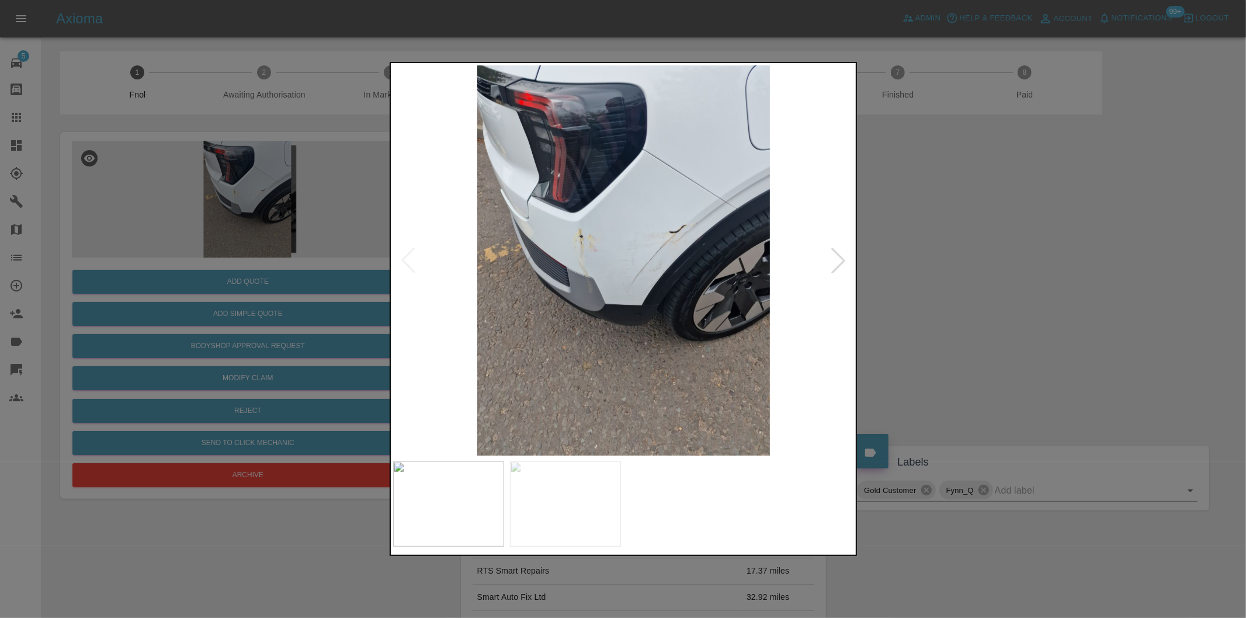
click at [702, 259] on img at bounding box center [624, 260] width 462 height 390
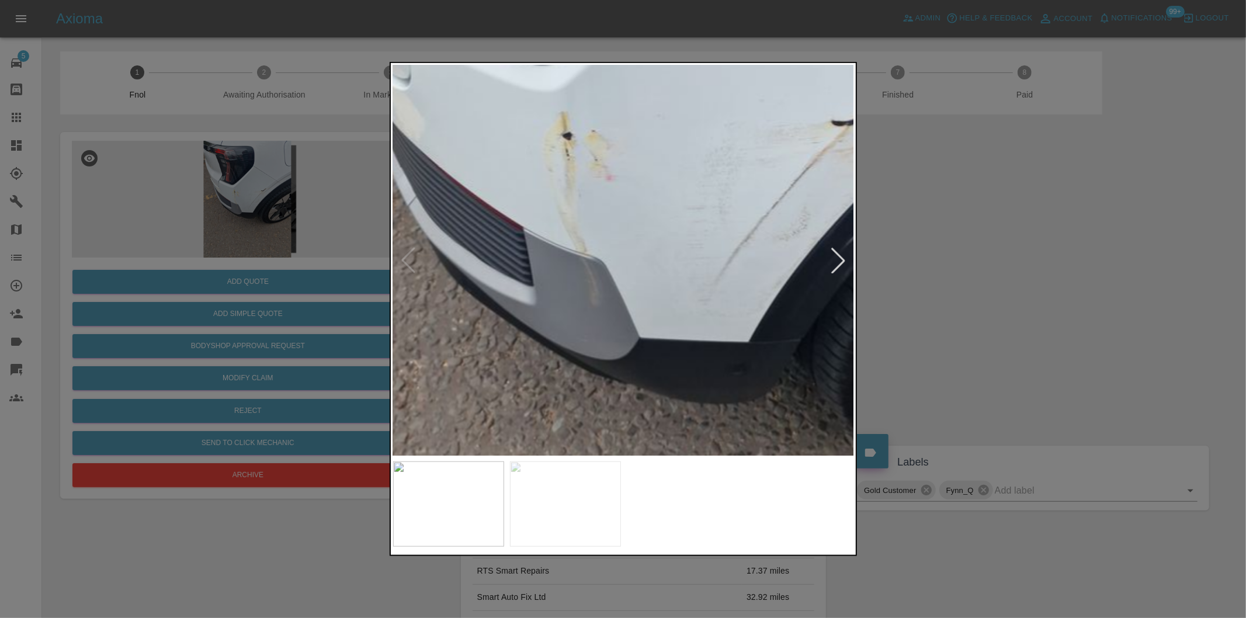
click at [855, 271] on div at bounding box center [623, 309] width 467 height 494
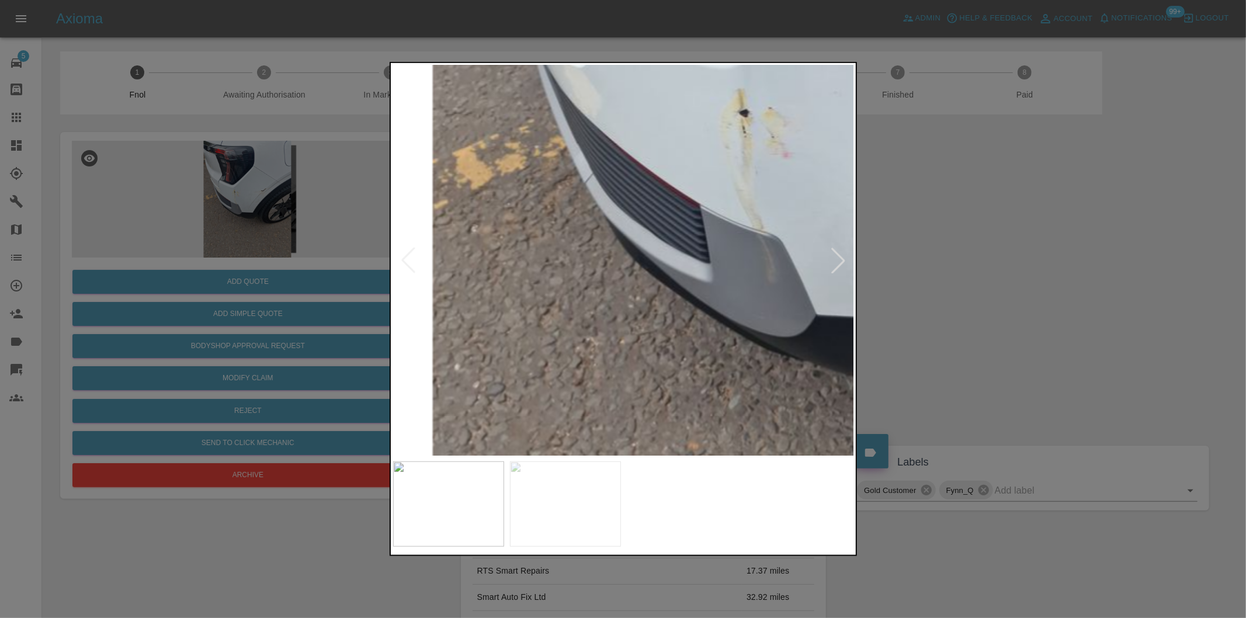
click at [768, 284] on img at bounding box center [870, 184] width 1385 height 1170
click at [769, 283] on img at bounding box center [870, 184] width 1385 height 1170
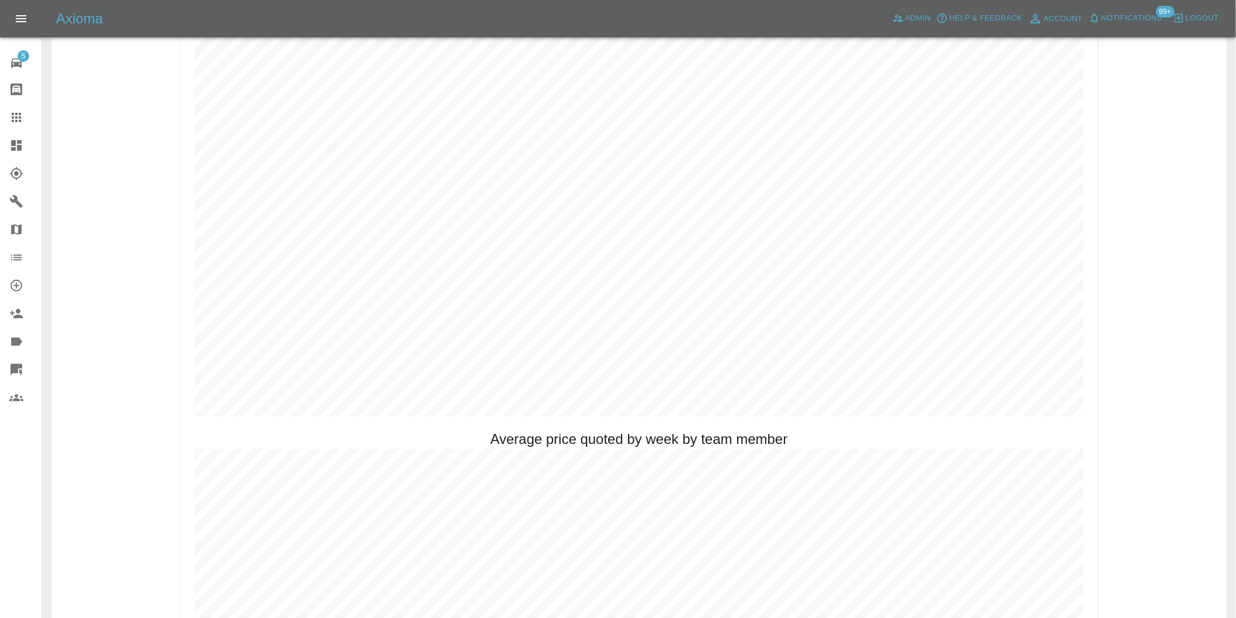
scroll to position [454, 0]
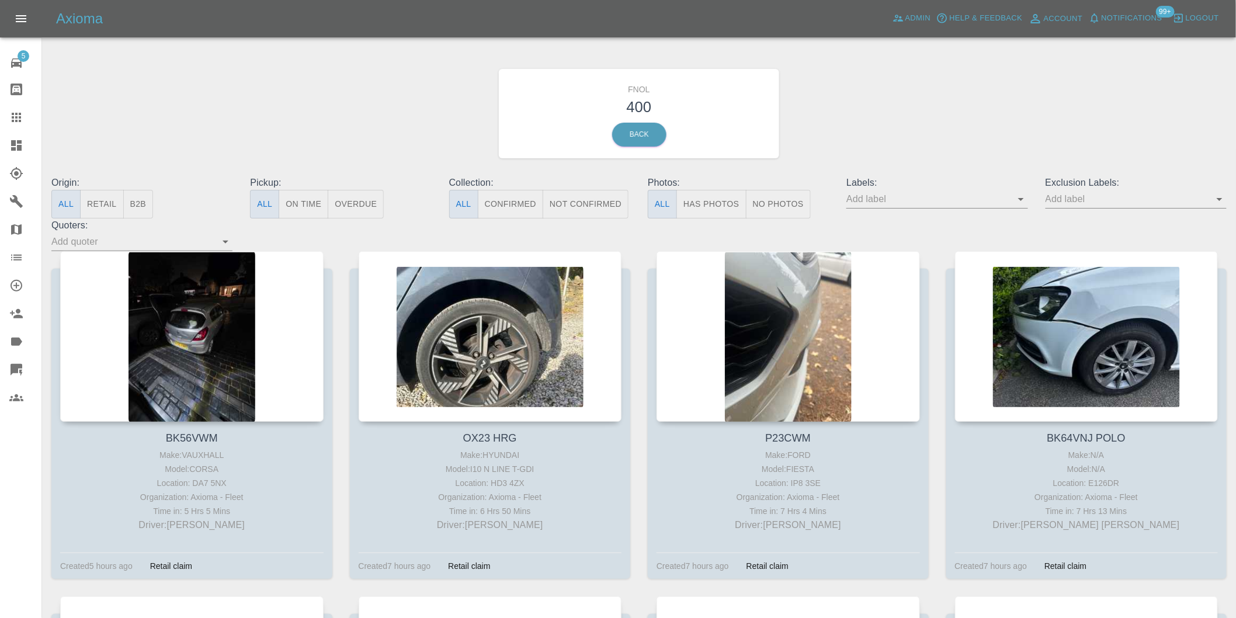
click at [716, 203] on button "Has Photos" at bounding box center [712, 204] width 70 height 29
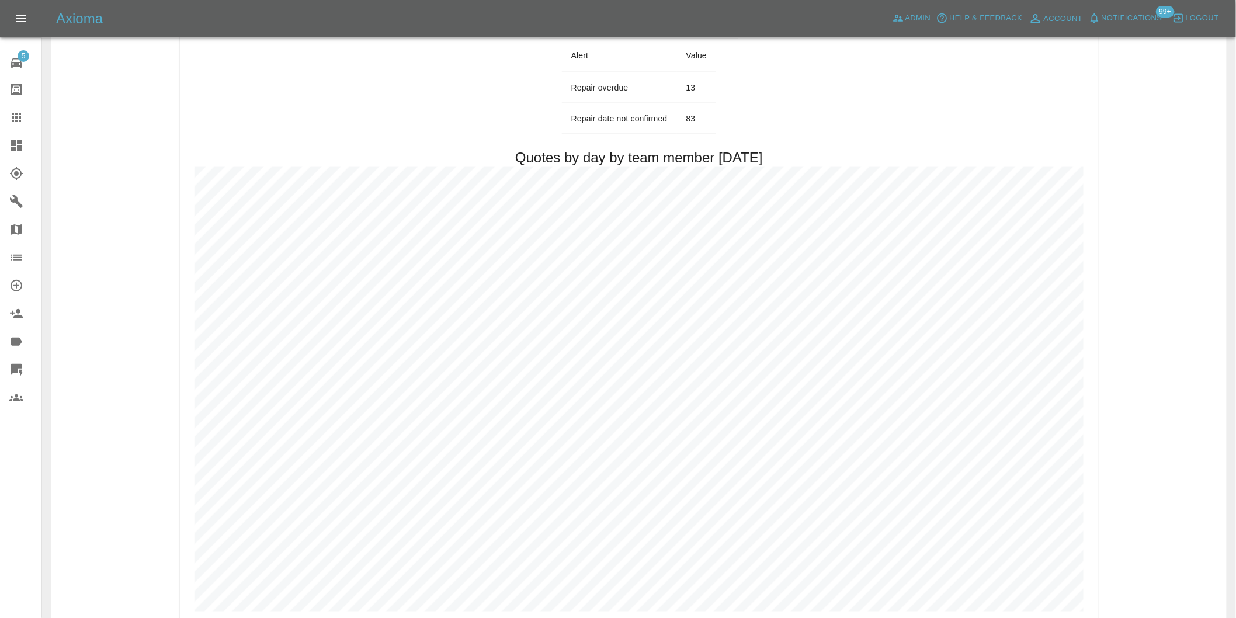
scroll to position [454, 0]
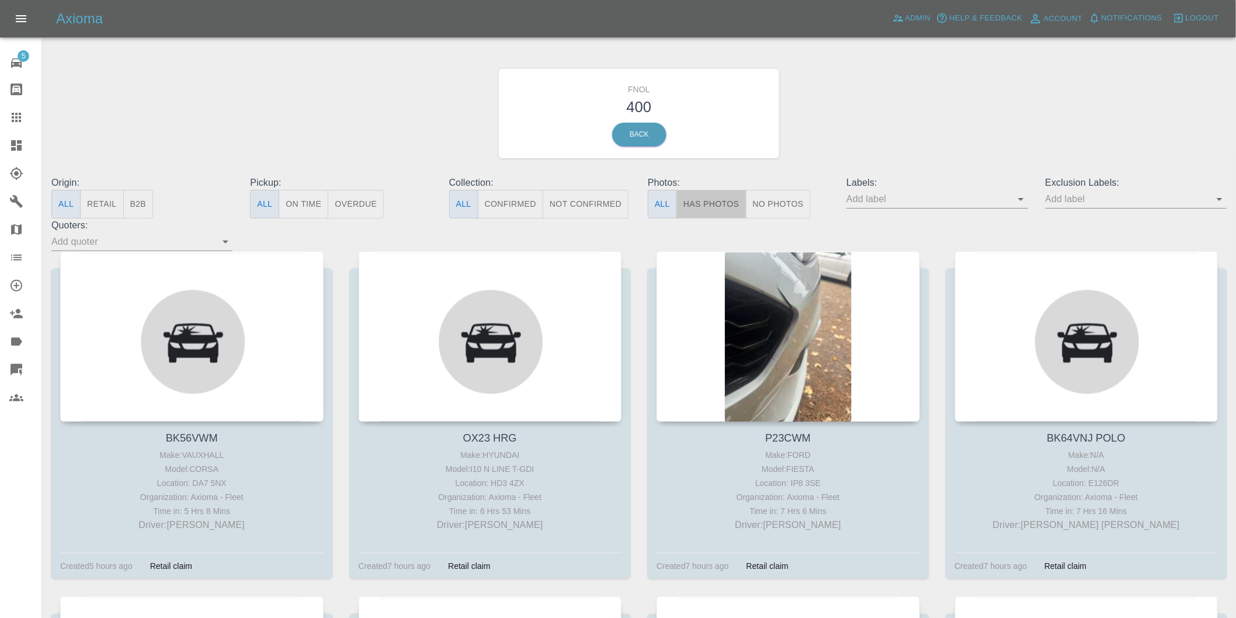
click at [694, 206] on button "Has Photos" at bounding box center [712, 204] width 70 height 29
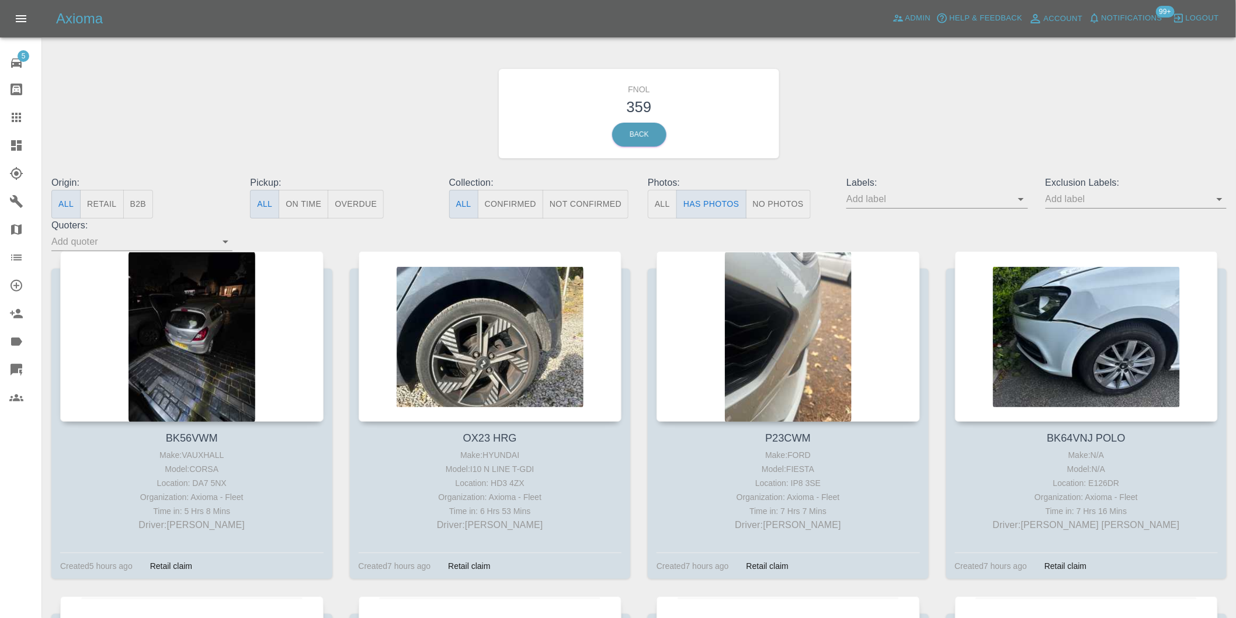
click at [1222, 200] on icon "Open" at bounding box center [1220, 199] width 14 height 14
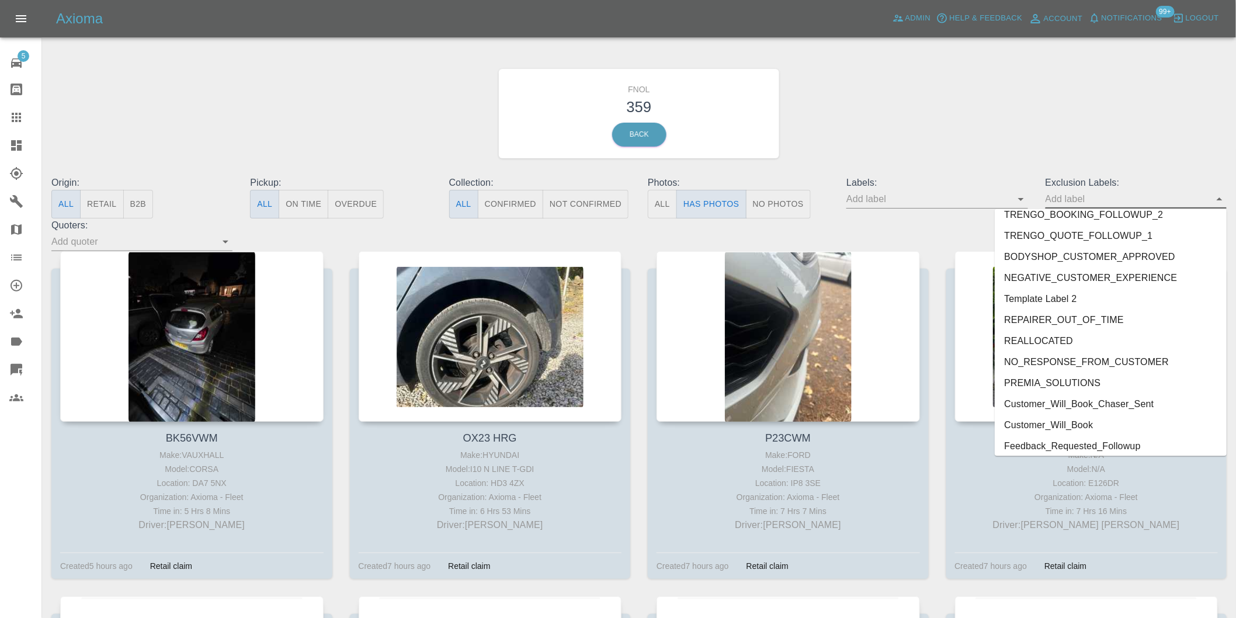
scroll to position [2537, 0]
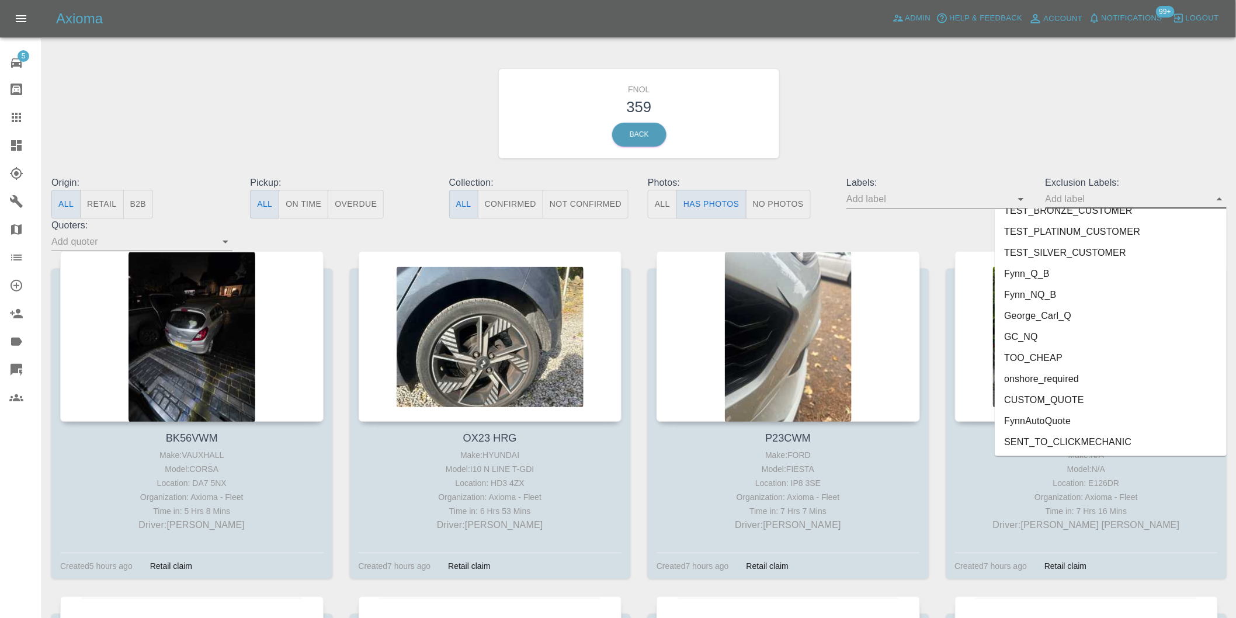
click at [1070, 379] on li "onshore_required" at bounding box center [1111, 379] width 232 height 21
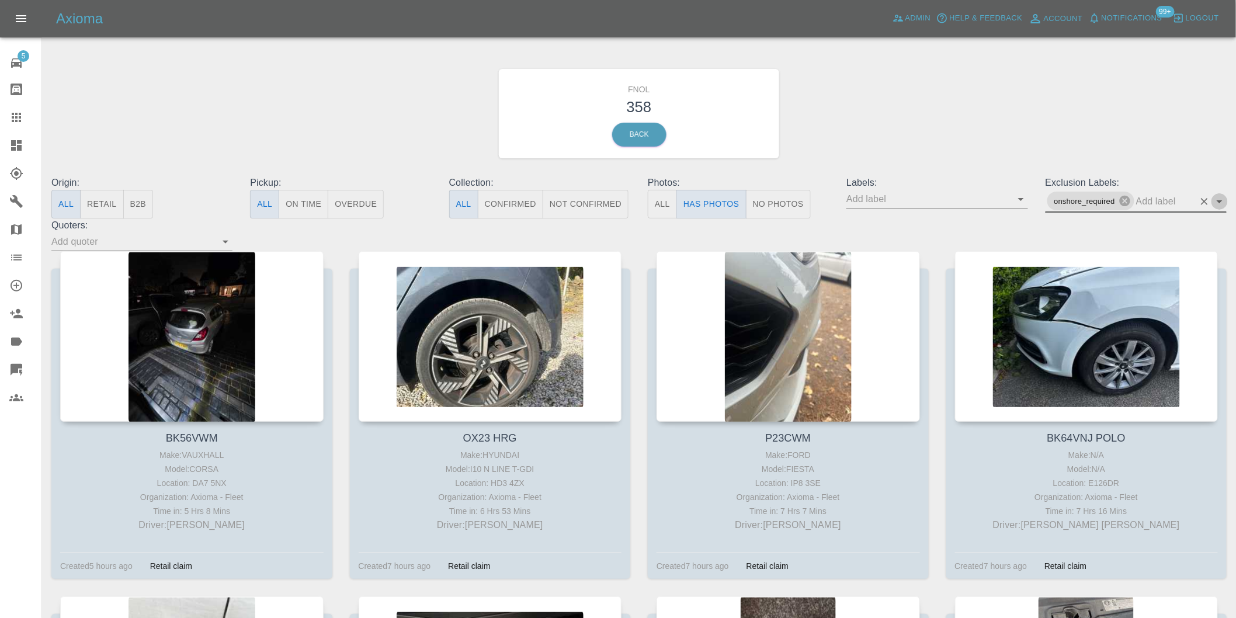
click at [1223, 200] on icon "Open" at bounding box center [1220, 202] width 14 height 14
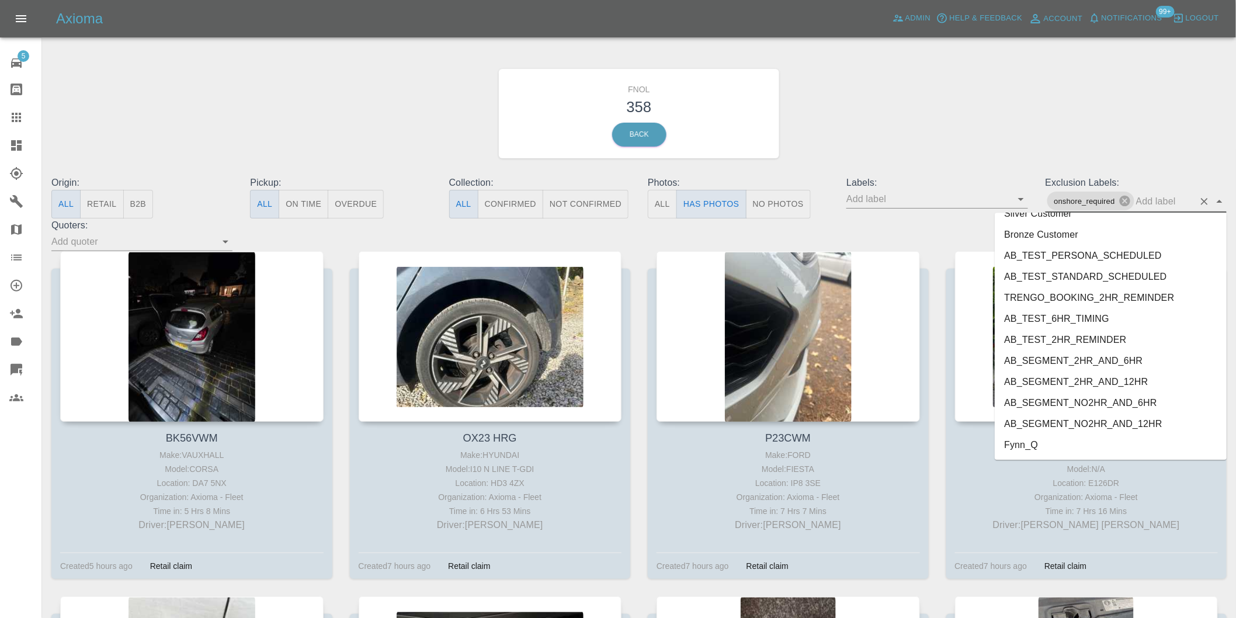
scroll to position [2516, 0]
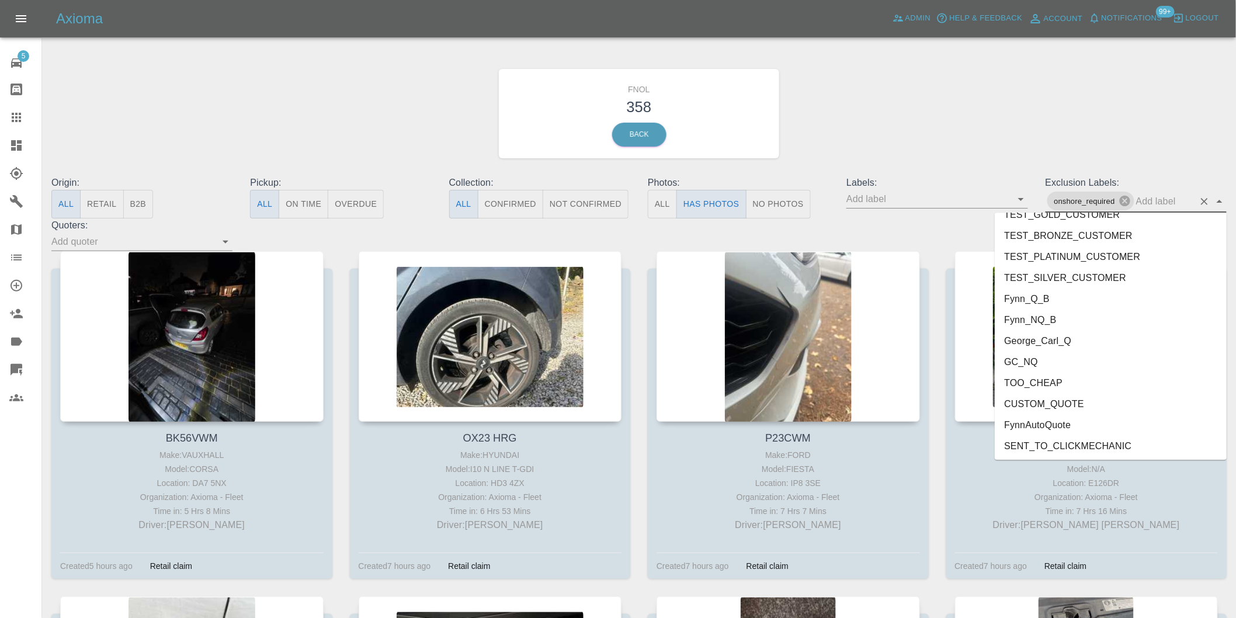
click at [1042, 342] on li "George_Carl_Q" at bounding box center [1111, 340] width 232 height 21
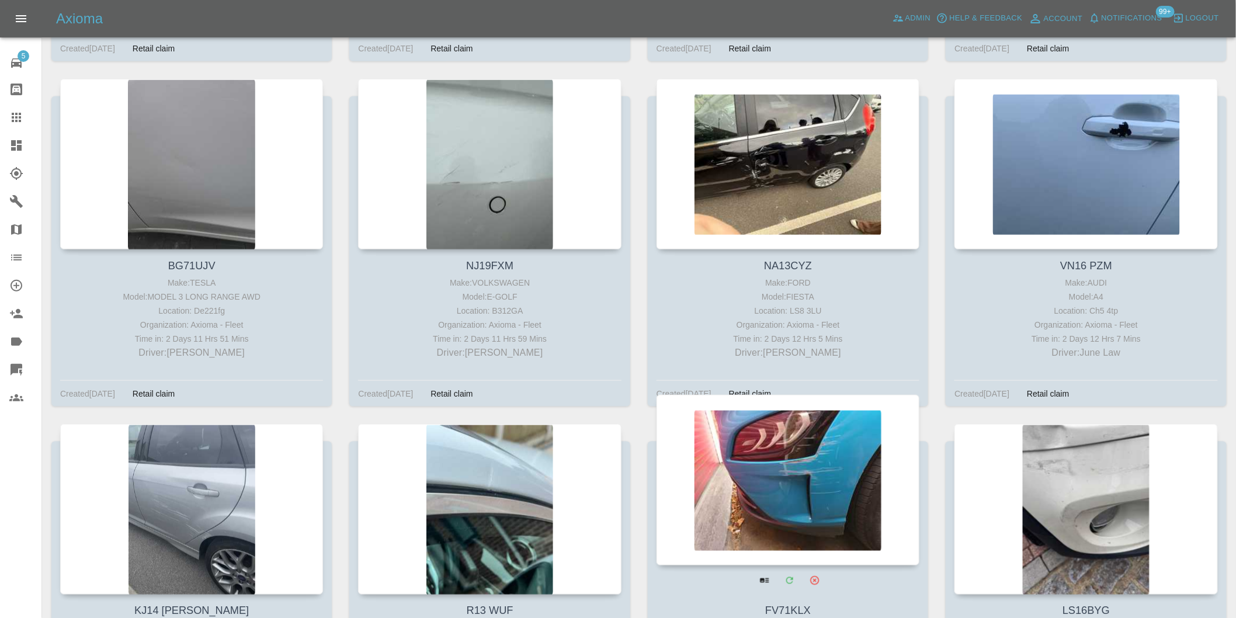
scroll to position [22800, 0]
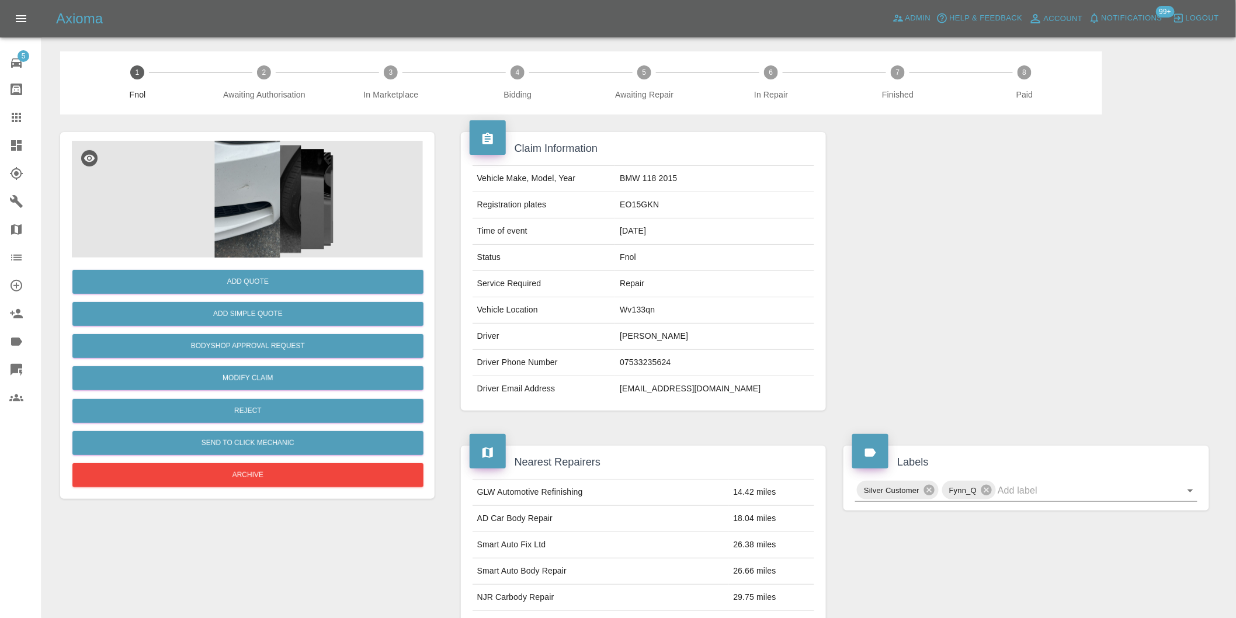
click at [242, 195] on img at bounding box center [247, 199] width 351 height 117
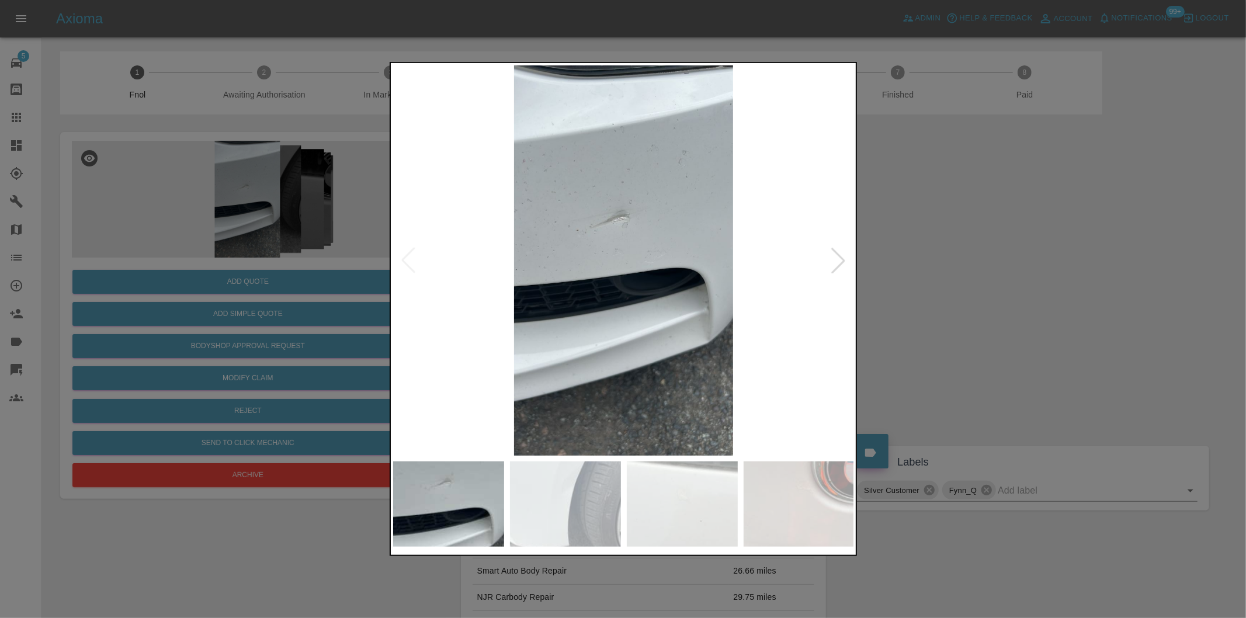
click at [835, 255] on div at bounding box center [839, 261] width 26 height 26
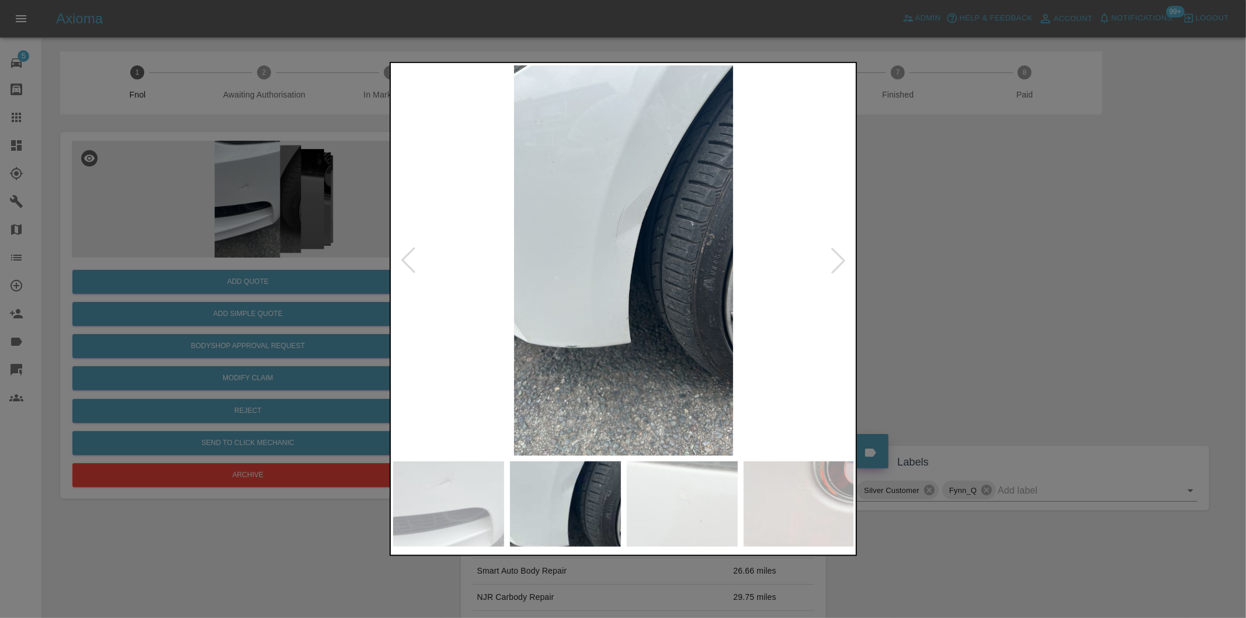
click at [835, 255] on div at bounding box center [839, 261] width 26 height 26
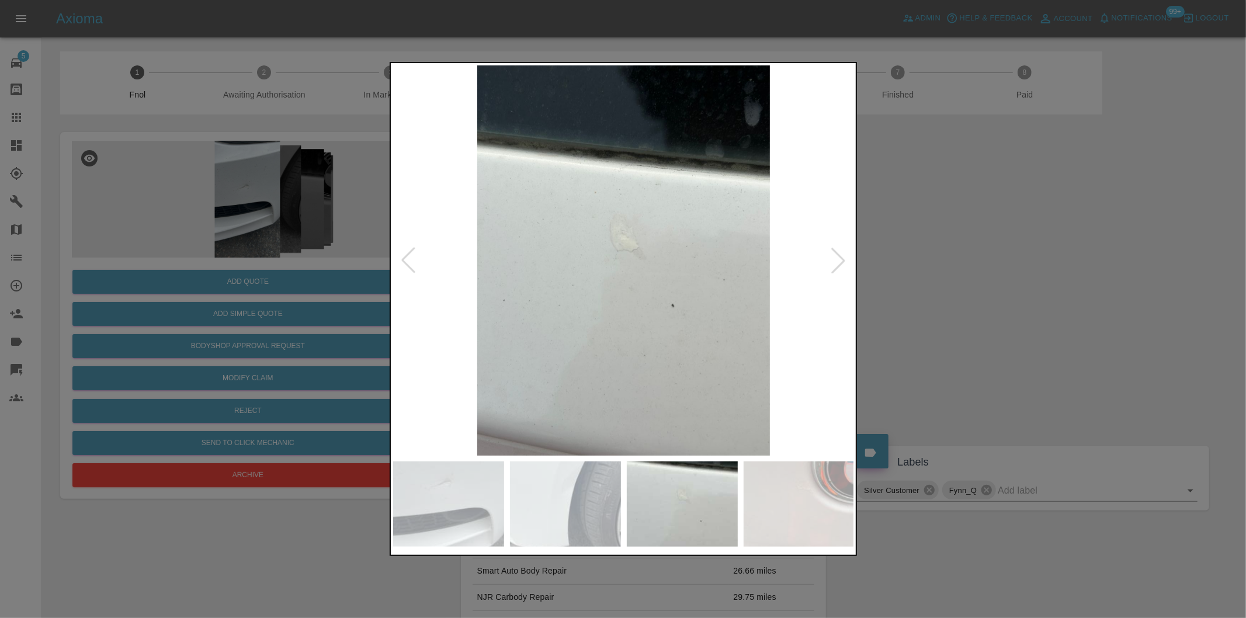
click at [835, 255] on div at bounding box center [839, 261] width 26 height 26
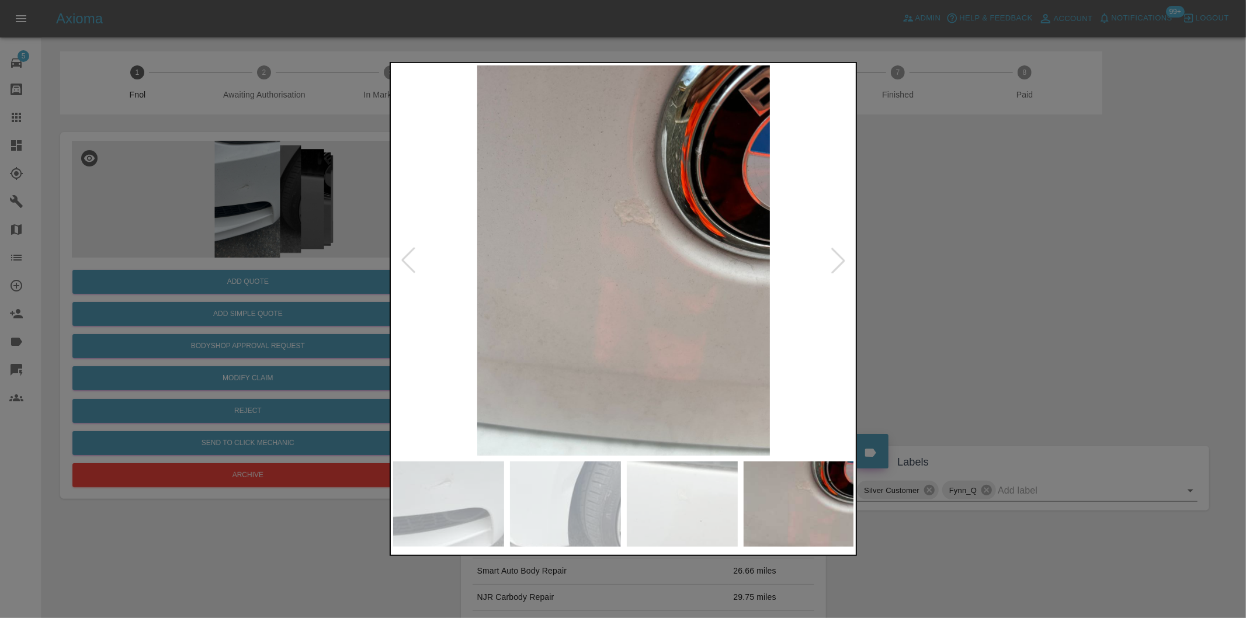
click at [835, 255] on div at bounding box center [839, 261] width 26 height 26
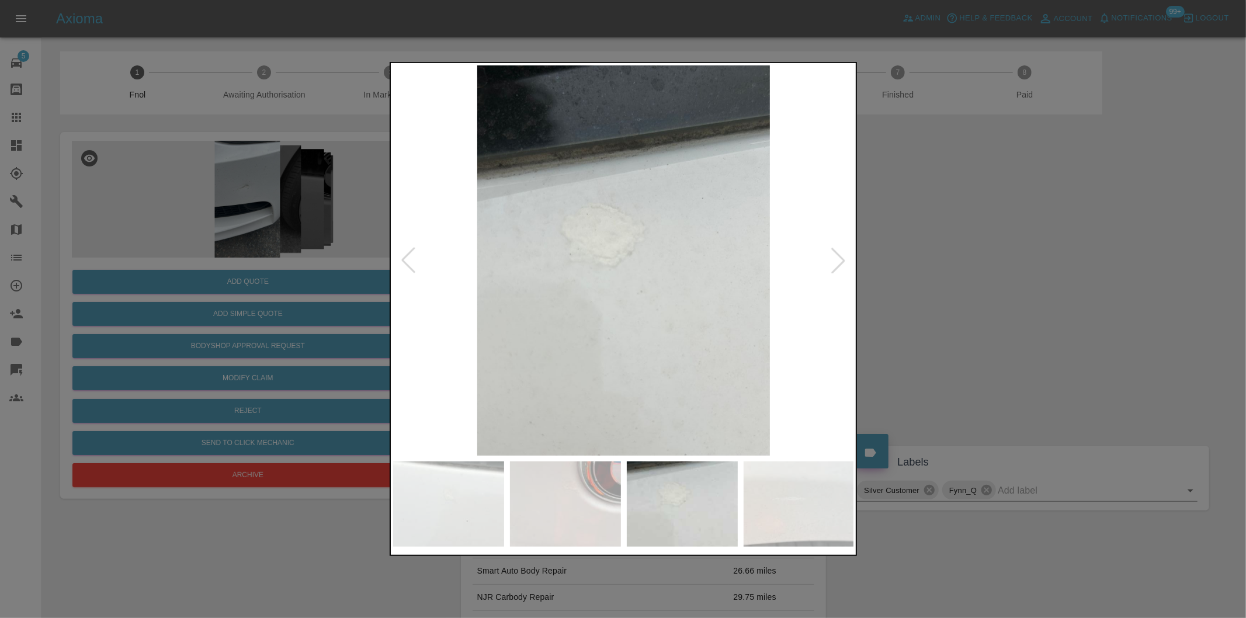
click at [835, 255] on div at bounding box center [839, 261] width 26 height 26
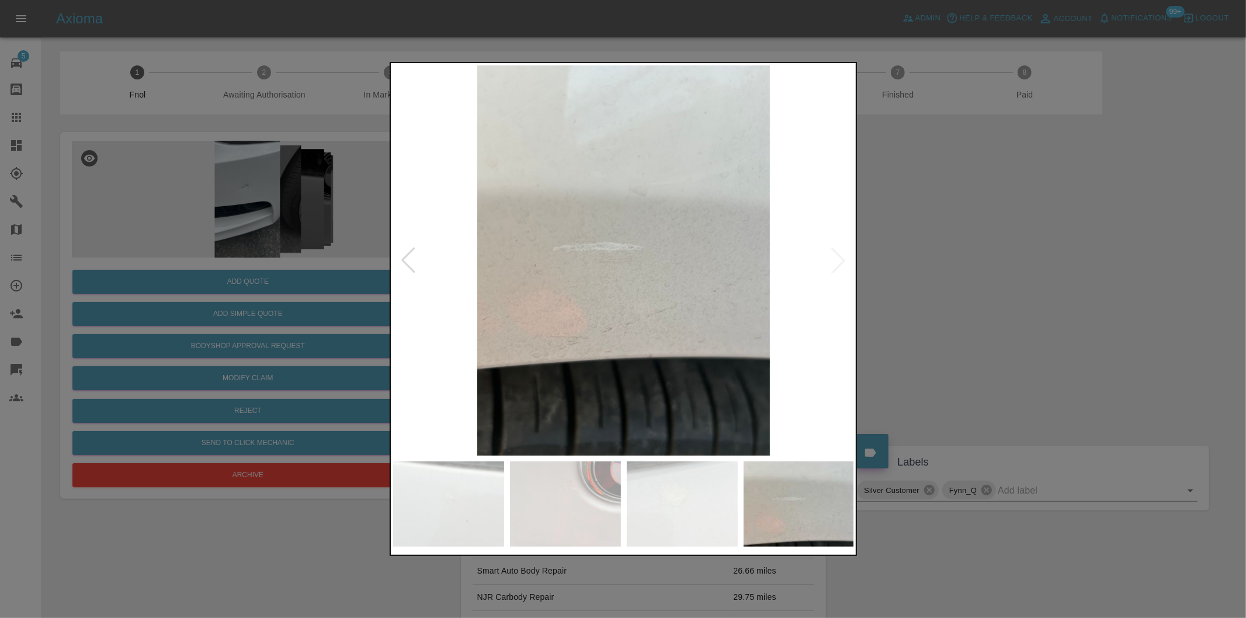
click at [835, 255] on img at bounding box center [624, 260] width 462 height 390
drag, startPoint x: 932, startPoint y: 263, endPoint x: 667, endPoint y: 73, distance: 326.2
click at [932, 262] on div at bounding box center [623, 309] width 1246 height 618
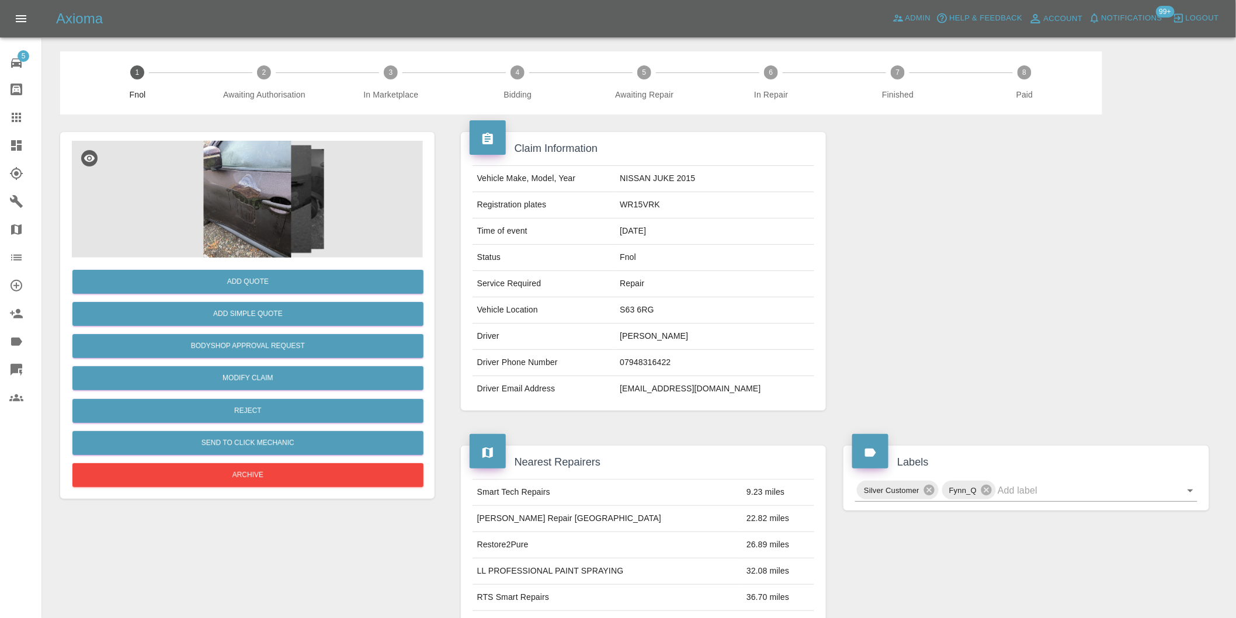
click at [269, 206] on img at bounding box center [247, 199] width 351 height 117
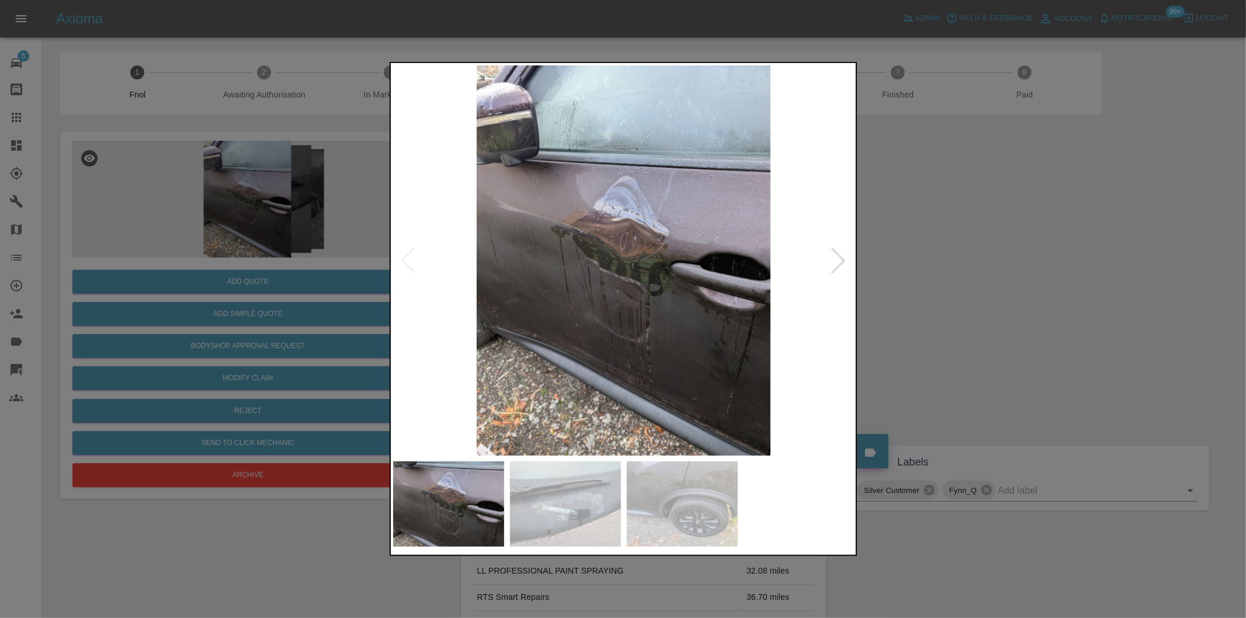
click at [843, 255] on div at bounding box center [839, 261] width 26 height 26
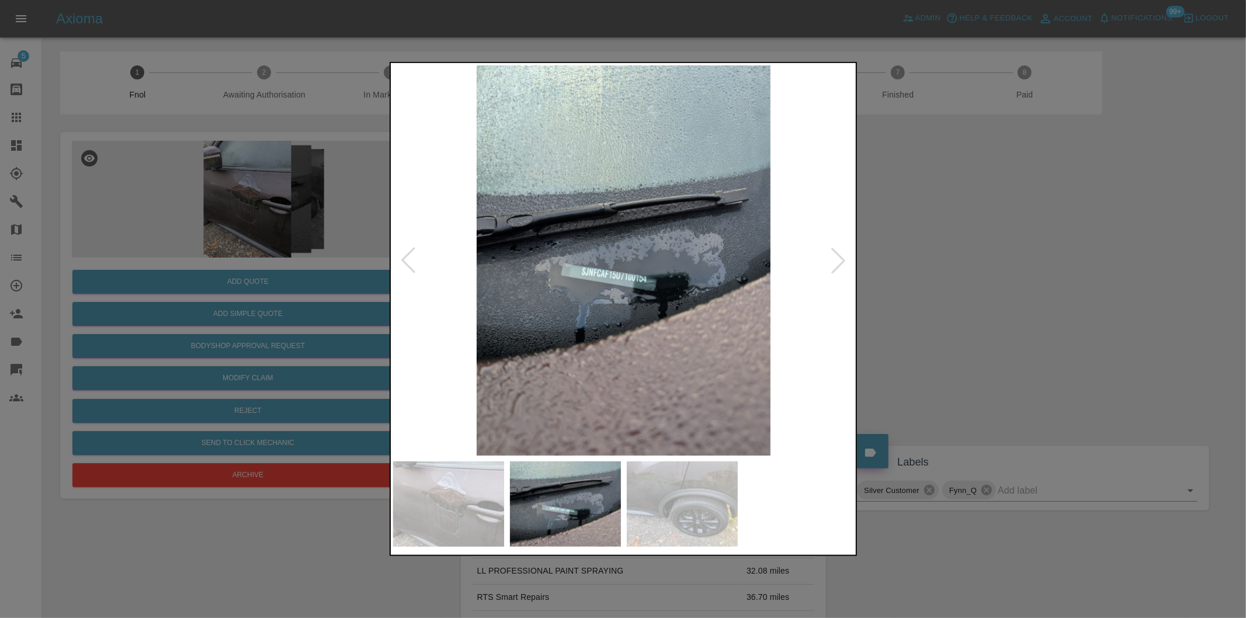
click at [843, 255] on div at bounding box center [839, 261] width 26 height 26
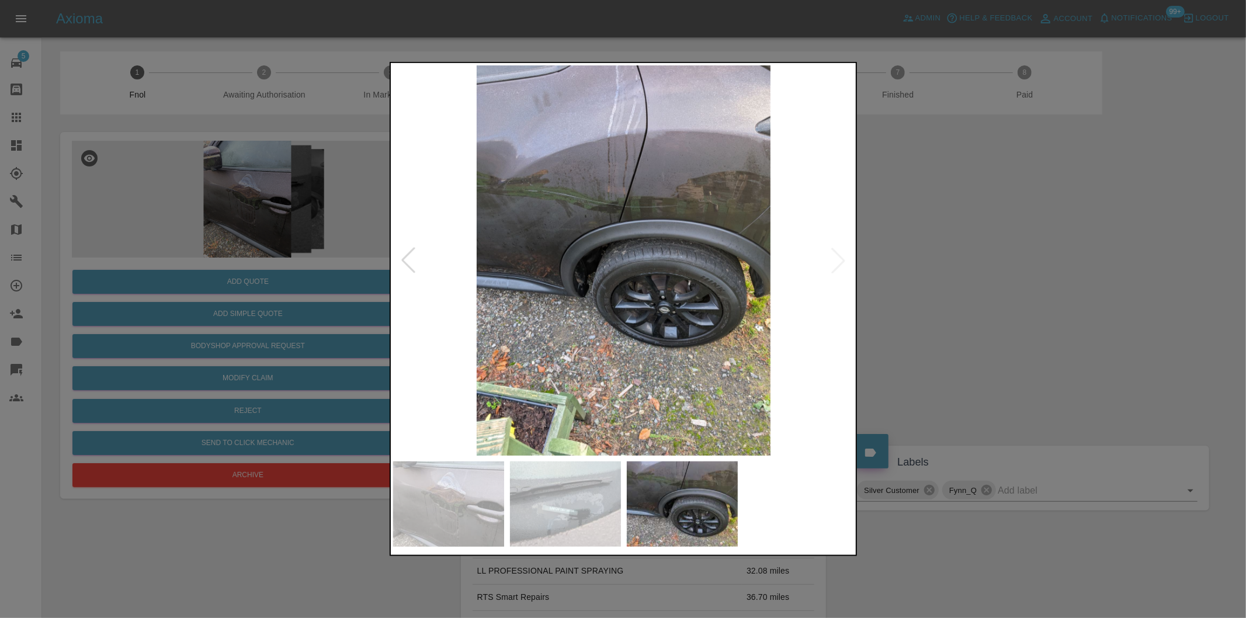
click at [844, 255] on img at bounding box center [624, 260] width 462 height 390
drag, startPoint x: 950, startPoint y: 247, endPoint x: 556, endPoint y: 91, distance: 423.3
click at [945, 241] on div at bounding box center [623, 309] width 1246 height 618
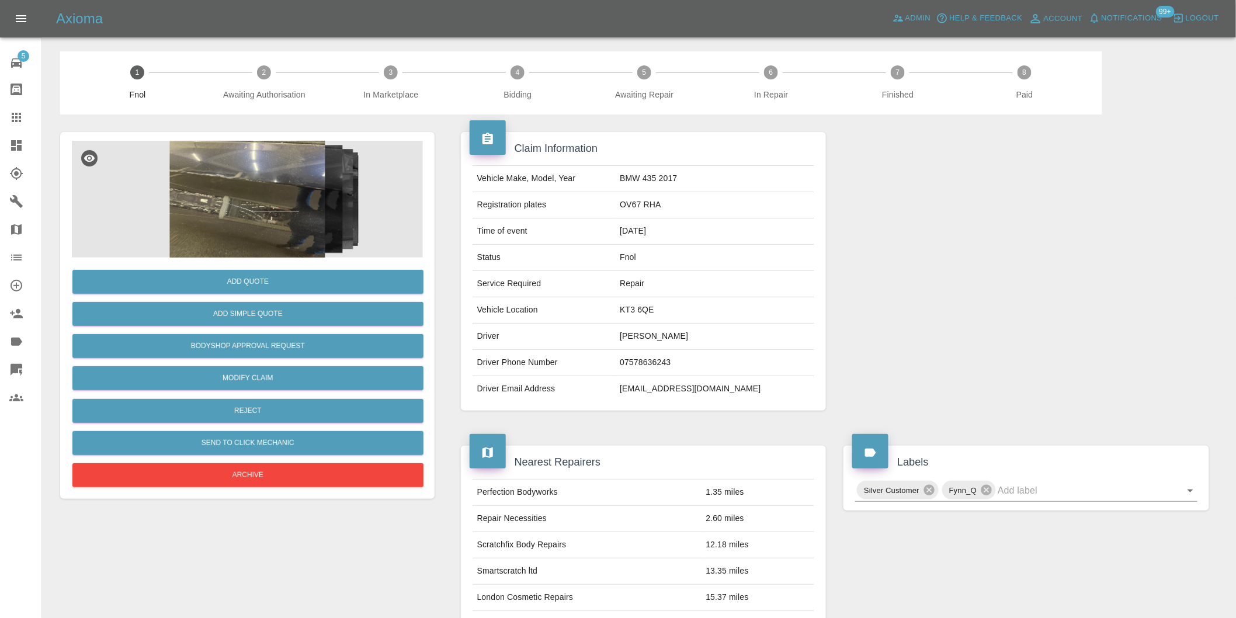
click at [277, 185] on img at bounding box center [247, 199] width 351 height 117
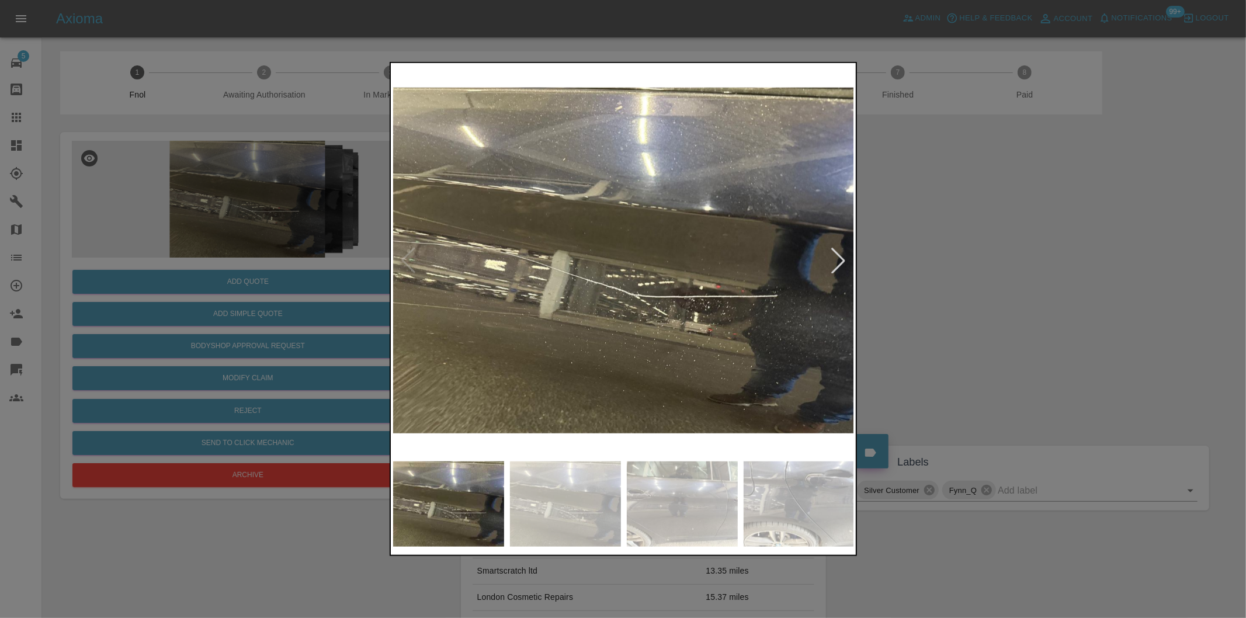
click at [844, 254] on div at bounding box center [839, 261] width 26 height 26
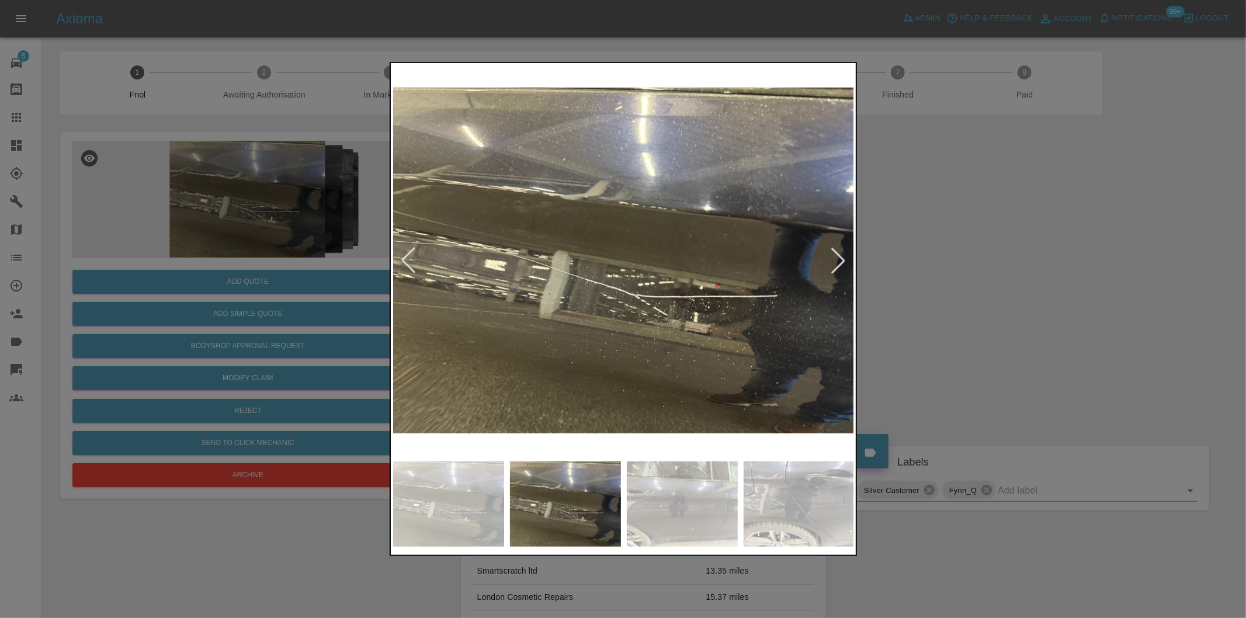
click at [844, 254] on div at bounding box center [839, 261] width 26 height 26
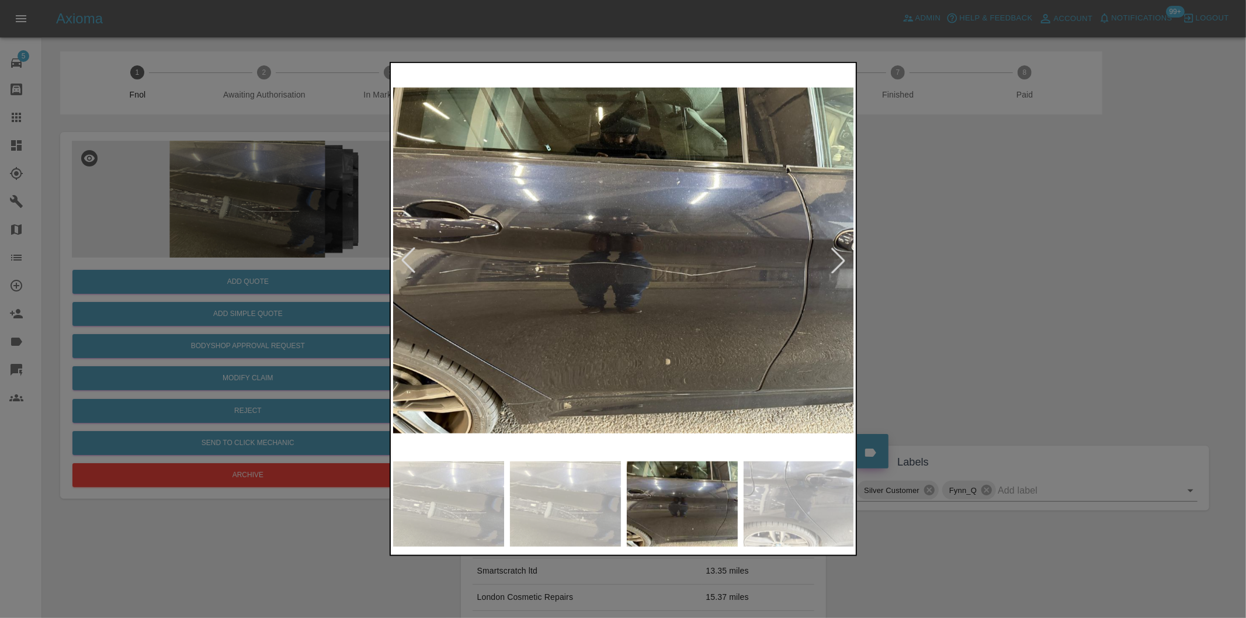
click at [844, 254] on div at bounding box center [839, 261] width 26 height 26
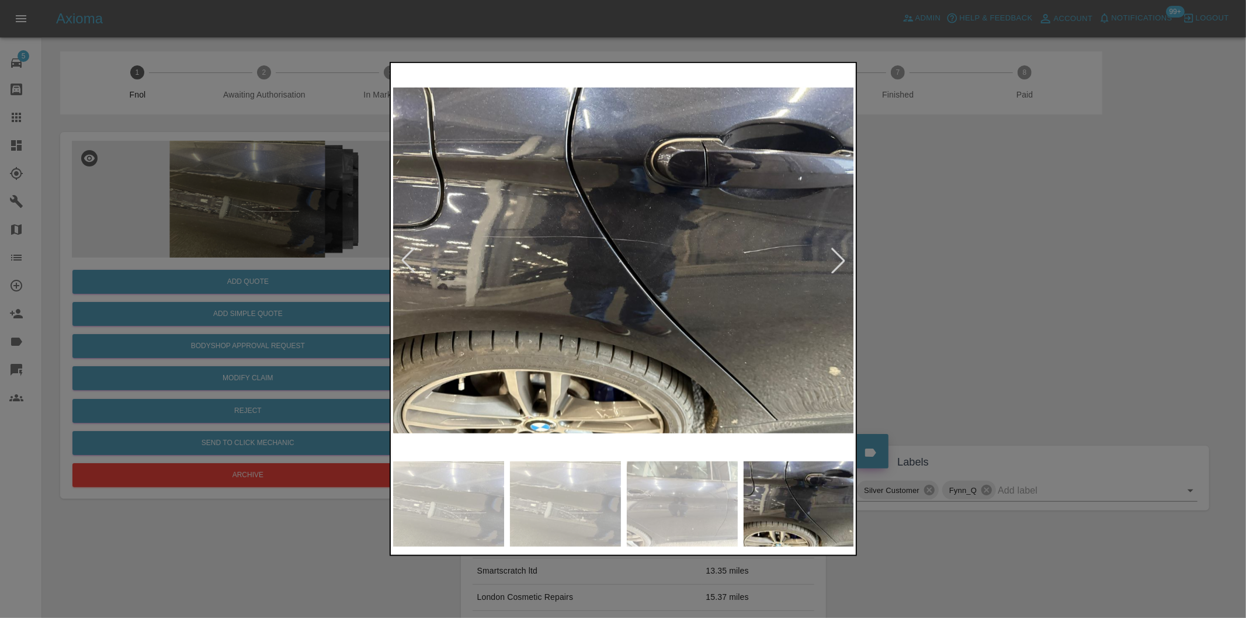
click at [844, 254] on div at bounding box center [839, 261] width 26 height 26
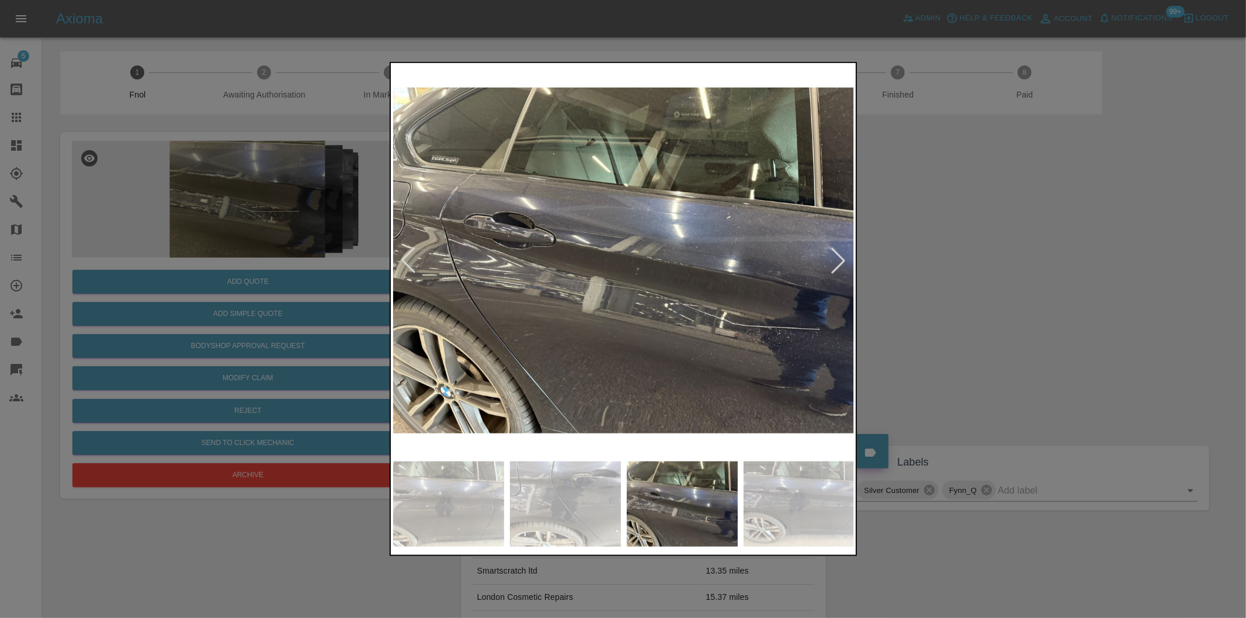
click at [844, 254] on div at bounding box center [839, 261] width 26 height 26
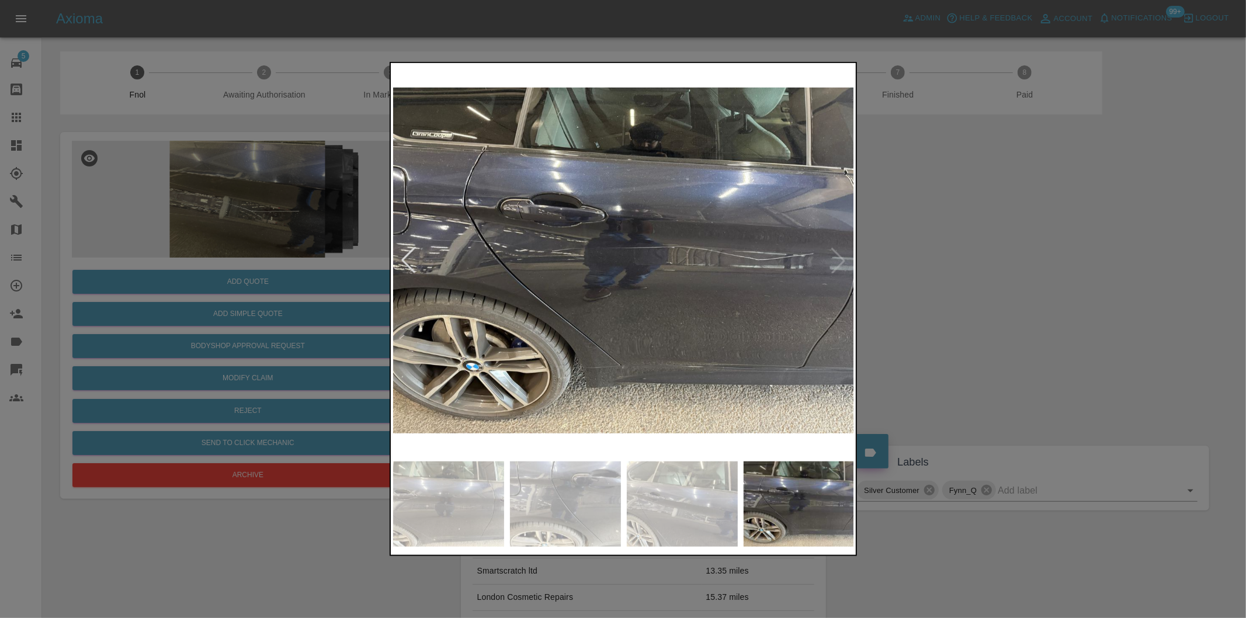
click at [844, 254] on img at bounding box center [624, 260] width 462 height 390
click at [924, 248] on div at bounding box center [623, 309] width 1246 height 618
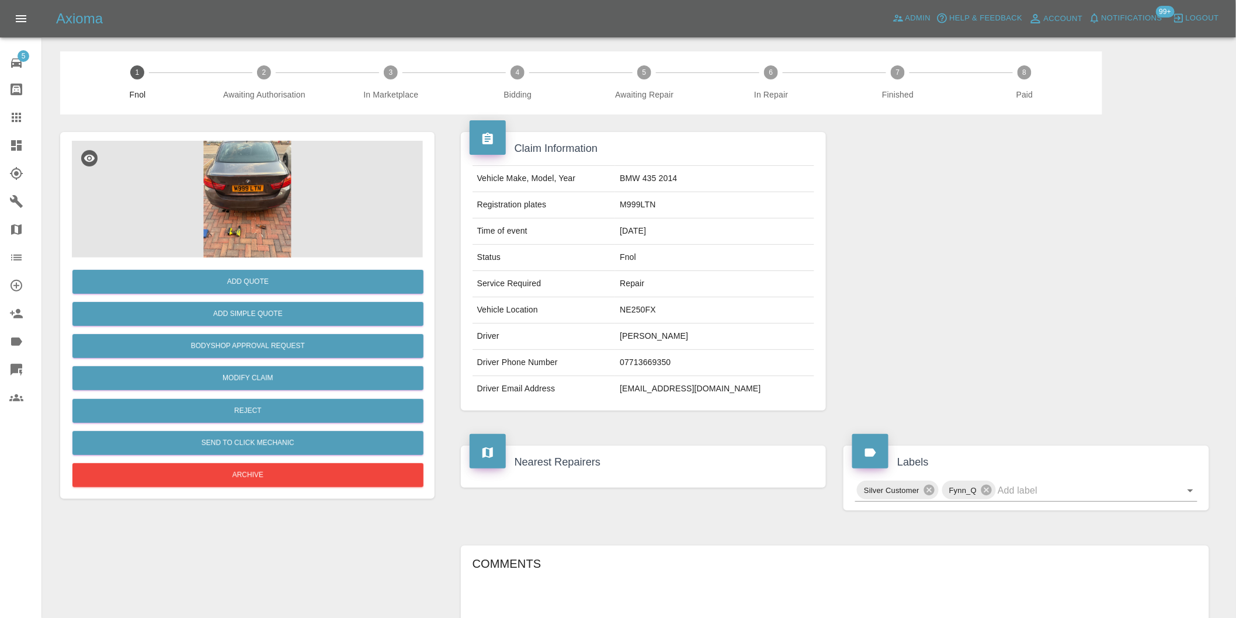
click at [252, 182] on img at bounding box center [247, 199] width 351 height 117
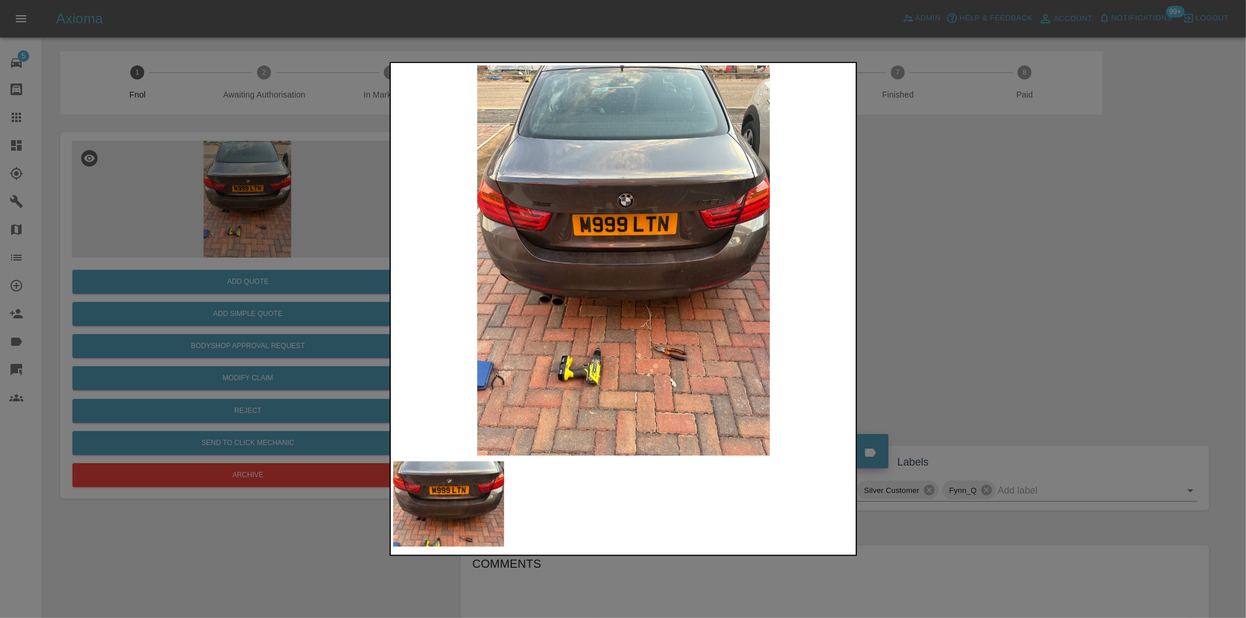
click at [1018, 334] on div at bounding box center [623, 309] width 1246 height 618
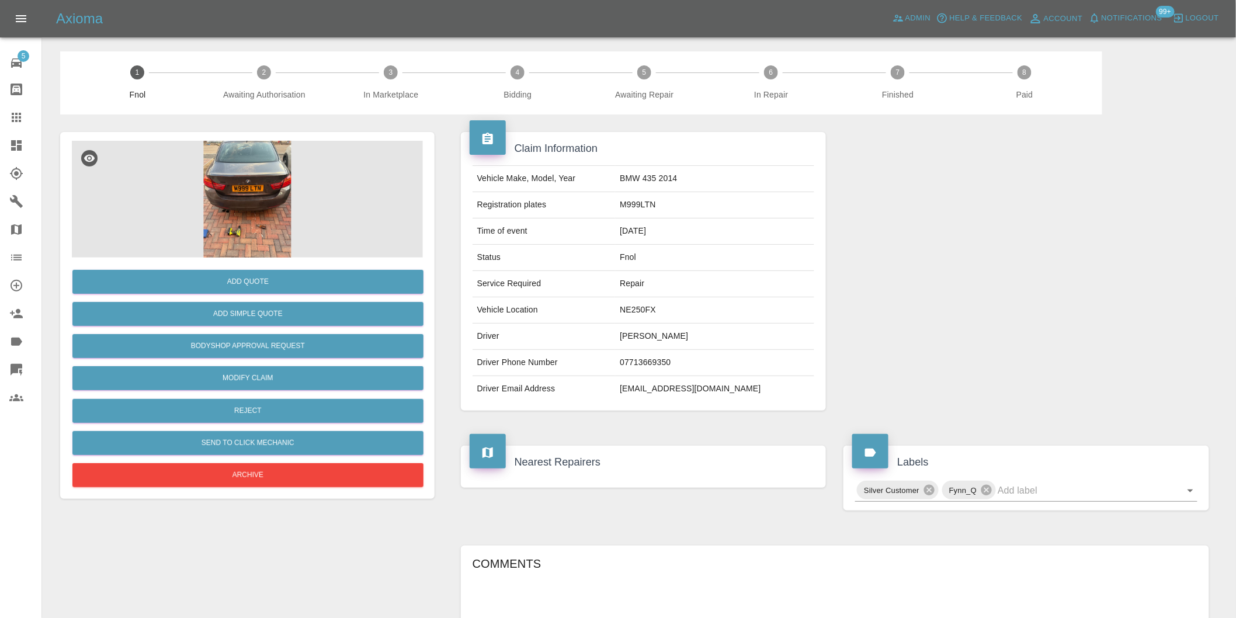
click at [263, 180] on img at bounding box center [247, 199] width 351 height 117
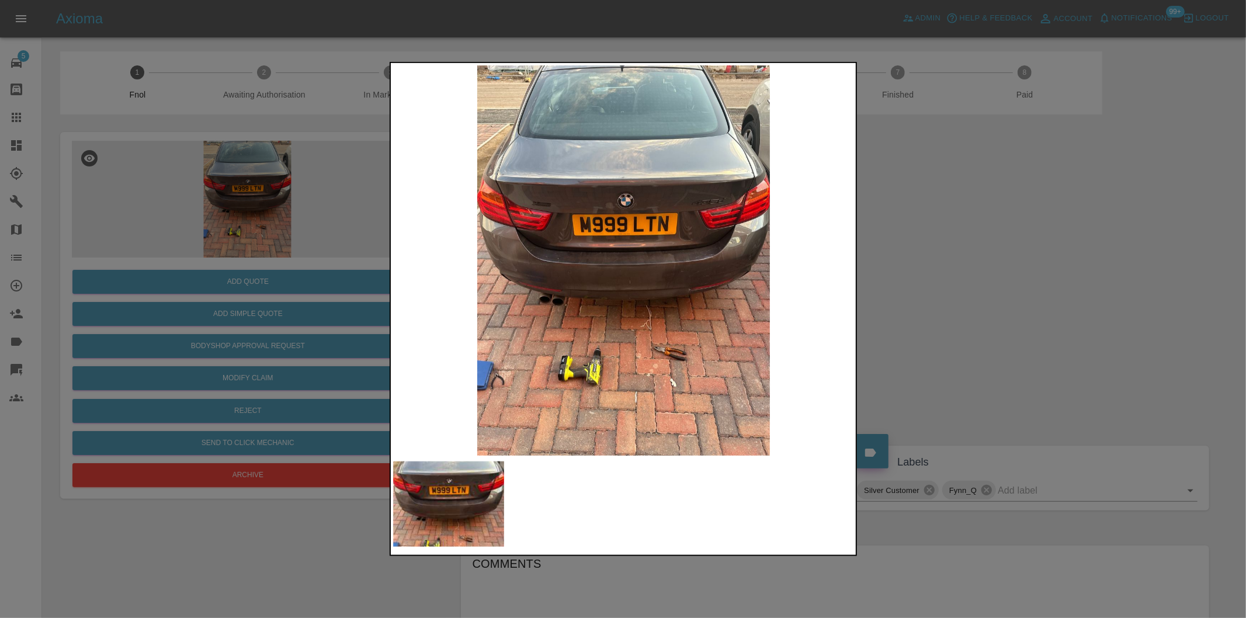
click at [656, 263] on img at bounding box center [624, 260] width 462 height 390
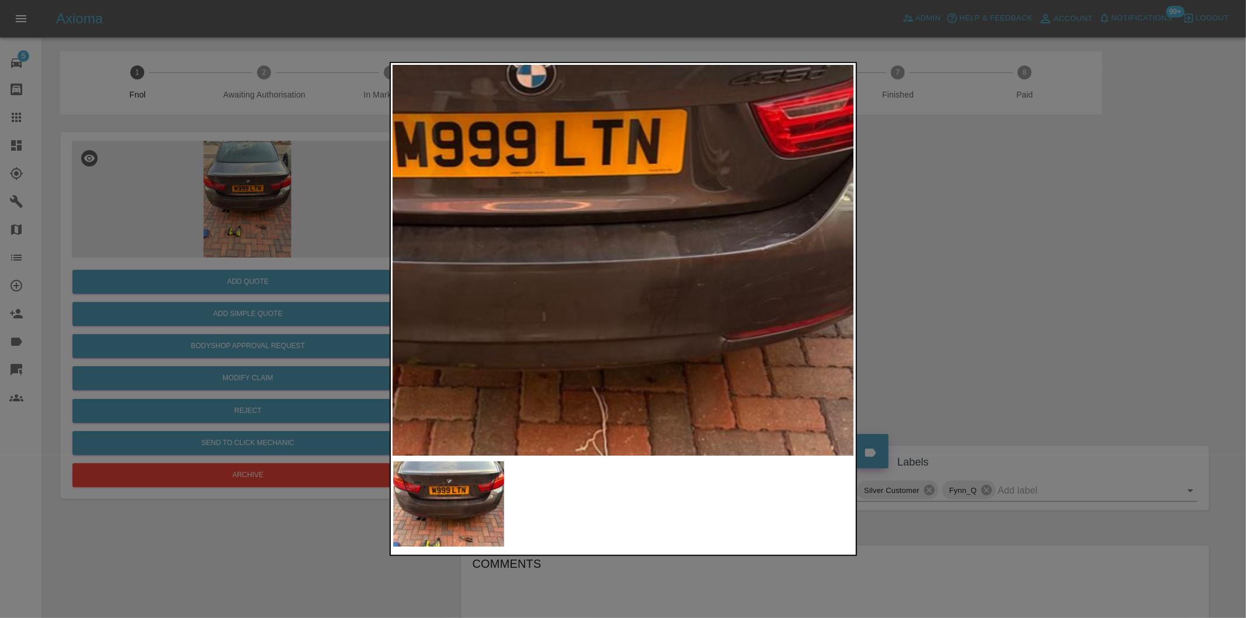
click at [1010, 289] on div at bounding box center [623, 309] width 1246 height 618
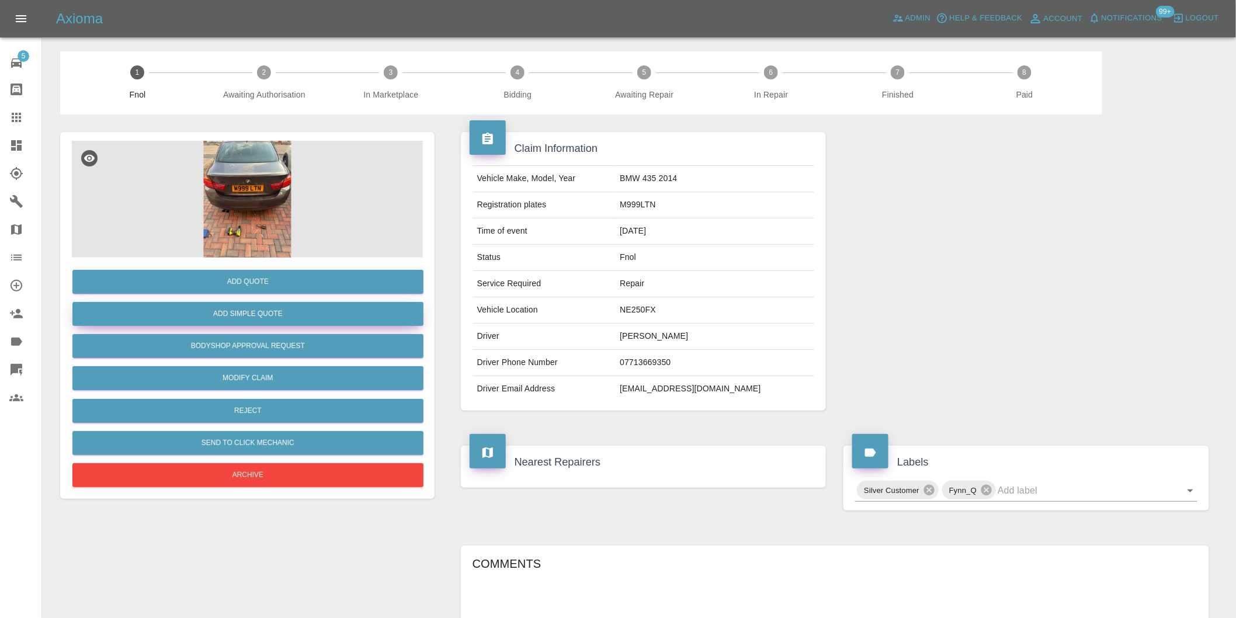
click at [261, 318] on button "Add Simple Quote" at bounding box center [247, 314] width 351 height 24
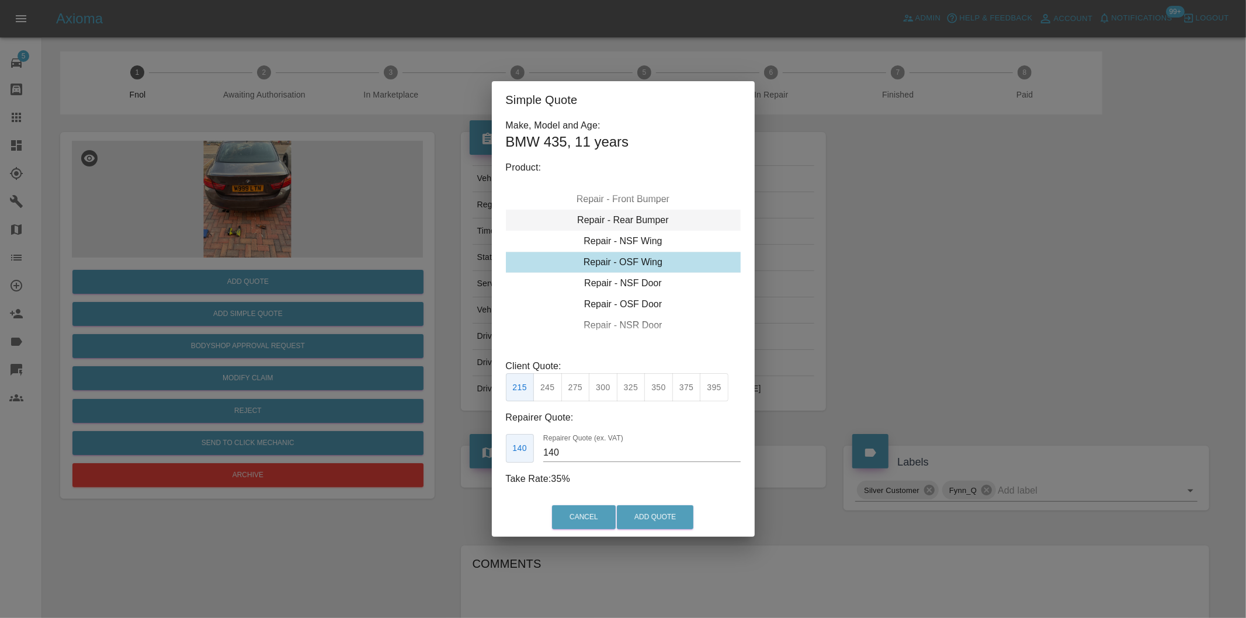
click at [646, 220] on div "Repair - Rear Bumper" at bounding box center [623, 220] width 235 height 21
drag, startPoint x: 578, startPoint y: 386, endPoint x: 632, endPoint y: 519, distance: 143.1
click at [580, 387] on button "350" at bounding box center [575, 387] width 29 height 29
type input "210"
click at [643, 513] on button "Add Quote" at bounding box center [655, 517] width 77 height 24
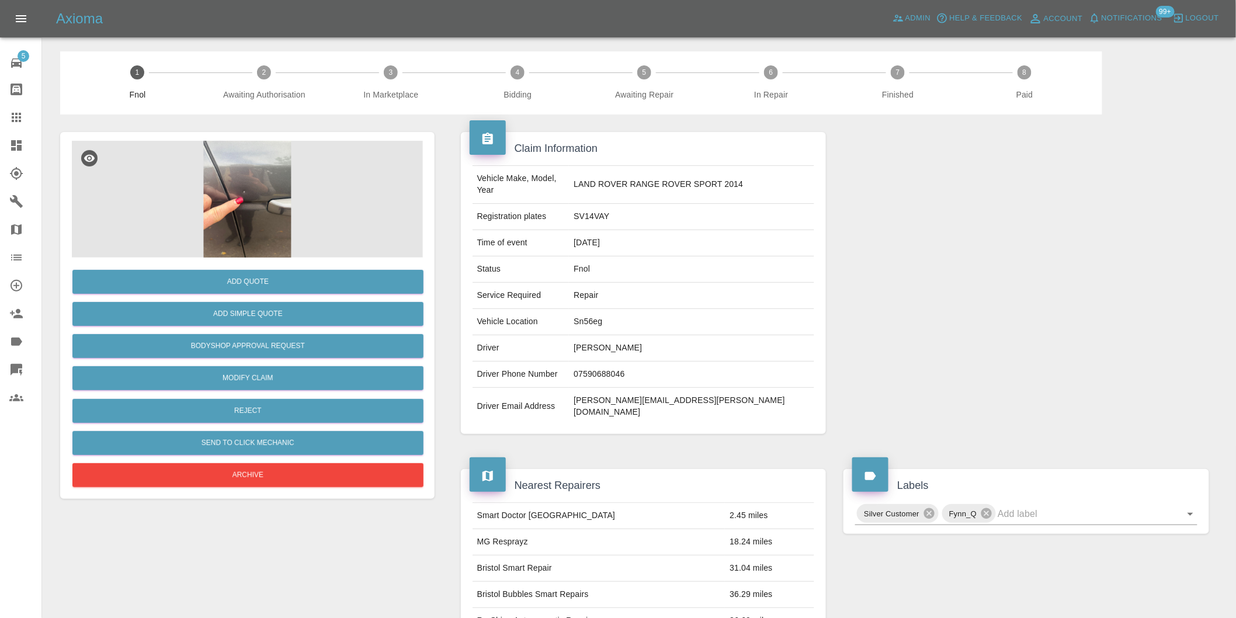
click at [238, 172] on img at bounding box center [247, 199] width 351 height 117
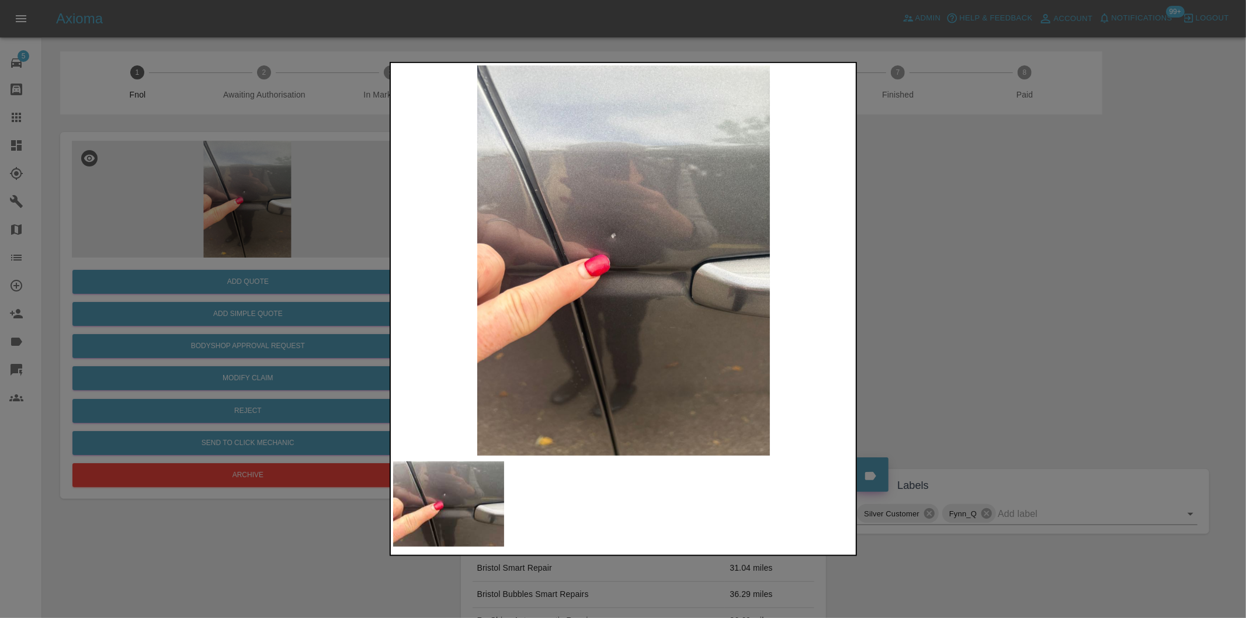
drag, startPoint x: 890, startPoint y: 264, endPoint x: 715, endPoint y: 287, distance: 176.7
click at [889, 264] on div at bounding box center [623, 309] width 1246 height 618
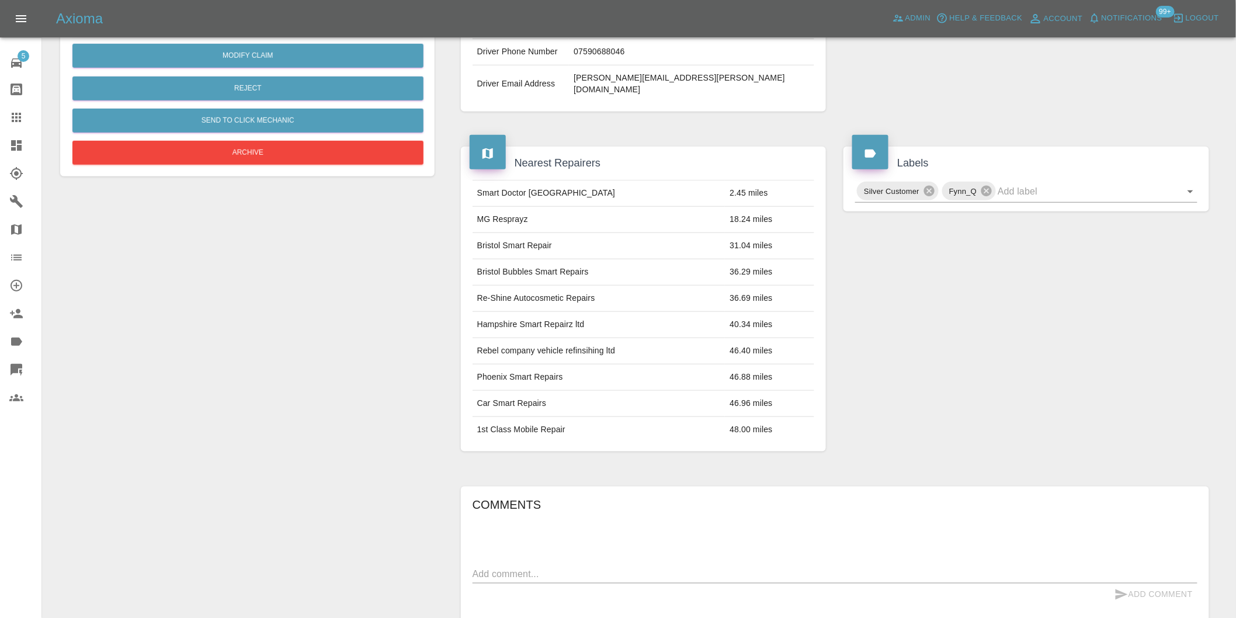
scroll to position [146, 0]
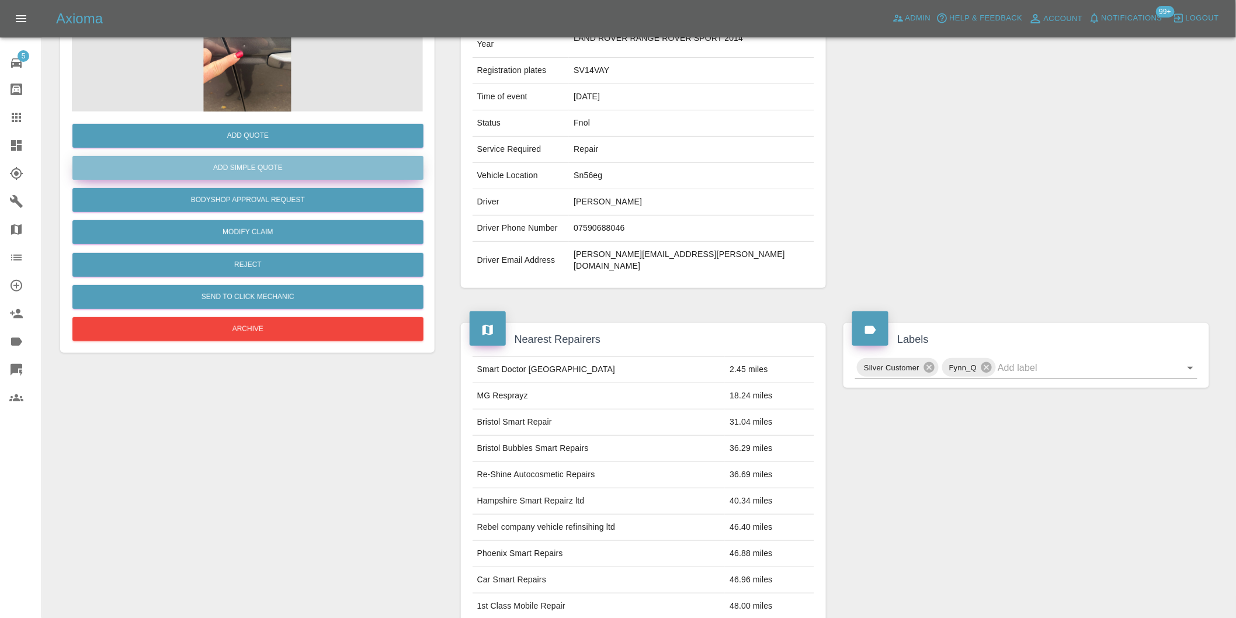
click at [265, 171] on button "Add Simple Quote" at bounding box center [247, 168] width 351 height 24
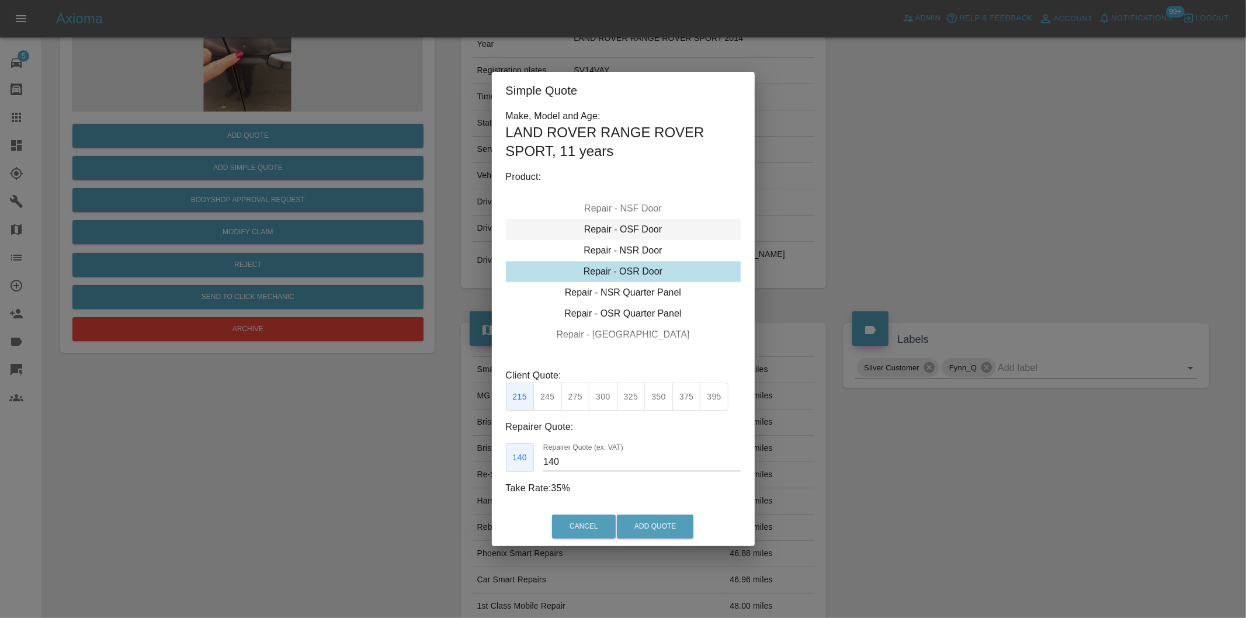
click at [649, 228] on div "Repair - OSF Door" at bounding box center [623, 229] width 235 height 21
drag, startPoint x: 559, startPoint y: 394, endPoint x: 599, endPoint y: 445, distance: 64.8
click at [559, 394] on button "245" at bounding box center [547, 397] width 29 height 29
type input "160"
drag, startPoint x: 637, startPoint y: 511, endPoint x: 637, endPoint y: 517, distance: 5.9
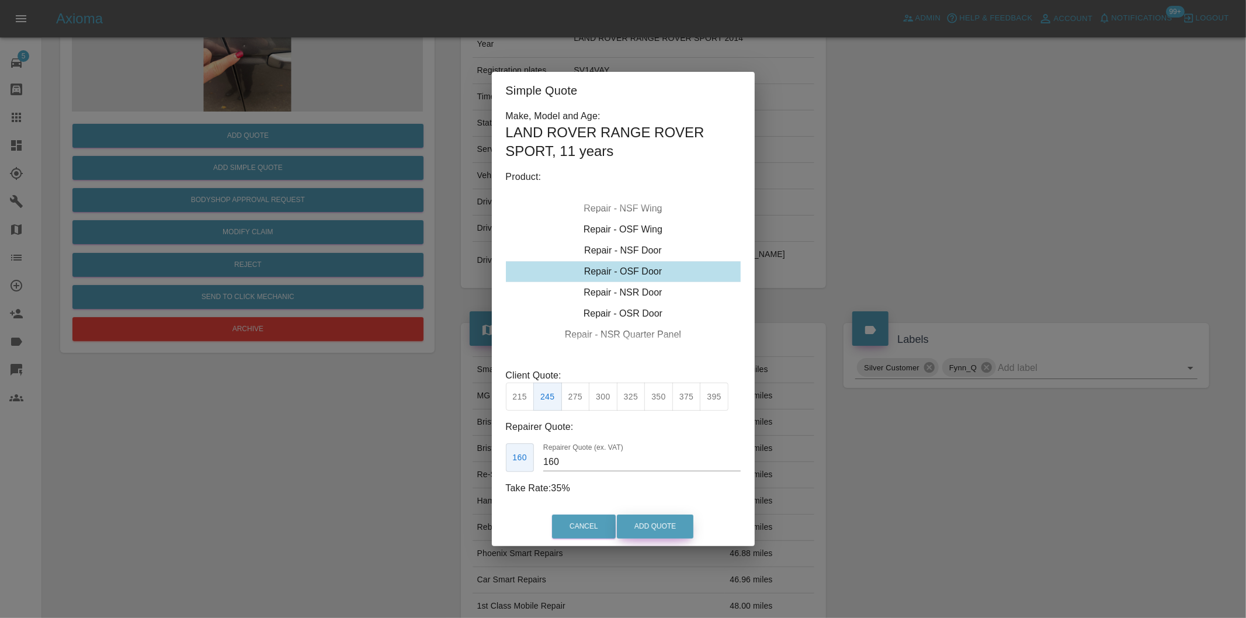
click at [638, 512] on div "Cancel Add Quote" at bounding box center [623, 526] width 263 height 39
click at [637, 518] on button "Add Quote" at bounding box center [655, 527] width 77 height 24
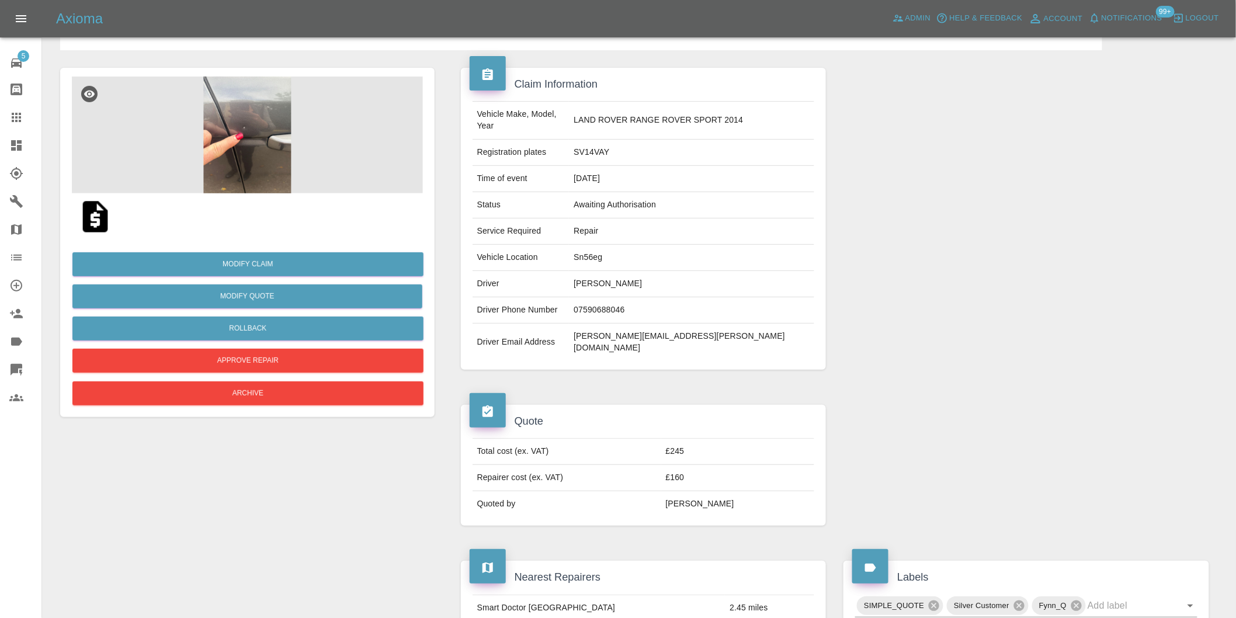
scroll to position [0, 0]
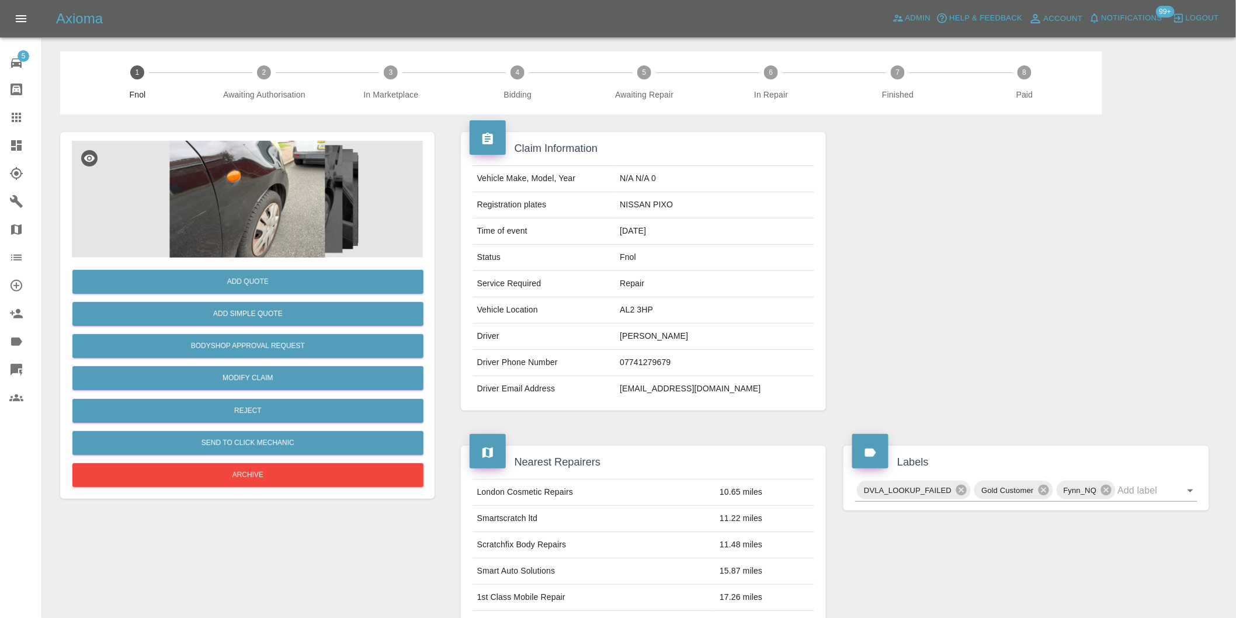
click at [248, 215] on img at bounding box center [247, 199] width 351 height 117
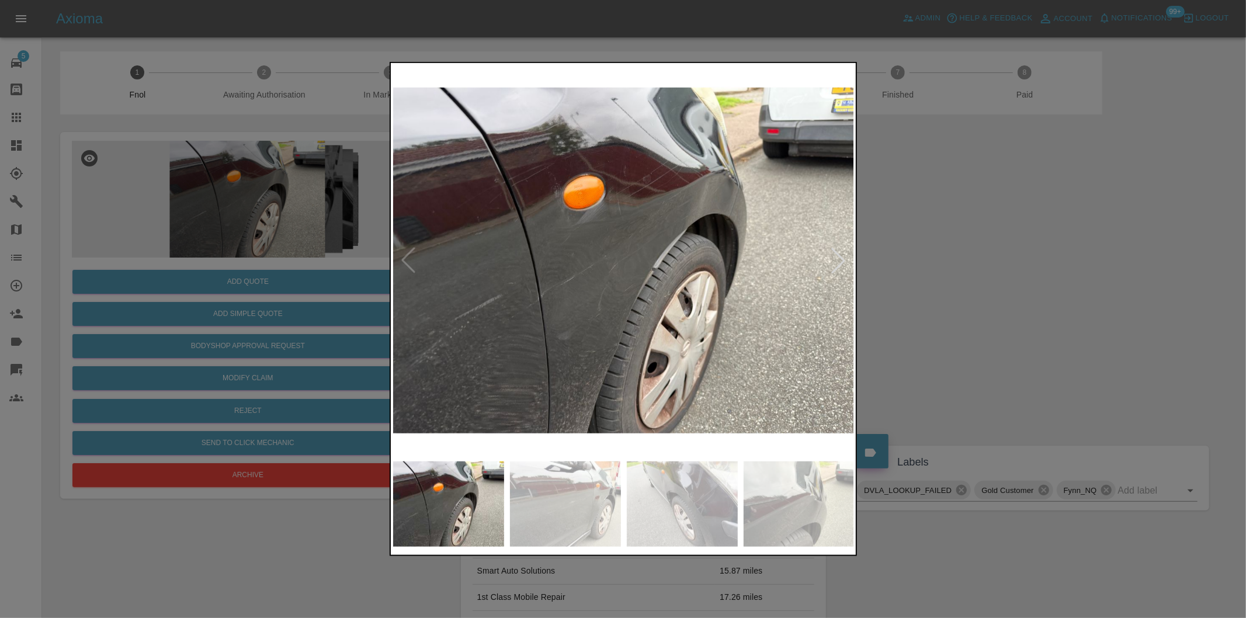
click at [841, 260] on div at bounding box center [839, 261] width 26 height 26
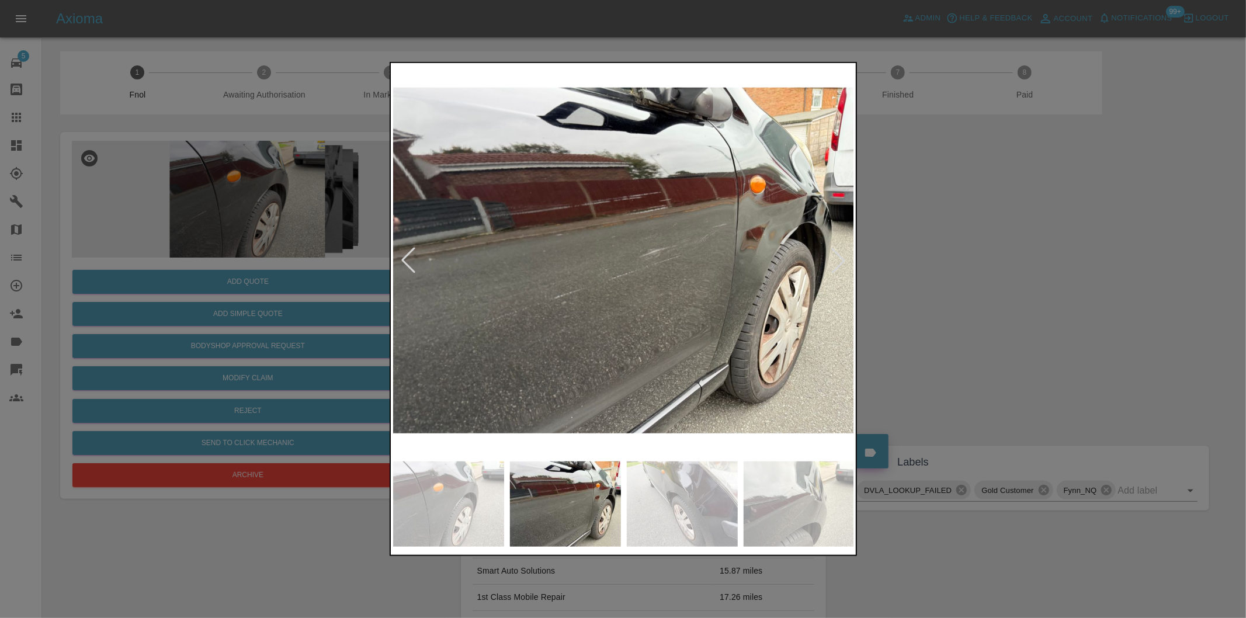
click at [841, 260] on div at bounding box center [839, 261] width 26 height 26
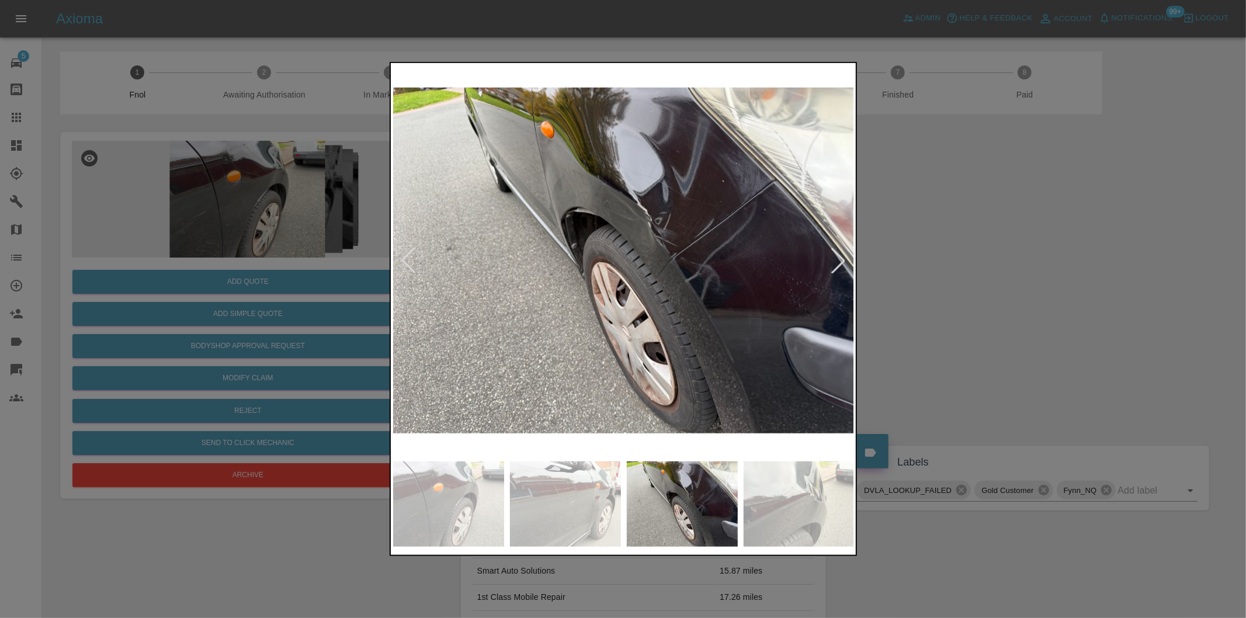
click at [841, 260] on div at bounding box center [839, 261] width 26 height 26
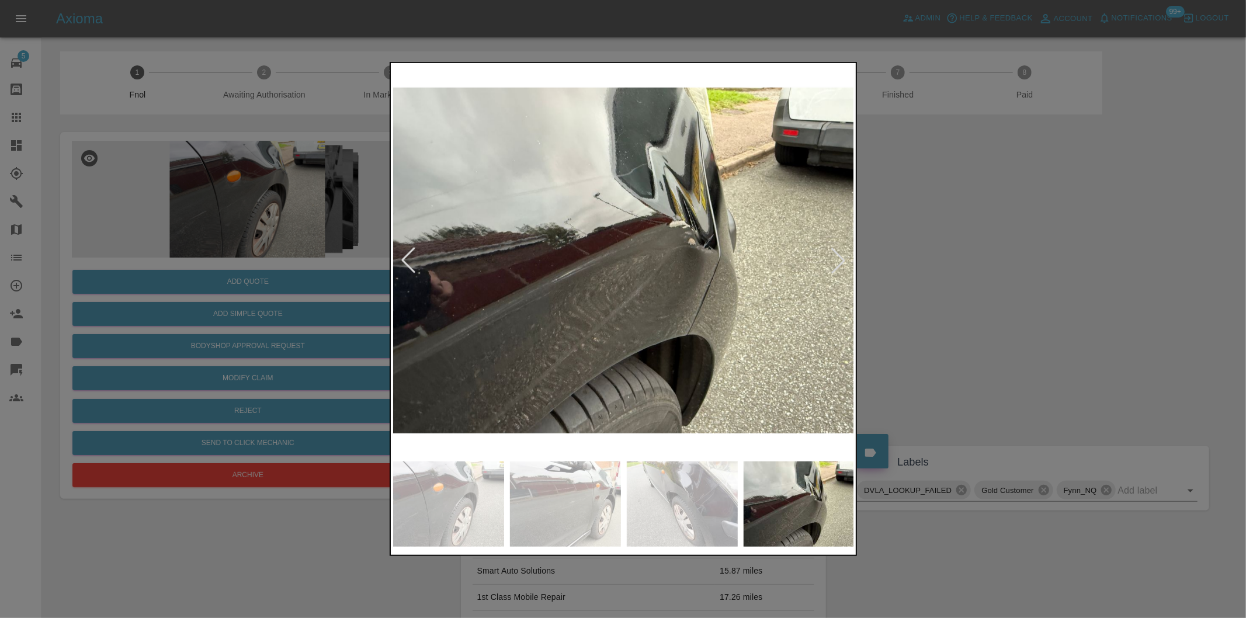
click at [841, 260] on div at bounding box center [839, 261] width 26 height 26
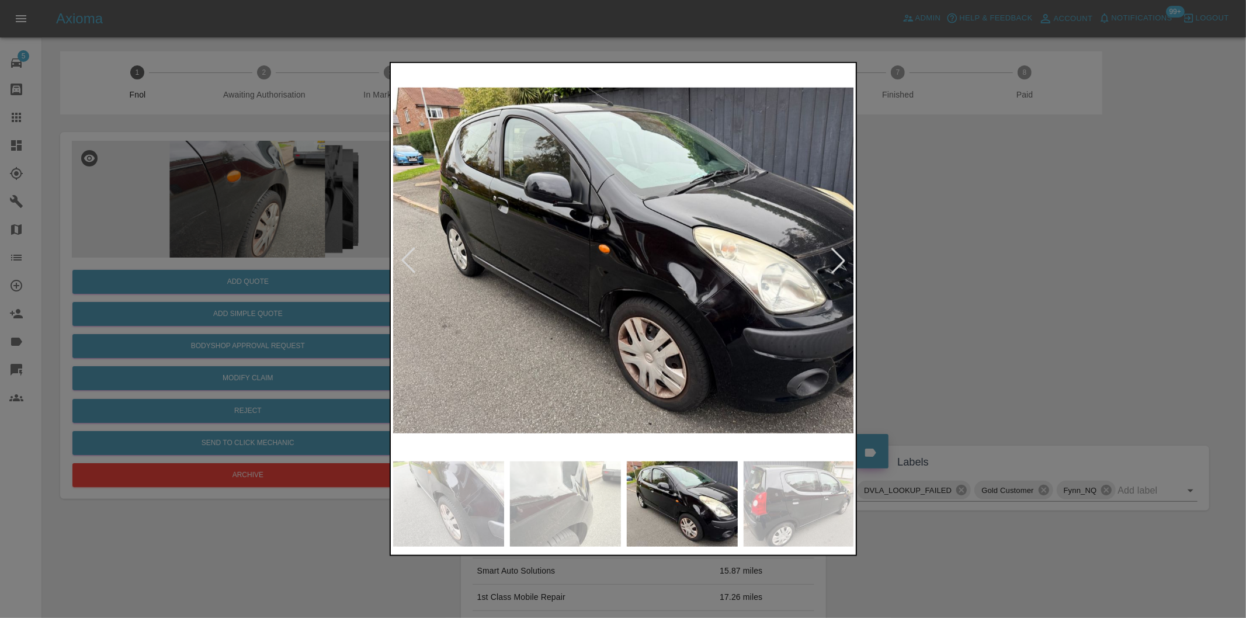
drag, startPoint x: 939, startPoint y: 196, endPoint x: 939, endPoint y: 180, distance: 15.8
click at [939, 181] on div at bounding box center [623, 309] width 1246 height 618
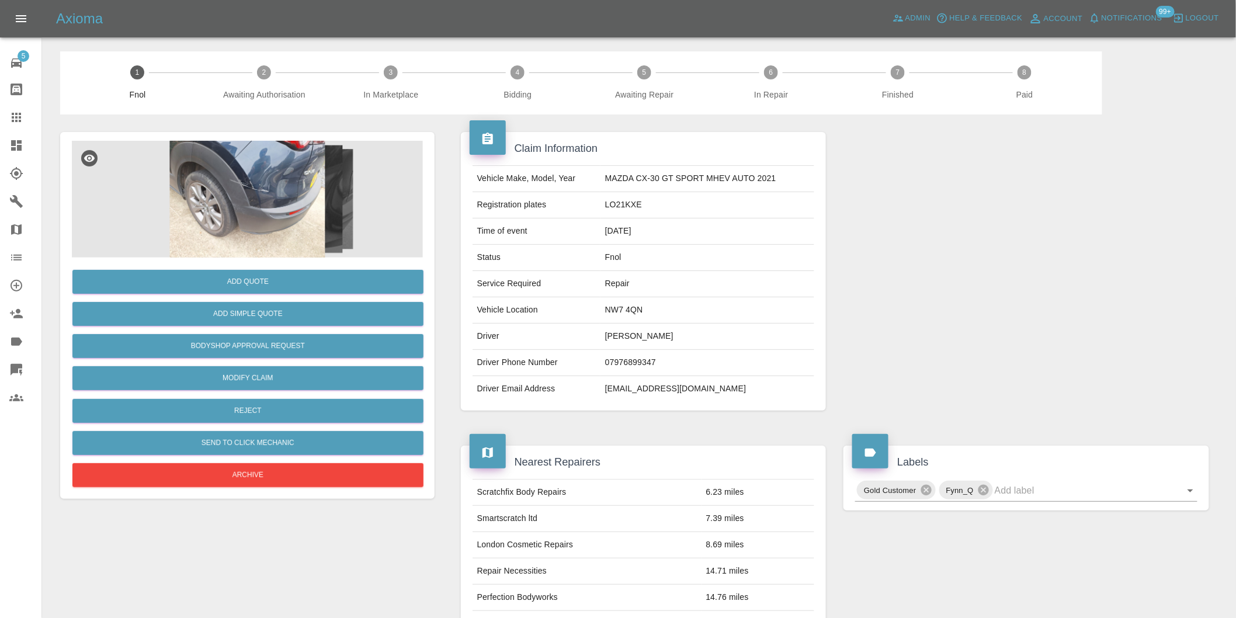
click at [255, 197] on img at bounding box center [247, 199] width 351 height 117
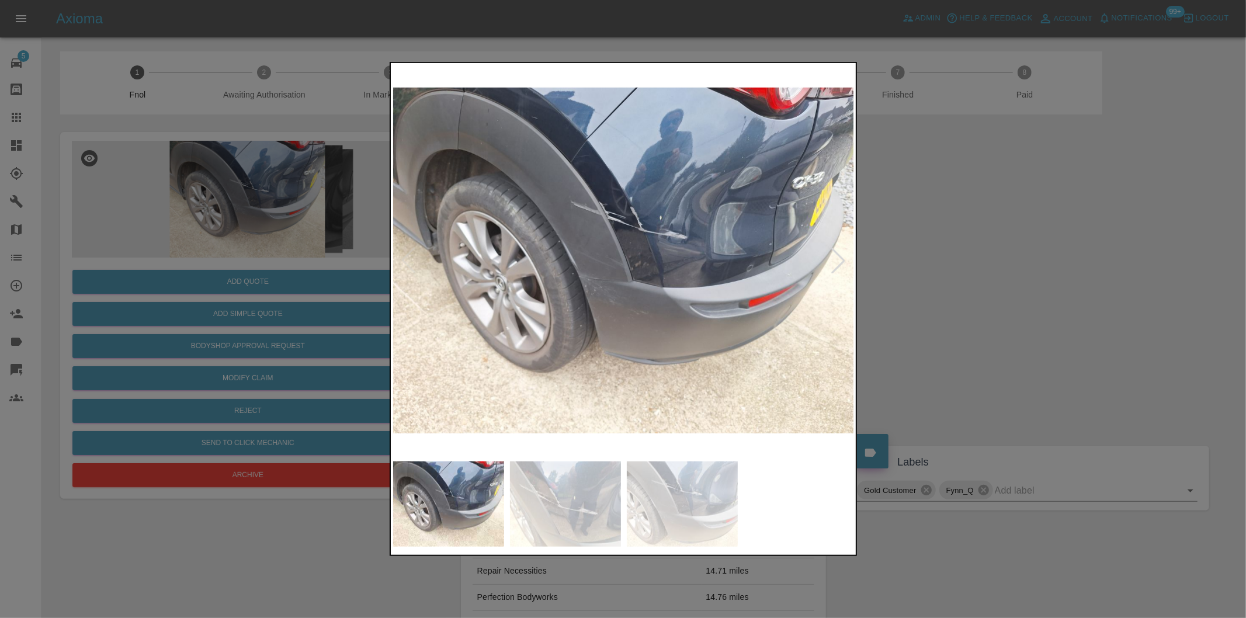
click at [845, 259] on div at bounding box center [839, 261] width 26 height 26
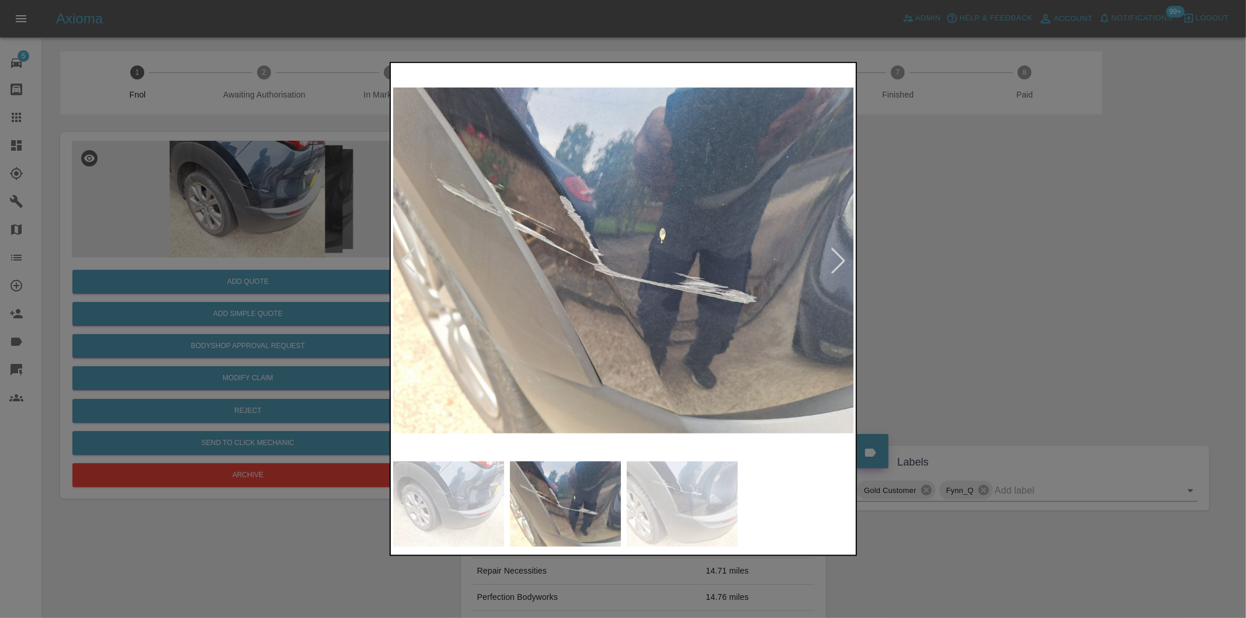
click at [845, 259] on div at bounding box center [839, 261] width 26 height 26
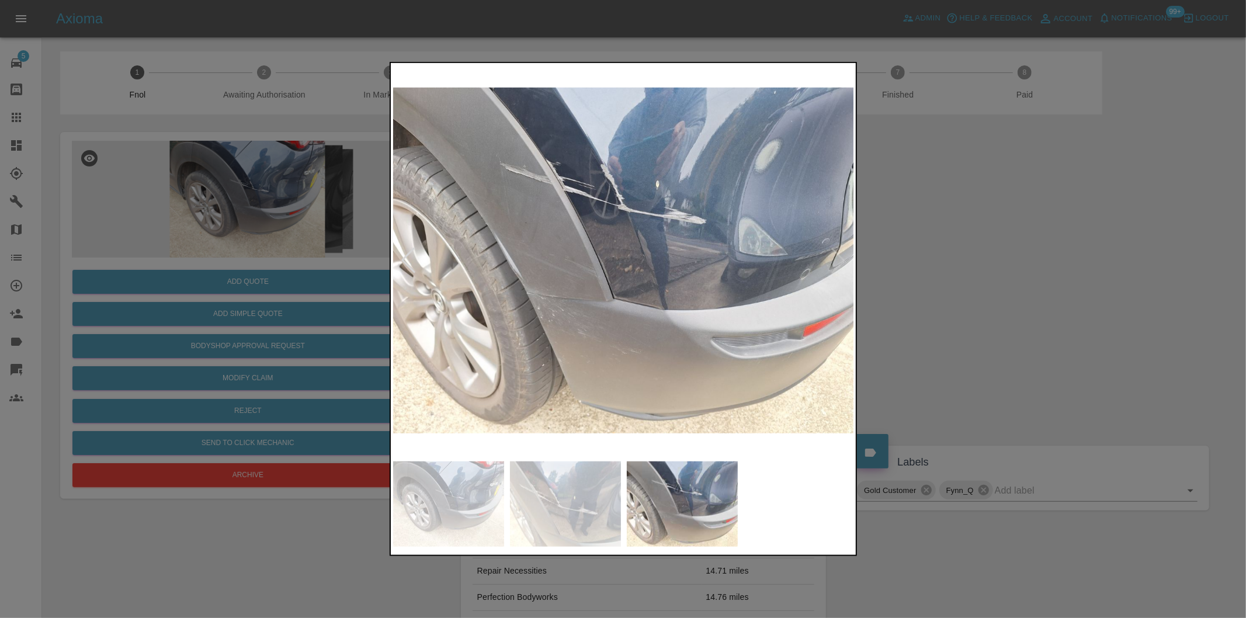
click at [845, 259] on img at bounding box center [624, 260] width 462 height 390
click at [954, 268] on div at bounding box center [623, 309] width 1246 height 618
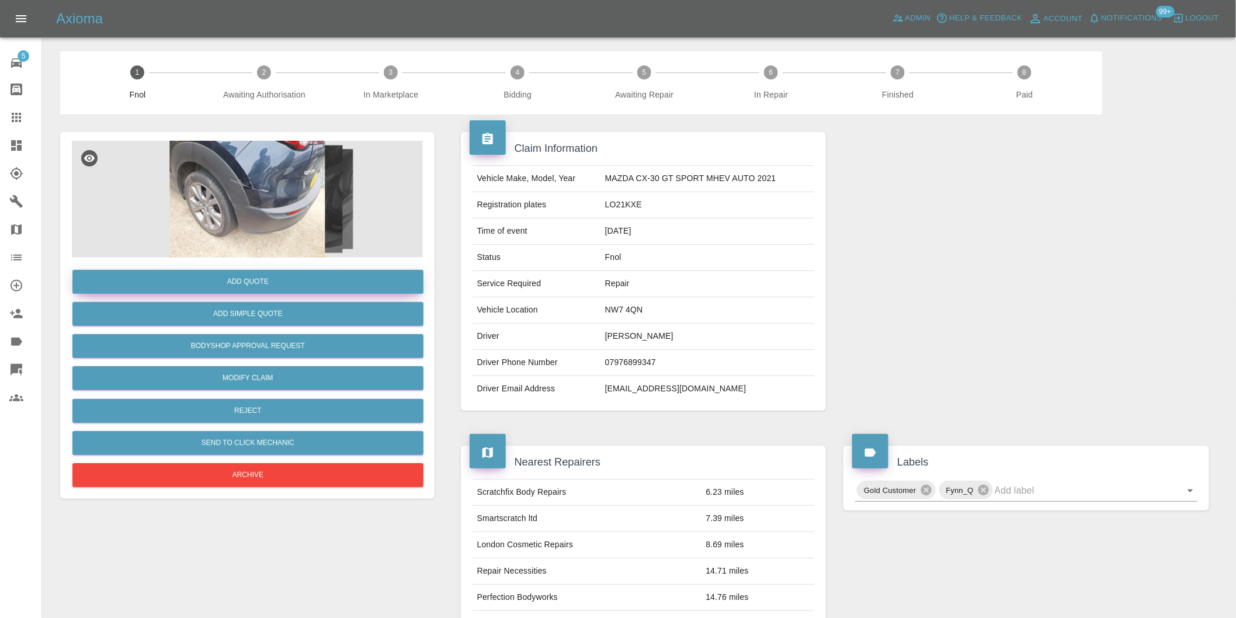
click at [243, 285] on button "Add Quote" at bounding box center [247, 282] width 351 height 24
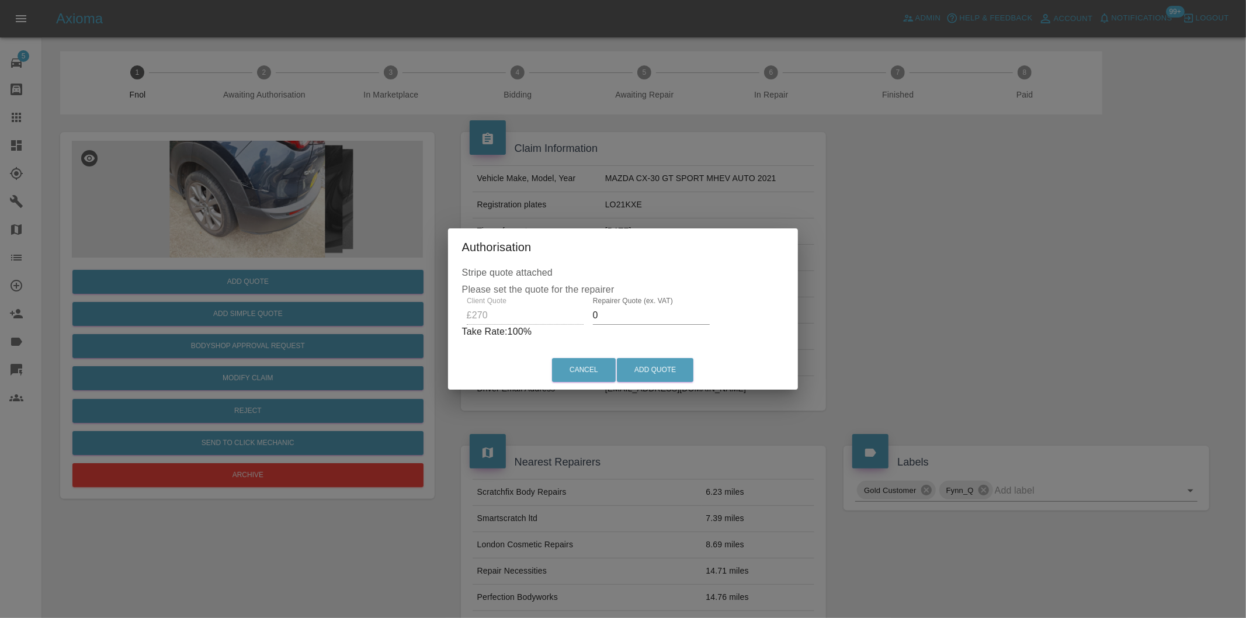
click at [637, 317] on input "0" at bounding box center [651, 315] width 117 height 19
type input "0170"
click at [661, 375] on button "Add Quote" at bounding box center [655, 370] width 77 height 24
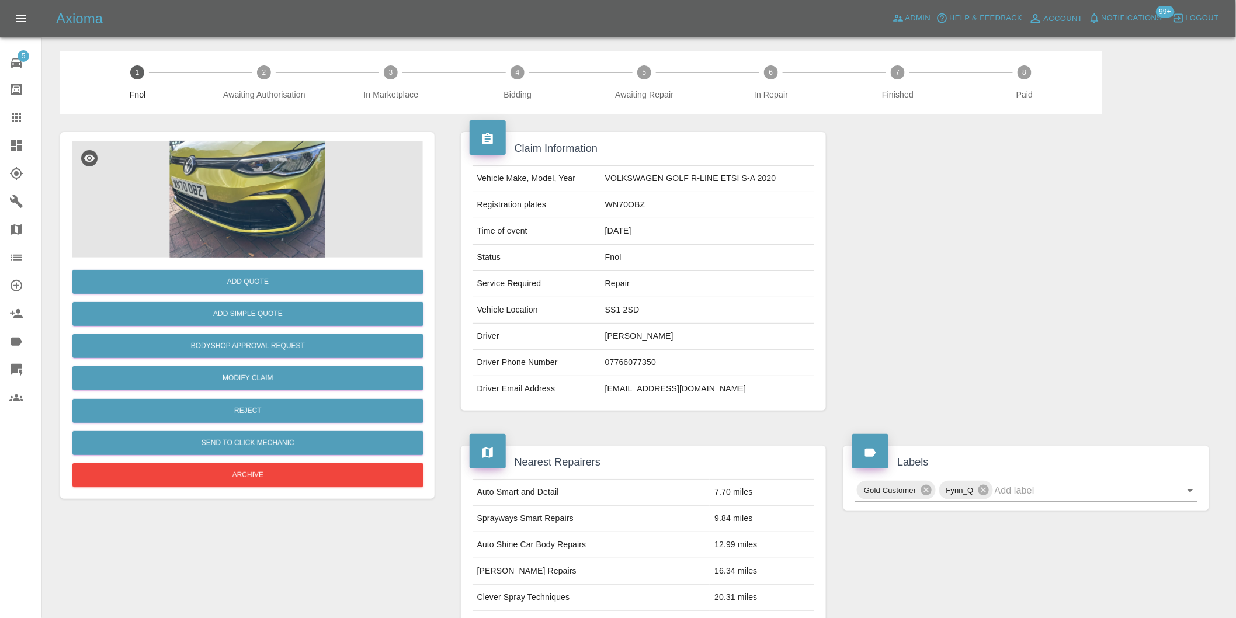
click at [244, 190] on img at bounding box center [247, 199] width 351 height 117
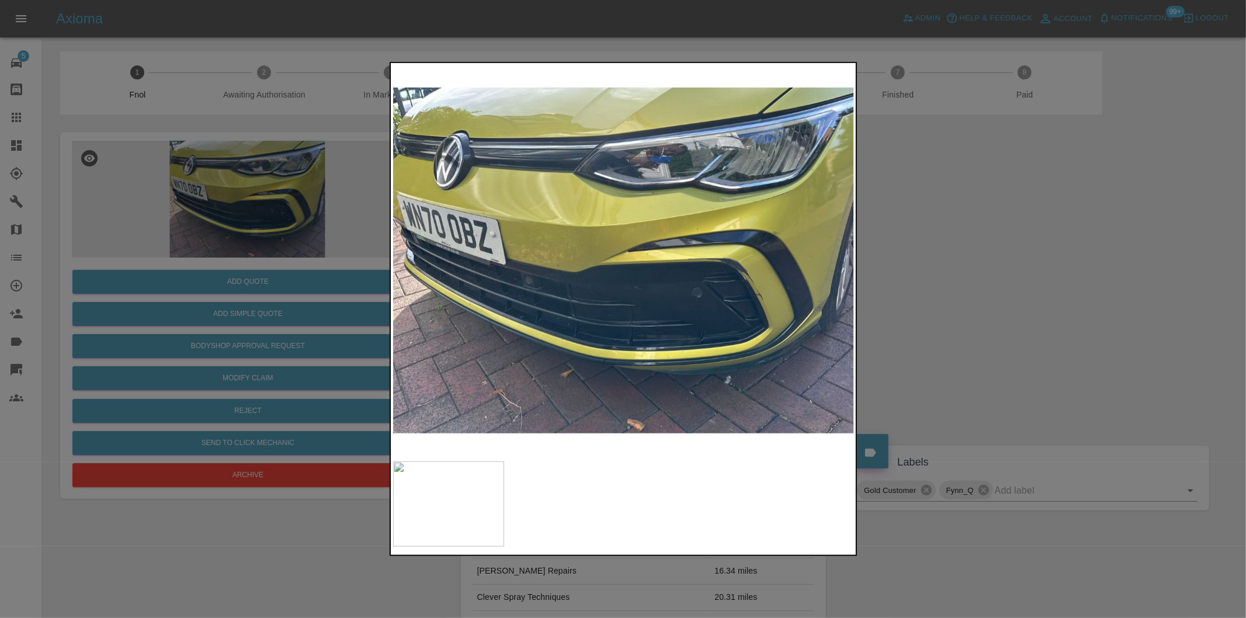
click at [957, 312] on div at bounding box center [623, 309] width 1246 height 618
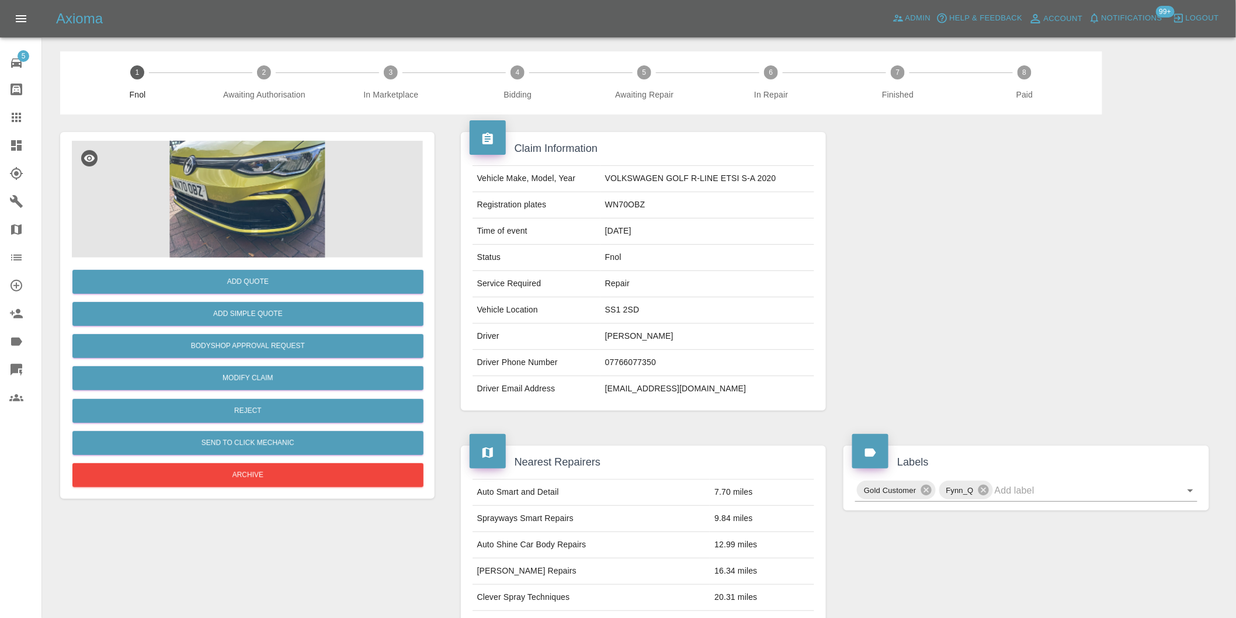
click at [279, 193] on img at bounding box center [247, 199] width 351 height 117
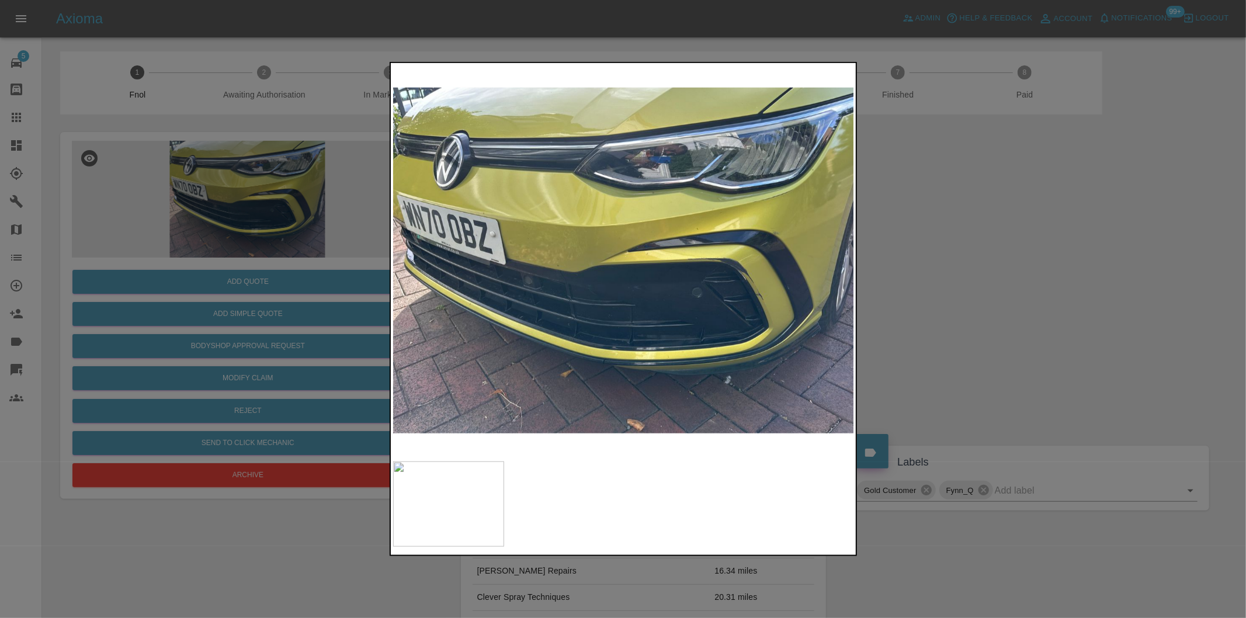
click at [778, 240] on img at bounding box center [624, 260] width 462 height 390
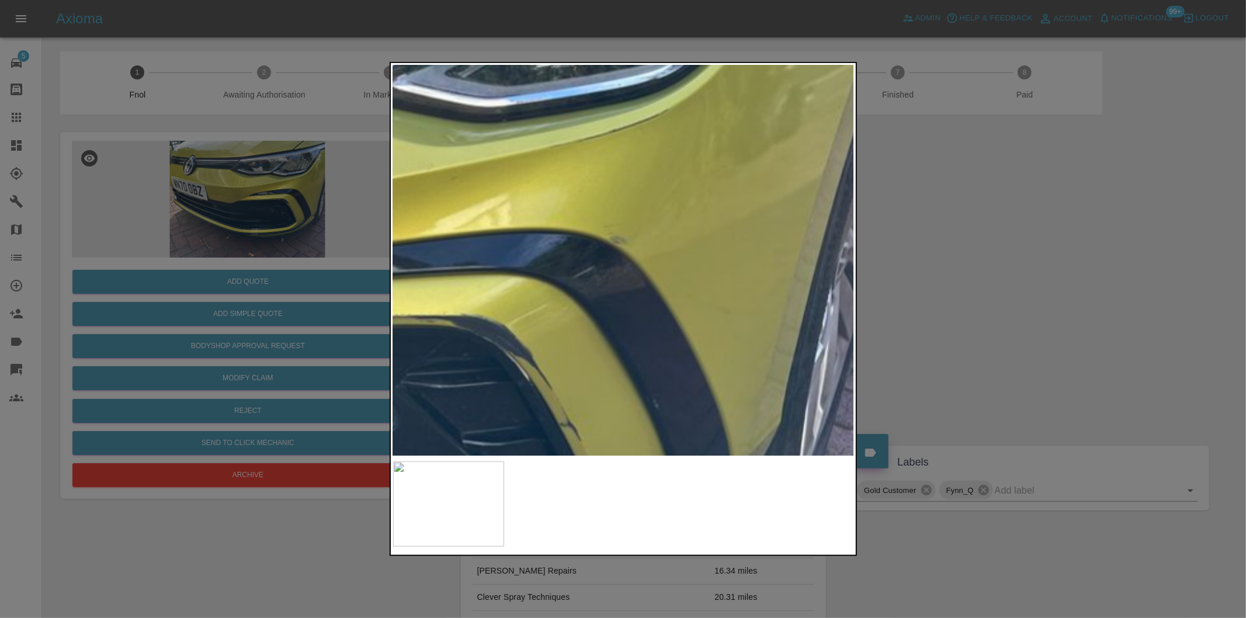
click at [592, 290] on img at bounding box center [162, 322] width 1385 height 1170
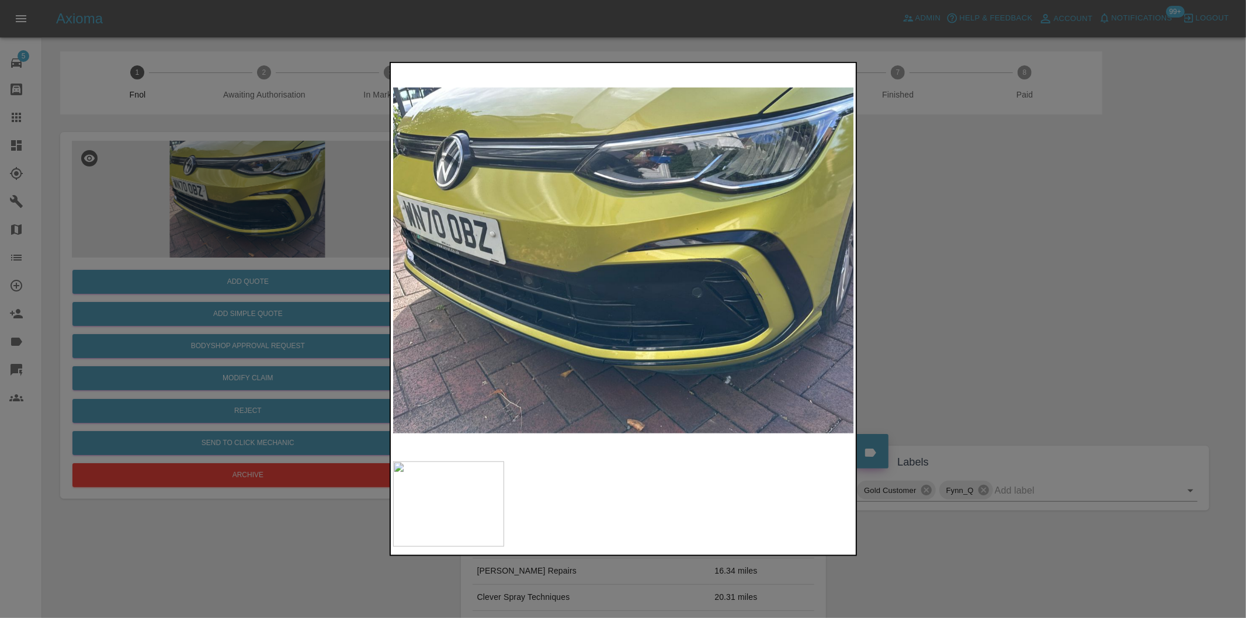
click at [1002, 284] on div at bounding box center [623, 309] width 1246 height 618
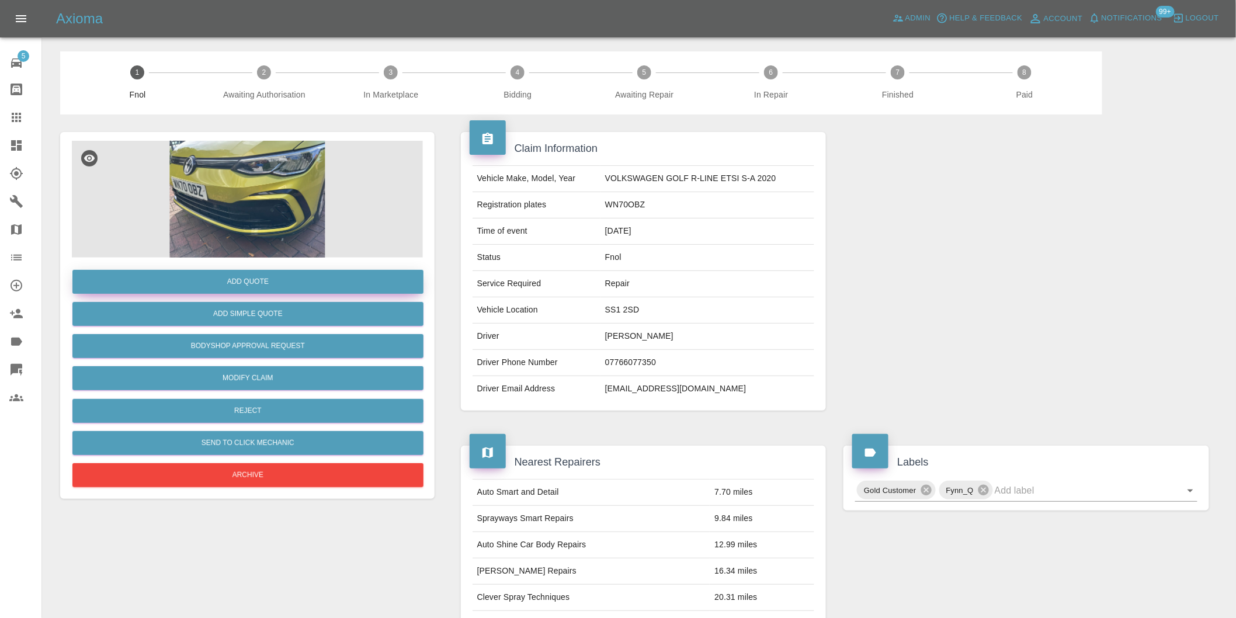
click at [247, 290] on button "Add Quote" at bounding box center [247, 282] width 351 height 24
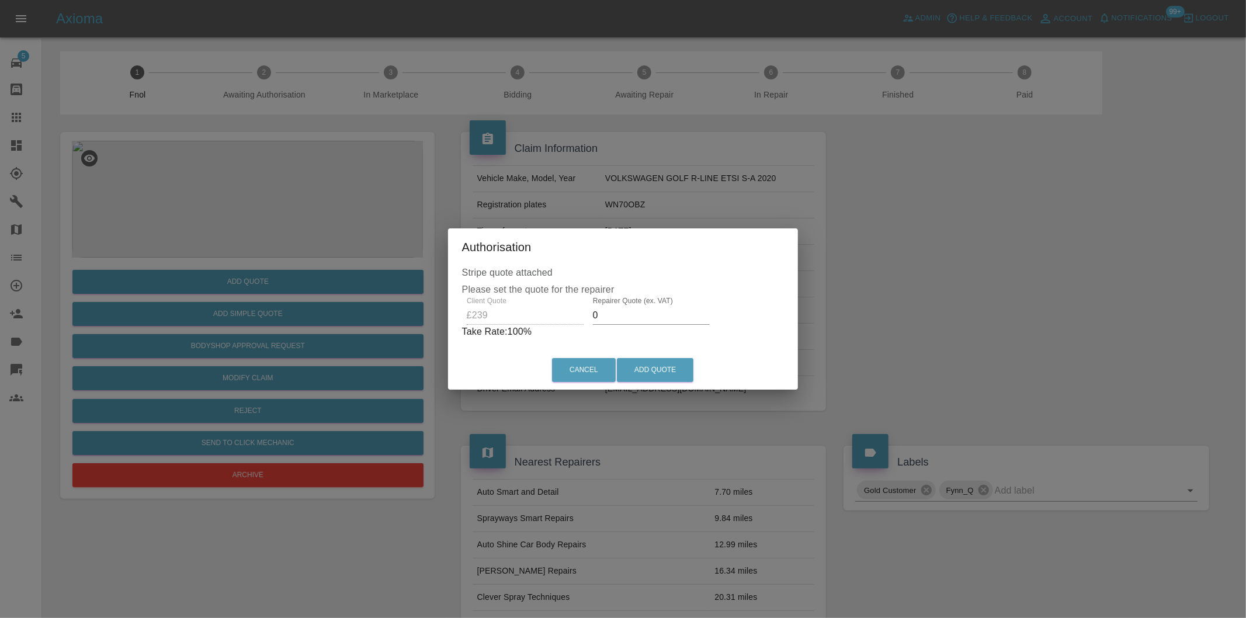
click at [637, 317] on input "0" at bounding box center [651, 315] width 117 height 19
type input "0155"
click at [647, 365] on button "Add Quote" at bounding box center [655, 370] width 77 height 24
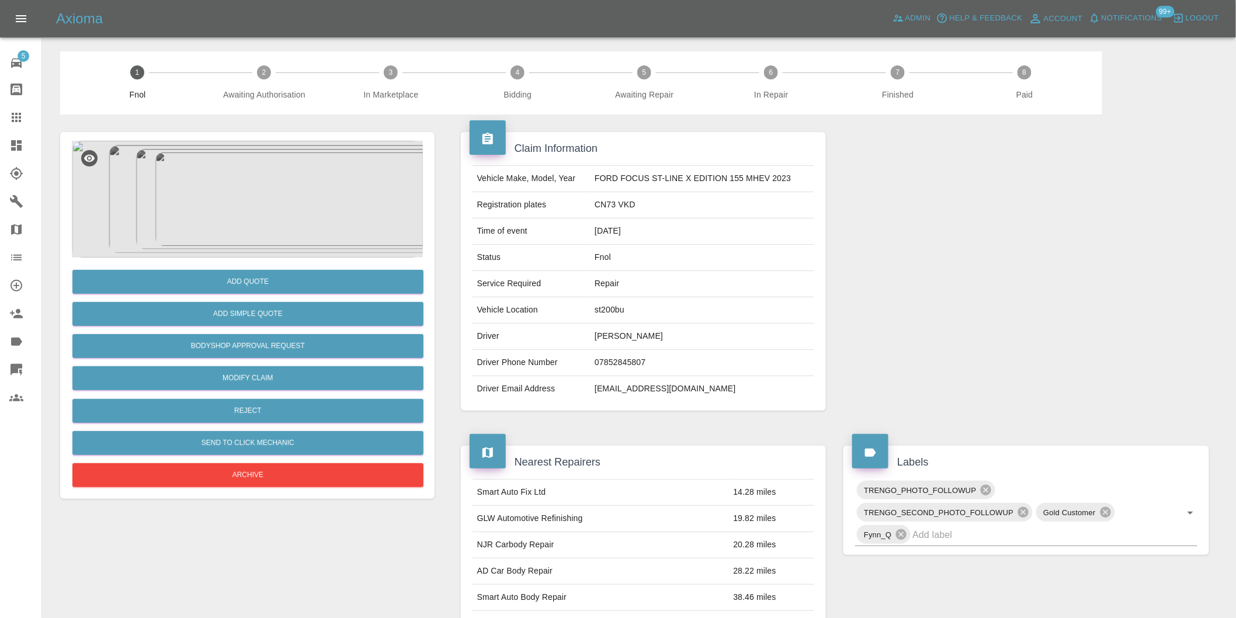
click at [237, 174] on img at bounding box center [247, 199] width 351 height 117
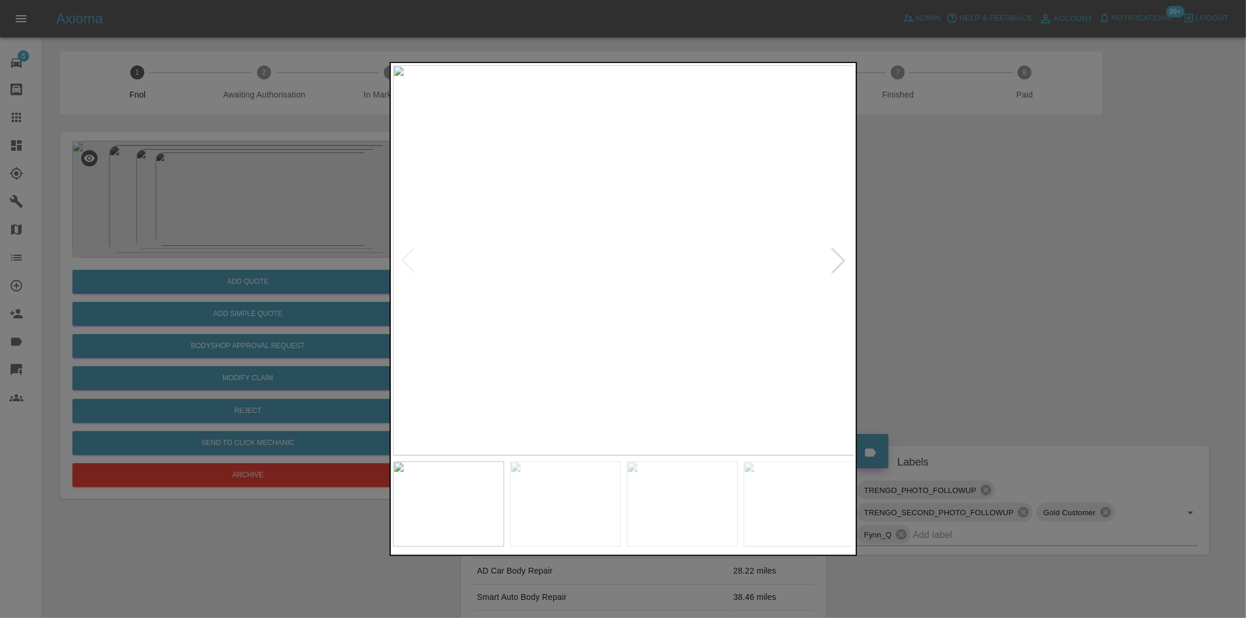
click at [831, 259] on div at bounding box center [839, 261] width 26 height 26
click at [831, 259] on img at bounding box center [624, 260] width 462 height 390
drag, startPoint x: 1015, startPoint y: 296, endPoint x: 1008, endPoint y: 296, distance: 6.4
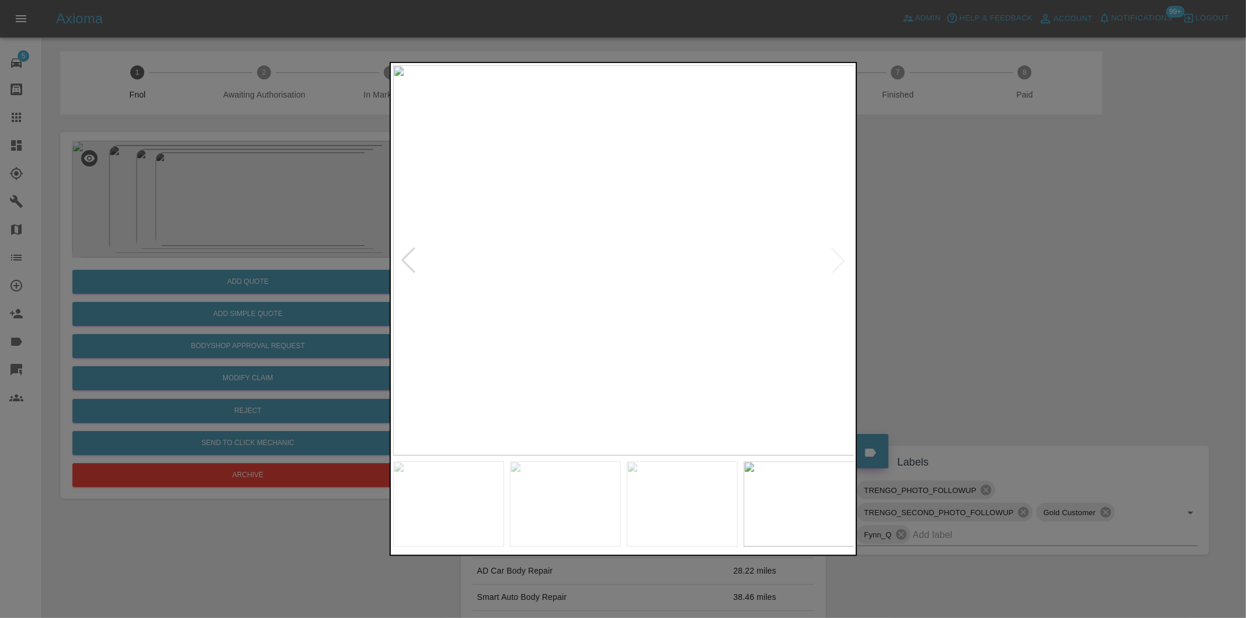
click at [1008, 296] on div at bounding box center [623, 309] width 1246 height 618
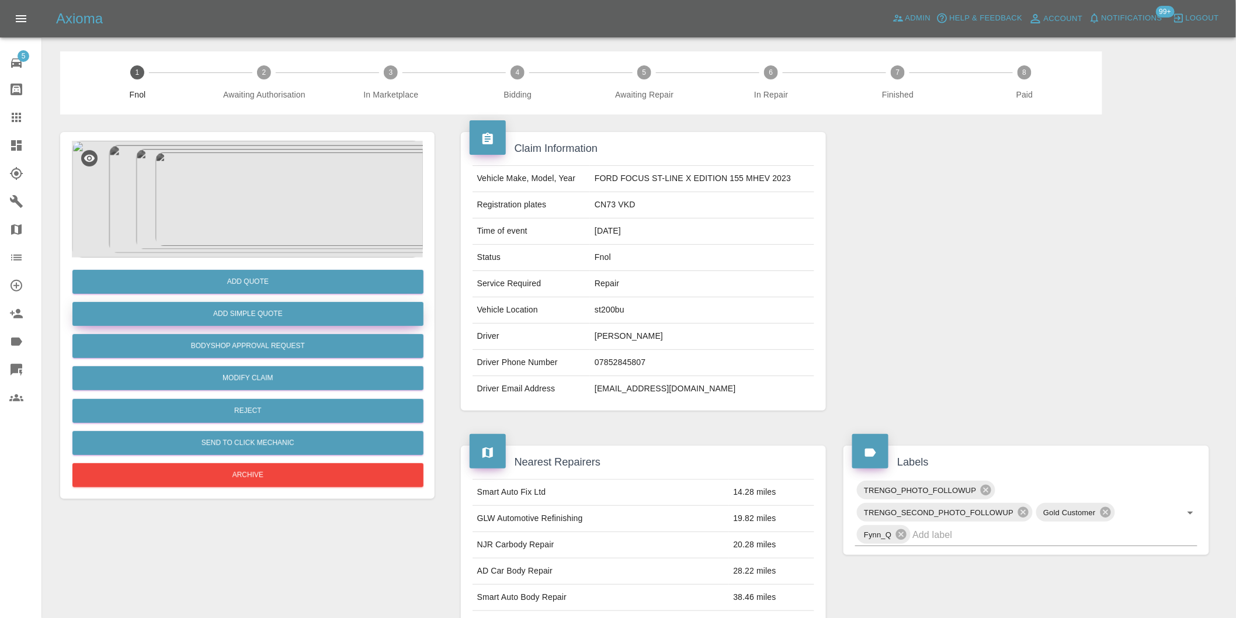
click at [293, 308] on button "Add Simple Quote" at bounding box center [247, 314] width 351 height 24
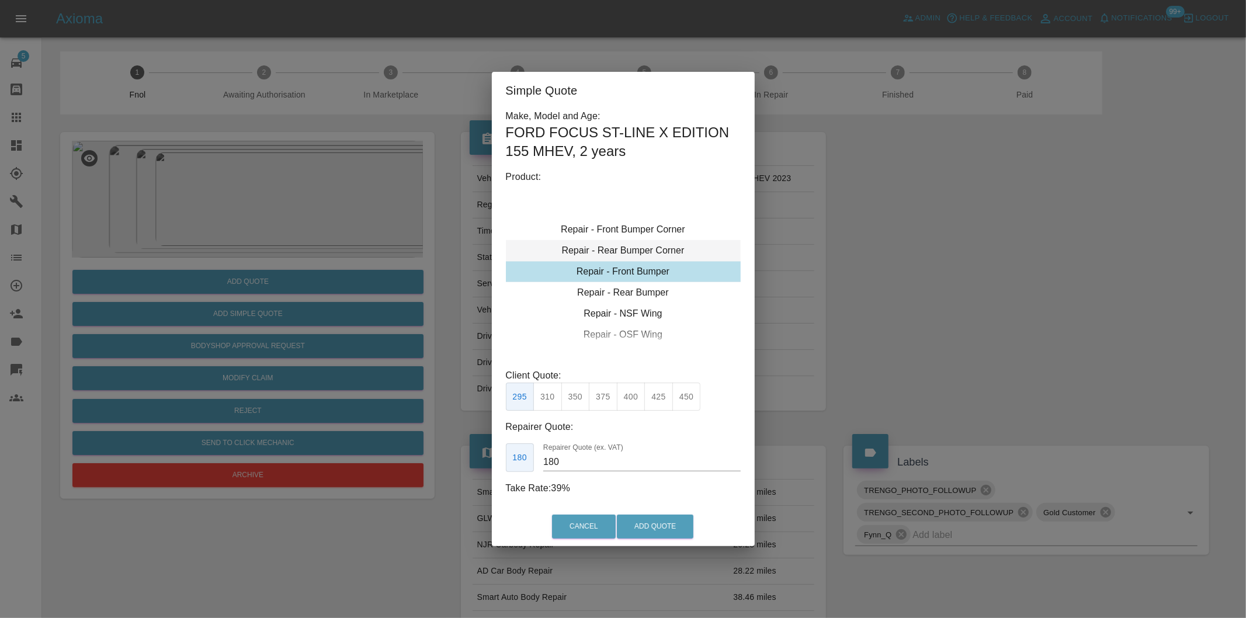
click at [664, 252] on div "Repair - Rear Bumper Corner" at bounding box center [623, 250] width 235 height 21
drag, startPoint x: 581, startPoint y: 392, endPoint x: 587, endPoint y: 396, distance: 6.7
click at [581, 393] on button "215" at bounding box center [575, 397] width 29 height 29
drag, startPoint x: 550, startPoint y: 393, endPoint x: 614, endPoint y: 481, distance: 108.7
click at [551, 394] on button "199" at bounding box center [547, 397] width 29 height 29
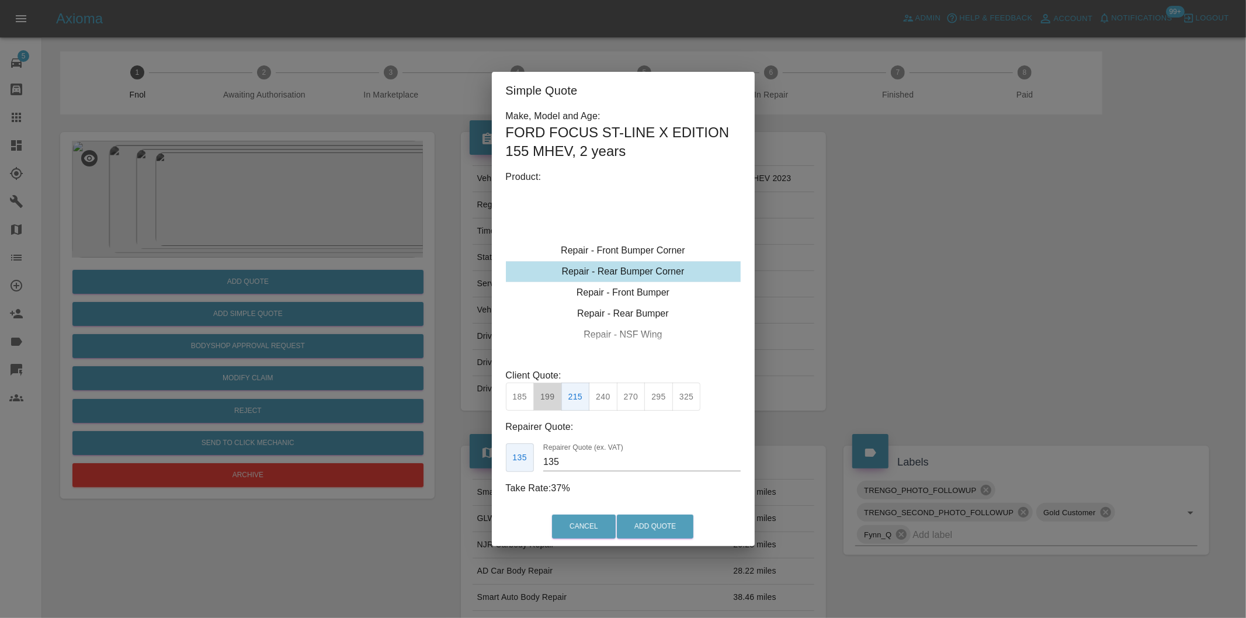
type input "120"
click at [639, 524] on button "Add Quote" at bounding box center [655, 527] width 77 height 24
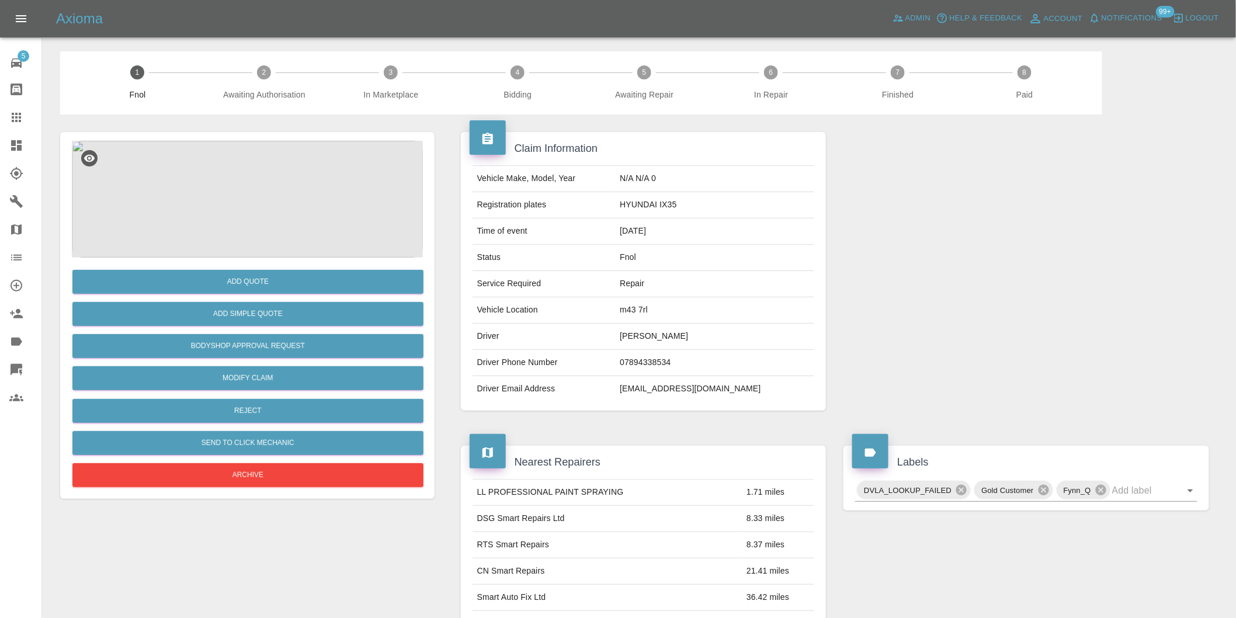
click at [262, 179] on img at bounding box center [247, 199] width 351 height 117
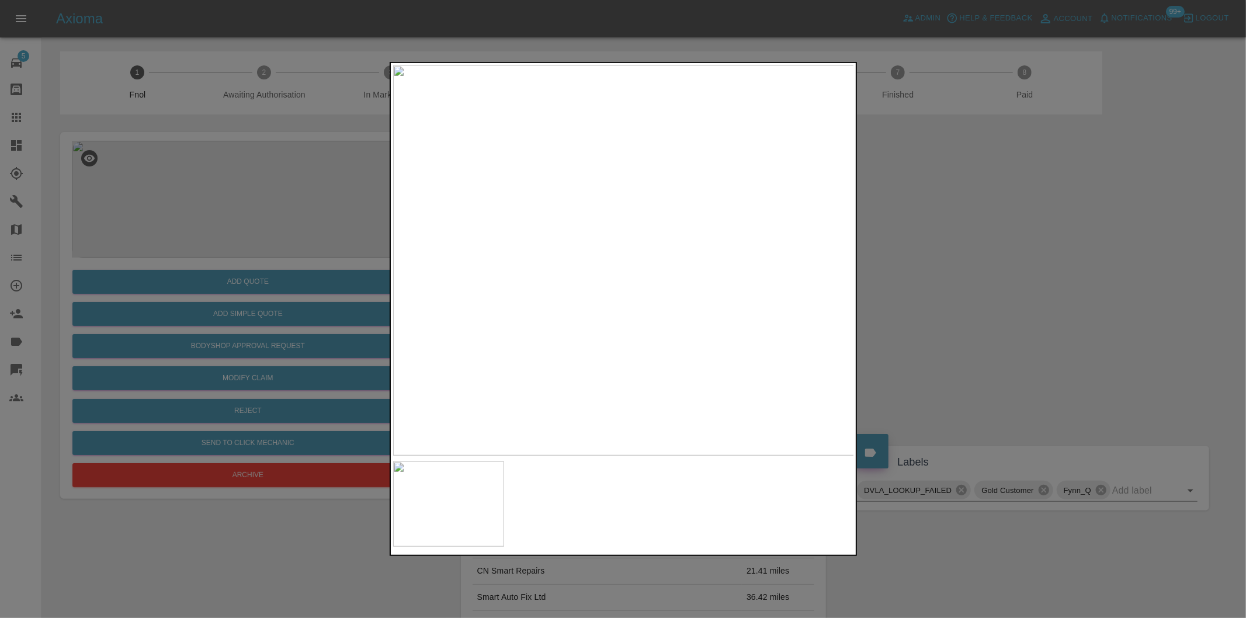
click at [924, 312] on div at bounding box center [623, 309] width 1246 height 618
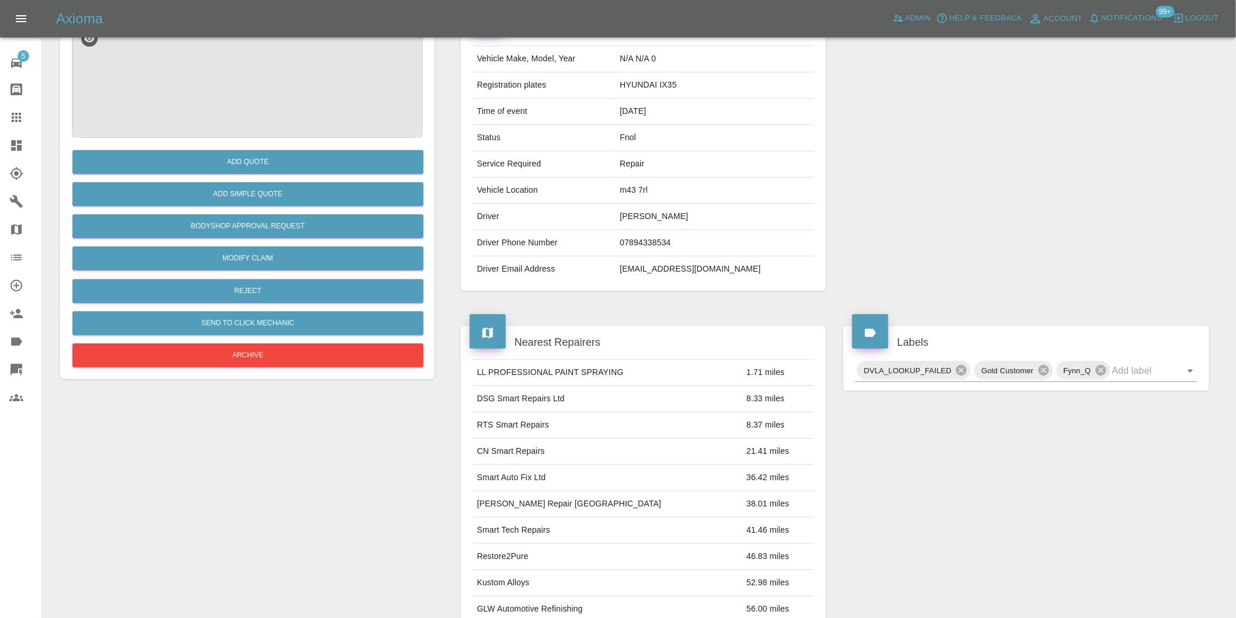
scroll to position [16, 0]
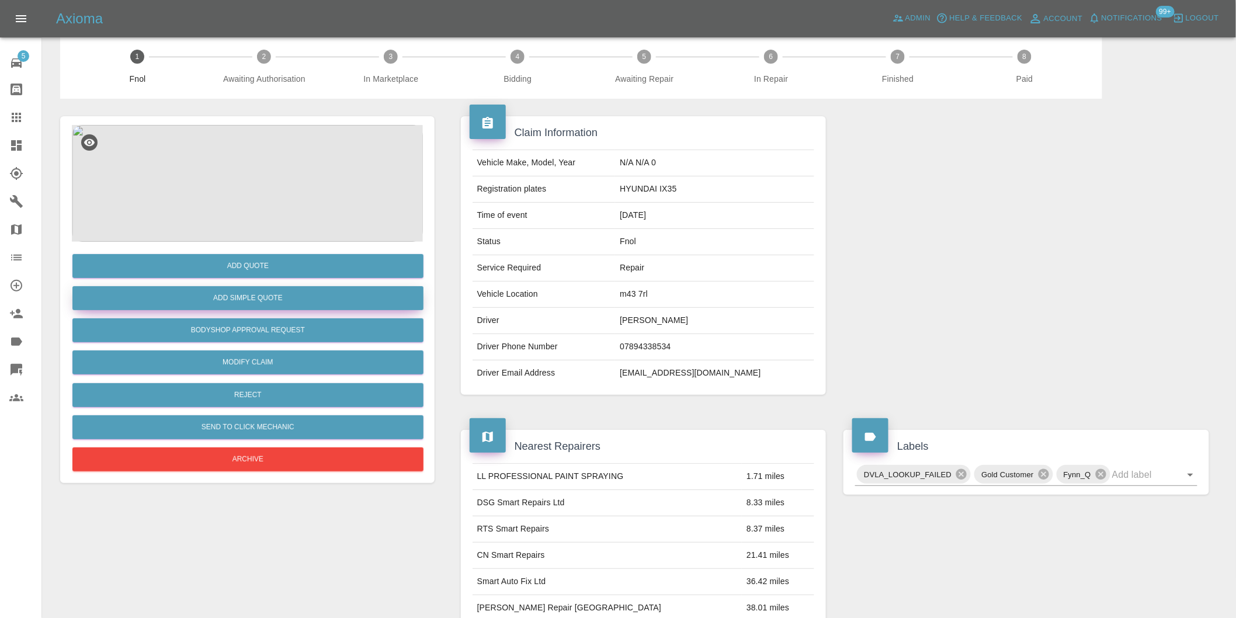
click at [251, 307] on button "Add Simple Quote" at bounding box center [247, 298] width 351 height 24
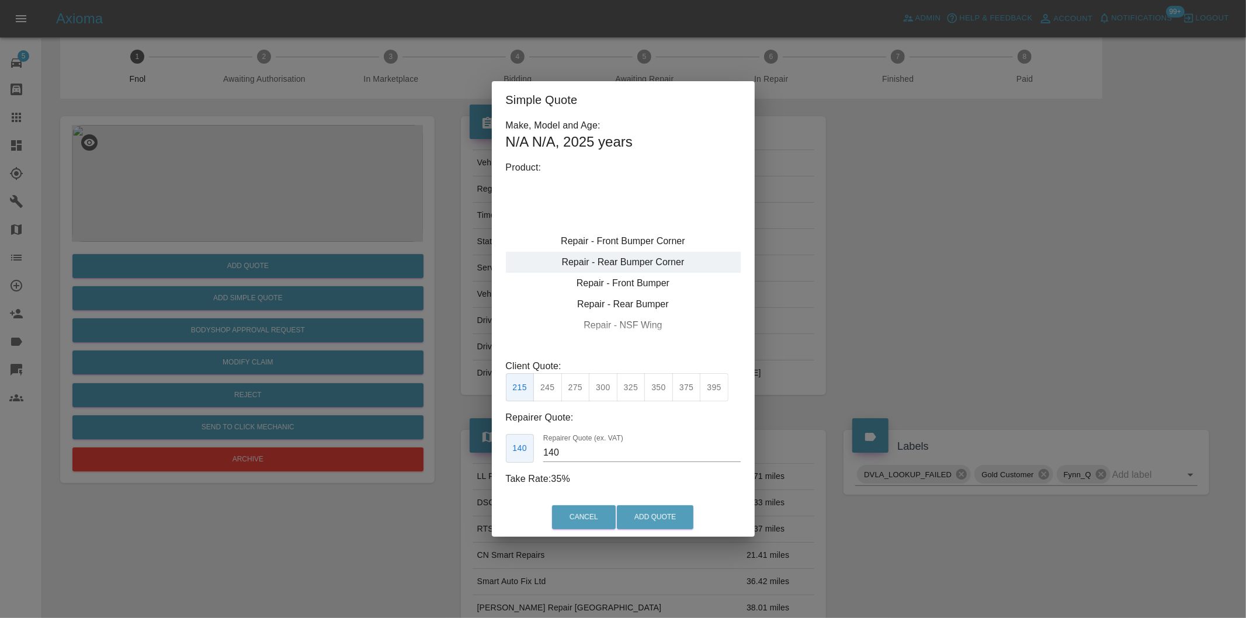
type input "120"
click at [657, 242] on div "Repair - Front Bumper Corner" at bounding box center [623, 241] width 235 height 21
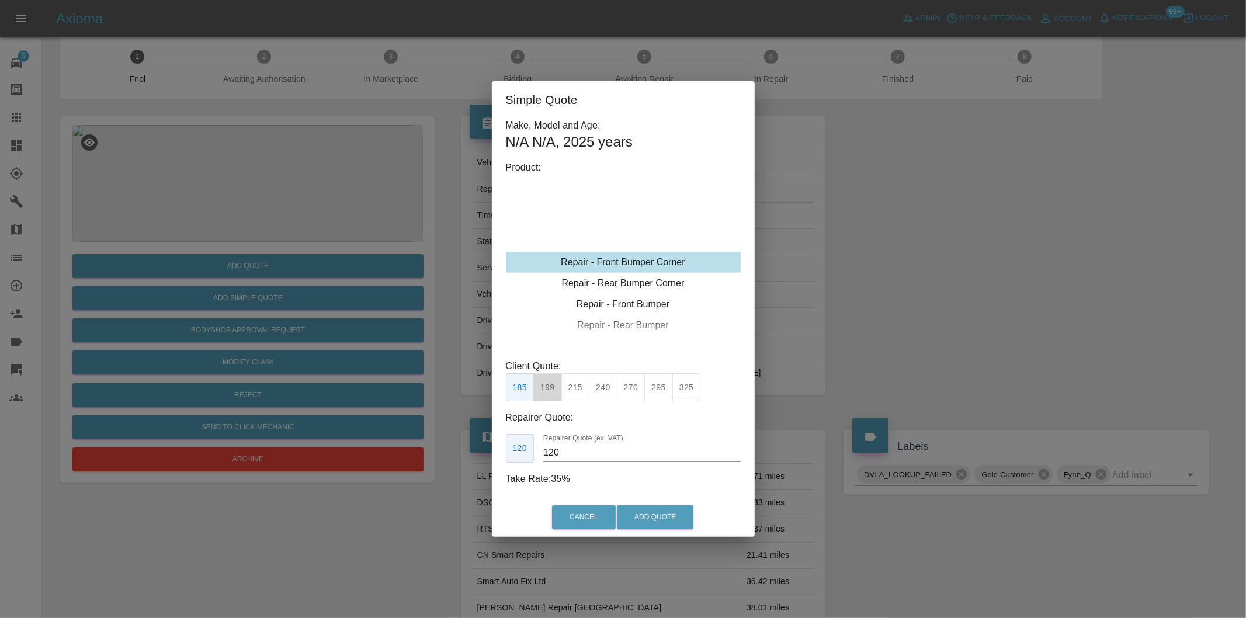
drag, startPoint x: 555, startPoint y: 387, endPoint x: 587, endPoint y: 448, distance: 68.2
click at [555, 388] on button "199" at bounding box center [547, 387] width 29 height 29
click at [638, 512] on button "Add Quote" at bounding box center [655, 517] width 77 height 24
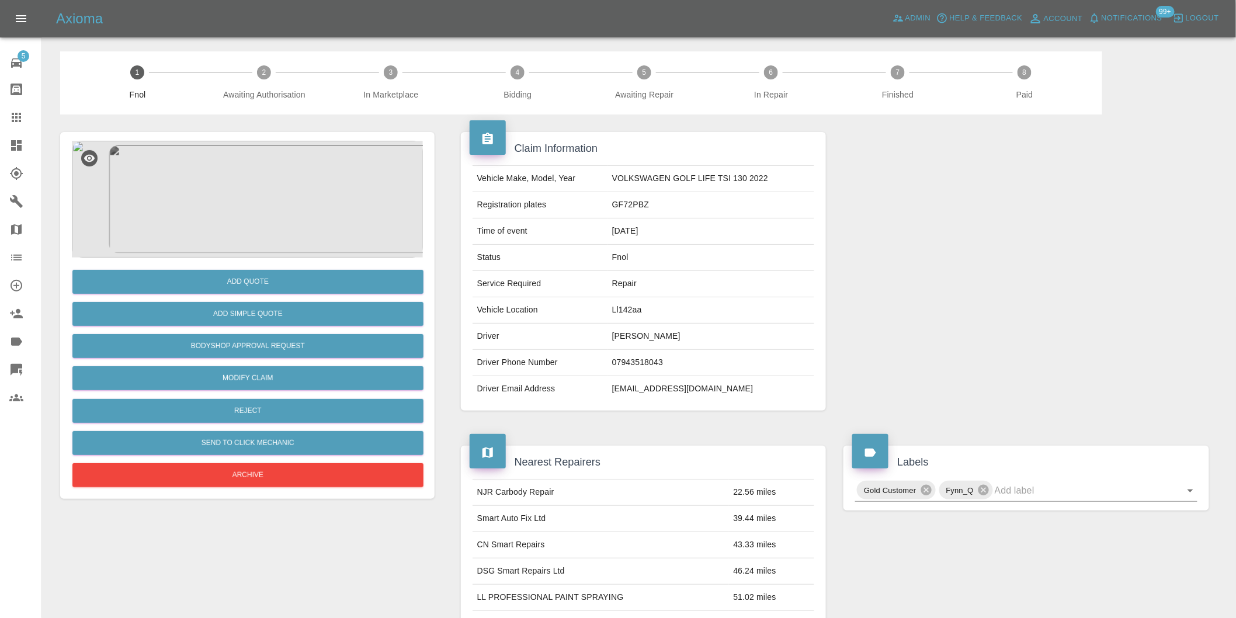
click at [255, 195] on img at bounding box center [247, 199] width 351 height 117
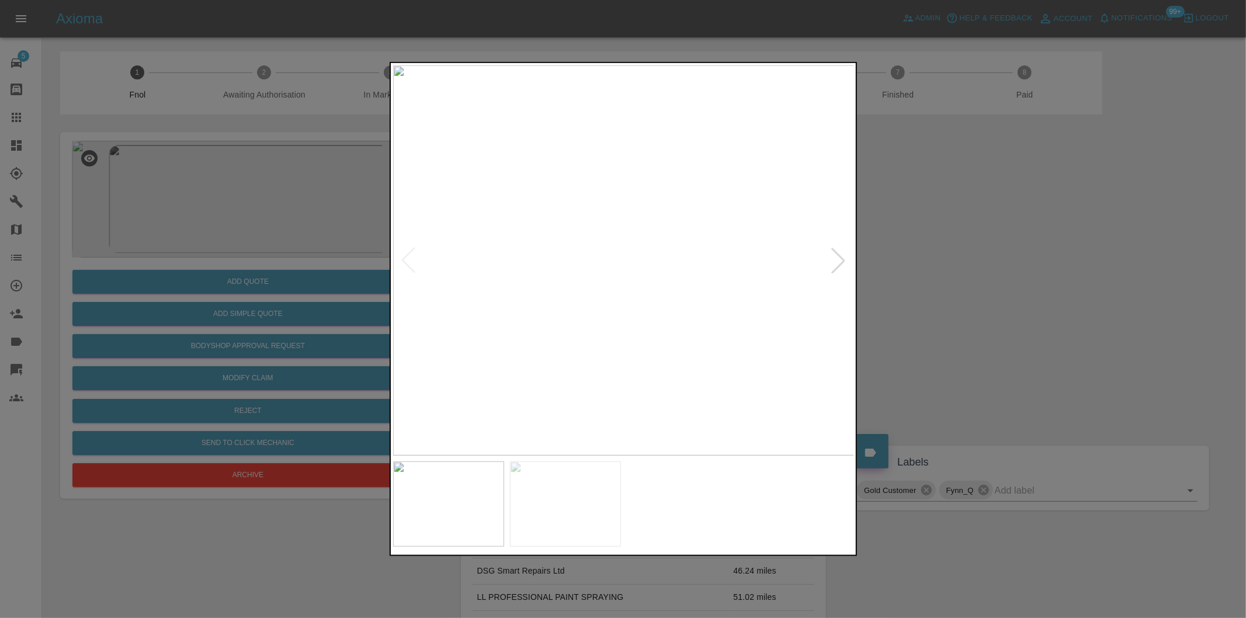
drag, startPoint x: 826, startPoint y: 255, endPoint x: 837, endPoint y: 257, distance: 11.2
click at [830, 255] on div at bounding box center [839, 261] width 26 height 26
click at [839, 258] on img at bounding box center [624, 260] width 462 height 390
click at [979, 286] on div at bounding box center [623, 309] width 1246 height 618
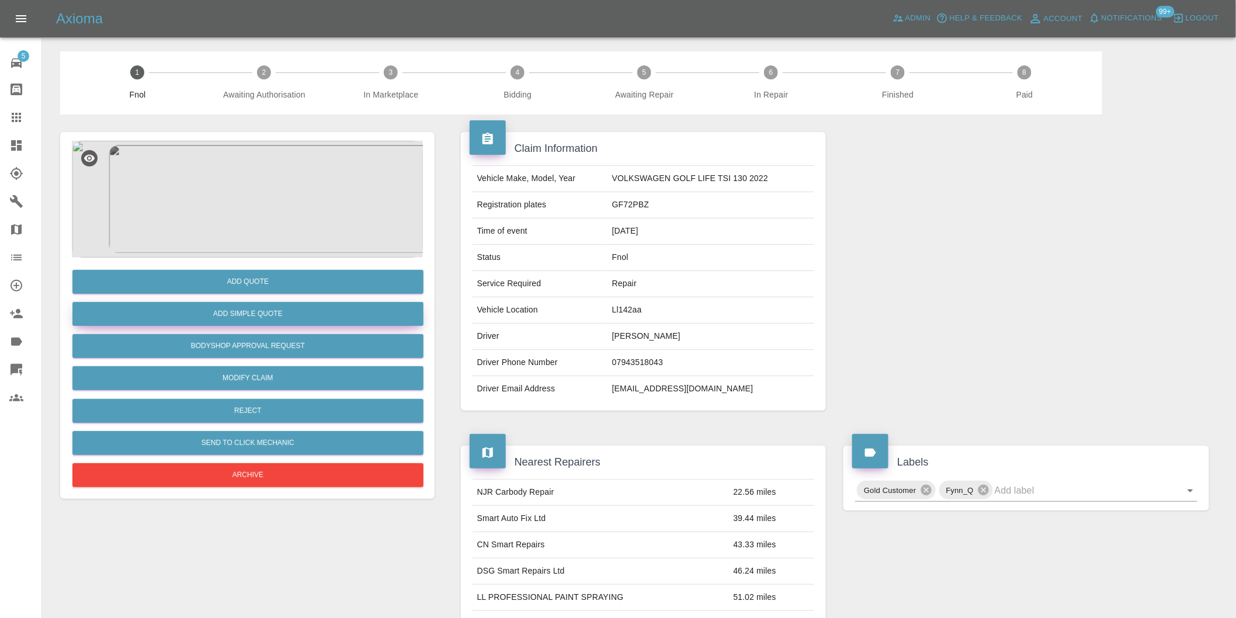
click at [300, 317] on button "Add Simple Quote" at bounding box center [247, 314] width 351 height 24
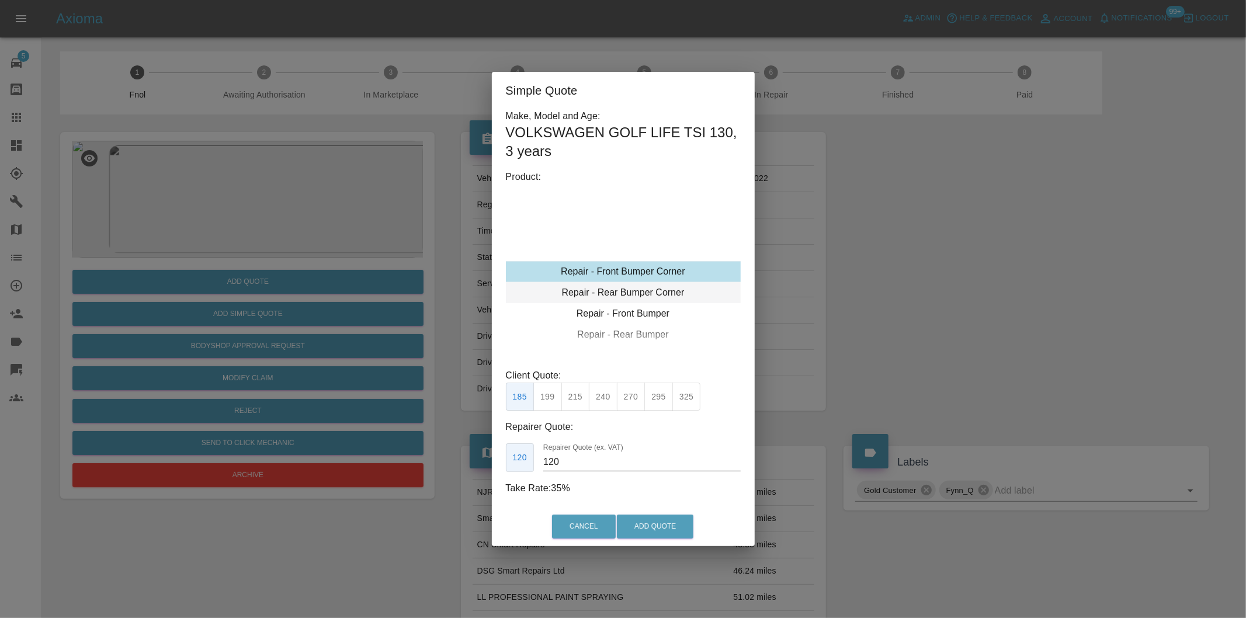
click at [661, 294] on div "Repair - Rear Bumper Corner" at bounding box center [623, 292] width 235 height 21
click at [578, 401] on button "215" at bounding box center [575, 397] width 29 height 29
click at [552, 404] on button "199" at bounding box center [547, 397] width 29 height 29
drag, startPoint x: 573, startPoint y: 402, endPoint x: 601, endPoint y: 425, distance: 36.1
click at [573, 402] on button "215" at bounding box center [575, 397] width 29 height 29
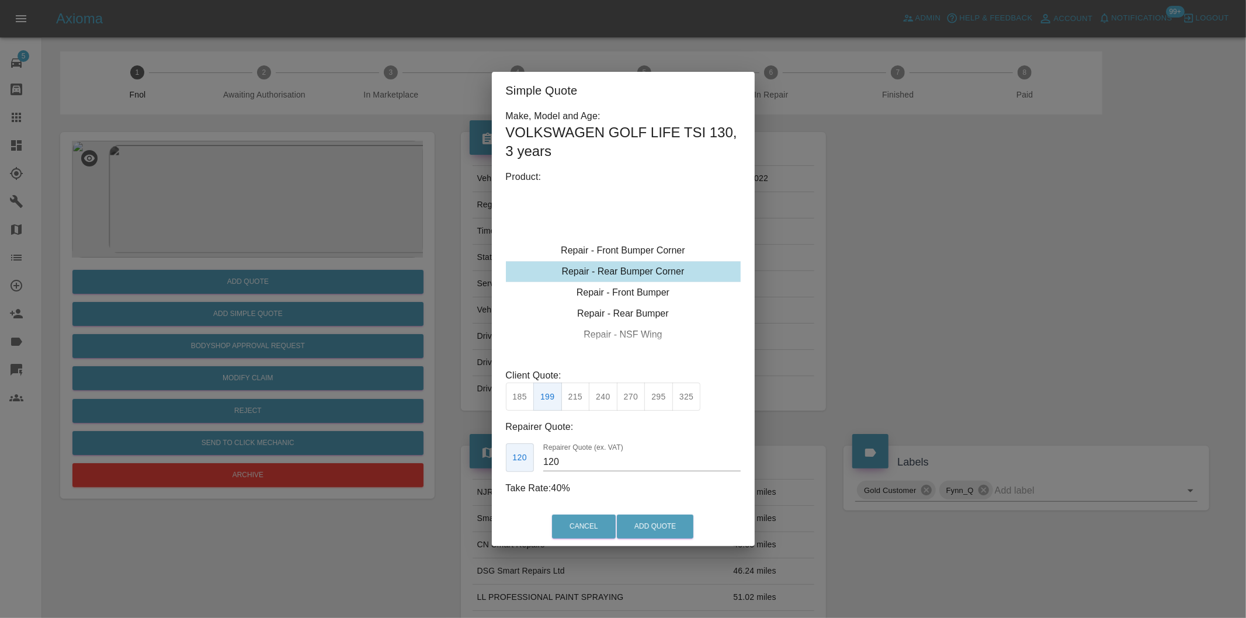
type input "135"
click at [645, 524] on button "Add Quote" at bounding box center [655, 527] width 77 height 24
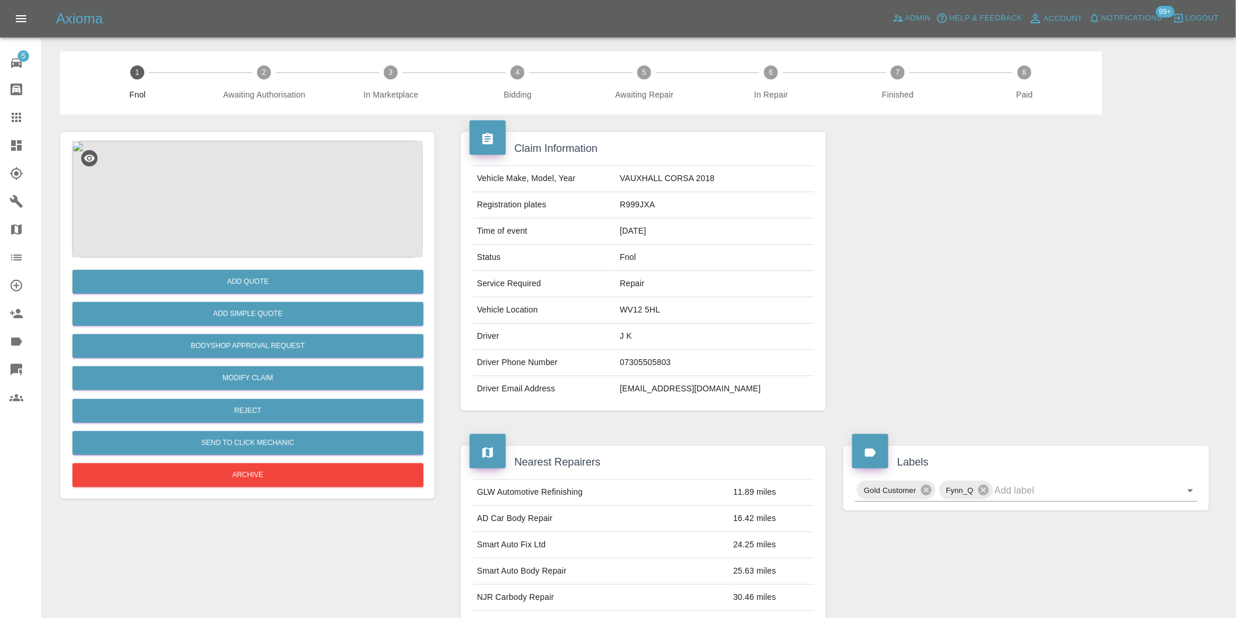
click at [249, 182] on img at bounding box center [247, 199] width 351 height 117
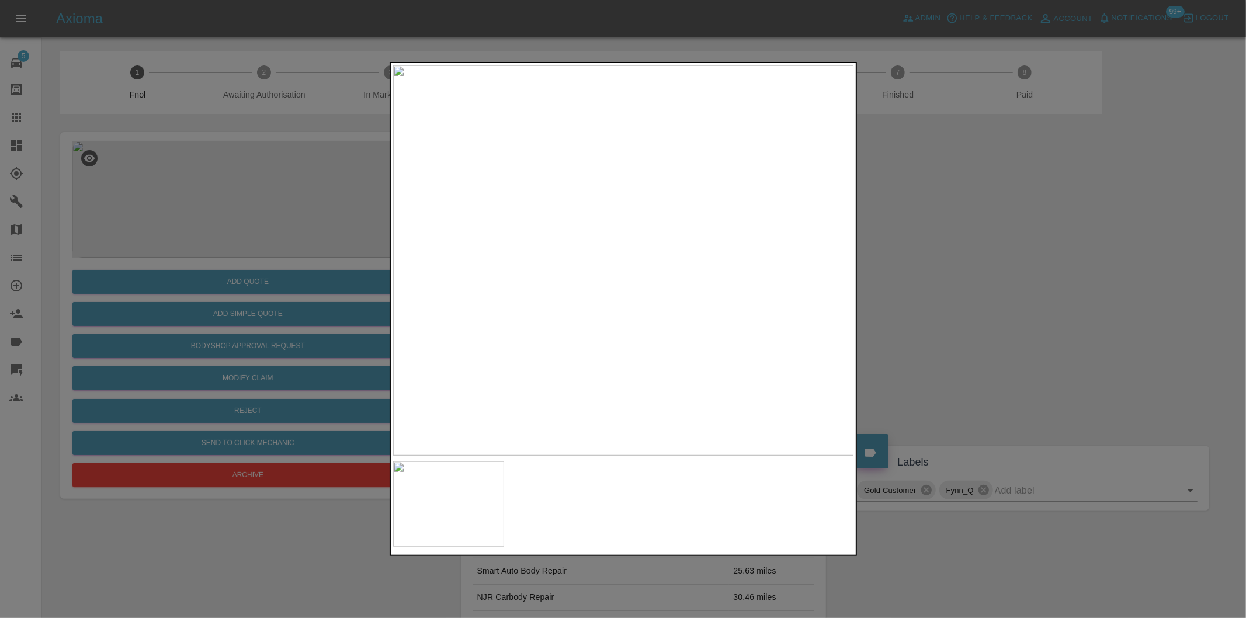
click at [964, 270] on div at bounding box center [623, 309] width 1246 height 618
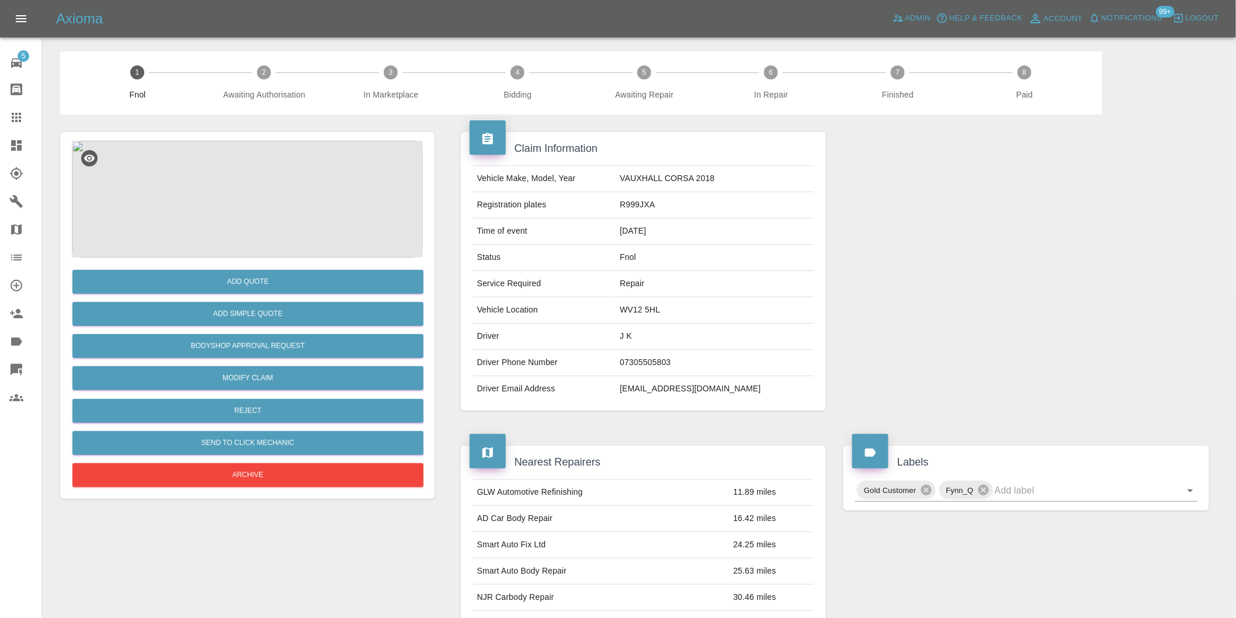
click at [248, 161] on img at bounding box center [247, 199] width 351 height 117
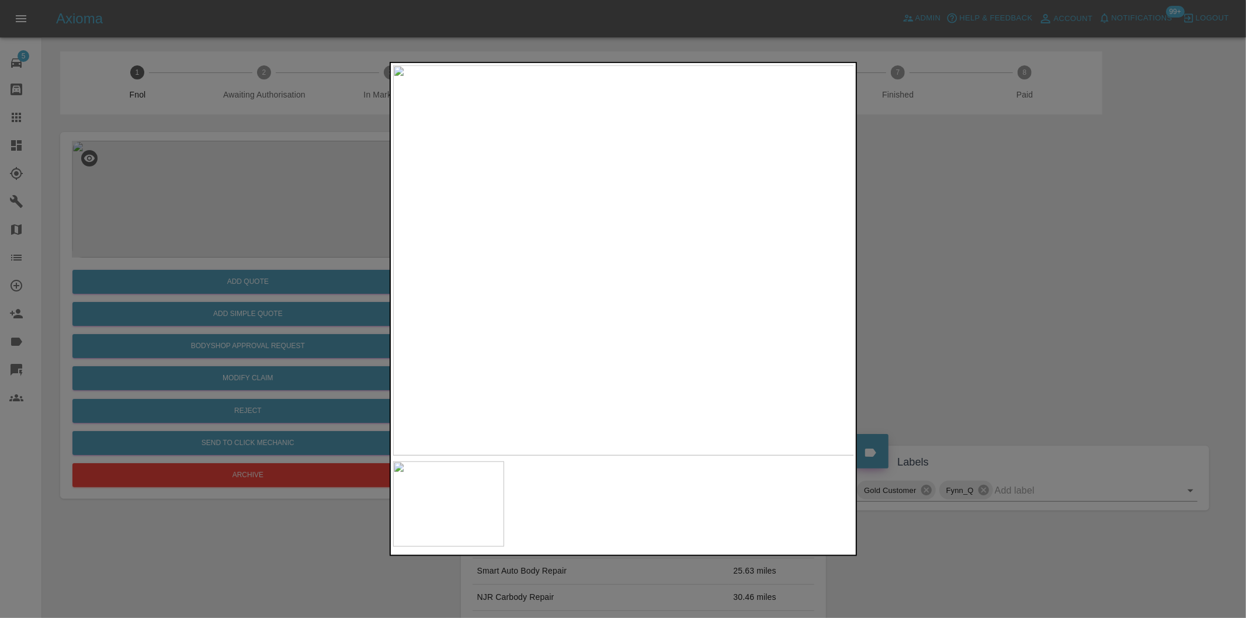
click at [663, 261] on img at bounding box center [624, 260] width 462 height 390
click at [663, 261] on img at bounding box center [504, 259] width 1385 height 1170
click at [965, 280] on div at bounding box center [623, 309] width 1246 height 618
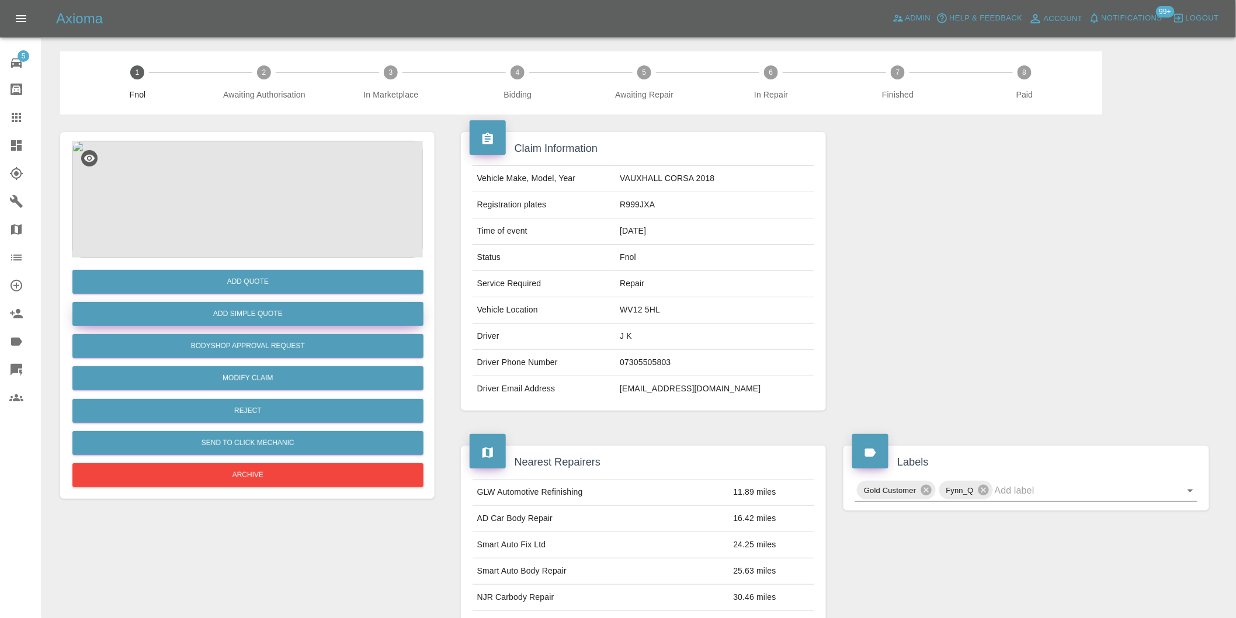
click at [325, 311] on button "Add Simple Quote" at bounding box center [247, 314] width 351 height 24
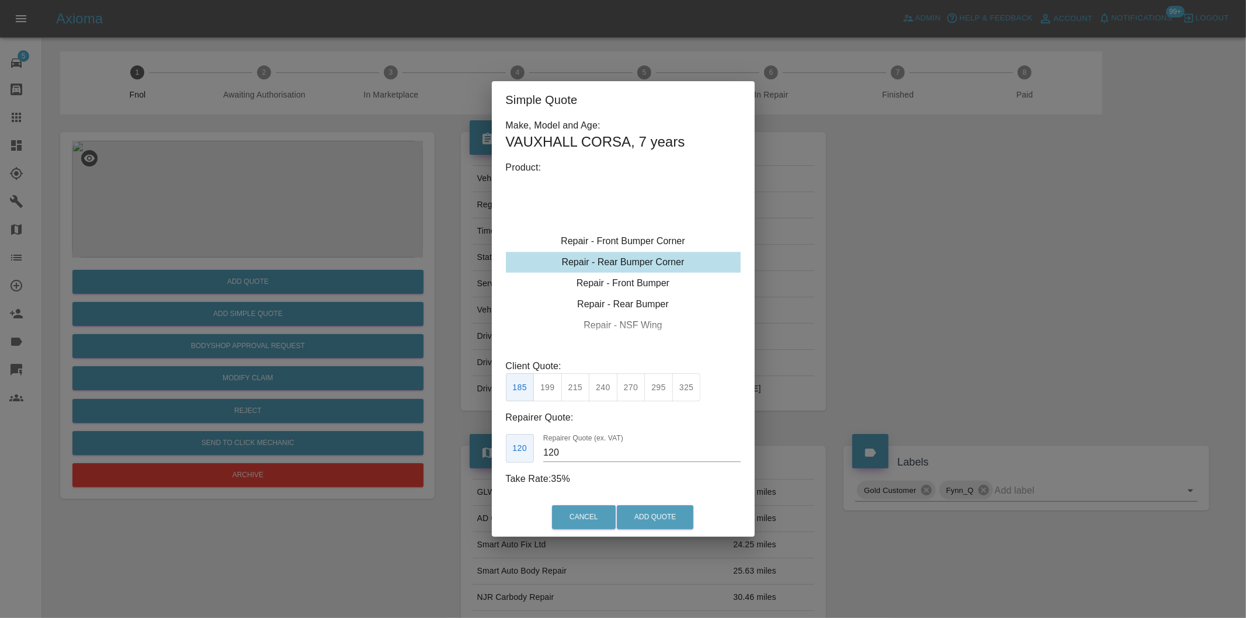
click at [577, 390] on button "215" at bounding box center [575, 387] width 29 height 29
type input "135"
click at [646, 512] on button "Add Quote" at bounding box center [655, 517] width 77 height 24
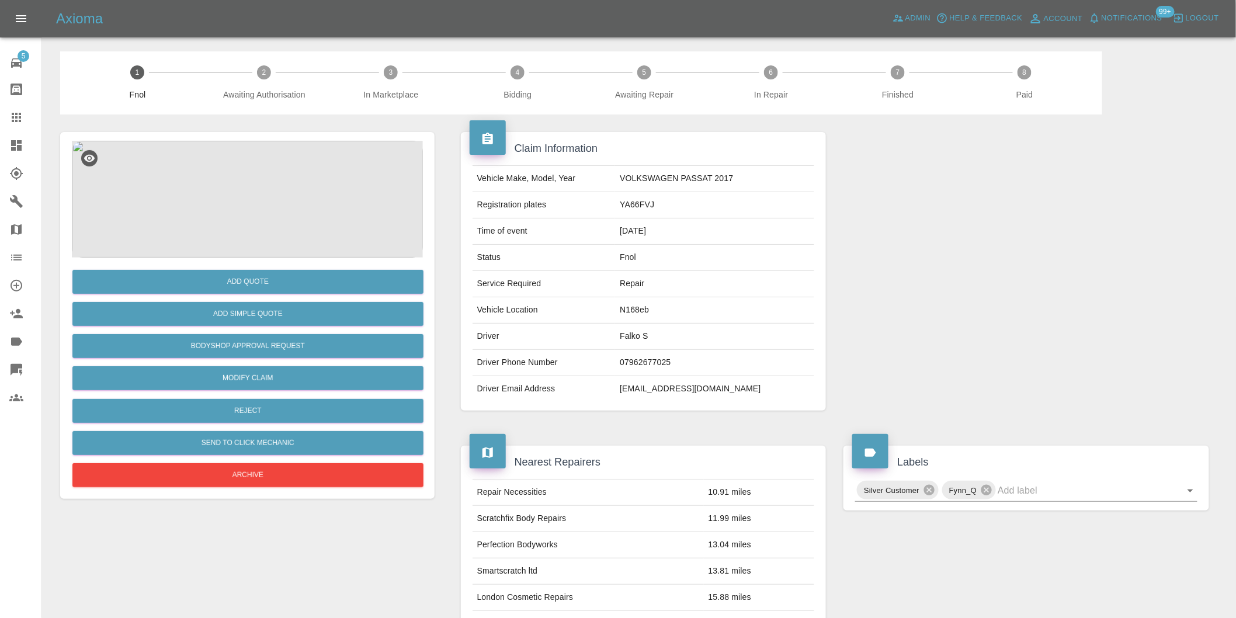
click at [293, 197] on img at bounding box center [247, 199] width 351 height 117
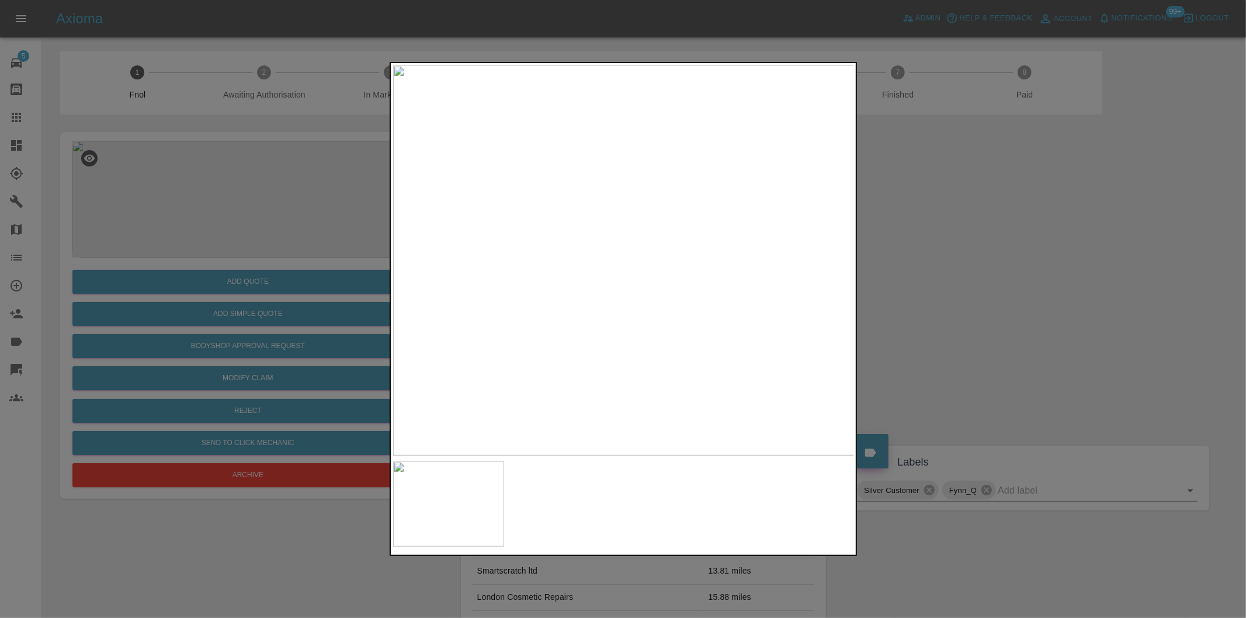
click at [959, 284] on div at bounding box center [623, 309] width 1246 height 618
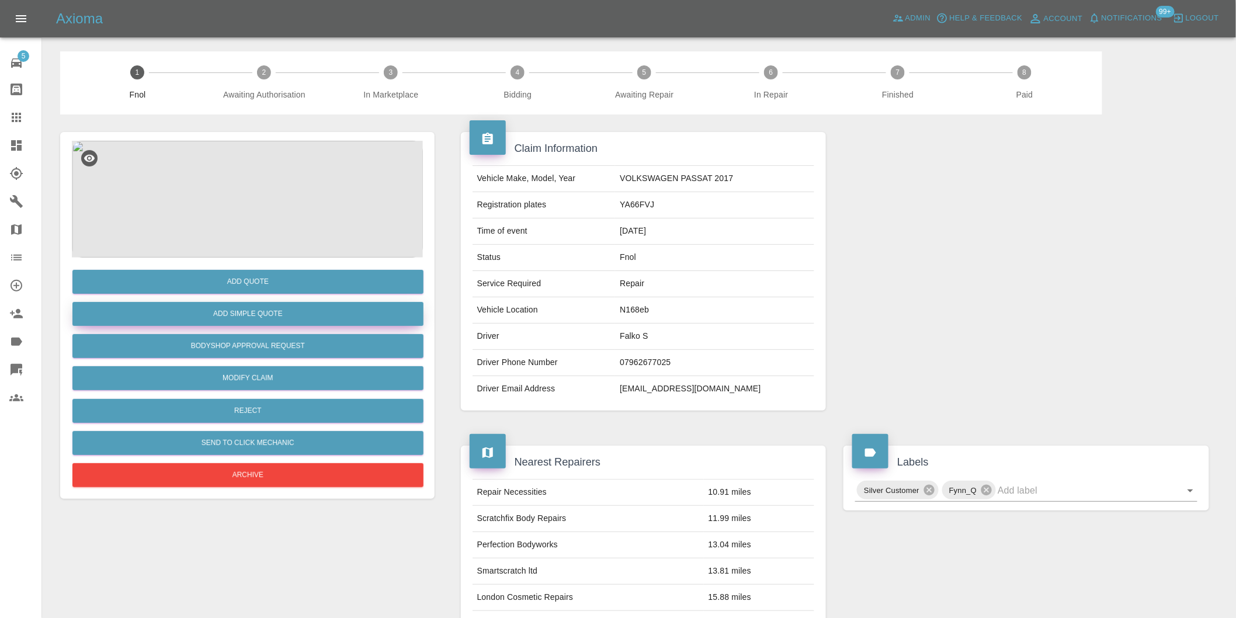
click at [308, 313] on button "Add Simple Quote" at bounding box center [247, 314] width 351 height 24
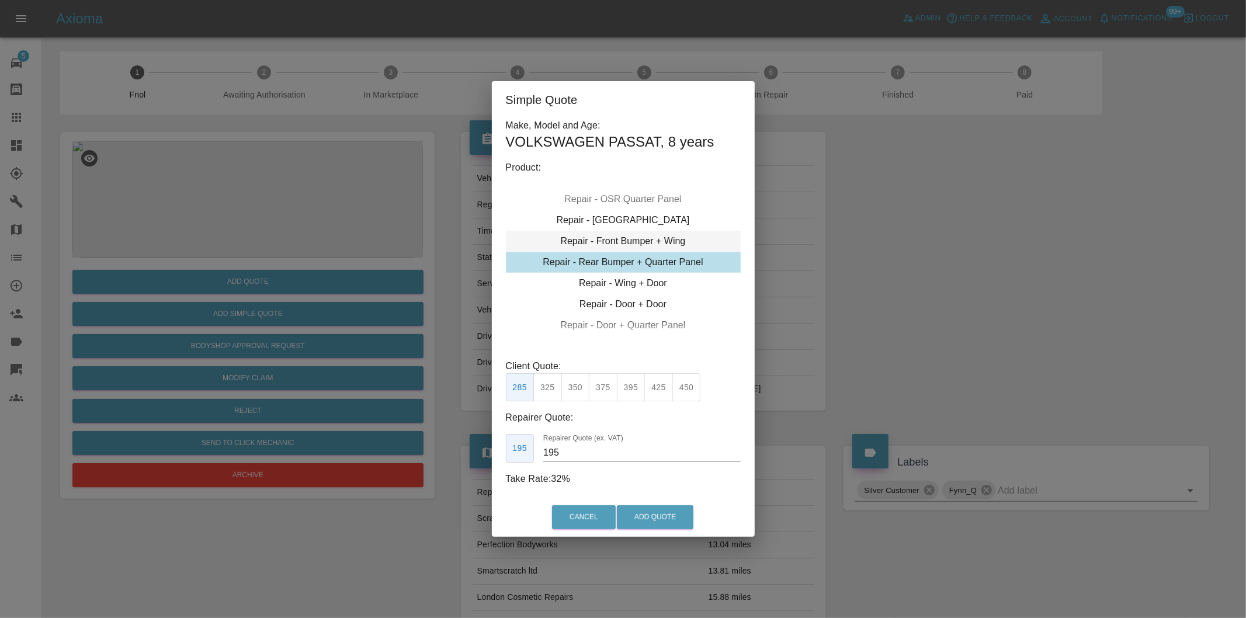
click at [684, 241] on div "Repair - Front Bumper + Wing" at bounding box center [623, 241] width 235 height 21
drag, startPoint x: 581, startPoint y: 389, endPoint x: 597, endPoint y: 395, distance: 16.8
click at [582, 389] on button "350" at bounding box center [575, 387] width 29 height 29
type input "210"
click at [649, 518] on button "Add Quote" at bounding box center [655, 517] width 77 height 24
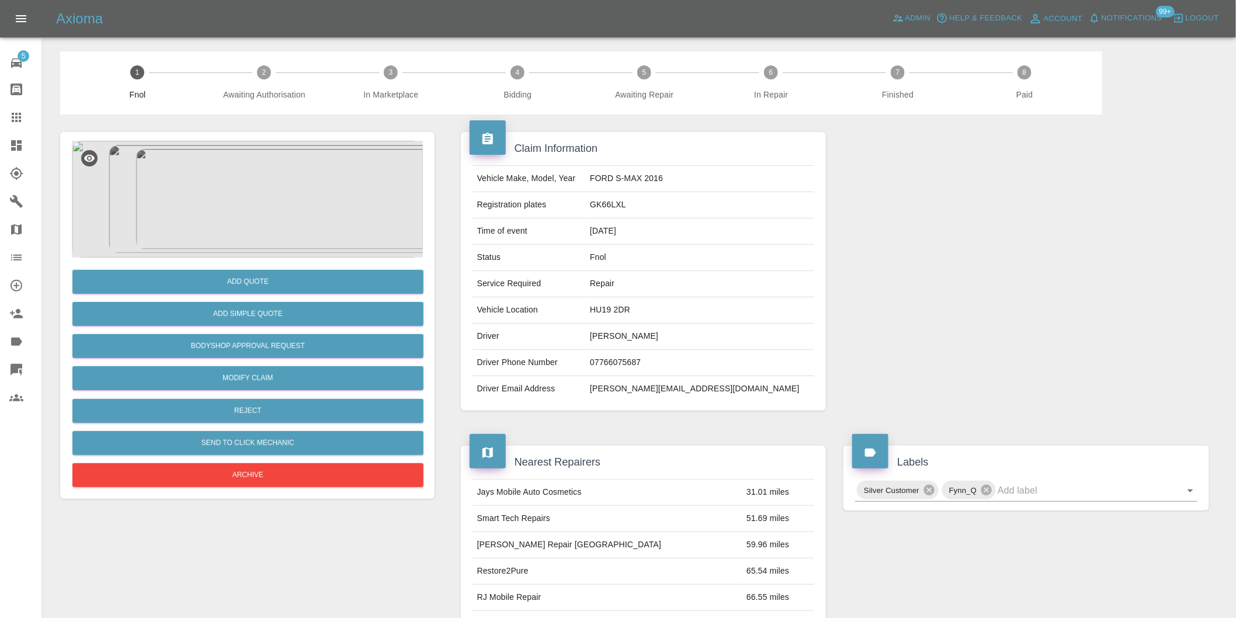
click at [233, 197] on img at bounding box center [247, 199] width 351 height 117
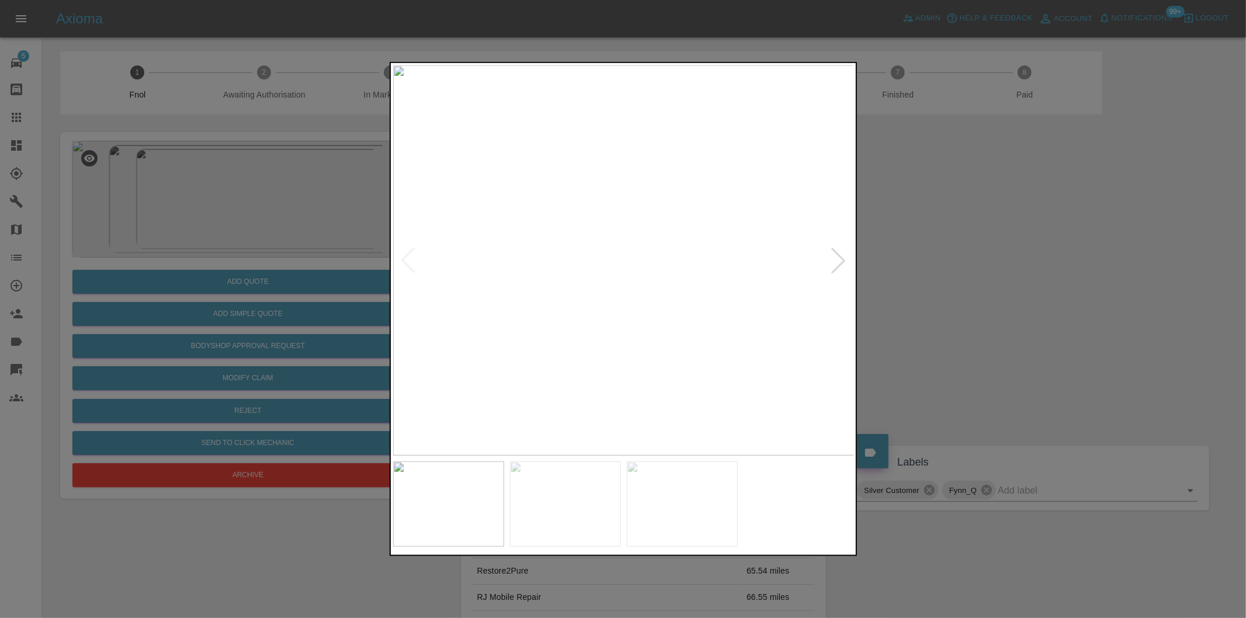
click at [839, 268] on div at bounding box center [839, 261] width 26 height 26
click at [1015, 289] on div at bounding box center [623, 309] width 1246 height 618
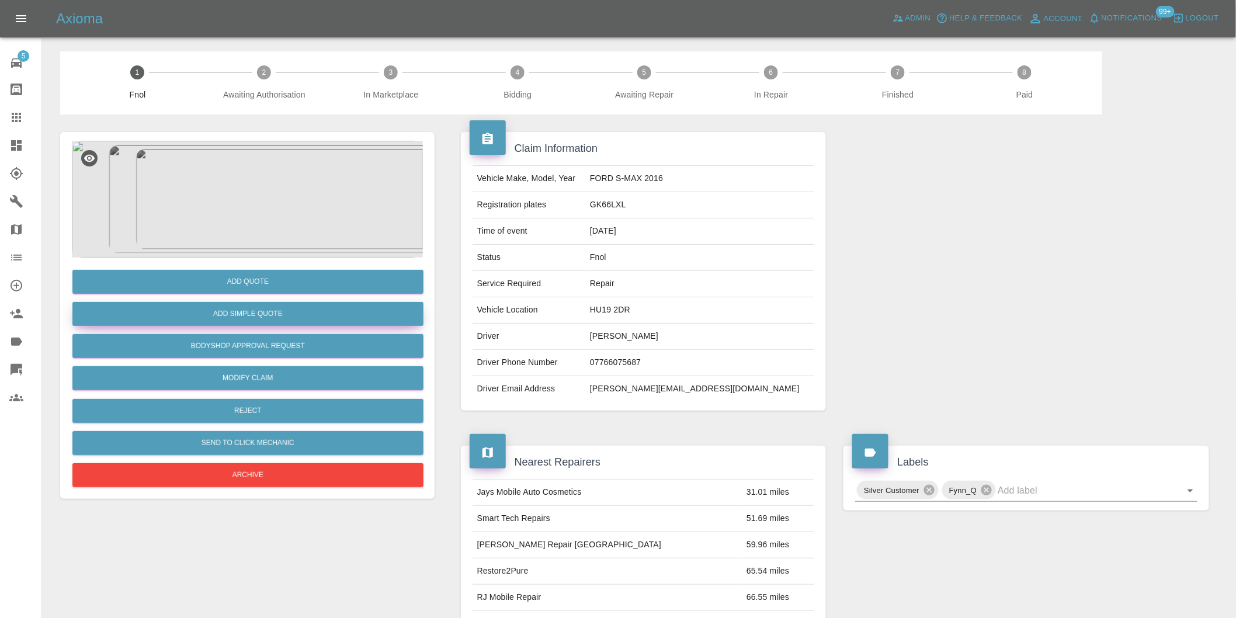
click at [290, 313] on button "Add Simple Quote" at bounding box center [247, 314] width 351 height 24
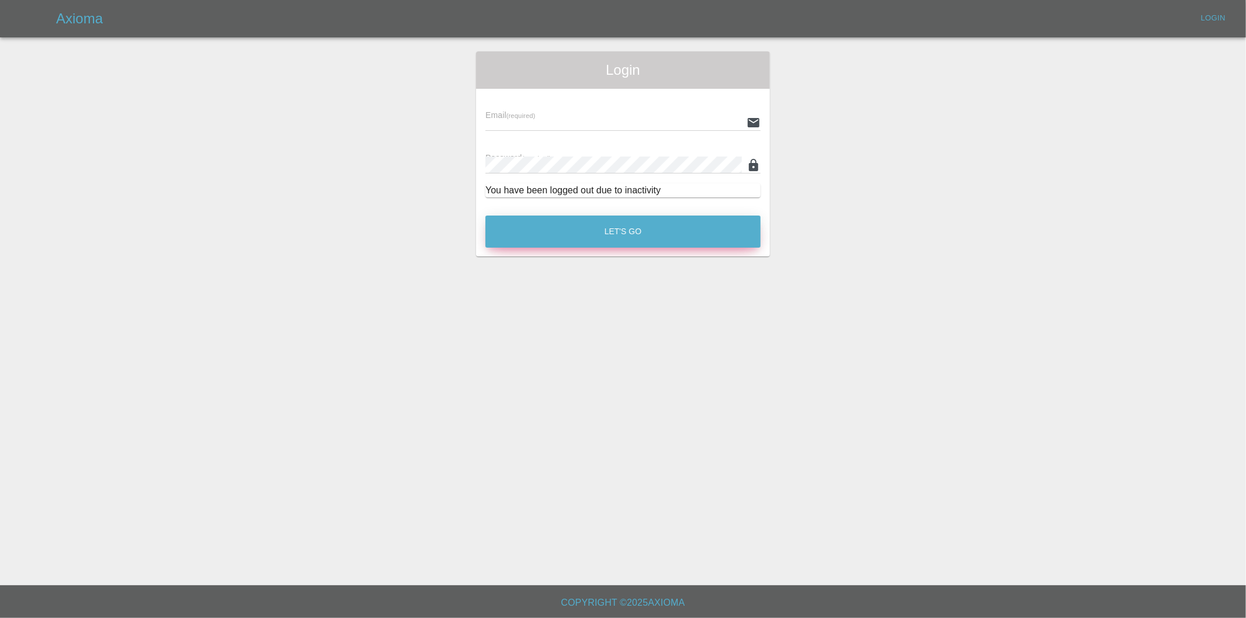
type input "[PERSON_NAME][EMAIL_ADDRESS][DOMAIN_NAME]"
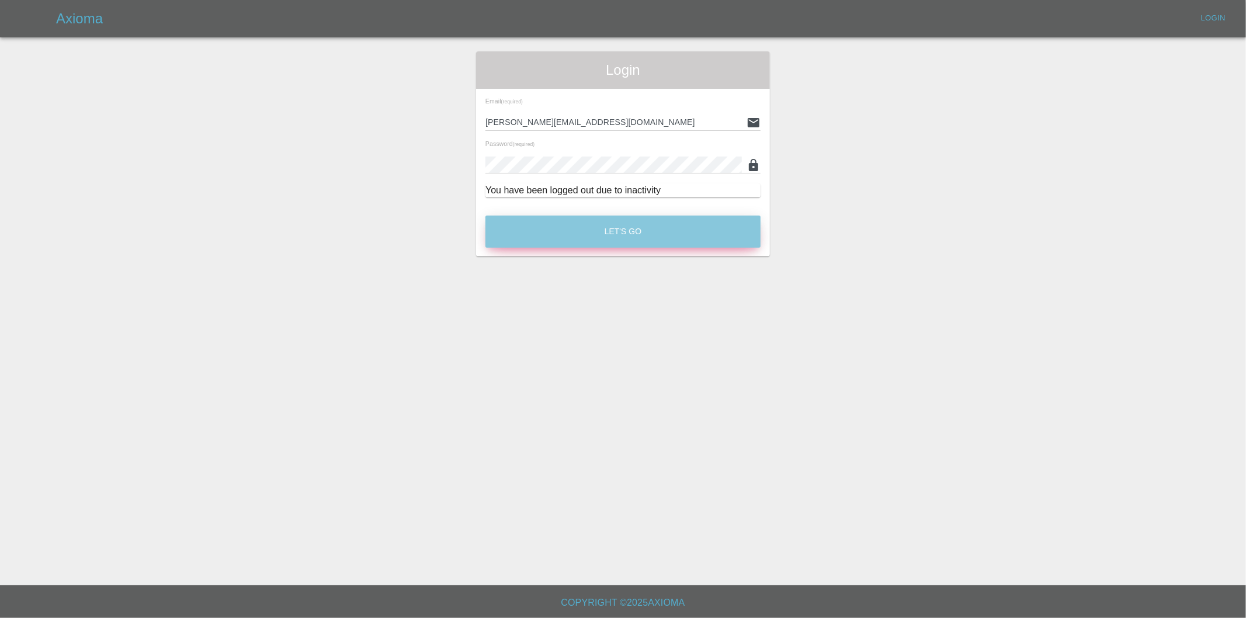
click at [627, 218] on button "Let's Go" at bounding box center [623, 232] width 275 height 32
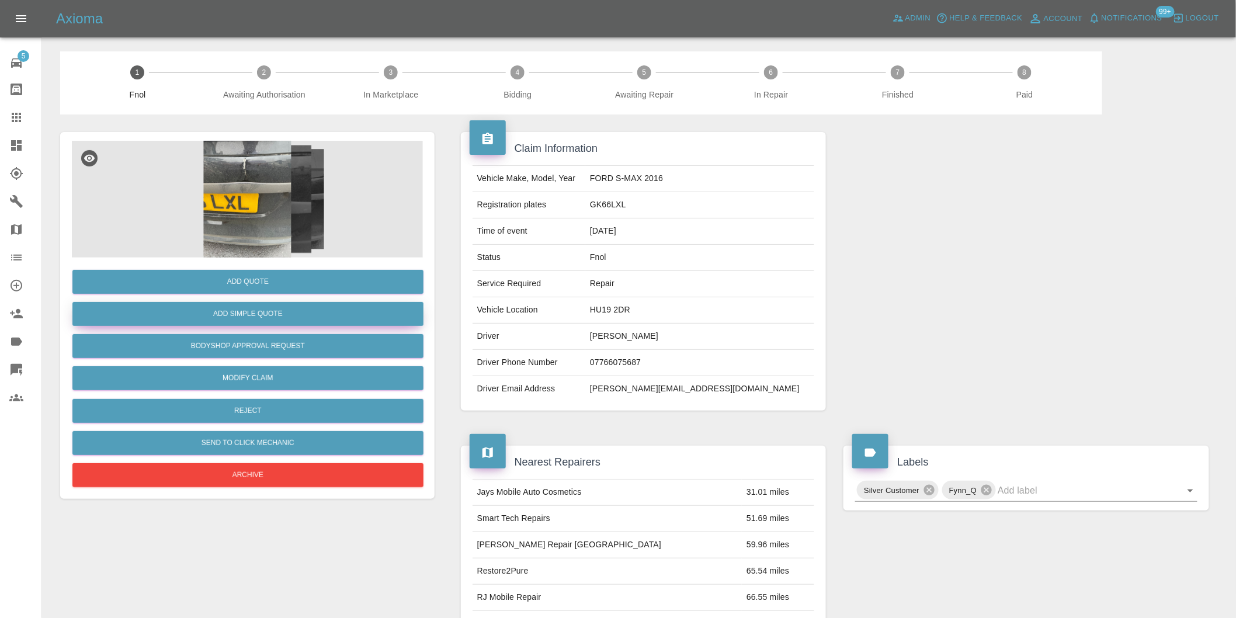
click at [289, 317] on button "Add Simple Quote" at bounding box center [247, 314] width 351 height 24
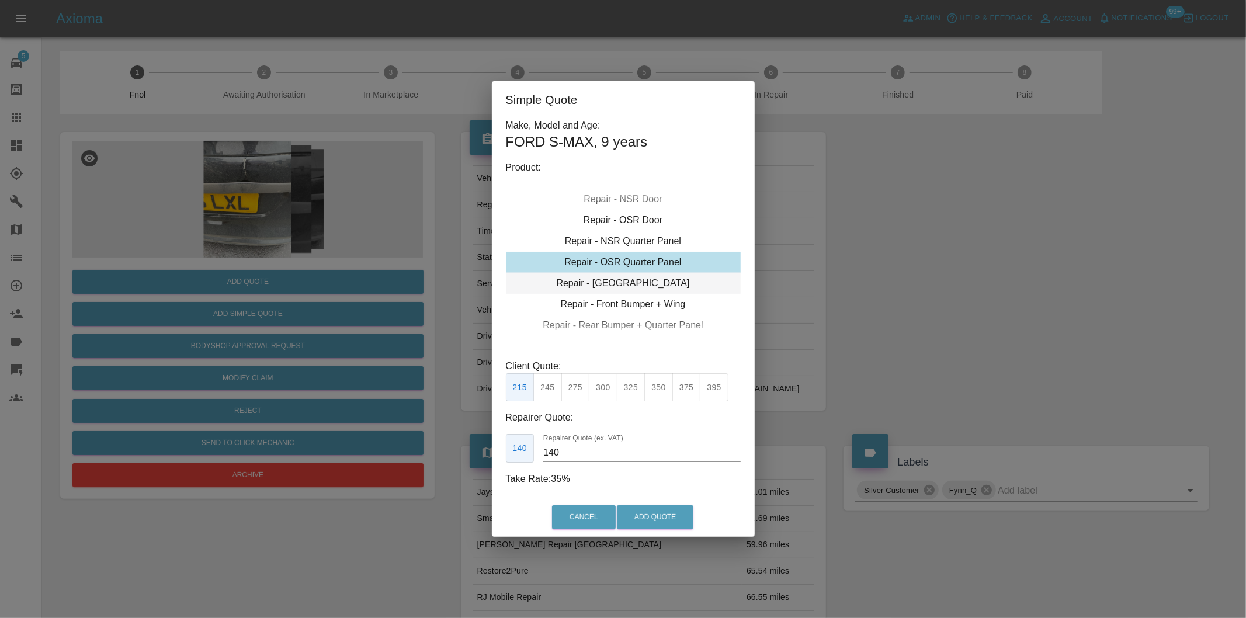
click at [646, 282] on div "Repair - Tailgate" at bounding box center [623, 283] width 235 height 21
click at [658, 389] on button "350" at bounding box center [658, 387] width 29 height 29
type input "230"
click at [656, 509] on button "Add Quote" at bounding box center [655, 517] width 77 height 24
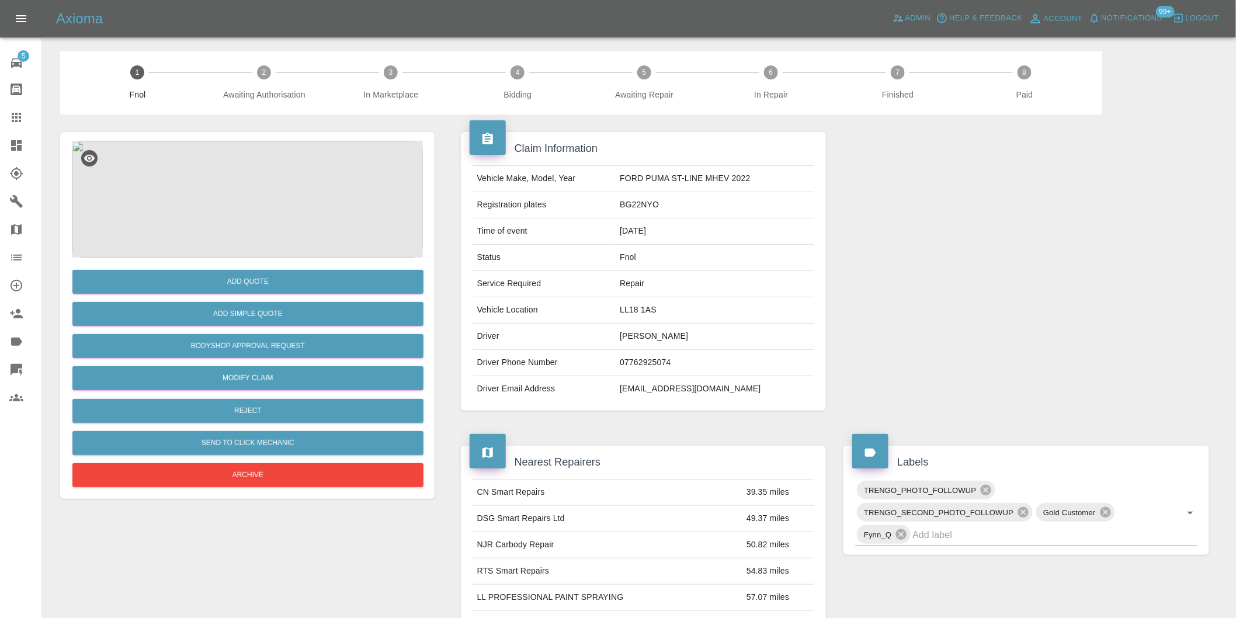
click at [246, 175] on img at bounding box center [247, 199] width 351 height 117
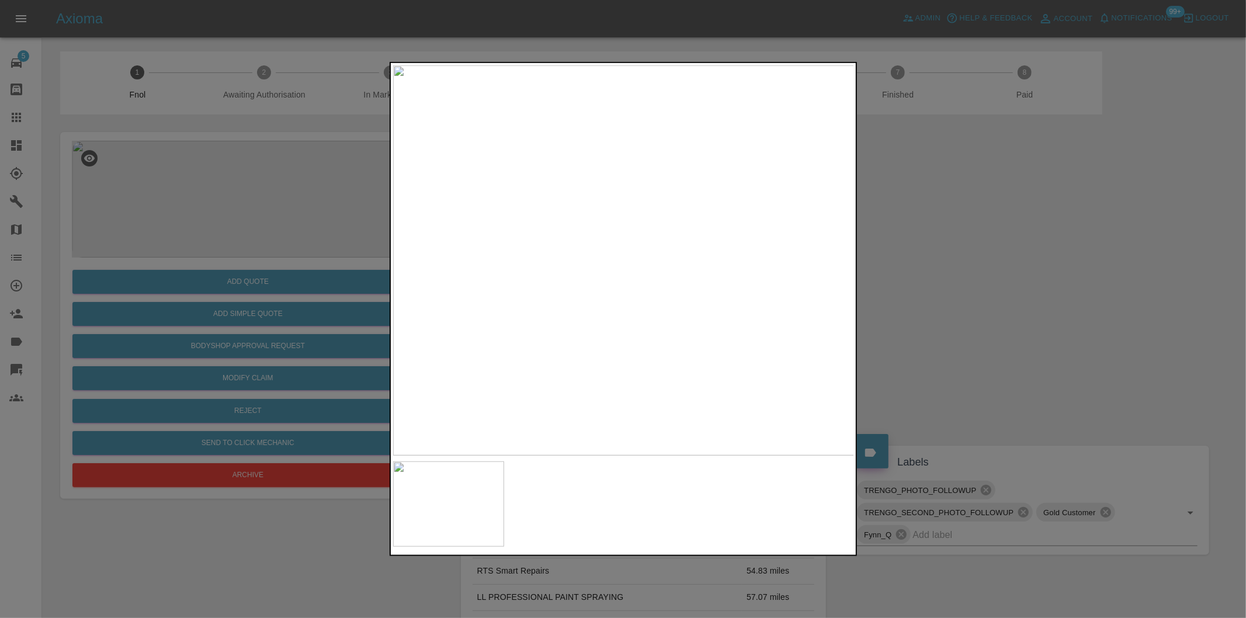
click at [965, 285] on div at bounding box center [623, 309] width 1246 height 618
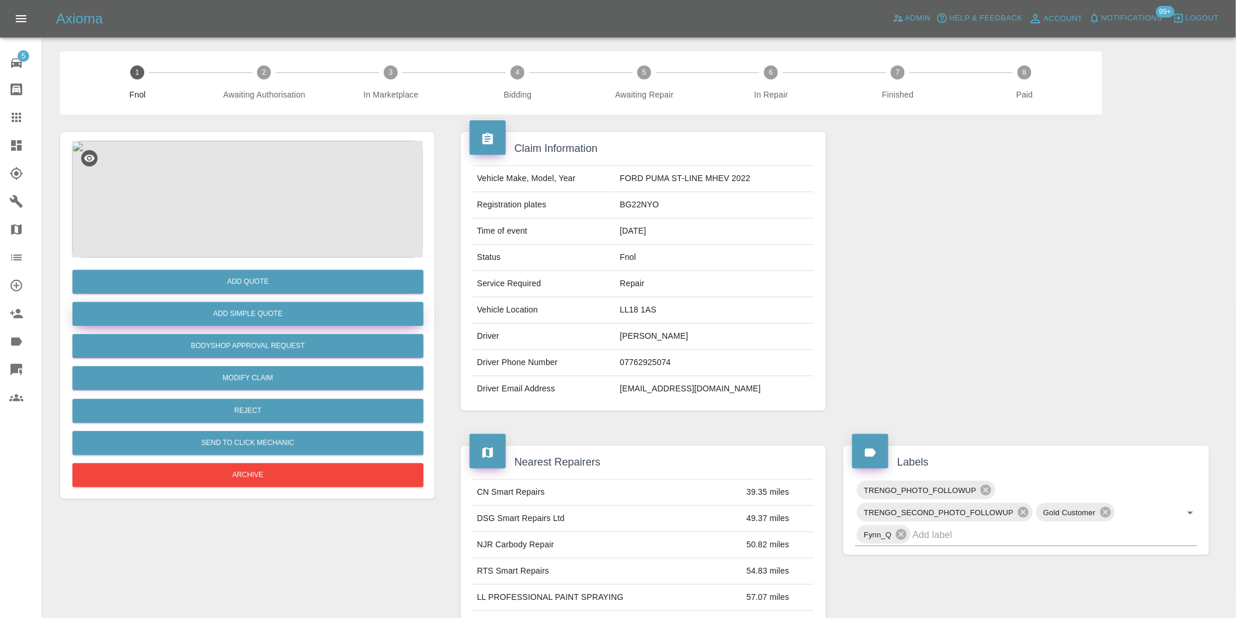
click at [284, 315] on button "Add Simple Quote" at bounding box center [247, 314] width 351 height 24
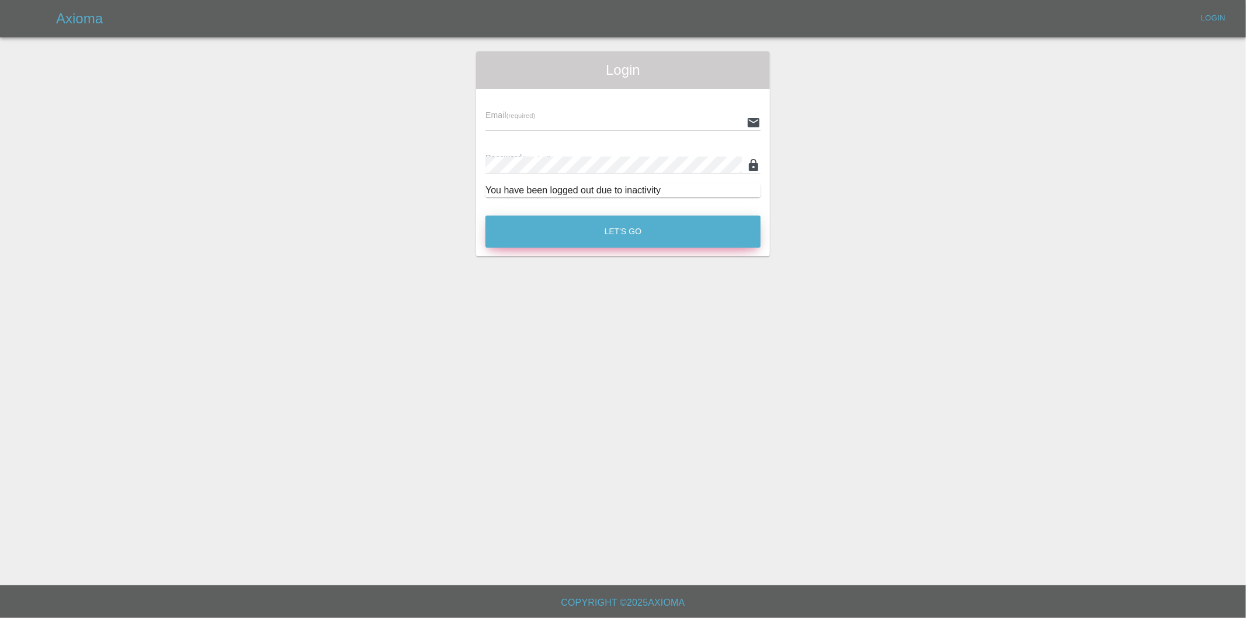
type input "[PERSON_NAME][EMAIL_ADDRESS][DOMAIN_NAME]"
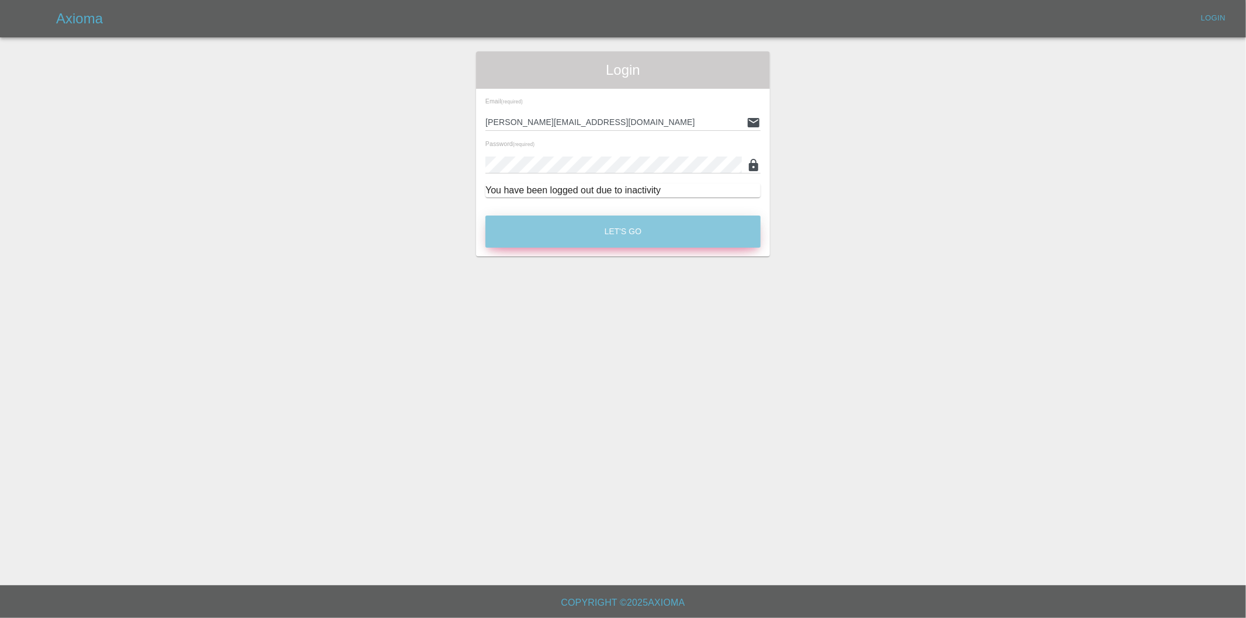
click at [616, 230] on button "Let's Go" at bounding box center [623, 232] width 275 height 32
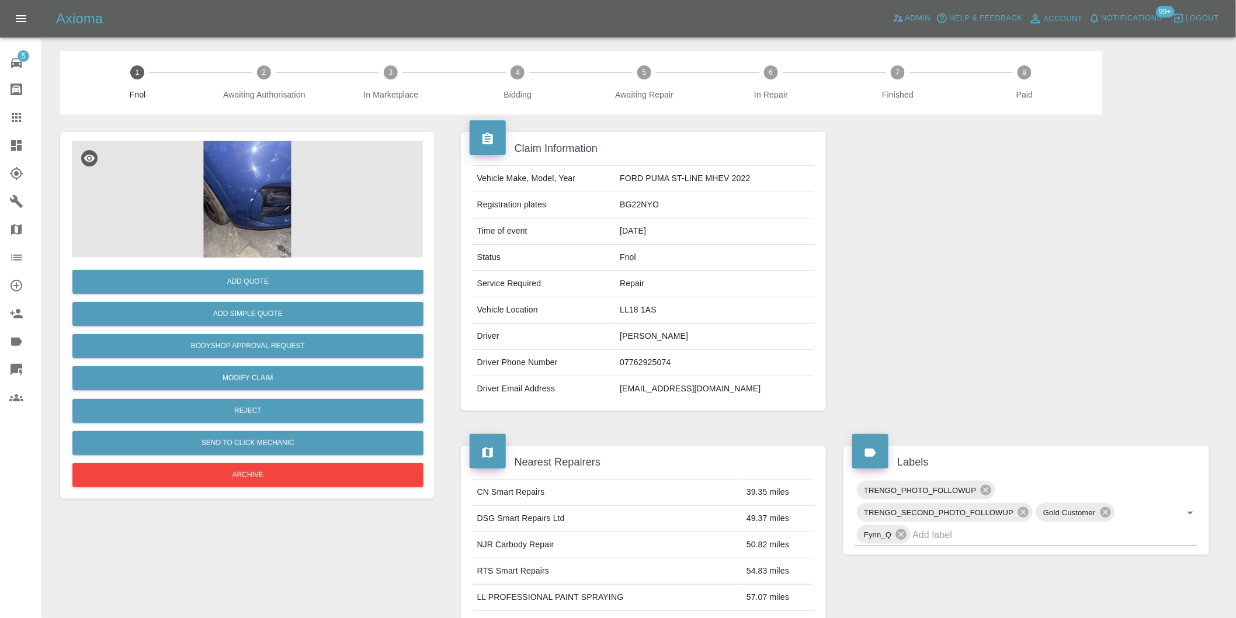
click at [259, 197] on img at bounding box center [247, 199] width 351 height 117
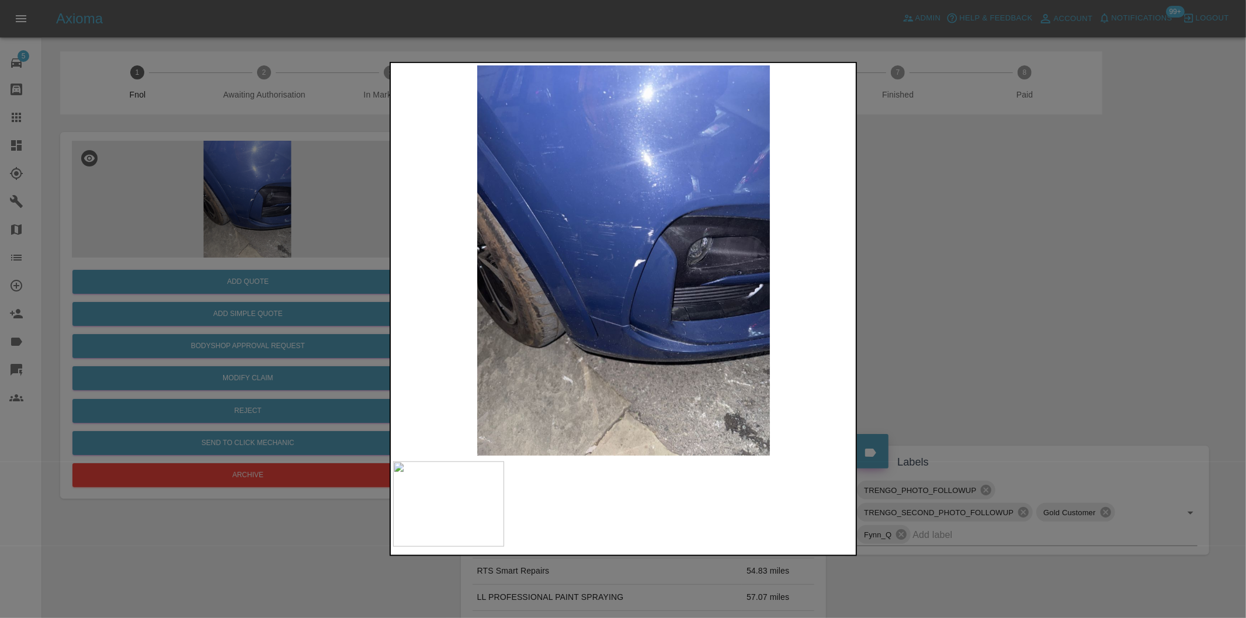
click at [897, 299] on div at bounding box center [623, 309] width 1246 height 618
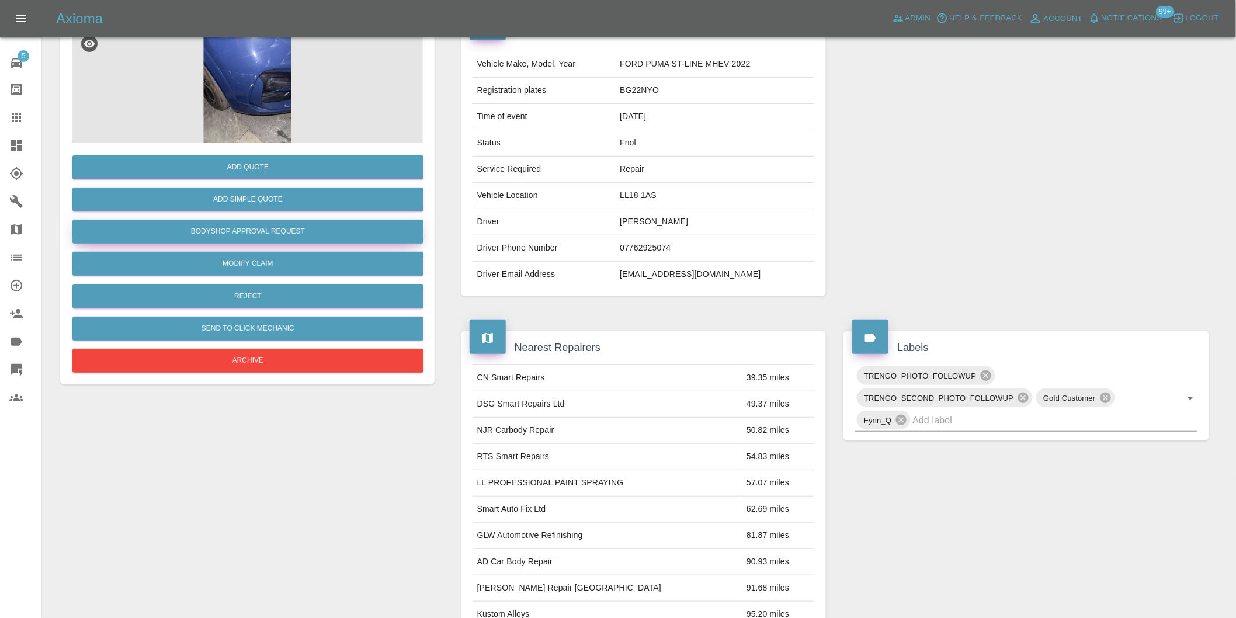
scroll to position [16, 0]
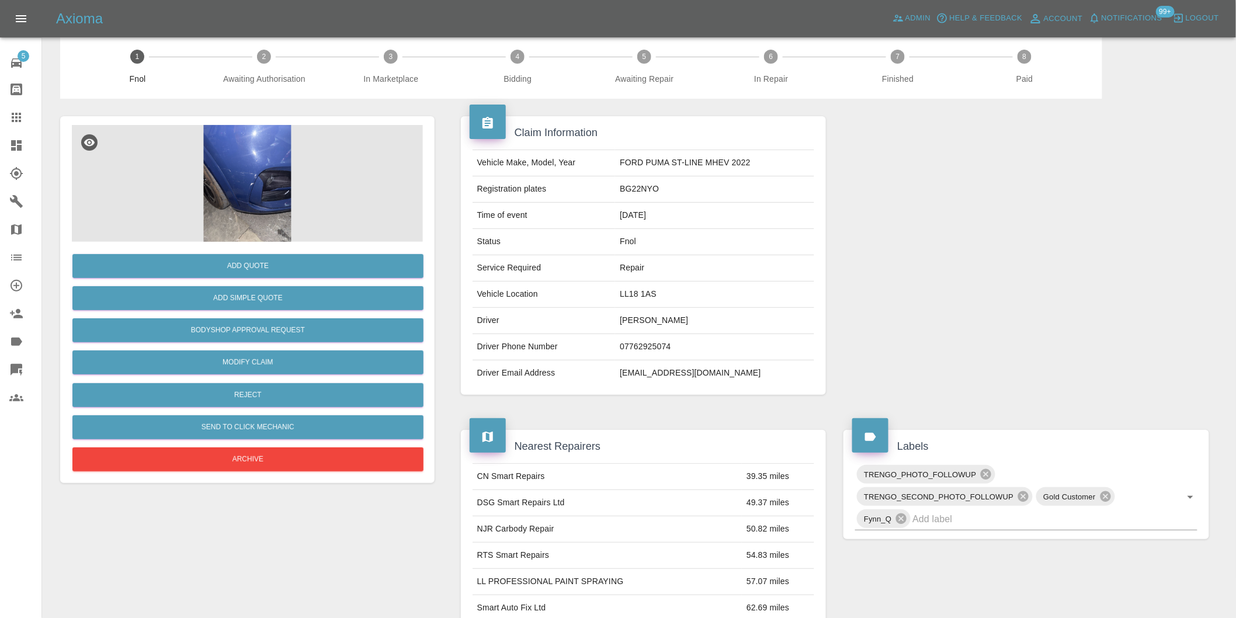
click at [220, 183] on img at bounding box center [247, 183] width 351 height 117
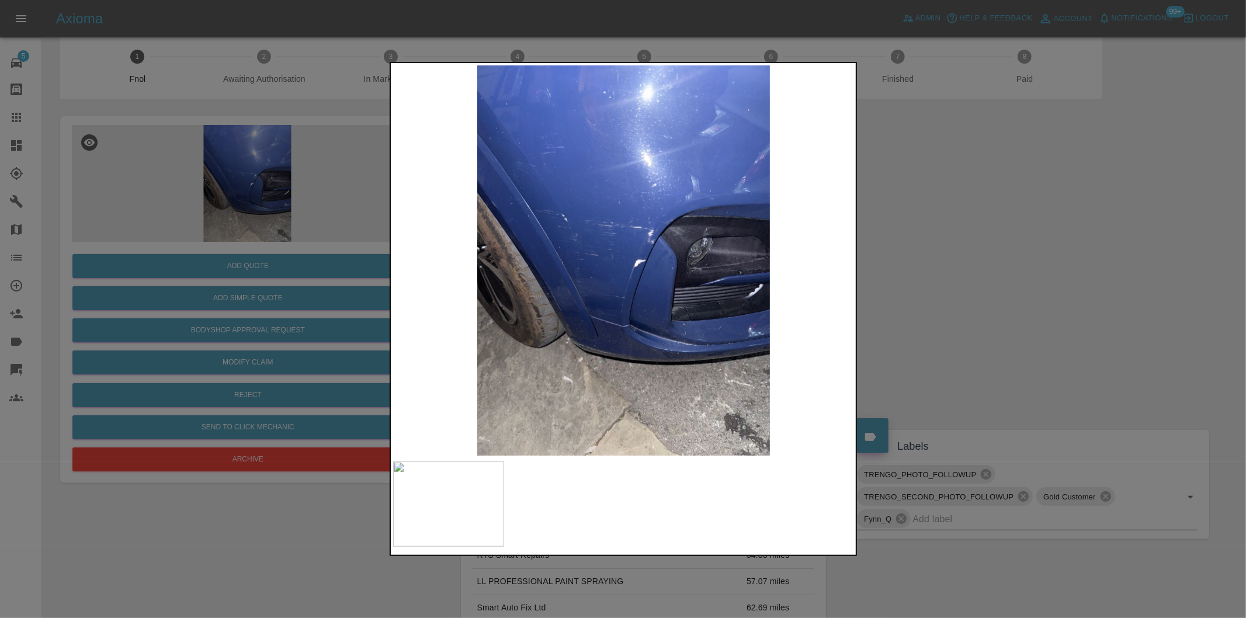
click at [650, 249] on img at bounding box center [624, 260] width 462 height 390
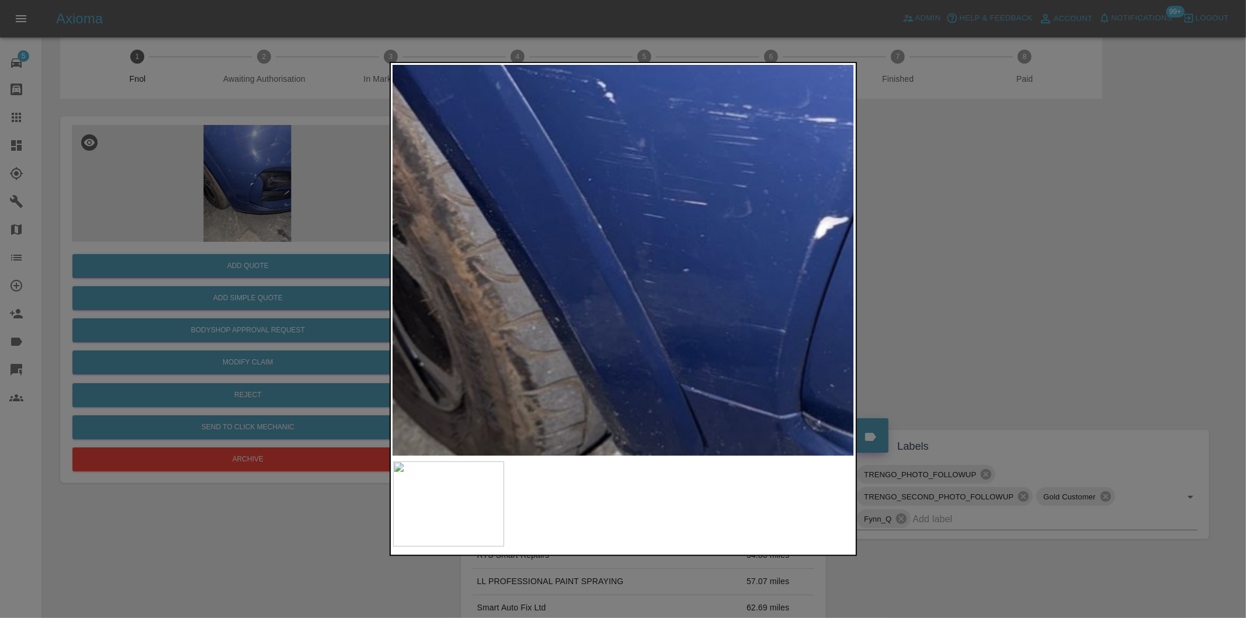
click at [725, 199] on img at bounding box center [782, 219] width 1385 height 1170
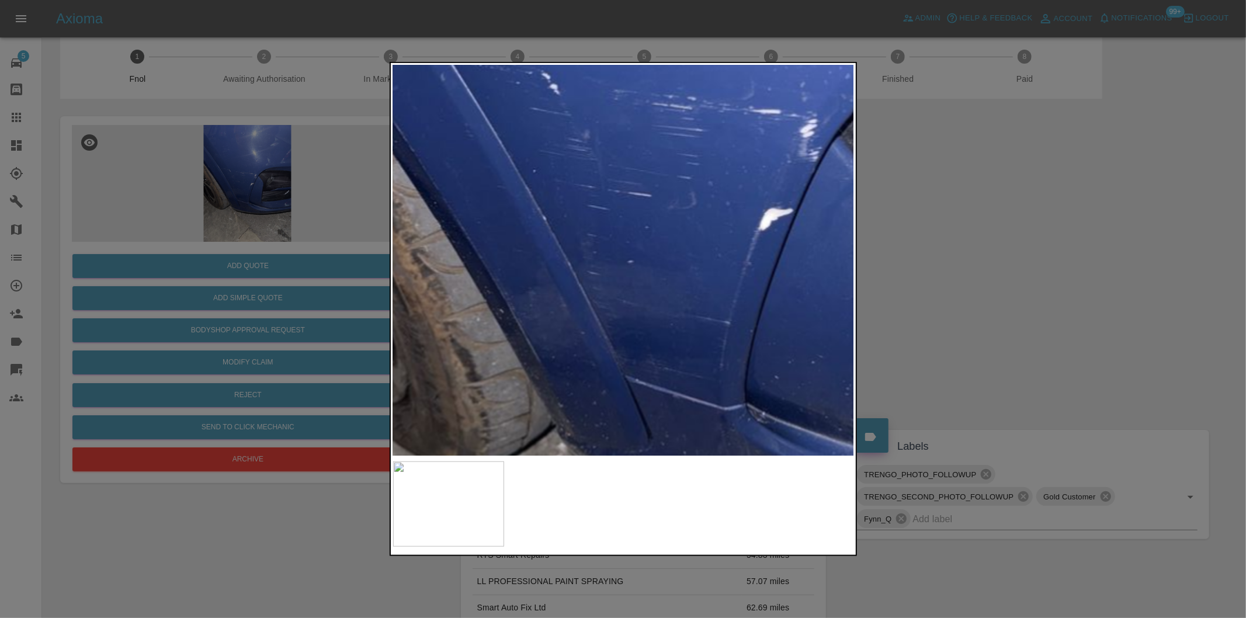
click at [623, 172] on img at bounding box center [726, 210] width 1385 height 1170
click at [1003, 242] on div at bounding box center [623, 309] width 1246 height 618
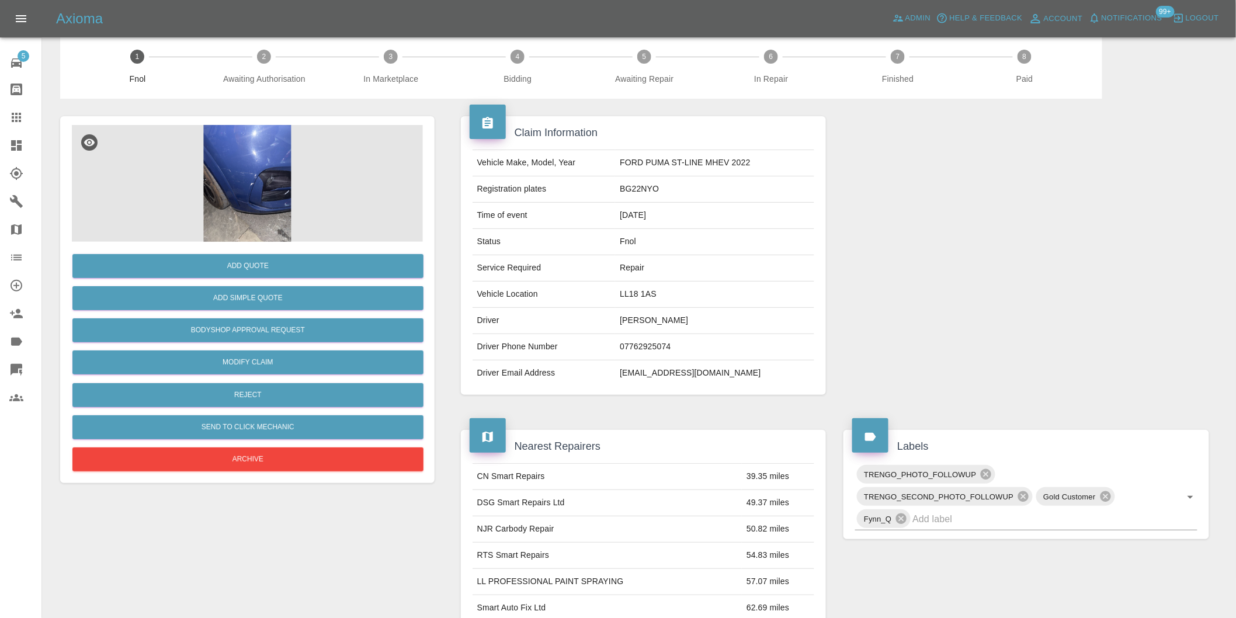
click at [238, 201] on img at bounding box center [247, 183] width 351 height 117
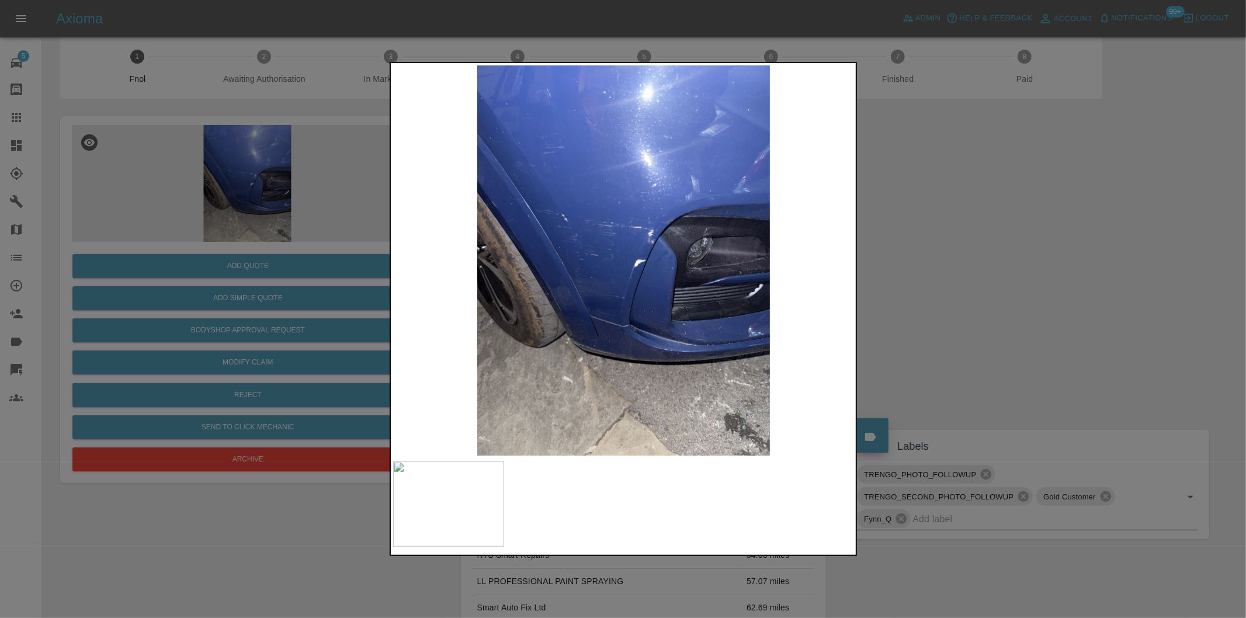
click at [612, 249] on img at bounding box center [624, 260] width 462 height 390
click at [552, 248] on img at bounding box center [624, 260] width 462 height 390
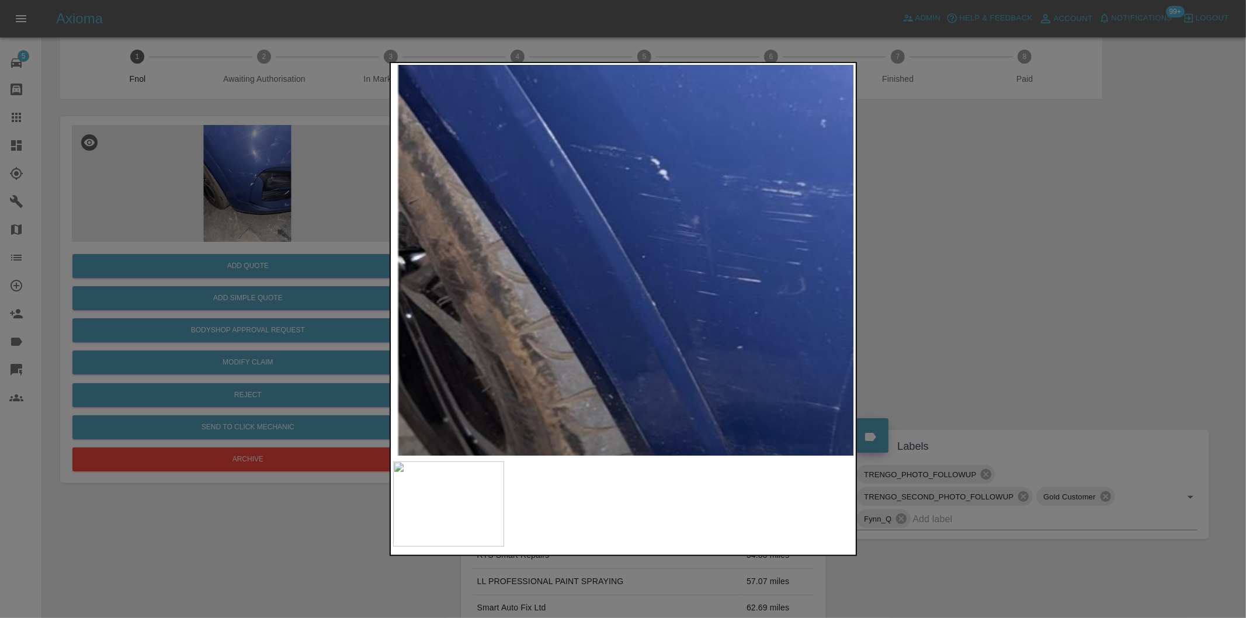
click at [1002, 308] on div at bounding box center [623, 309] width 1246 height 618
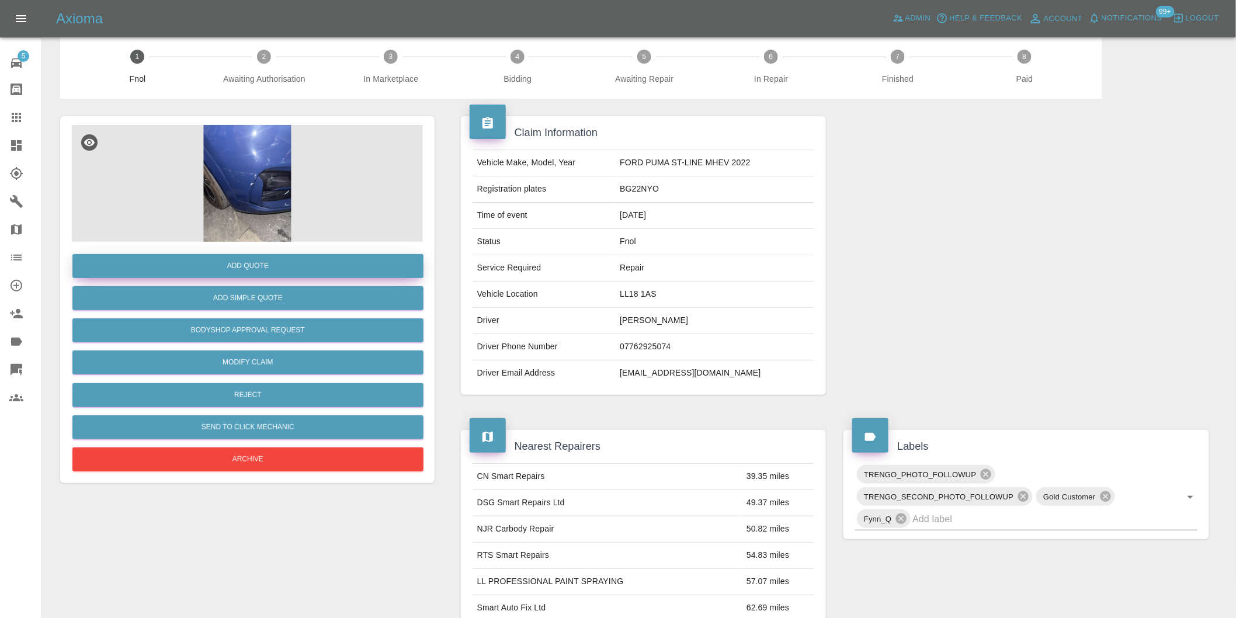
click at [283, 258] on button "Add Quote" at bounding box center [247, 266] width 351 height 24
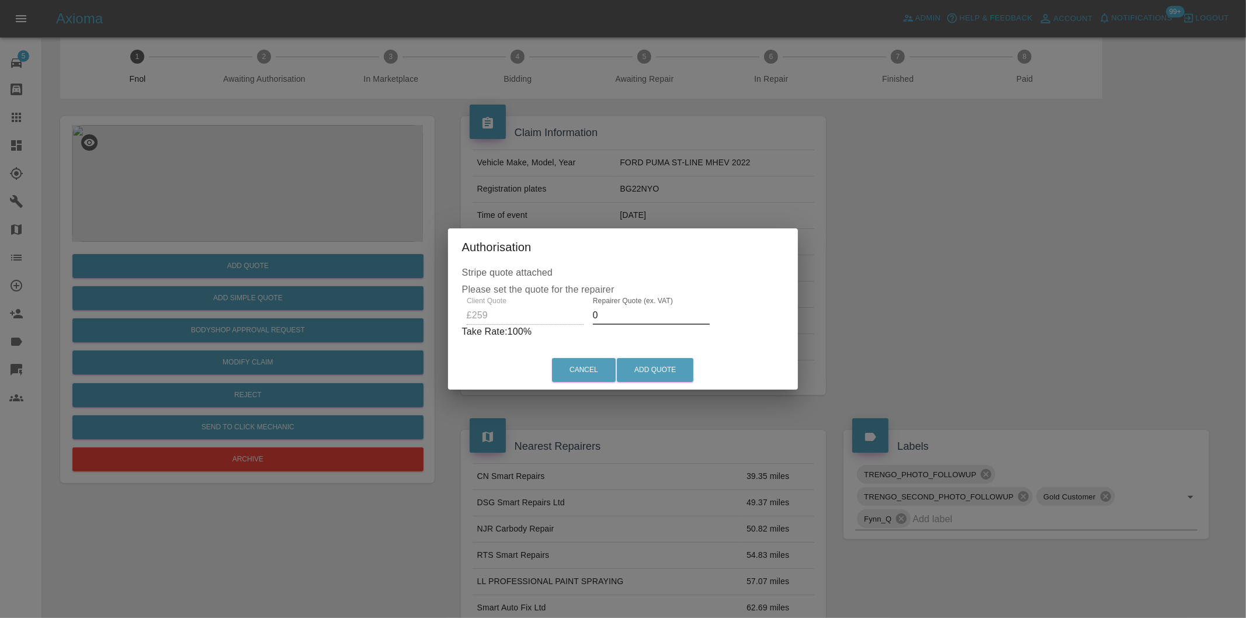
click at [606, 318] on input "0" at bounding box center [651, 315] width 117 height 19
type input "0160"
click at [640, 366] on button "Add Quote" at bounding box center [655, 370] width 77 height 24
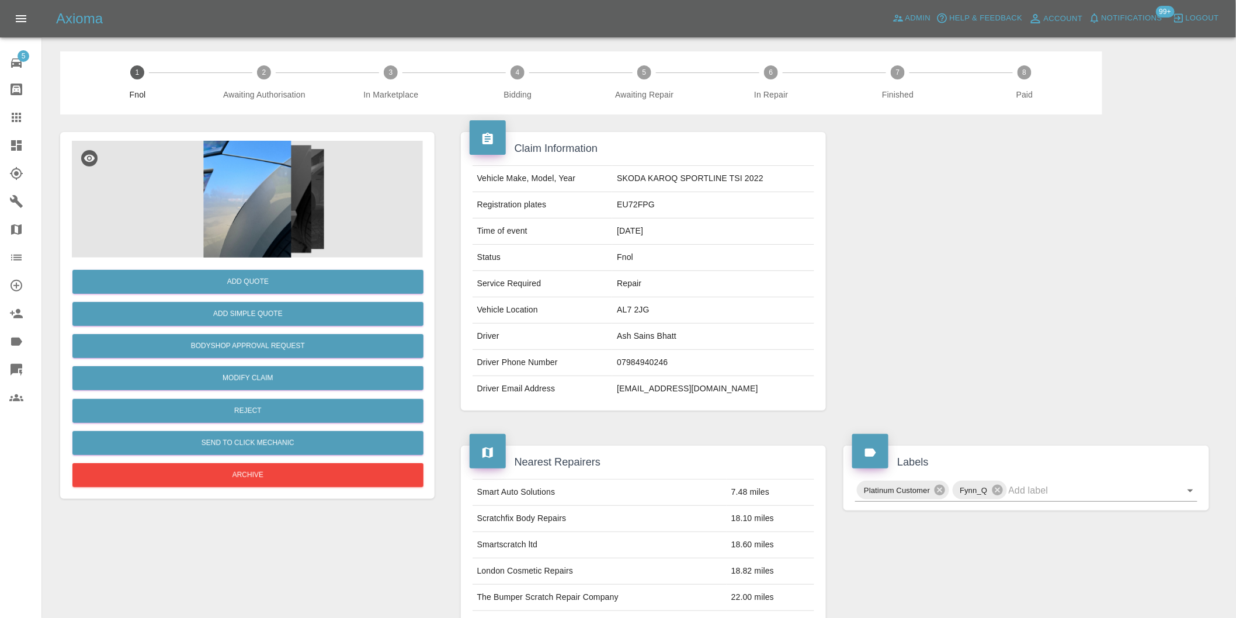
click at [252, 176] on img at bounding box center [247, 199] width 351 height 117
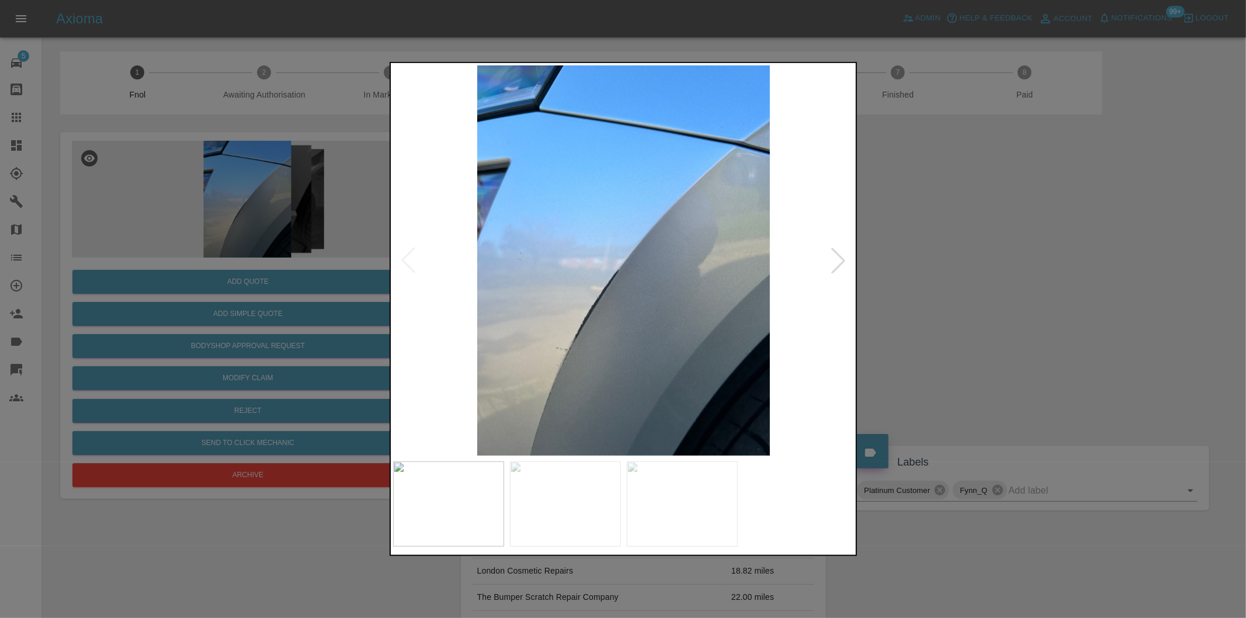
click at [833, 268] on div at bounding box center [839, 261] width 26 height 26
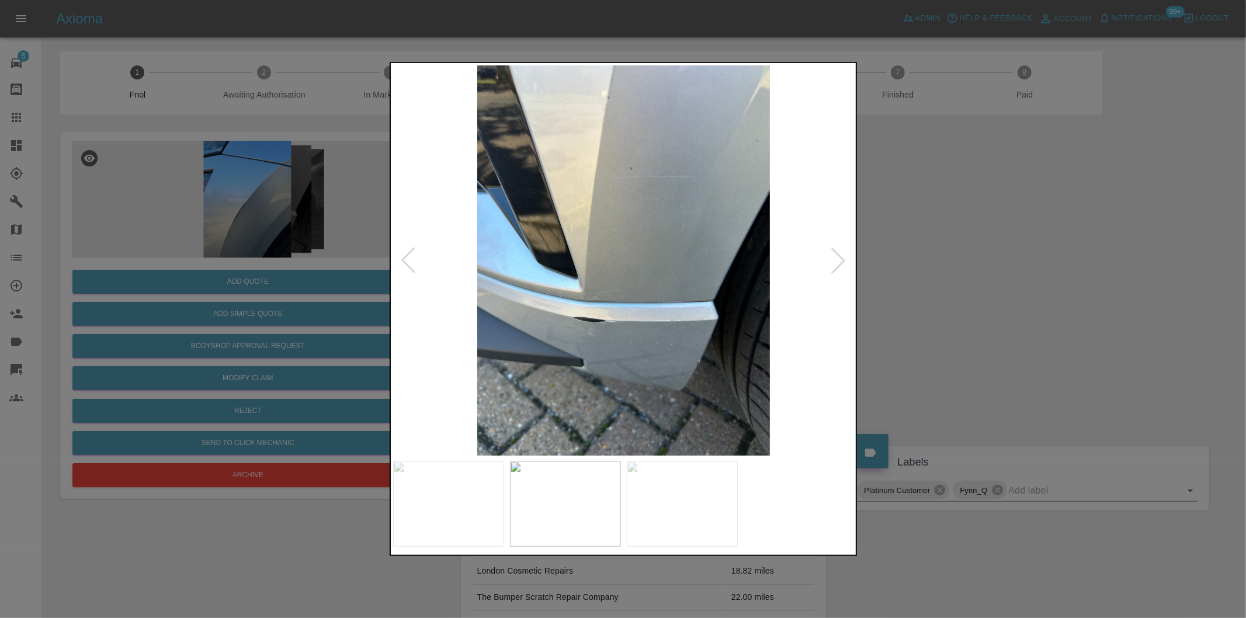
click at [833, 268] on div at bounding box center [839, 261] width 26 height 26
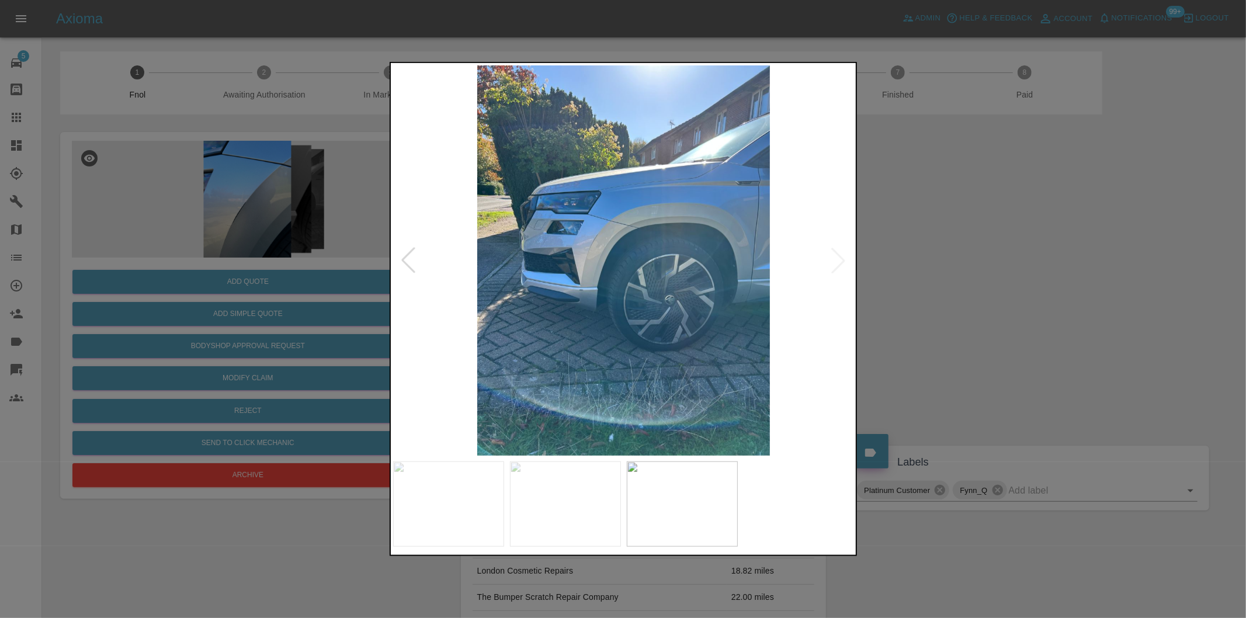
click at [833, 268] on img at bounding box center [624, 260] width 462 height 390
click at [1001, 283] on div at bounding box center [623, 309] width 1246 height 618
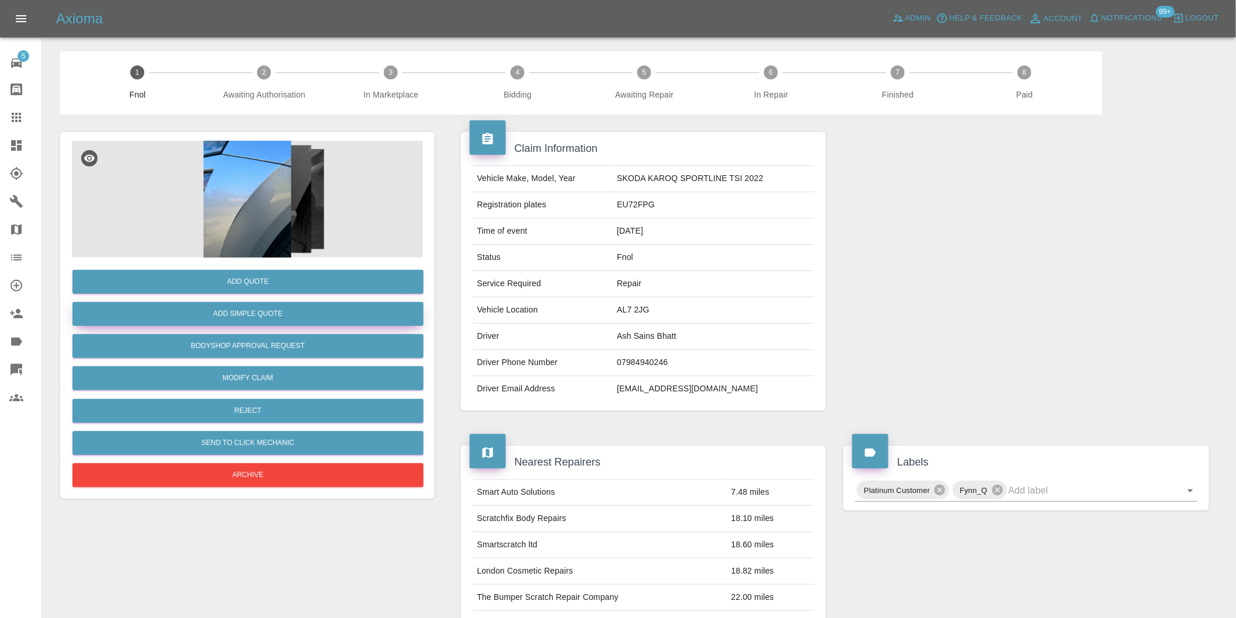
click at [283, 318] on button "Add Simple Quote" at bounding box center [247, 314] width 351 height 24
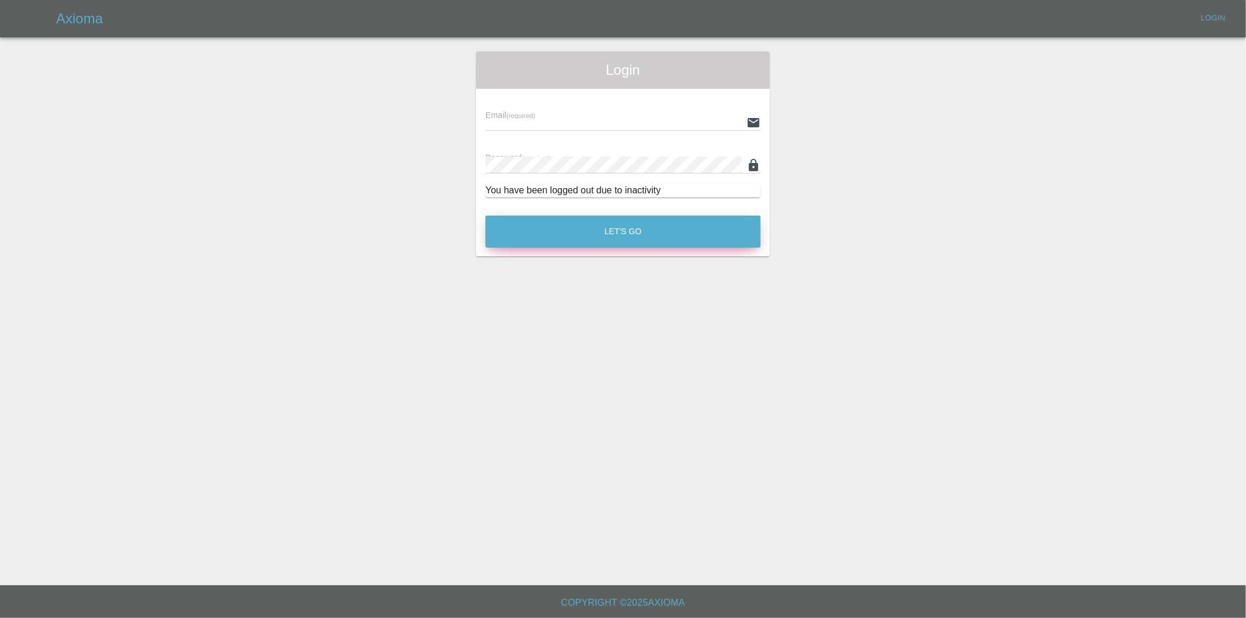
type input "[PERSON_NAME][EMAIL_ADDRESS][DOMAIN_NAME]"
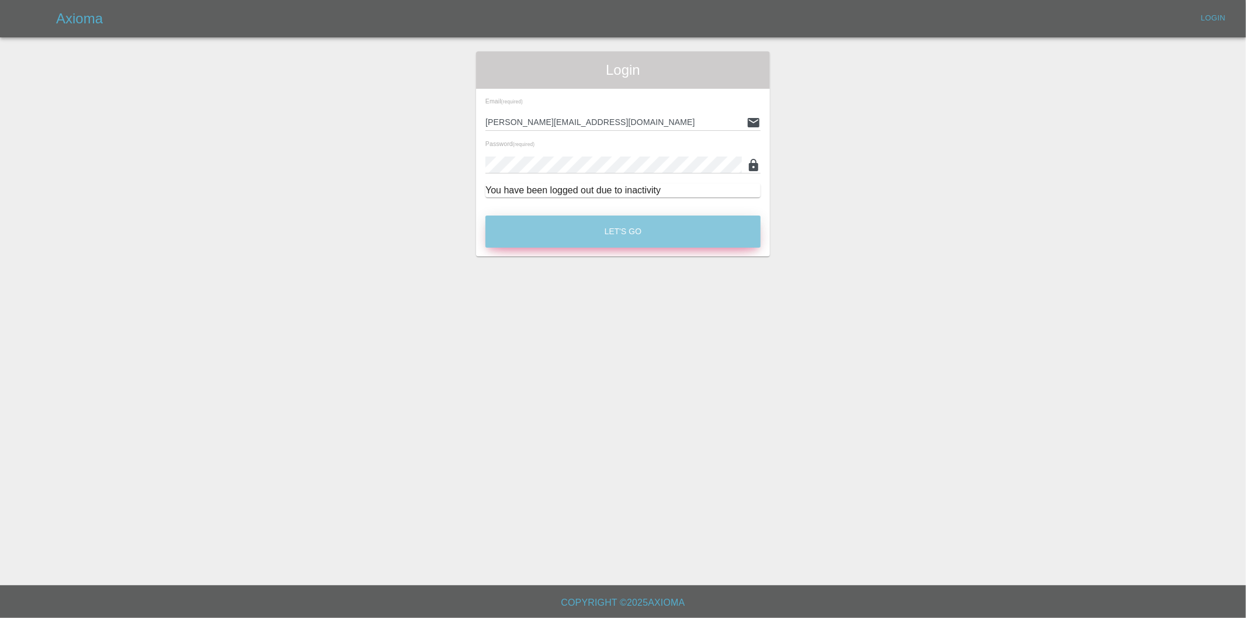
click at [620, 228] on button "Let's Go" at bounding box center [623, 232] width 275 height 32
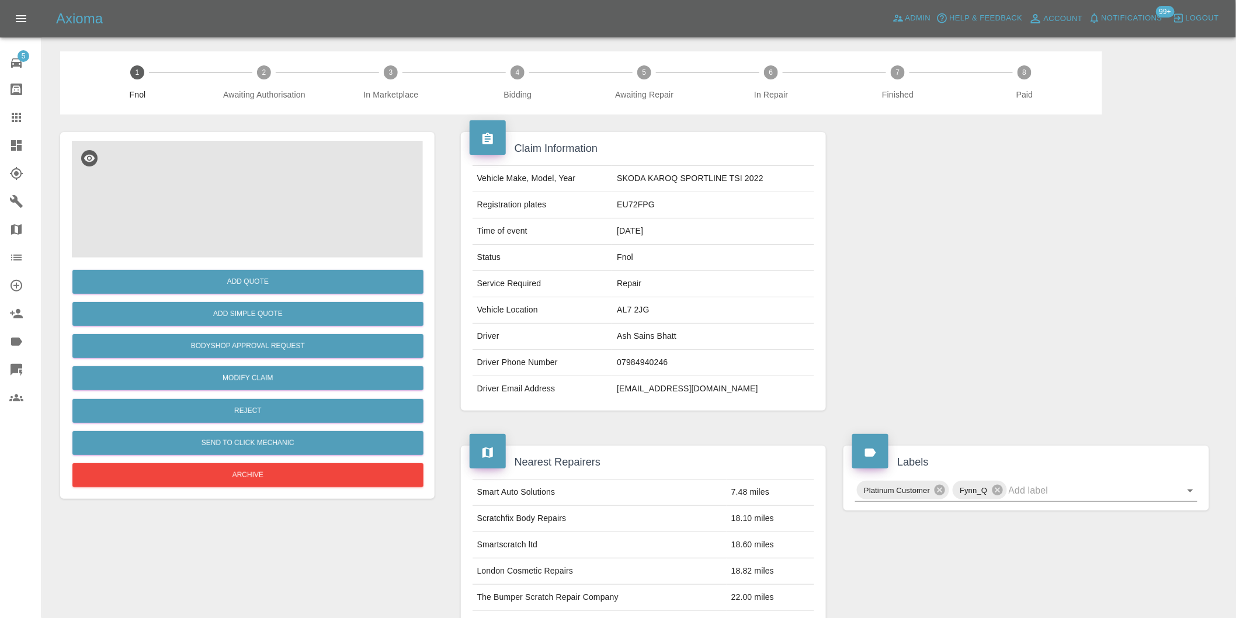
click at [250, 205] on img at bounding box center [247, 199] width 351 height 117
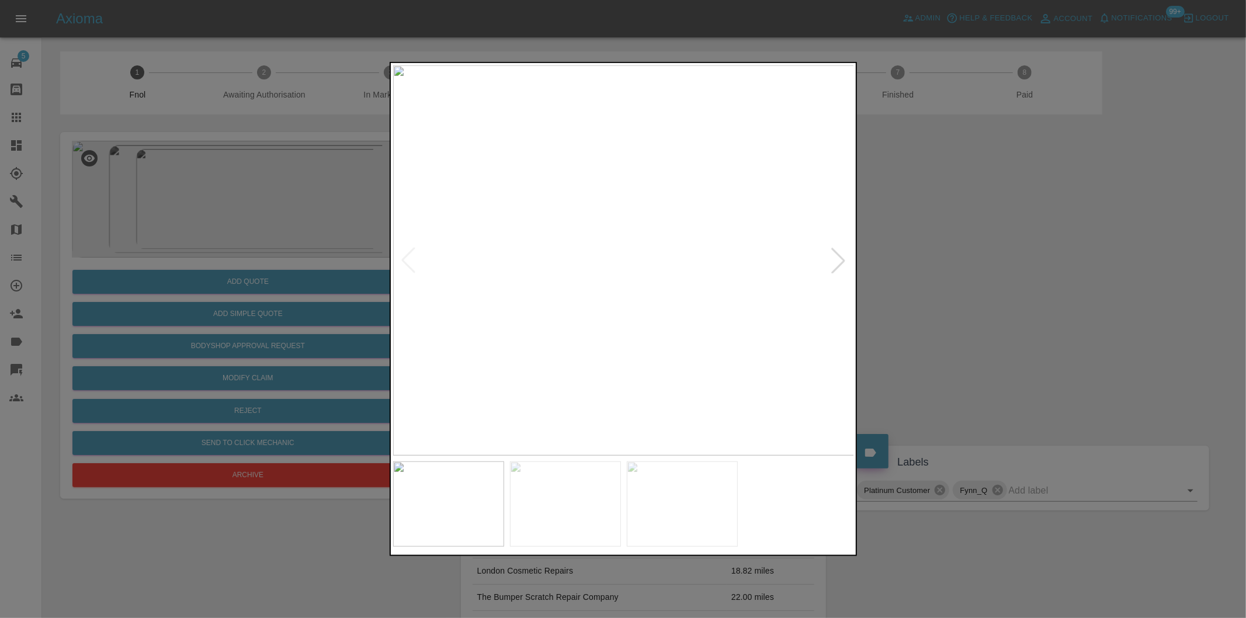
click at [836, 258] on div at bounding box center [839, 261] width 26 height 26
click at [977, 294] on div at bounding box center [623, 309] width 1246 height 618
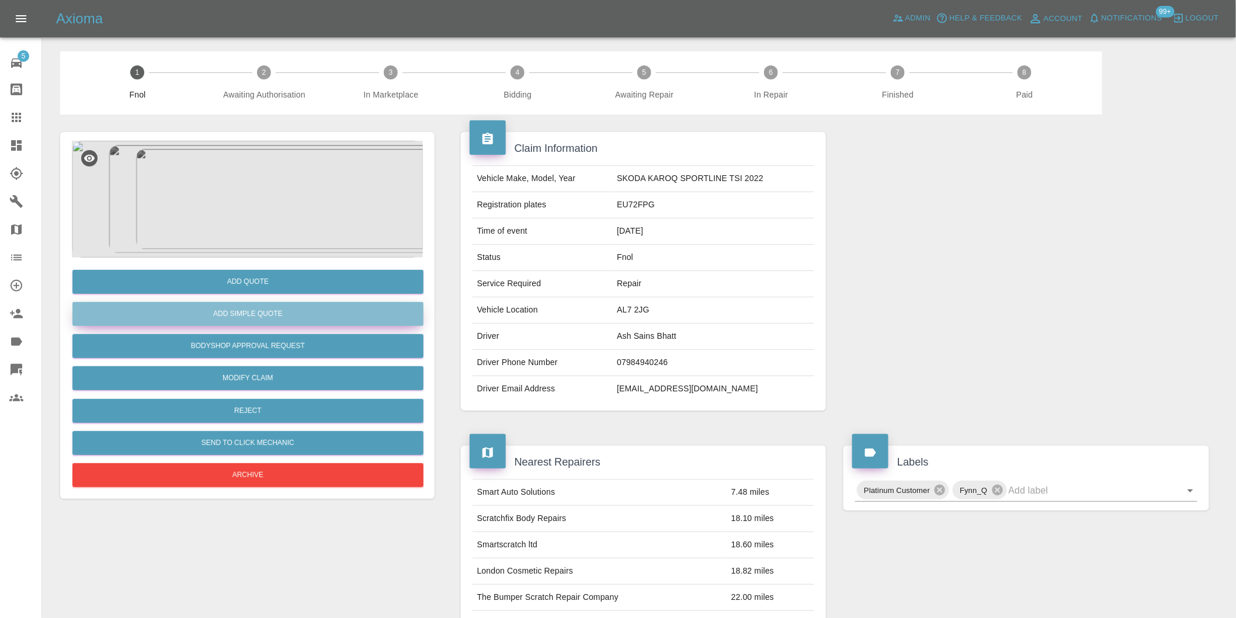
click at [268, 320] on button "Add Simple Quote" at bounding box center [247, 314] width 351 height 24
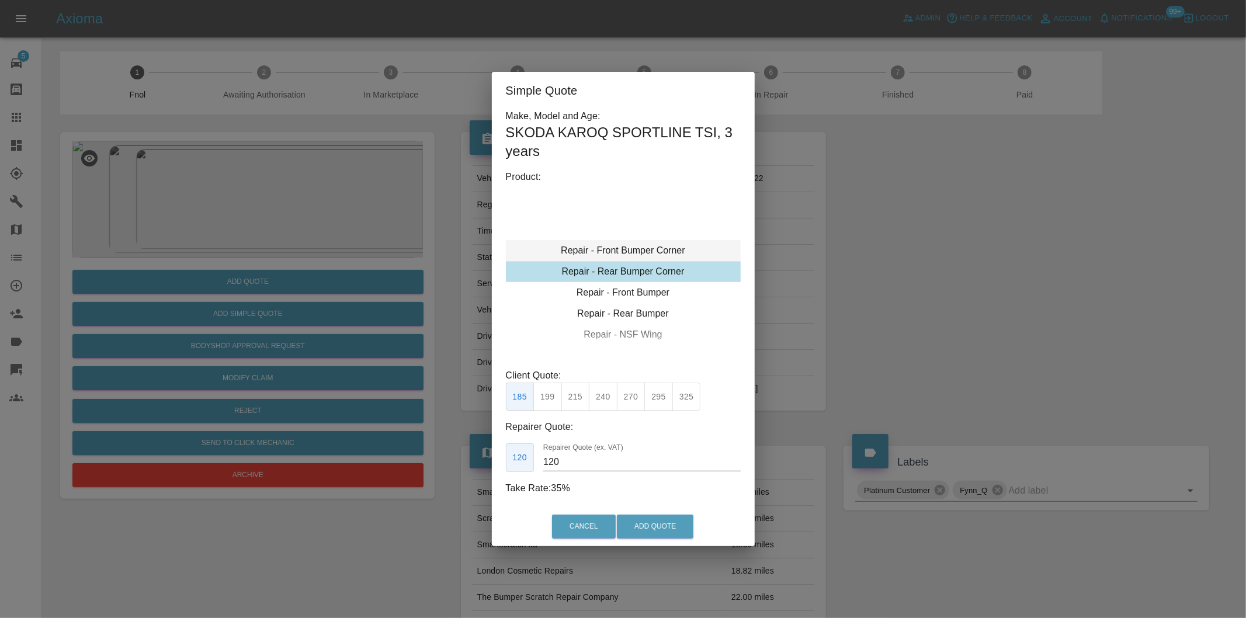
click at [656, 252] on div "Repair - Front Bumper Corner" at bounding box center [623, 250] width 235 height 21
click at [581, 400] on button "215" at bounding box center [575, 397] width 29 height 29
type input "135"
click at [656, 524] on button "Add Quote" at bounding box center [655, 527] width 77 height 24
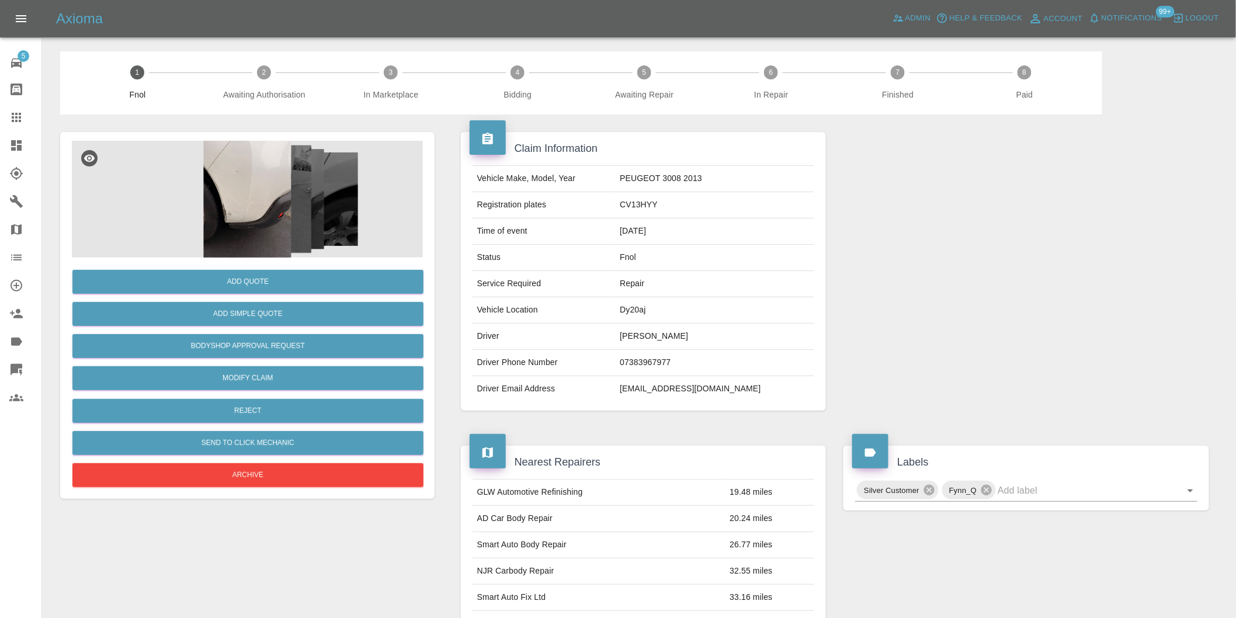
click at [258, 176] on img at bounding box center [247, 199] width 351 height 117
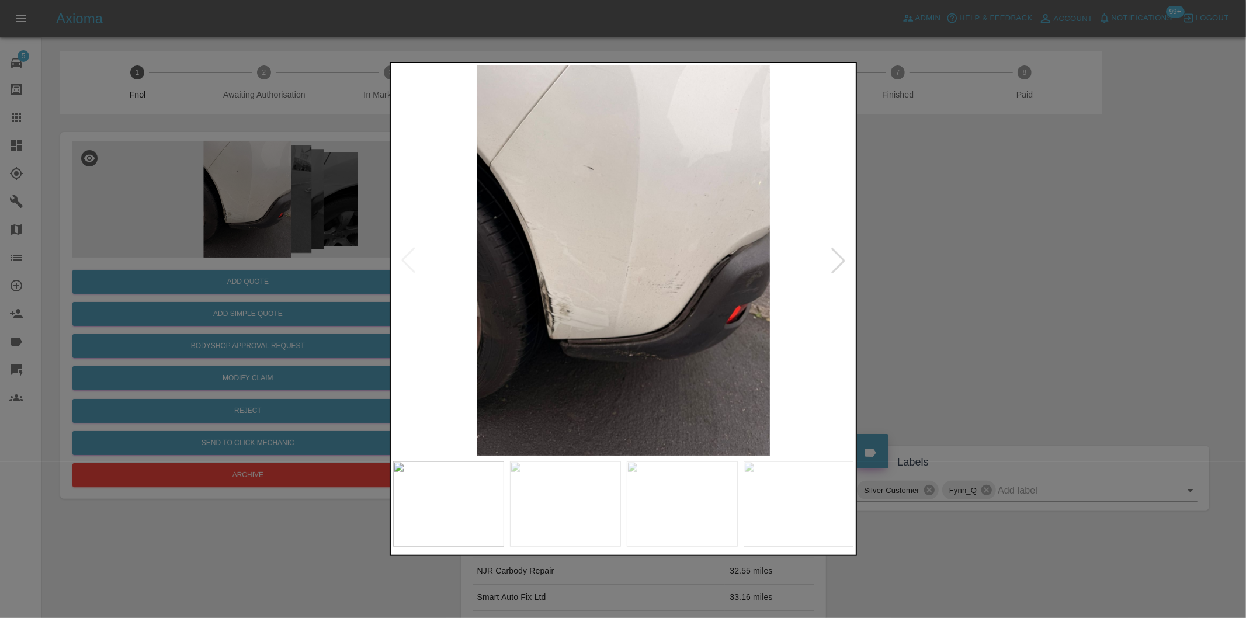
click at [837, 259] on div at bounding box center [839, 261] width 26 height 26
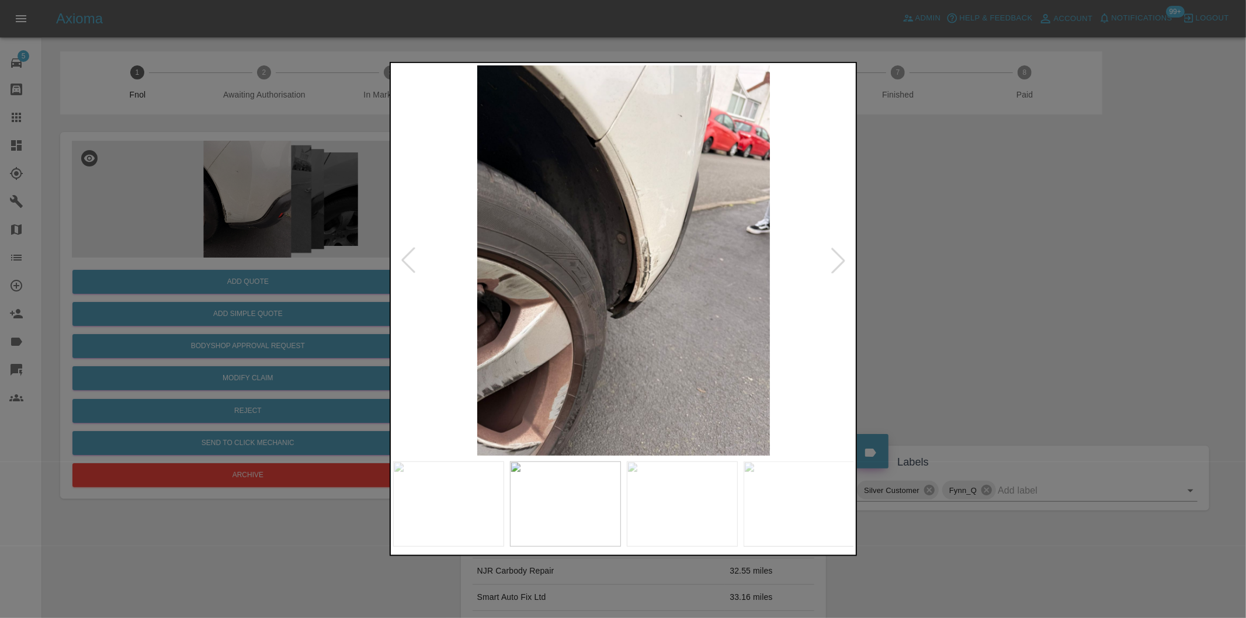
click at [837, 259] on div at bounding box center [839, 261] width 26 height 26
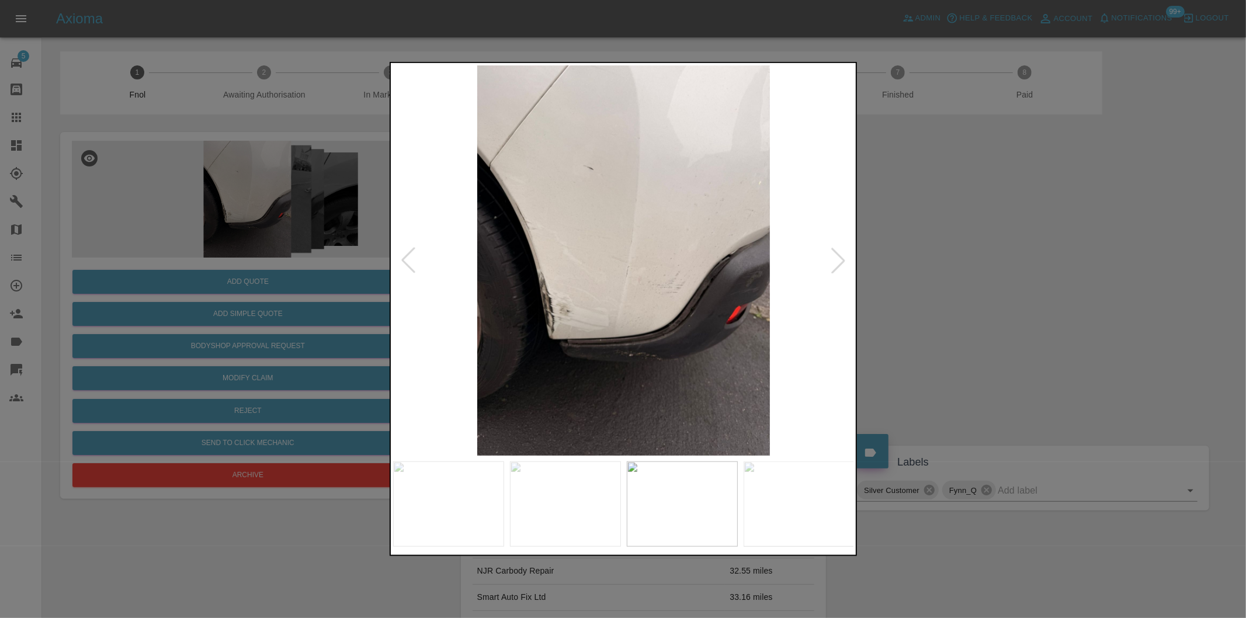
click at [953, 269] on div at bounding box center [623, 309] width 1246 height 618
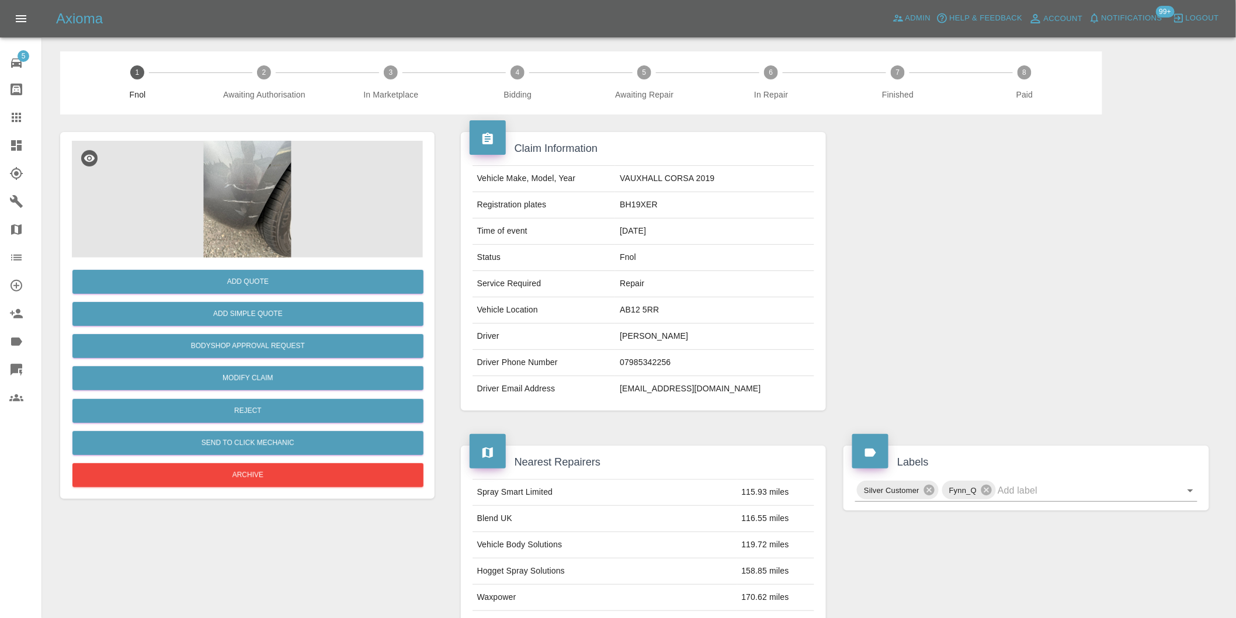
click at [243, 201] on img at bounding box center [247, 199] width 351 height 117
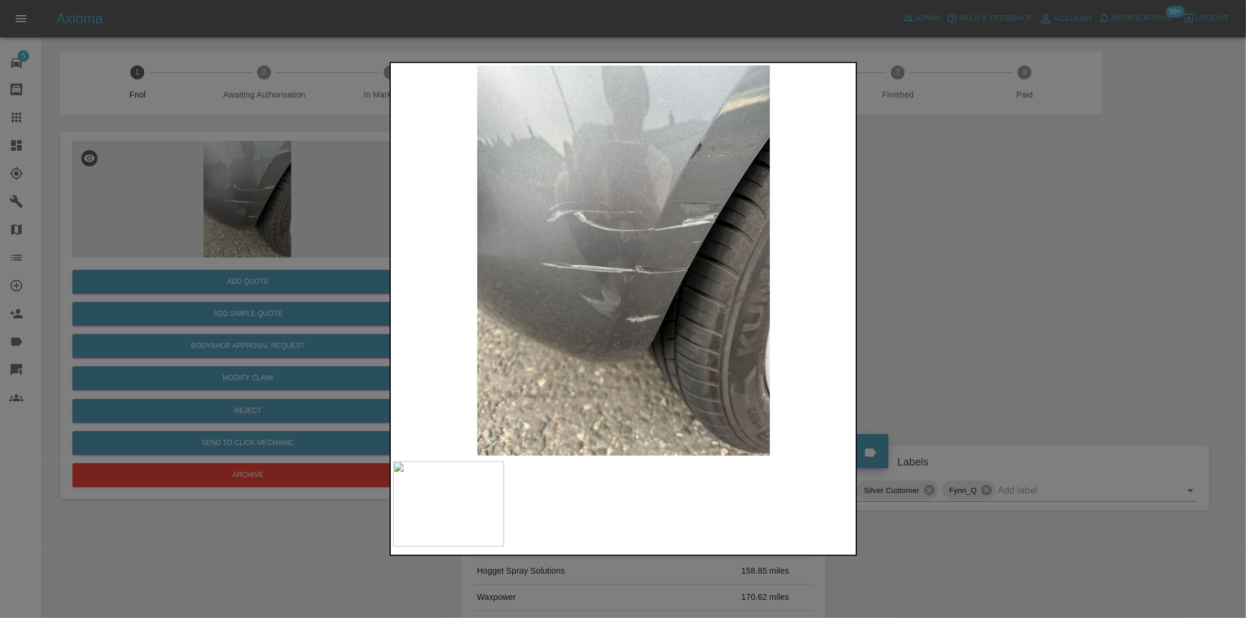
click at [921, 272] on div at bounding box center [623, 309] width 1246 height 618
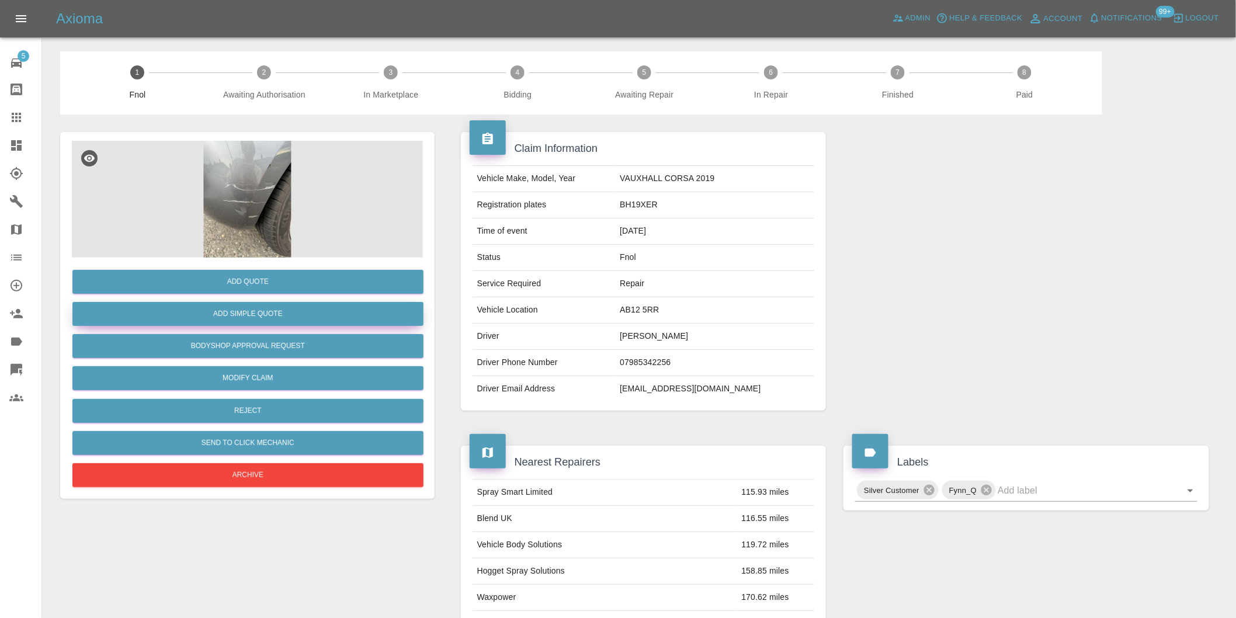
click at [237, 321] on button "Add Simple Quote" at bounding box center [247, 314] width 351 height 24
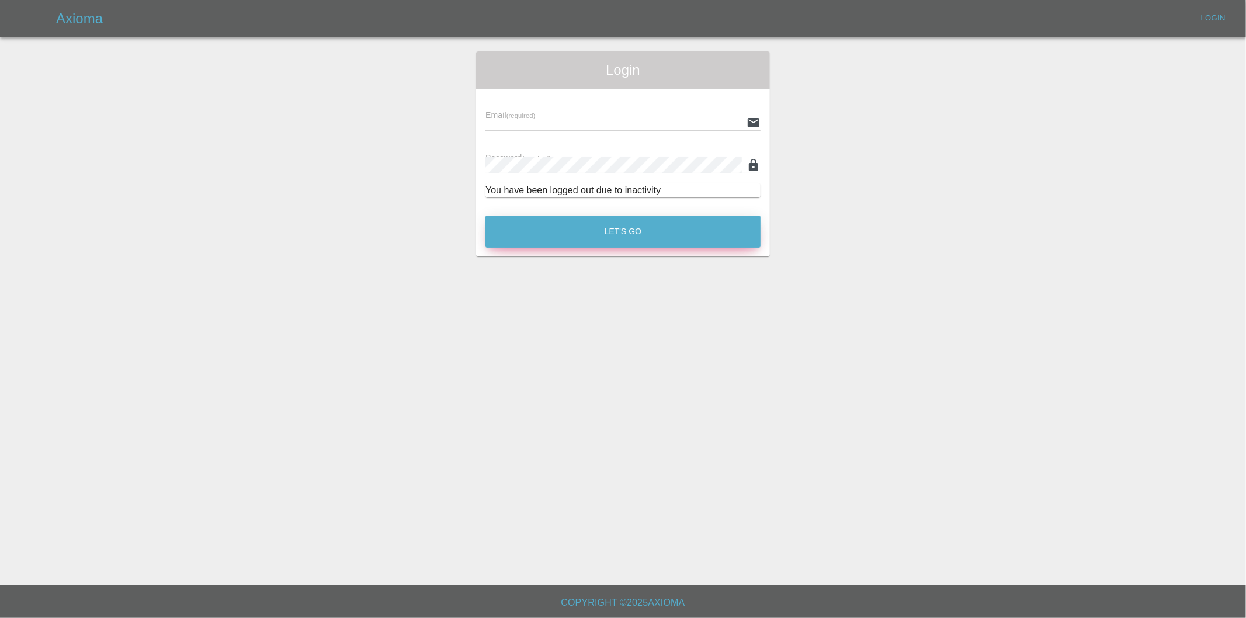
type input "[PERSON_NAME][EMAIL_ADDRESS][DOMAIN_NAME]"
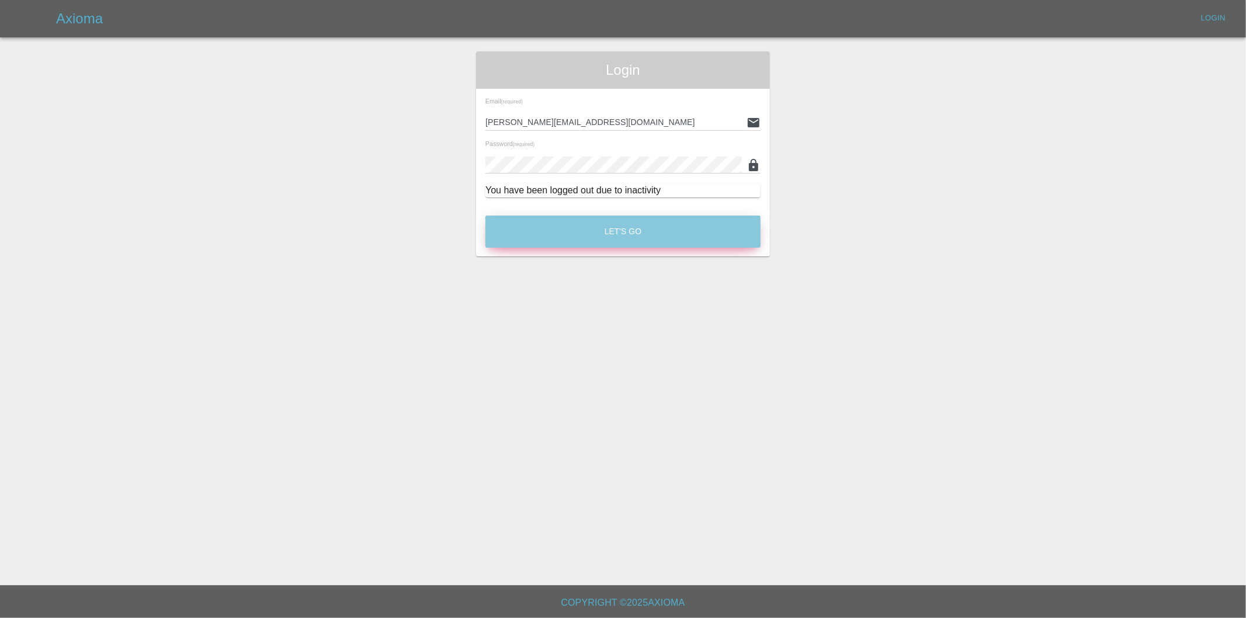
click at [633, 229] on button "Let's Go" at bounding box center [623, 232] width 275 height 32
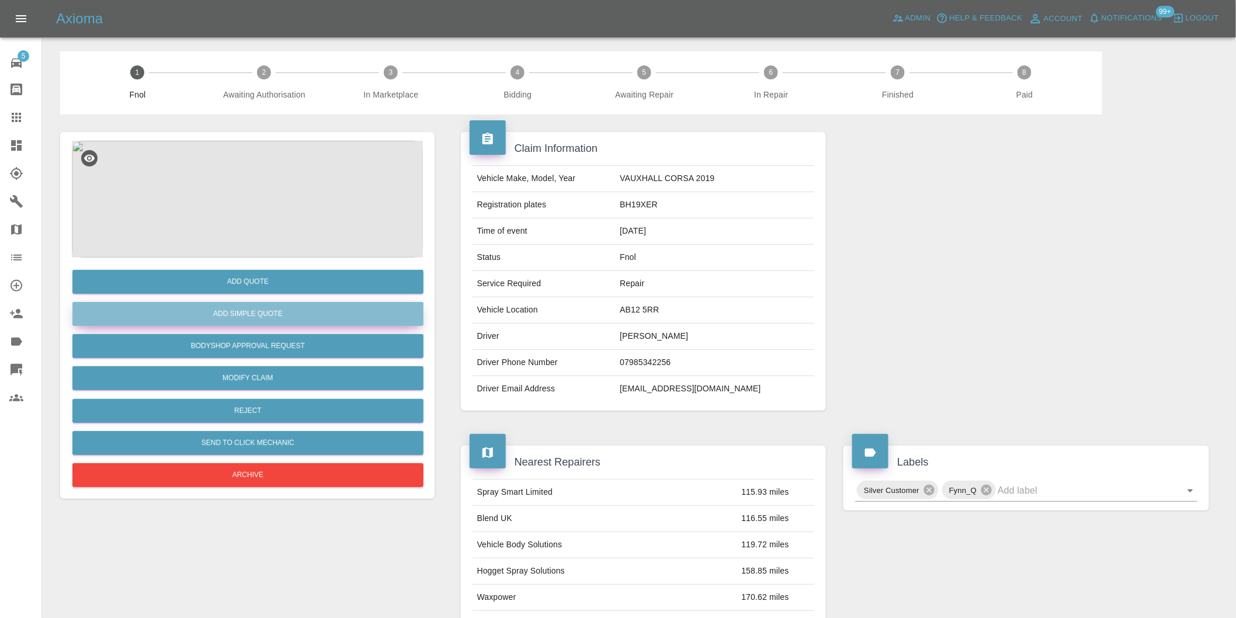
click at [261, 324] on button "Add Simple Quote" at bounding box center [247, 314] width 351 height 24
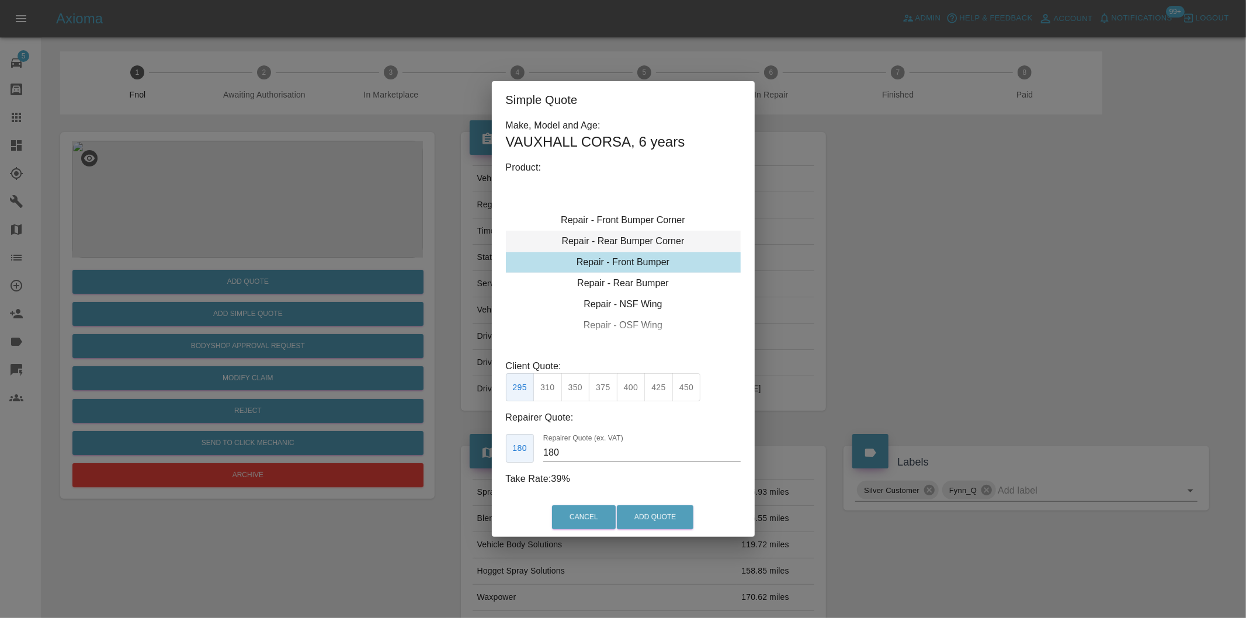
click at [668, 237] on div "Repair - Rear Bumper Corner" at bounding box center [623, 241] width 235 height 21
type input "120"
click at [557, 390] on button "199" at bounding box center [547, 387] width 29 height 29
click at [632, 516] on button "Add Quote" at bounding box center [655, 517] width 77 height 24
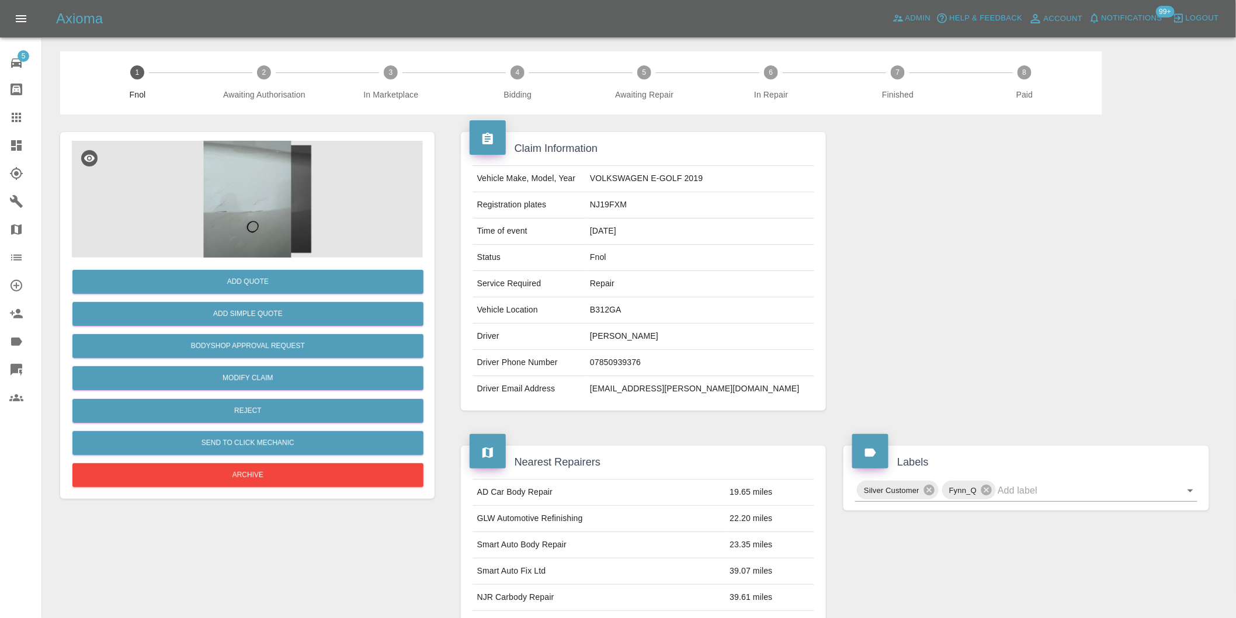
click at [240, 196] on img at bounding box center [247, 199] width 351 height 117
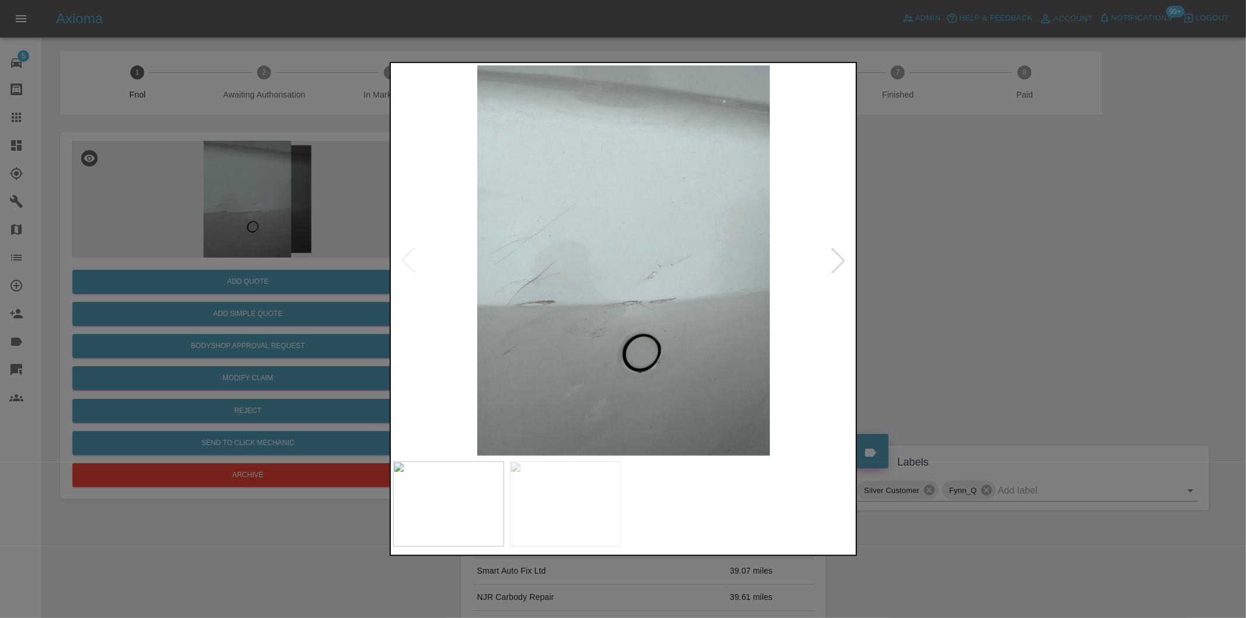
click at [842, 263] on div at bounding box center [839, 261] width 26 height 26
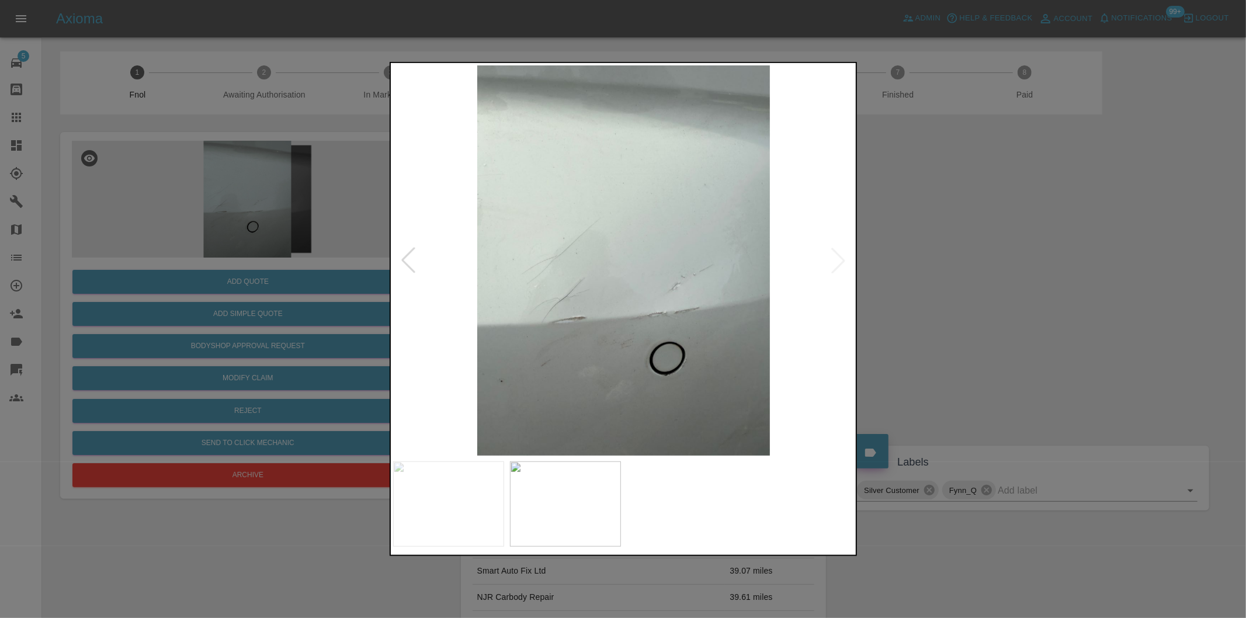
click at [842, 263] on img at bounding box center [624, 260] width 462 height 390
drag, startPoint x: 997, startPoint y: 287, endPoint x: 910, endPoint y: 302, distance: 88.8
click at [997, 288] on div at bounding box center [623, 309] width 1246 height 618
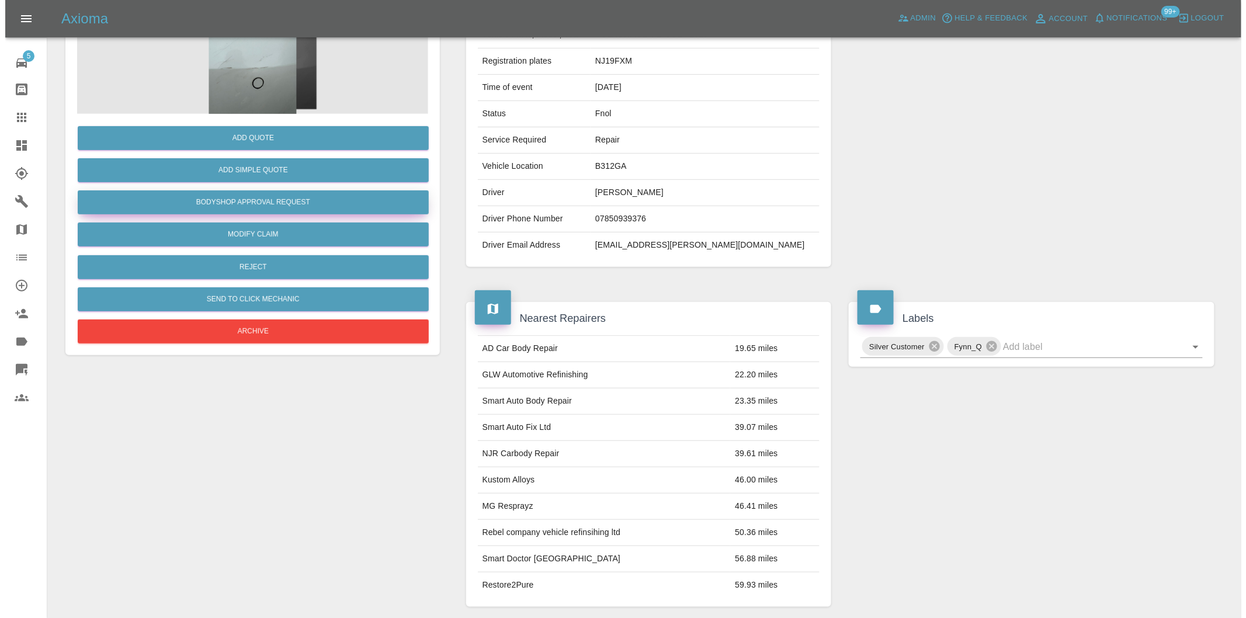
scroll to position [81, 0]
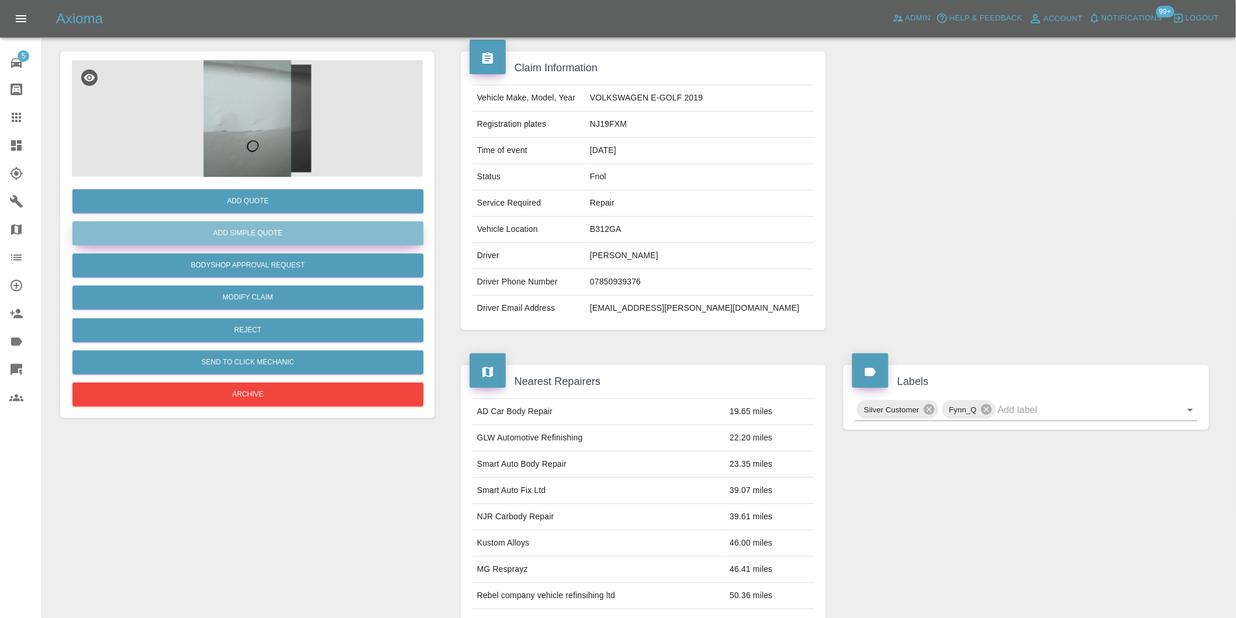
click at [259, 234] on button "Add Simple Quote" at bounding box center [247, 233] width 351 height 24
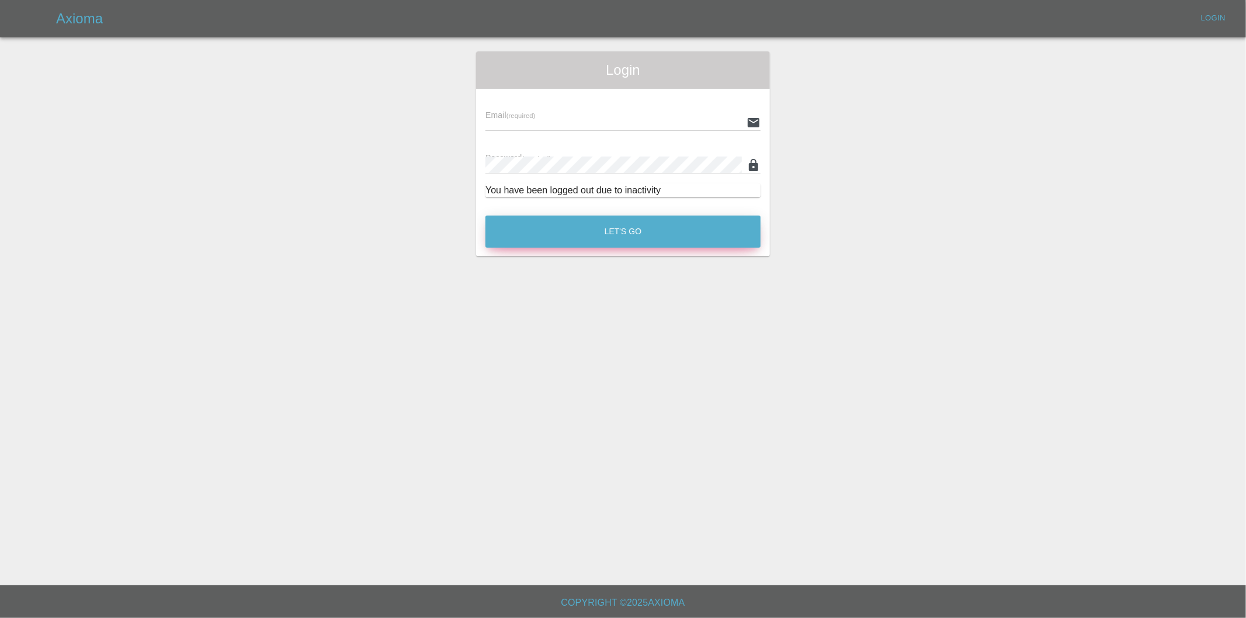
type input "[PERSON_NAME][EMAIL_ADDRESS][DOMAIN_NAME]"
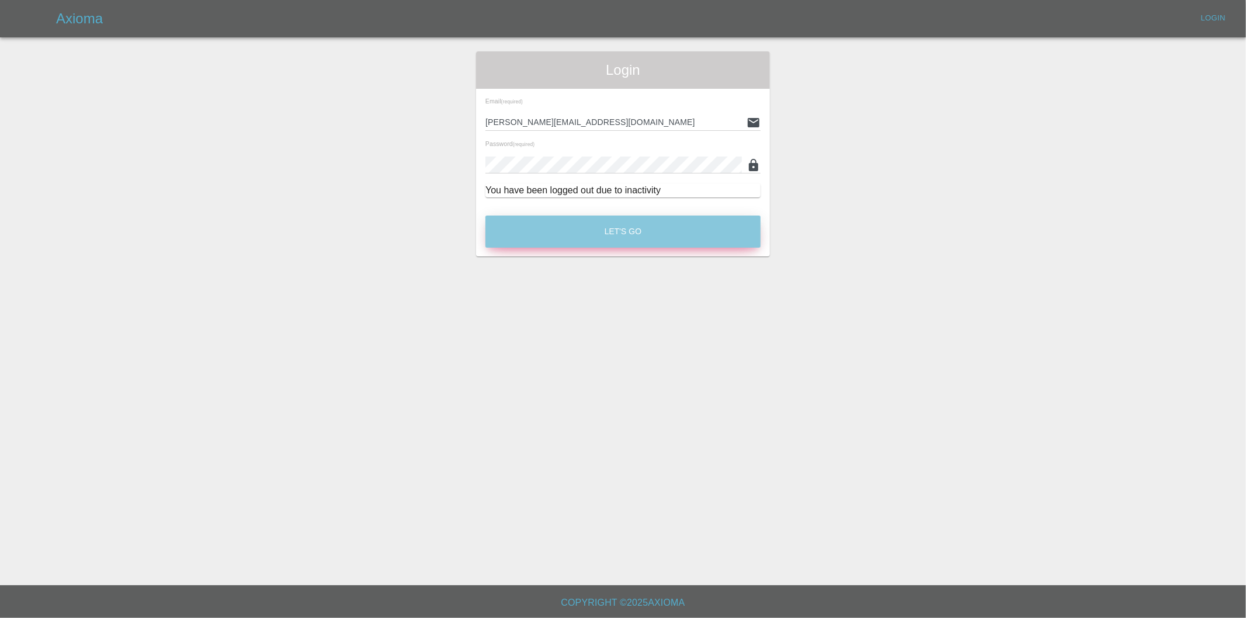
click at [621, 234] on button "Let's Go" at bounding box center [623, 232] width 275 height 32
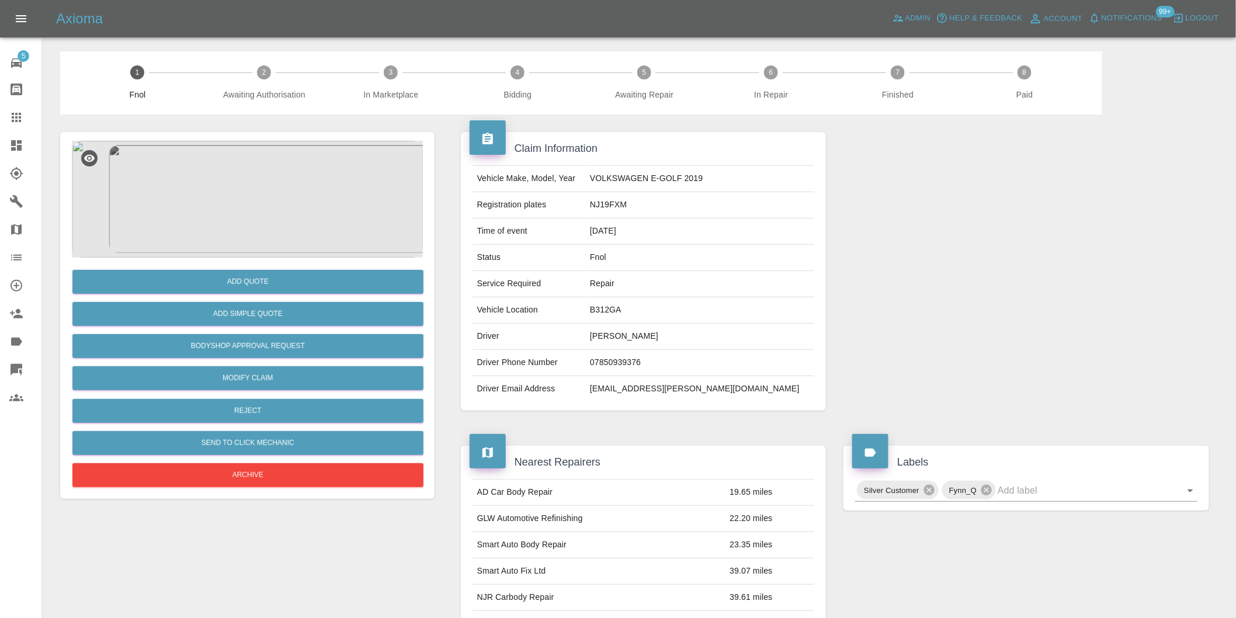
click at [272, 193] on img at bounding box center [247, 199] width 351 height 117
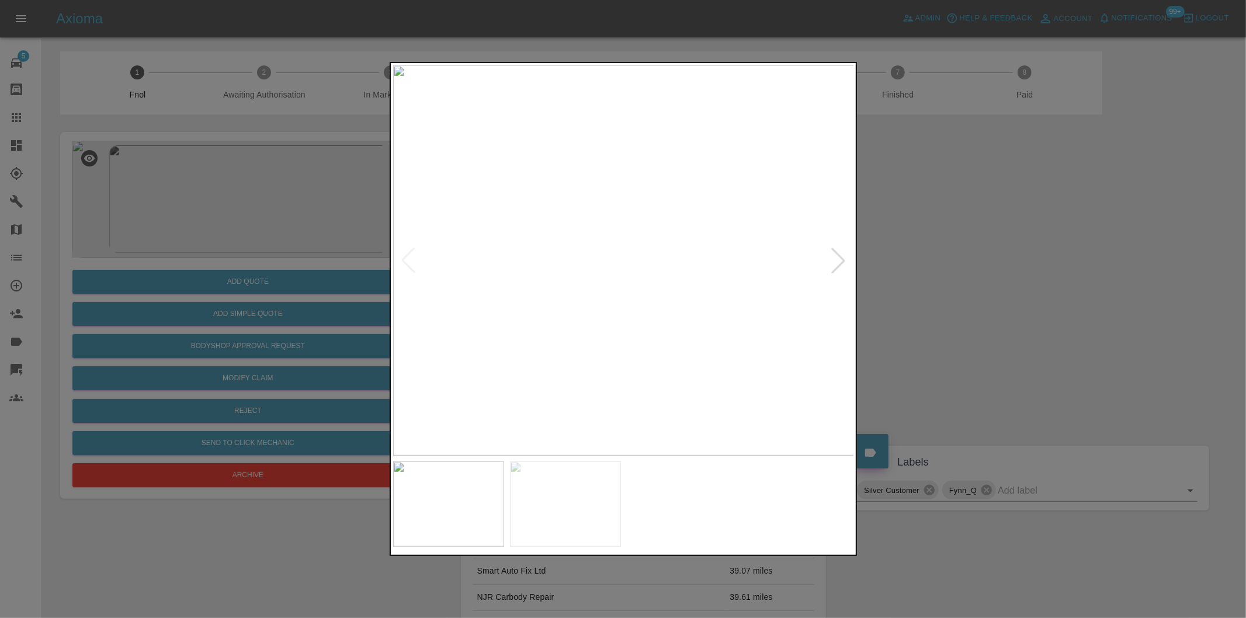
click at [834, 260] on div at bounding box center [839, 261] width 26 height 26
drag, startPoint x: 957, startPoint y: 269, endPoint x: 626, endPoint y: 266, distance: 330.7
click at [956, 269] on div at bounding box center [623, 309] width 1246 height 618
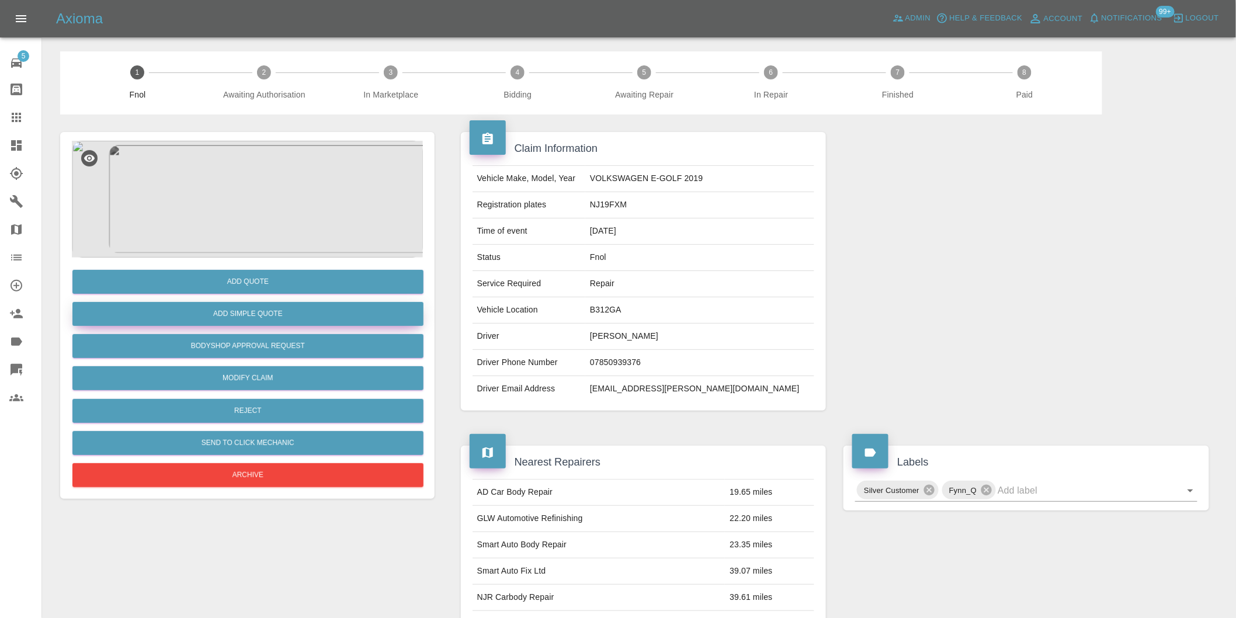
click at [203, 314] on button "Add Simple Quote" at bounding box center [247, 314] width 351 height 24
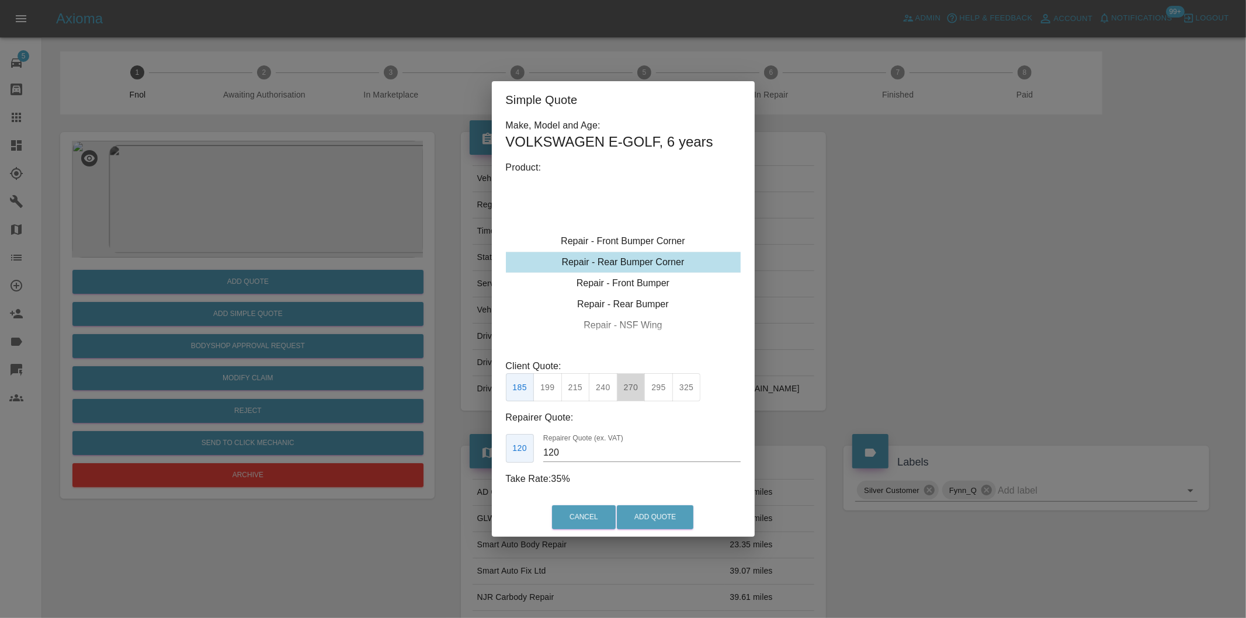
click at [631, 390] on button "270" at bounding box center [631, 387] width 29 height 29
type input "165"
click at [657, 517] on button "Add Quote" at bounding box center [655, 517] width 77 height 24
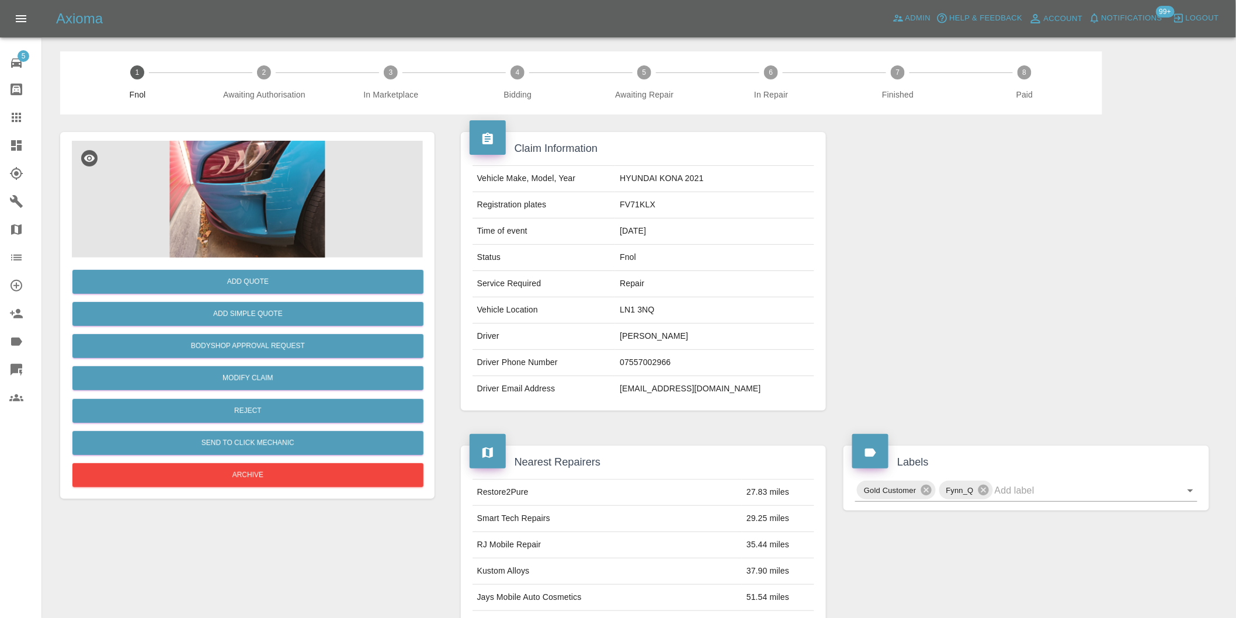
click at [234, 149] on img at bounding box center [247, 199] width 351 height 117
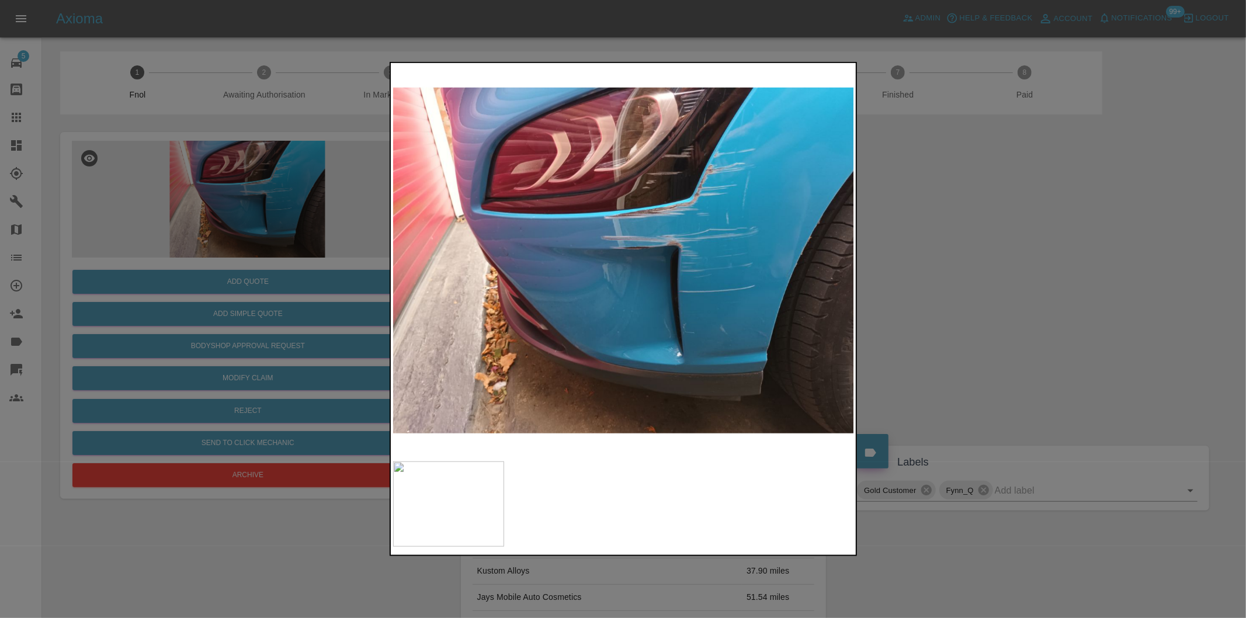
click at [949, 267] on div at bounding box center [623, 309] width 1246 height 618
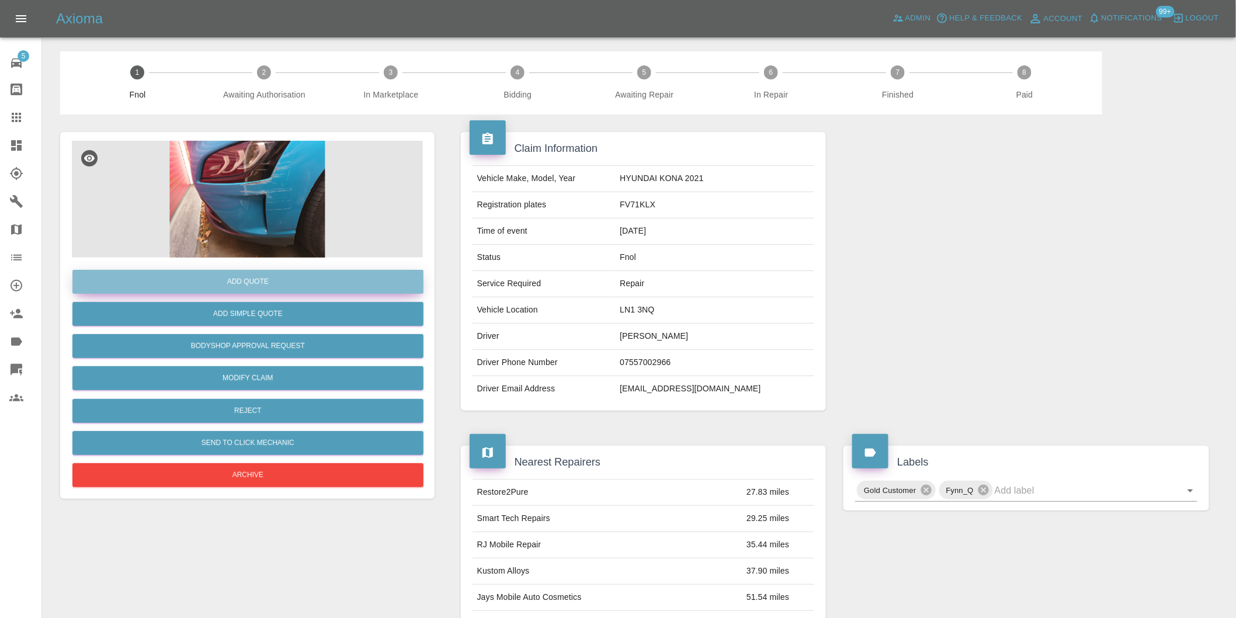
click at [254, 286] on button "Add Quote" at bounding box center [247, 282] width 351 height 24
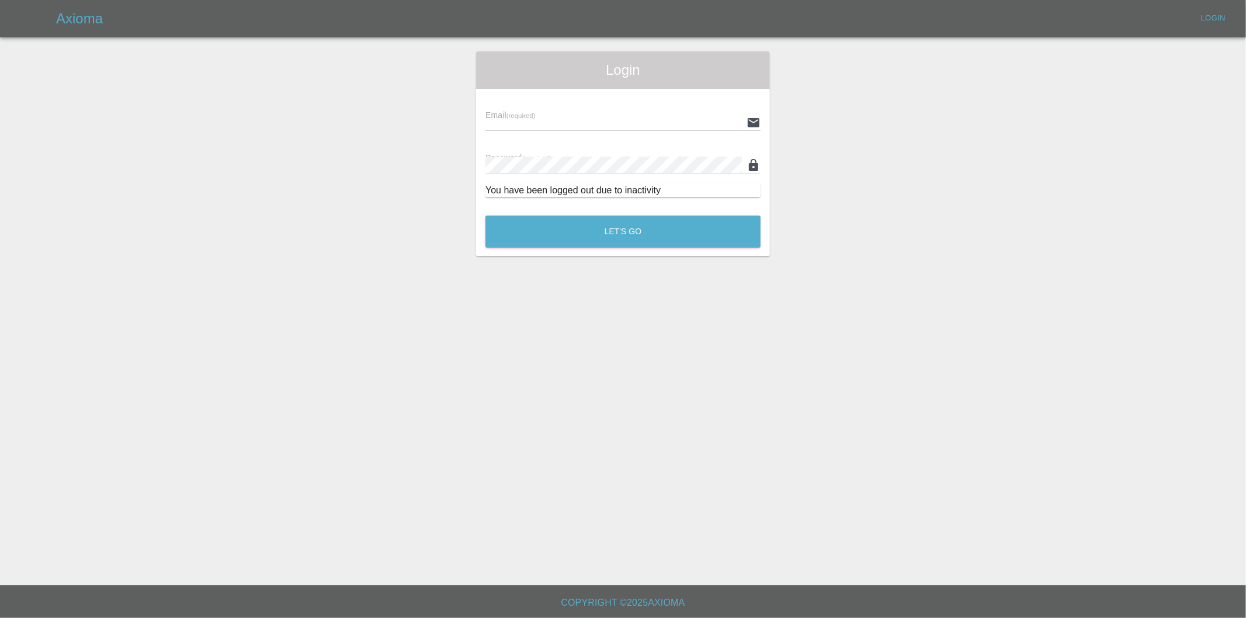
type input "[PERSON_NAME][EMAIL_ADDRESS][DOMAIN_NAME]"
click at [632, 238] on button "Let's Go" at bounding box center [623, 232] width 275 height 32
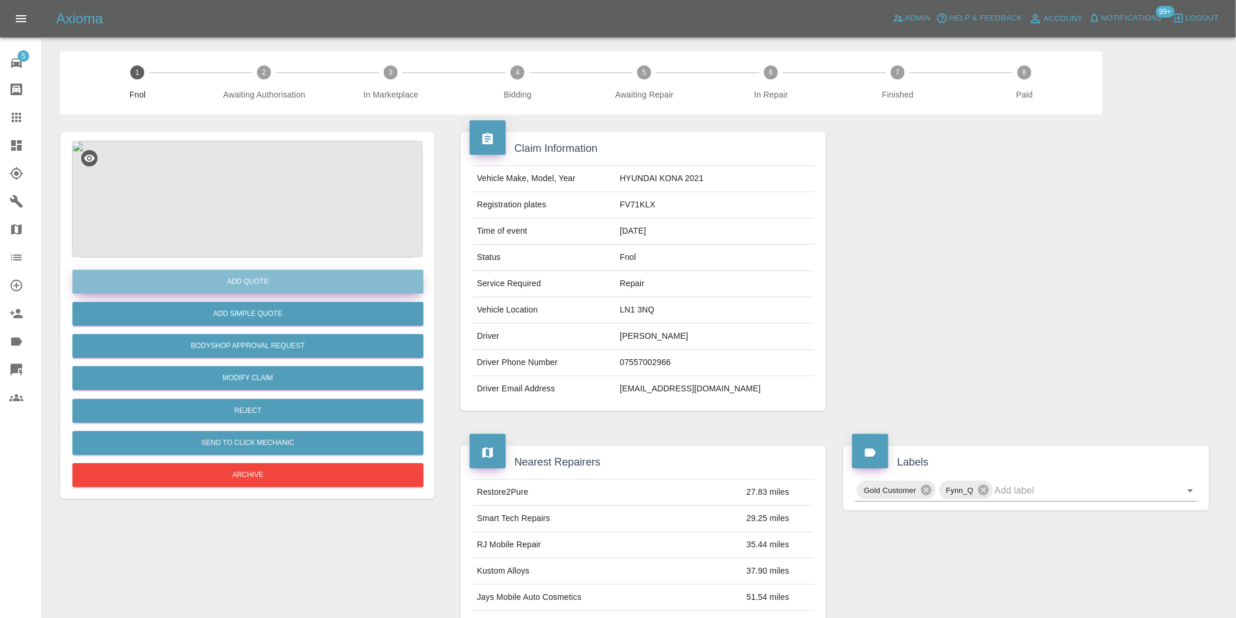
click at [245, 278] on button "Add Quote" at bounding box center [247, 282] width 351 height 24
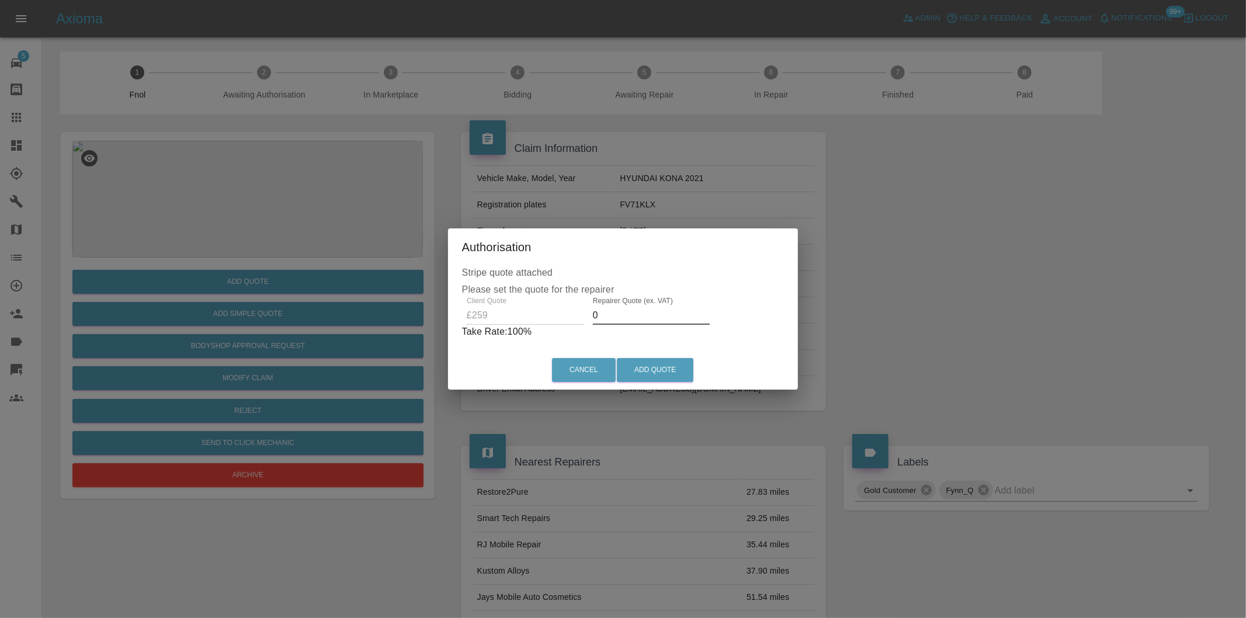
click at [615, 318] on input "0" at bounding box center [651, 315] width 117 height 19
type input "0160"
click at [656, 360] on button "Add Quote" at bounding box center [655, 370] width 77 height 24
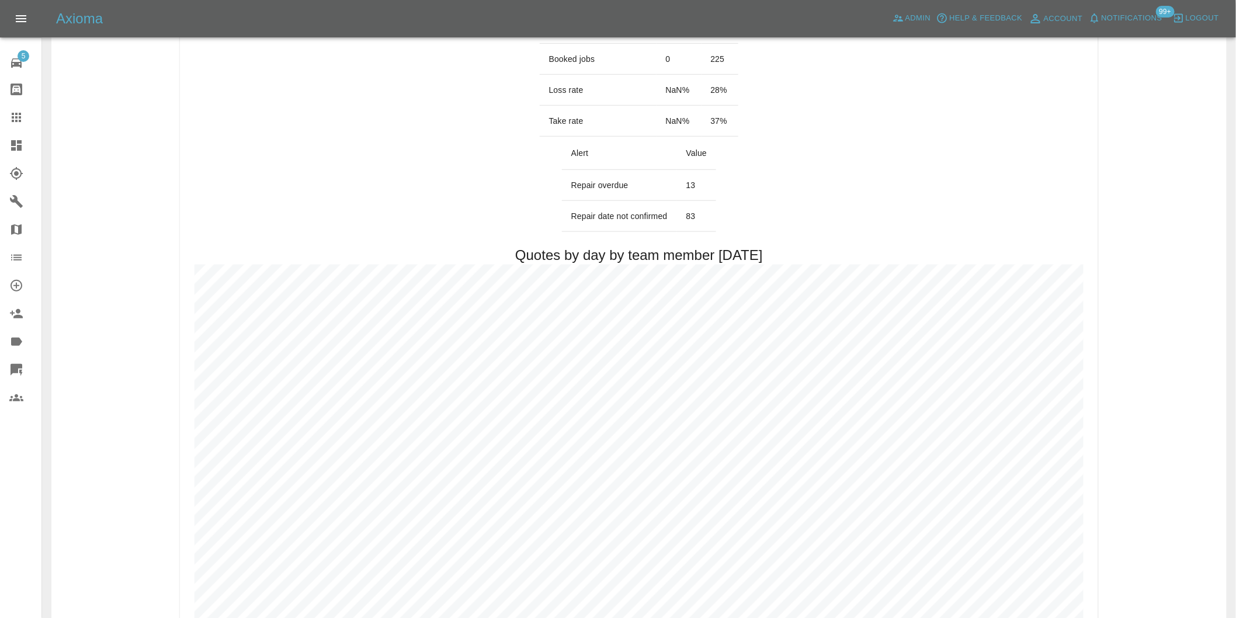
scroll to position [519, 0]
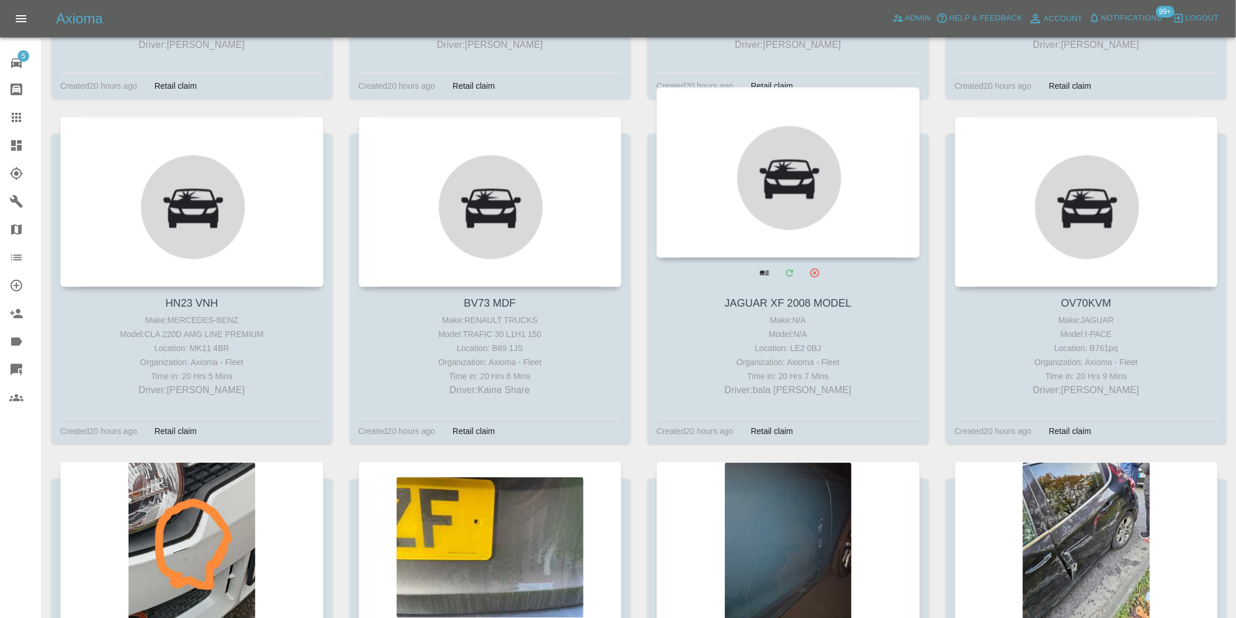
scroll to position [10434, 0]
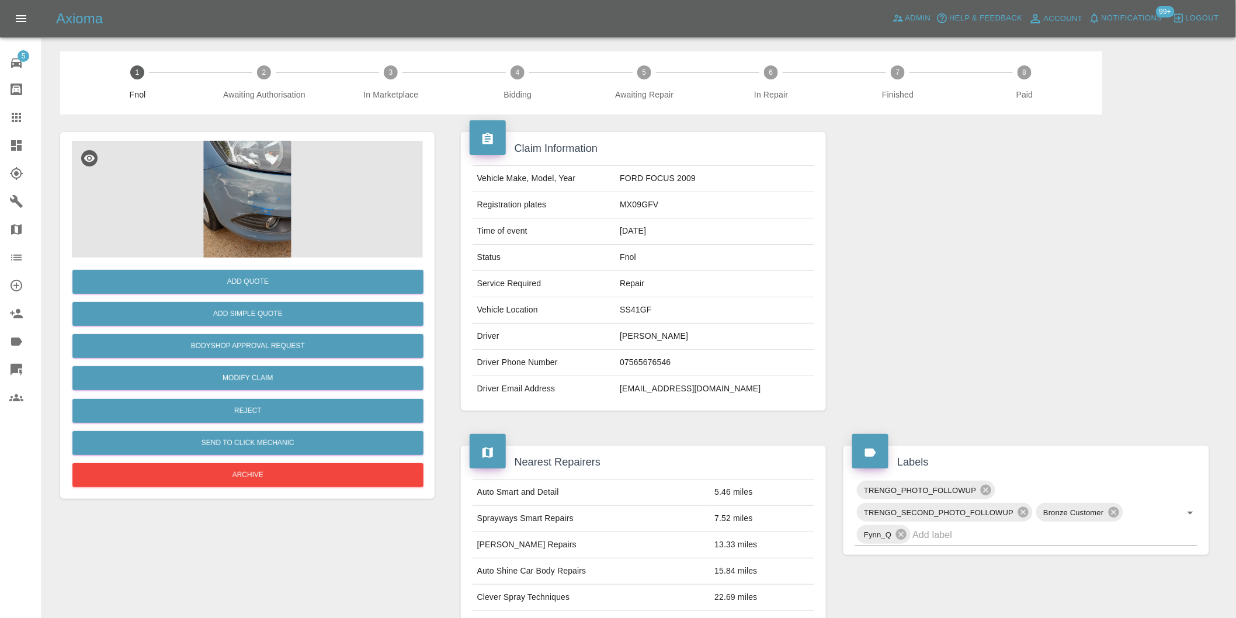
click at [261, 171] on img at bounding box center [247, 199] width 351 height 117
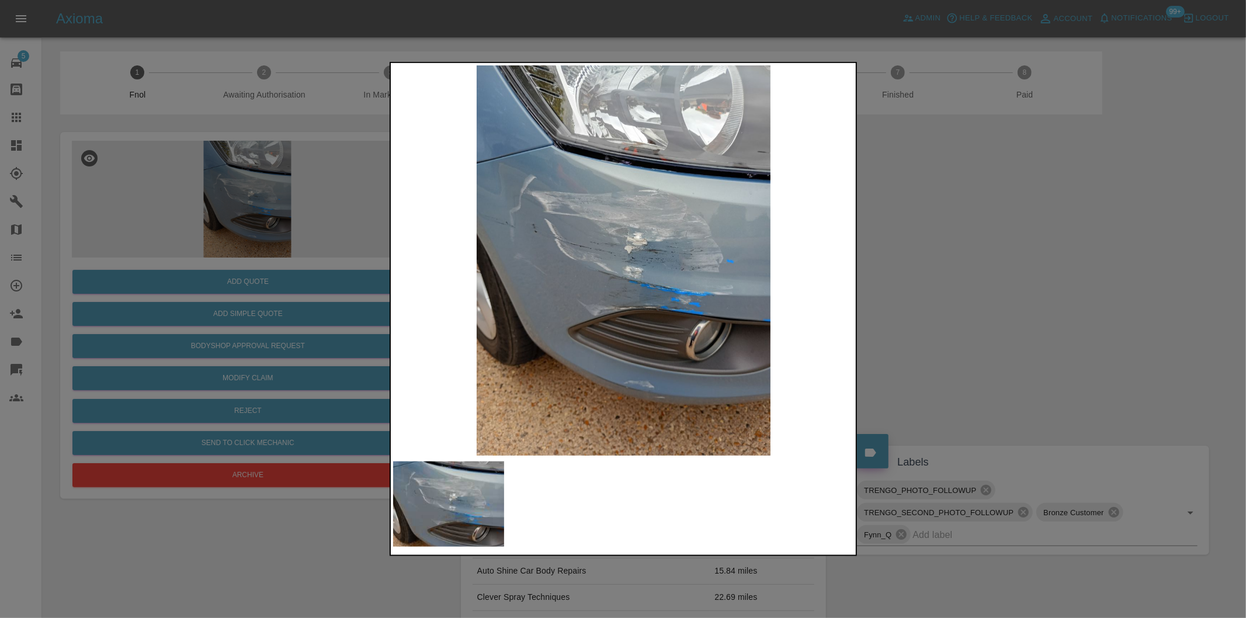
click at [889, 224] on div at bounding box center [623, 309] width 1246 height 618
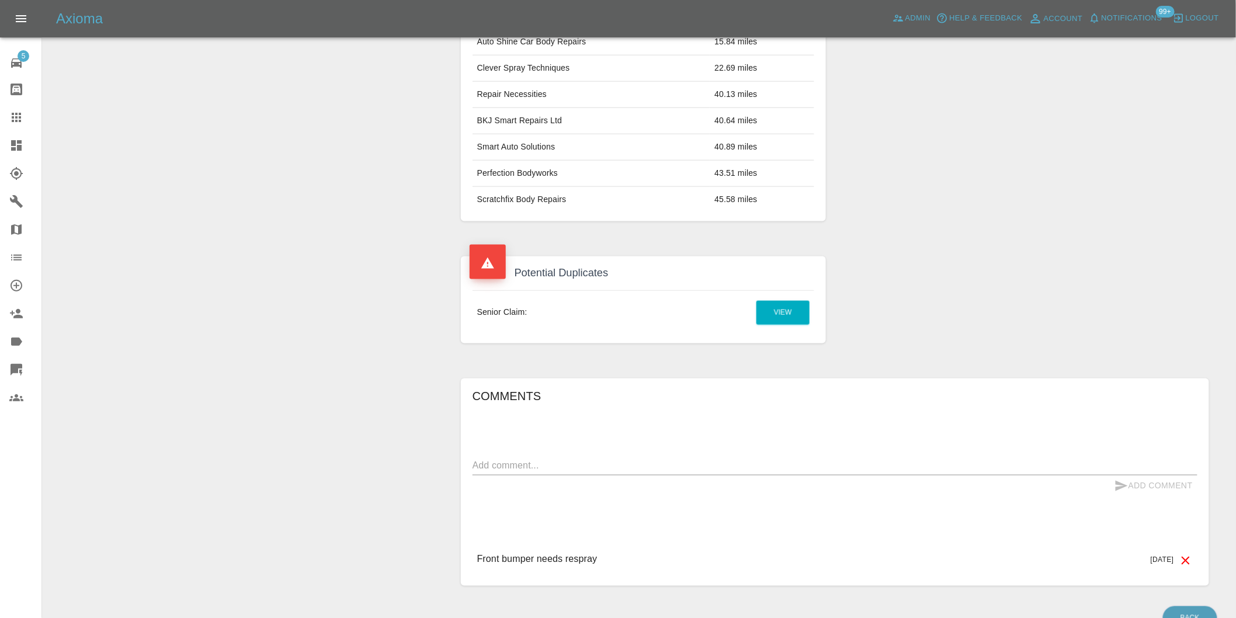
scroll to position [592, 0]
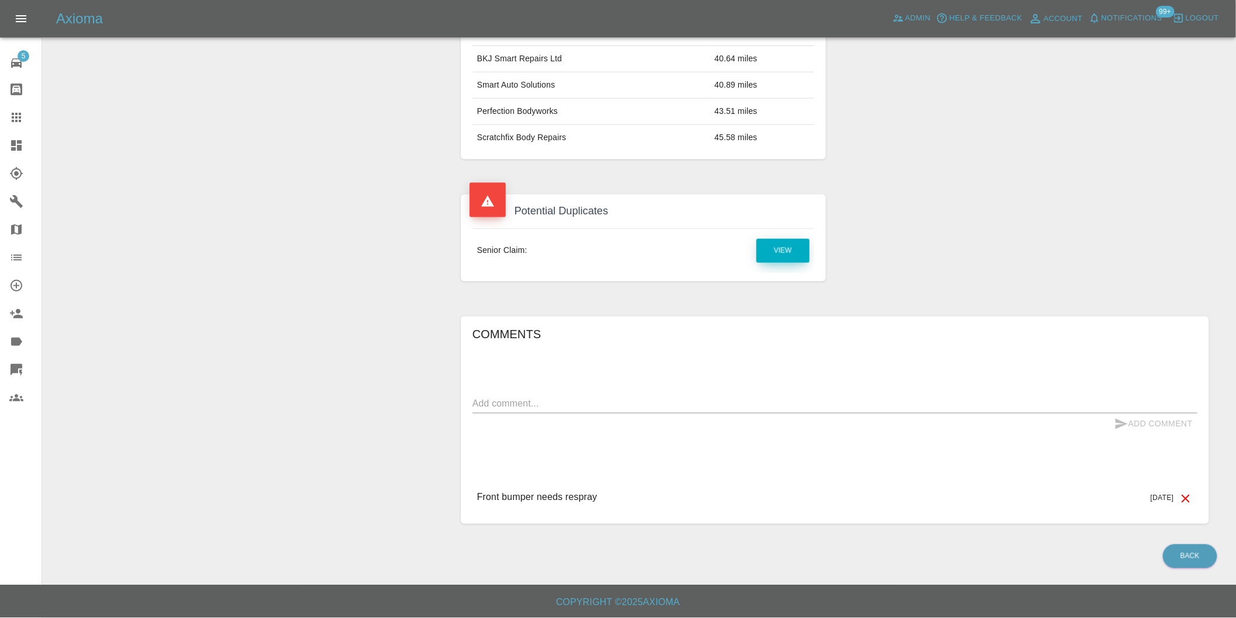
click at [792, 254] on link "View" at bounding box center [783, 251] width 53 height 24
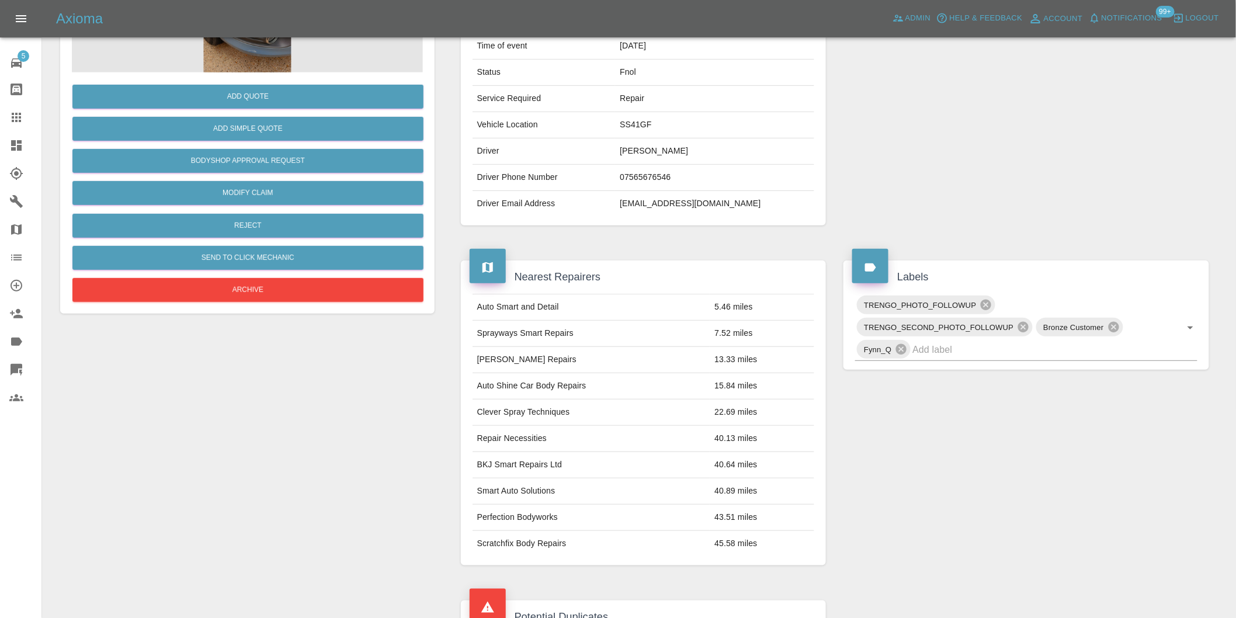
scroll to position [332, 0]
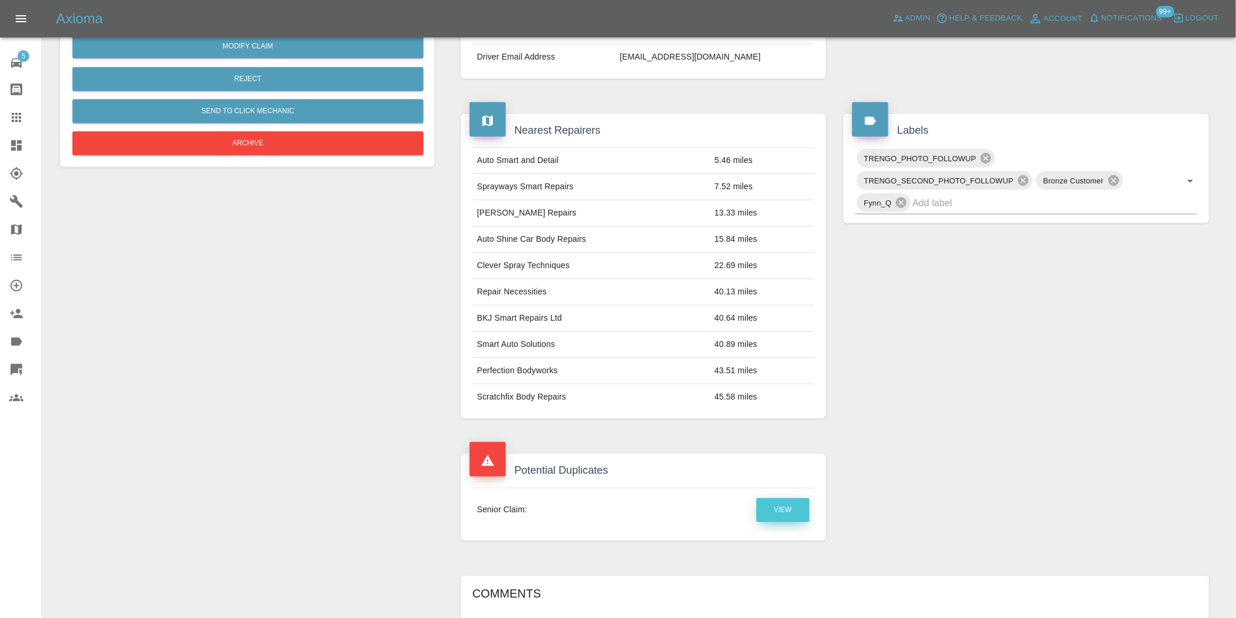
click at [772, 508] on link "View" at bounding box center [783, 510] width 53 height 24
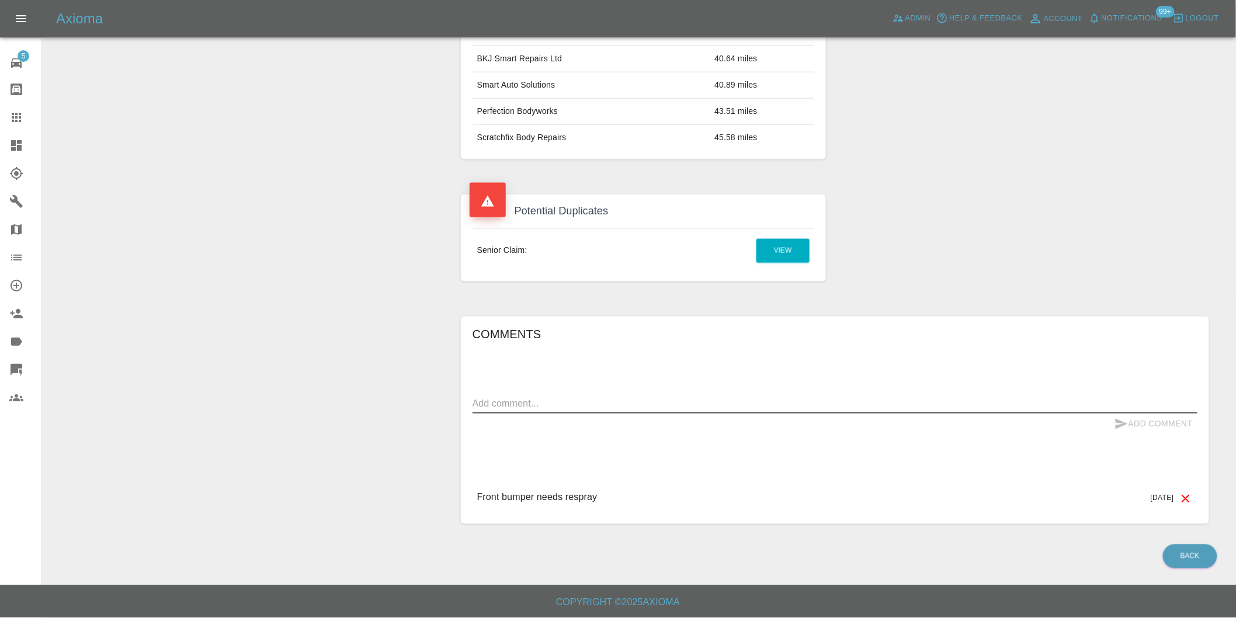
click at [552, 405] on textarea at bounding box center [835, 403] width 725 height 13
type textarea "duplicate claim"
click at [1131, 427] on button "Add Comment" at bounding box center [1154, 425] width 88 height 22
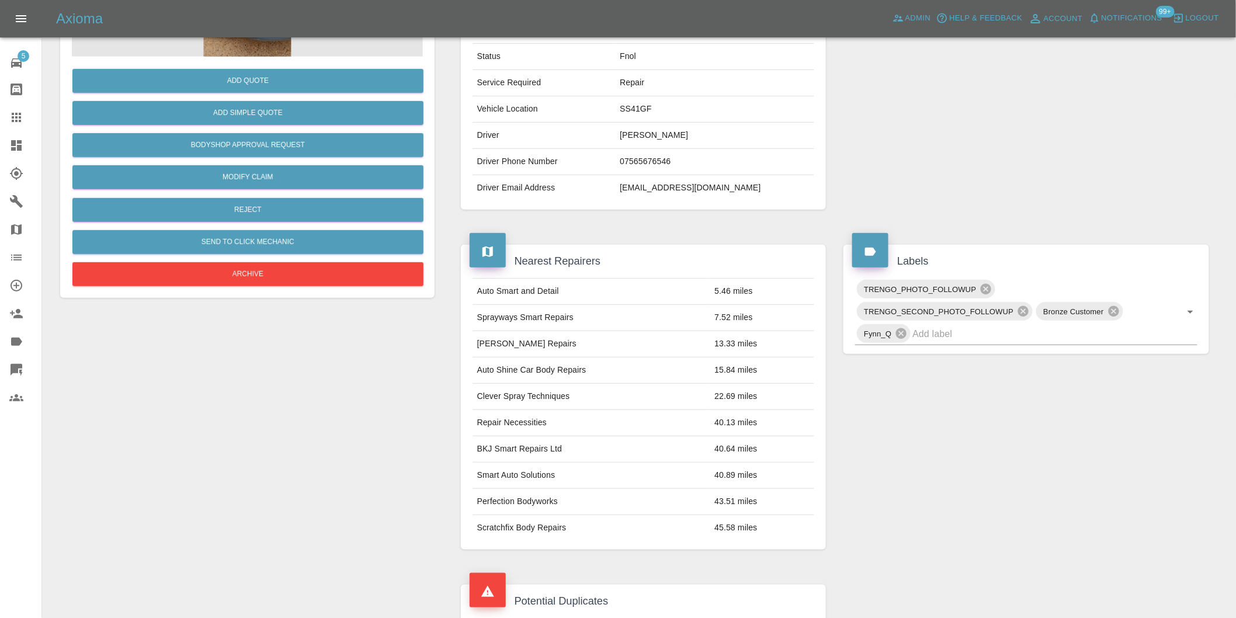
scroll to position [137, 0]
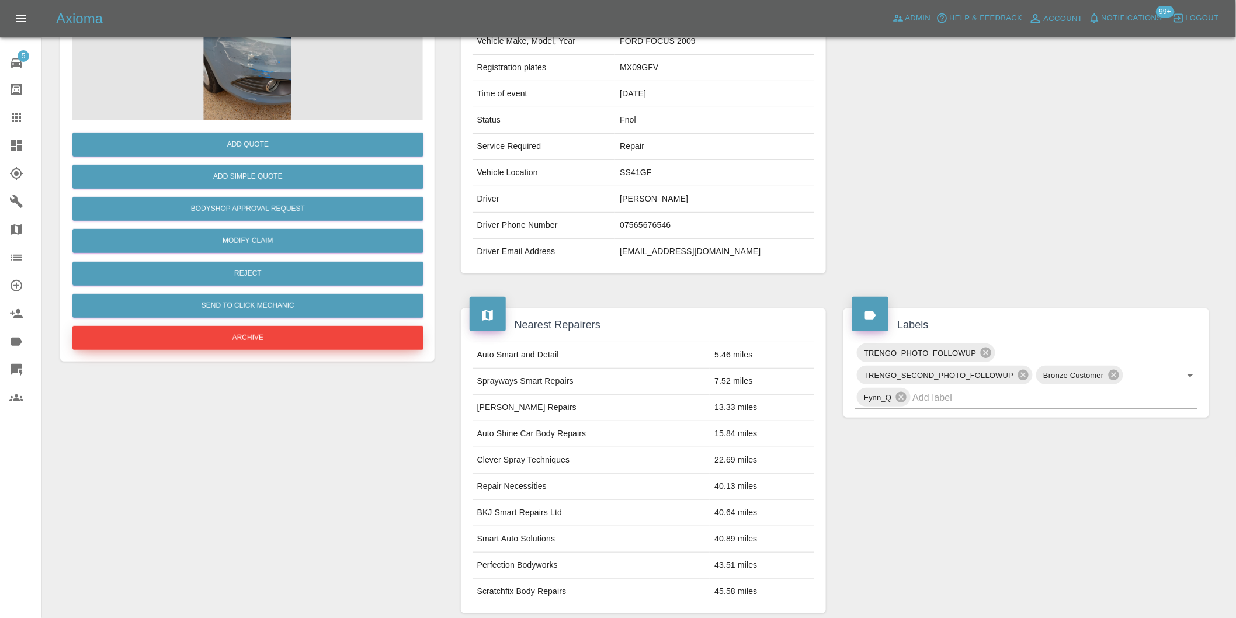
click at [252, 337] on button "Archive" at bounding box center [247, 338] width 351 height 24
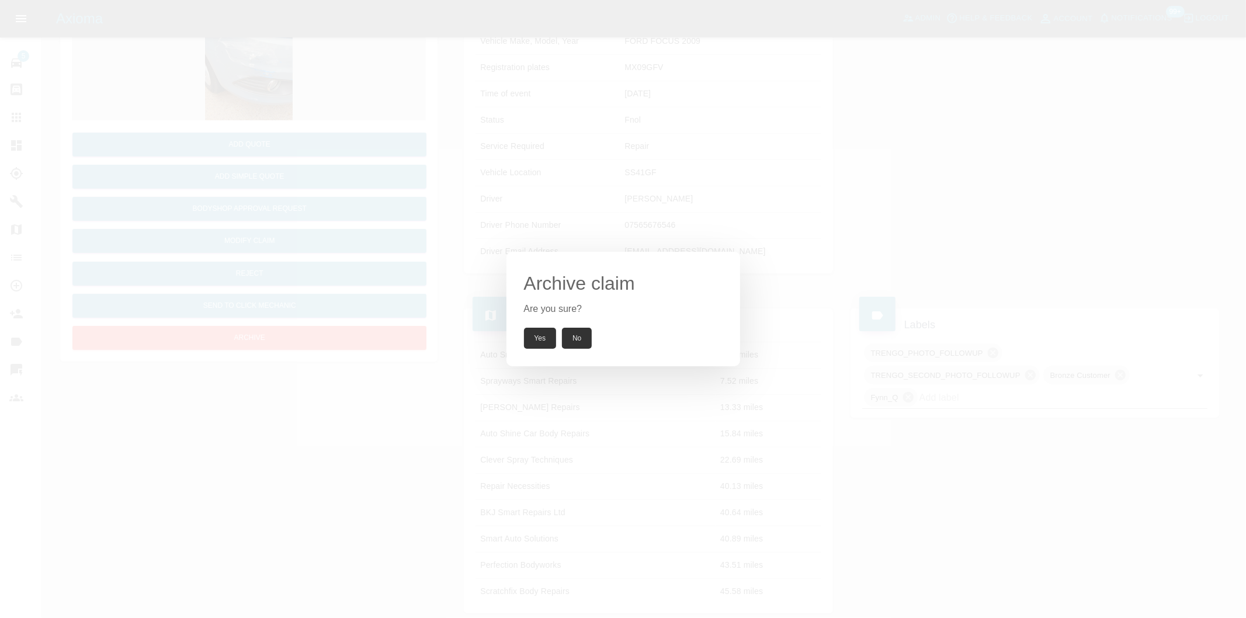
click at [541, 342] on button "Yes" at bounding box center [540, 338] width 33 height 21
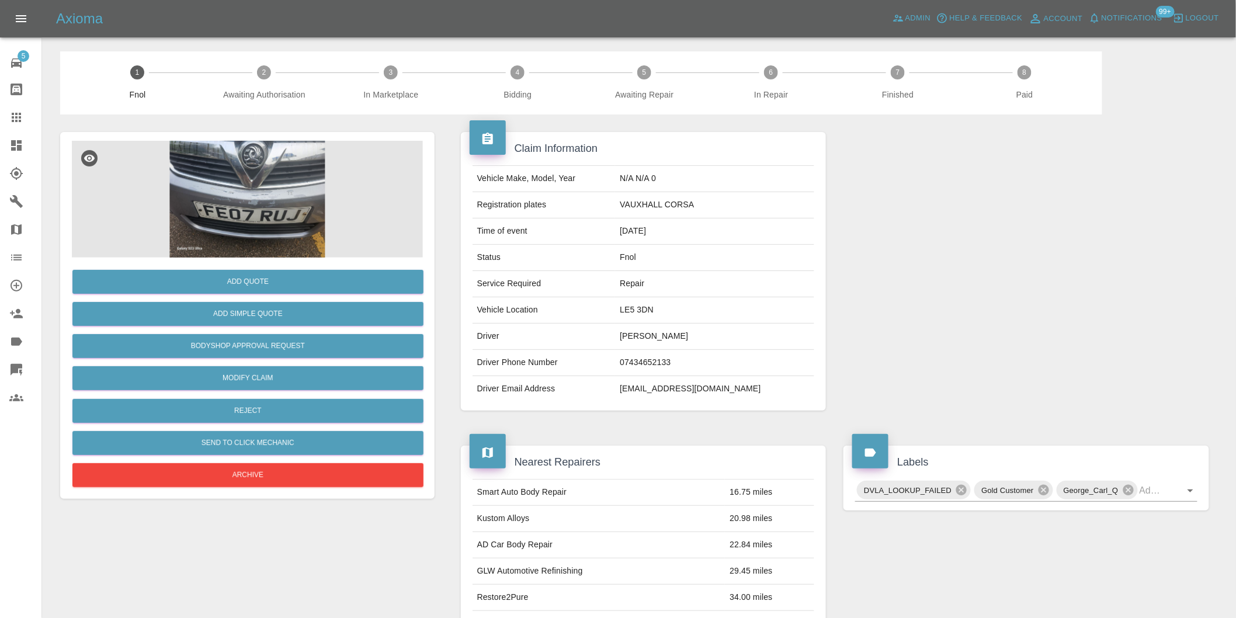
click at [262, 197] on img at bounding box center [247, 199] width 351 height 117
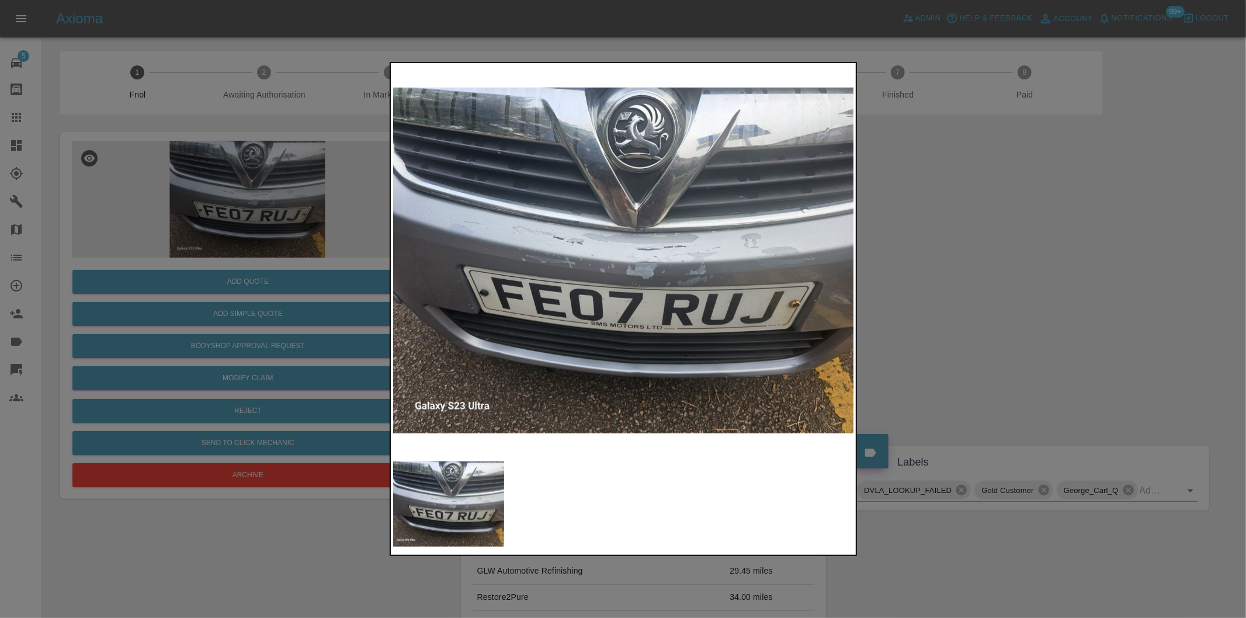
drag, startPoint x: 964, startPoint y: 279, endPoint x: 845, endPoint y: 279, distance: 118.6
click at [962, 278] on div at bounding box center [623, 309] width 1246 height 618
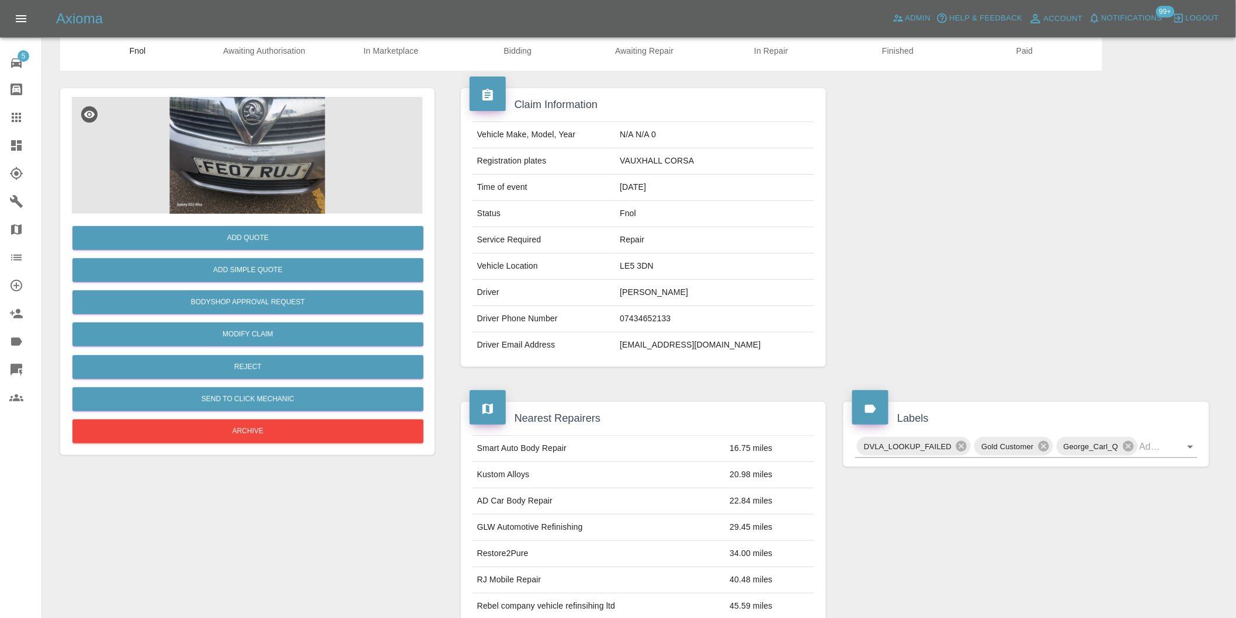
scroll to position [16, 0]
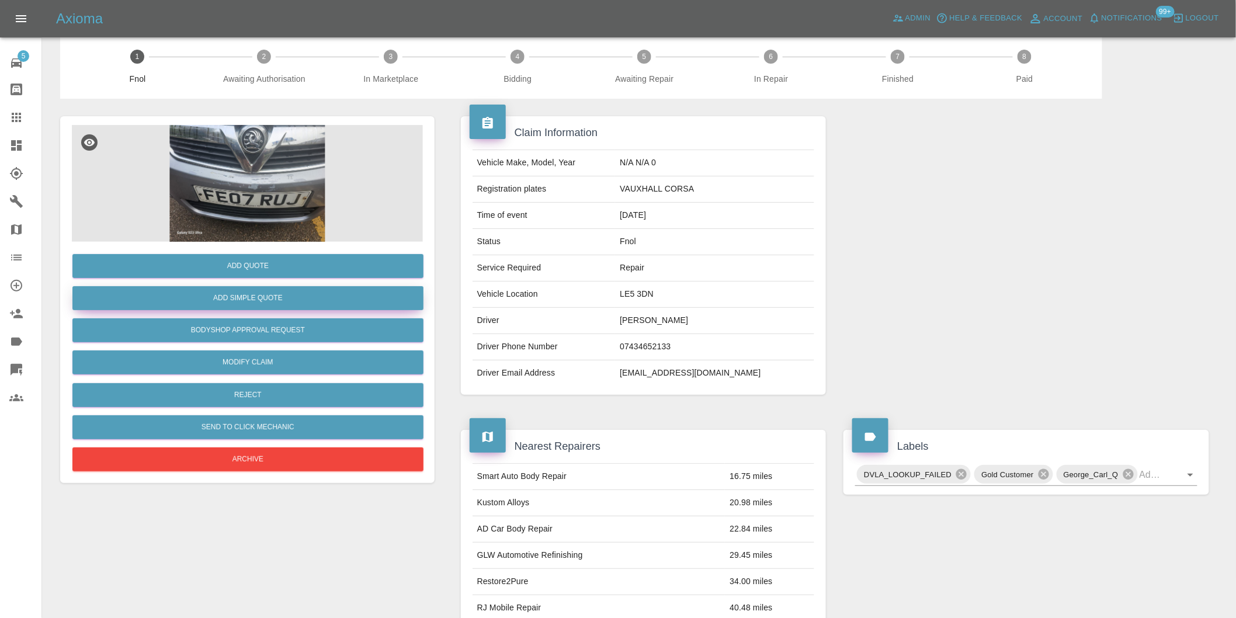
click at [248, 304] on button "Add Simple Quote" at bounding box center [247, 298] width 351 height 24
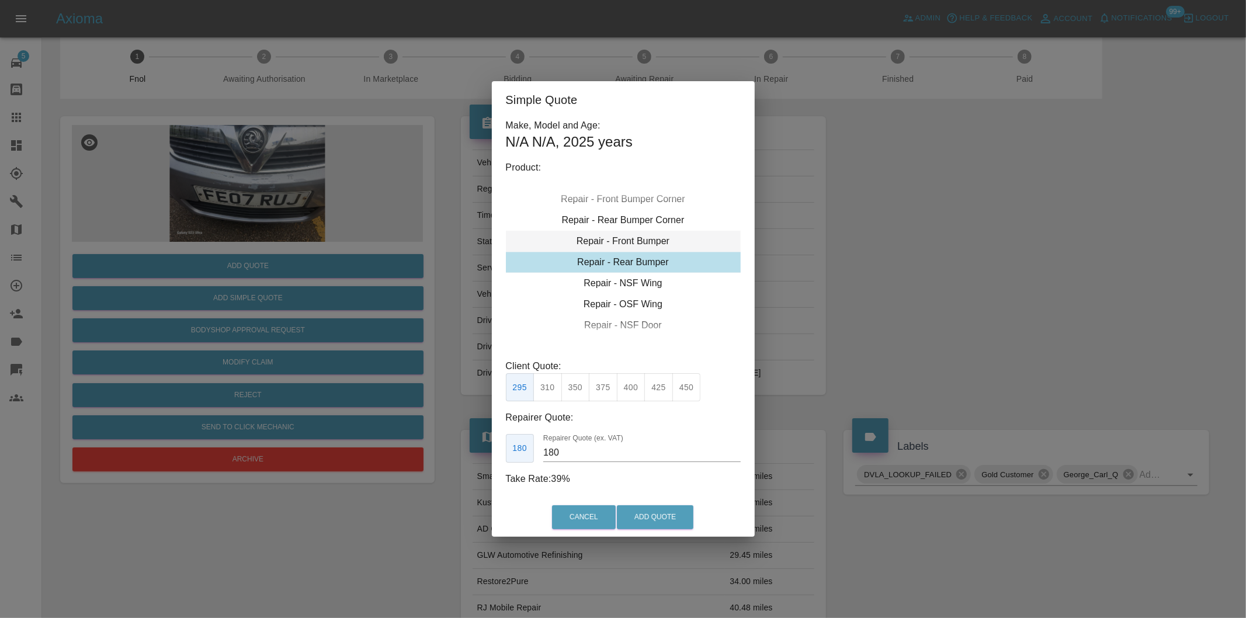
click at [654, 242] on div "Repair - Front Bumper" at bounding box center [623, 241] width 235 height 21
drag, startPoint x: 575, startPoint y: 382, endPoint x: 610, endPoint y: 425, distance: 54.8
click at [577, 382] on button "350" at bounding box center [575, 387] width 29 height 29
type input "210"
click at [664, 526] on button "Add Quote" at bounding box center [655, 517] width 77 height 24
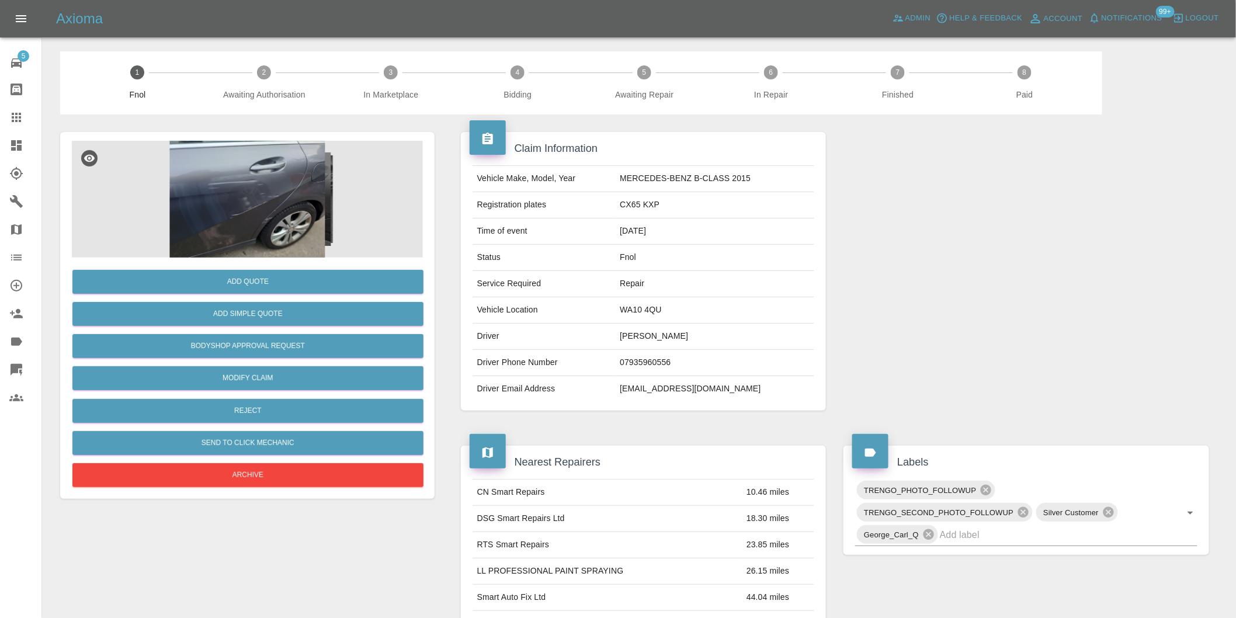
click at [231, 194] on img at bounding box center [247, 199] width 351 height 117
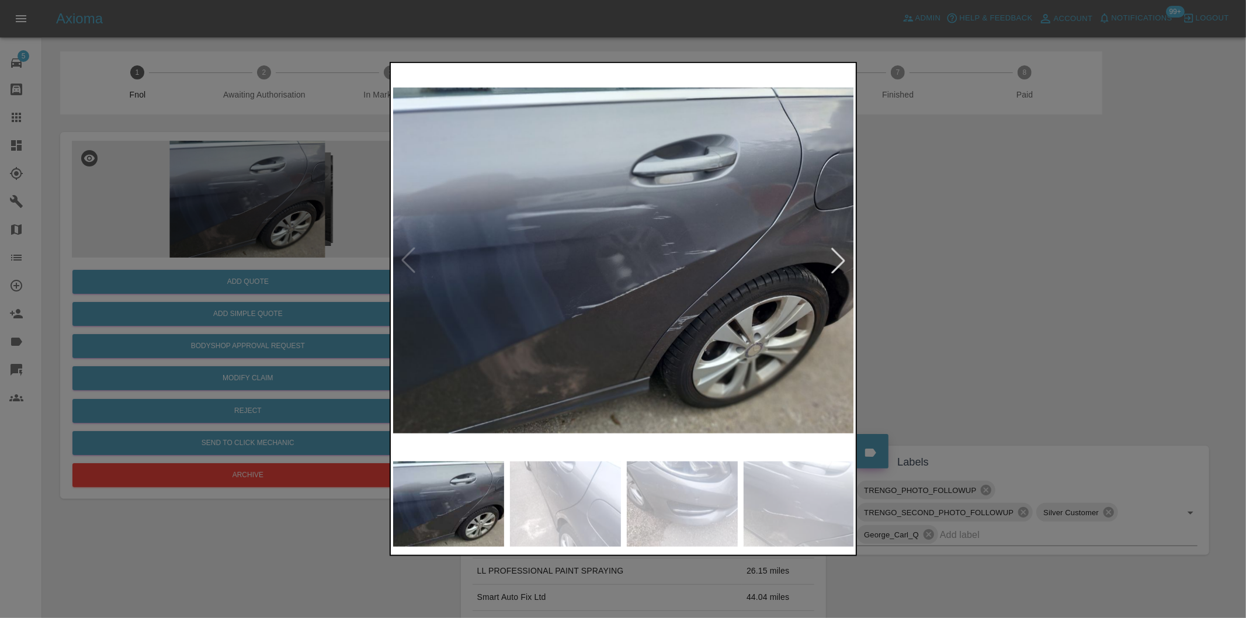
click at [835, 261] on div at bounding box center [839, 261] width 26 height 26
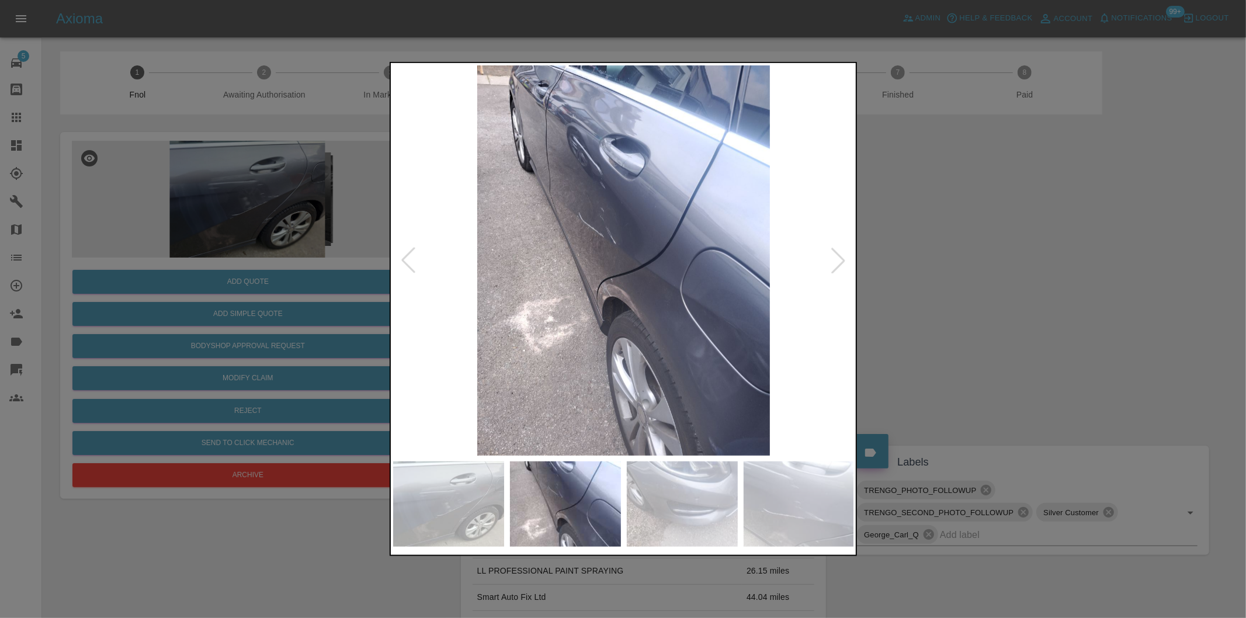
click at [835, 261] on div at bounding box center [839, 261] width 26 height 26
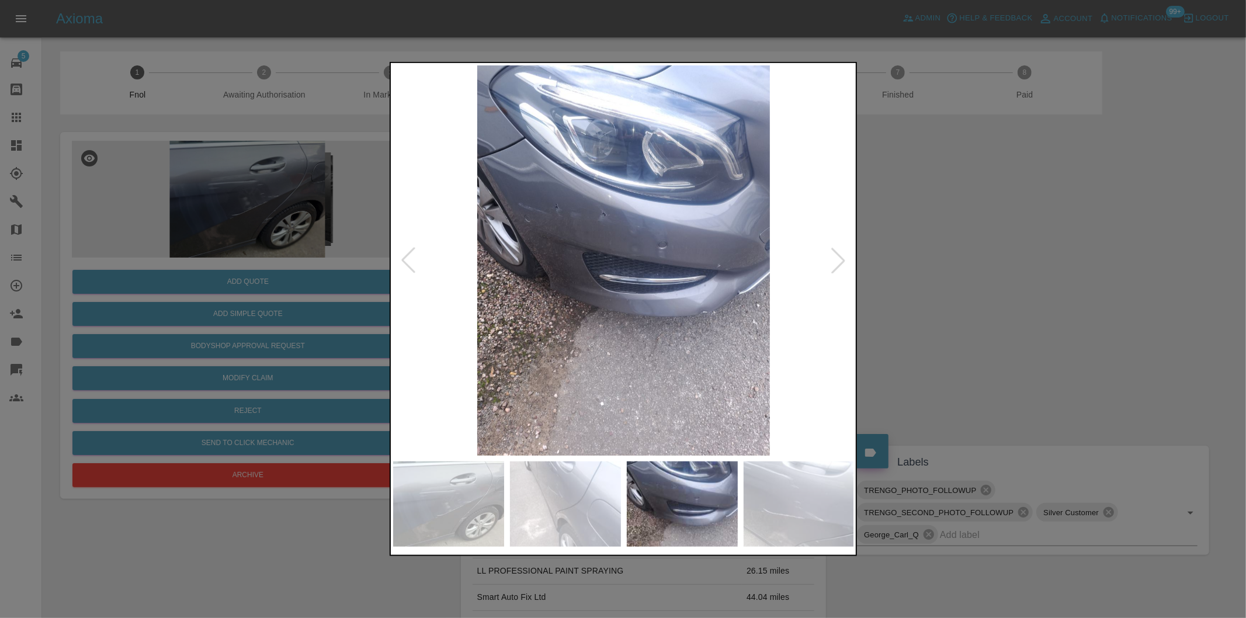
click at [835, 261] on div at bounding box center [839, 261] width 26 height 26
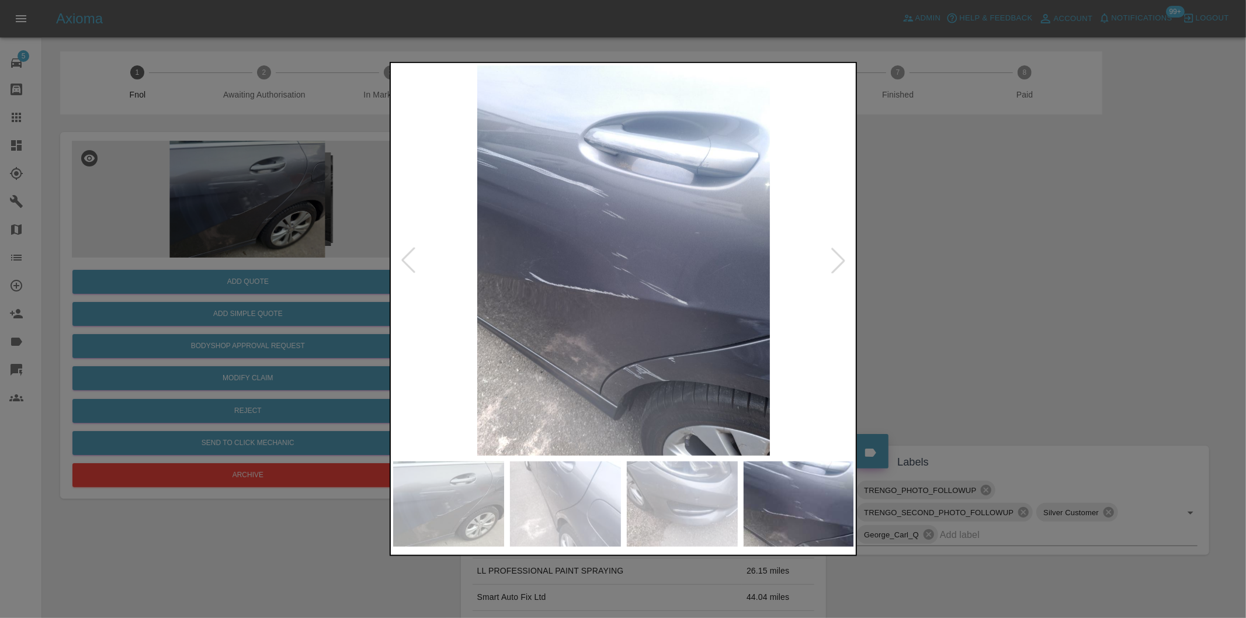
click at [835, 261] on div at bounding box center [839, 261] width 26 height 26
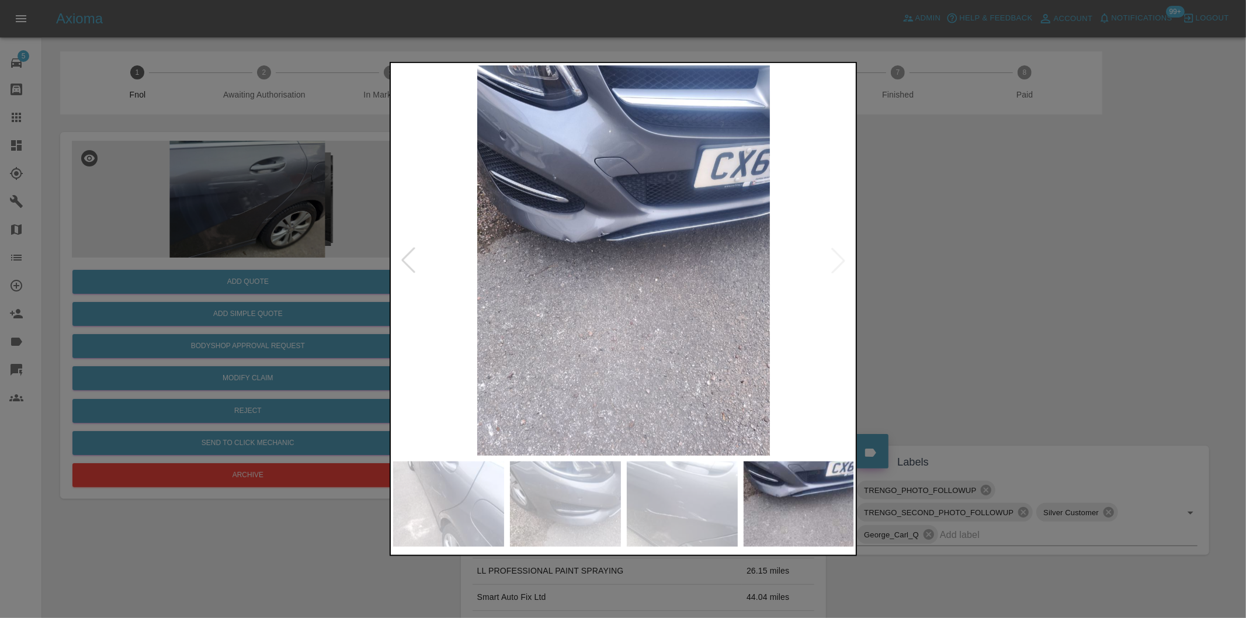
click at [835, 261] on img at bounding box center [624, 260] width 462 height 390
click at [996, 271] on div at bounding box center [623, 309] width 1246 height 618
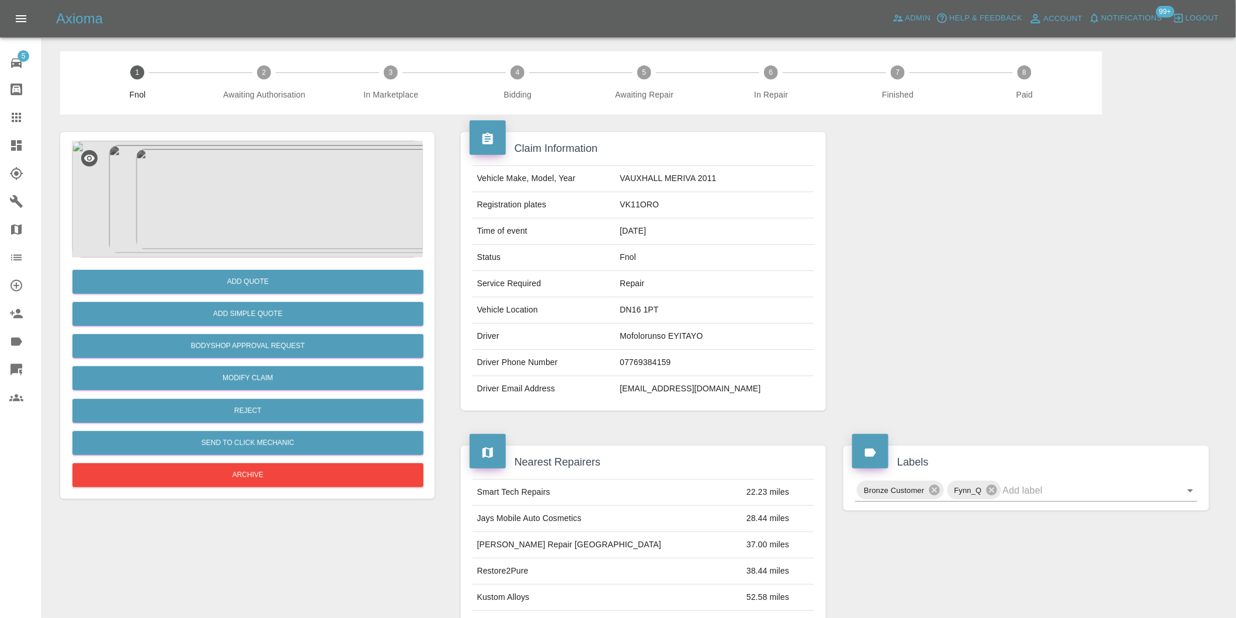
click at [253, 204] on img at bounding box center [247, 199] width 351 height 117
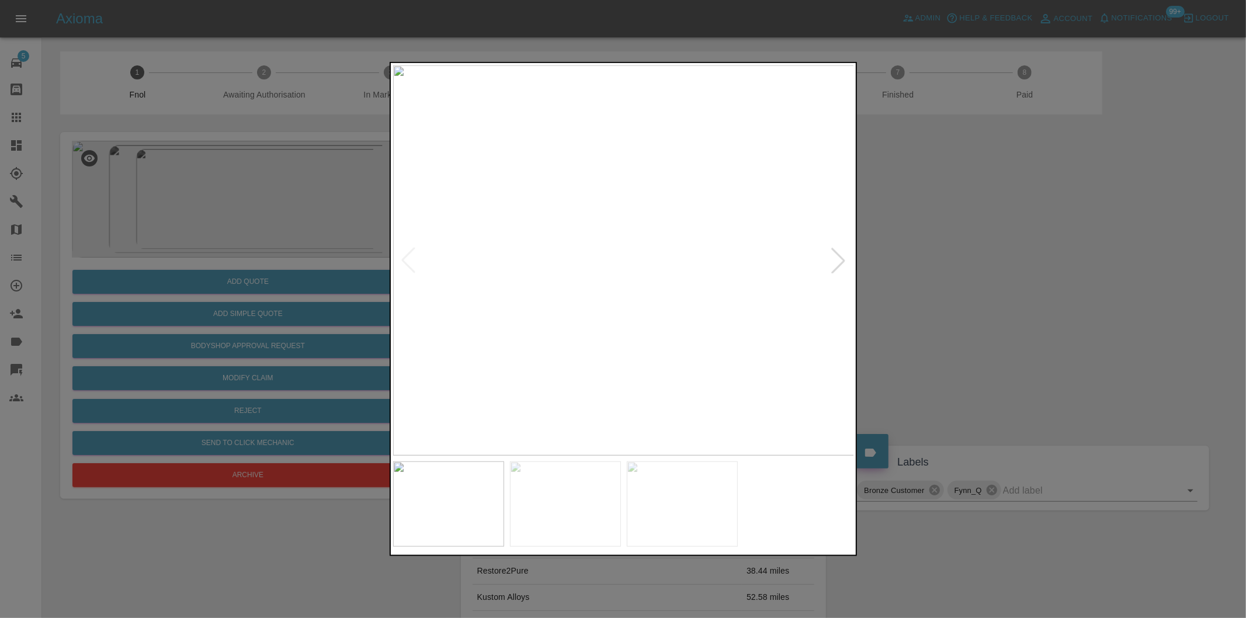
click at [838, 258] on div at bounding box center [839, 261] width 26 height 26
click at [838, 258] on img at bounding box center [624, 260] width 462 height 390
click at [967, 257] on div at bounding box center [623, 309] width 1246 height 618
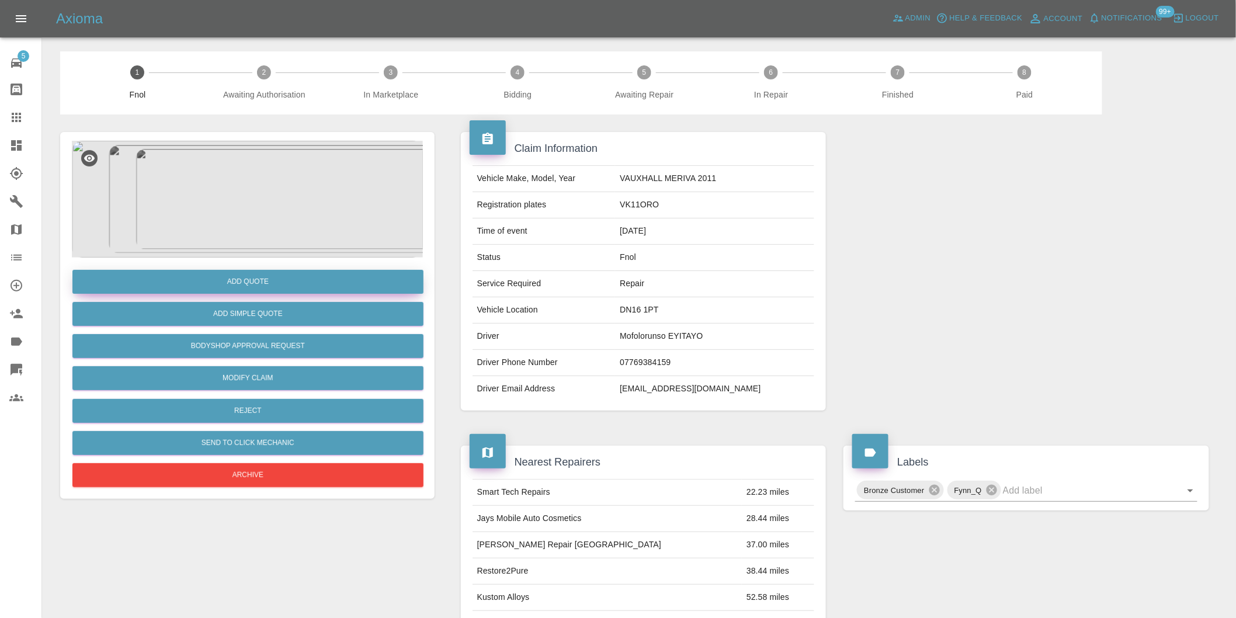
click at [260, 283] on button "Add Quote" at bounding box center [247, 282] width 351 height 24
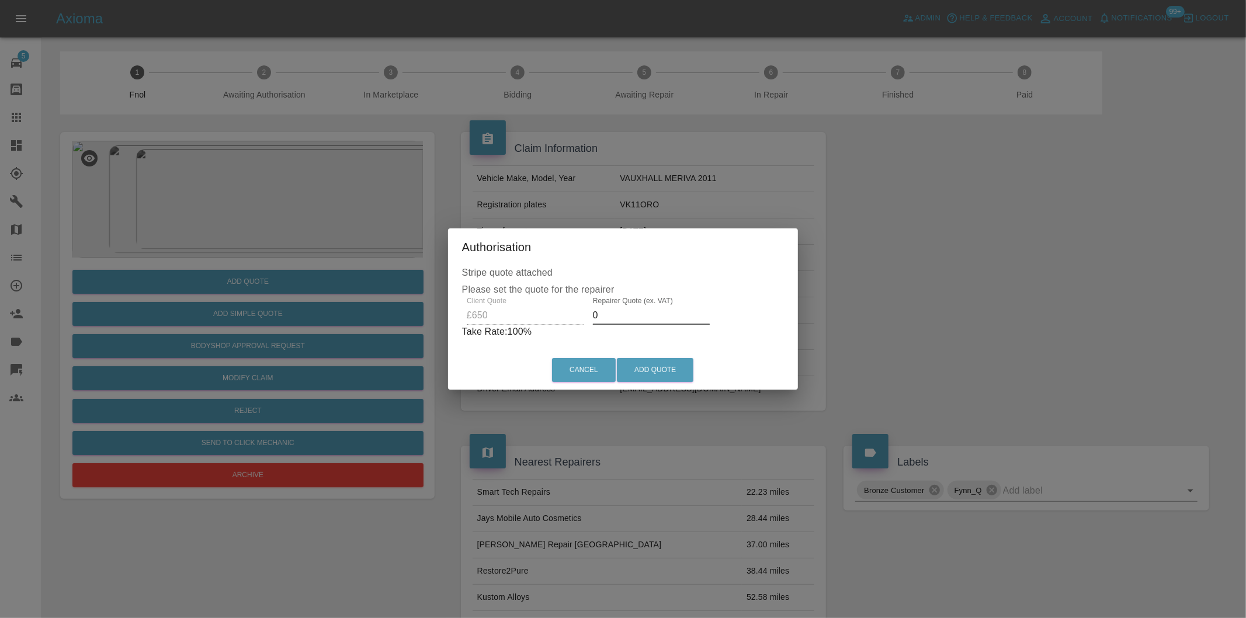
click at [625, 318] on input "0" at bounding box center [651, 315] width 117 height 19
type input "0400"
click at [646, 365] on button "Add Quote" at bounding box center [655, 370] width 77 height 24
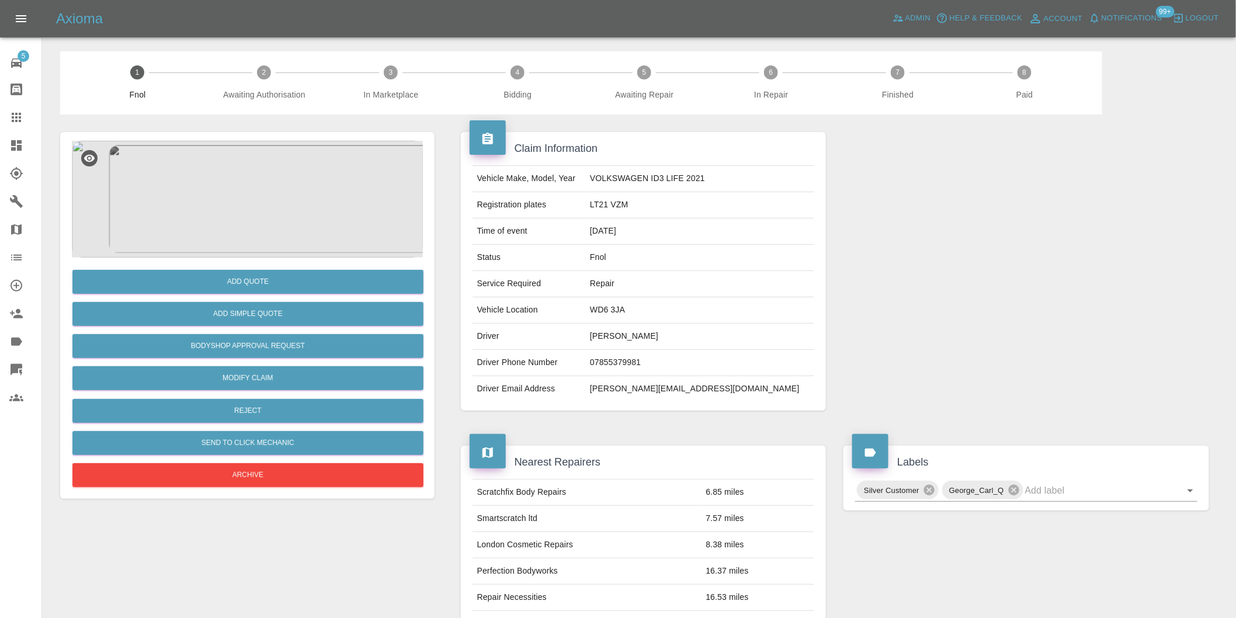
click at [259, 211] on img at bounding box center [247, 199] width 351 height 117
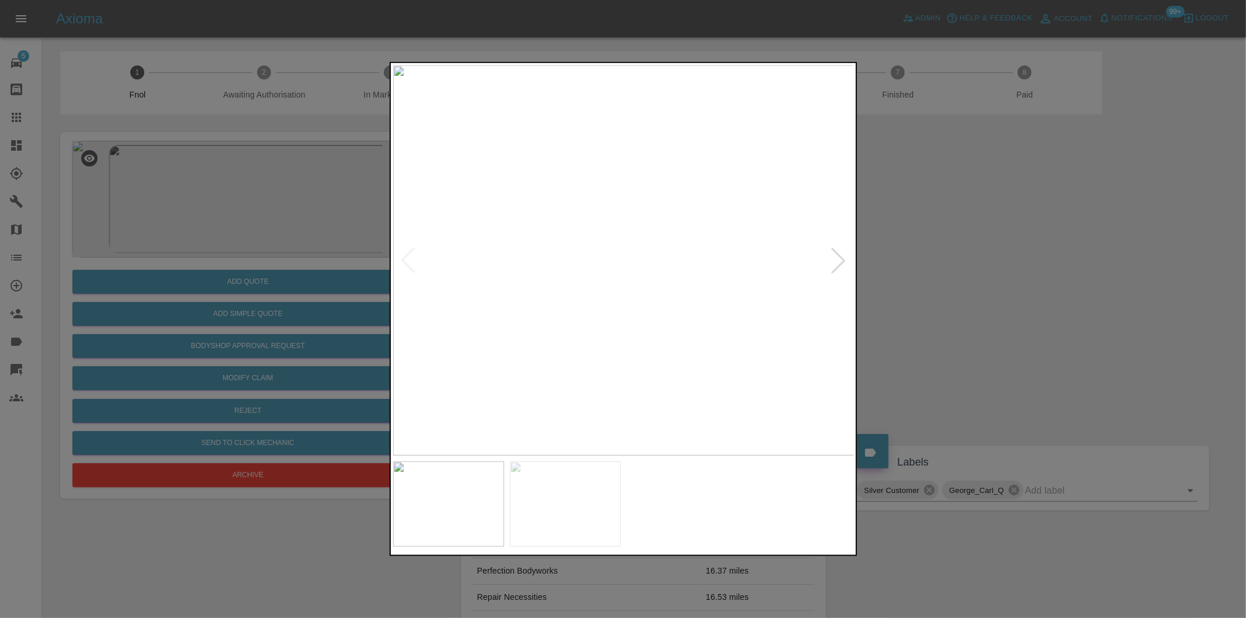
click at [846, 263] on div at bounding box center [839, 261] width 26 height 26
click at [846, 263] on img at bounding box center [624, 260] width 462 height 390
drag, startPoint x: 973, startPoint y: 290, endPoint x: 675, endPoint y: 288, distance: 298.0
click at [971, 290] on div at bounding box center [623, 309] width 1246 height 618
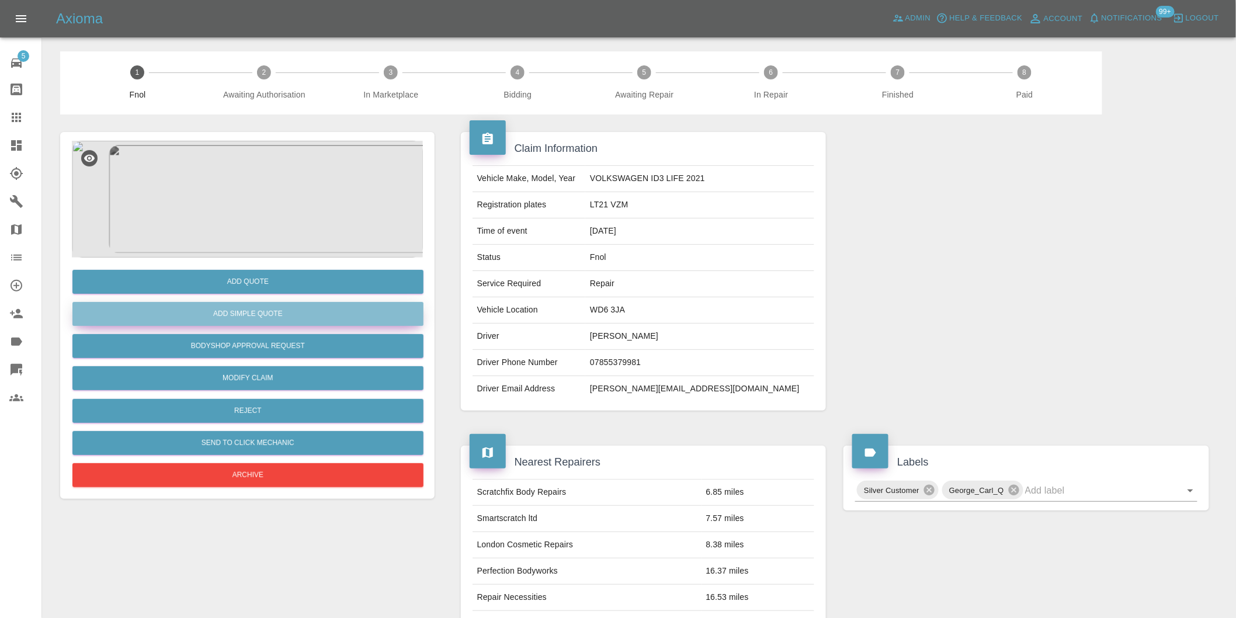
click at [259, 306] on button "Add Simple Quote" at bounding box center [247, 314] width 351 height 24
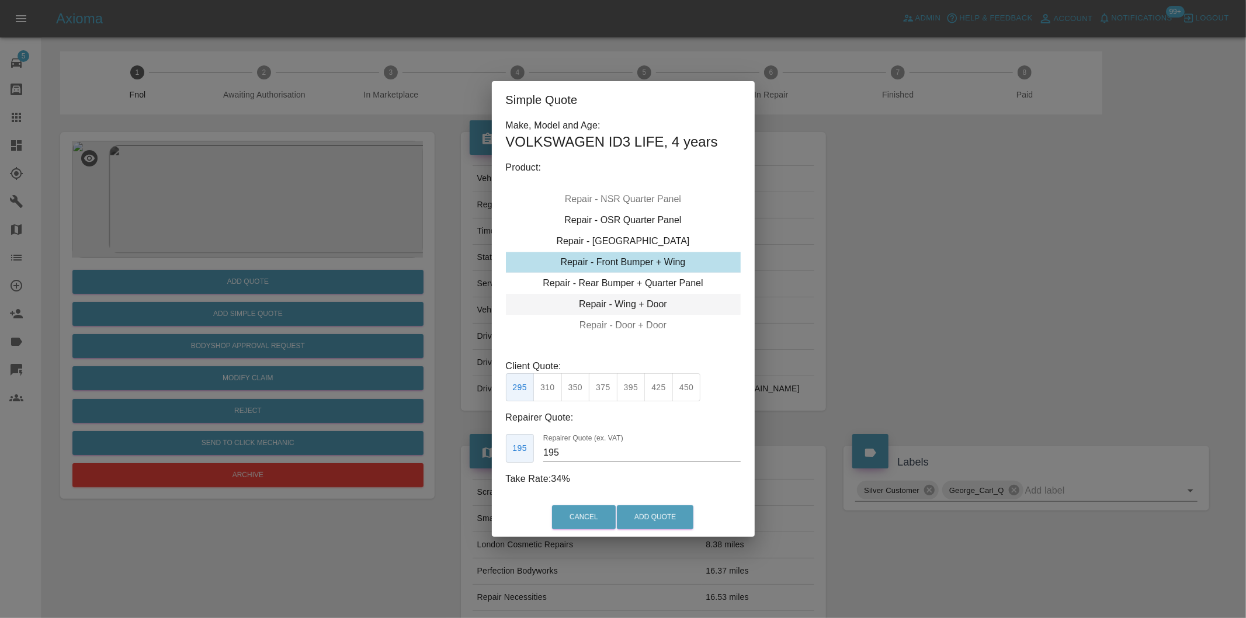
click at [651, 301] on div "Repair - Wing + Door" at bounding box center [623, 304] width 235 height 21
click at [580, 393] on button "375" at bounding box center [575, 387] width 29 height 29
type input "230"
click at [664, 515] on button "Add Quote" at bounding box center [655, 517] width 77 height 24
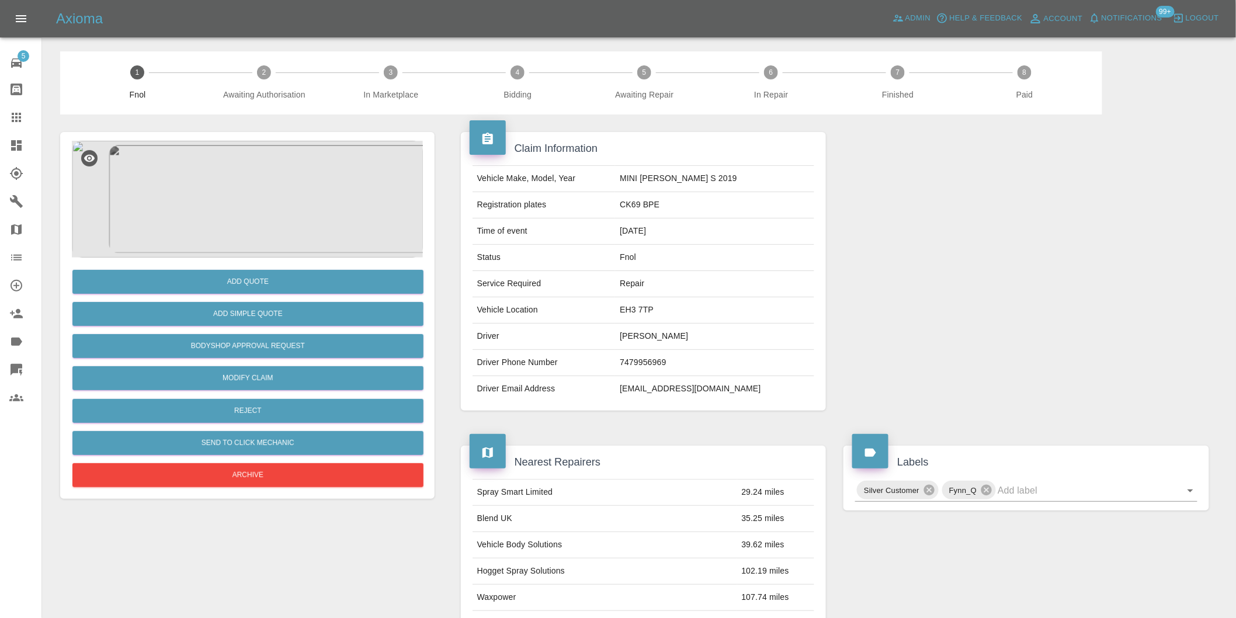
click at [243, 230] on img at bounding box center [247, 199] width 351 height 117
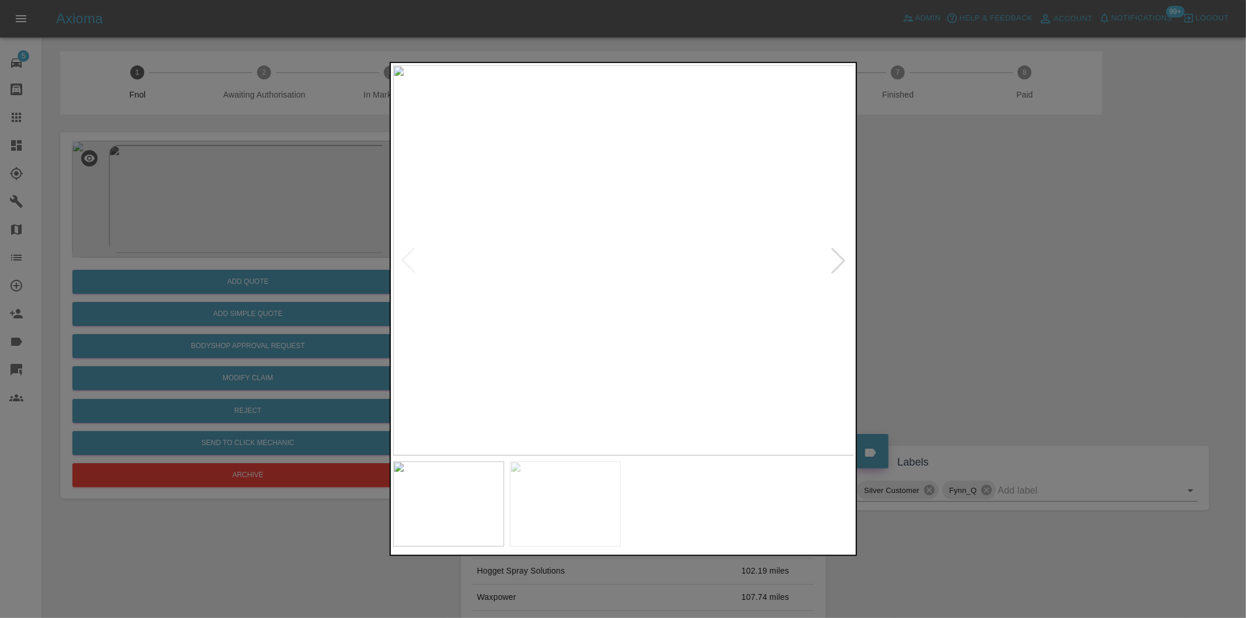
click at [847, 250] on div at bounding box center [839, 261] width 26 height 26
click at [834, 261] on img at bounding box center [624, 260] width 462 height 390
click at [983, 290] on div at bounding box center [623, 309] width 1246 height 618
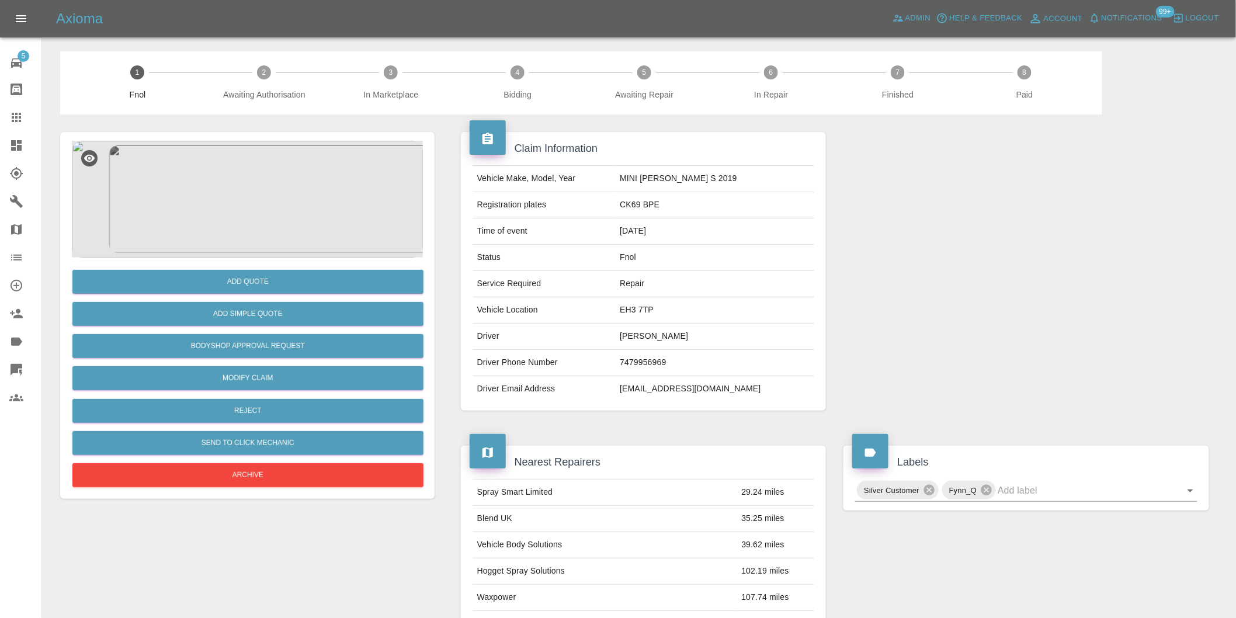
click at [267, 204] on img at bounding box center [247, 199] width 351 height 117
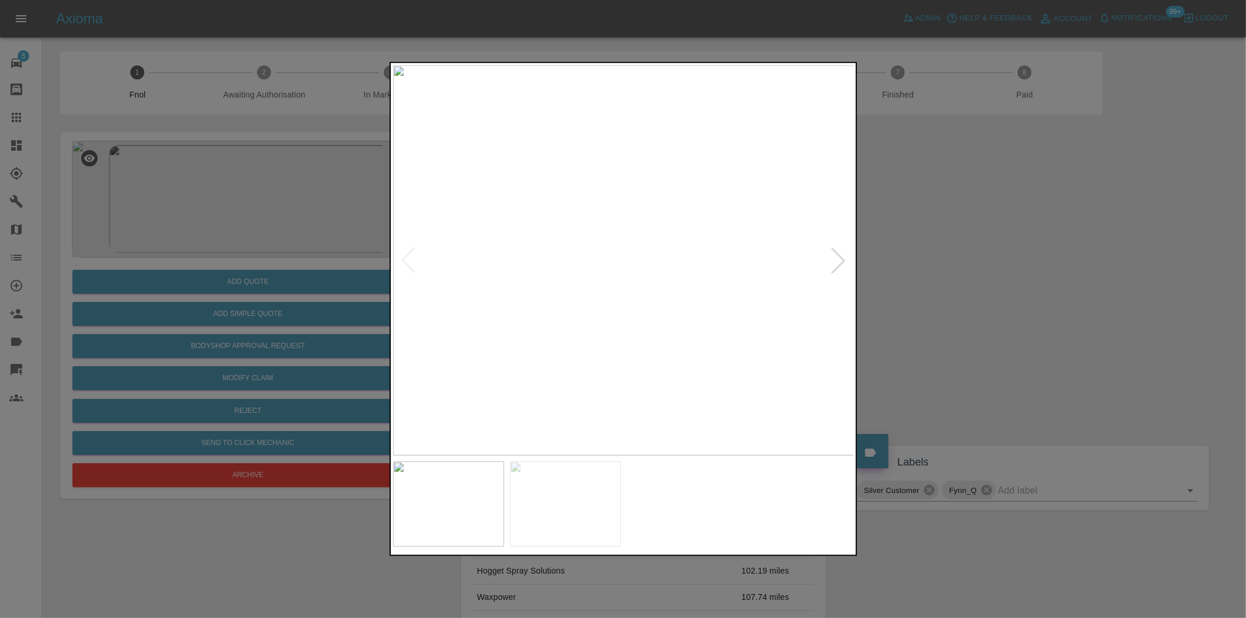
click at [838, 259] on div at bounding box center [839, 261] width 26 height 26
click at [916, 261] on div at bounding box center [623, 309] width 1246 height 618
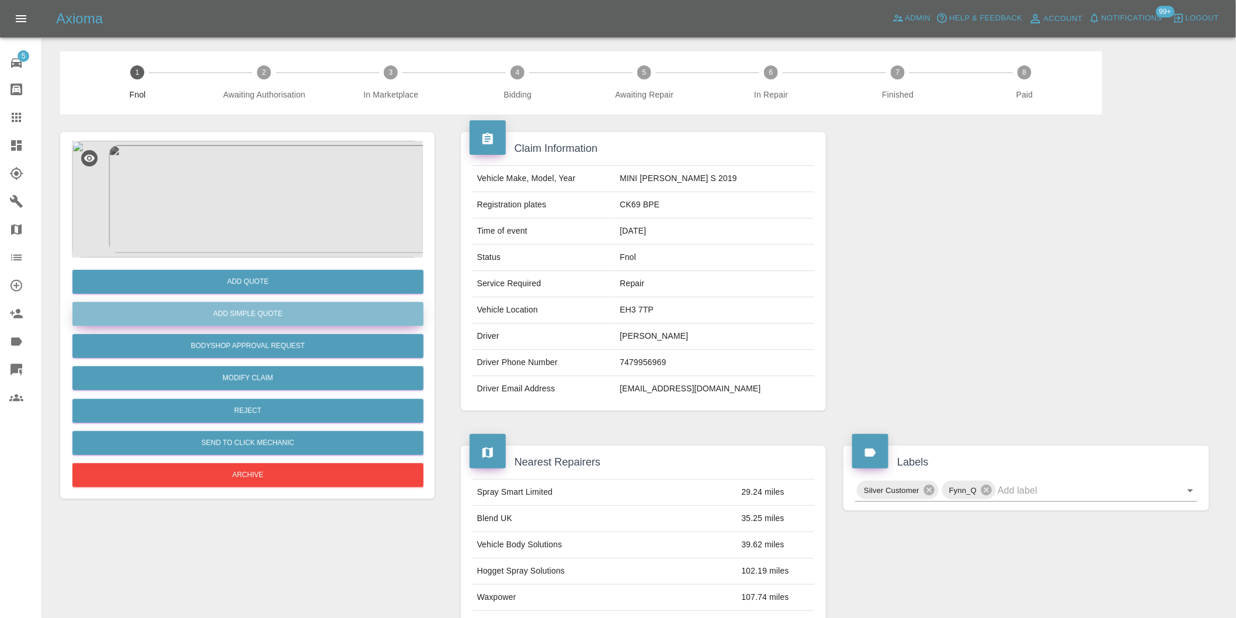
click at [331, 323] on button "Add Simple Quote" at bounding box center [247, 314] width 351 height 24
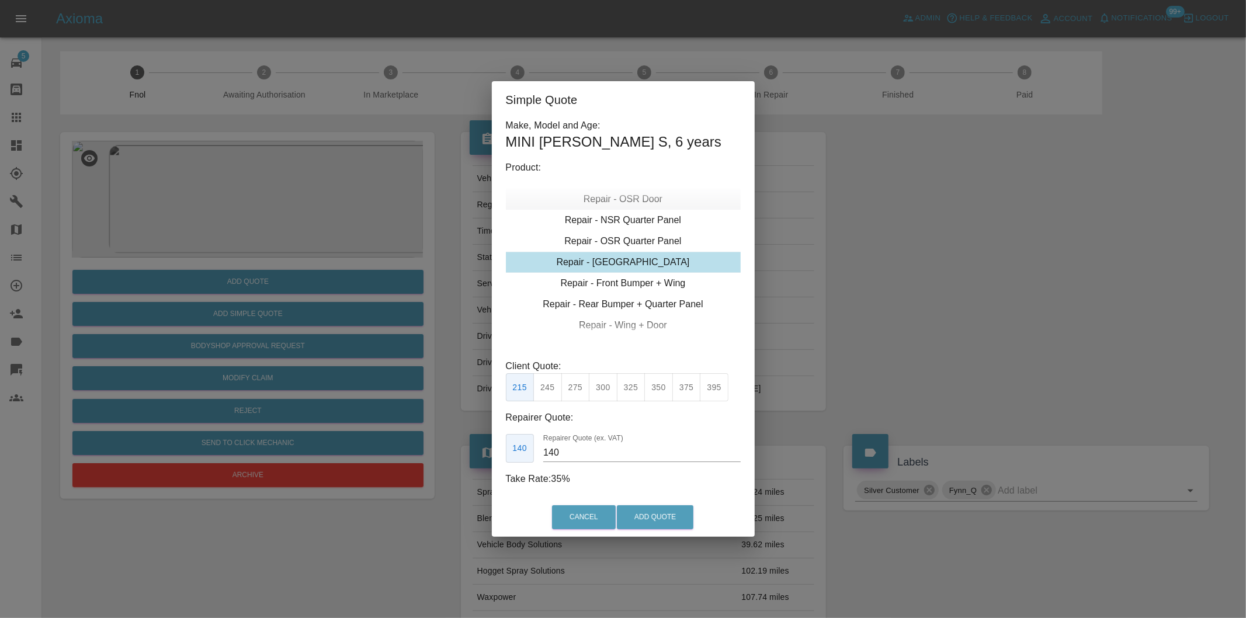
click at [639, 200] on div "Repair - OSR Door" at bounding box center [623, 199] width 235 height 21
click at [649, 219] on div "Repair - OSF Door" at bounding box center [623, 220] width 235 height 21
drag, startPoint x: 570, startPoint y: 387, endPoint x: 640, endPoint y: 478, distance: 114.6
click at [570, 387] on button "275" at bounding box center [575, 387] width 29 height 29
type input "185"
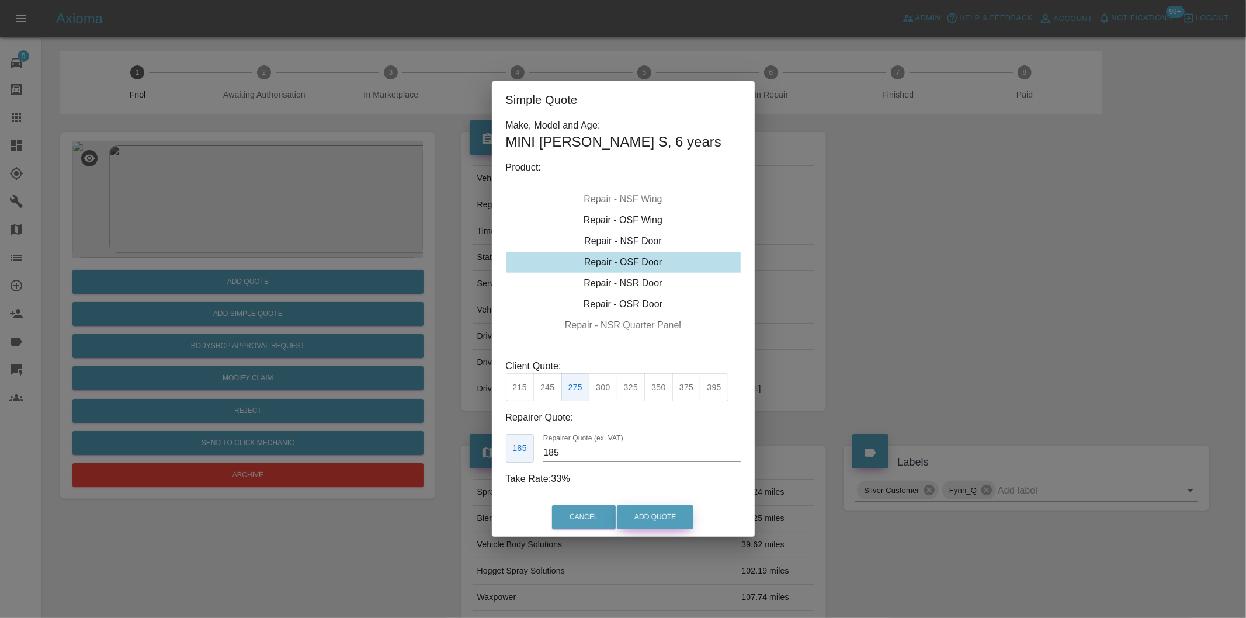
drag, startPoint x: 664, startPoint y: 522, endPoint x: 668, endPoint y: 494, distance: 28.3
click at [664, 521] on button "Add Quote" at bounding box center [655, 517] width 77 height 24
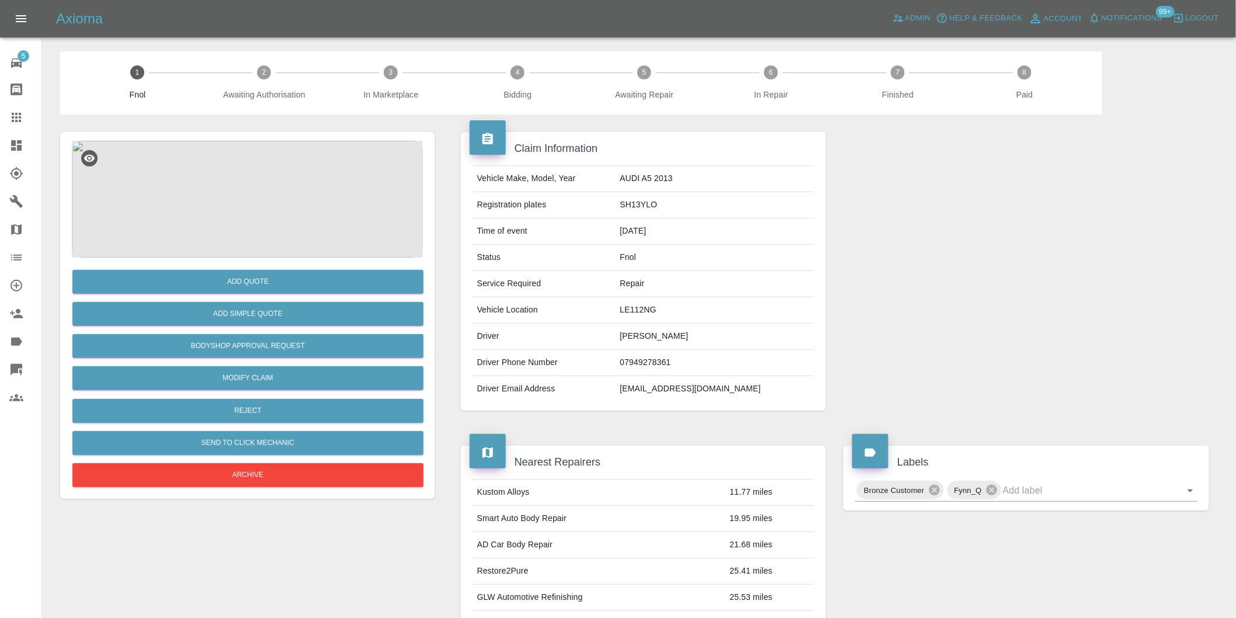
click at [255, 182] on img at bounding box center [247, 199] width 351 height 117
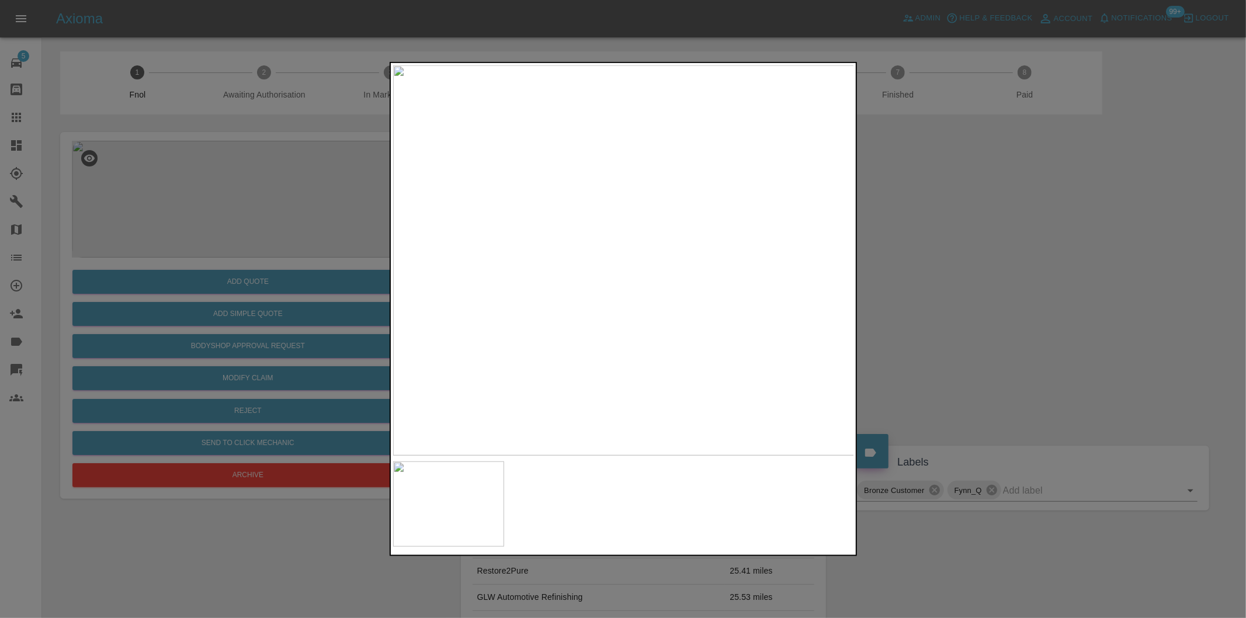
click at [611, 264] on img at bounding box center [624, 260] width 462 height 390
click at [611, 264] on img at bounding box center [659, 250] width 1385 height 1170
click at [980, 266] on div at bounding box center [623, 309] width 1246 height 618
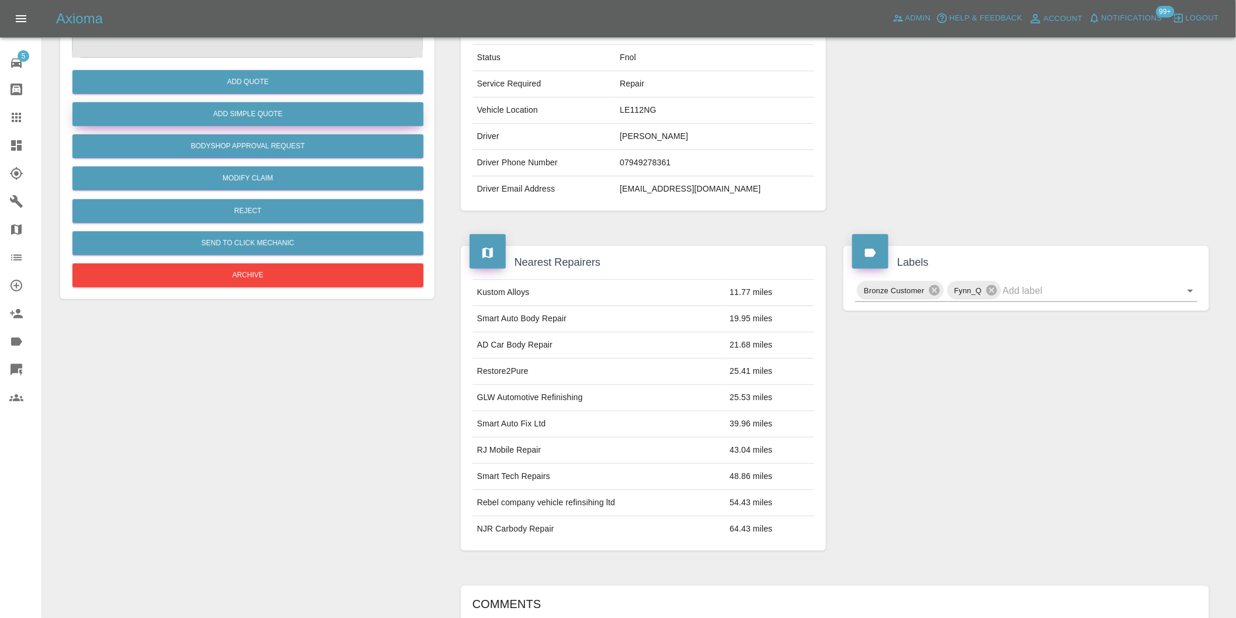
scroll to position [16, 0]
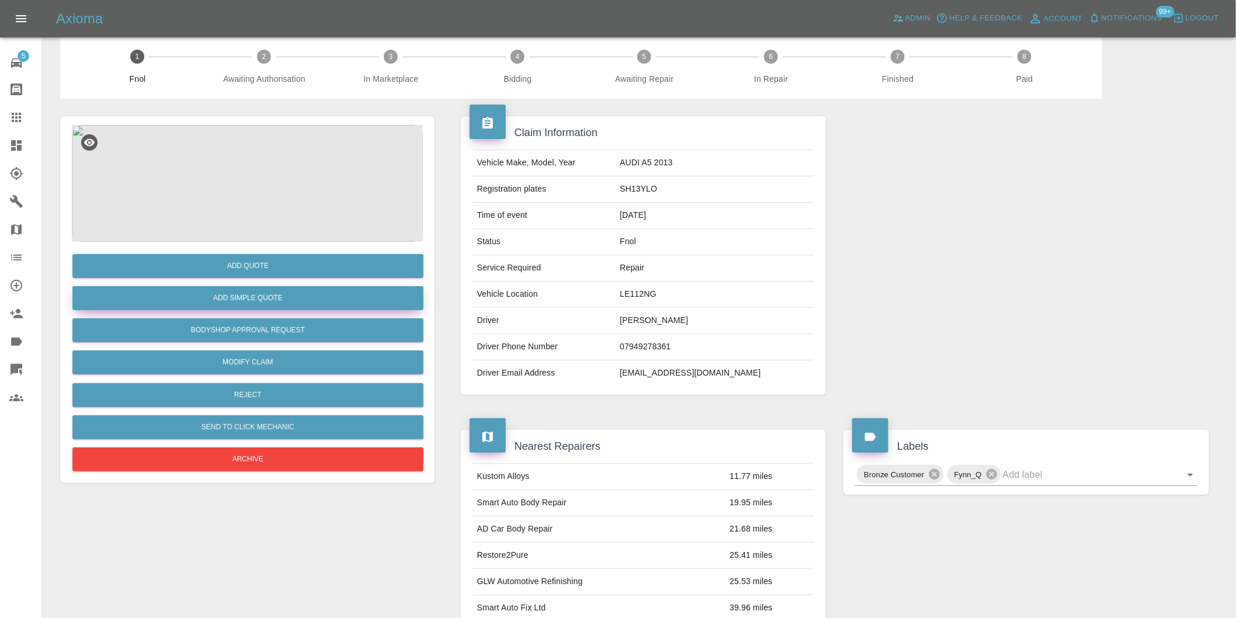
click at [302, 300] on button "Add Simple Quote" at bounding box center [247, 298] width 351 height 24
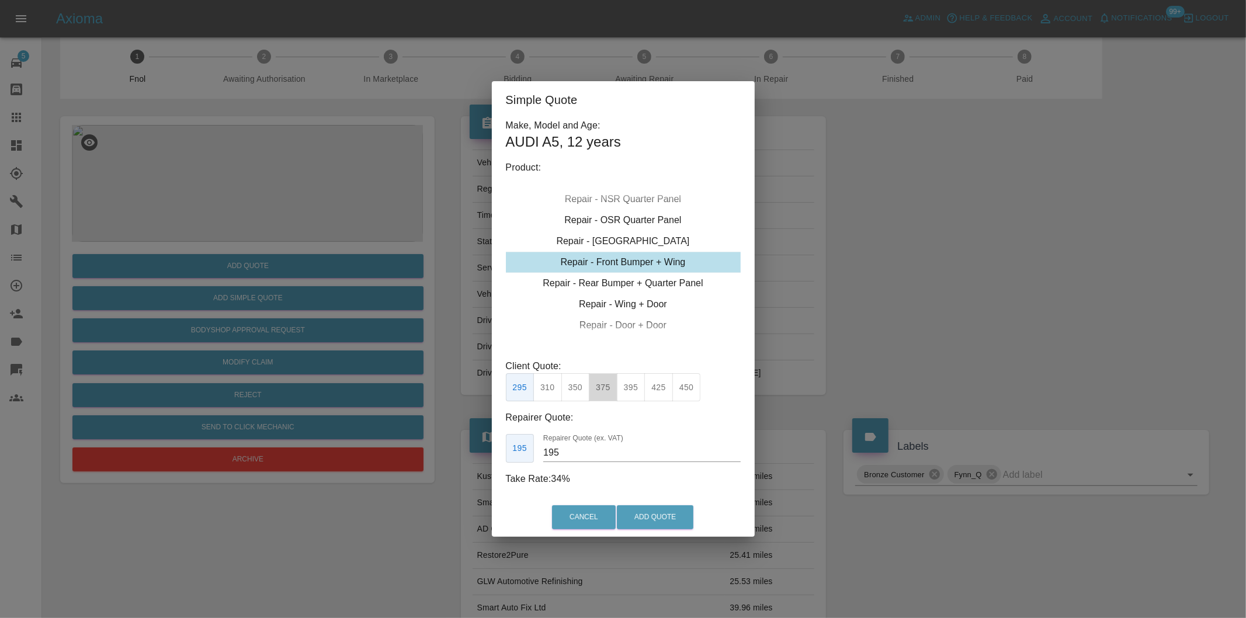
drag, startPoint x: 599, startPoint y: 380, endPoint x: 628, endPoint y: 434, distance: 60.9
click at [600, 386] on button "375" at bounding box center [603, 387] width 29 height 29
type input "230"
drag, startPoint x: 652, startPoint y: 505, endPoint x: 652, endPoint y: 514, distance: 9.3
click at [653, 505] on div "Cancel Add Quote" at bounding box center [623, 517] width 263 height 39
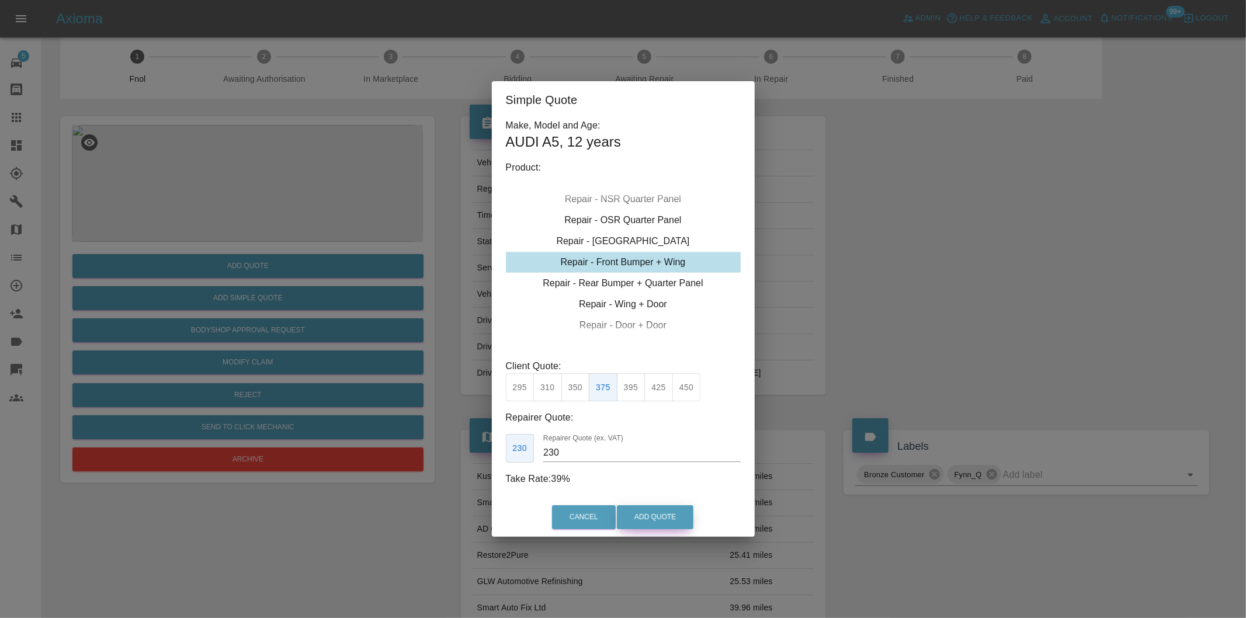
click at [652, 515] on button "Add Quote" at bounding box center [655, 517] width 77 height 24
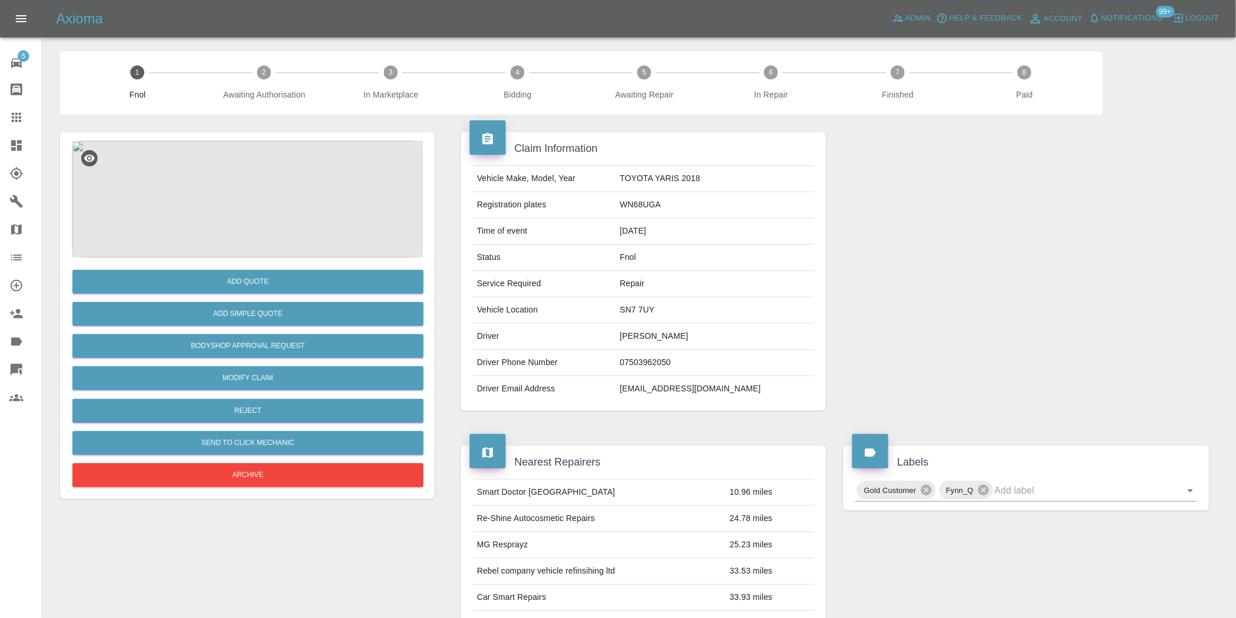
click at [247, 185] on img at bounding box center [247, 199] width 351 height 117
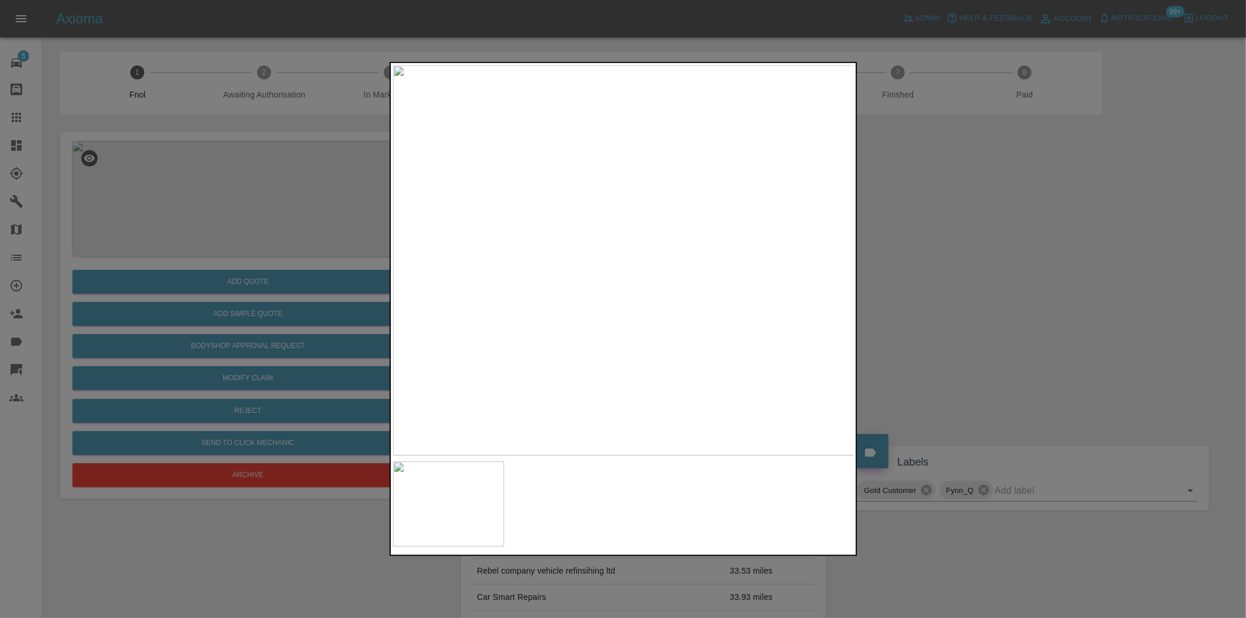
click at [647, 276] on img at bounding box center [624, 260] width 462 height 390
click at [1059, 248] on div at bounding box center [623, 309] width 1246 height 618
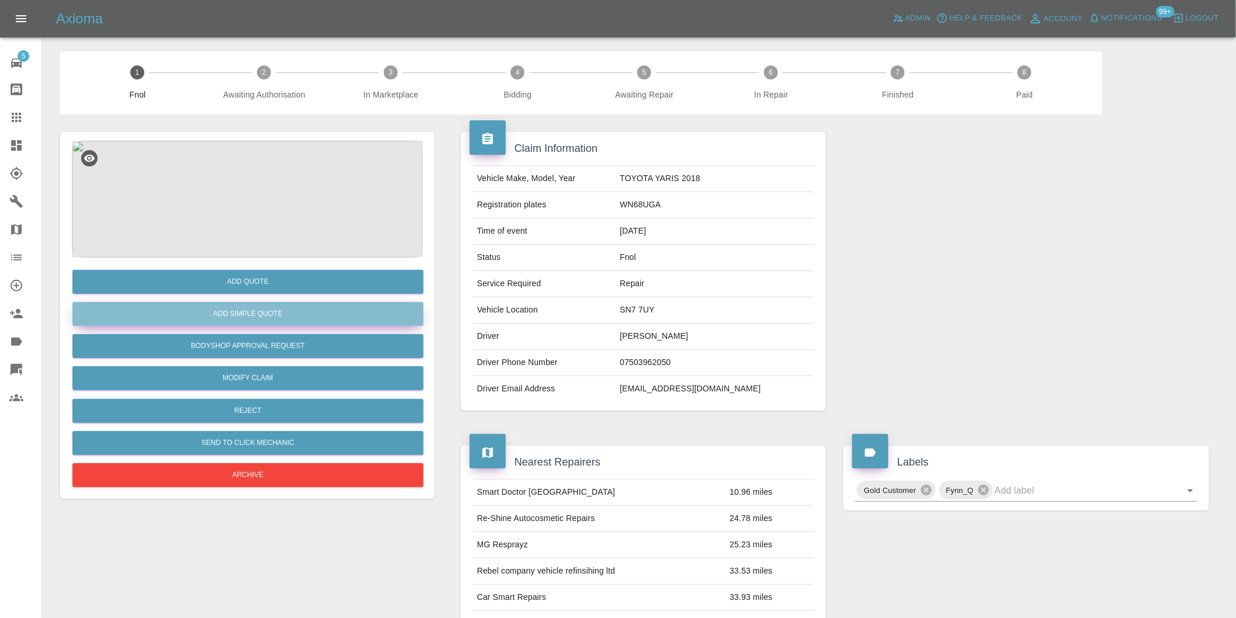
click at [275, 314] on button "Add Simple Quote" at bounding box center [247, 314] width 351 height 24
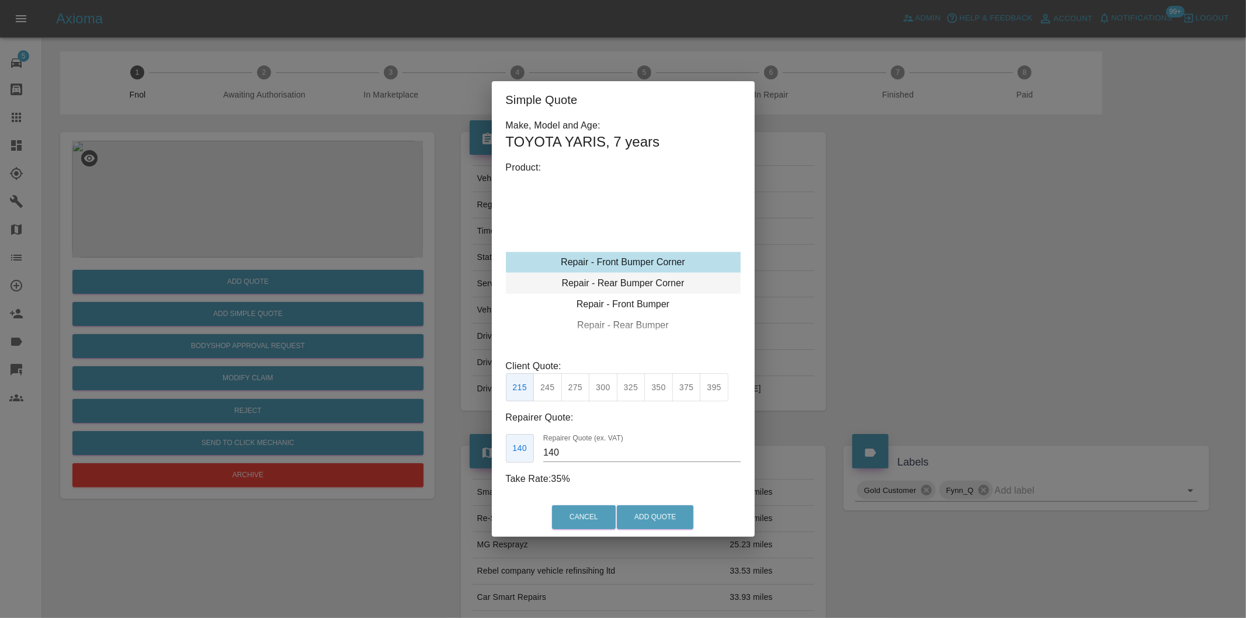
type input "120"
click at [552, 387] on button "199" at bounding box center [547, 387] width 29 height 29
click at [647, 522] on button "Add Quote" at bounding box center [655, 517] width 77 height 24
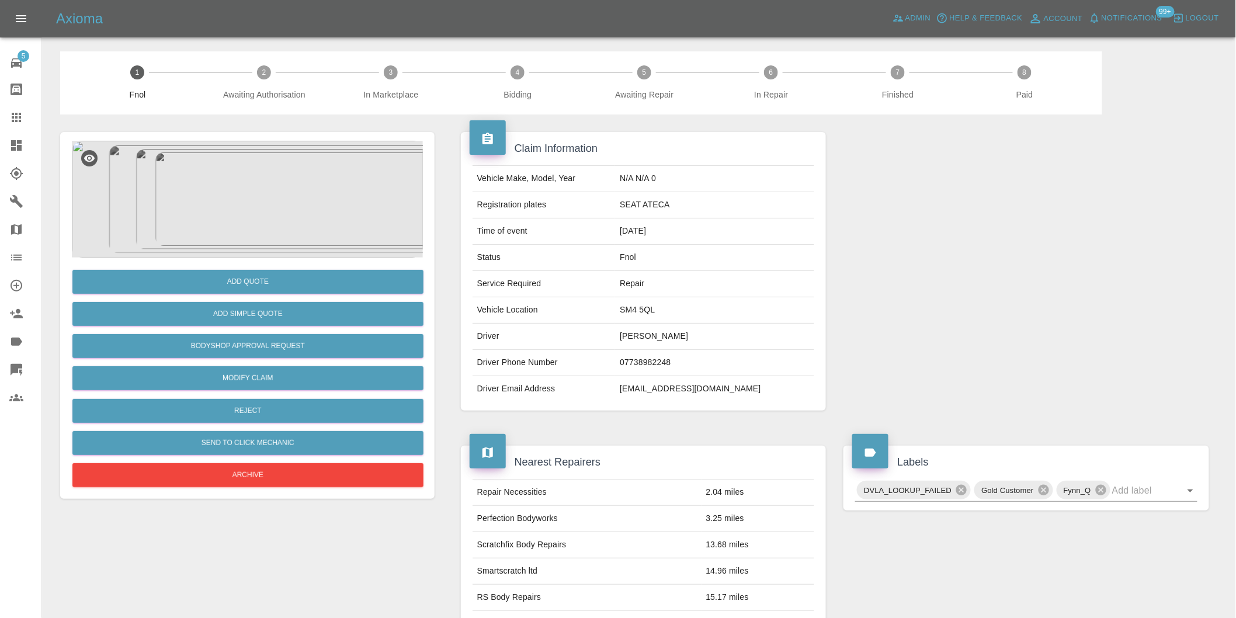
click at [278, 202] on img at bounding box center [247, 199] width 351 height 117
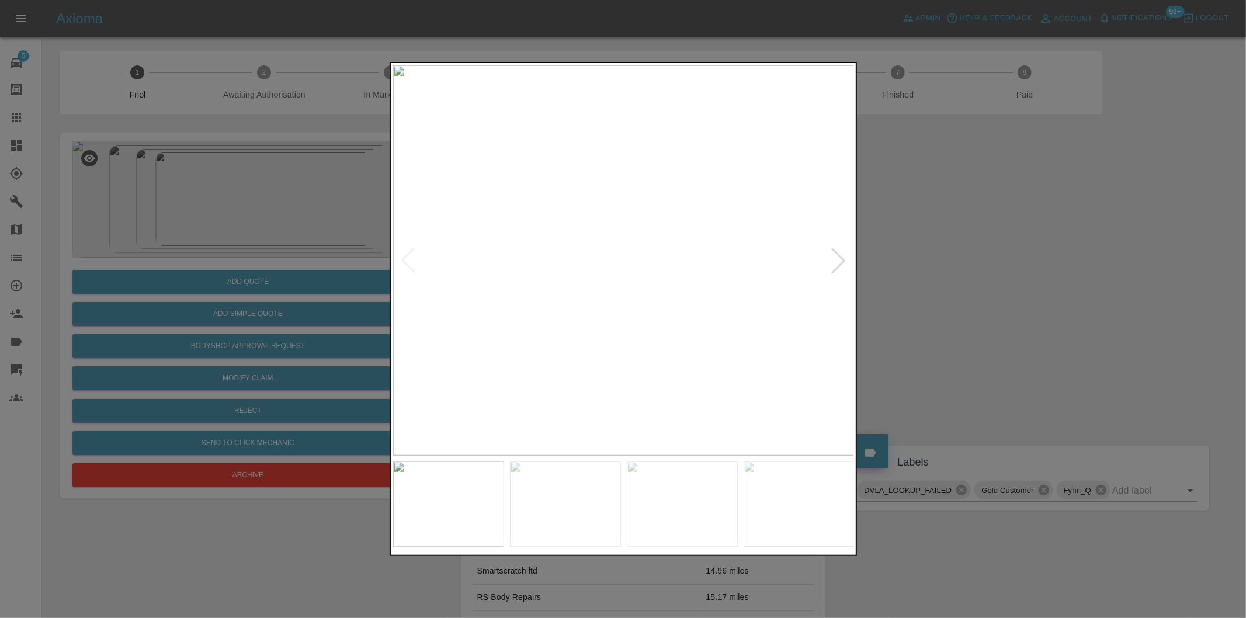
click at [840, 255] on div at bounding box center [839, 261] width 26 height 26
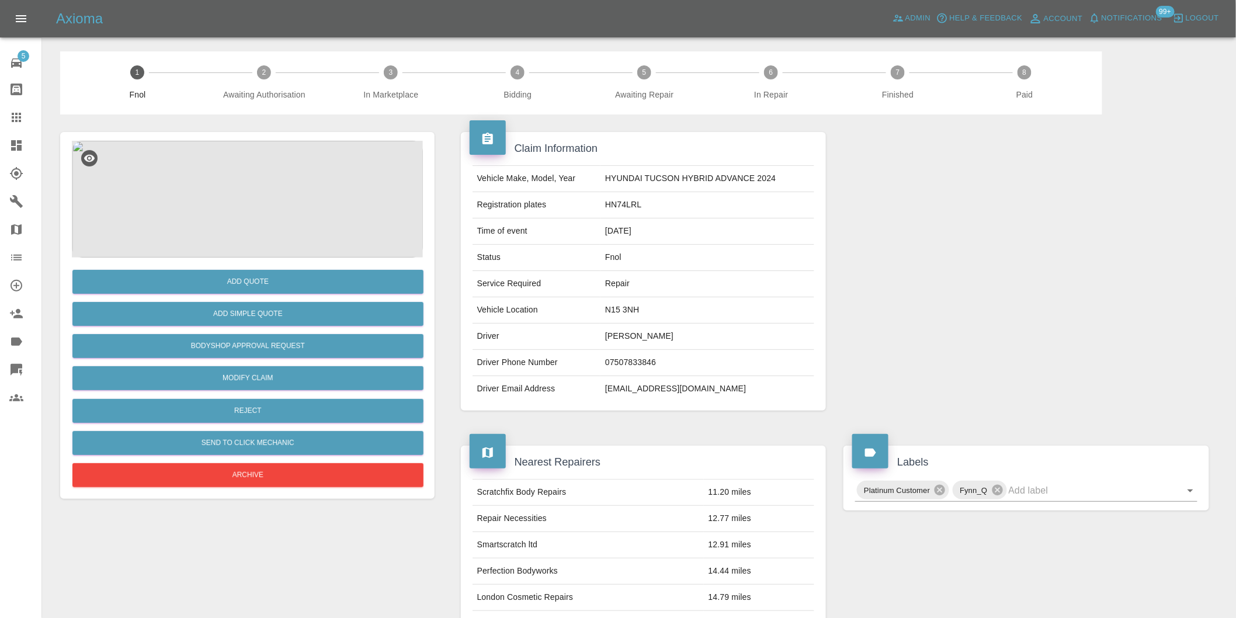
click at [253, 181] on img at bounding box center [247, 199] width 351 height 117
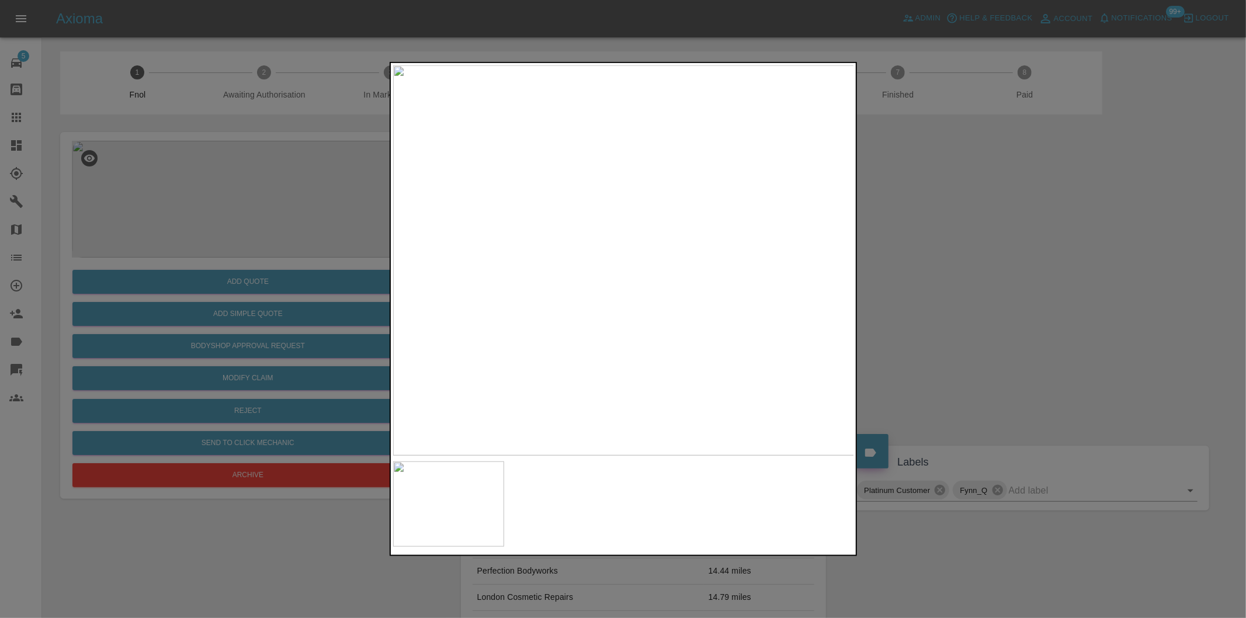
click at [900, 313] on div at bounding box center [623, 309] width 1246 height 618
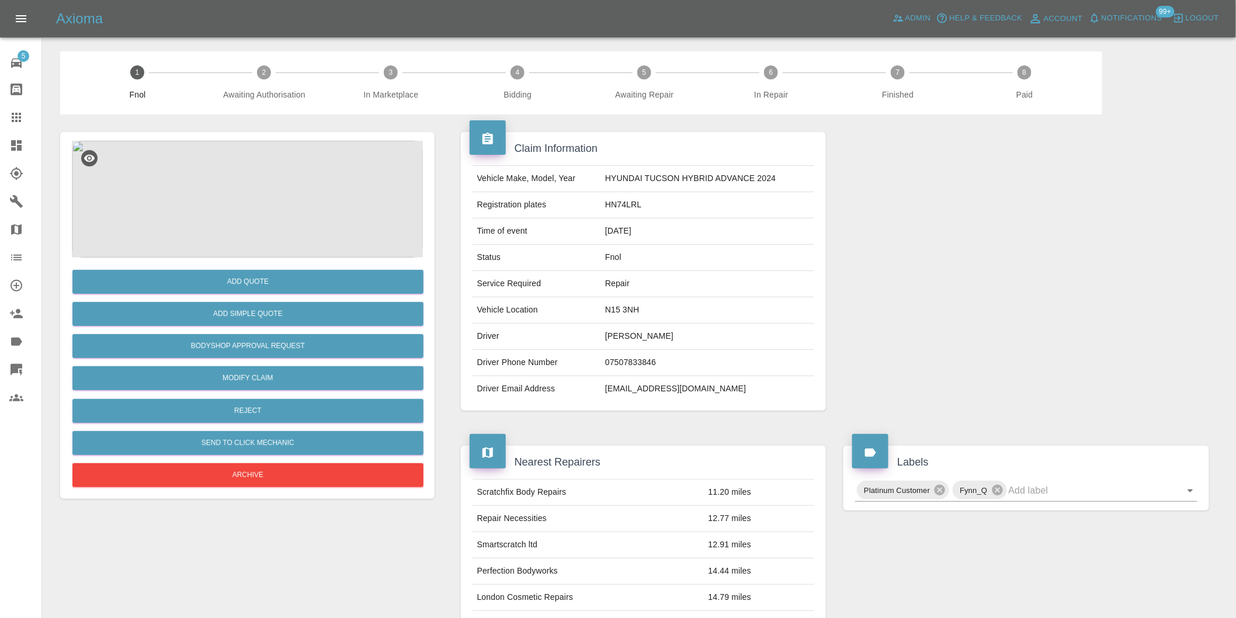
click at [248, 207] on img at bounding box center [247, 199] width 351 height 117
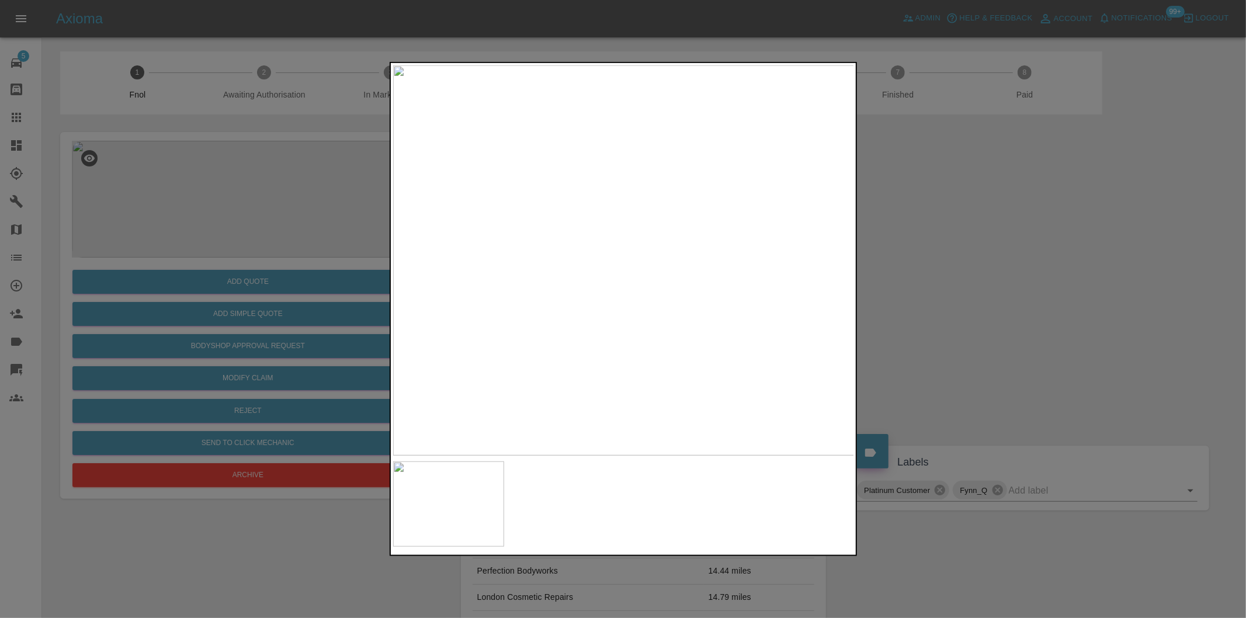
click at [1015, 291] on div at bounding box center [623, 309] width 1246 height 618
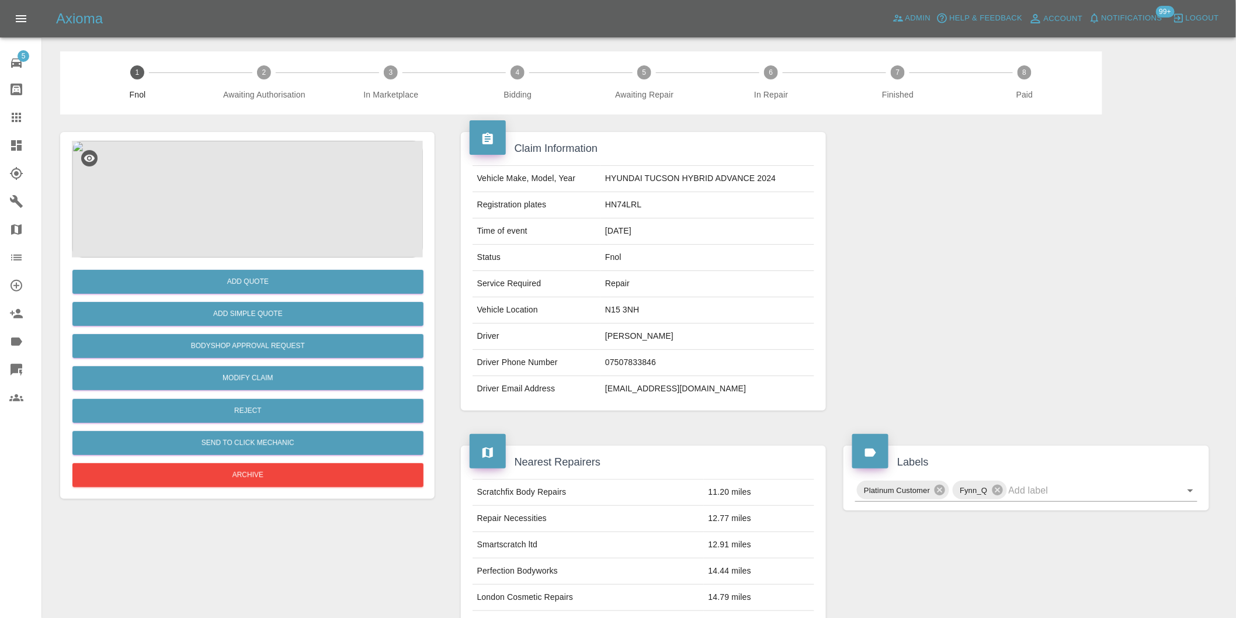
click at [306, 187] on img at bounding box center [247, 199] width 351 height 117
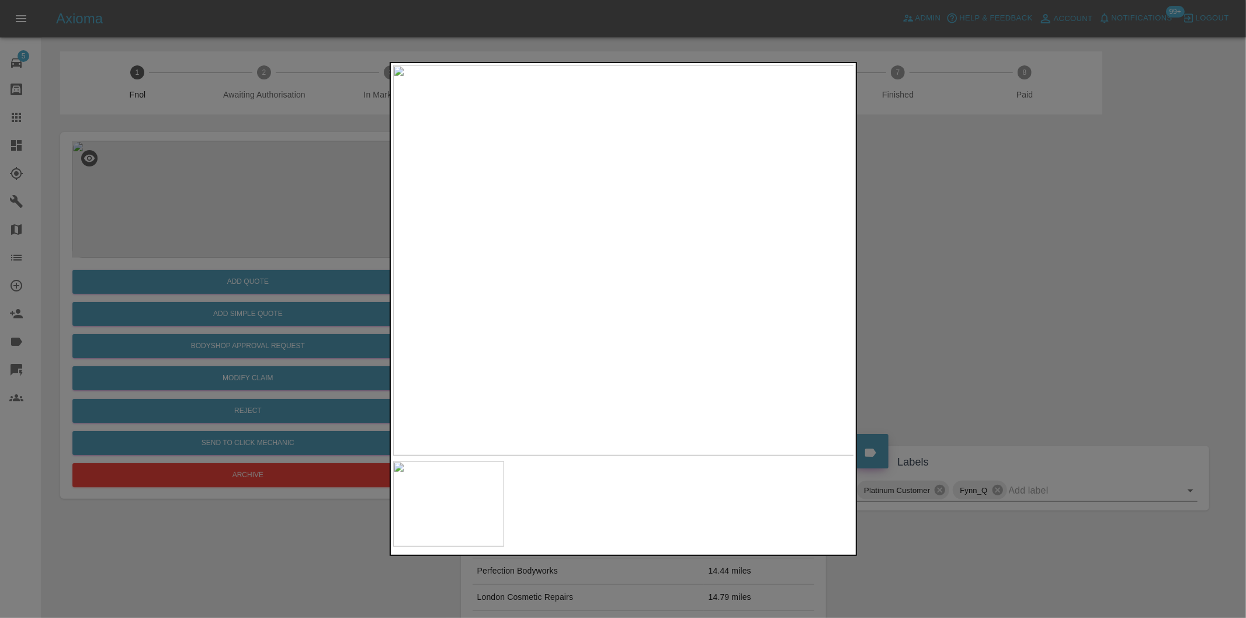
click at [956, 272] on div at bounding box center [623, 309] width 1246 height 618
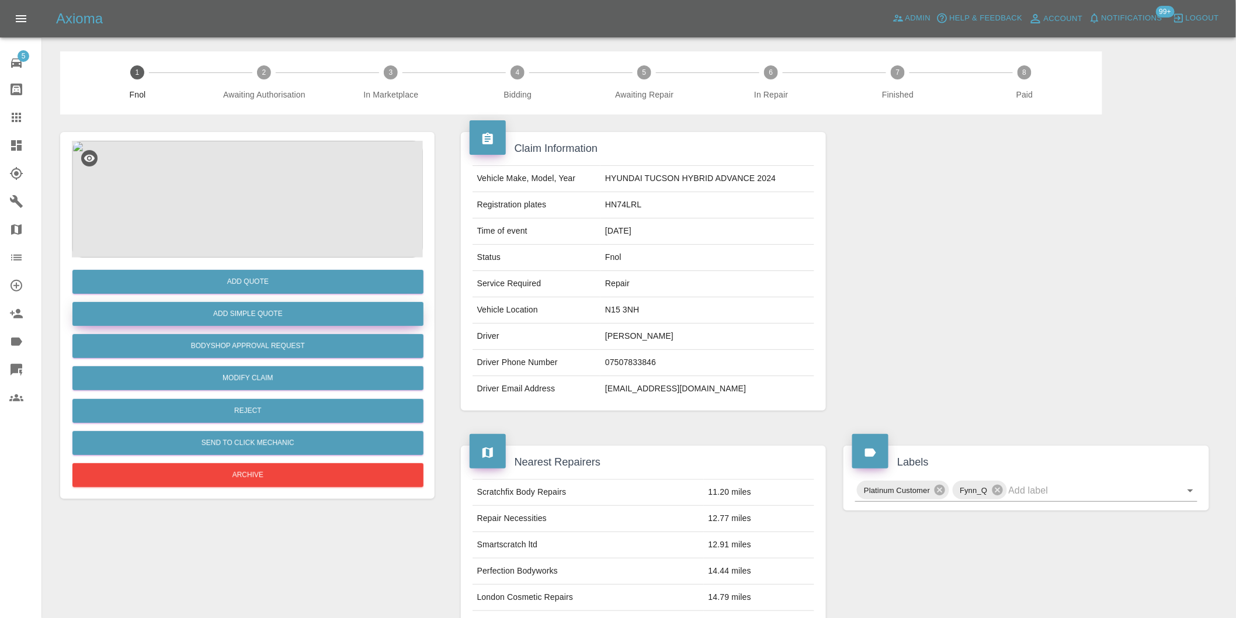
click at [324, 317] on button "Add Simple Quote" at bounding box center [247, 314] width 351 height 24
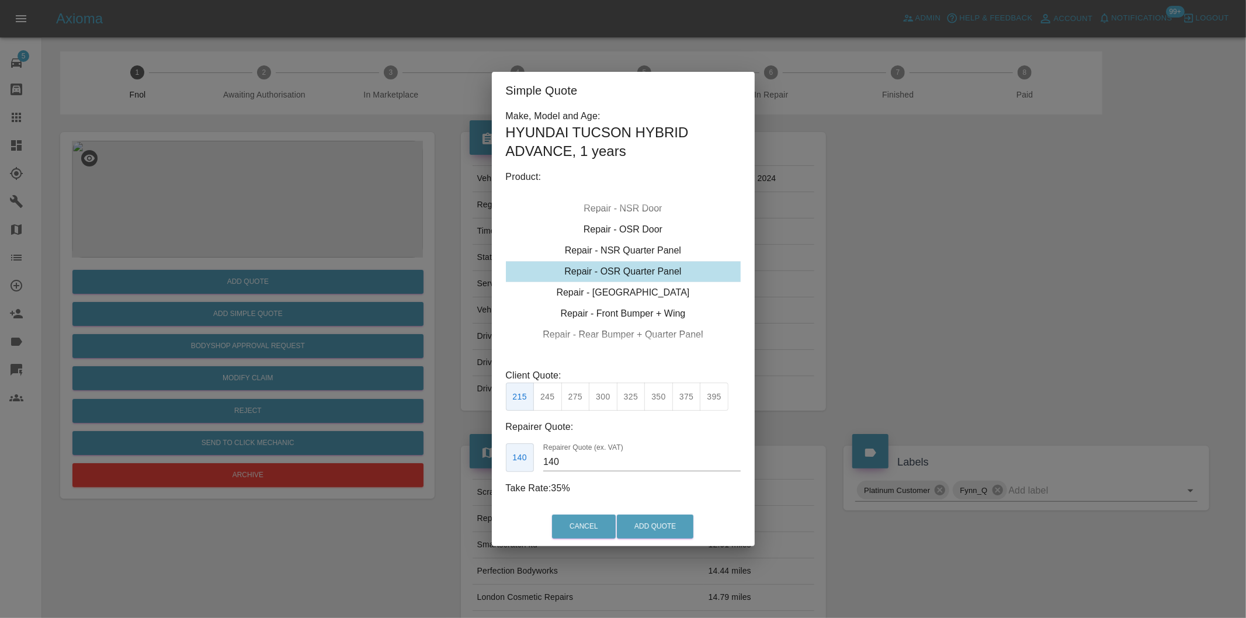
click at [608, 401] on button "300" at bounding box center [603, 397] width 29 height 29
type input "190"
click at [660, 534] on button "Add Quote" at bounding box center [655, 527] width 77 height 24
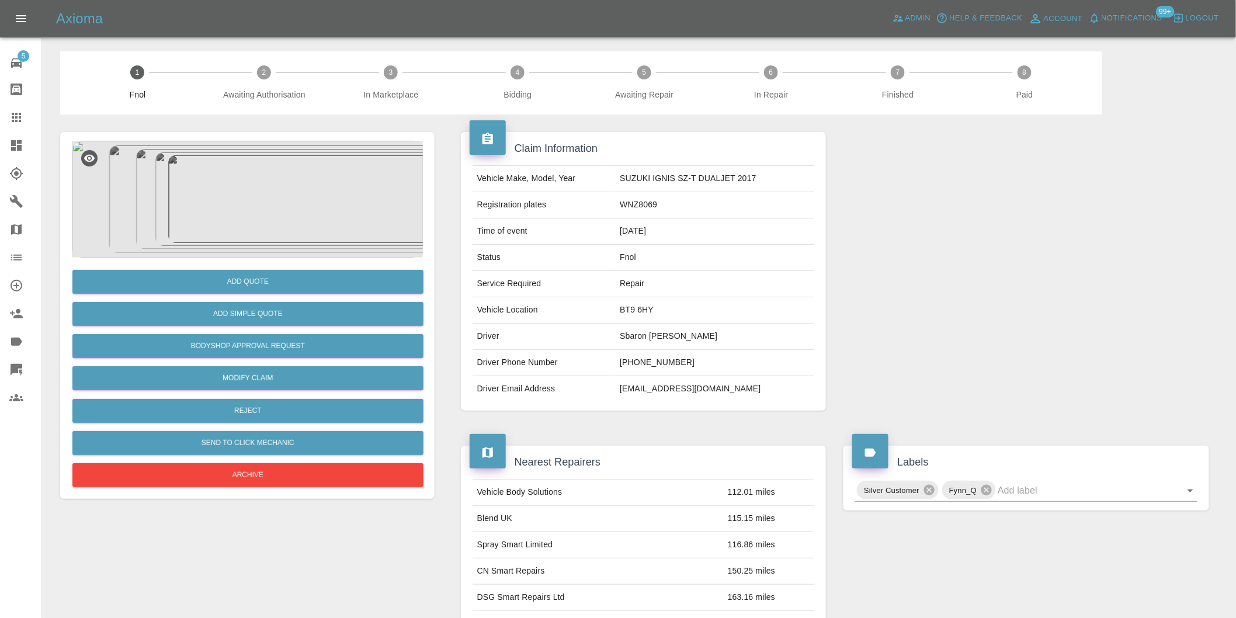
click at [272, 177] on img at bounding box center [247, 199] width 351 height 117
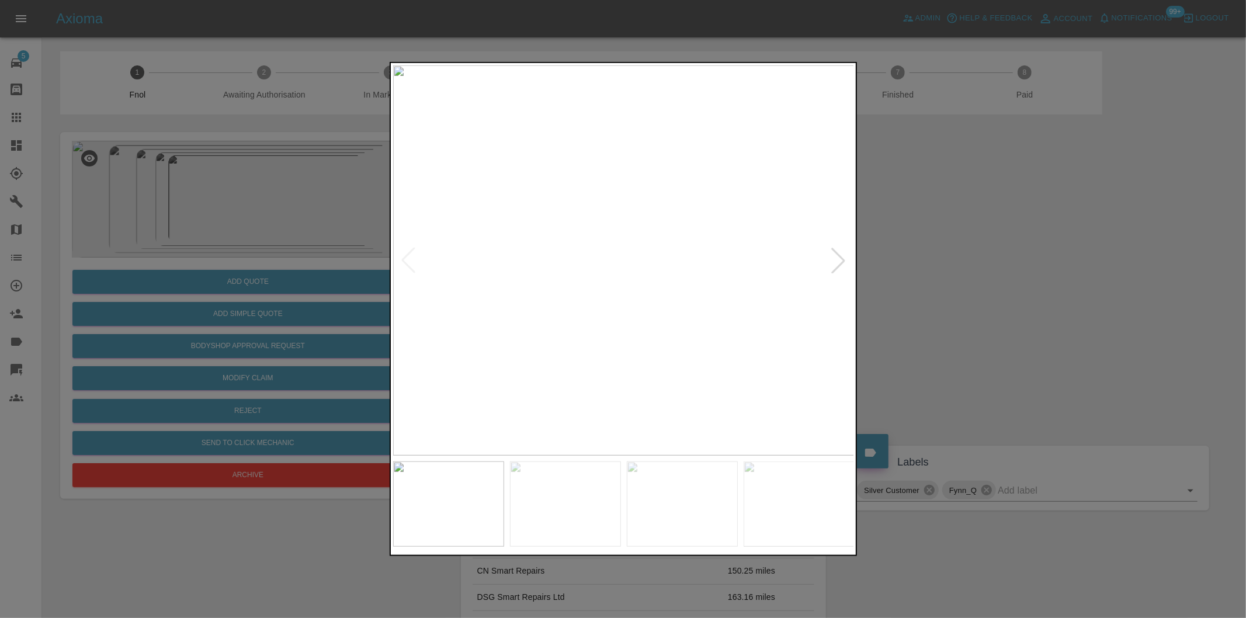
click at [838, 260] on div at bounding box center [839, 261] width 26 height 26
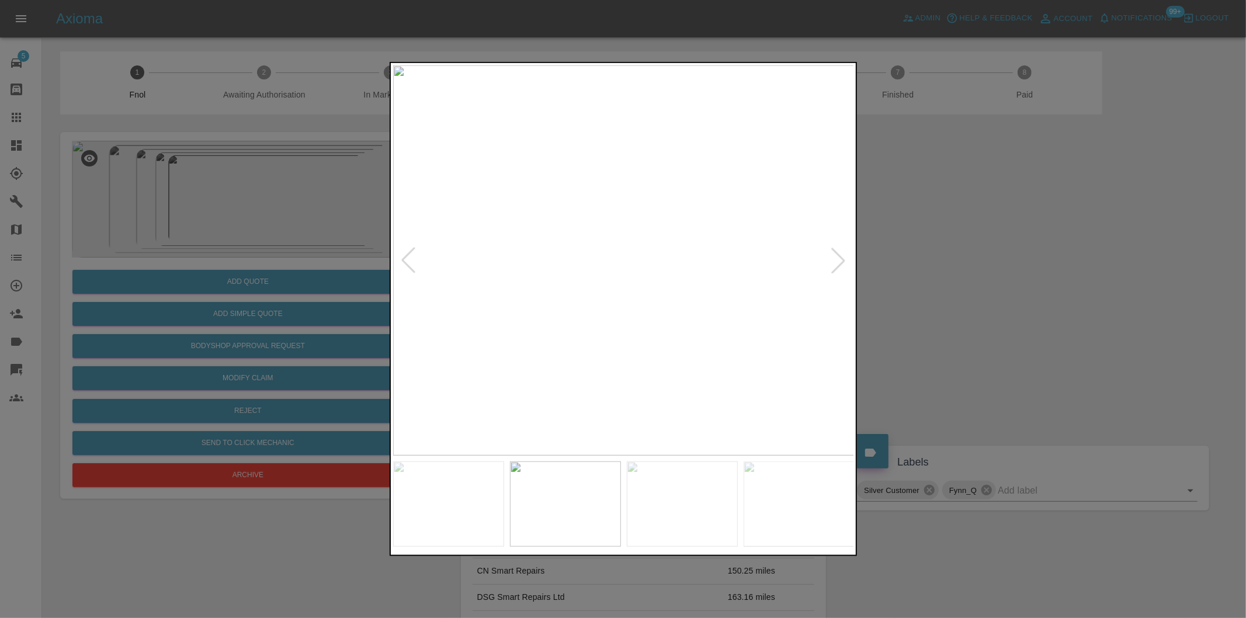
click at [838, 261] on div at bounding box center [839, 261] width 26 height 26
click at [838, 261] on img at bounding box center [624, 260] width 462 height 390
drag, startPoint x: 913, startPoint y: 271, endPoint x: 627, endPoint y: 282, distance: 285.9
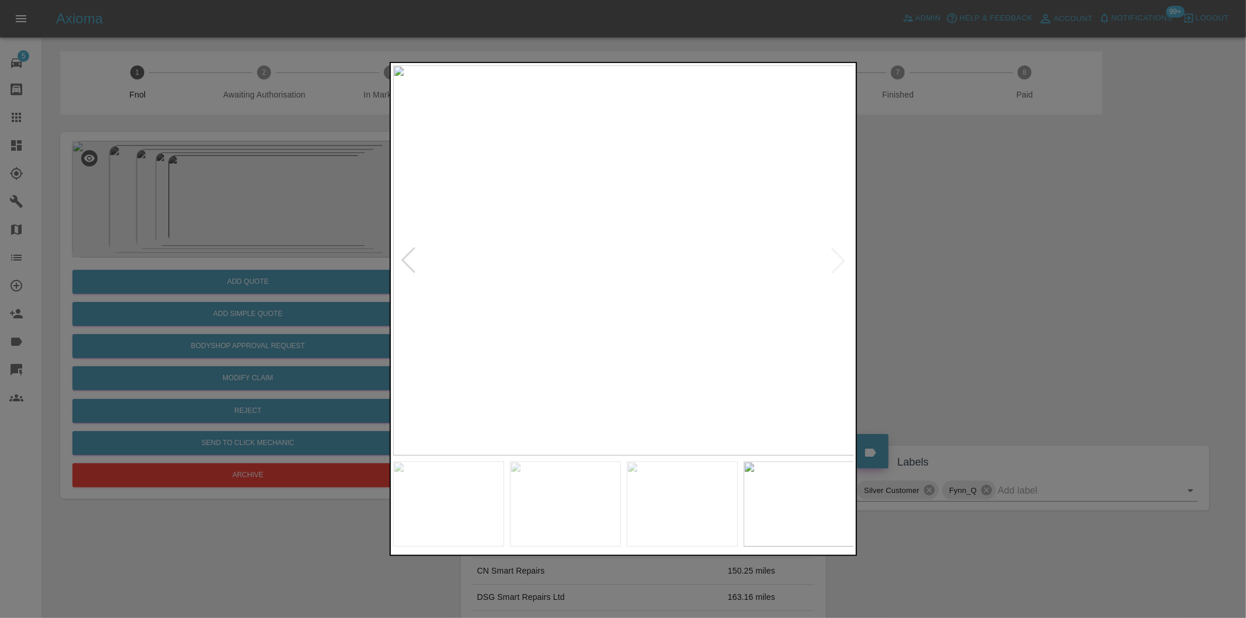
click at [904, 272] on div at bounding box center [623, 309] width 1246 height 618
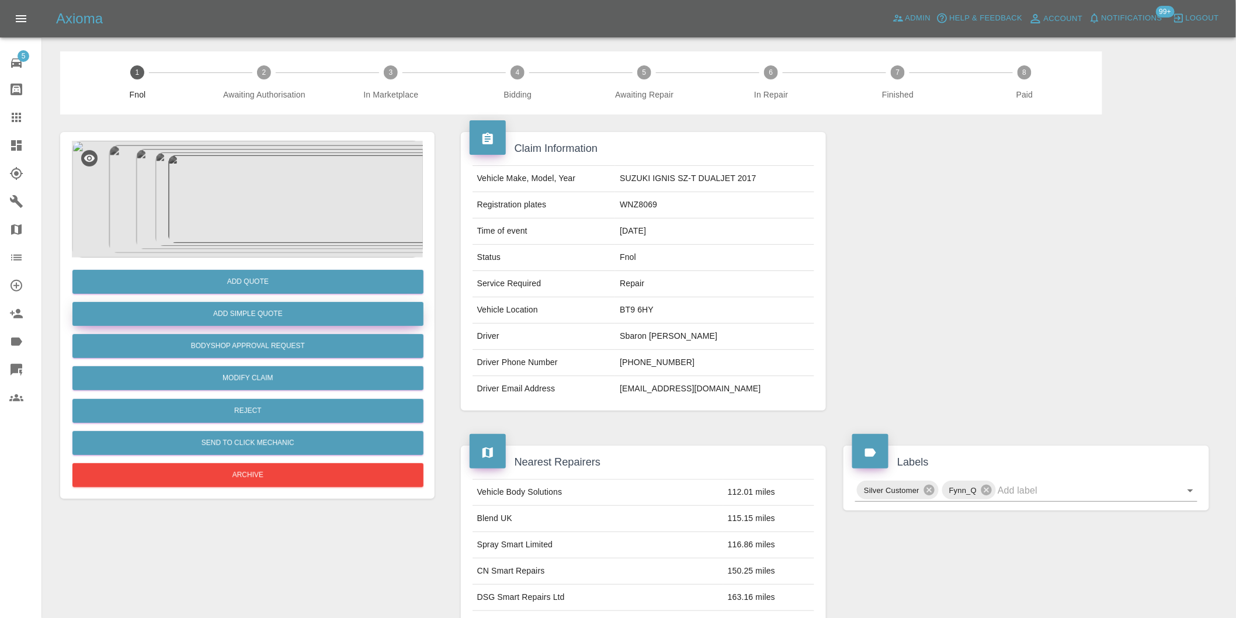
click at [321, 316] on button "Add Simple Quote" at bounding box center [247, 314] width 351 height 24
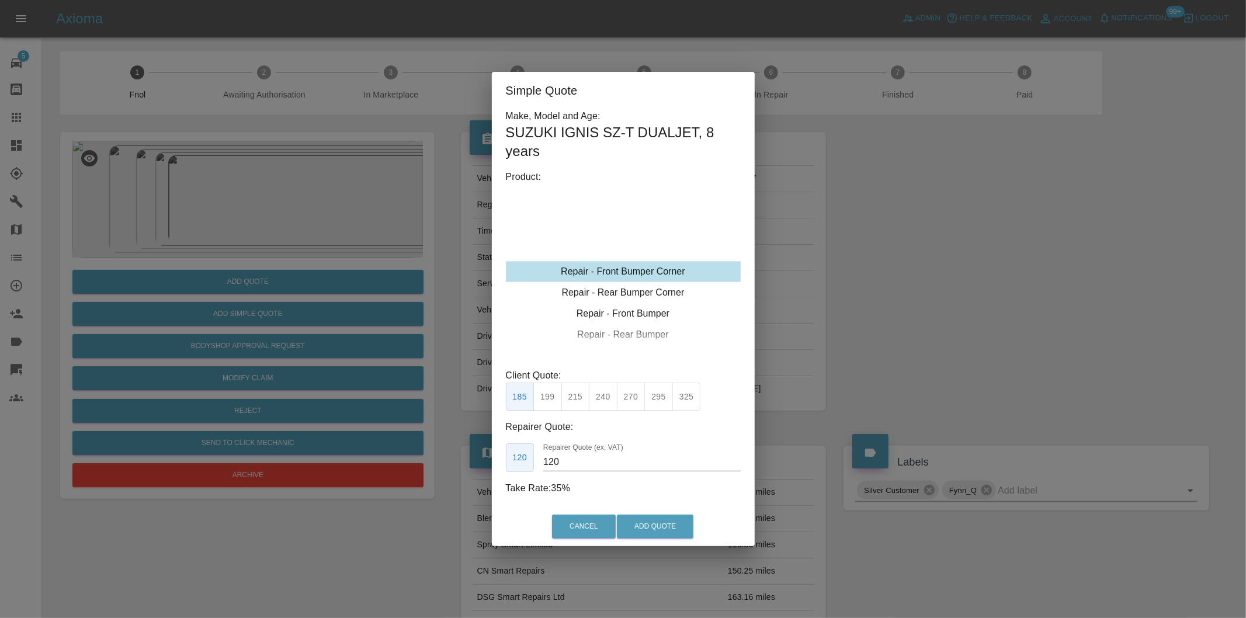
click at [571, 399] on button "215" at bounding box center [575, 397] width 29 height 29
type input "135"
click at [653, 529] on button "Add Quote" at bounding box center [655, 527] width 77 height 24
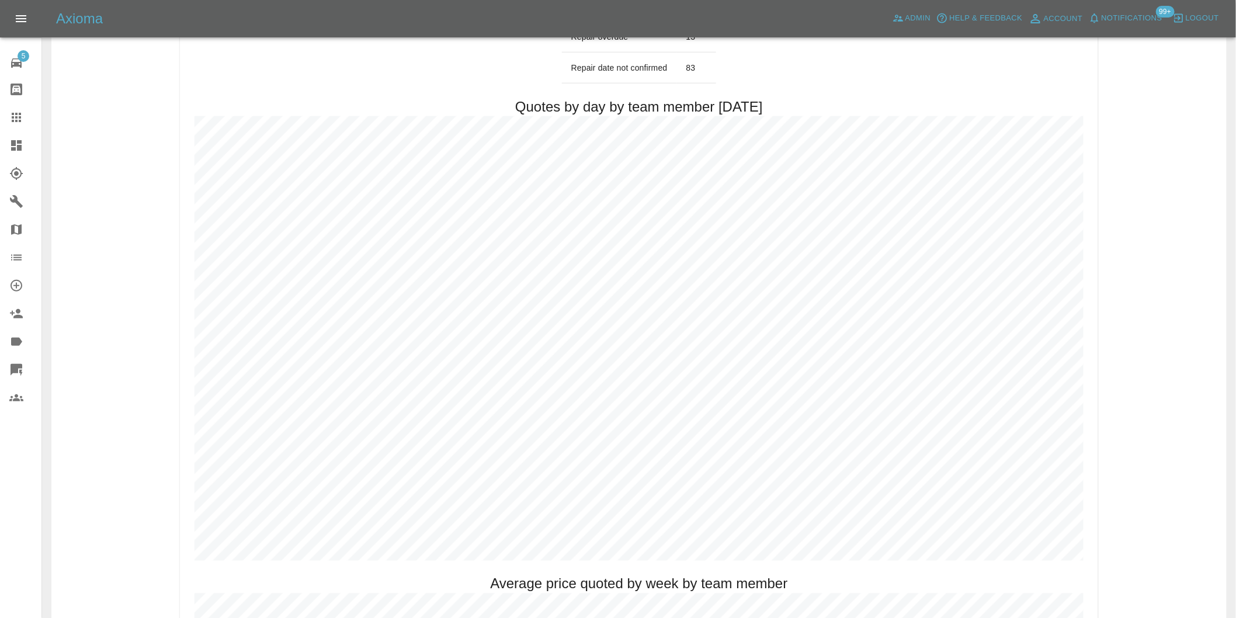
scroll to position [519, 0]
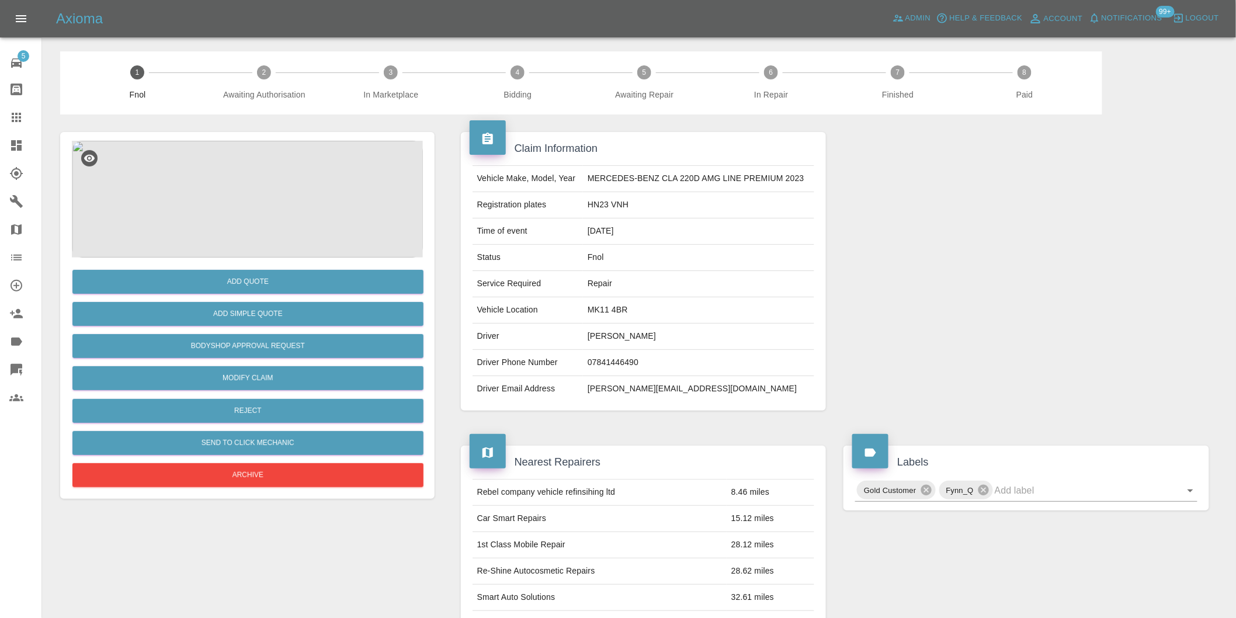
click at [265, 202] on img at bounding box center [247, 199] width 351 height 117
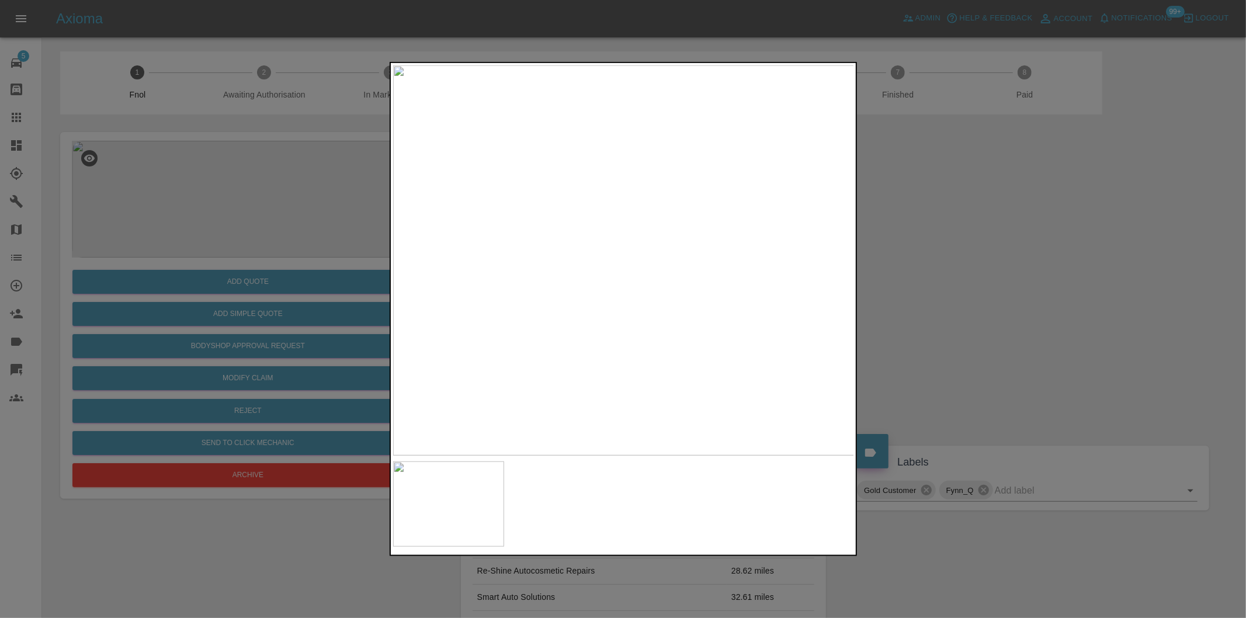
drag, startPoint x: 961, startPoint y: 287, endPoint x: 781, endPoint y: 328, distance: 184.4
click at [954, 288] on div at bounding box center [623, 309] width 1246 height 618
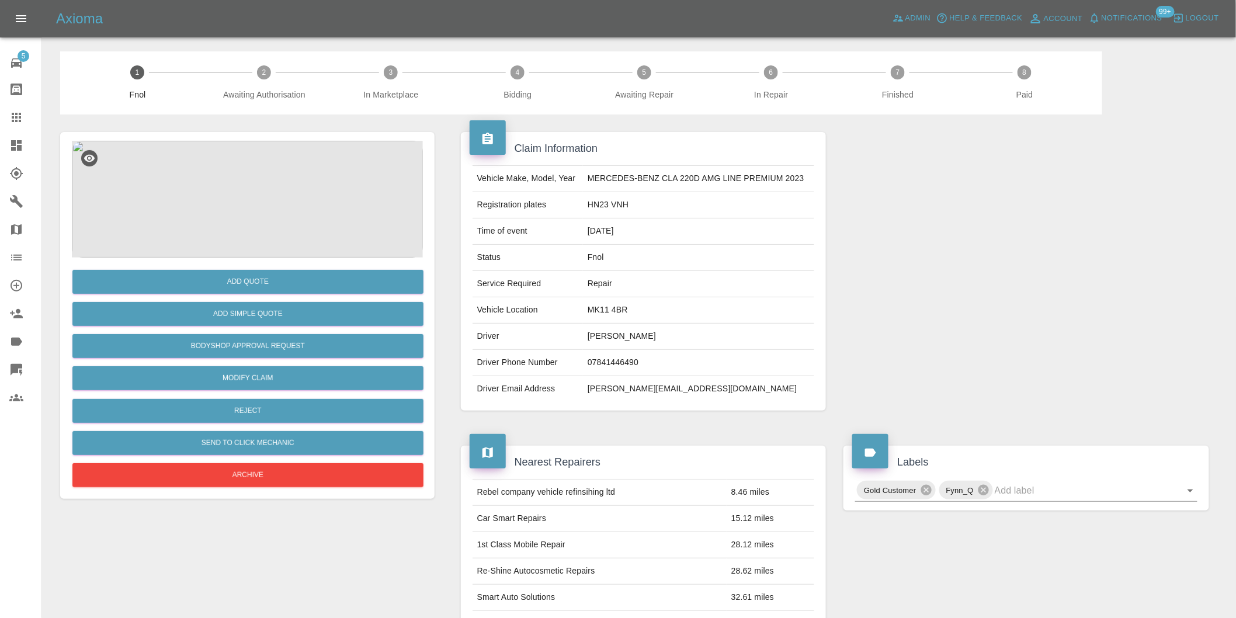
click at [241, 200] on img at bounding box center [247, 199] width 351 height 117
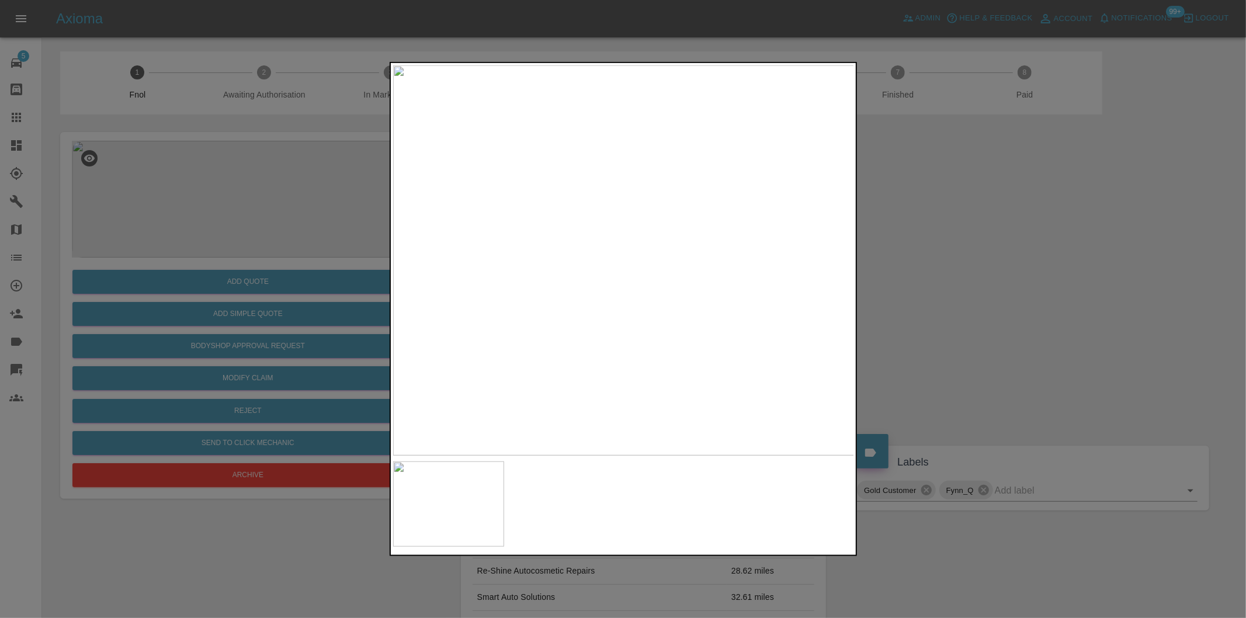
click at [916, 301] on div at bounding box center [623, 309] width 1246 height 618
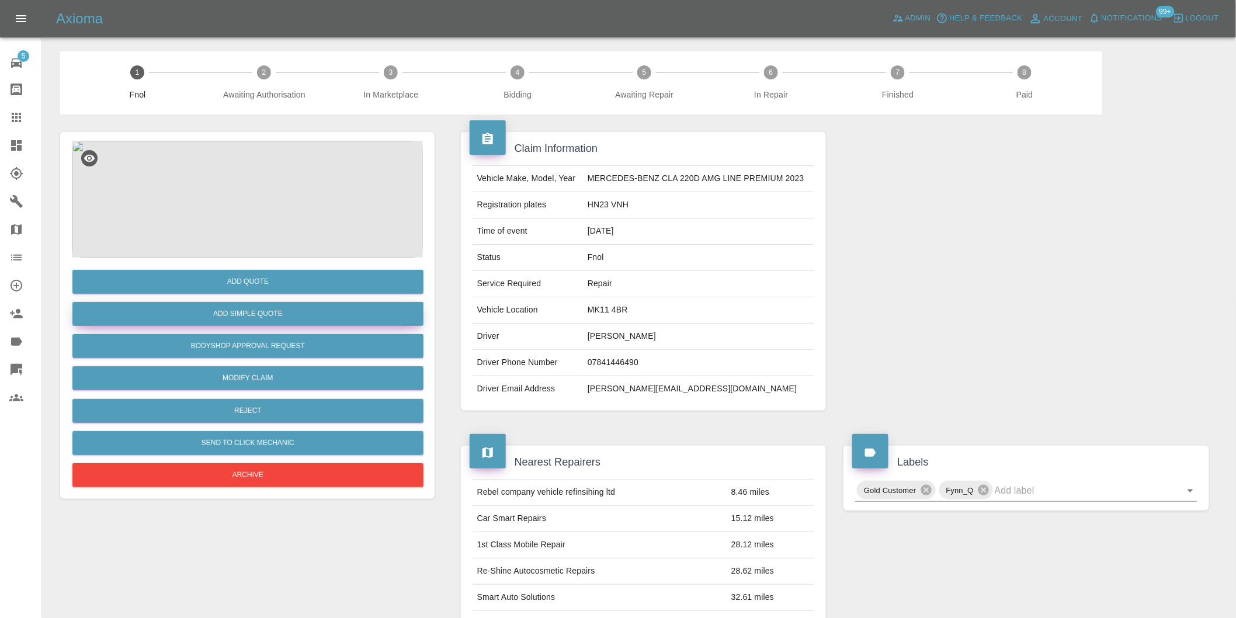
click at [313, 320] on button "Add Simple Quote" at bounding box center [247, 314] width 351 height 24
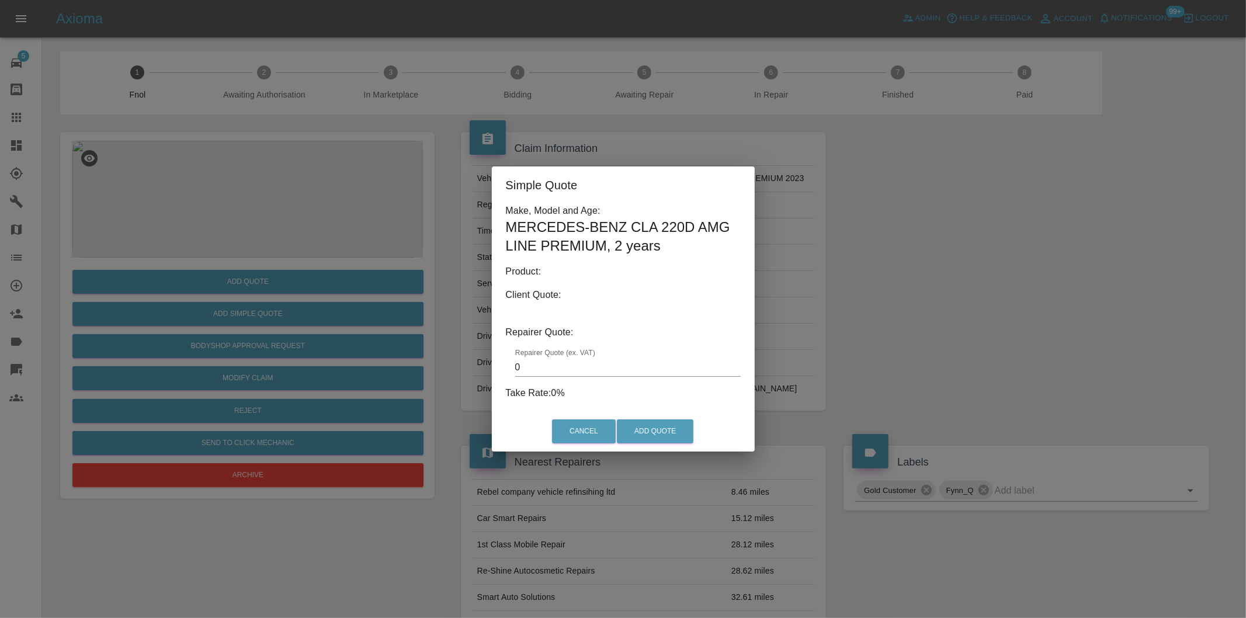
type input "140"
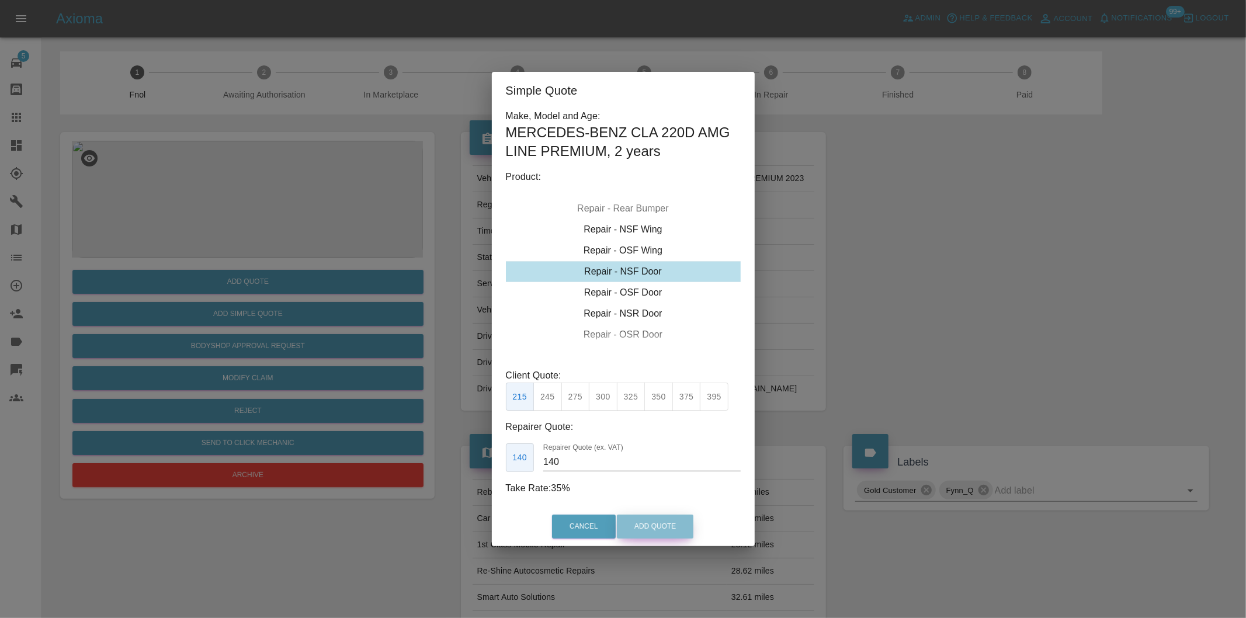
click at [653, 522] on button "Add Quote" at bounding box center [655, 527] width 77 height 24
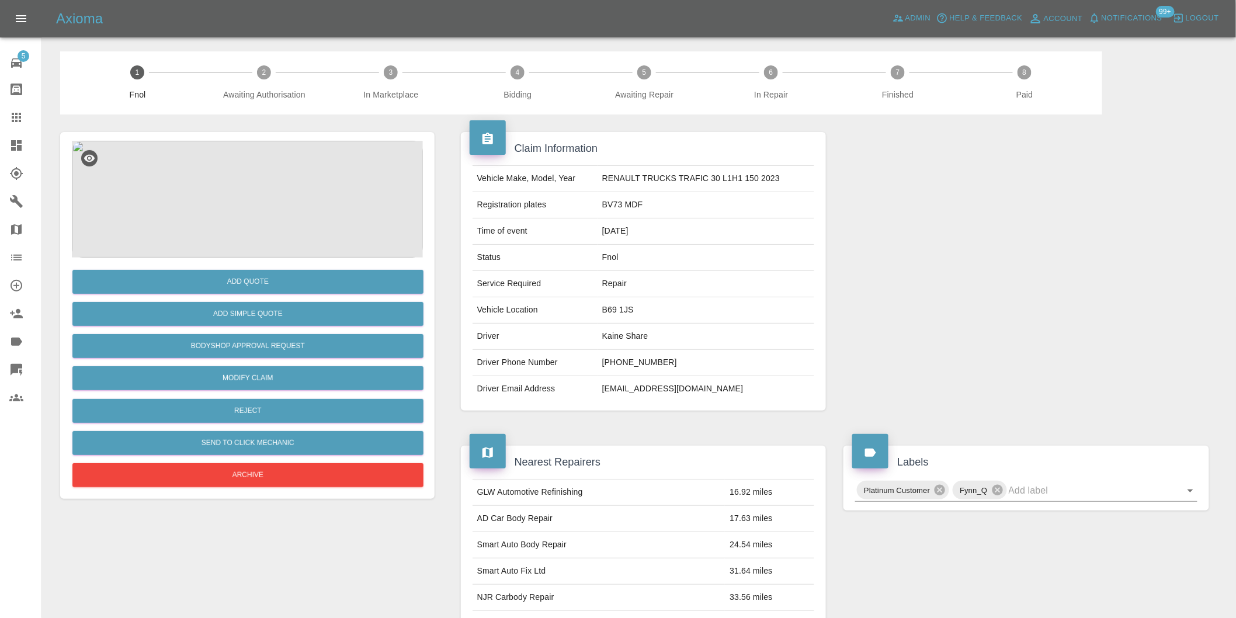
click at [269, 161] on img at bounding box center [247, 199] width 351 height 117
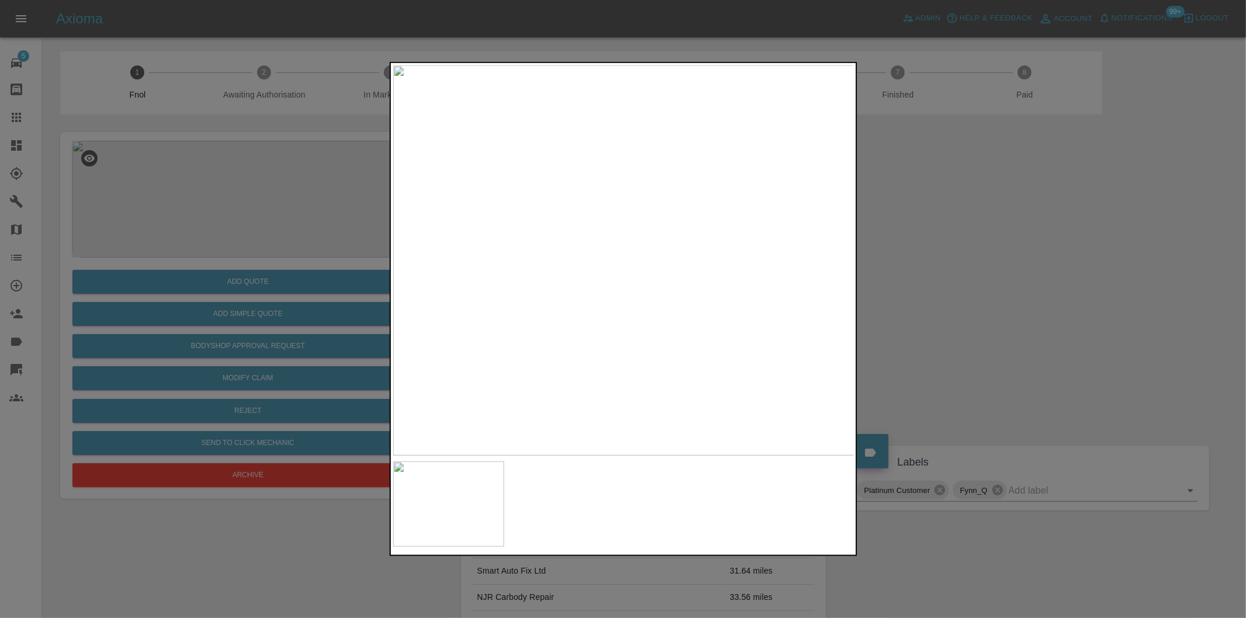
click at [922, 287] on div at bounding box center [623, 309] width 1246 height 618
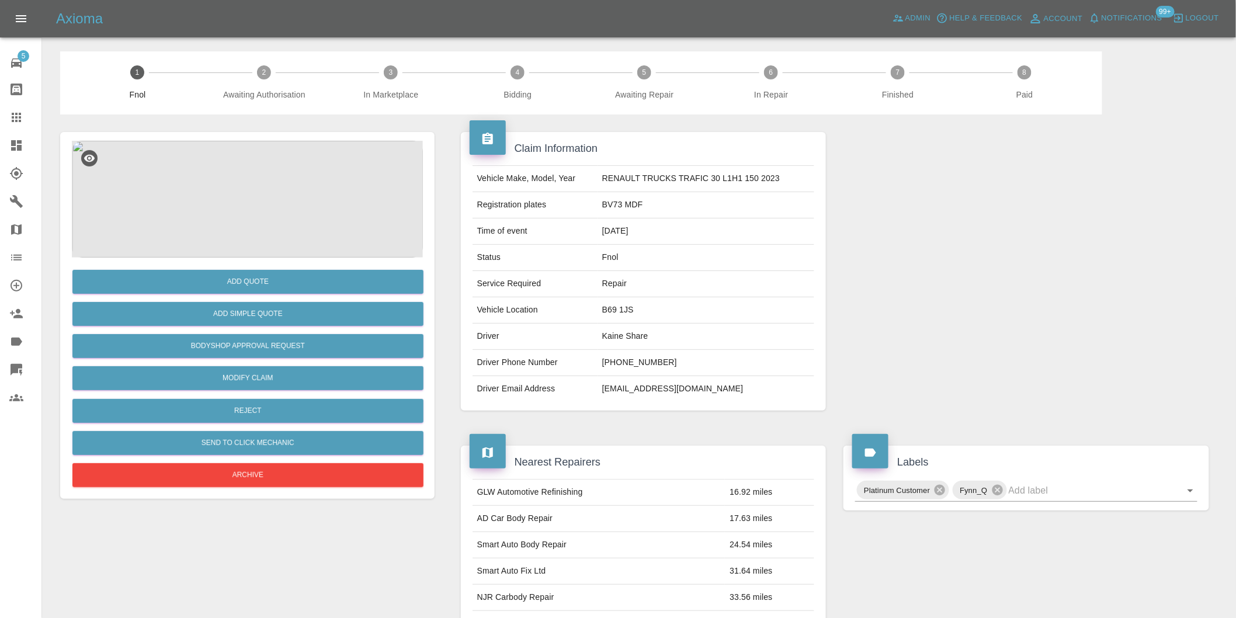
click at [302, 199] on img at bounding box center [247, 199] width 351 height 117
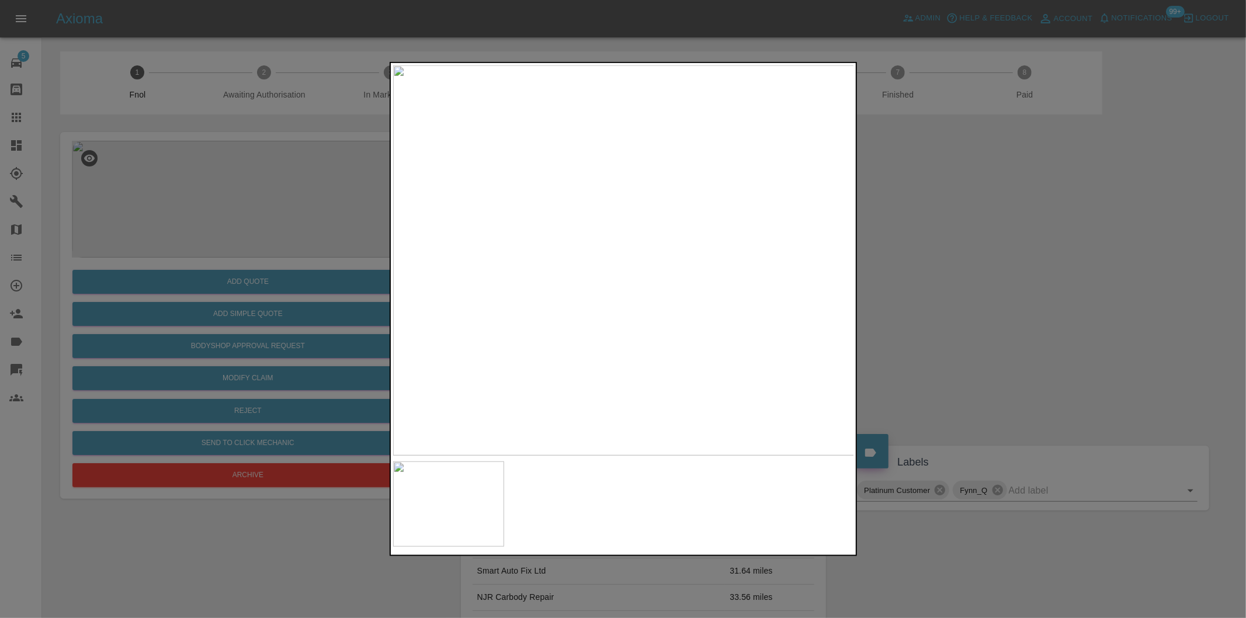
click at [789, 192] on img at bounding box center [624, 260] width 462 height 390
click at [670, 258] on img at bounding box center [162, 466] width 1385 height 1170
click at [1066, 271] on div at bounding box center [623, 309] width 1246 height 618
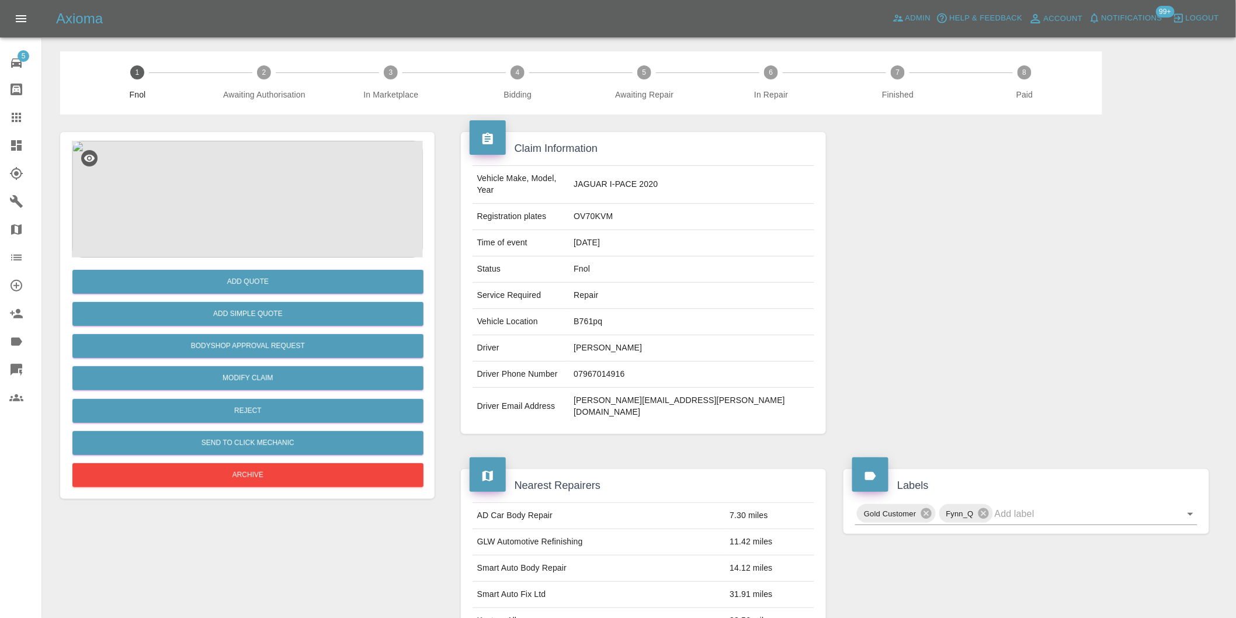
click at [275, 220] on img at bounding box center [247, 199] width 351 height 117
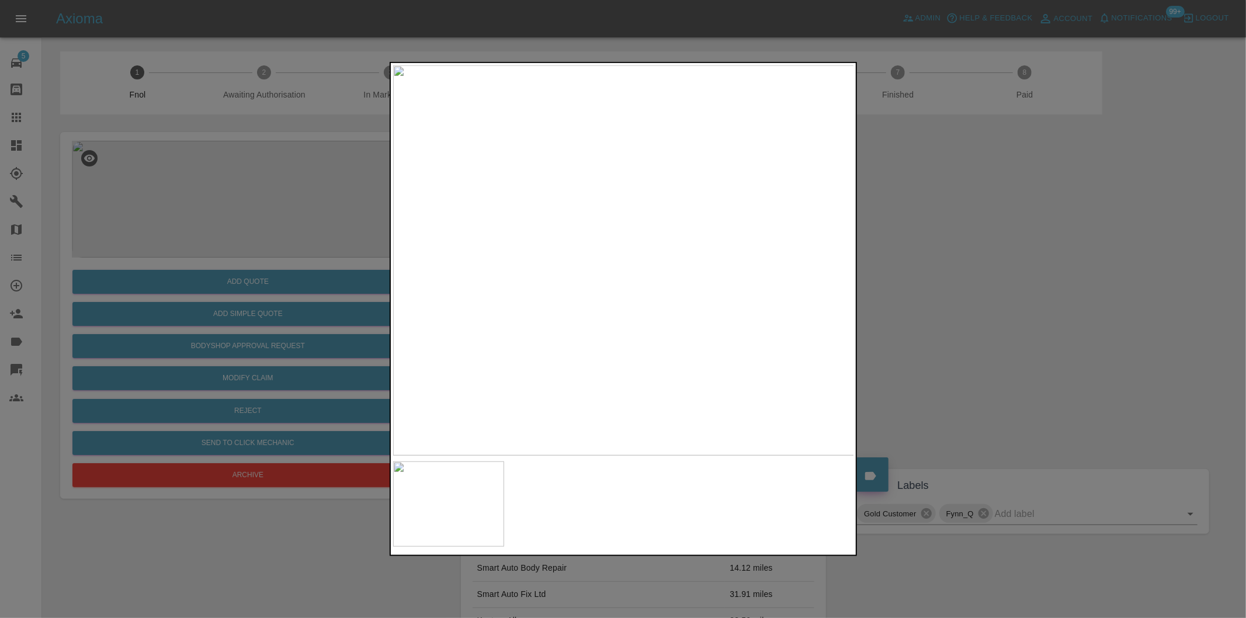
click at [941, 287] on div at bounding box center [623, 309] width 1246 height 618
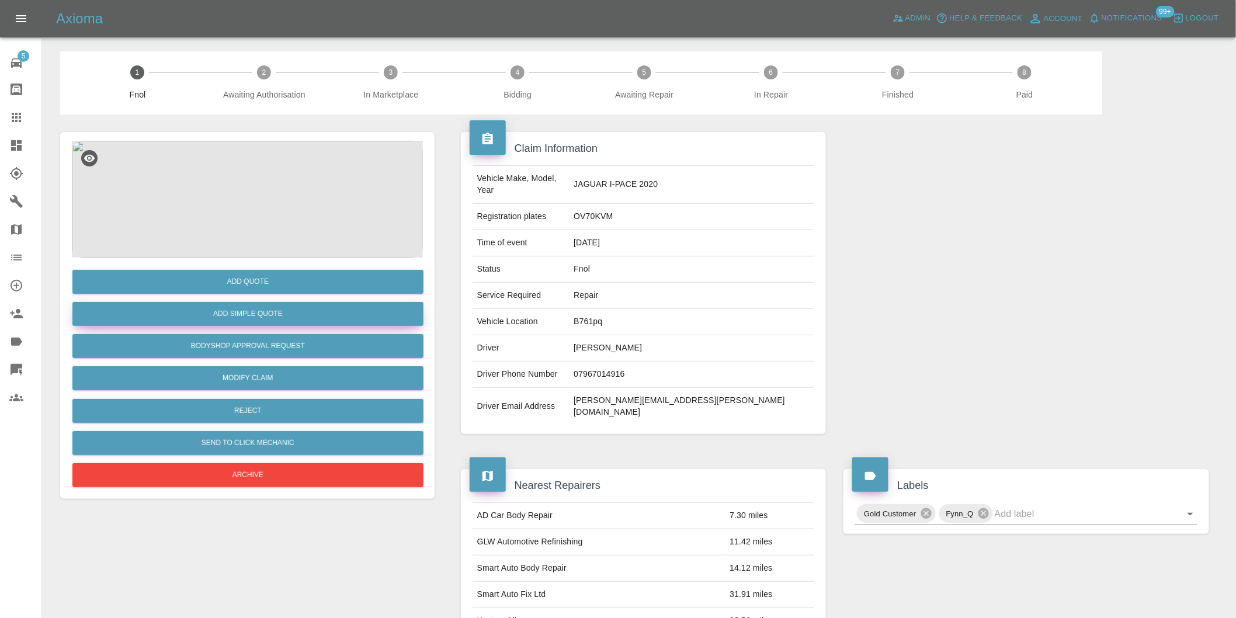
click at [275, 322] on button "Add Simple Quote" at bounding box center [247, 314] width 351 height 24
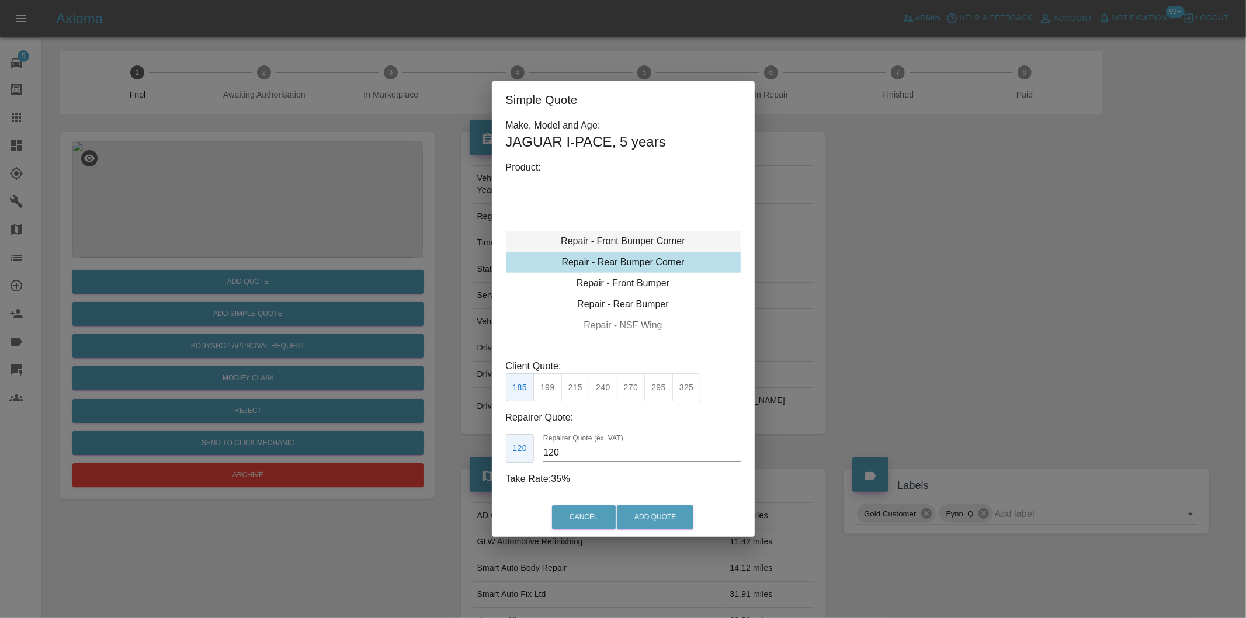
click at [668, 243] on div "Repair - Front Bumper Corner" at bounding box center [623, 241] width 235 height 21
drag, startPoint x: 577, startPoint y: 386, endPoint x: 643, endPoint y: 480, distance: 114.6
click at [580, 387] on button "215" at bounding box center [575, 387] width 29 height 29
drag, startPoint x: 549, startPoint y: 386, endPoint x: 590, endPoint y: 450, distance: 75.7
click at [547, 390] on button "199" at bounding box center [547, 387] width 29 height 29
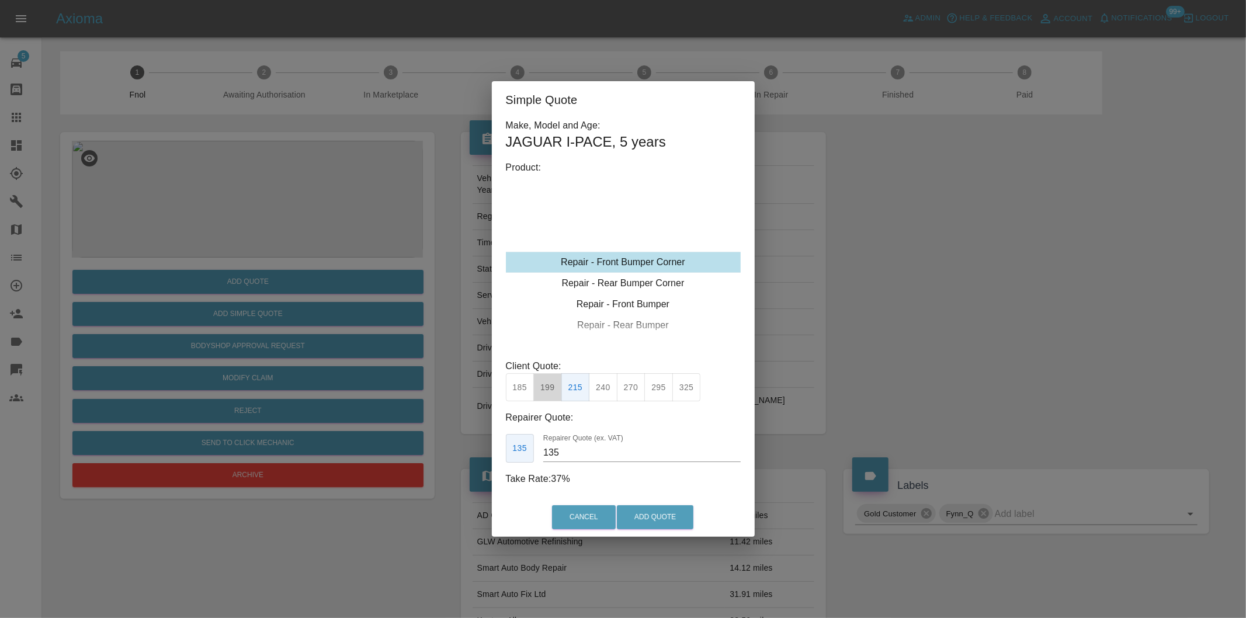
type input "120"
click at [644, 522] on button "Add Quote" at bounding box center [655, 517] width 77 height 24
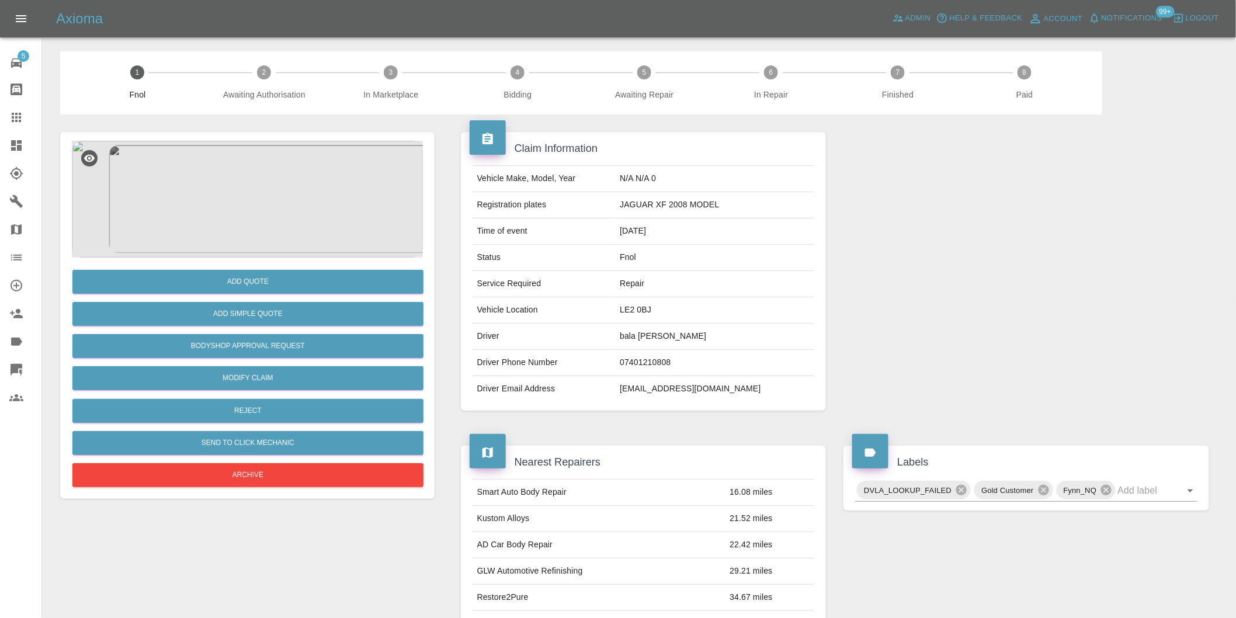
click at [273, 197] on img at bounding box center [247, 199] width 351 height 117
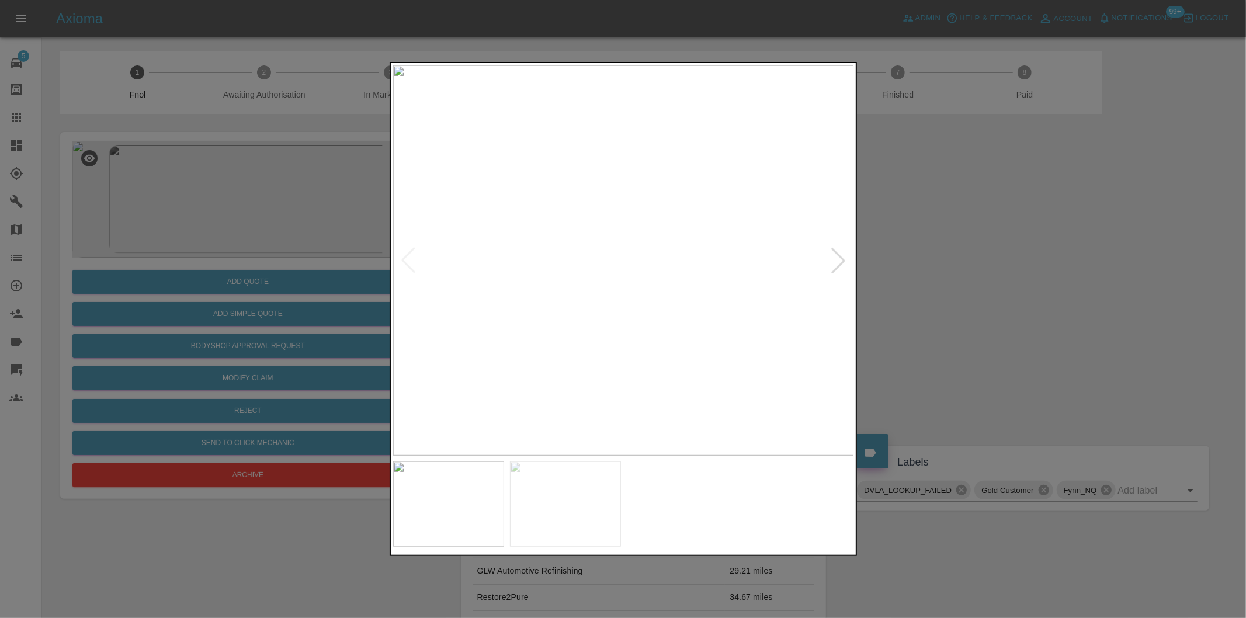
click at [837, 266] on div at bounding box center [839, 261] width 26 height 26
click at [837, 266] on img at bounding box center [624, 260] width 462 height 390
drag, startPoint x: 972, startPoint y: 289, endPoint x: 743, endPoint y: 323, distance: 230.9
click at [961, 289] on div at bounding box center [623, 309] width 1246 height 618
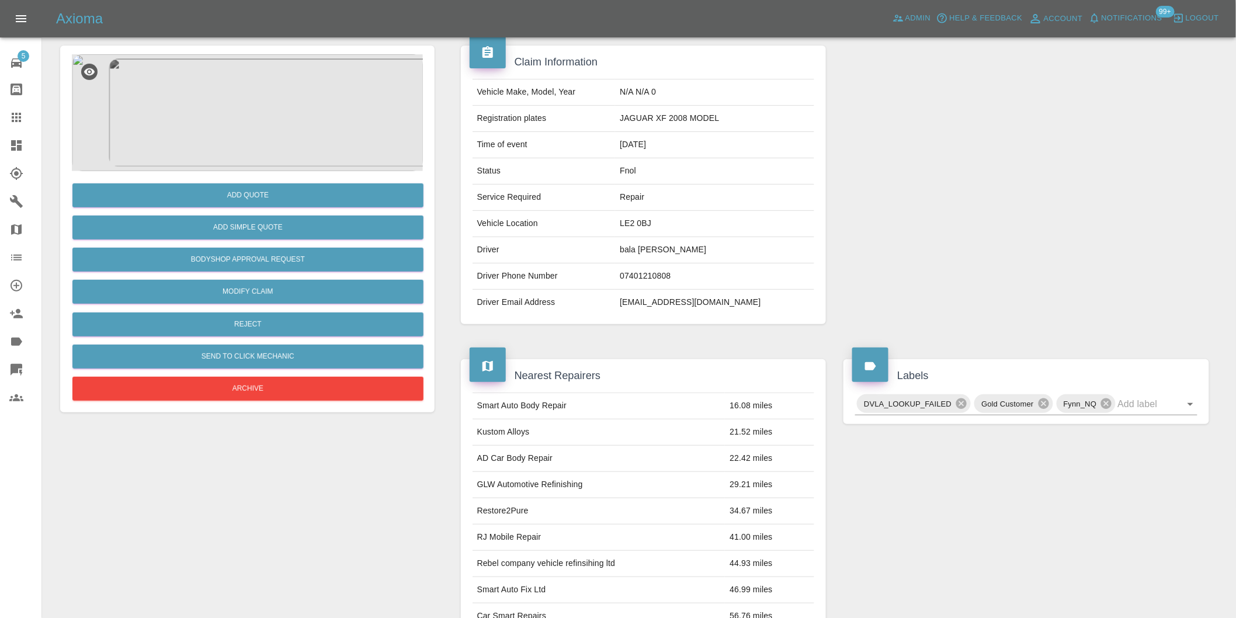
scroll to position [16, 0]
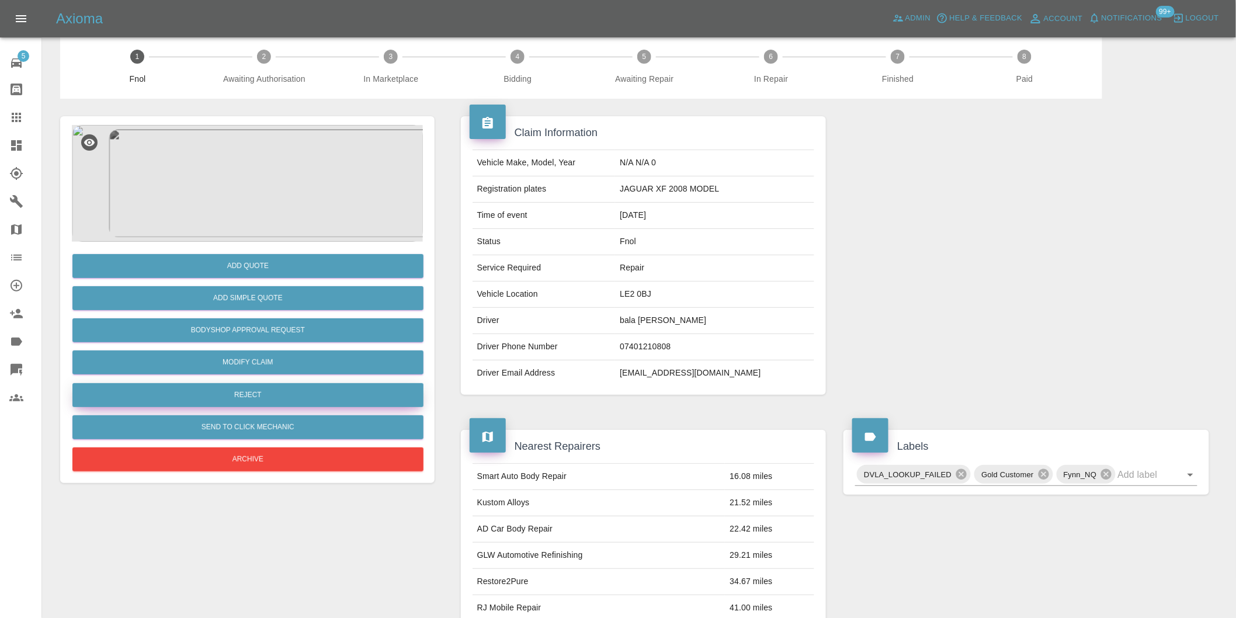
click at [242, 400] on button "Reject" at bounding box center [247, 395] width 351 height 24
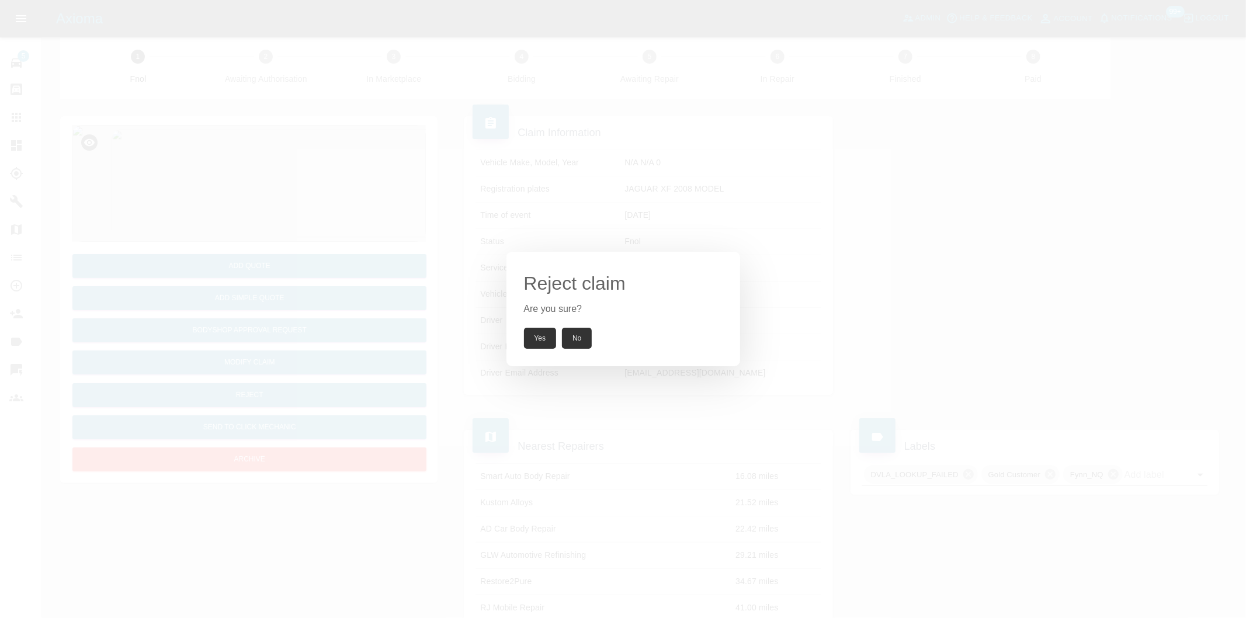
click at [541, 342] on button "Yes" at bounding box center [540, 338] width 33 height 21
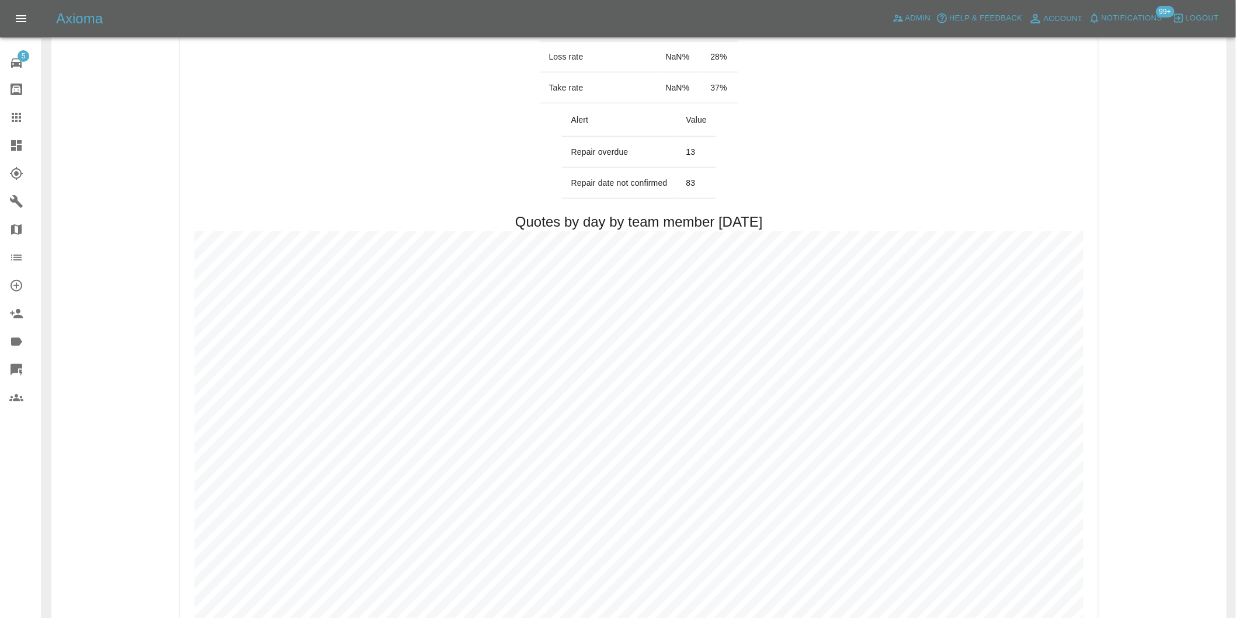
scroll to position [584, 0]
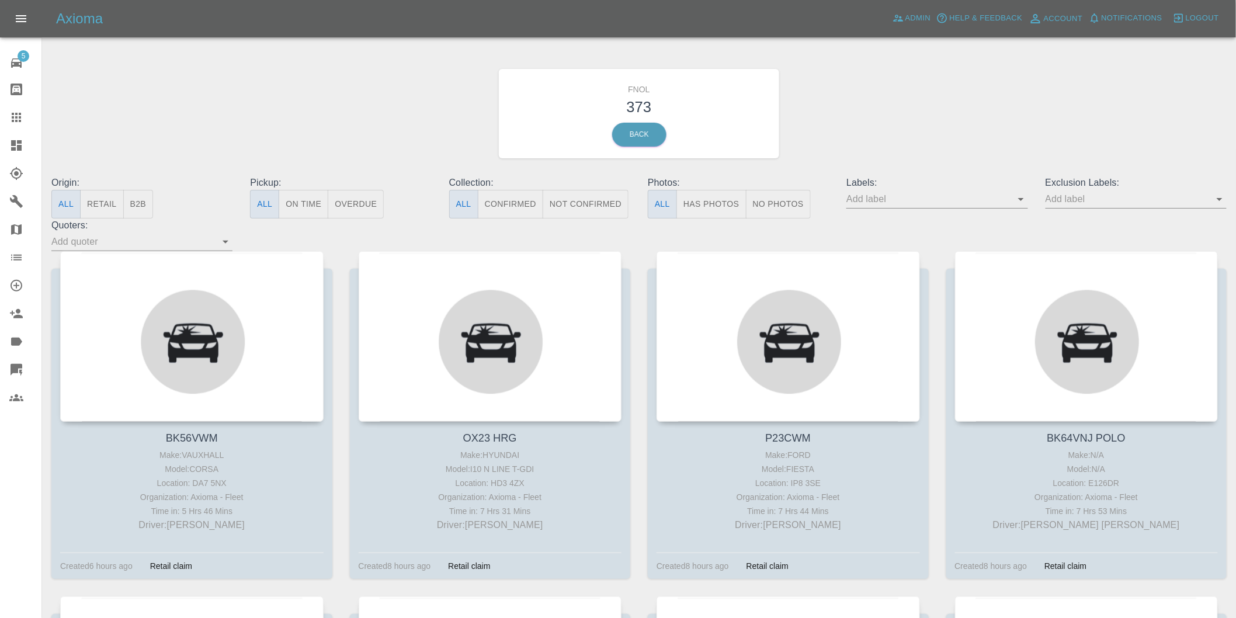
click at [710, 203] on button "Has Photos" at bounding box center [712, 204] width 70 height 29
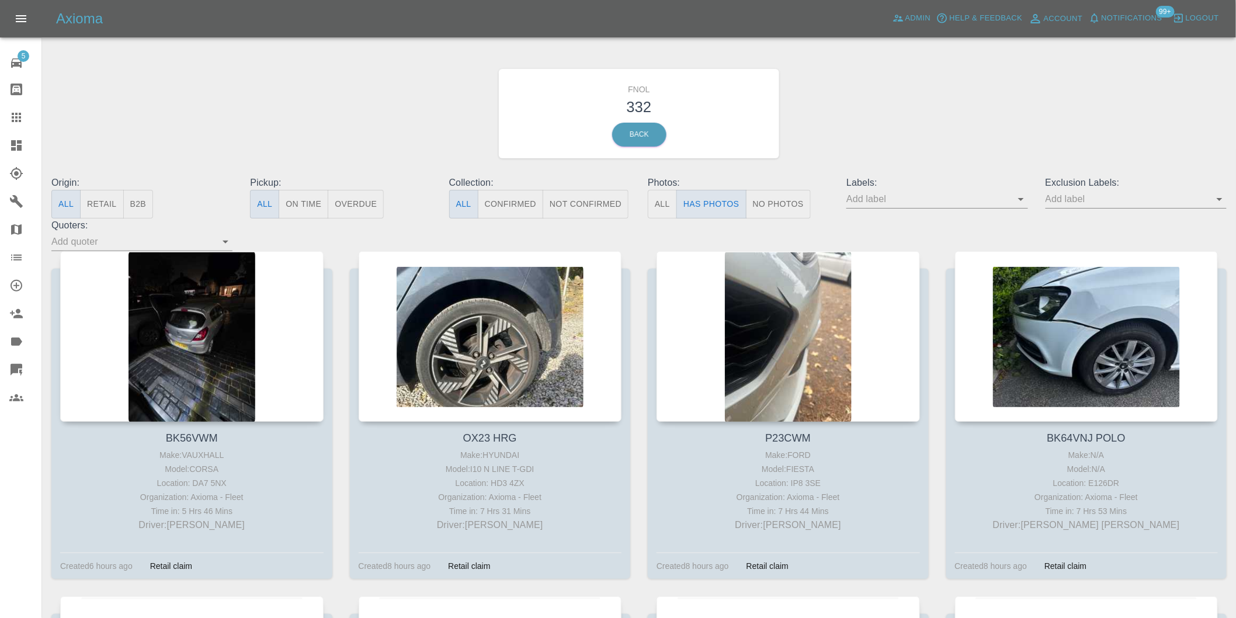
click at [1215, 201] on icon "Open" at bounding box center [1220, 199] width 14 height 14
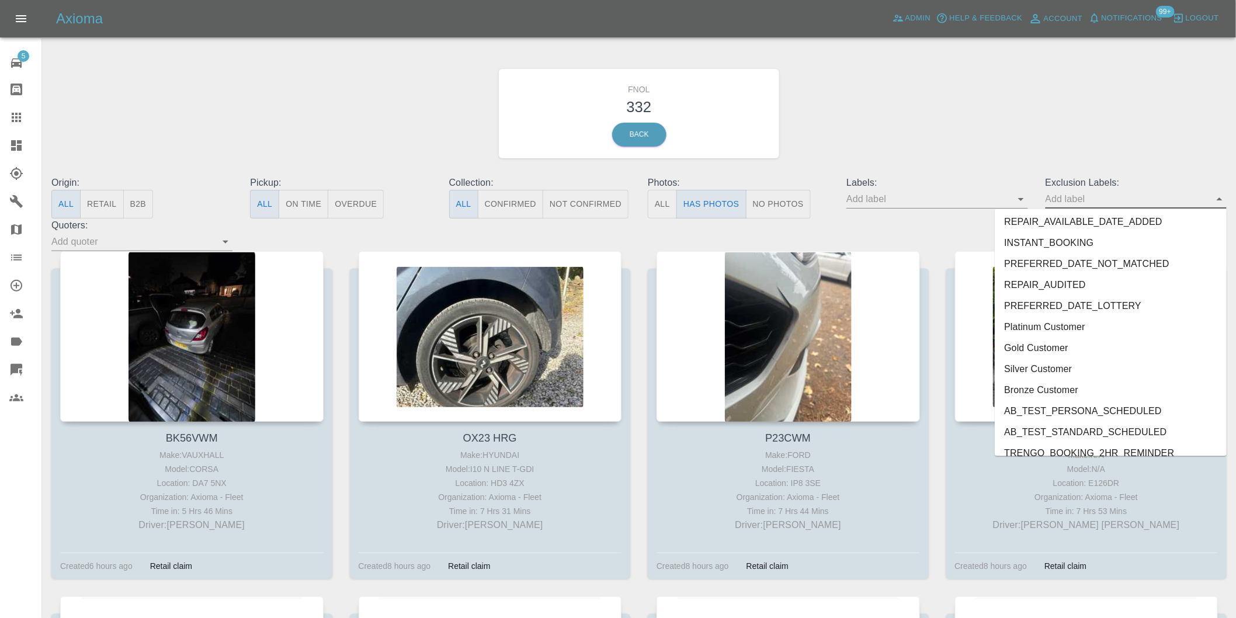
scroll to position [2537, 0]
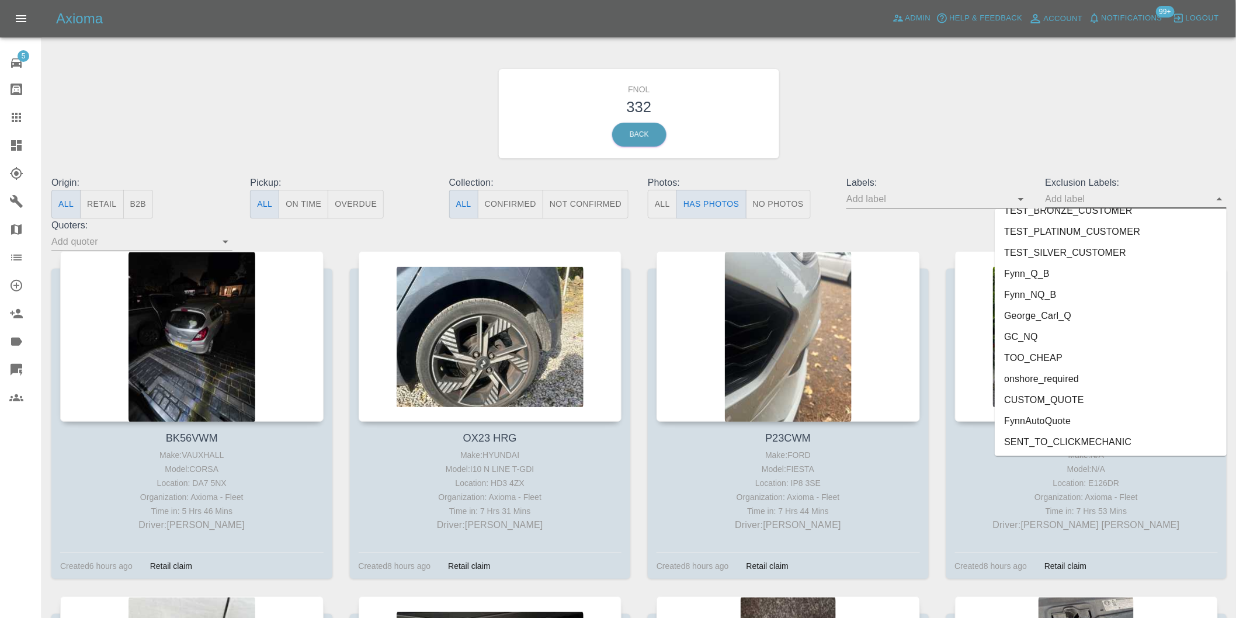
click at [1049, 380] on li "onshore_required" at bounding box center [1111, 379] width 232 height 21
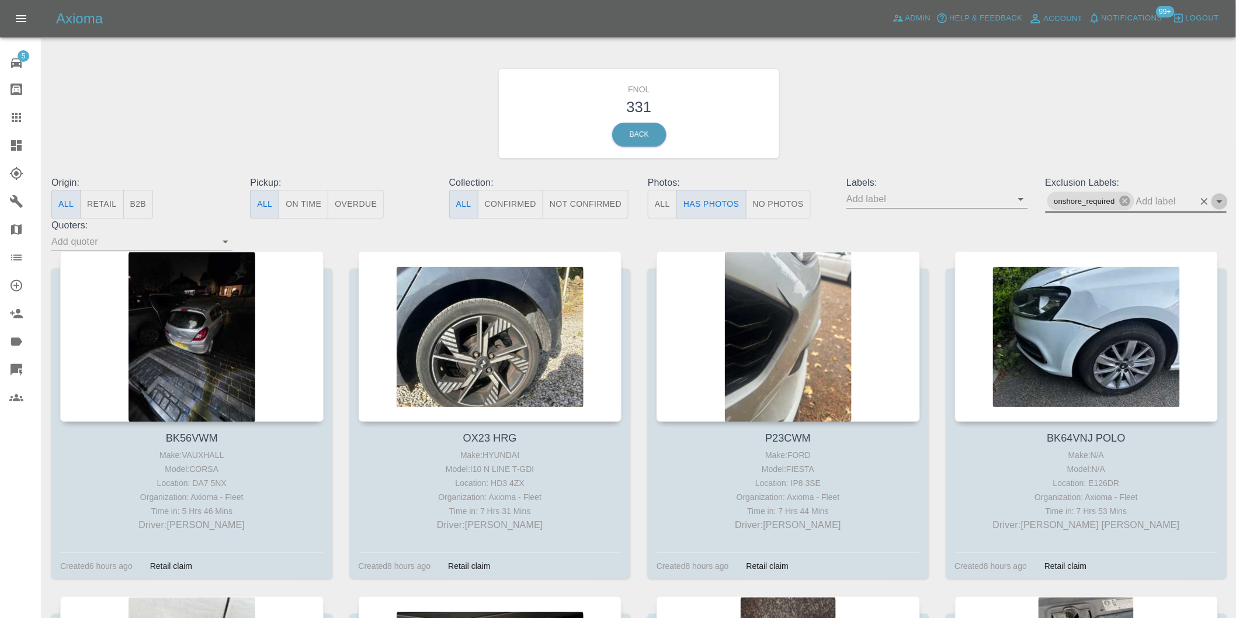
click at [1219, 199] on icon "Open" at bounding box center [1220, 202] width 14 height 14
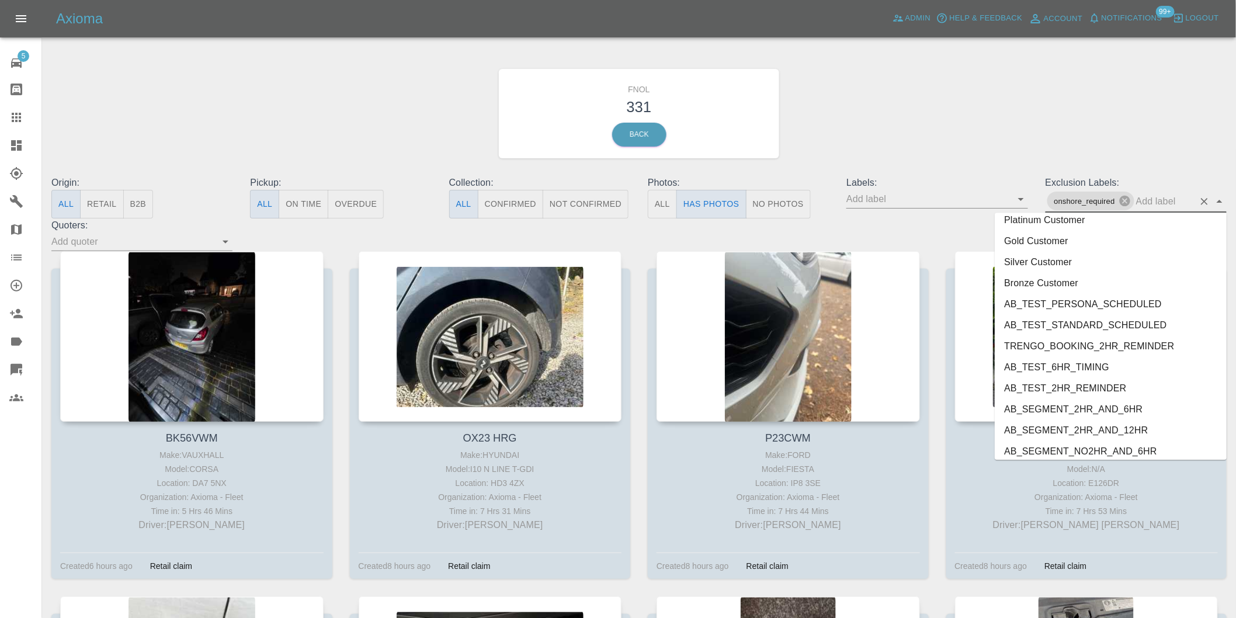
scroll to position [2516, 0]
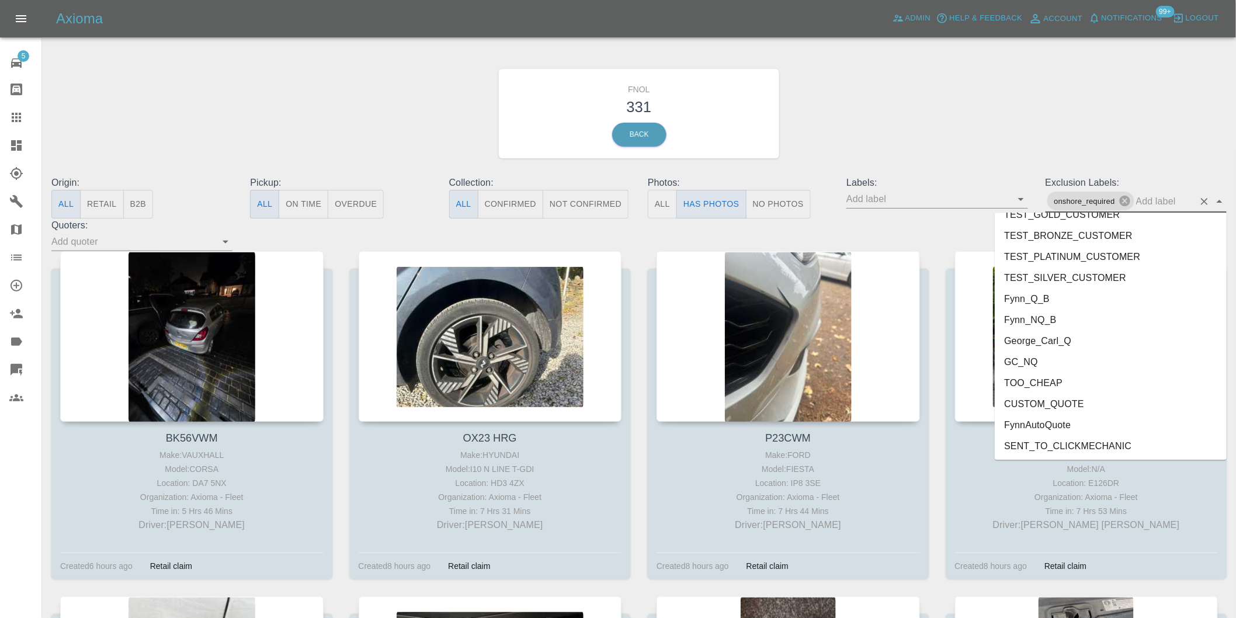
click at [1060, 337] on li "George_Carl_Q" at bounding box center [1111, 340] width 232 height 21
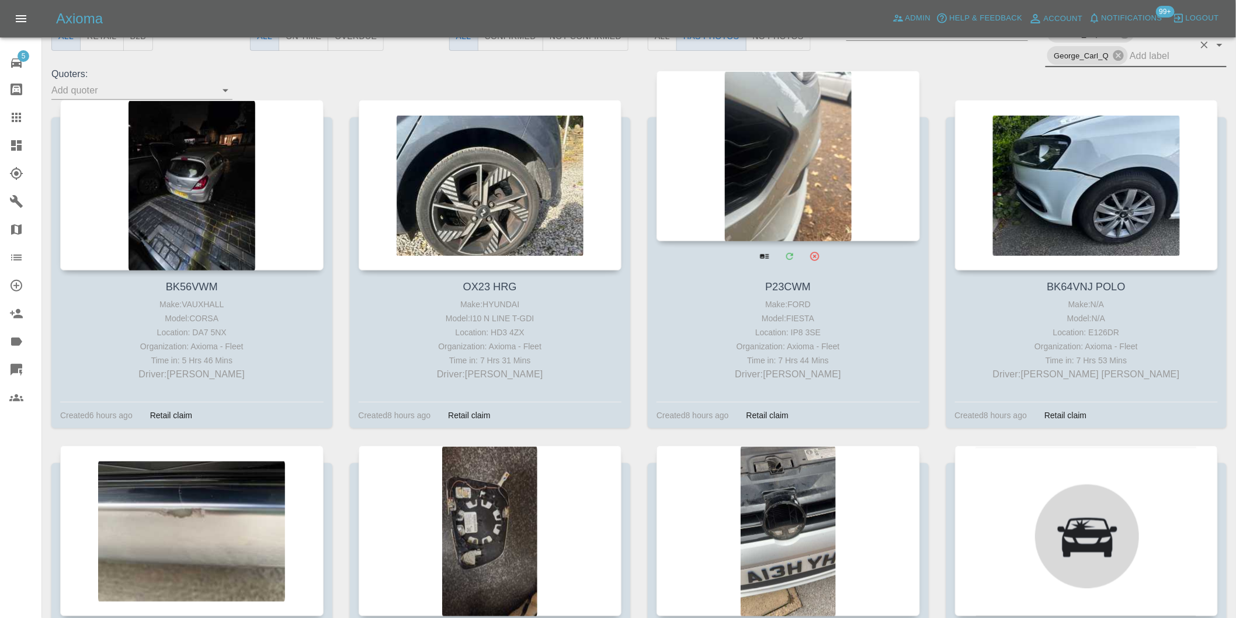
scroll to position [195, 0]
